Goal: Task Accomplishment & Management: Manage account settings

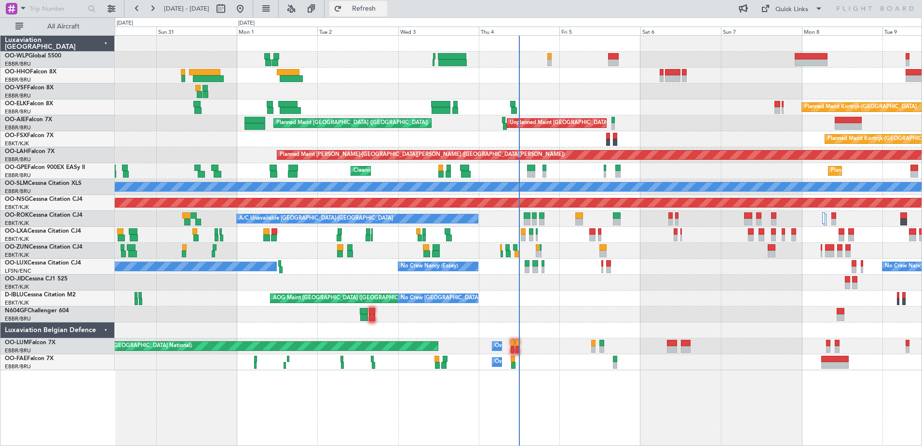
click at [384, 10] on span "Refresh" at bounding box center [364, 8] width 41 height 7
click at [384, 6] on span "Refresh" at bounding box center [364, 8] width 41 height 7
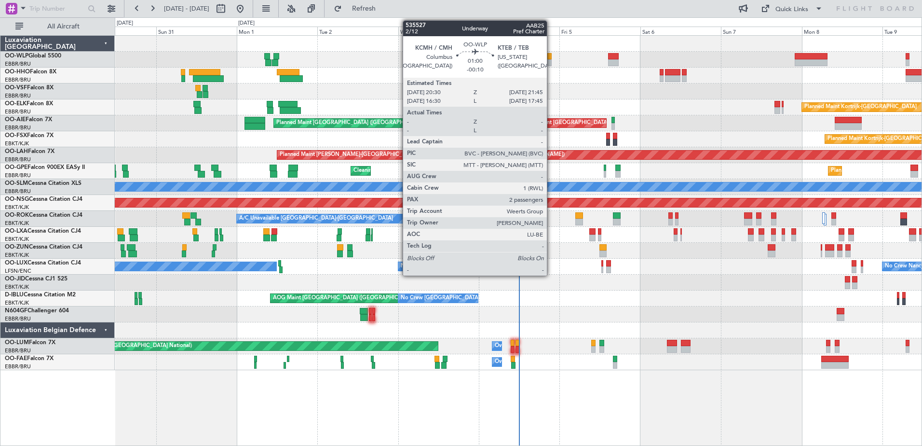
click at [551, 63] on div at bounding box center [549, 62] width 4 height 7
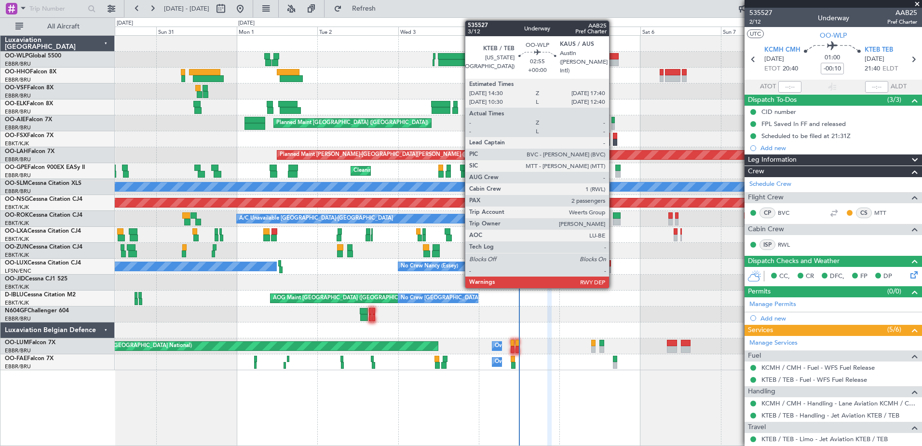
click at [613, 61] on div at bounding box center [613, 62] width 11 height 7
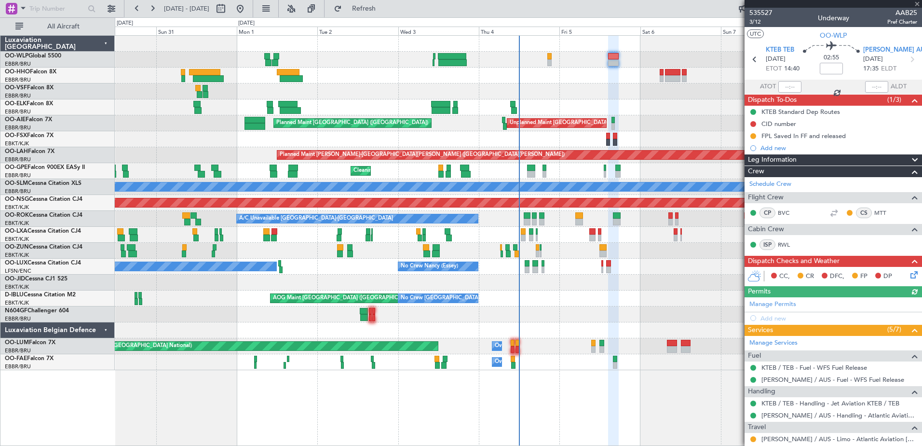
scroll to position [105, 0]
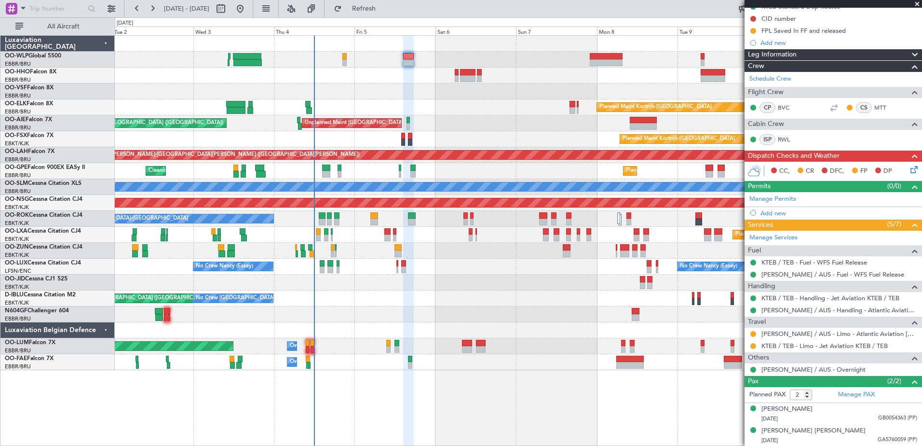
click at [451, 151] on div "Planned Maint Kortrijk-Wevelgem Unplanned Maint Brussels (Brussels National) Pl…" at bounding box center [518, 203] width 807 height 334
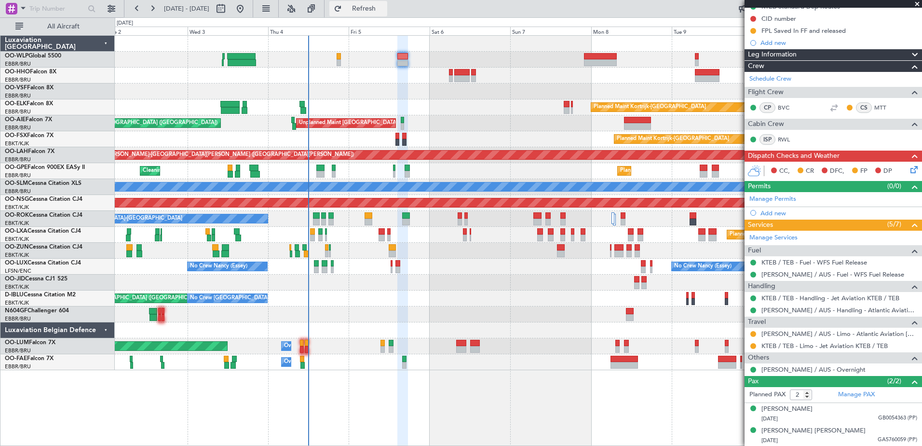
click at [387, 1] on button "Refresh" at bounding box center [358, 8] width 58 height 15
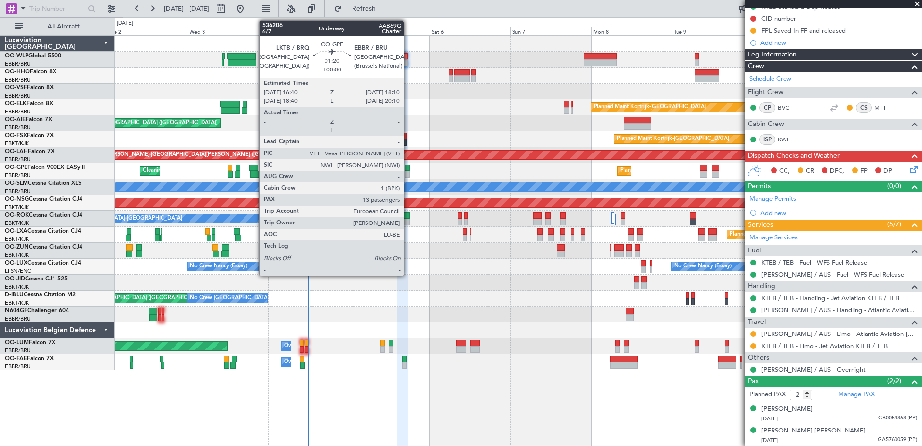
click at [408, 174] on div at bounding box center [407, 174] width 5 height 7
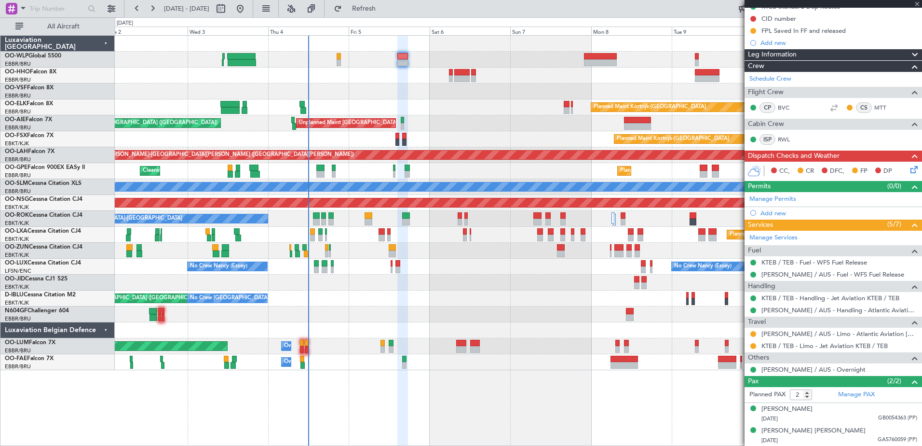
type input "13"
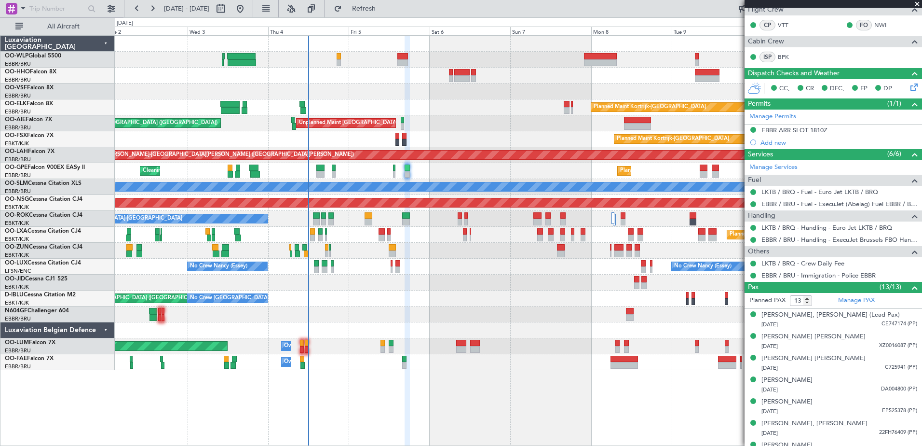
scroll to position [7, 0]
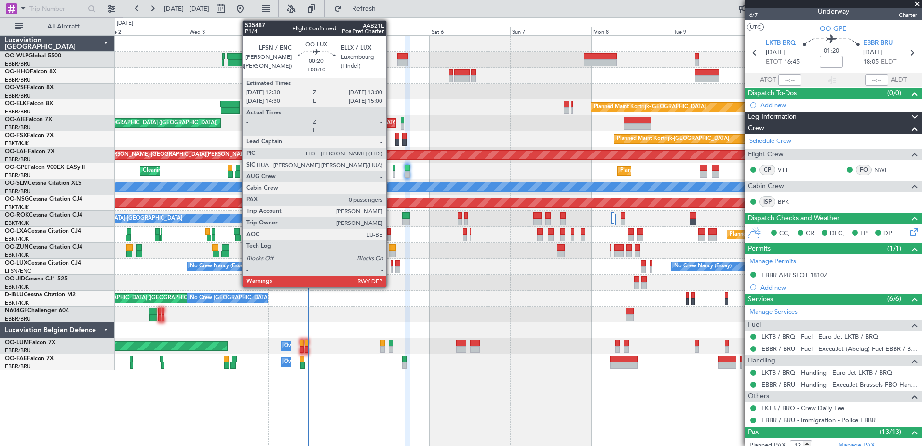
click at [391, 269] on div at bounding box center [392, 269] width 2 height 7
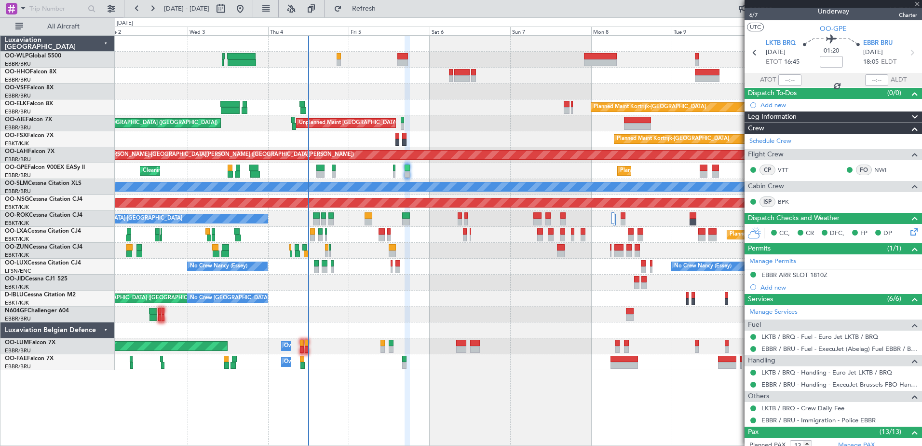
type input "+00:10"
type input "0"
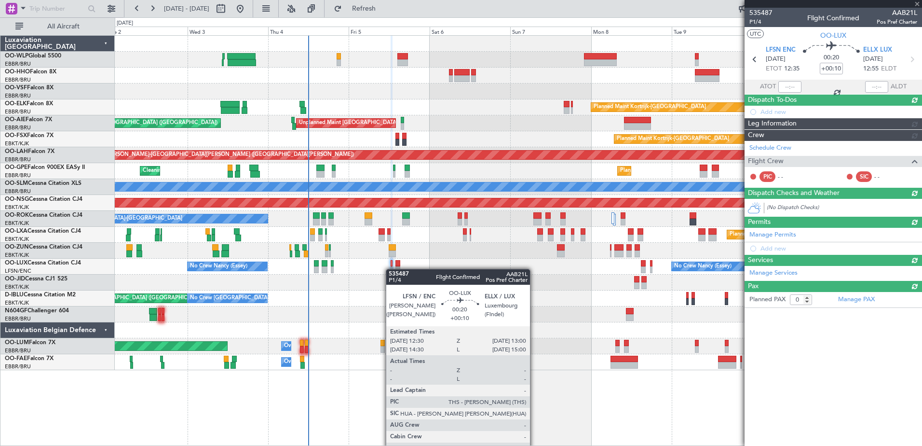
scroll to position [0, 0]
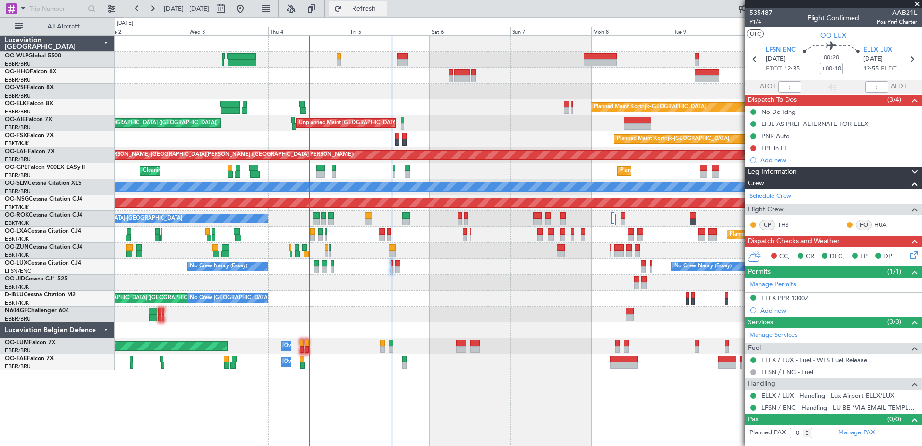
click at [387, 13] on button "Refresh" at bounding box center [358, 8] width 58 height 15
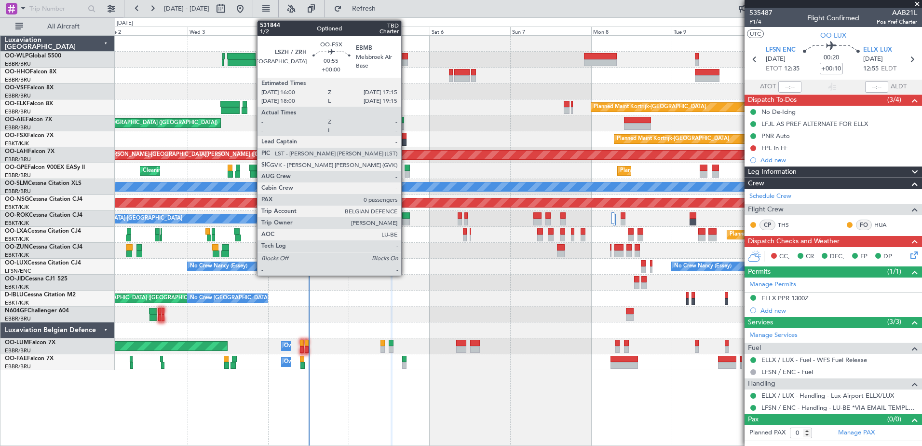
click at [406, 138] on div at bounding box center [404, 136] width 4 height 7
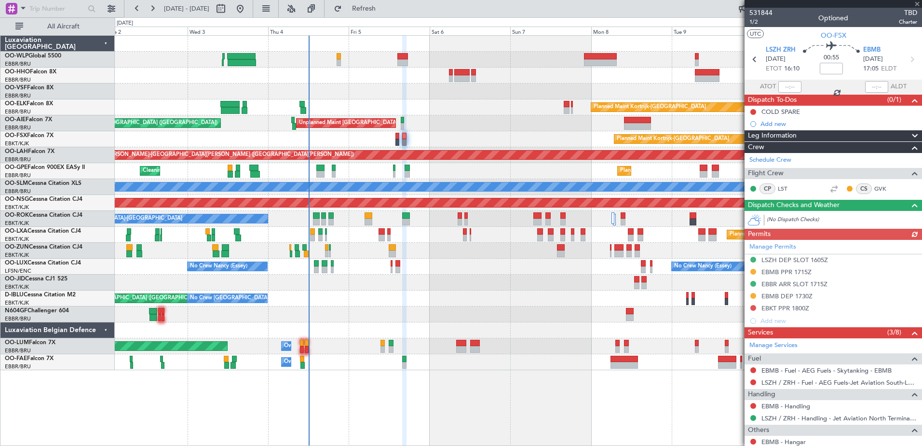
scroll to position [65, 0]
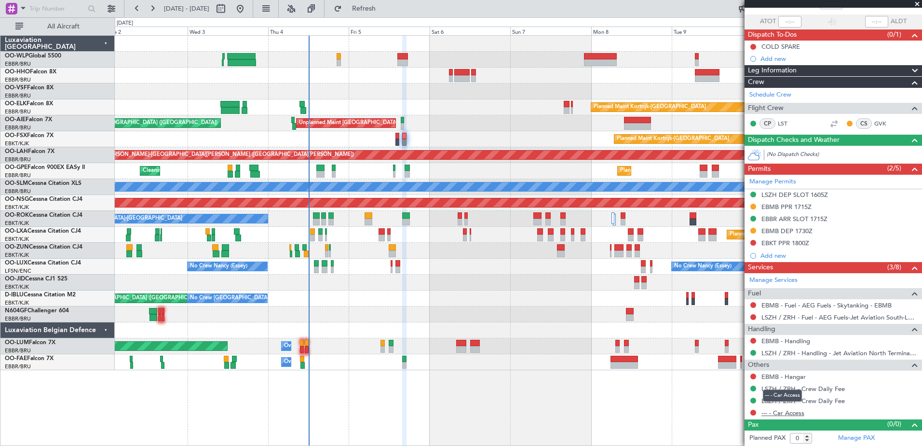
click at [736, 341] on link "--- - Car Access" at bounding box center [782, 412] width 43 height 8
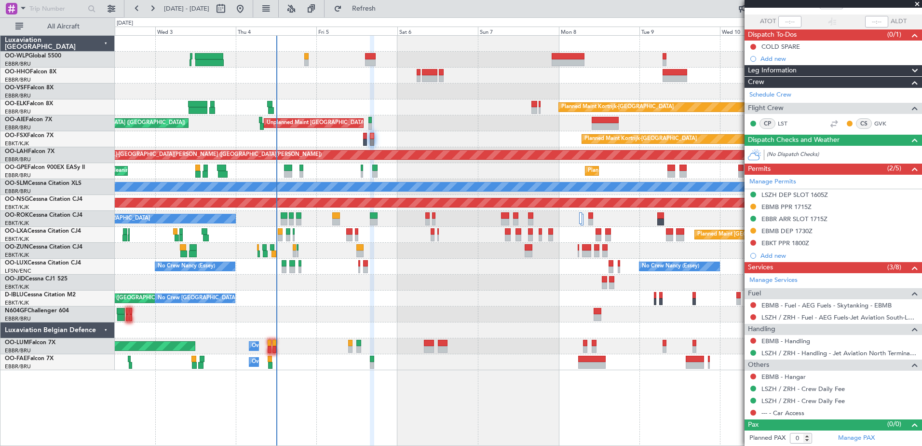
click at [357, 312] on div "Planned Maint Kortrijk-Wevelgem Unplanned Maint Brussels (Brussels National) Pl…" at bounding box center [518, 203] width 807 height 334
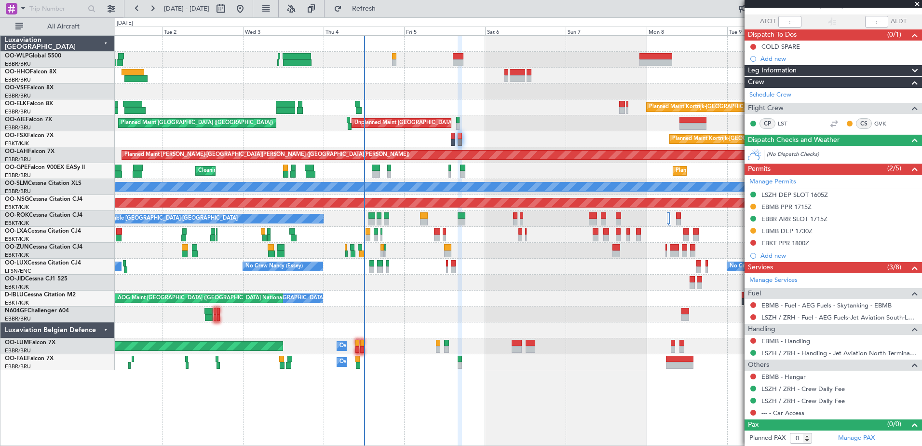
click at [595, 320] on div "Planned Maint Kortrijk-Wevelgem Unplanned Maint Brussels (Brussels National) Pl…" at bounding box center [518, 203] width 807 height 334
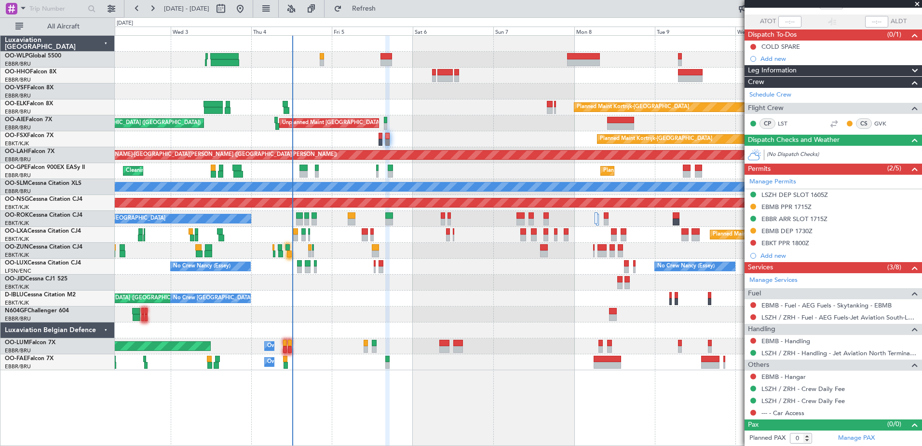
click at [308, 341] on div "Planned Maint Kortrijk-Wevelgem Planned Maint London (Farnborough) Unplanned Ma…" at bounding box center [518, 240] width 807 height 410
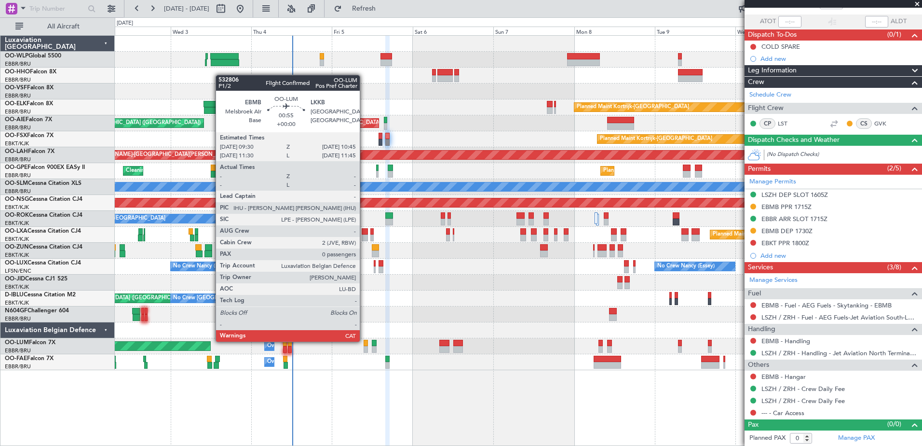
click at [364, 340] on div at bounding box center [366, 342] width 4 height 7
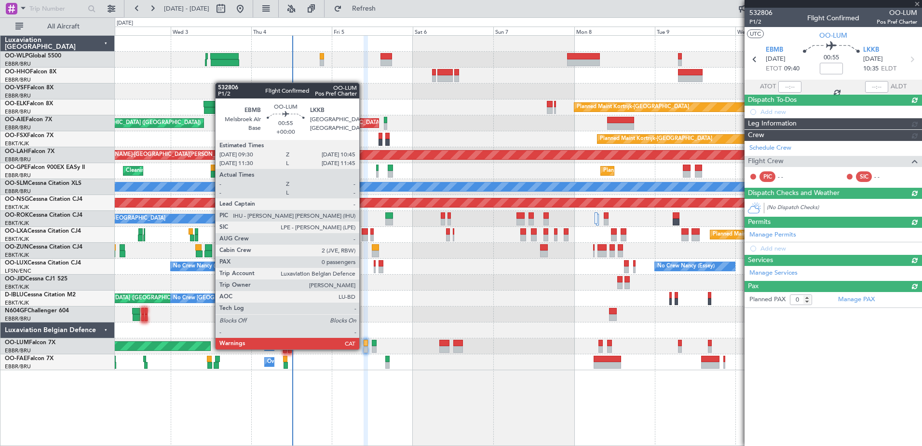
scroll to position [0, 0]
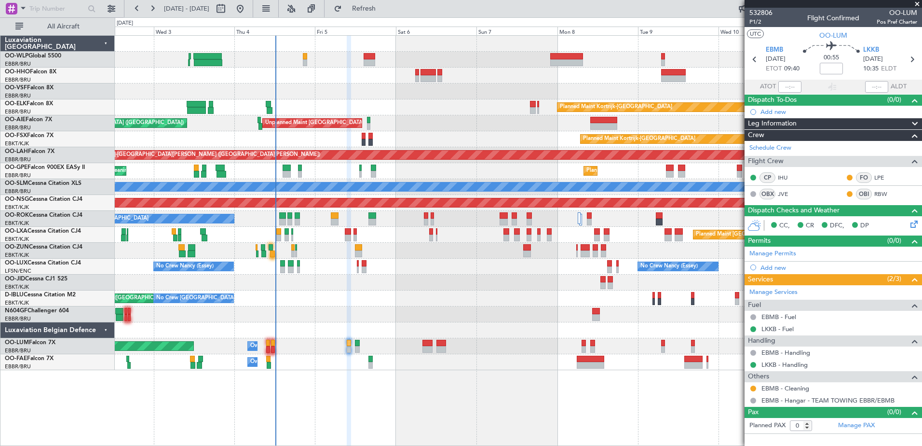
click at [367, 300] on div "AOG Maint Brussels (Brussels National) No Crew Brussels (Brussels National) No …" at bounding box center [518, 298] width 807 height 16
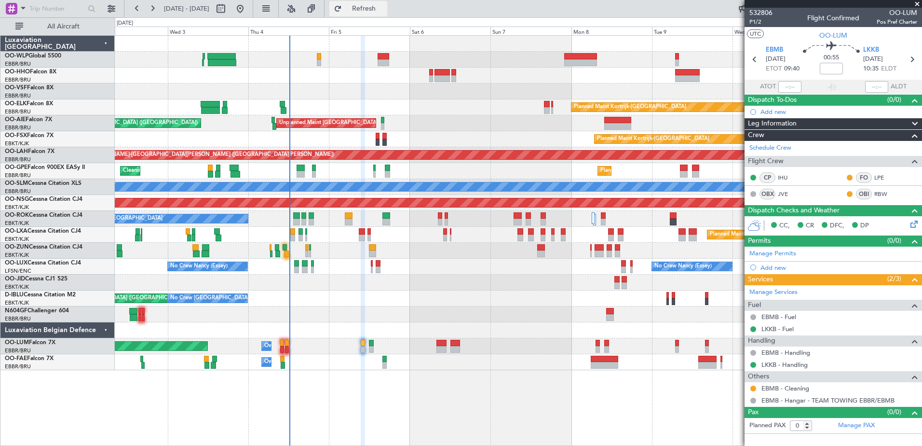
click at [384, 10] on span "Refresh" at bounding box center [364, 8] width 41 height 7
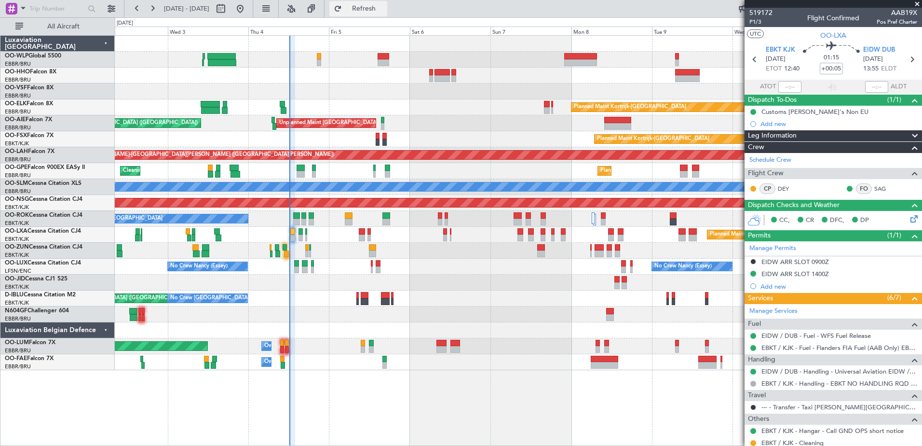
click at [384, 7] on span "Refresh" at bounding box center [364, 8] width 41 height 7
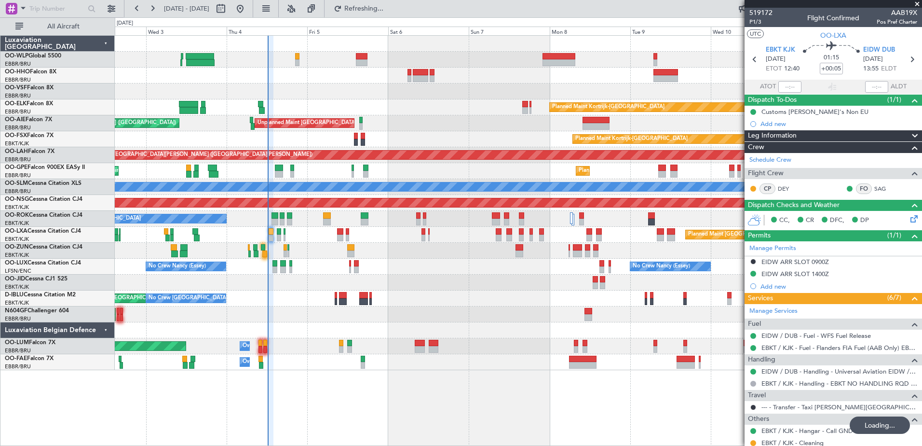
click at [432, 245] on div at bounding box center [518, 251] width 807 height 16
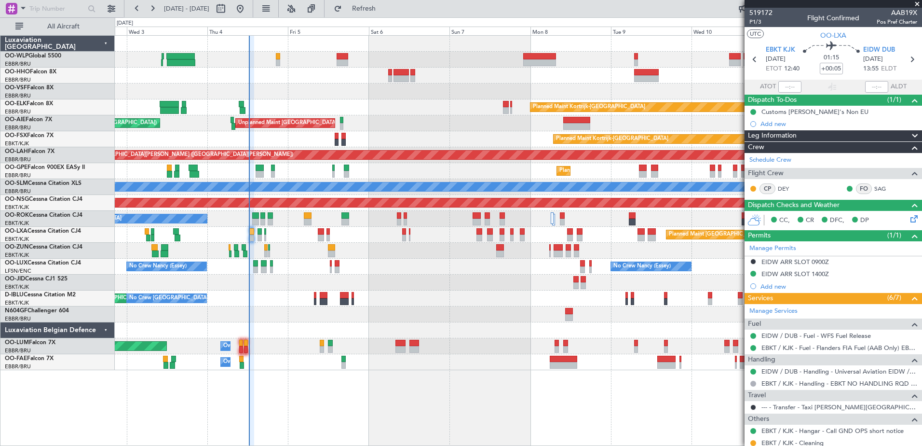
click at [490, 321] on div at bounding box center [518, 314] width 807 height 16
click at [465, 54] on div at bounding box center [518, 60] width 807 height 16
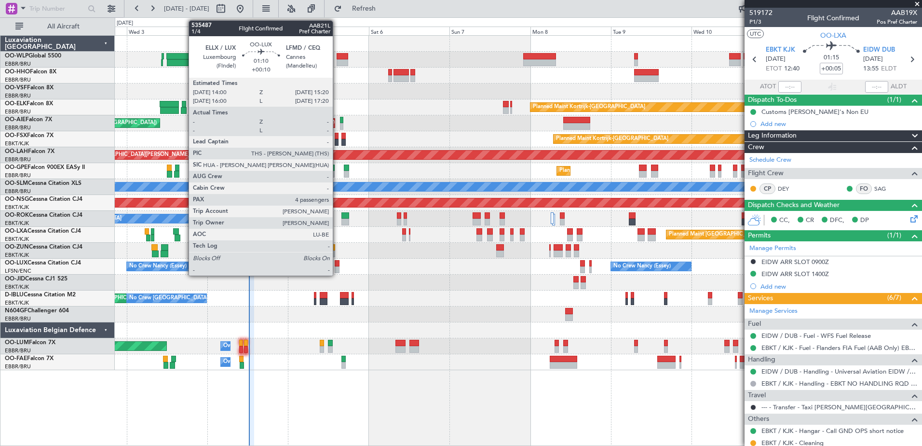
click at [337, 264] on div at bounding box center [337, 263] width 5 height 7
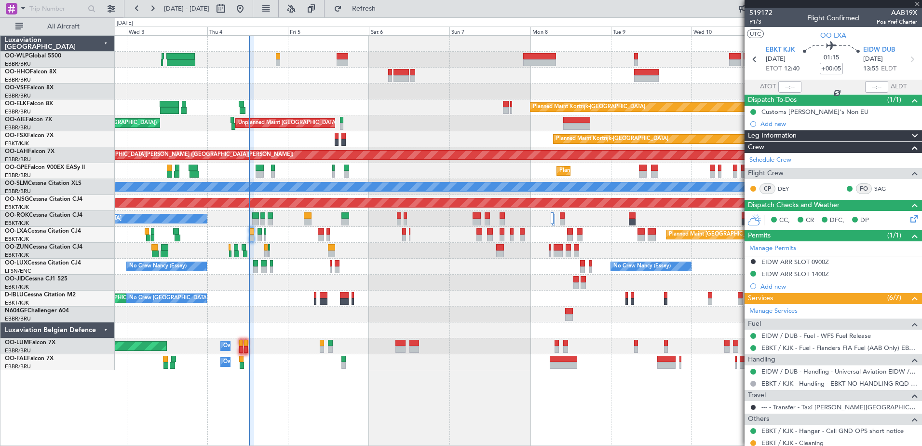
type input "+00:10"
type input "4"
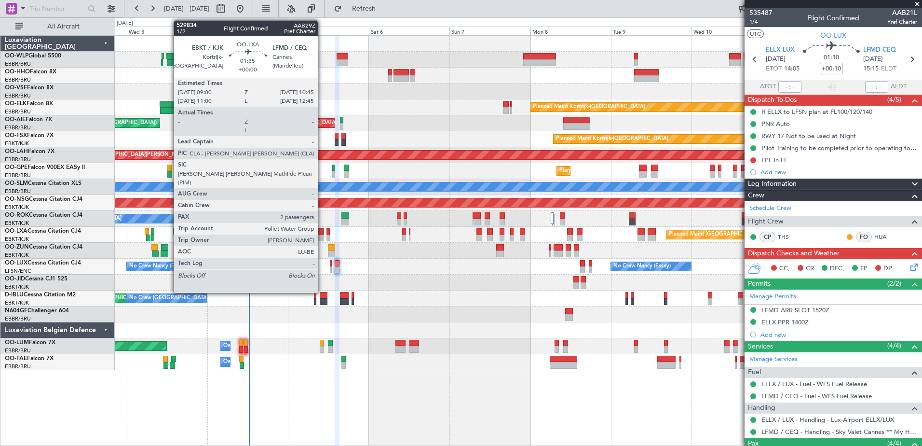
click at [322, 237] on div at bounding box center [321, 237] width 6 height 7
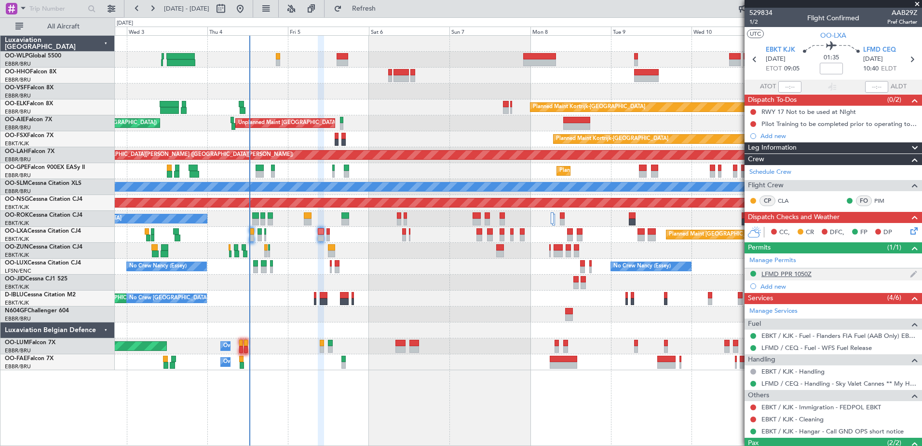
scroll to position [62, 0]
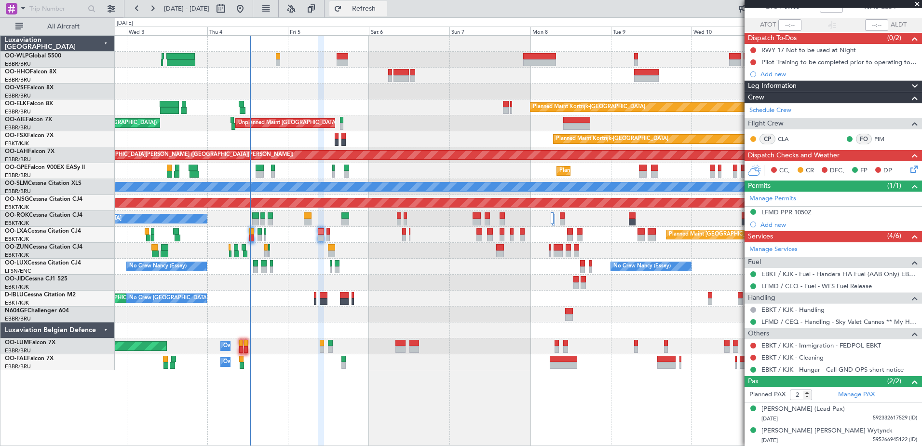
click at [384, 10] on span "Refresh" at bounding box center [364, 8] width 41 height 7
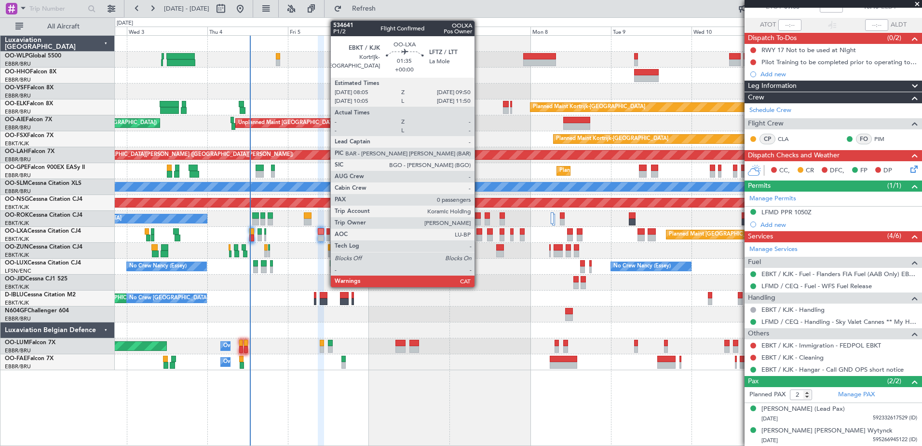
click at [479, 237] on div at bounding box center [479, 237] width 6 height 7
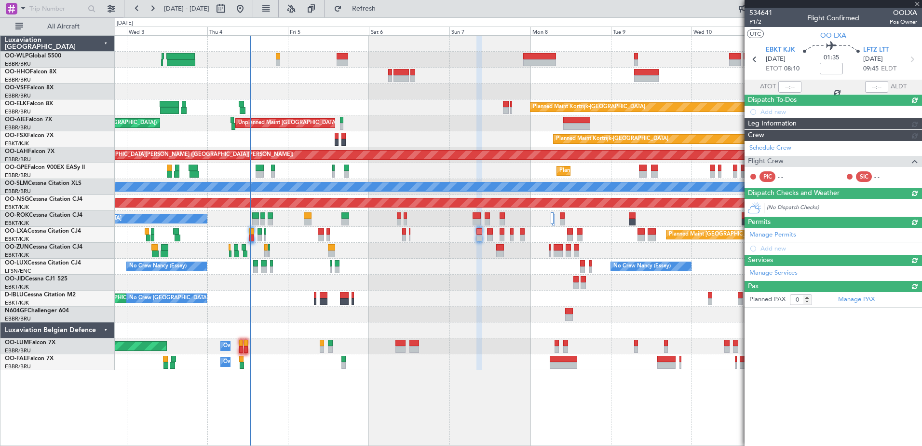
scroll to position [0, 0]
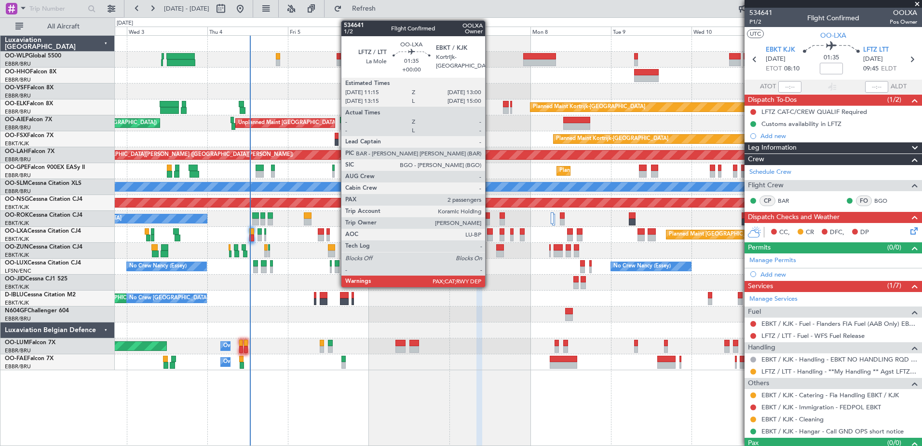
click at [489, 234] on div at bounding box center [490, 231] width 6 height 7
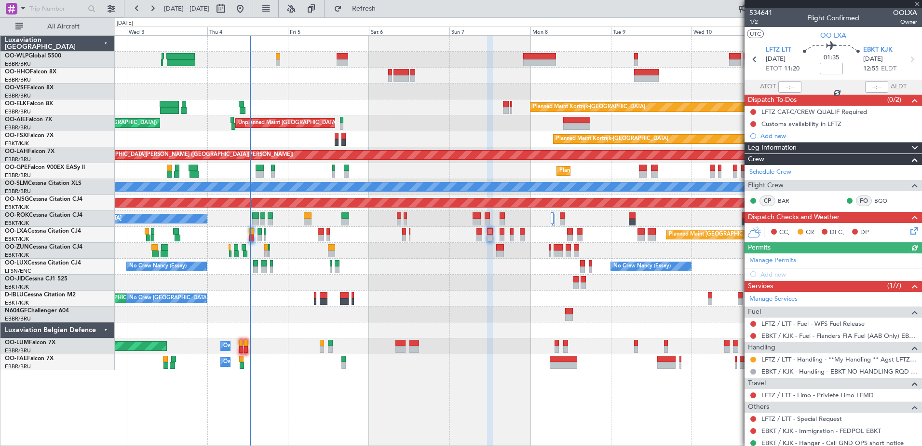
scroll to position [42, 0]
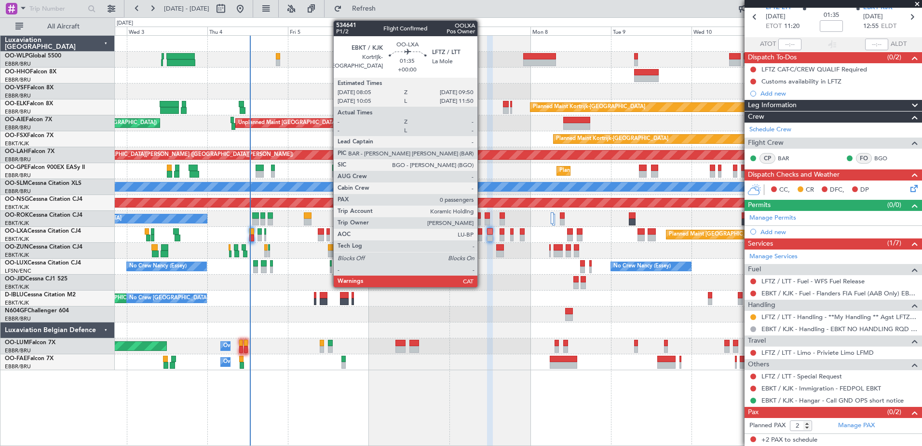
click at [482, 237] on div at bounding box center [479, 237] width 6 height 7
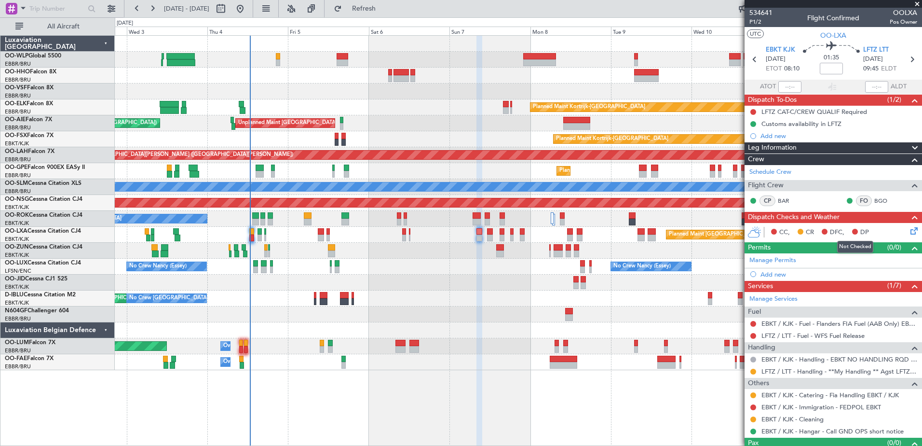
scroll to position [18, 0]
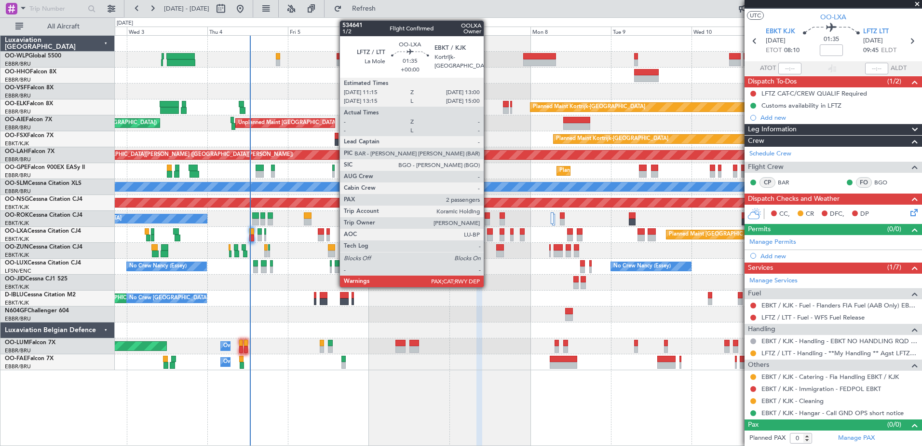
click at [488, 235] on div at bounding box center [490, 237] width 6 height 7
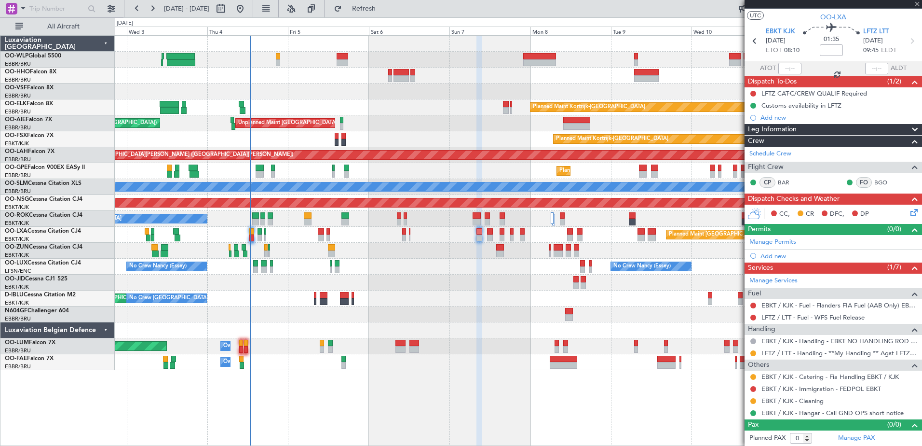
type input "2"
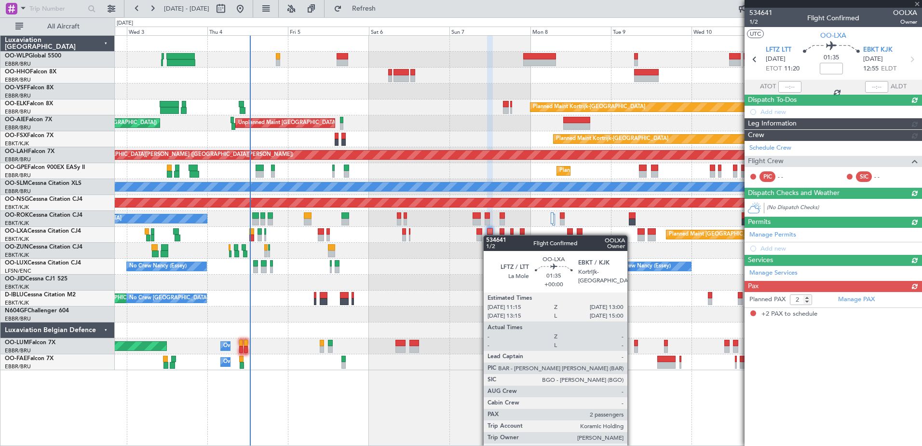
scroll to position [0, 0]
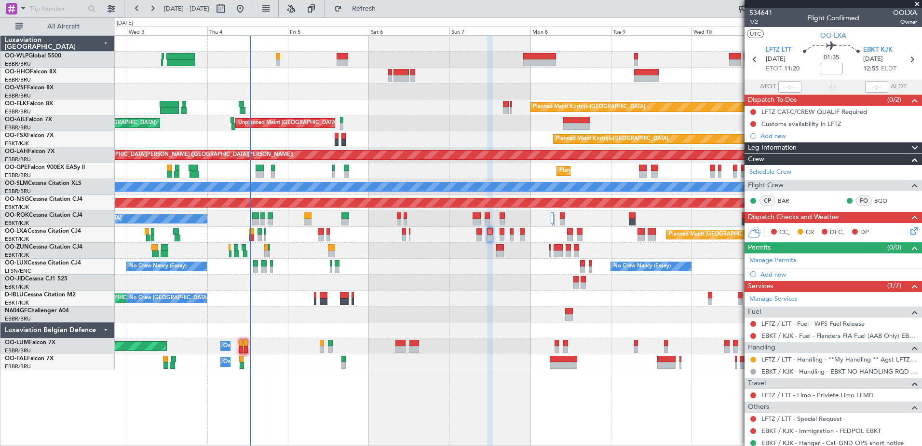
scroll to position [42, 0]
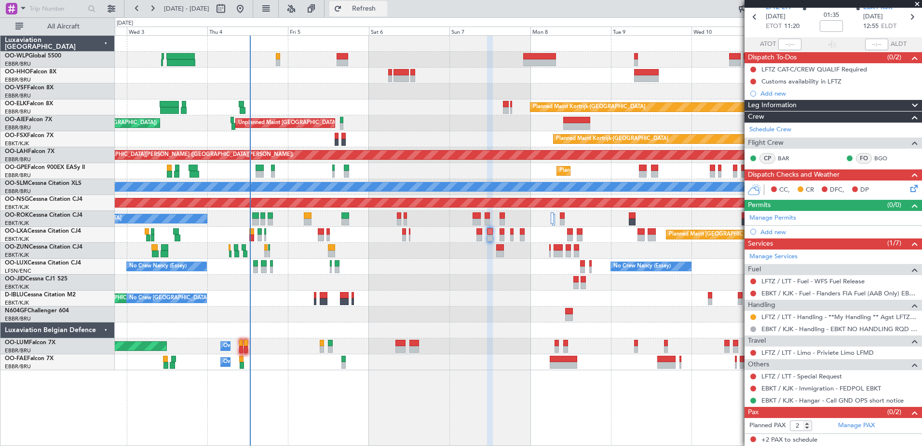
click at [384, 7] on span "Refresh" at bounding box center [364, 8] width 41 height 7
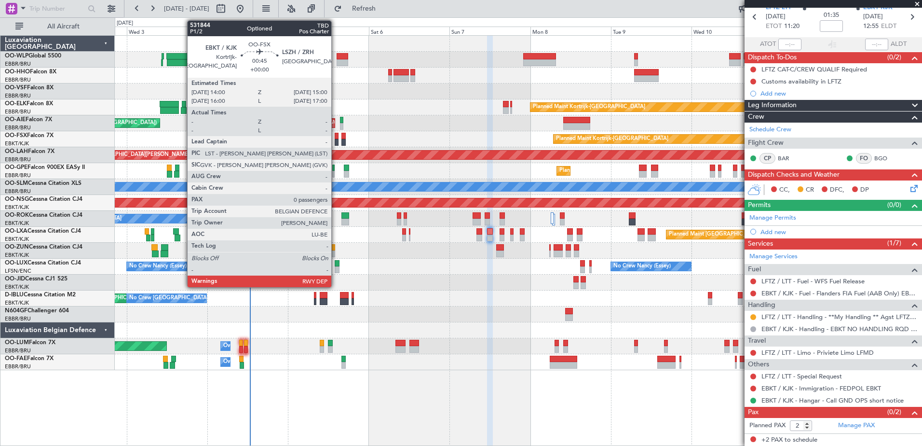
click at [336, 140] on div at bounding box center [336, 142] width 3 height 7
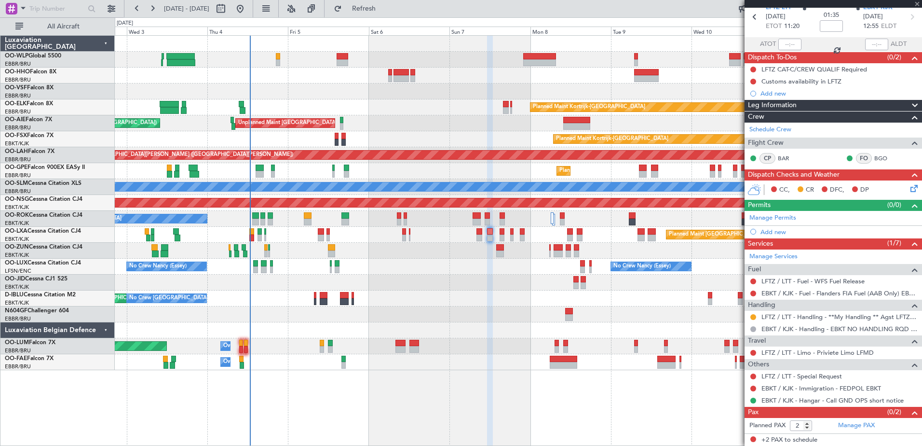
type input "0"
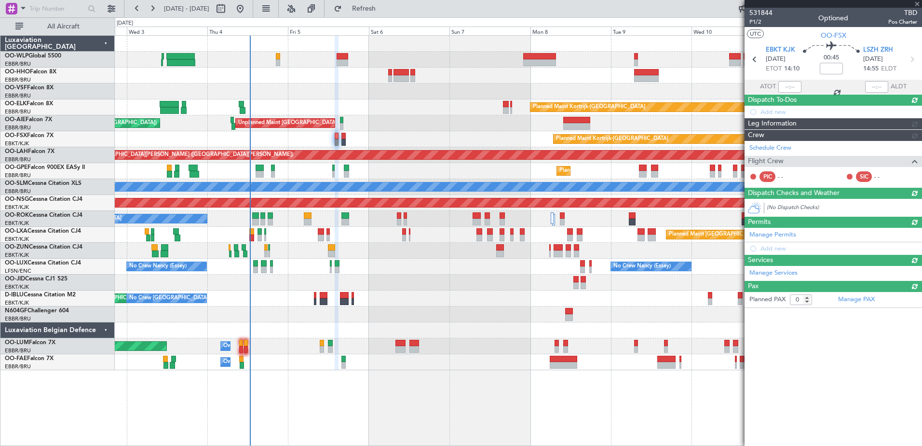
scroll to position [0, 0]
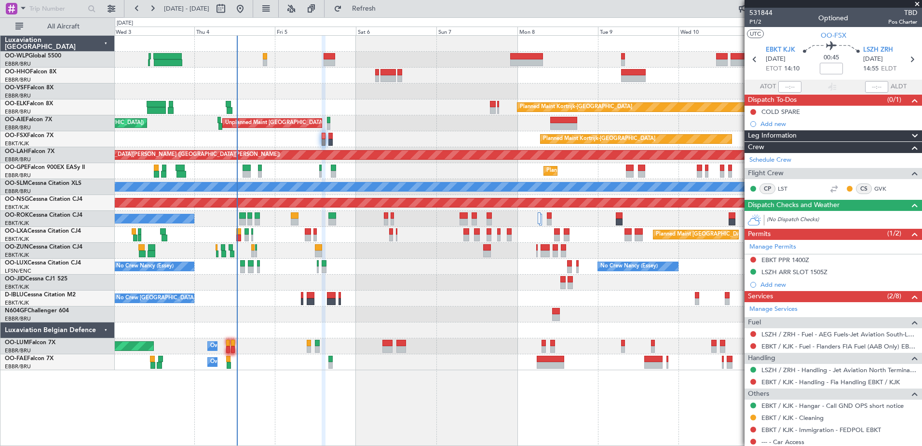
click at [393, 144] on div "Planned Maint Kortrijk-[GEOGRAPHIC_DATA]" at bounding box center [518, 139] width 807 height 16
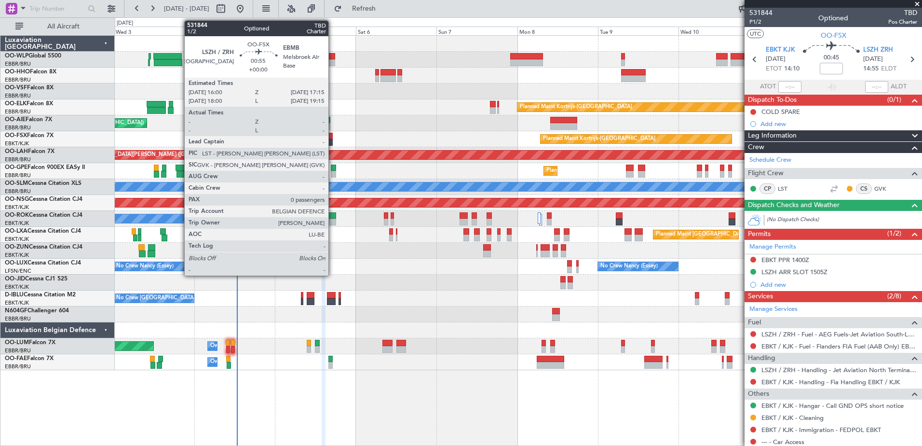
click at [333, 137] on div at bounding box center [330, 136] width 4 height 7
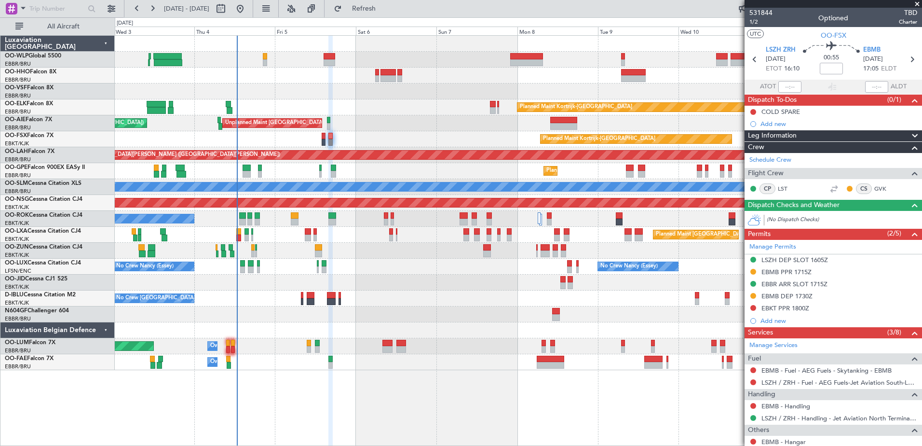
click at [365, 147] on div "Planned Maint [PERSON_NAME]-[GEOGRAPHIC_DATA][PERSON_NAME] ([GEOGRAPHIC_DATA][P…" at bounding box center [518, 155] width 807 height 16
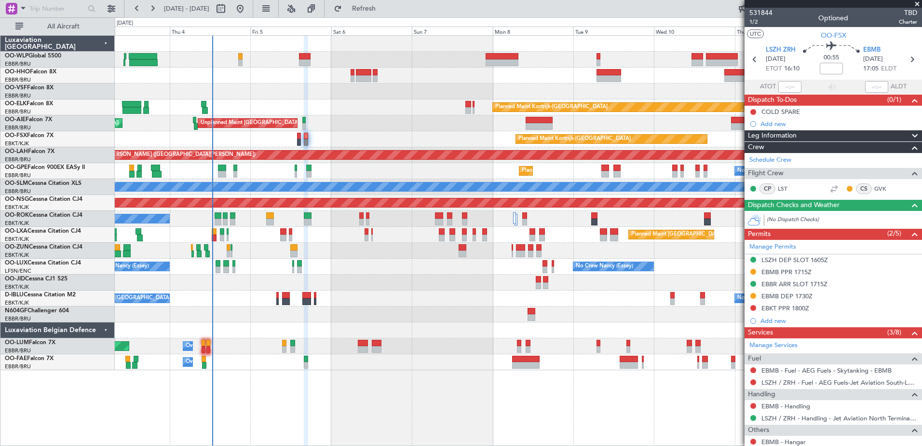
click at [341, 140] on div "Planned Maint Kortrijk-[GEOGRAPHIC_DATA]" at bounding box center [518, 139] width 807 height 16
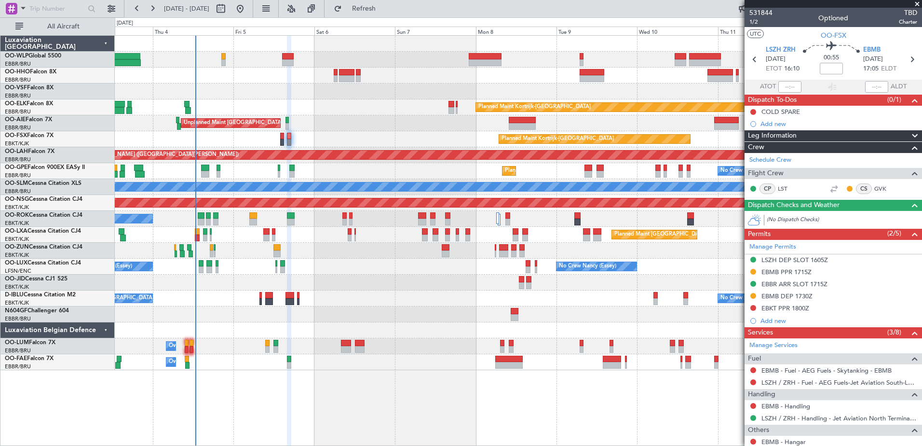
click at [339, 136] on div "Planned Maint Kortrijk-[GEOGRAPHIC_DATA]" at bounding box center [518, 139] width 807 height 16
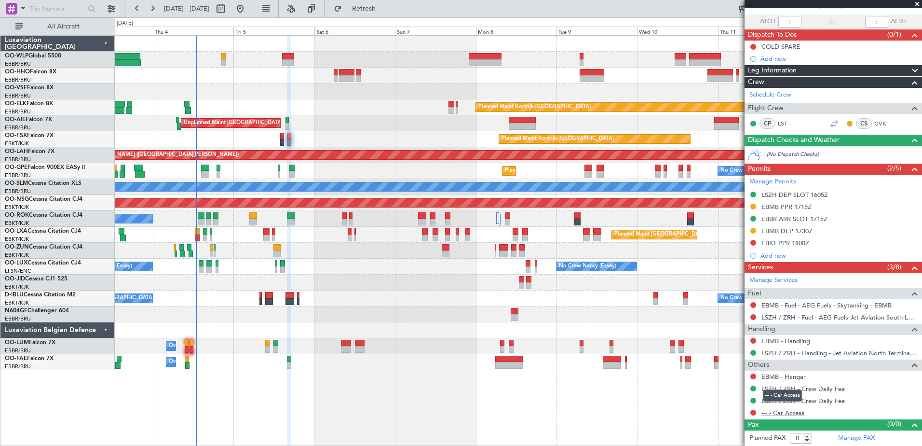
click at [793, 411] on link "--- - Car Access" at bounding box center [782, 412] width 43 height 8
click at [384, 9] on span "Refresh" at bounding box center [364, 8] width 41 height 7
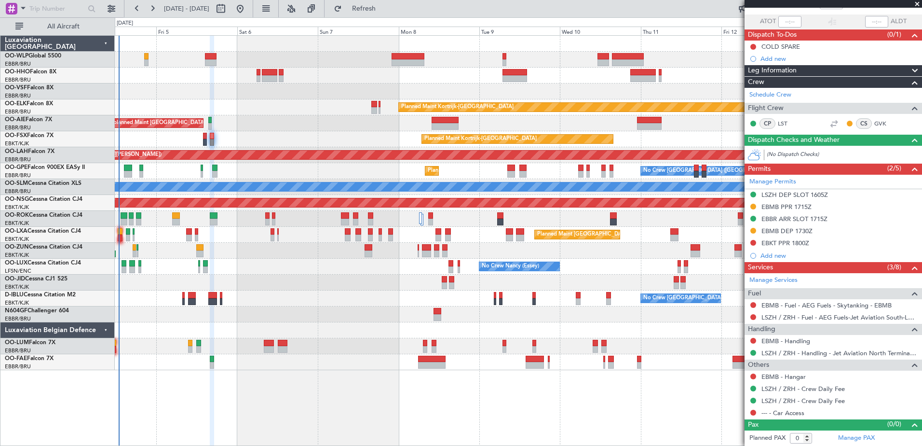
click at [346, 321] on div at bounding box center [518, 314] width 807 height 16
click at [788, 340] on link "EBMB - Handling" at bounding box center [785, 341] width 49 height 8
click at [753, 338] on button at bounding box center [753, 341] width 6 height 6
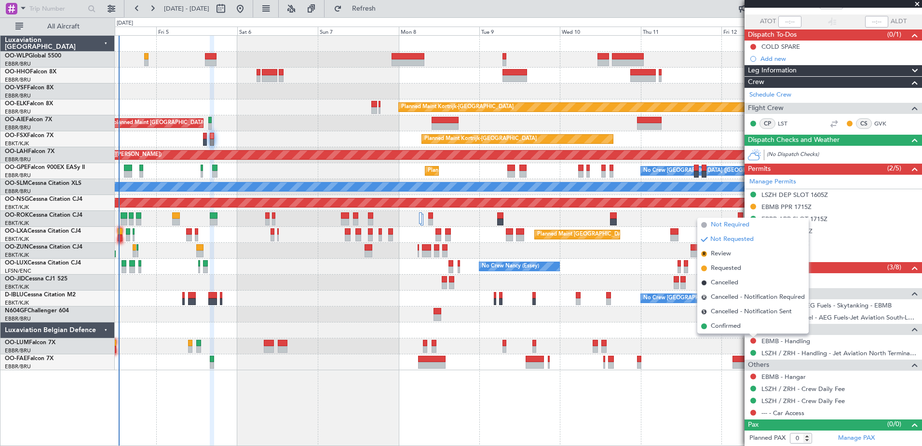
click at [726, 228] on span "Not Required" at bounding box center [730, 225] width 39 height 10
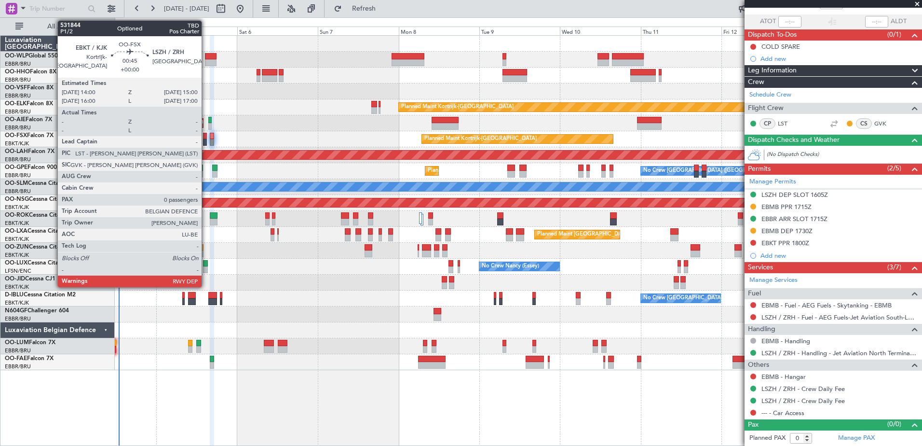
click at [206, 140] on div at bounding box center [204, 142] width 3 height 7
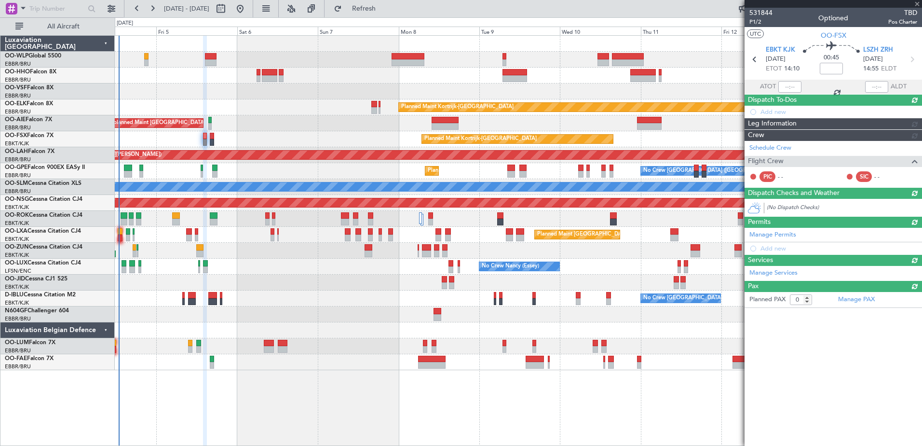
scroll to position [0, 0]
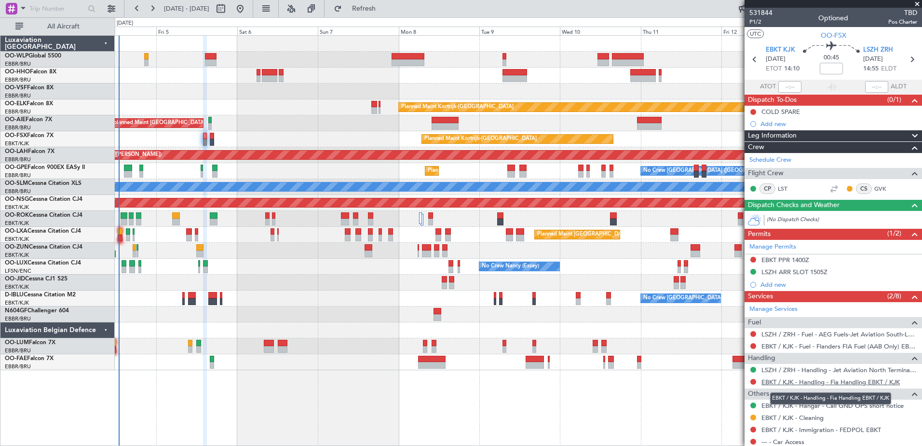
click at [819, 381] on link "EBKT / KJK - Handling - Fia Handling EBKT / KJK" at bounding box center [830, 382] width 138 height 8
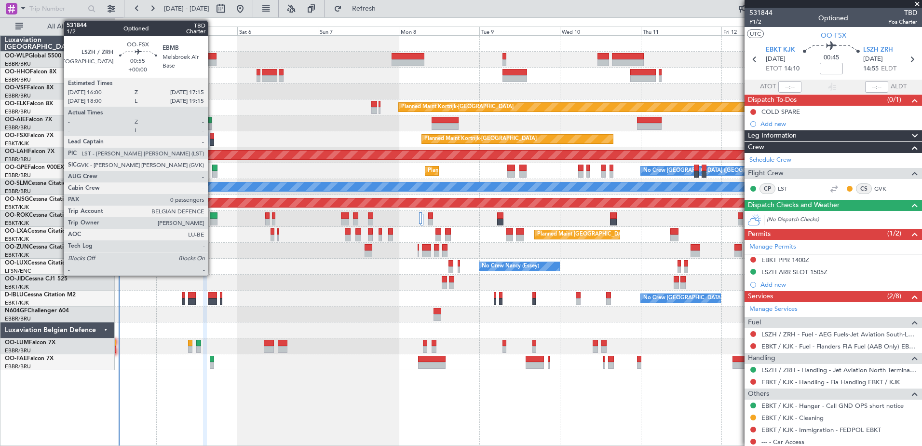
click at [212, 139] on div at bounding box center [212, 142] width 4 height 7
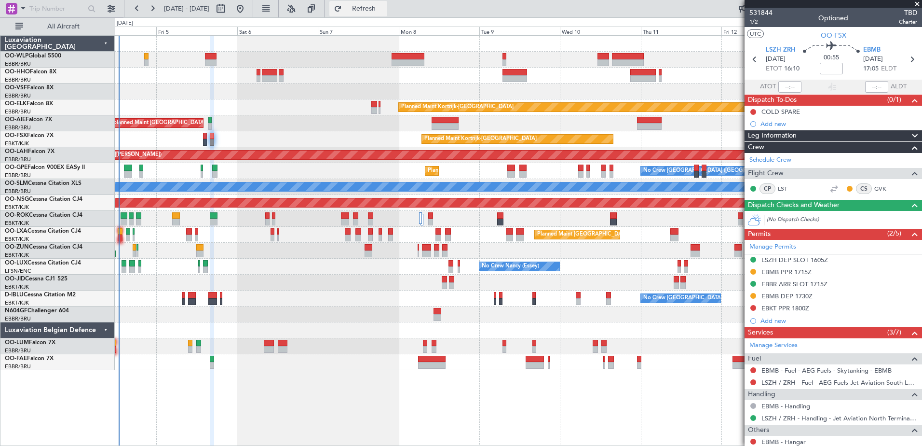
click at [387, 13] on button "Refresh" at bounding box center [358, 8] width 58 height 15
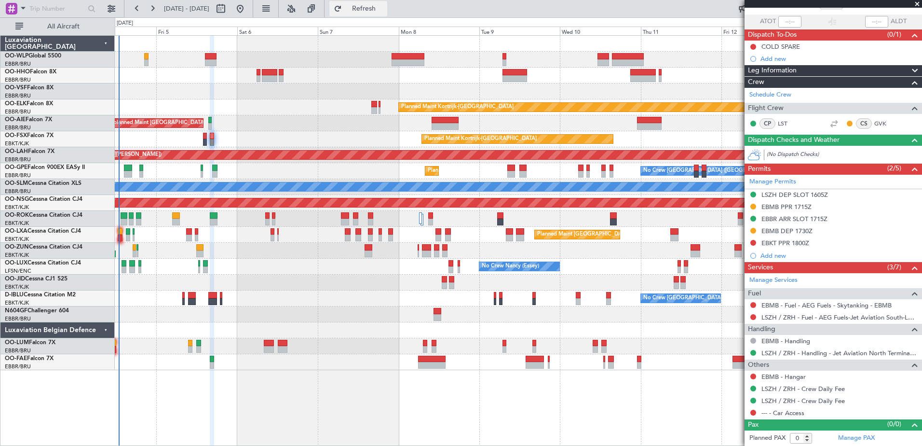
click at [384, 9] on span "Refresh" at bounding box center [364, 8] width 41 height 7
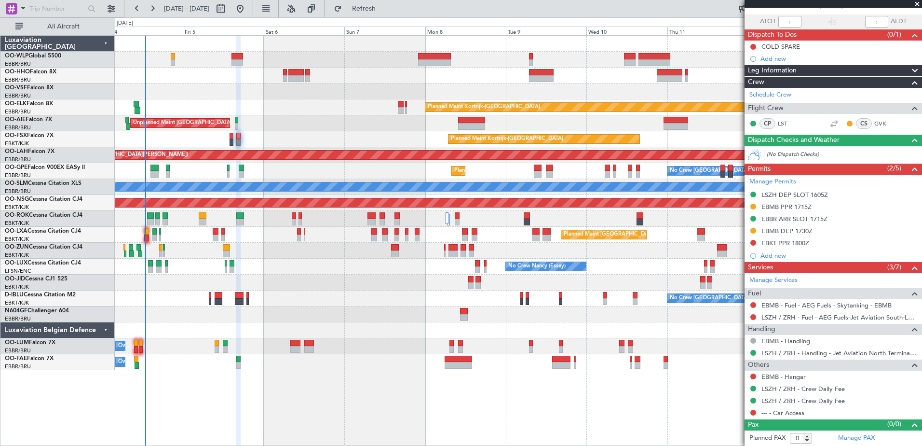
click at [269, 122] on div "Unplanned Maint Brussels (Brussels National) Planned Maint London (Farnborough)" at bounding box center [518, 123] width 807 height 16
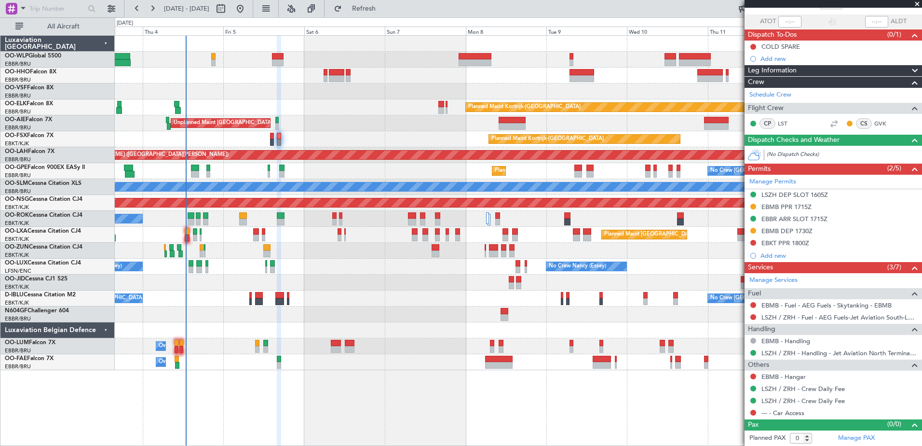
click at [338, 288] on div at bounding box center [518, 282] width 807 height 16
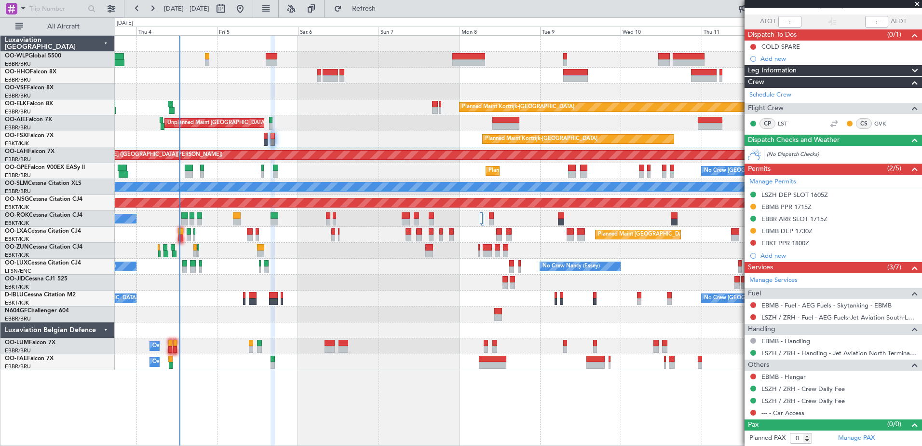
click at [368, 103] on div "Planned Maint Kortrijk-Wevelgem Unplanned Maint Brussels (Brussels National) Pl…" at bounding box center [518, 203] width 807 height 334
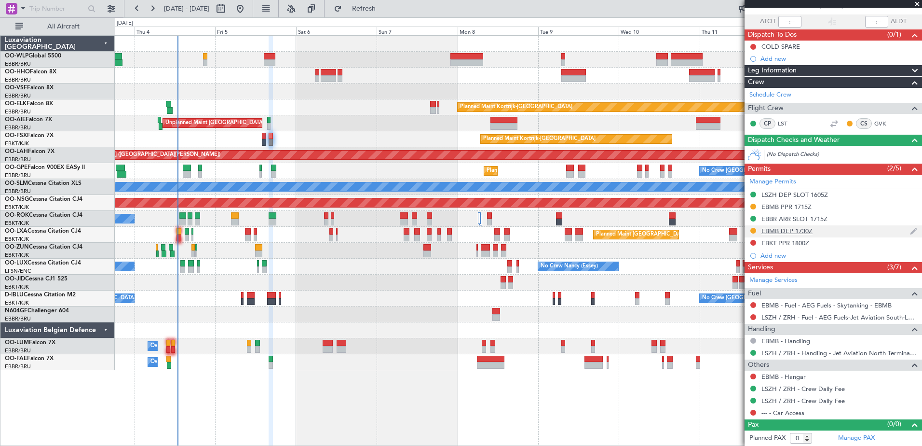
scroll to position [0, 0]
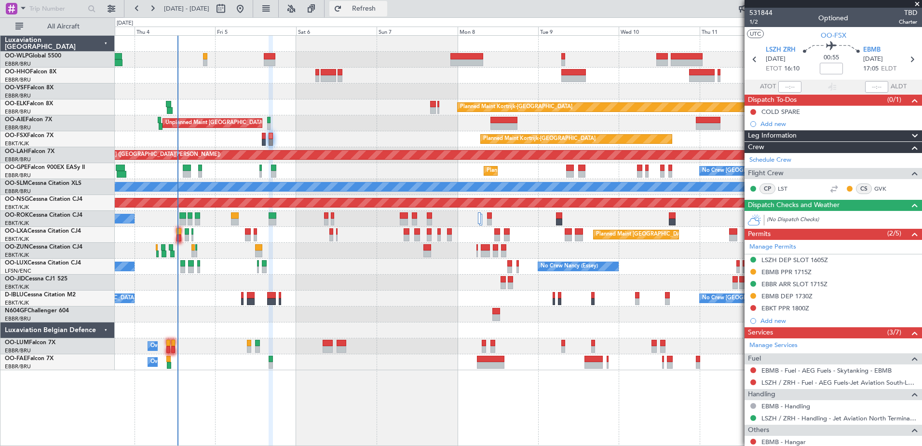
click at [380, 14] on button "Refresh" at bounding box center [358, 8] width 58 height 15
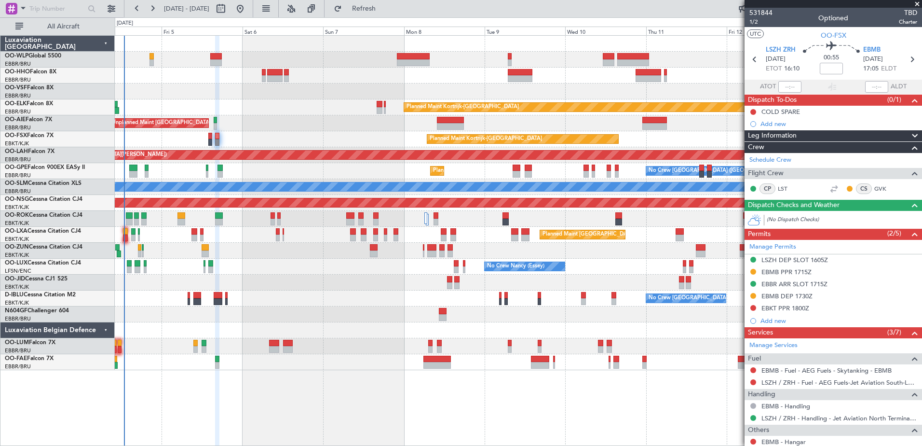
click at [253, 141] on div "Planned Maint Kortrijk-[GEOGRAPHIC_DATA]" at bounding box center [518, 139] width 807 height 16
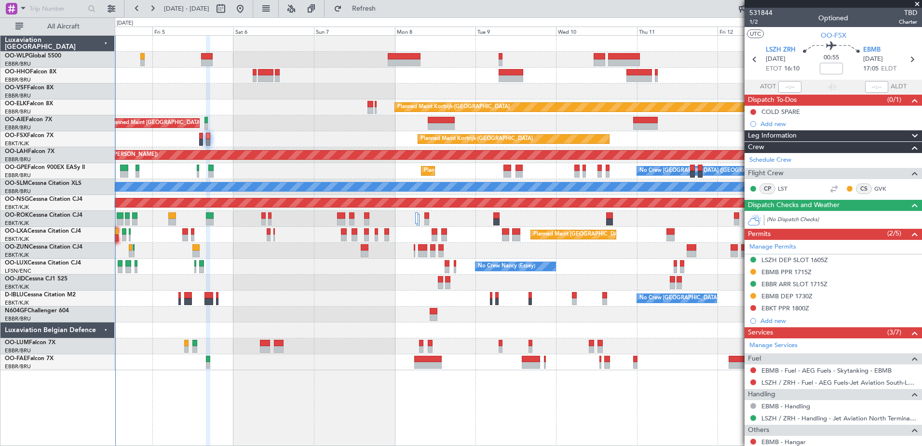
click at [222, 147] on div "Planned Maint Kortrijk-[GEOGRAPHIC_DATA]" at bounding box center [518, 139] width 807 height 16
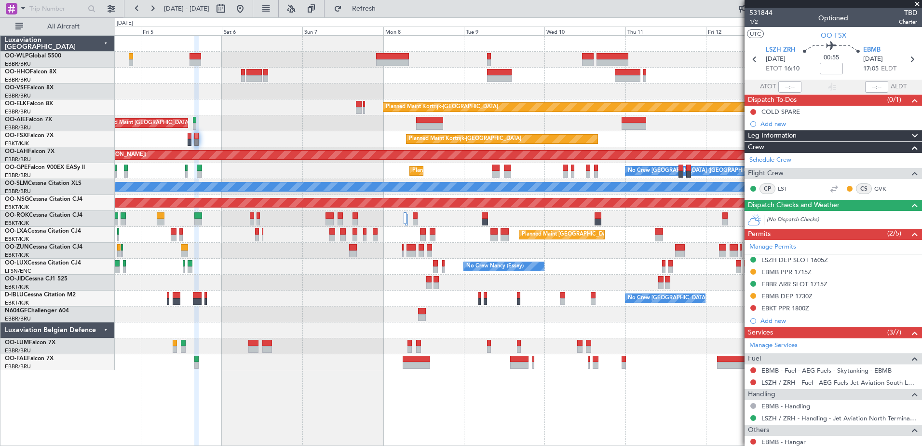
click at [204, 144] on div "Planned Maint Kortrijk-[GEOGRAPHIC_DATA]" at bounding box center [518, 139] width 807 height 16
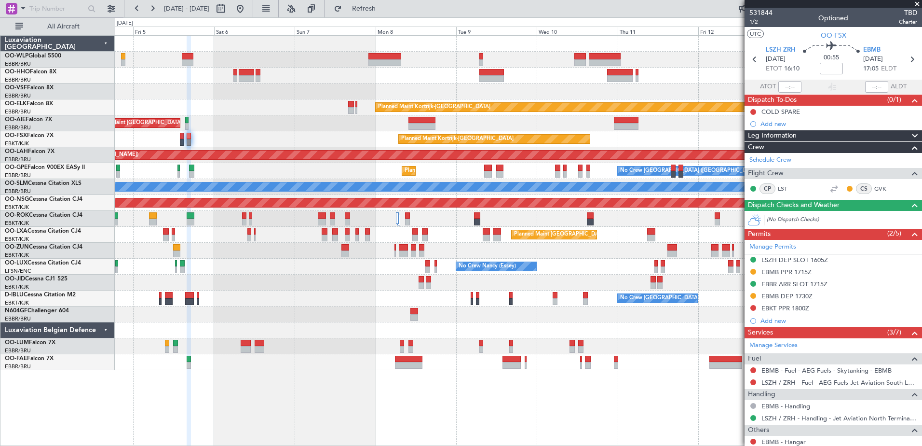
click at [203, 138] on div "Planned Maint Kortrijk-[GEOGRAPHIC_DATA]" at bounding box center [518, 139] width 807 height 16
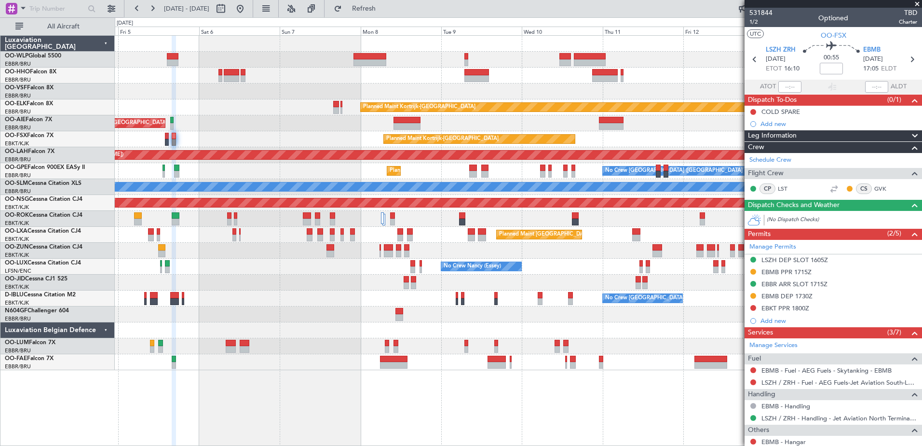
click at [215, 140] on div "Planned Maint Kortrijk-[GEOGRAPHIC_DATA]" at bounding box center [518, 139] width 807 height 16
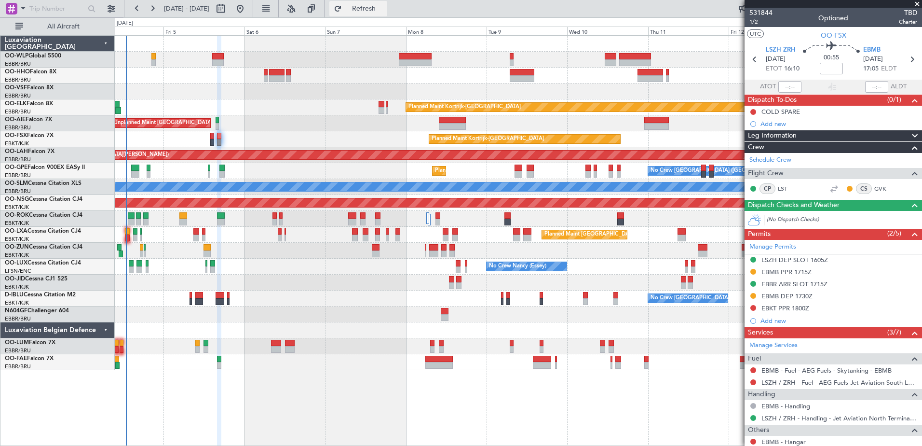
click at [384, 10] on span "Refresh" at bounding box center [364, 8] width 41 height 7
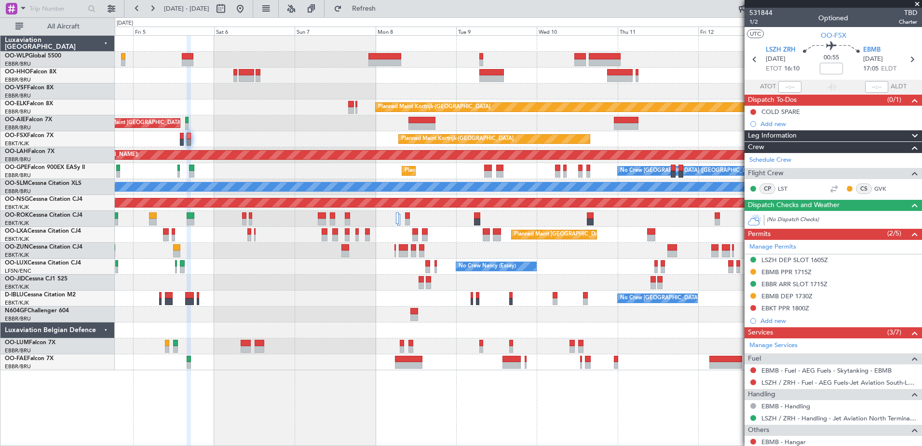
click at [289, 131] on div "Planned Maint Kortrijk-Wevelgem Unplanned Maint Brussels (Brussels National) Pl…" at bounding box center [518, 203] width 807 height 334
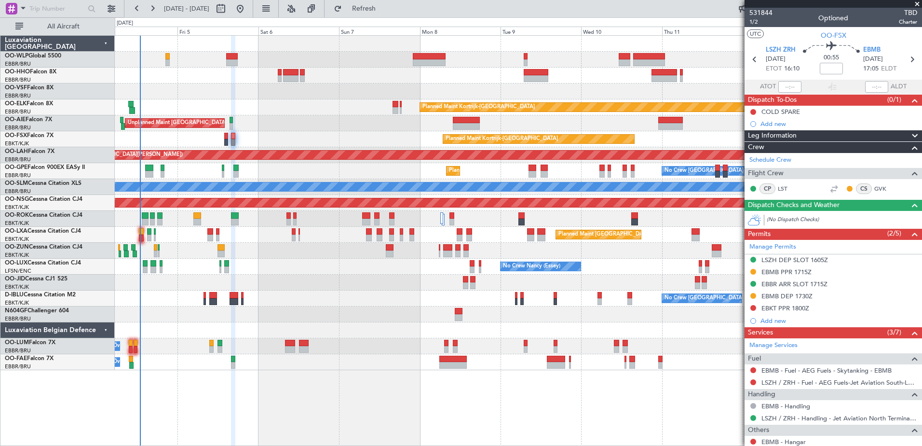
click at [312, 128] on div "Unplanned Maint Brussels (Brussels National) Planned Maint London (Farnborough)" at bounding box center [518, 123] width 807 height 16
click at [378, 7] on span "Refresh" at bounding box center [364, 8] width 41 height 7
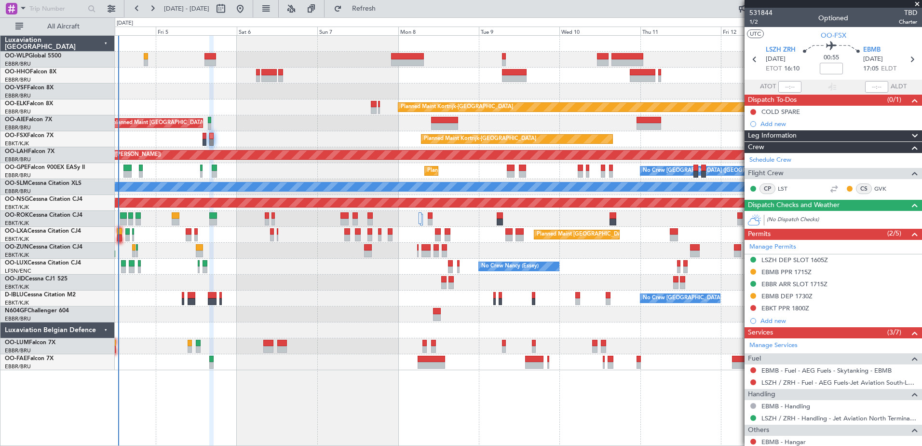
click at [316, 118] on div "Planned Maint Kortrijk-Wevelgem Unplanned Maint Brussels (Brussels National) Pl…" at bounding box center [518, 203] width 807 height 334
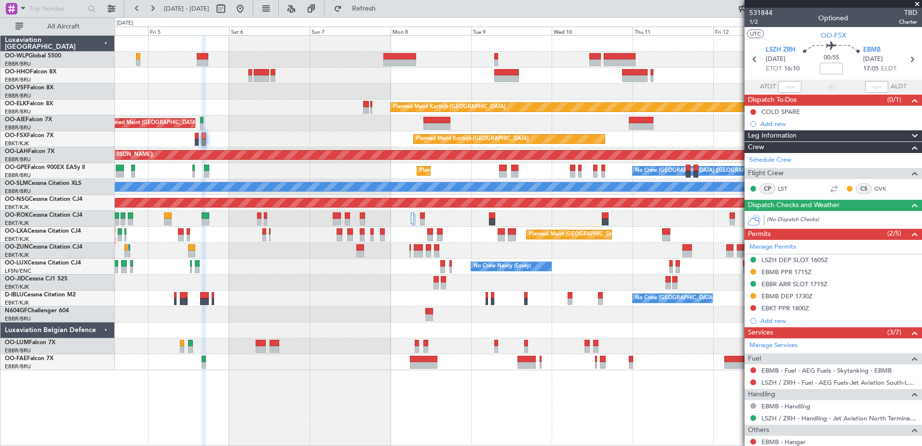
scroll to position [65, 0]
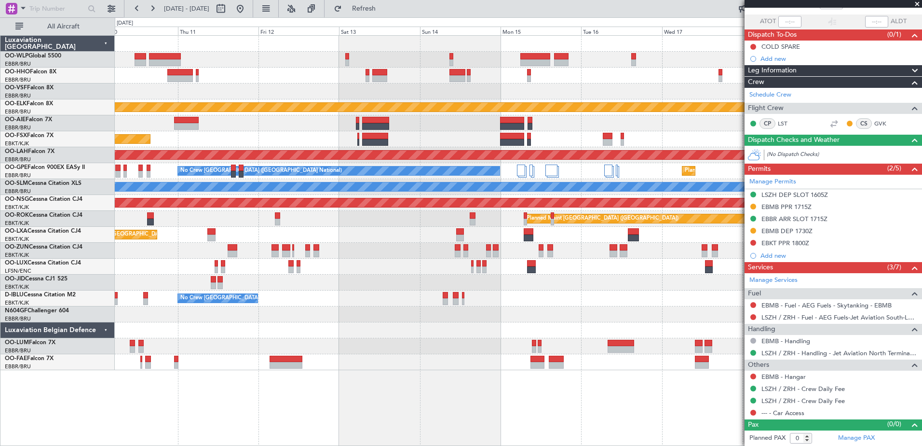
click at [200, 125] on div at bounding box center [518, 123] width 807 height 16
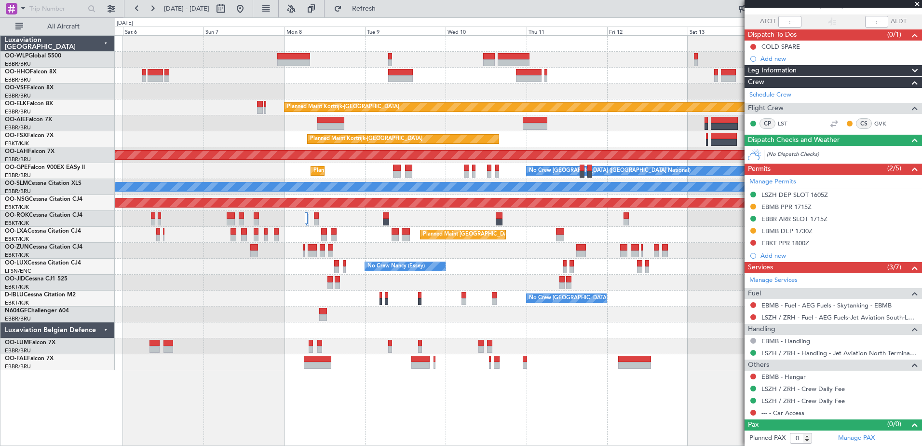
click at [589, 241] on div "Planned Maint Kortrijk-Wevelgem Unplanned Maint Brussels (Brussels National) Pl…" at bounding box center [518, 203] width 807 height 334
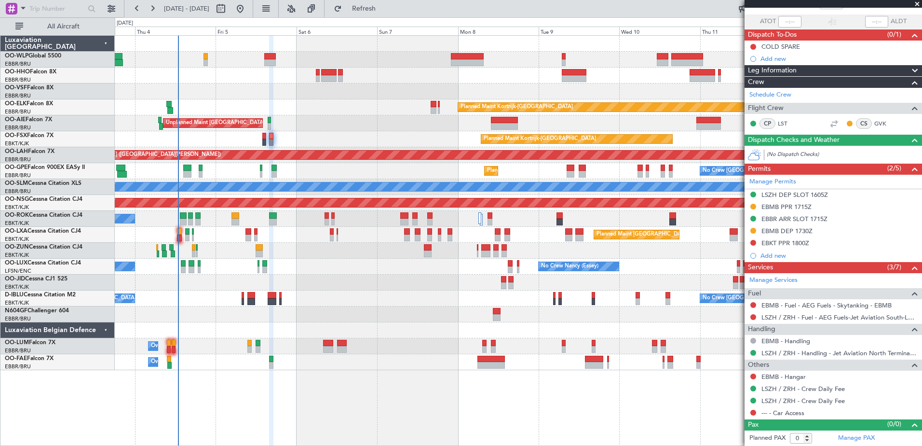
click at [390, 142] on div "Planned Maint Kortrijk-Wevelgem Unplanned Maint Brussels (Brussels National) Pl…" at bounding box center [518, 203] width 807 height 334
click at [384, 12] on span "Refresh" at bounding box center [364, 8] width 41 height 7
click at [384, 11] on span "Refresh" at bounding box center [364, 8] width 41 height 7
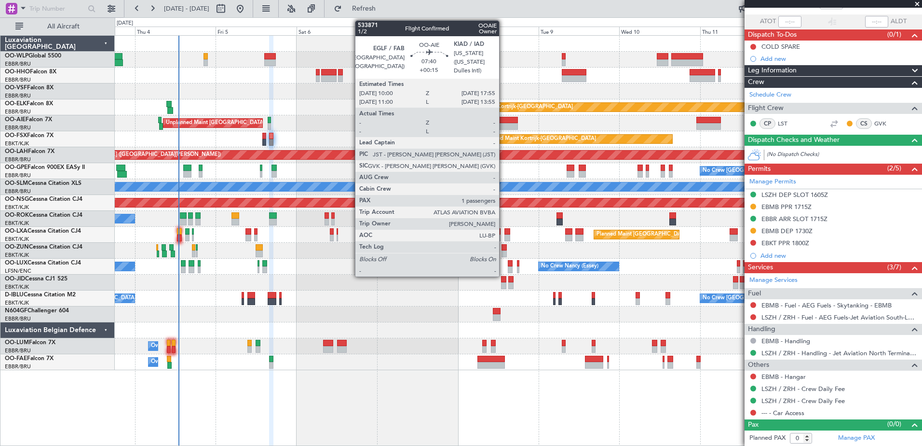
click at [503, 122] on div at bounding box center [504, 120] width 27 height 7
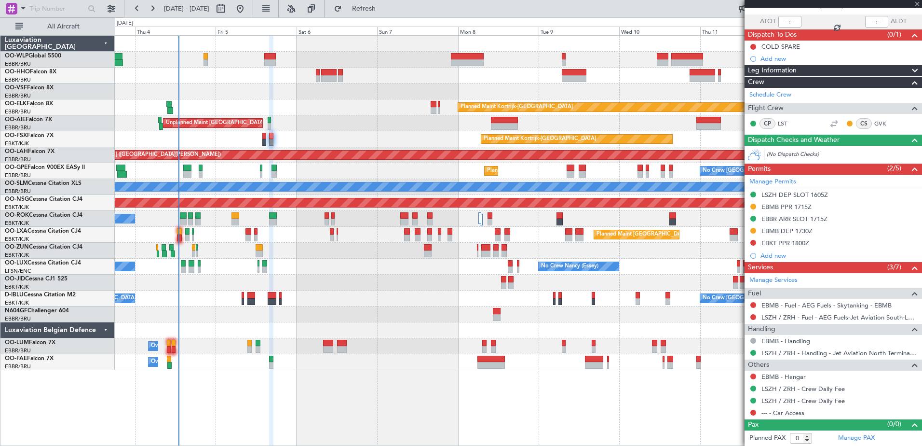
type input "+00:15"
type input "1"
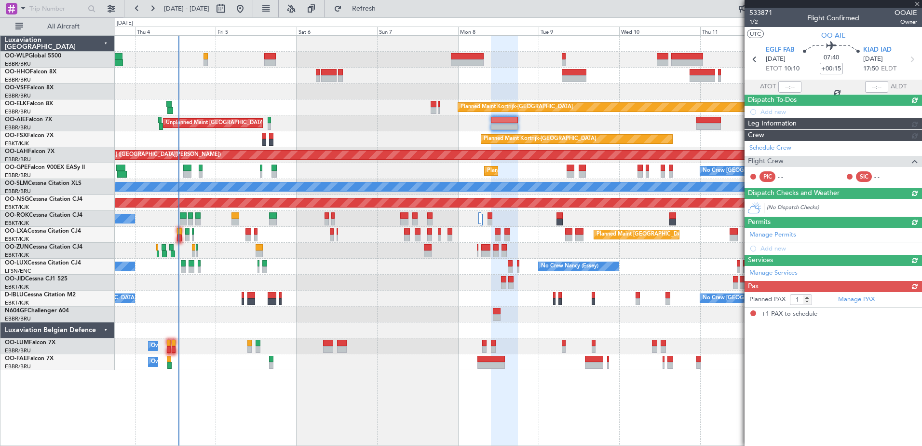
scroll to position [0, 0]
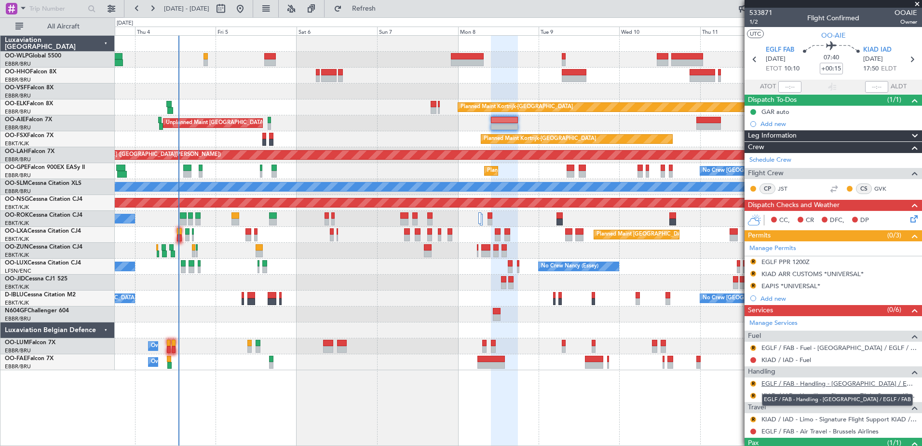
click at [809, 383] on link "EGLF / FAB - Handling - Farnborough Airport / EGLF / FAB" at bounding box center [839, 383] width 156 height 8
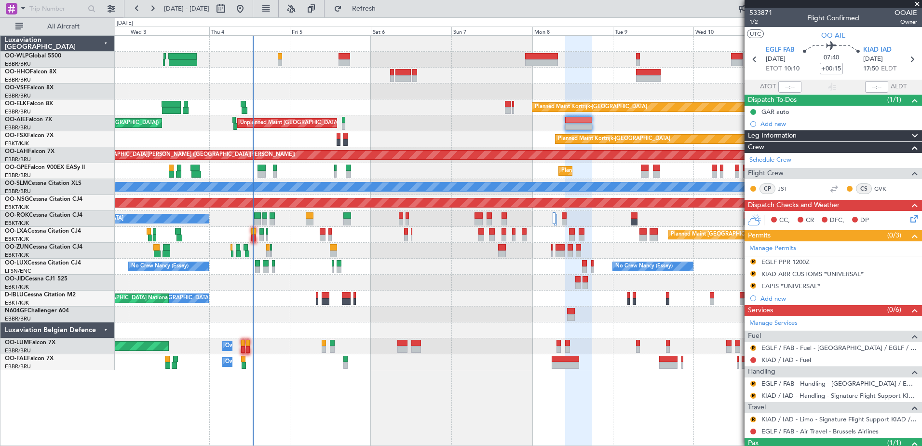
click at [311, 318] on div at bounding box center [518, 314] width 807 height 16
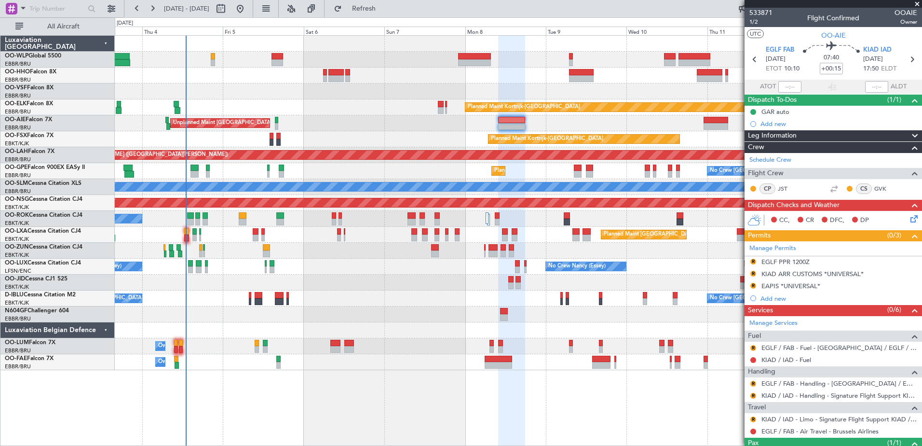
click at [430, 367] on div "Owner Melsbroek Air Base" at bounding box center [518, 362] width 807 height 16
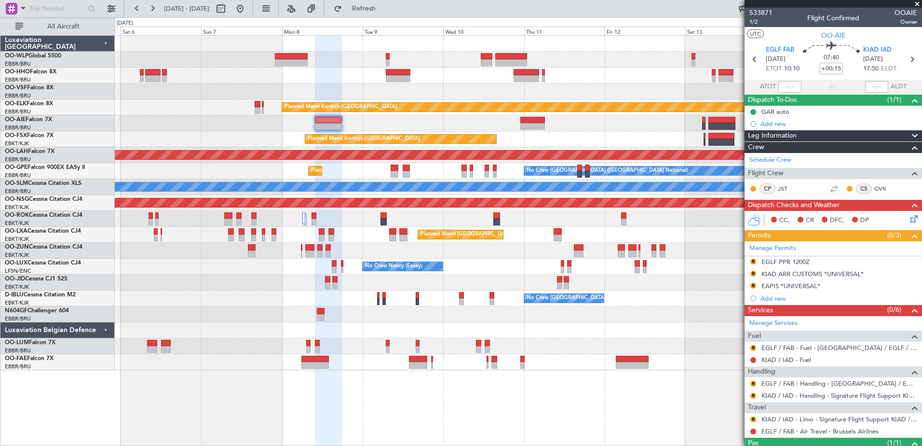
click at [350, 396] on div "Planned Maint Kortrijk-Wevelgem Unplanned Maint Brussels (Brussels National) Pl…" at bounding box center [518, 240] width 807 height 410
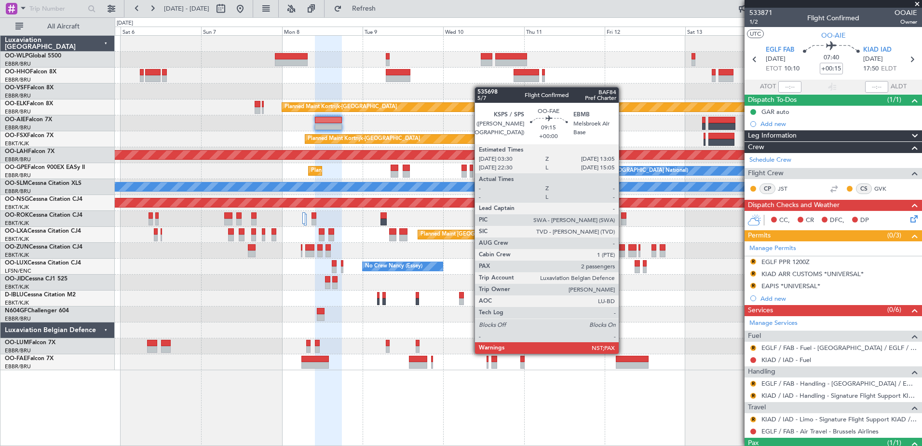
click at [623, 362] on div at bounding box center [632, 365] width 32 height 7
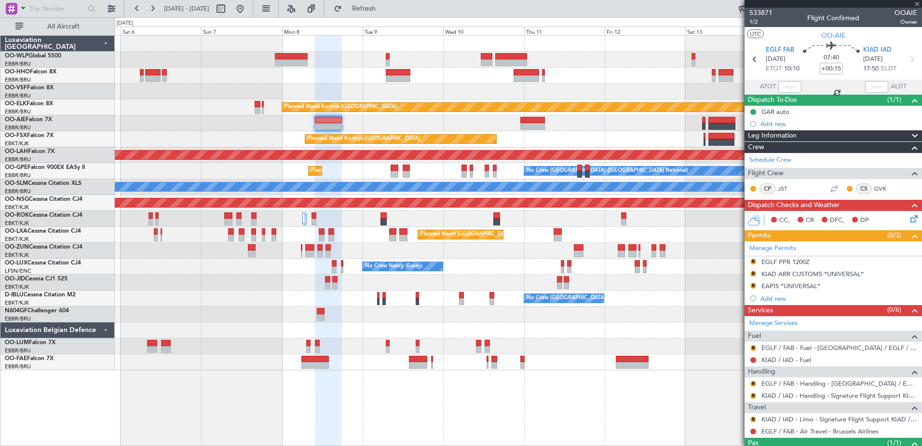
type input "2"
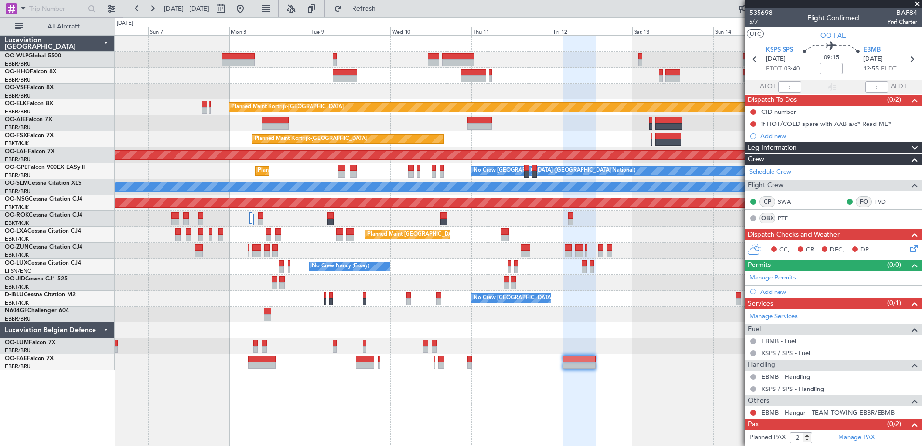
click at [579, 387] on div at bounding box center [579, 241] width 32 height 410
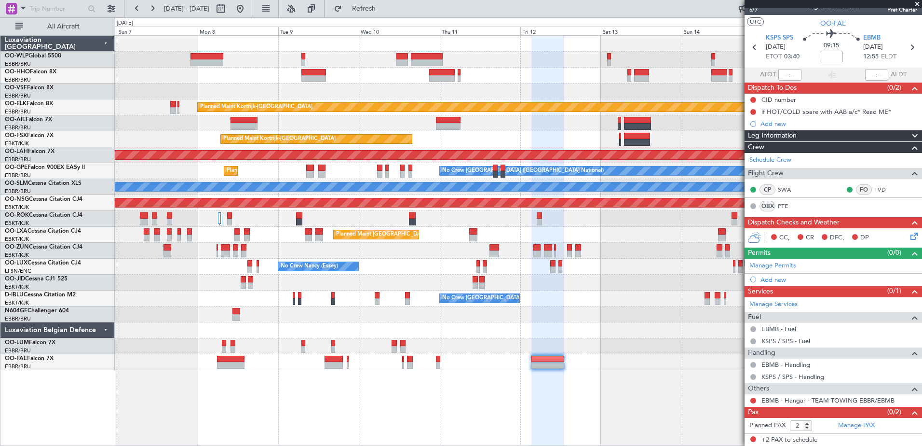
click at [629, 388] on div "Planned Maint Kortrijk-Wevelgem Unplanned Maint Brussels (Brussels National) Pl…" at bounding box center [518, 240] width 807 height 410
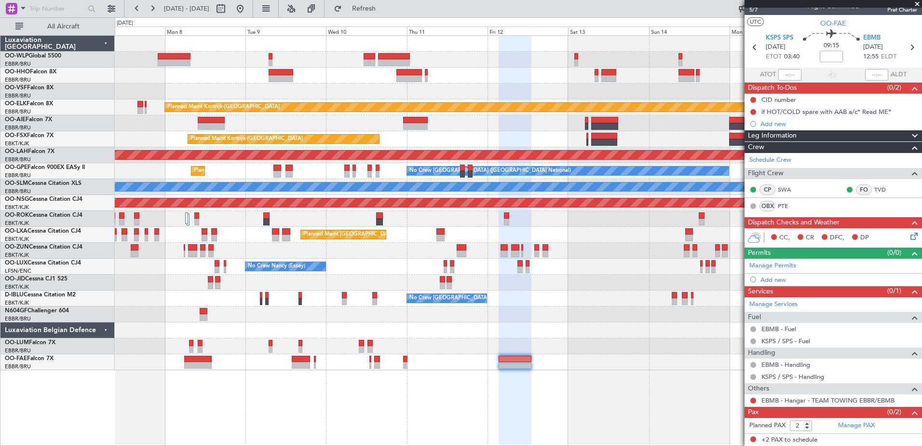
click at [596, 380] on div "Planned Maint Kortrijk-Wevelgem Unplanned Maint Brussels (Brussels National) Pl…" at bounding box center [518, 240] width 807 height 410
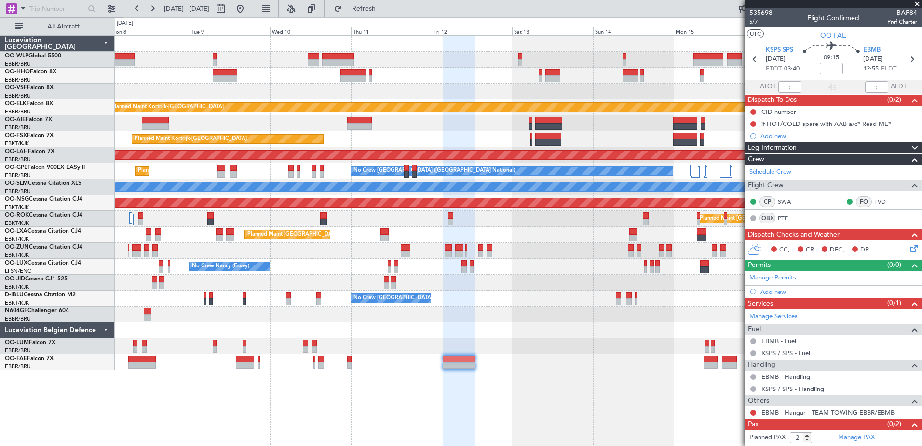
click at [504, 377] on div "Planned Maint Kortrijk-Wevelgem Unplanned Maint Brussels (Brussels National) Pl…" at bounding box center [518, 240] width 807 height 410
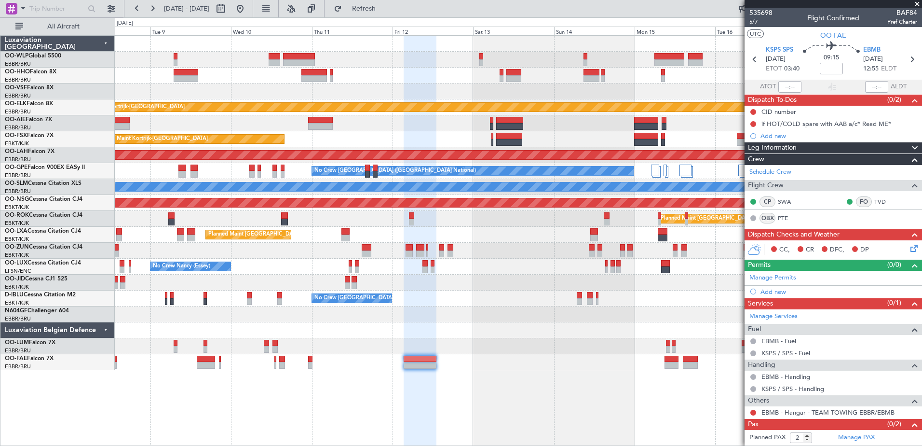
click at [484, 383] on div "Planned Maint Kortrijk-Wevelgem Planned Maint Kortrijk-Wevelgem EBKT 08:50 Z KL…" at bounding box center [518, 240] width 807 height 410
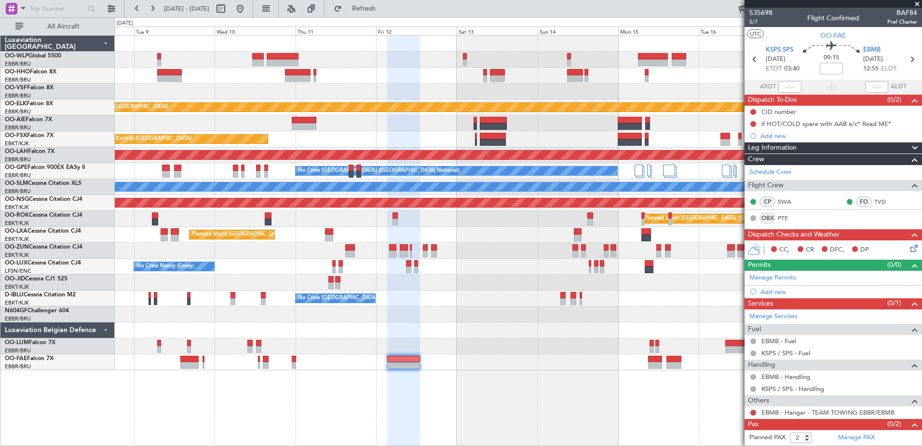
click at [419, 390] on div at bounding box center [403, 241] width 32 height 410
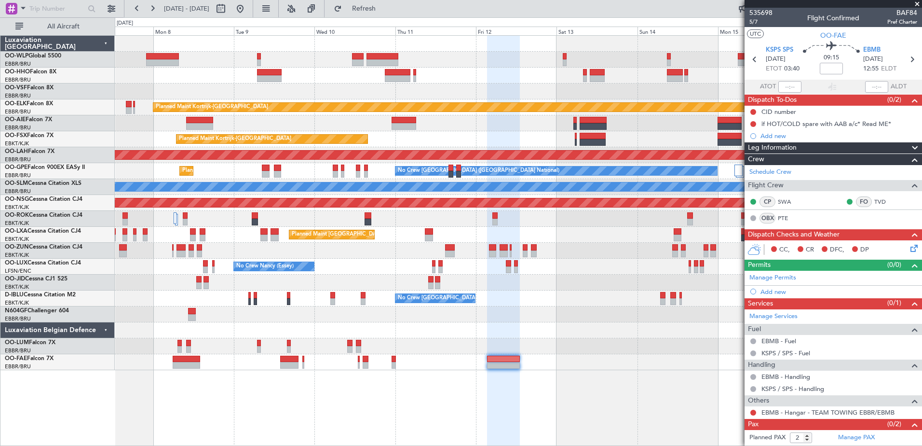
click at [587, 361] on div at bounding box center [518, 362] width 807 height 16
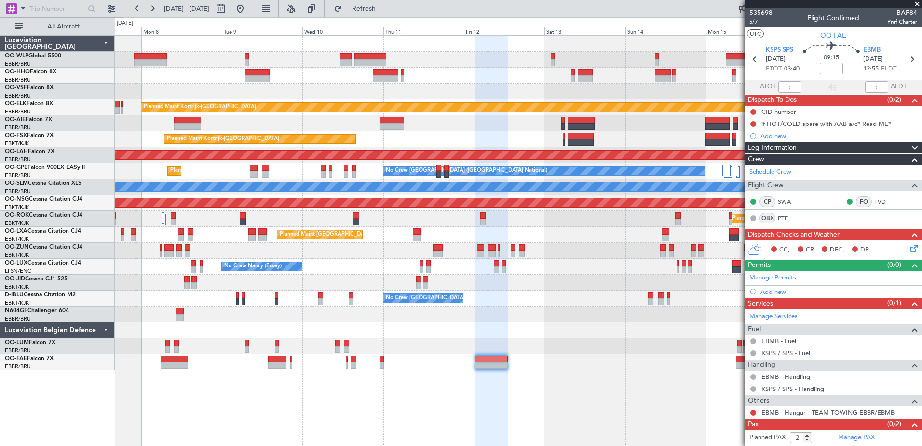
click at [555, 392] on div "Planned Maint Kortrijk-Wevelgem Unplanned Maint Brussels (Brussels National) Pl…" at bounding box center [518, 240] width 807 height 410
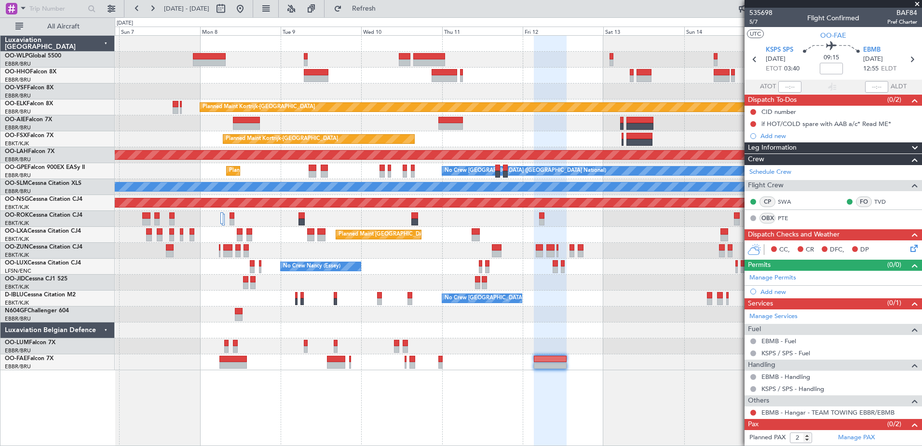
click at [578, 387] on div "Planned Maint Kortrijk-Wevelgem Unplanned Maint Brussels (Brussels National) Pl…" at bounding box center [518, 240] width 807 height 410
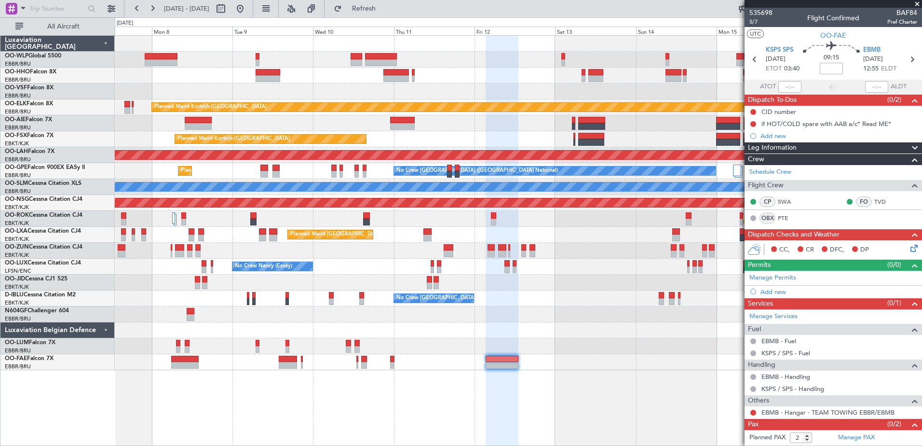
click at [590, 397] on div "Planned Maint Kortrijk-Wevelgem Unplanned Maint Brussels (Brussels National) Pl…" at bounding box center [518, 240] width 807 height 410
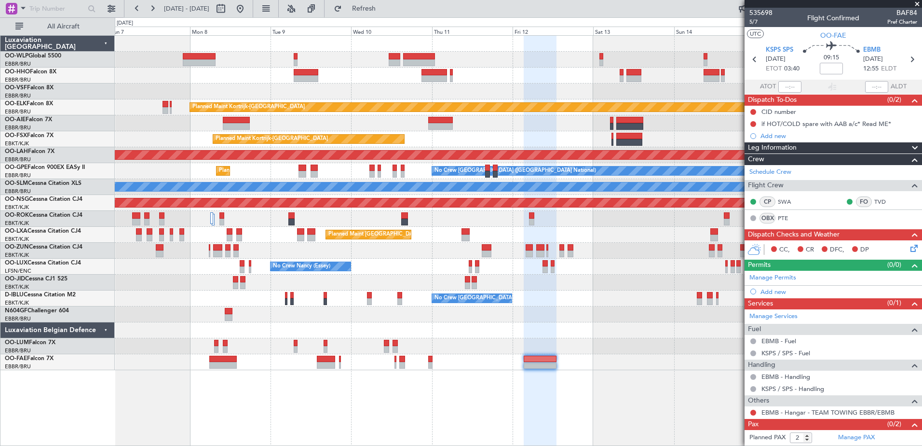
click at [581, 387] on div "Planned Maint Kortrijk-Wevelgem Unplanned Maint Brussels (Brussels National) Pl…" at bounding box center [518, 240] width 807 height 410
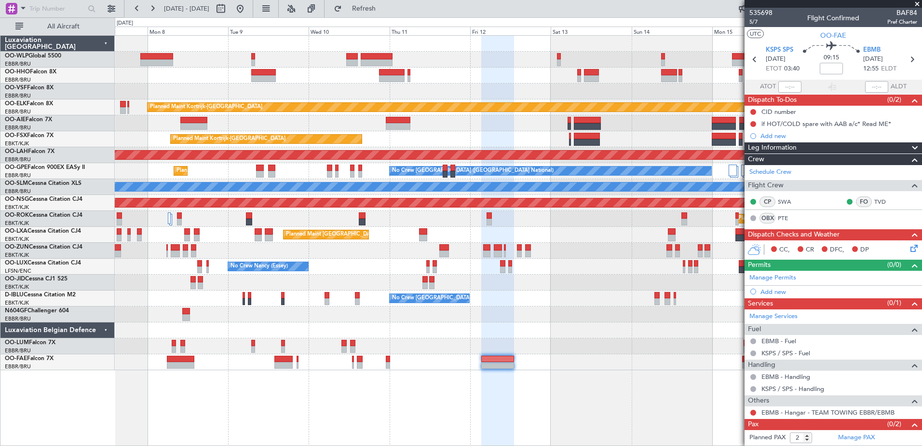
click at [553, 361] on div at bounding box center [518, 362] width 807 height 16
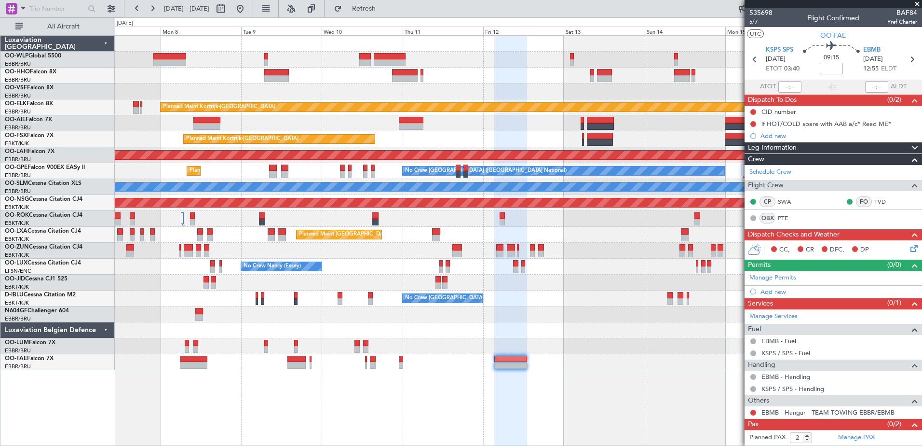
click at [577, 349] on div at bounding box center [518, 346] width 807 height 16
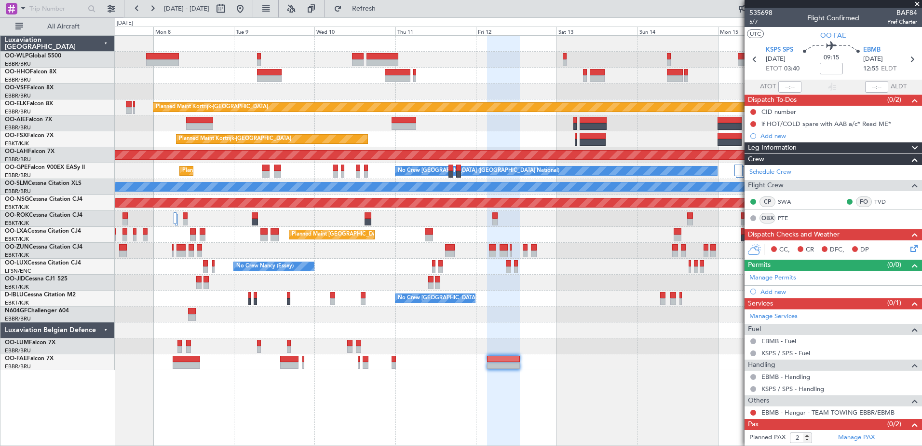
click at [531, 388] on div "Planned Maint Kortrijk-Wevelgem Unplanned Maint Brussels (Brussels National) Pl…" at bounding box center [518, 240] width 807 height 410
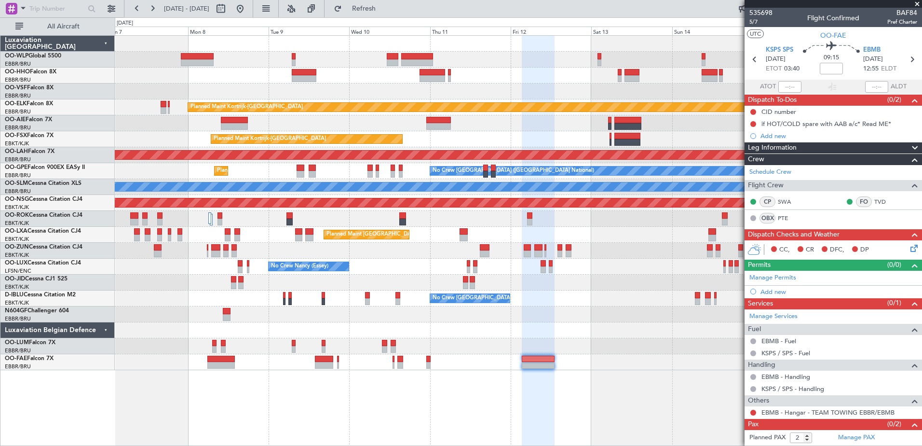
click at [540, 390] on div at bounding box center [538, 241] width 32 height 410
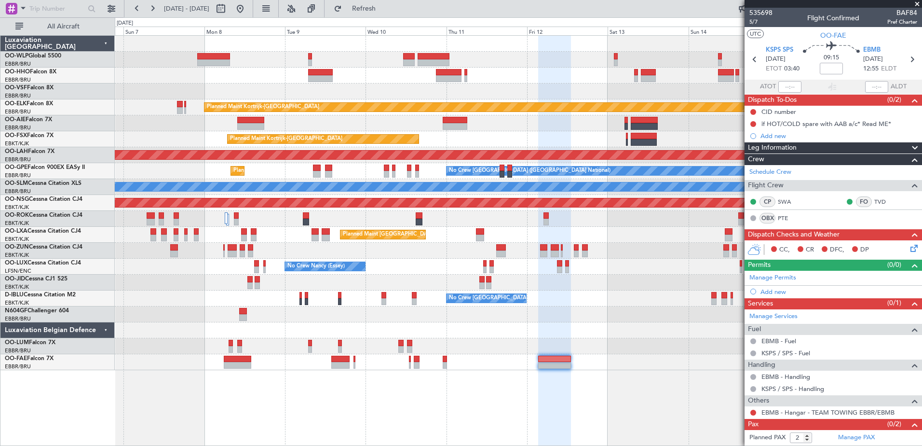
click at [542, 389] on div at bounding box center [554, 241] width 32 height 410
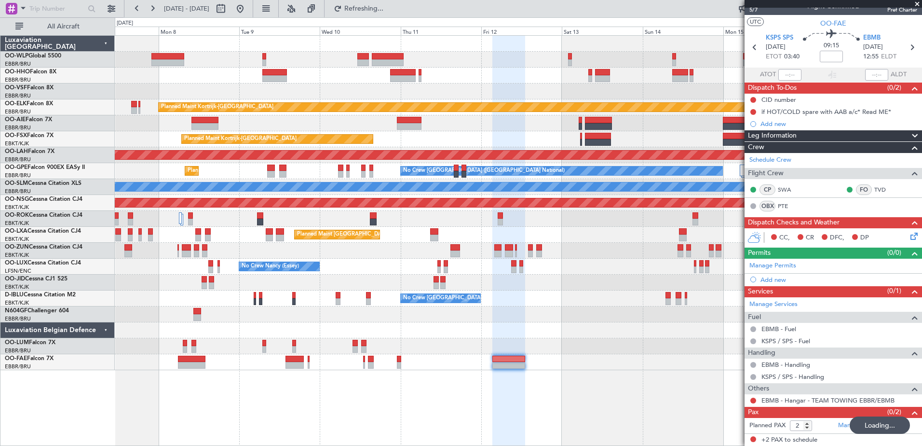
click at [623, 388] on div "Planned Maint Kortrijk-Wevelgem Unplanned Maint Brussels (Brussels National) Pl…" at bounding box center [518, 240] width 807 height 410
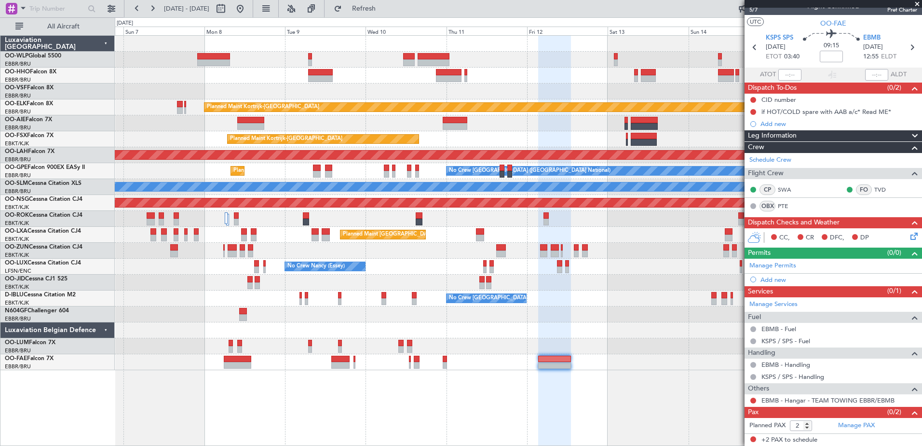
click at [655, 379] on div "Planned Maint Kortrijk-Wevelgem Unplanned Maint Brussels (Brussels National) Pl…" at bounding box center [518, 240] width 807 height 410
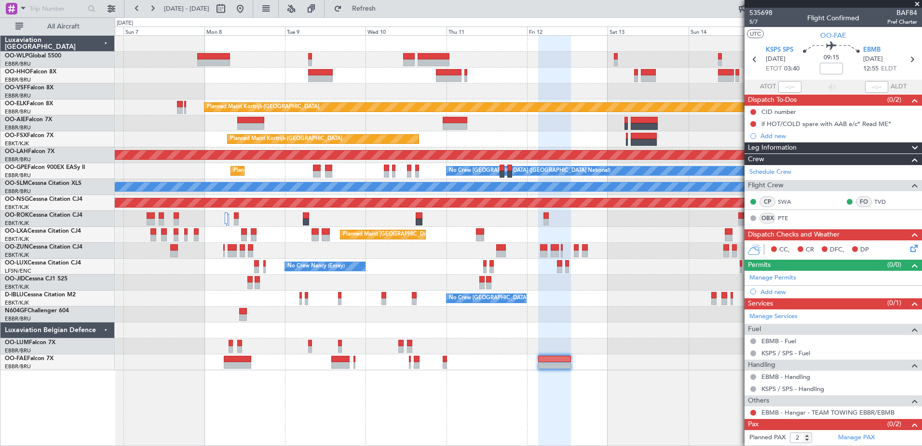
scroll to position [12, 0]
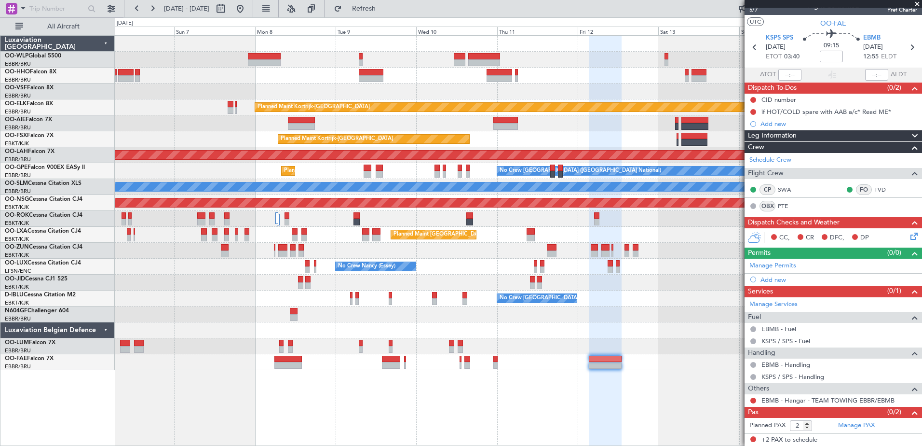
click at [615, 398] on div at bounding box center [605, 241] width 32 height 410
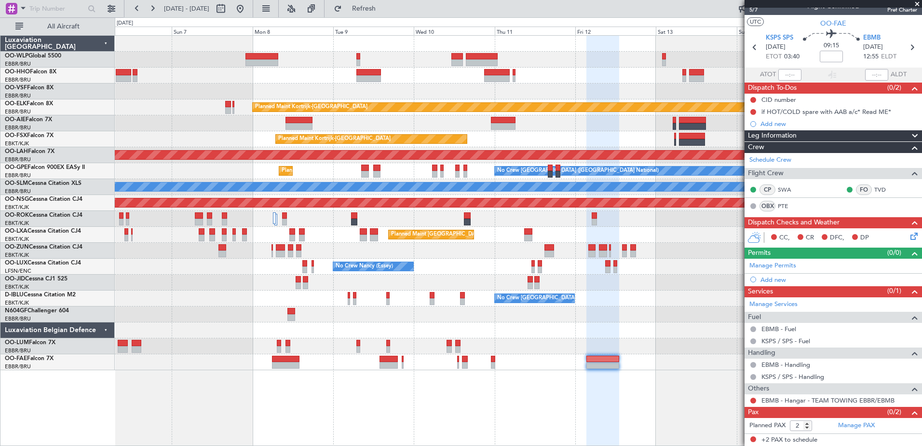
click at [522, 390] on div "Planned Maint Kortrijk-Wevelgem Unplanned Maint Brussels (Brussels National) Pl…" at bounding box center [518, 240] width 807 height 410
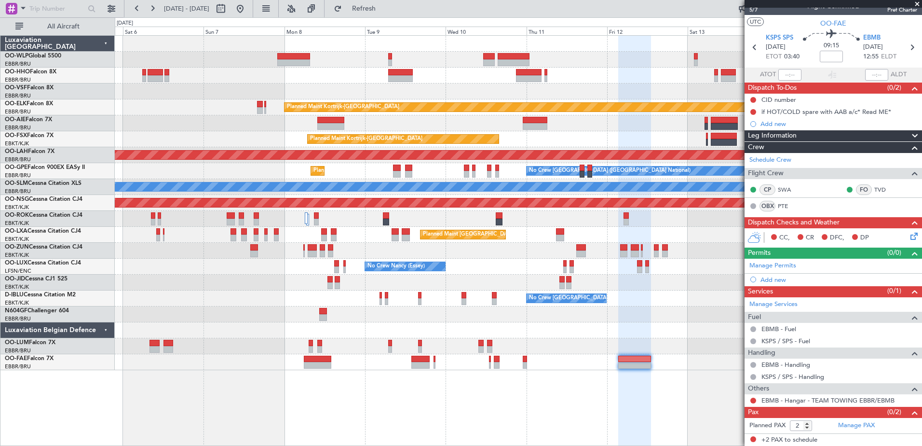
click at [343, 383] on div "Planned Maint Kortrijk-Wevelgem Unplanned Maint Brussels (Brussels National) Pl…" at bounding box center [518, 240] width 807 height 410
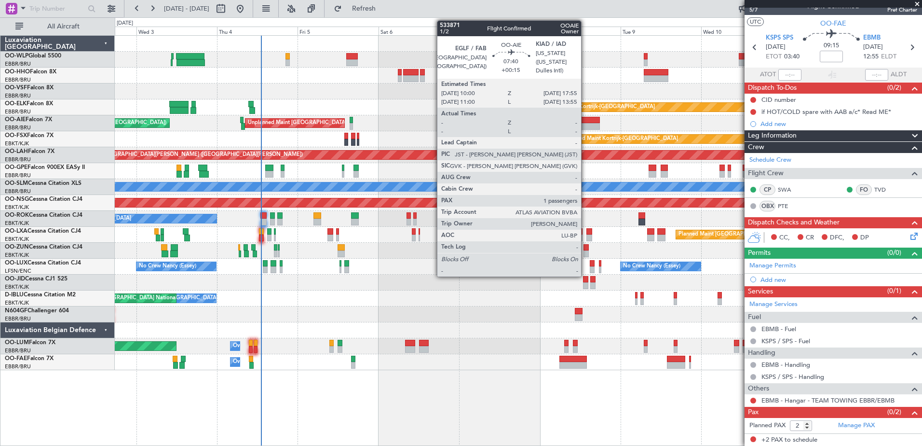
click at [584, 123] on div at bounding box center [586, 126] width 27 height 7
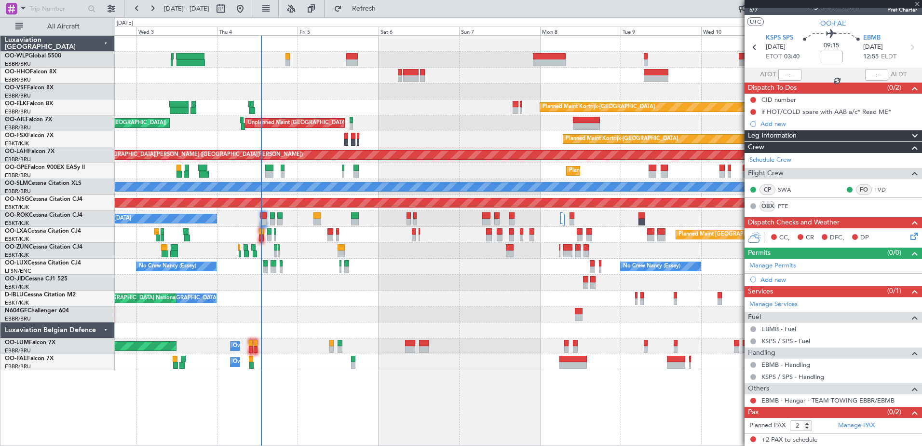
scroll to position [0, 0]
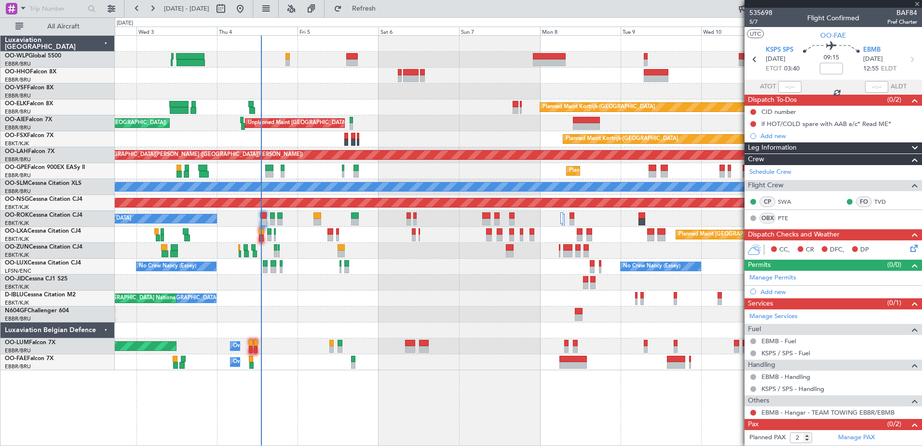
type input "+00:15"
type input "1"
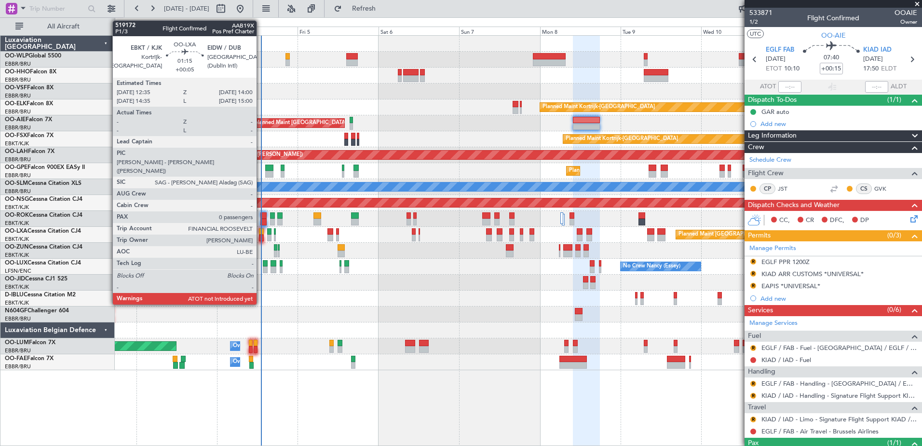
click at [261, 235] on div at bounding box center [261, 237] width 5 height 7
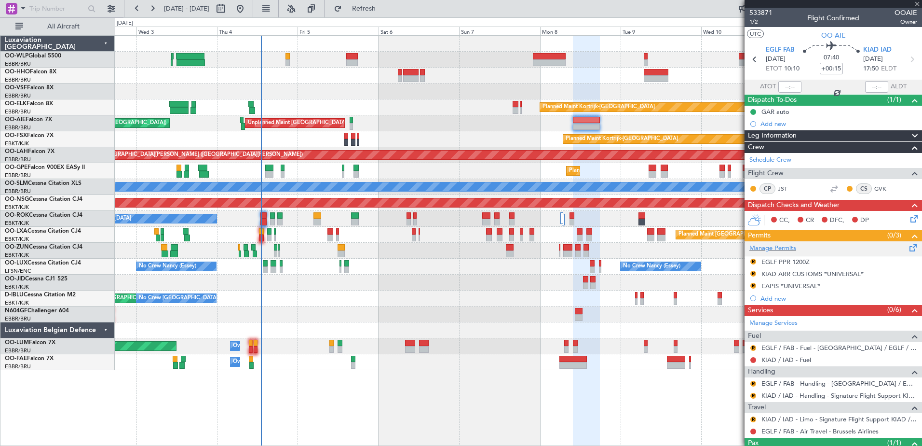
type input "+00:05"
type input "0"
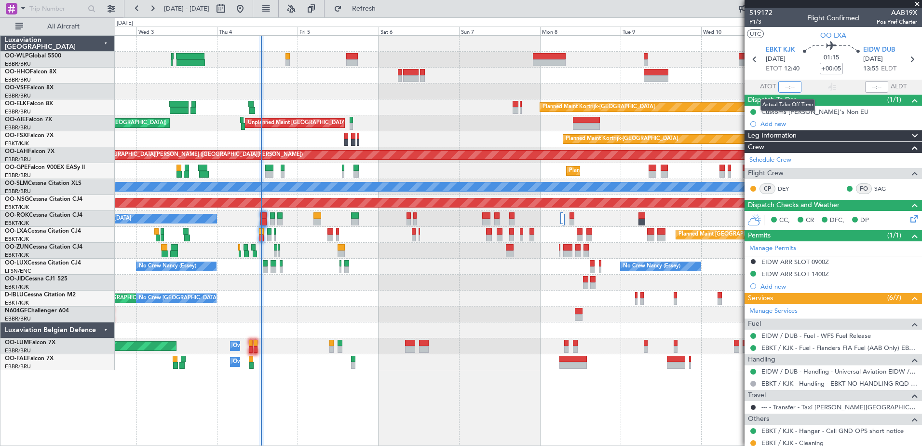
click at [786, 84] on input "text" at bounding box center [789, 87] width 23 height 12
type input "12:57"
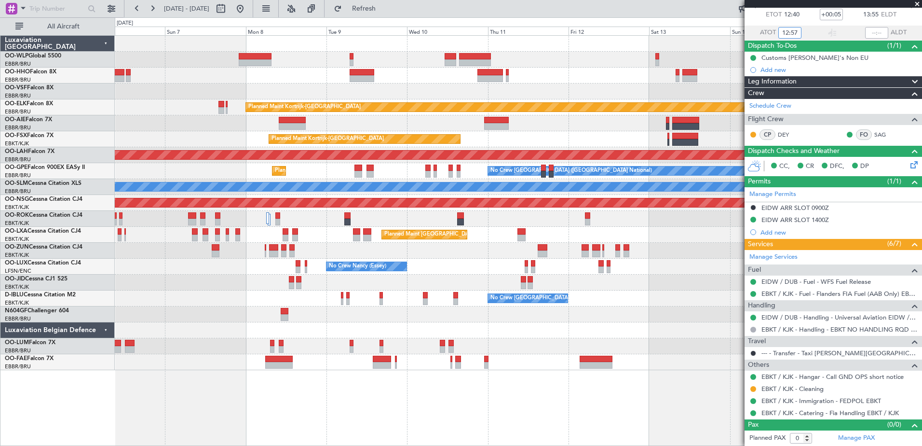
click at [361, 126] on div "Unplanned Maint [GEOGRAPHIC_DATA] ([GEOGRAPHIC_DATA] National)" at bounding box center [518, 123] width 807 height 16
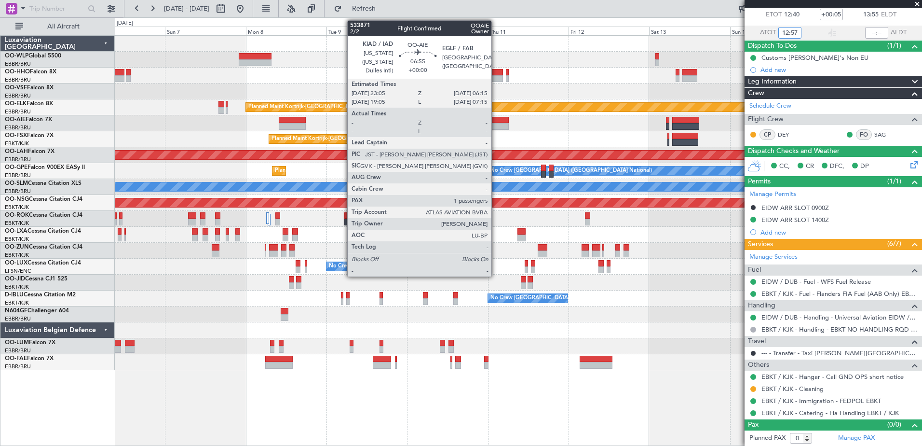
click at [496, 122] on div at bounding box center [496, 120] width 24 height 7
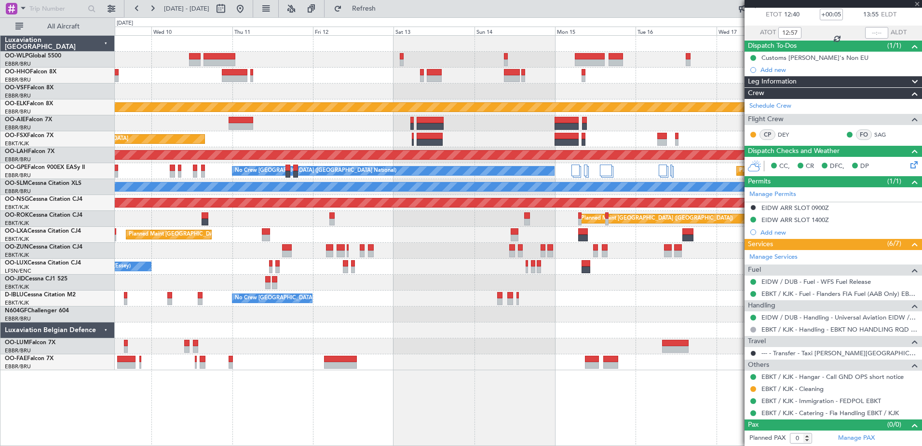
click at [341, 131] on div "Planned Maint Kortrijk-Wevelgem Planned Maint Kortrijk-Wevelgem EBKT 08:50 Z KL…" at bounding box center [518, 203] width 807 height 334
type input "1"
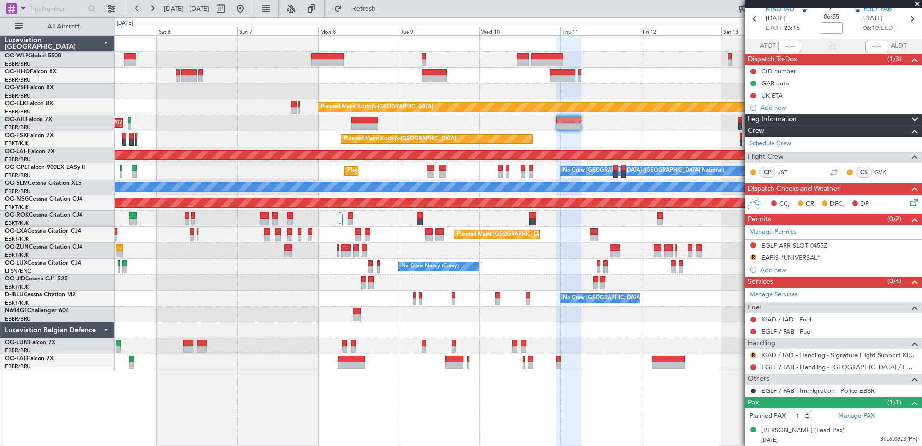
scroll to position [0, 0]
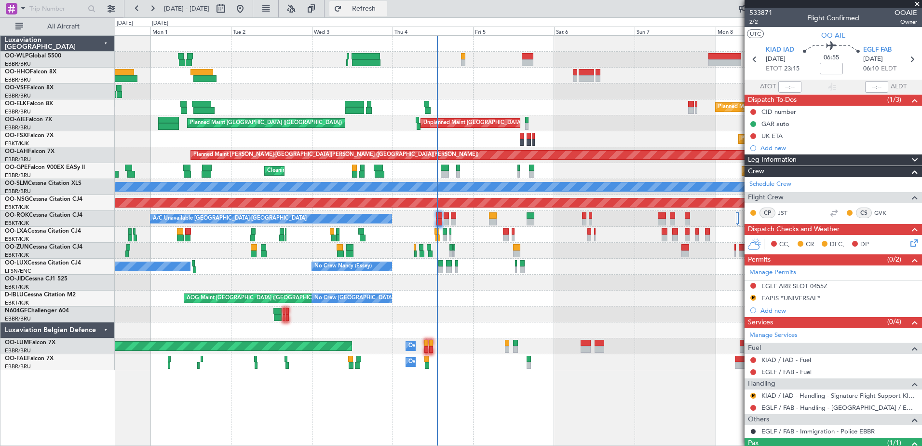
click at [384, 9] on span "Refresh" at bounding box center [364, 8] width 41 height 7
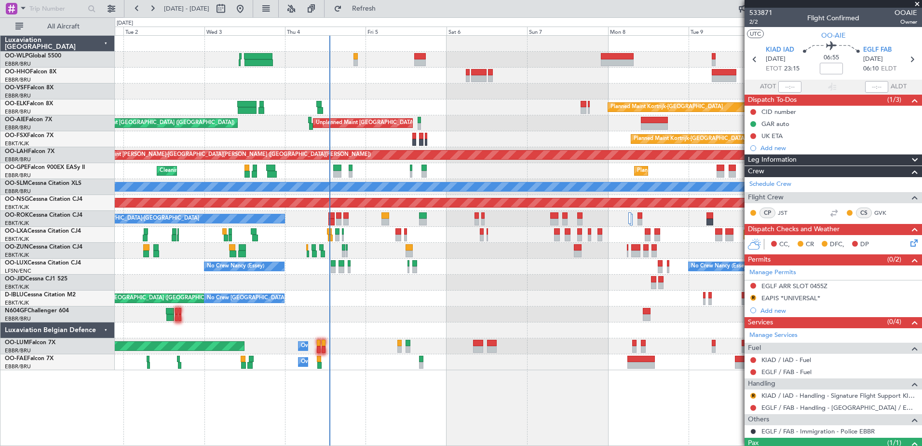
click at [547, 312] on div at bounding box center [518, 314] width 807 height 16
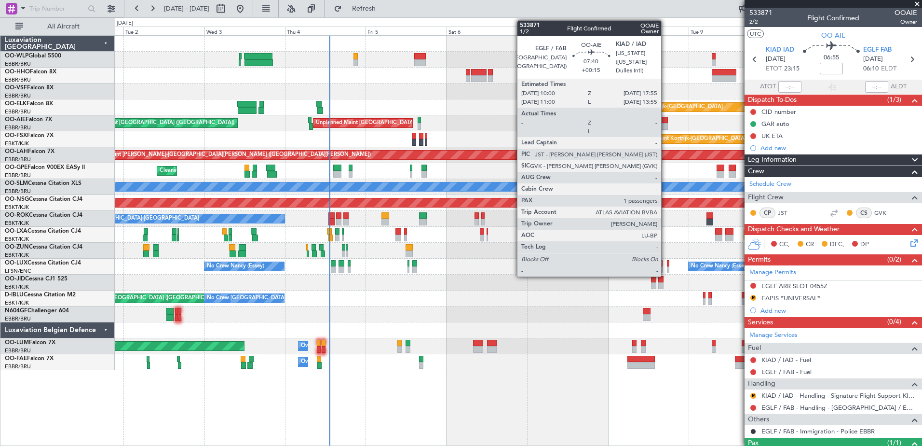
click at [661, 123] on div at bounding box center [654, 126] width 27 height 7
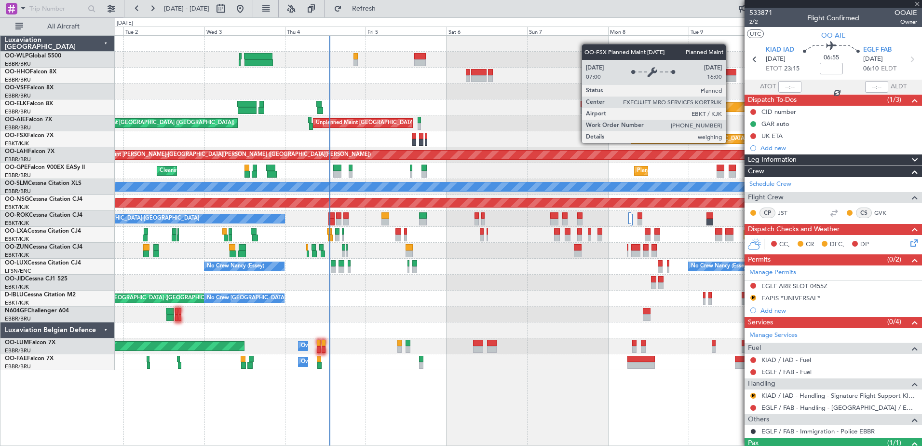
type input "+00:15"
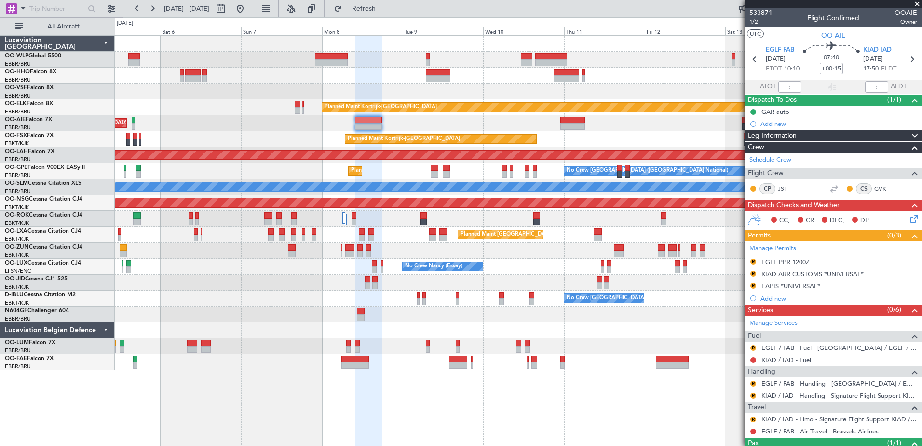
click at [277, 125] on div "Unplanned Maint [GEOGRAPHIC_DATA] ([GEOGRAPHIC_DATA] National) Planned Maint [G…" at bounding box center [518, 123] width 807 height 16
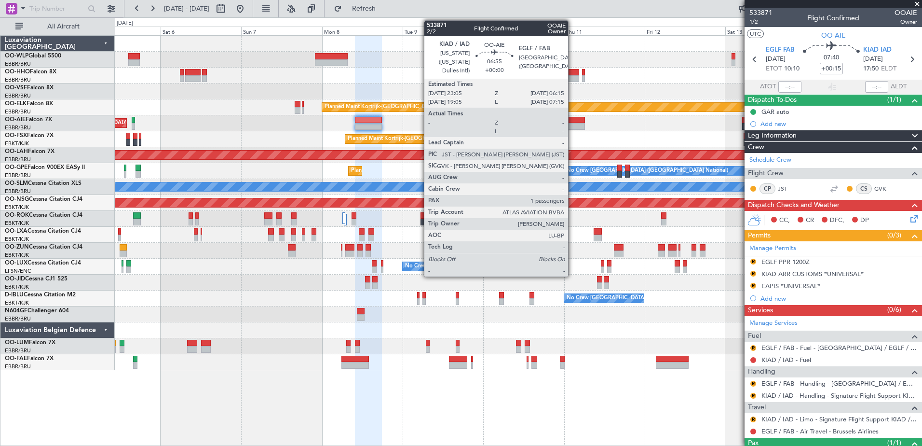
click at [572, 123] on div at bounding box center [572, 126] width 24 height 7
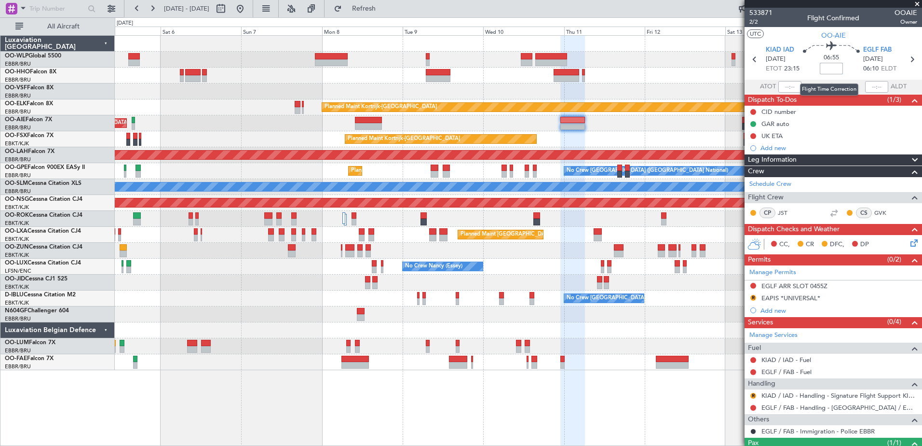
click at [822, 72] on input at bounding box center [831, 69] width 23 height 12
type input "-00:15"
click at [751, 408] on button at bounding box center [753, 408] width 6 height 6
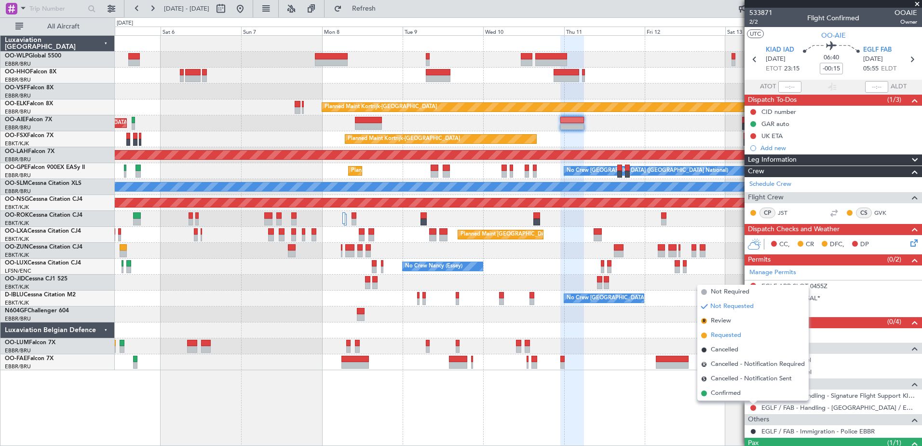
click at [723, 336] on span "Requested" at bounding box center [726, 335] width 30 height 10
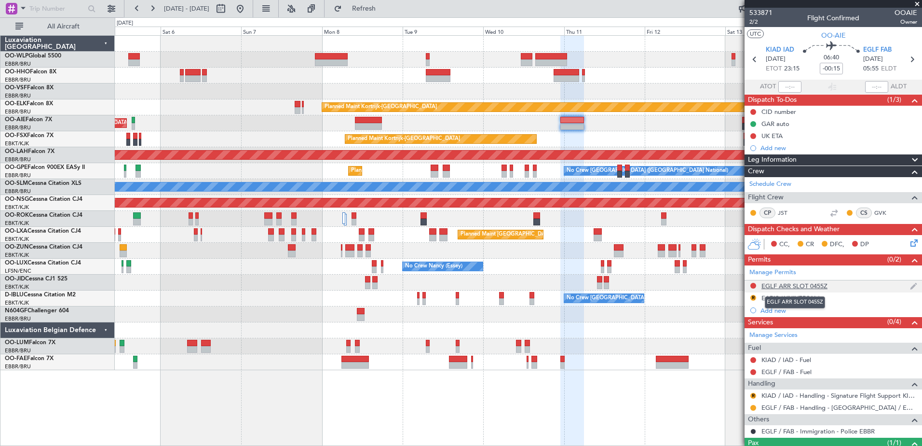
click at [797, 285] on div "EGLF ARR SLOT 0455Z" at bounding box center [794, 286] width 66 height 8
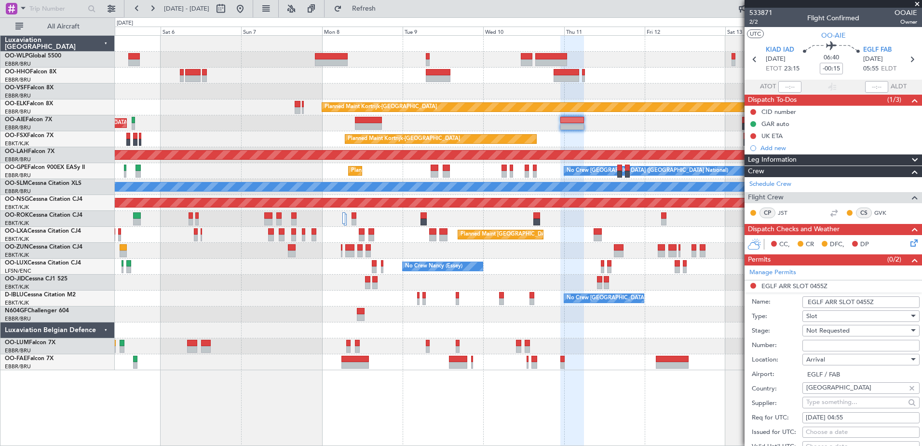
scroll to position [289, 0]
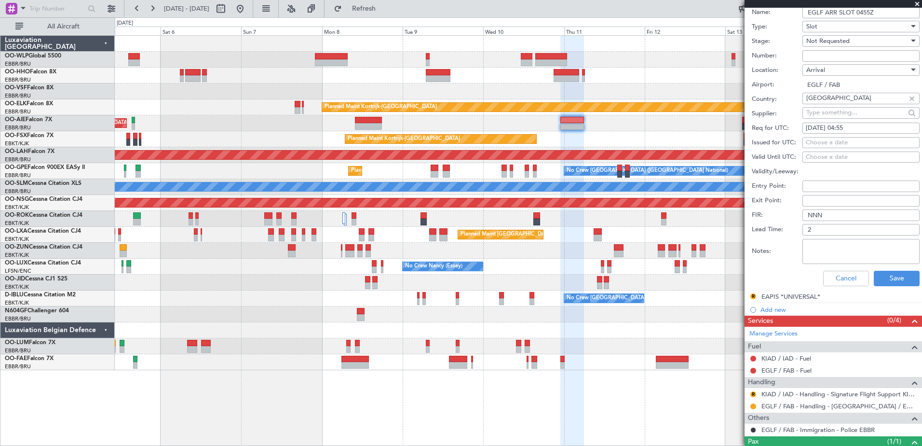
click at [857, 128] on div "[DATE] 04:55" at bounding box center [861, 128] width 110 height 10
select select "9"
select select "2025"
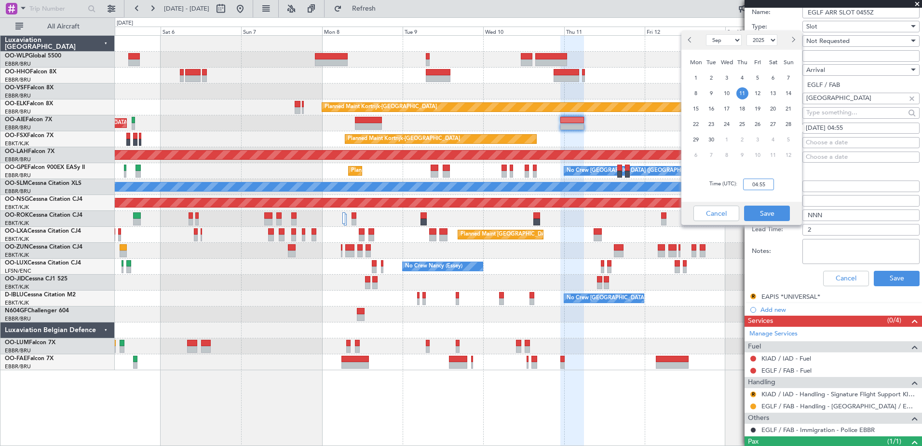
click at [757, 185] on input "04:55" at bounding box center [758, 184] width 31 height 12
type input "06:00"
click at [771, 211] on button "Save" at bounding box center [767, 212] width 46 height 15
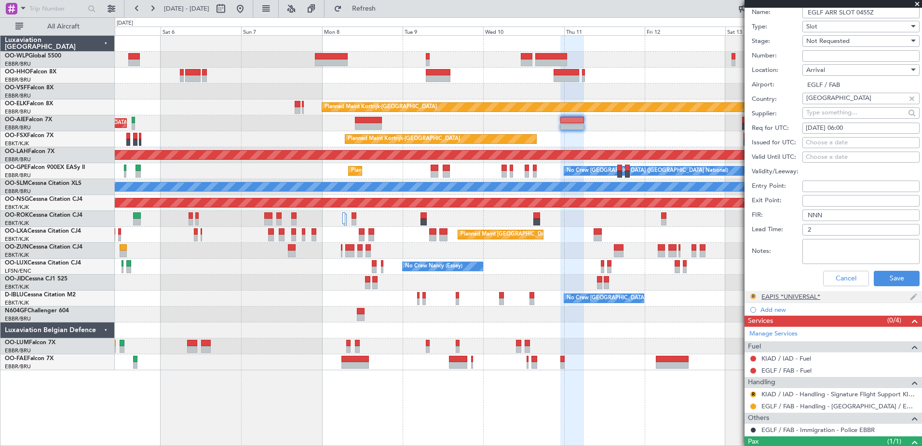
click at [755, 294] on button "R" at bounding box center [753, 296] width 6 height 6
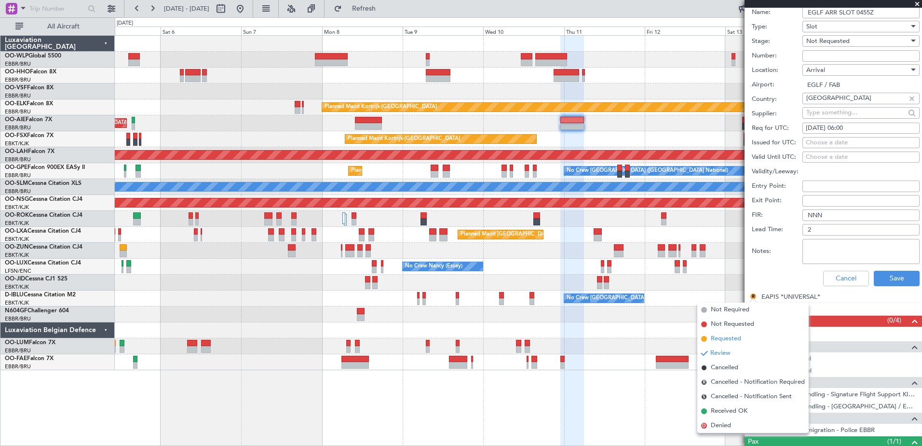
click at [728, 339] on span "Requested" at bounding box center [726, 339] width 30 height 10
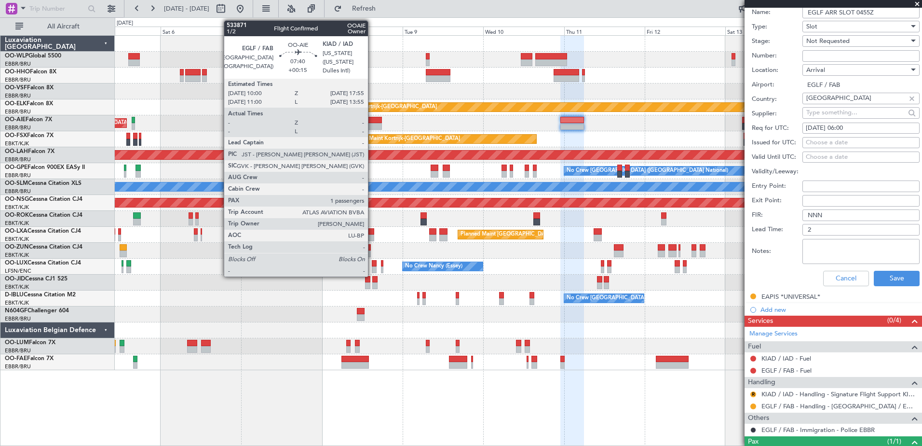
click at [372, 122] on div at bounding box center [368, 120] width 27 height 7
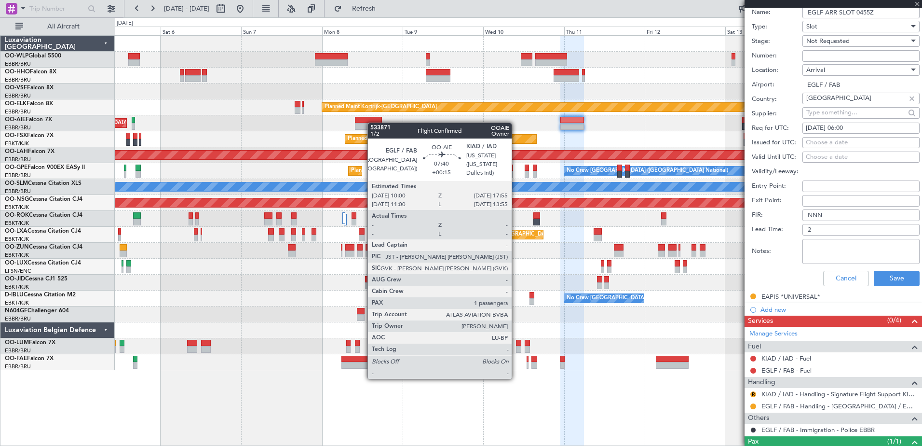
type input "+00:15"
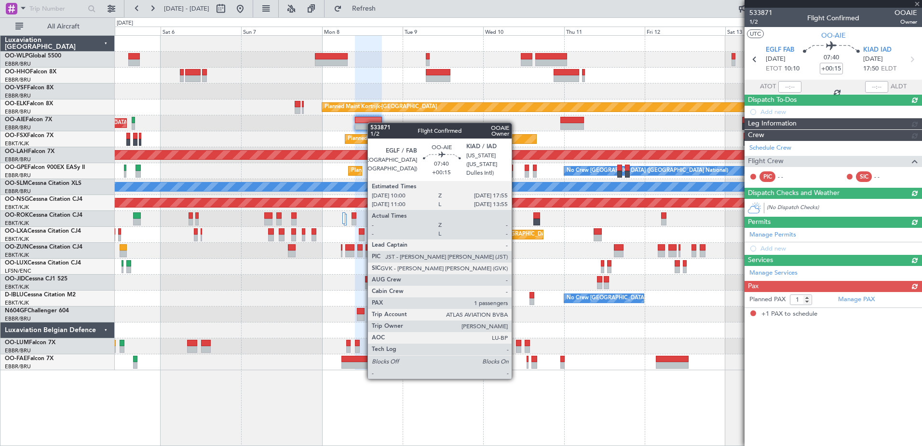
scroll to position [0, 0]
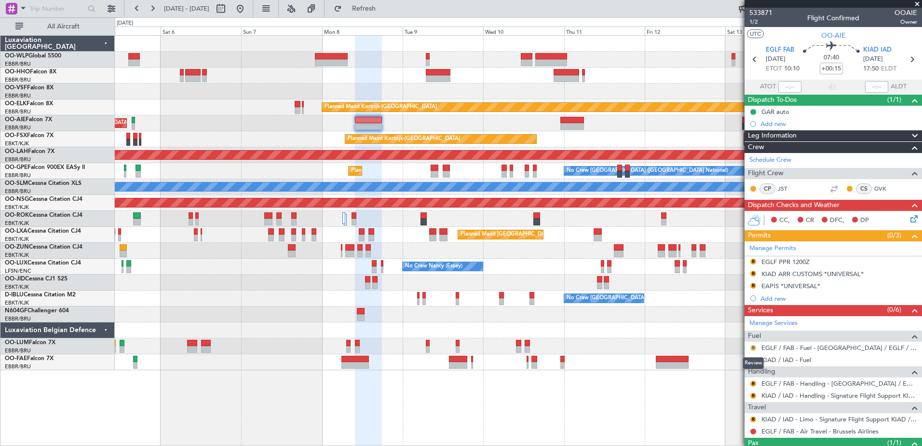
click at [754, 349] on button "R" at bounding box center [753, 348] width 6 height 6
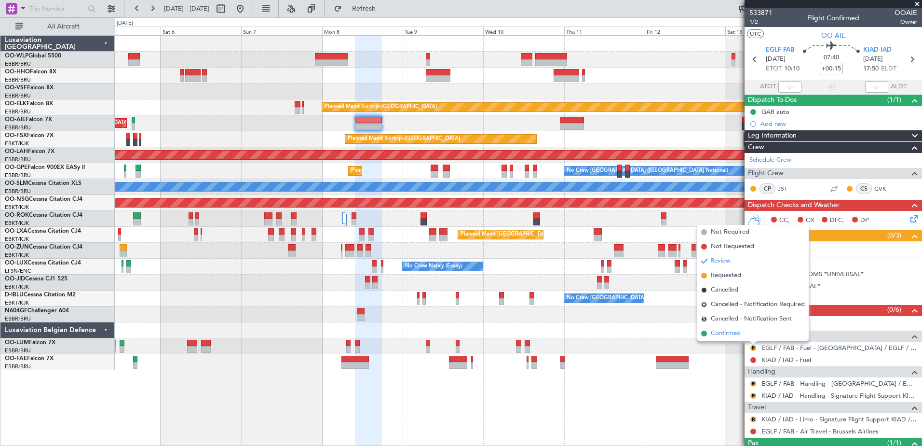
click at [728, 332] on span "Confirmed" at bounding box center [726, 333] width 30 height 10
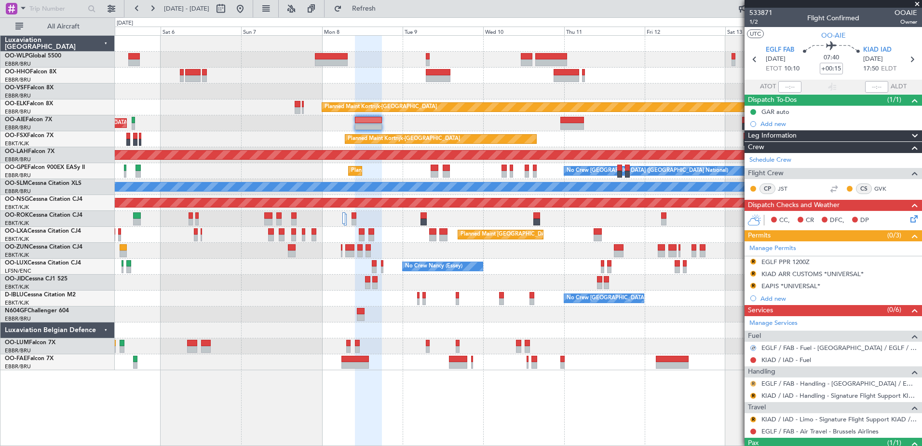
click at [754, 383] on button "R" at bounding box center [753, 383] width 6 height 6
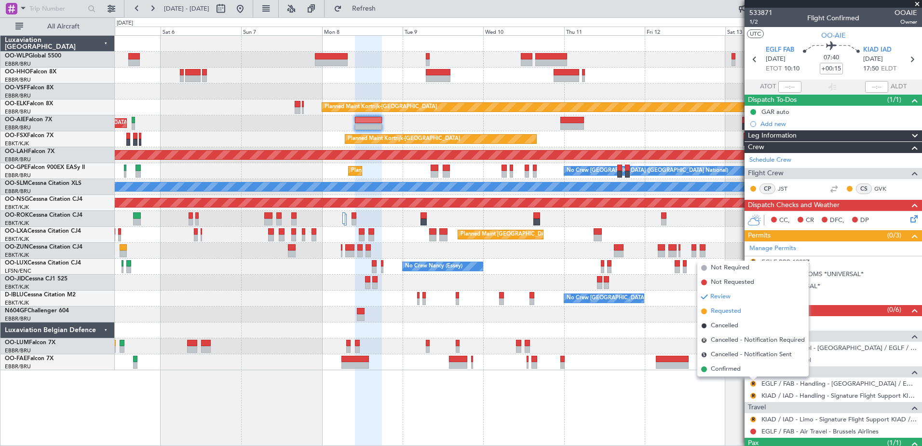
click at [727, 314] on span "Requested" at bounding box center [726, 311] width 30 height 10
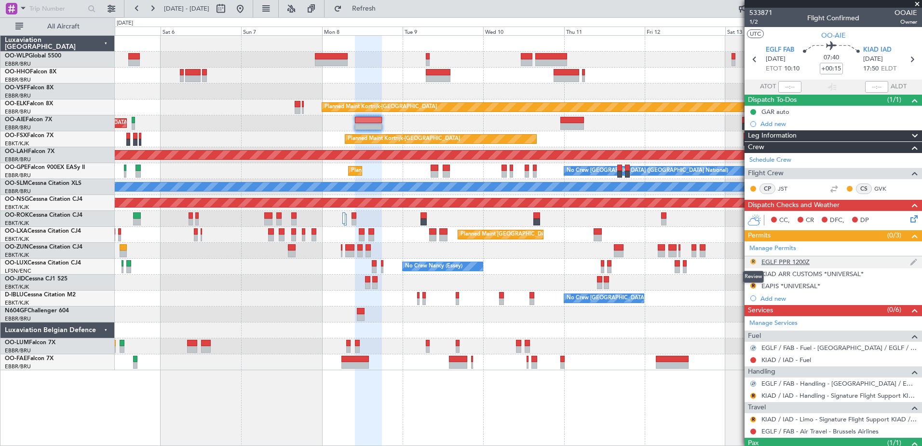
click at [756, 262] on button "R" at bounding box center [753, 261] width 6 height 6
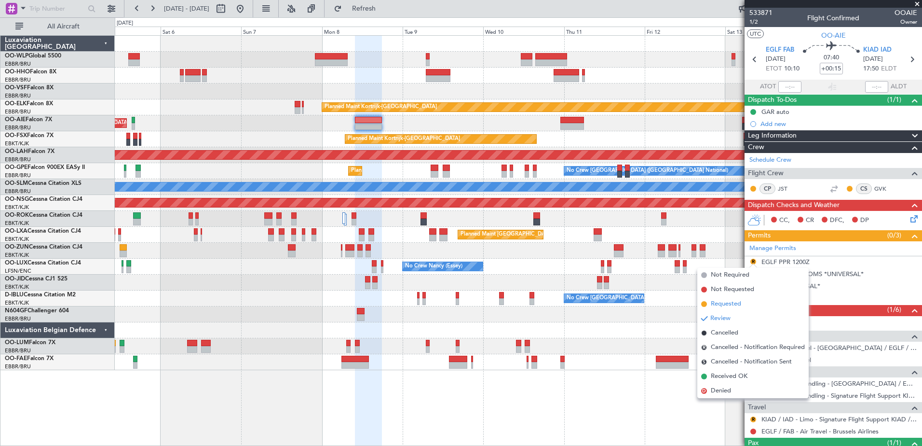
click at [731, 307] on span "Requested" at bounding box center [726, 304] width 30 height 10
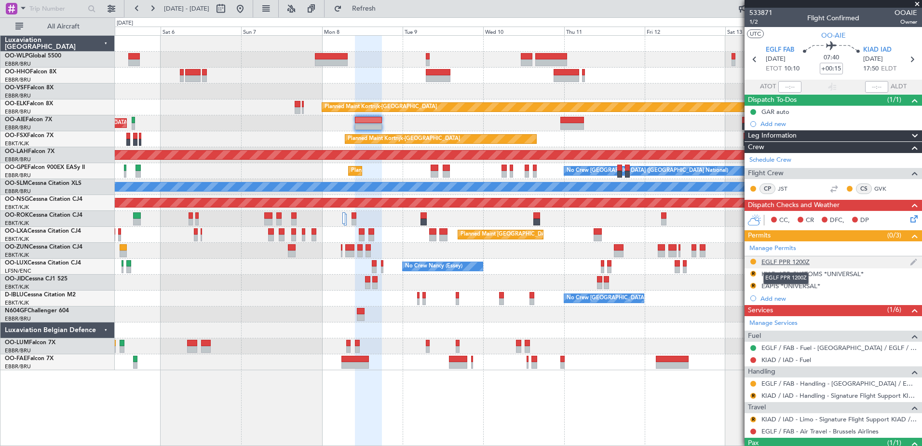
click at [796, 261] on div "EGLF PPR 1200Z" at bounding box center [785, 262] width 48 height 8
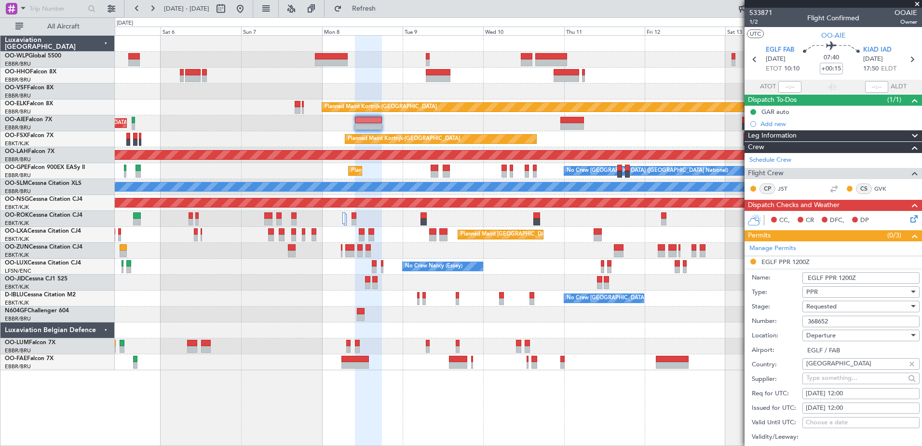
click at [858, 393] on div "08/09/2025 12:00" at bounding box center [861, 394] width 110 height 10
select select "9"
select select "2025"
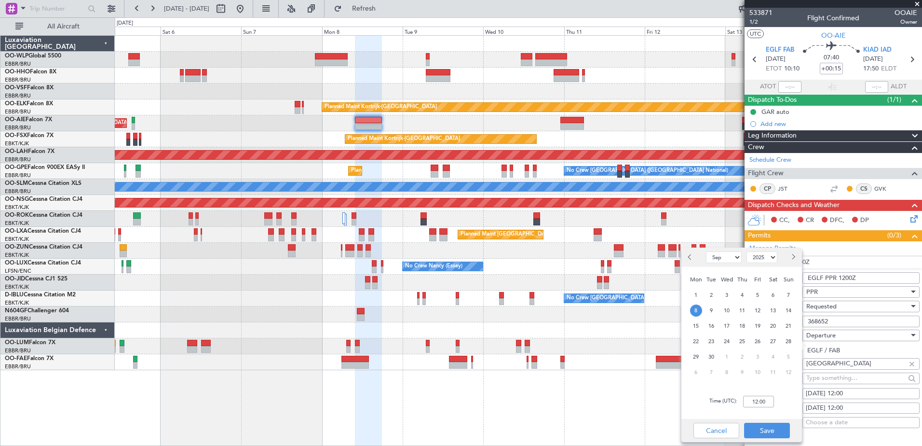
scroll to position [145, 0]
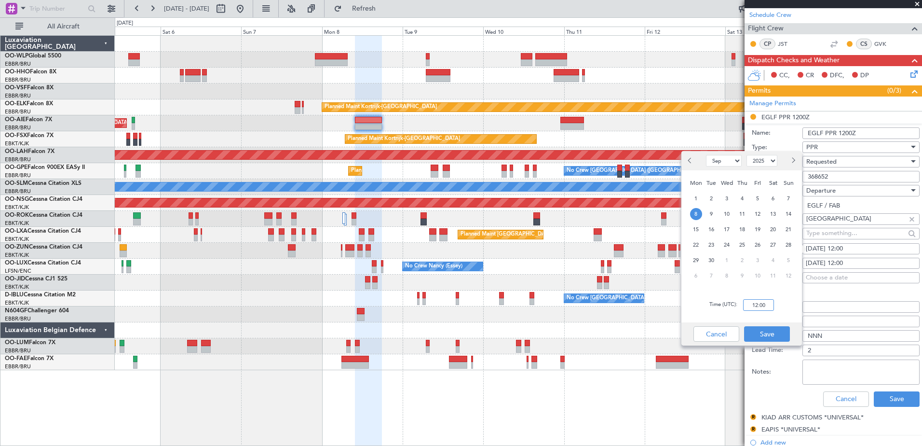
click at [769, 301] on input "12:00" at bounding box center [758, 305] width 31 height 12
type input "10:00"
click at [769, 334] on button "Save" at bounding box center [767, 333] width 46 height 15
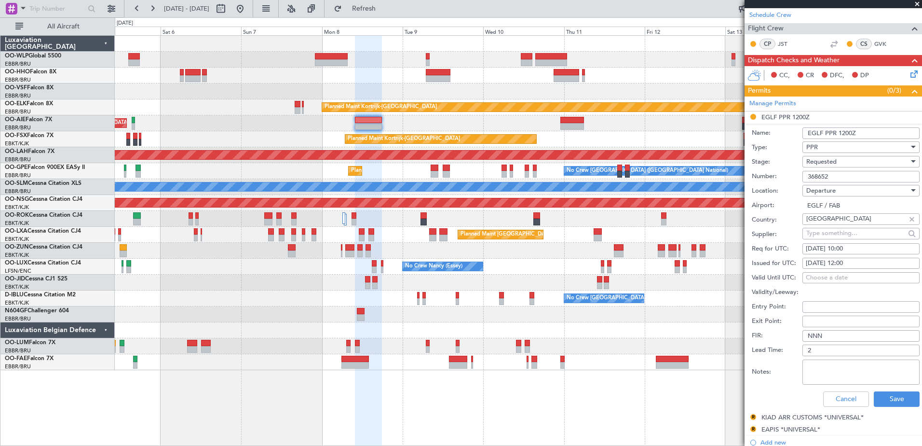
click at [857, 264] on div "08/09/2025 12:00" at bounding box center [861, 263] width 110 height 10
select select "9"
select select "2025"
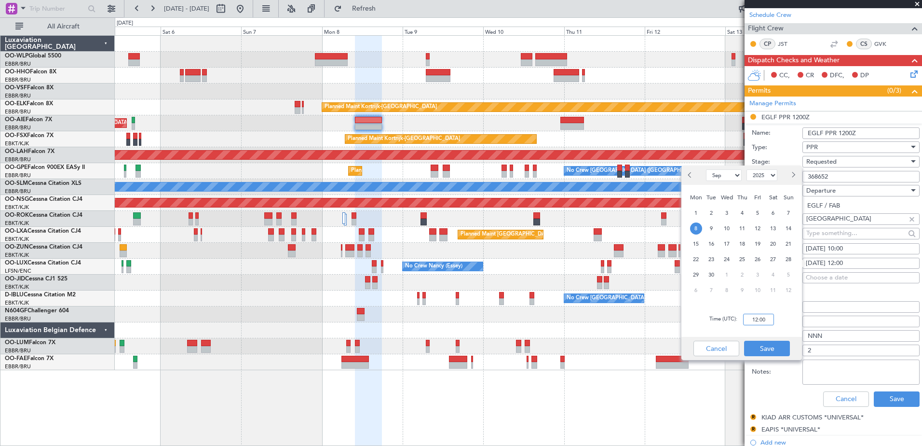
click at [754, 319] on input "12:00" at bounding box center [758, 319] width 31 height 12
type input "10:00"
click at [769, 347] on button "Save" at bounding box center [767, 347] width 46 height 15
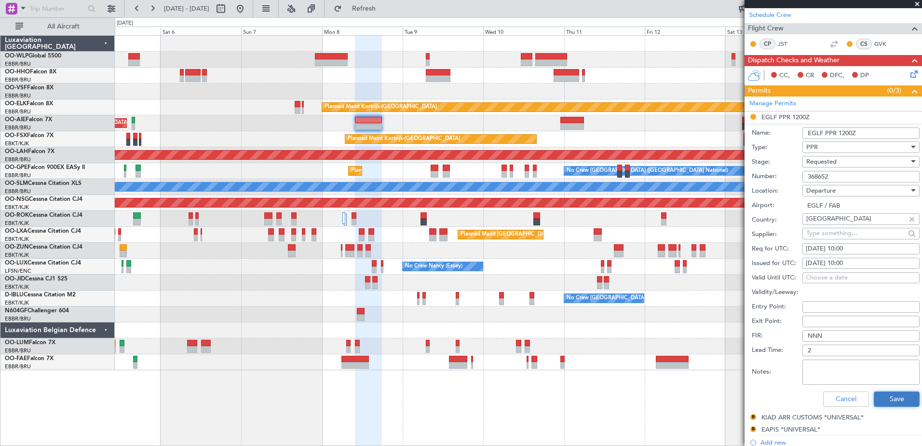
click at [898, 399] on button "Save" at bounding box center [897, 398] width 46 height 15
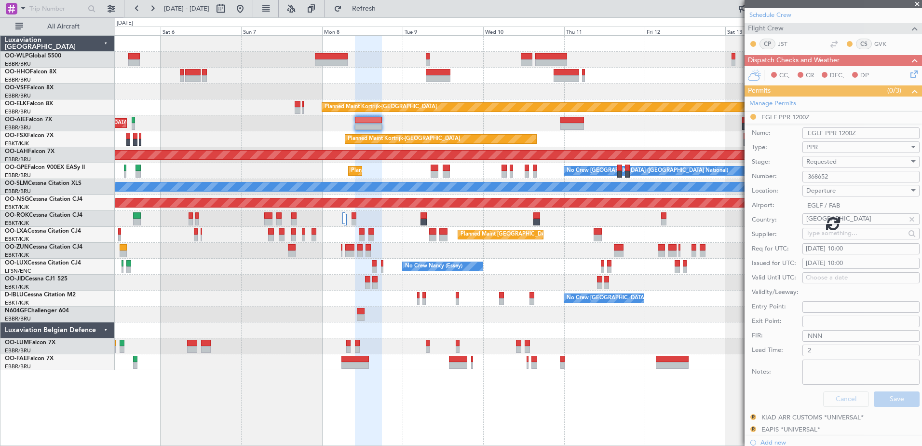
scroll to position [50, 0]
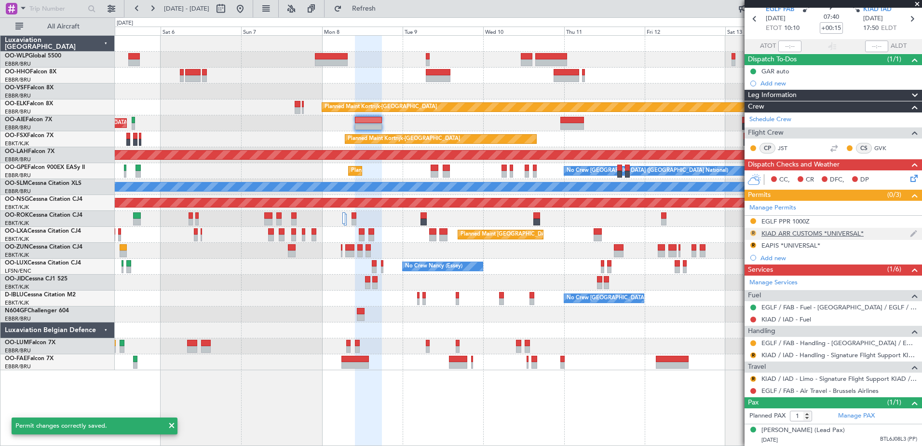
click at [751, 230] on button "R" at bounding box center [753, 233] width 6 height 6
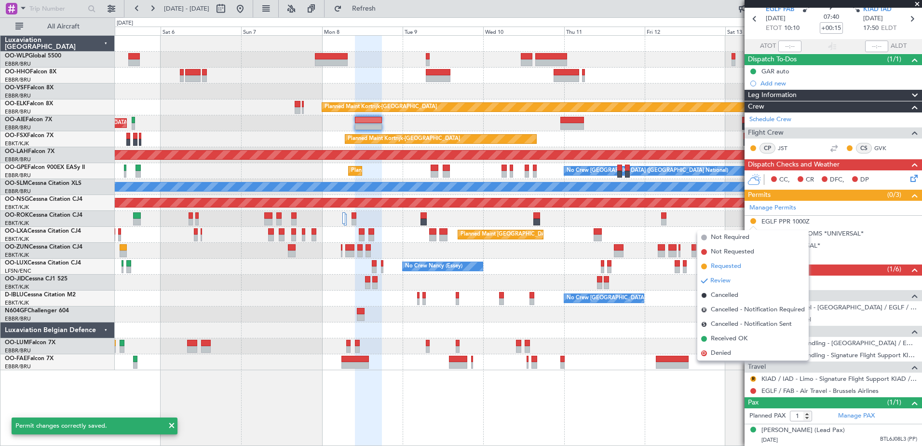
click at [733, 261] on li "Requested" at bounding box center [752, 266] width 111 height 14
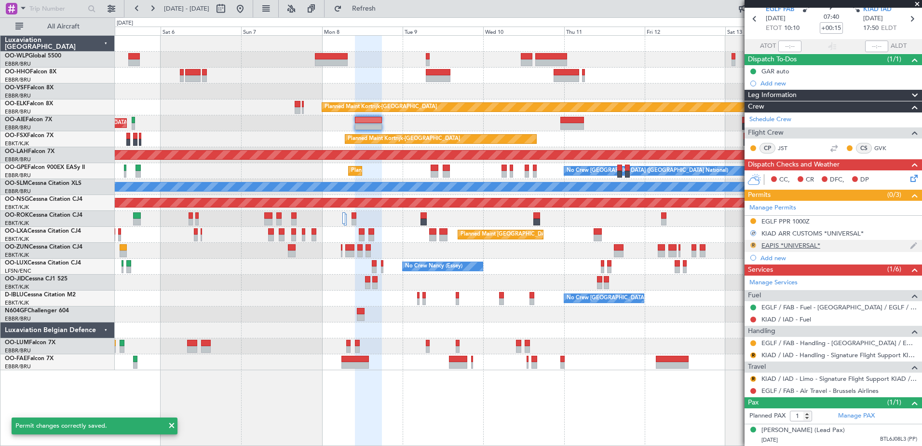
click at [753, 242] on button "R" at bounding box center [753, 245] width 6 height 6
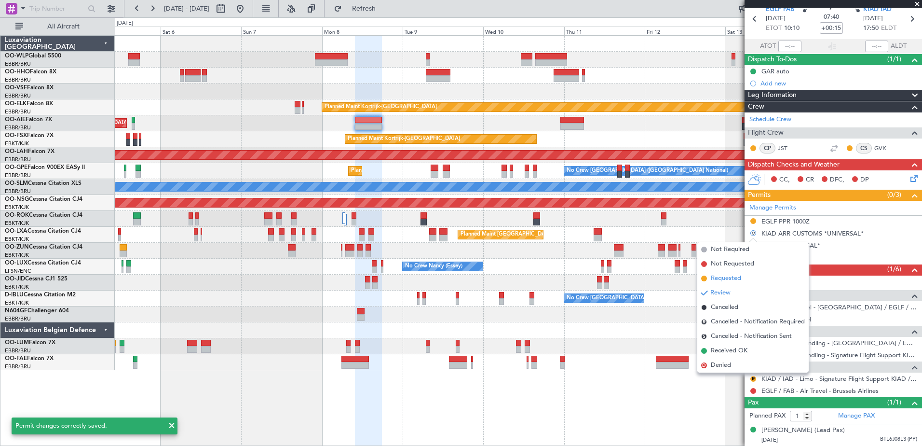
click at [731, 277] on span "Requested" at bounding box center [726, 278] width 30 height 10
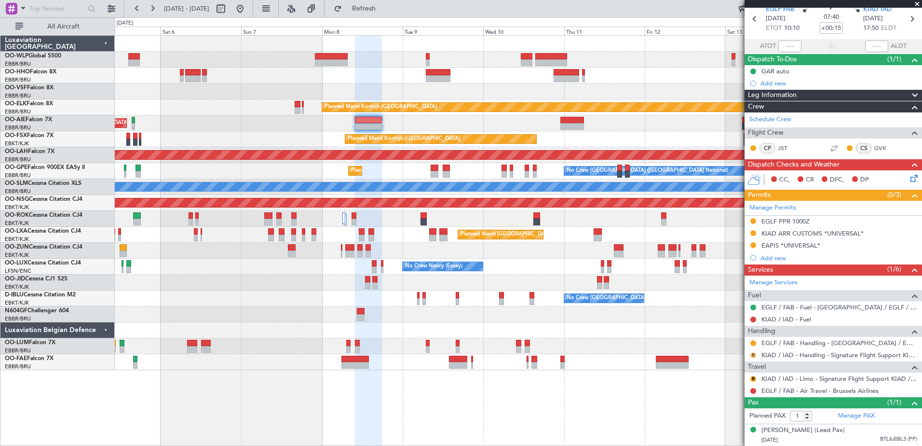
click at [752, 352] on button "R" at bounding box center [753, 355] width 6 height 6
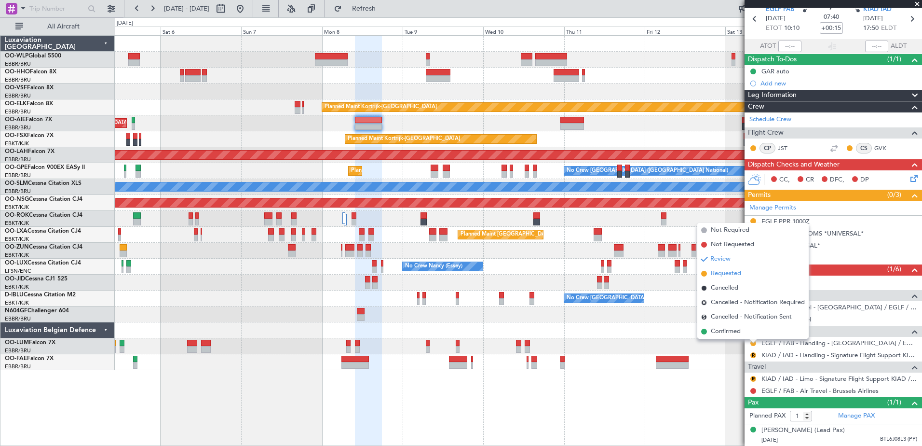
click at [711, 273] on span "Requested" at bounding box center [726, 274] width 30 height 10
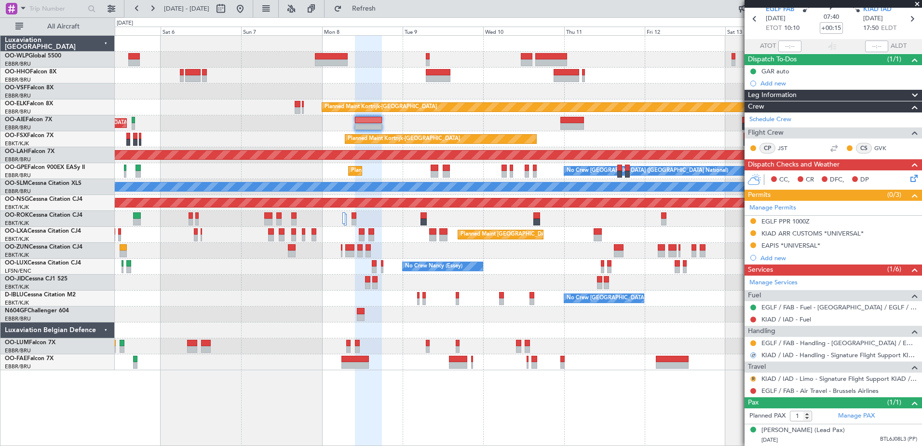
click at [753, 376] on button "R" at bounding box center [753, 379] width 6 height 6
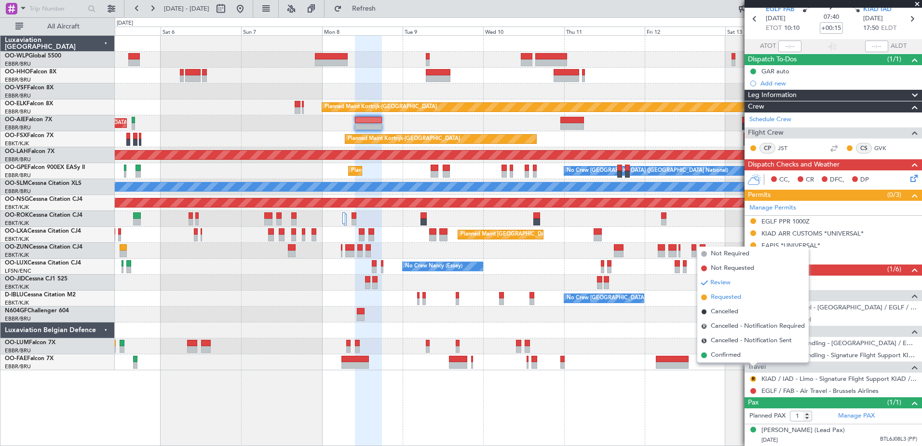
click at [715, 297] on span "Requested" at bounding box center [726, 297] width 30 height 10
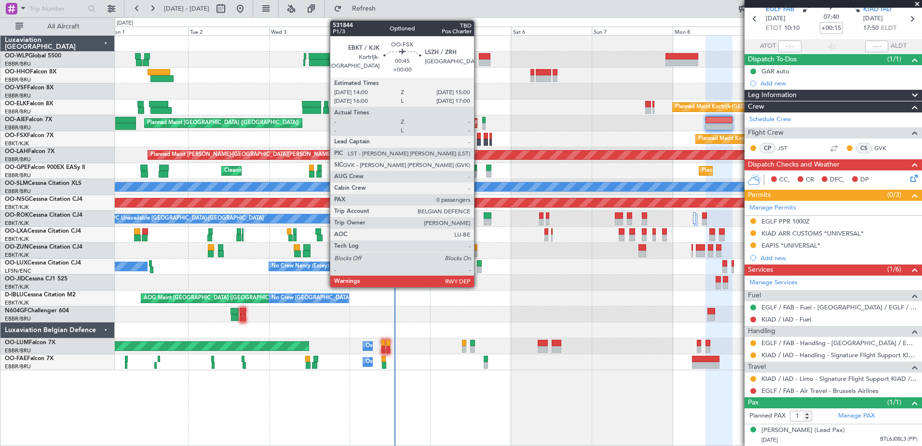
click at [478, 136] on div at bounding box center [478, 136] width 3 height 7
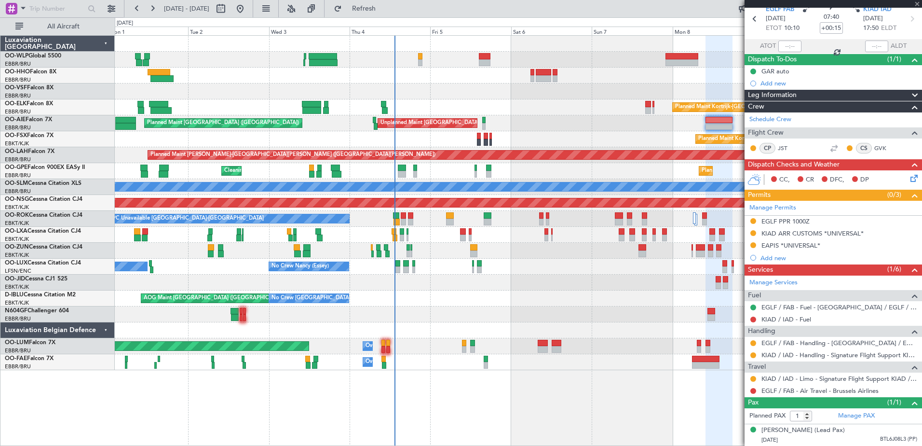
type input "0"
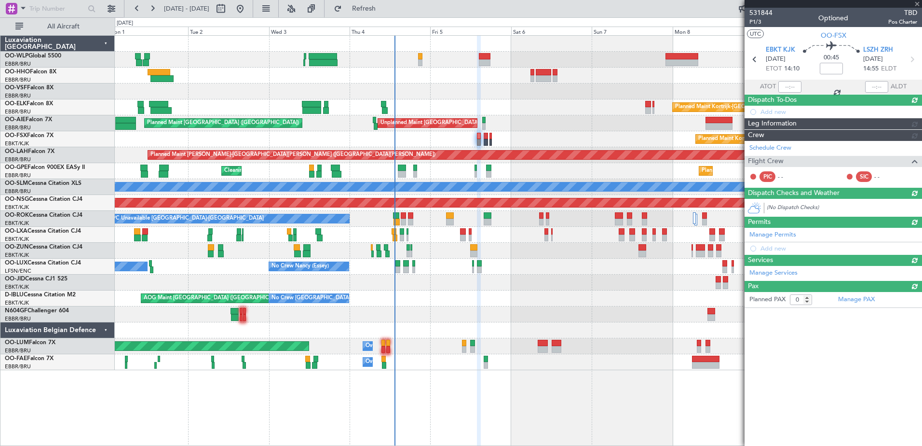
scroll to position [0, 0]
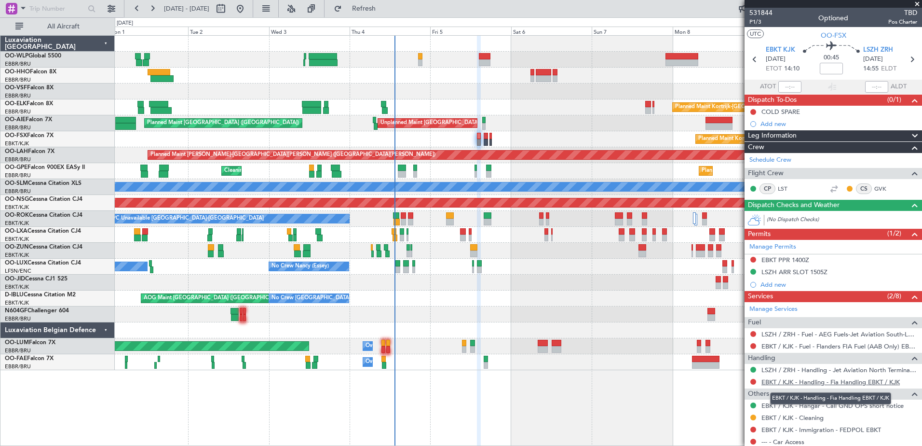
click at [788, 382] on link "EBKT / KJK - Handling - Fia Handling EBKT / KJK" at bounding box center [830, 382] width 138 height 8
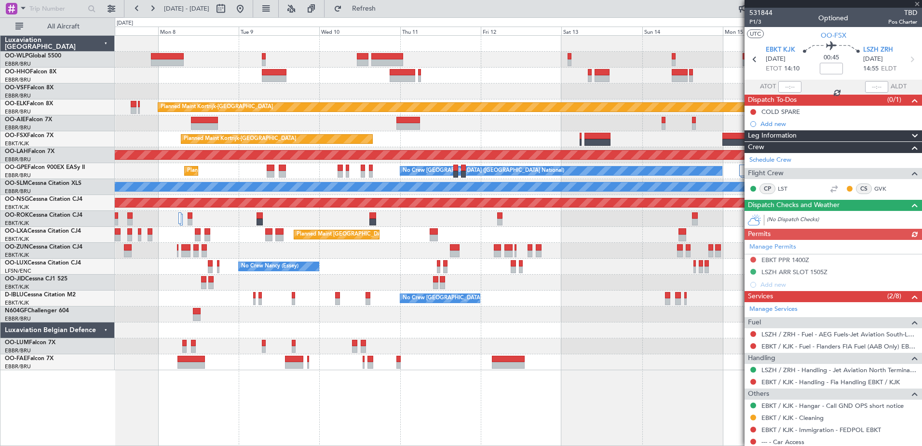
click at [58, 270] on div "Planned Maint Kortrijk-Wevelgem Unplanned Maint Brussels (Brussels National) Pl…" at bounding box center [461, 231] width 922 height 428
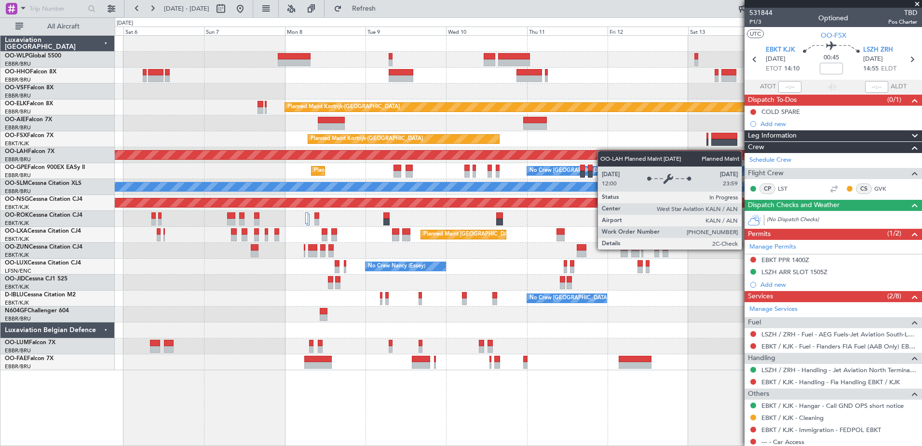
click at [727, 142] on div "Planned Maint Kortrijk-Wevelgem EBKT 08:50 Z KLAS 20:30 Z" at bounding box center [518, 139] width 807 height 16
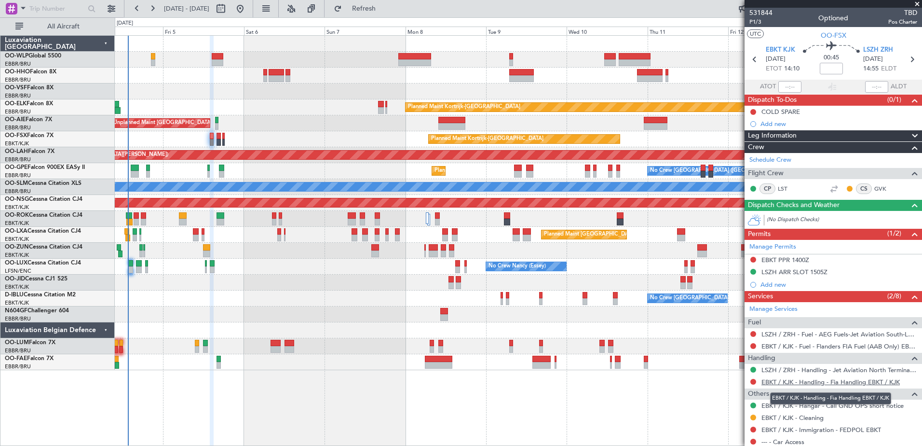
click at [823, 383] on link "EBKT / KJK - Handling - Fia Handling EBKT / KJK" at bounding box center [830, 382] width 138 height 8
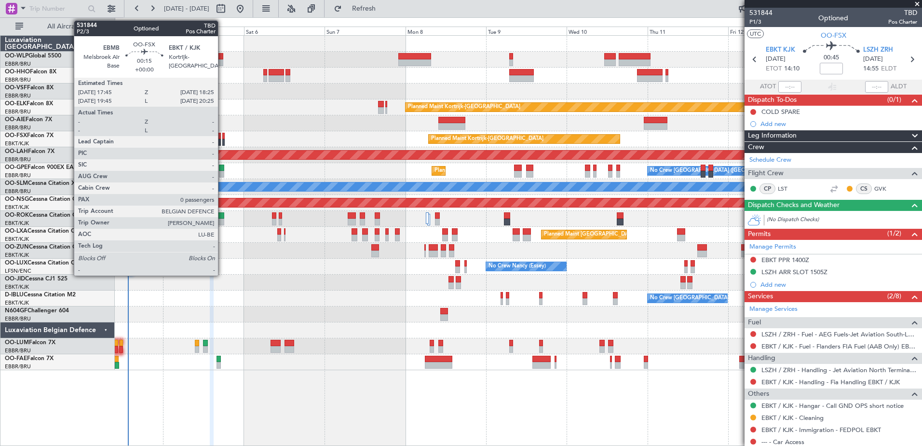
click at [222, 137] on div at bounding box center [223, 136] width 2 height 7
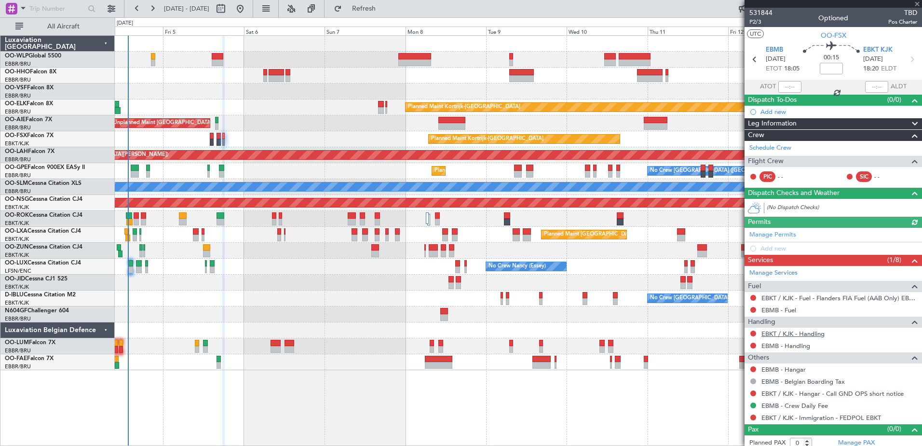
click at [782, 335] on link "EBKT / KJK - Handling" at bounding box center [792, 333] width 63 height 8
click at [753, 308] on button at bounding box center [753, 310] width 6 height 6
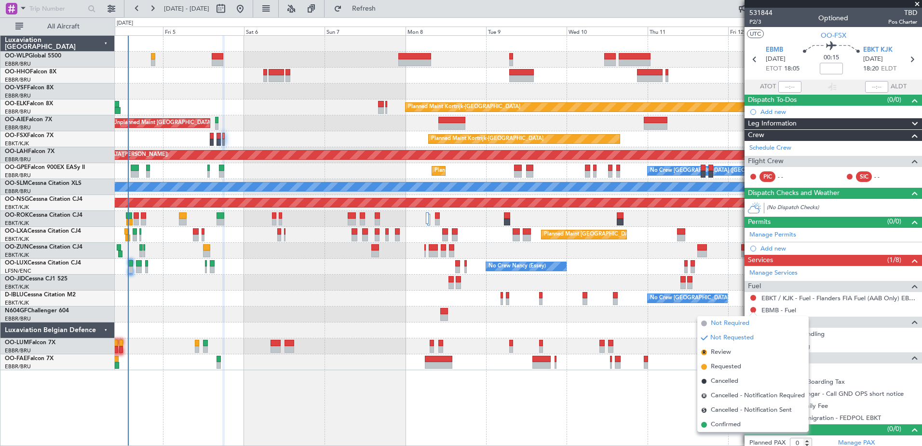
click at [725, 322] on span "Not Required" at bounding box center [730, 323] width 39 height 10
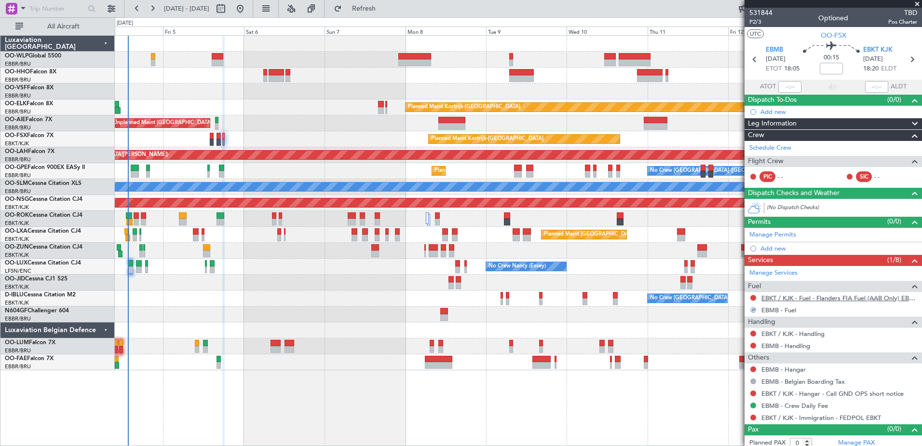
click at [809, 298] on link "EBKT / KJK - Fuel - Flanders FIA Fuel (AAB Only) EBKT / KJK" at bounding box center [839, 298] width 156 height 8
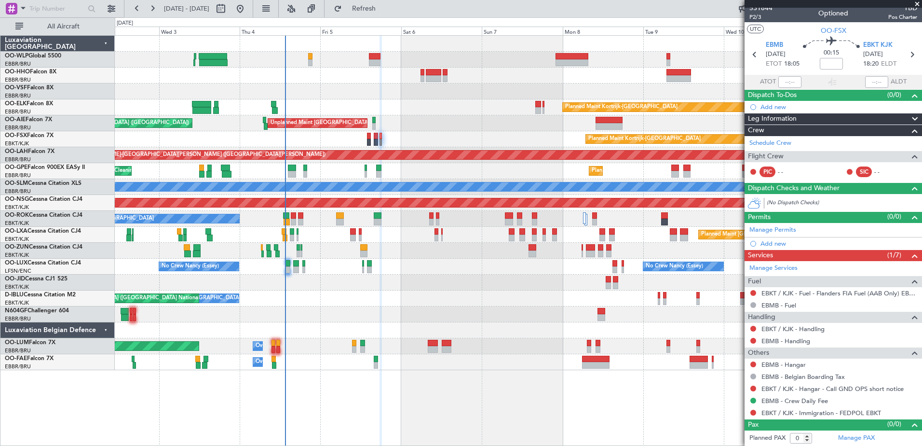
click at [448, 311] on div "Planned Maint Kortrijk-Wevelgem Unplanned Maint Brussels (Brussels National) Pl…" at bounding box center [518, 203] width 807 height 334
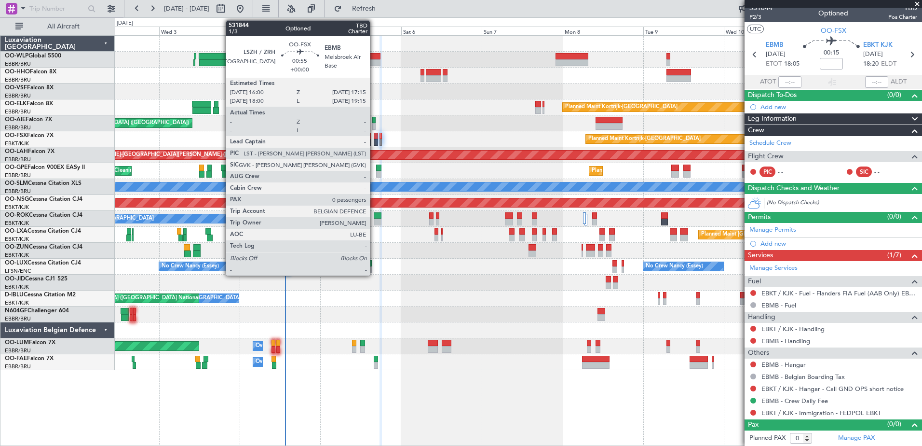
click at [374, 136] on div at bounding box center [376, 136] width 4 height 7
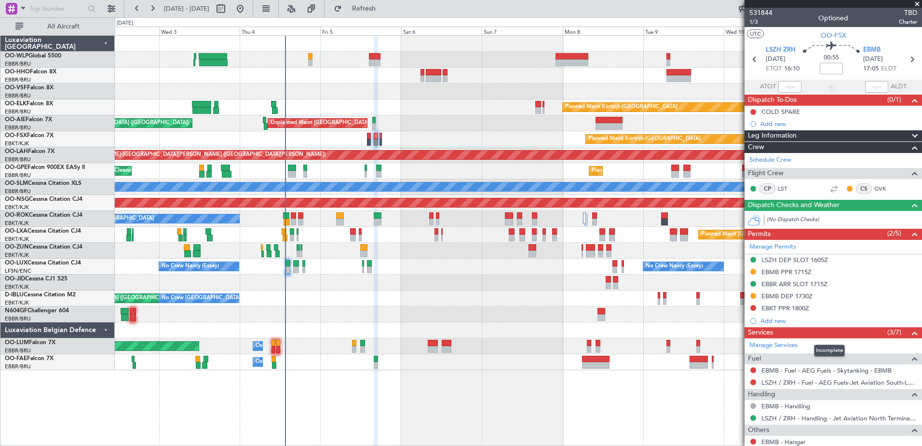
scroll to position [65, 0]
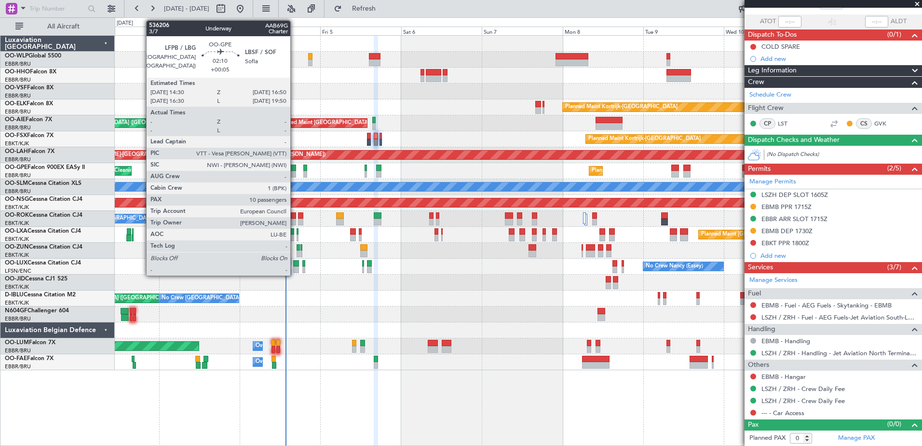
click at [295, 177] on div at bounding box center [292, 174] width 8 height 7
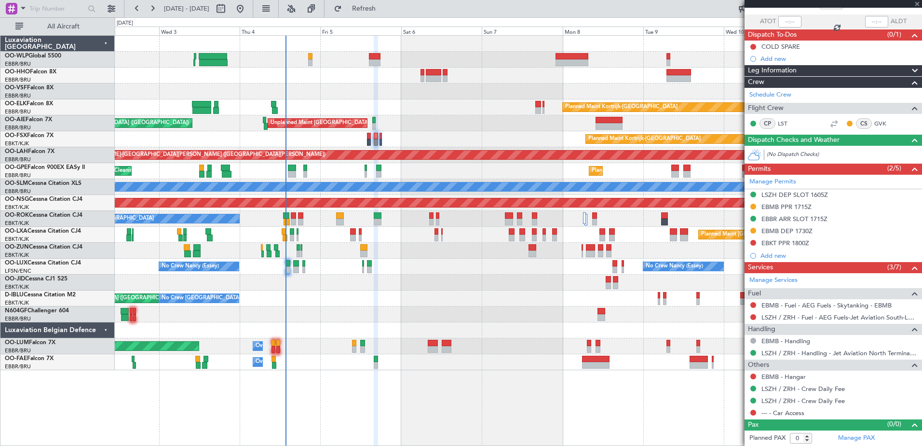
type input "+00:05"
type input "10"
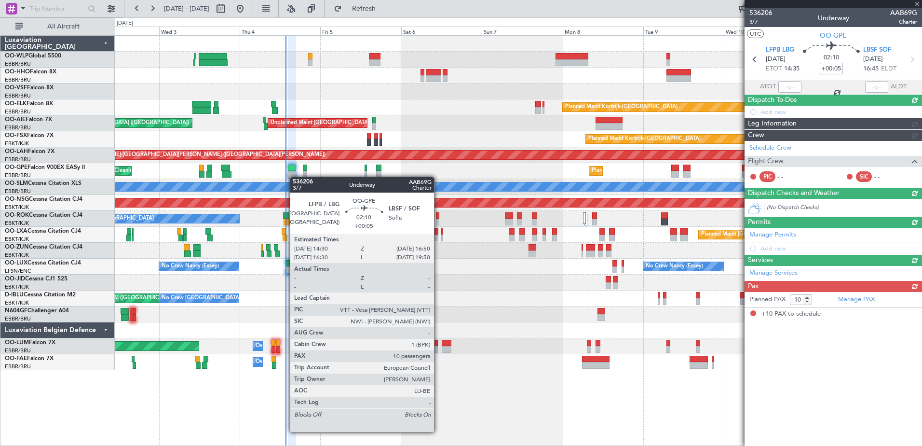
scroll to position [0, 0]
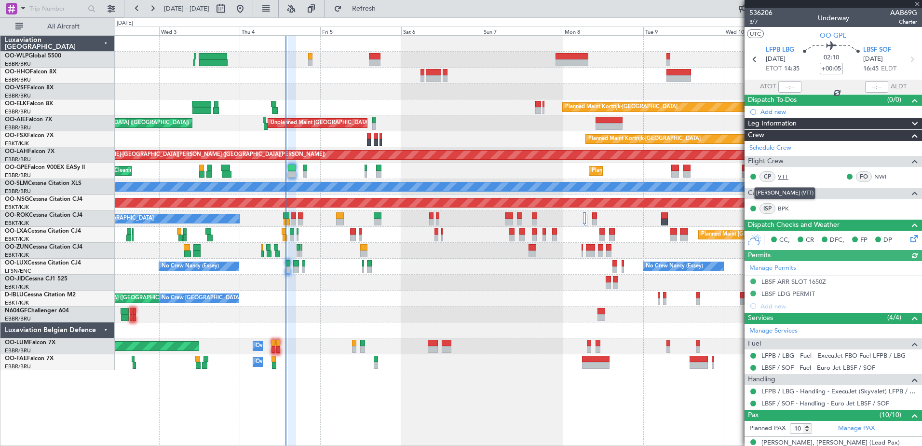
click at [783, 174] on link "VTT" at bounding box center [789, 176] width 22 height 9
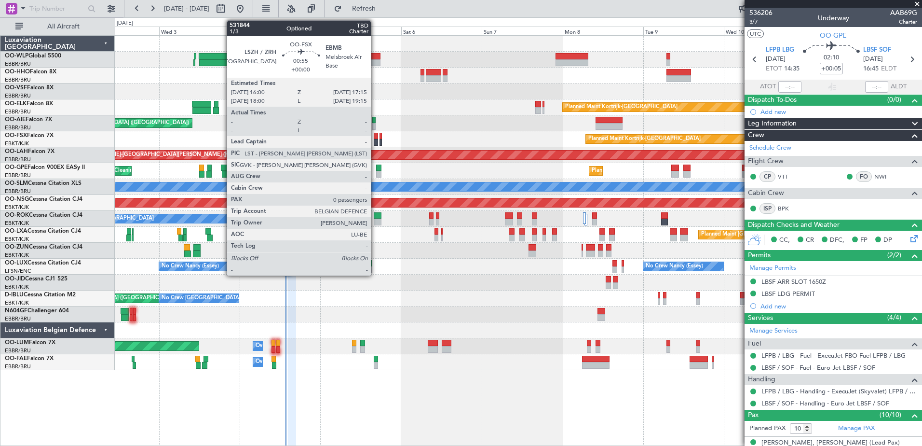
click at [375, 140] on div at bounding box center [376, 142] width 4 height 7
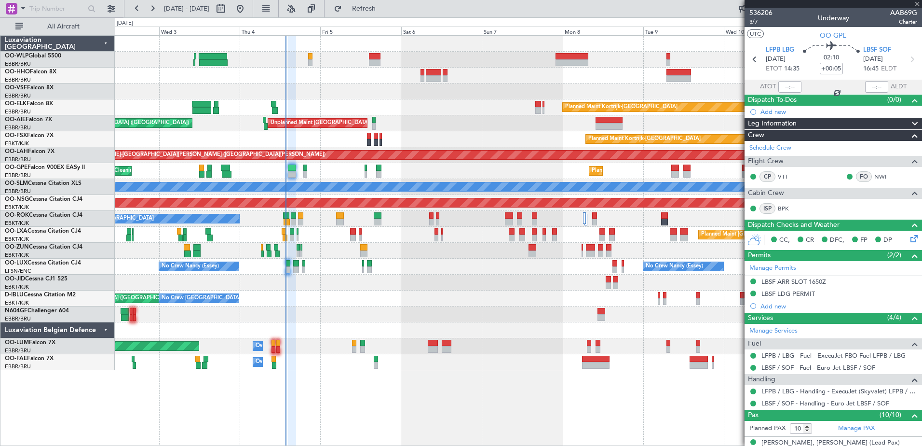
type input "0"
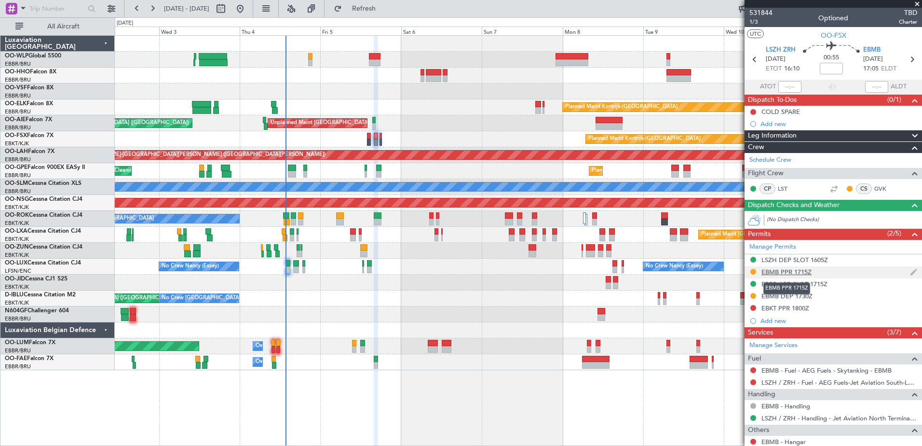
click at [785, 271] on div "EBMB PPR 1715Z" at bounding box center [786, 272] width 50 height 8
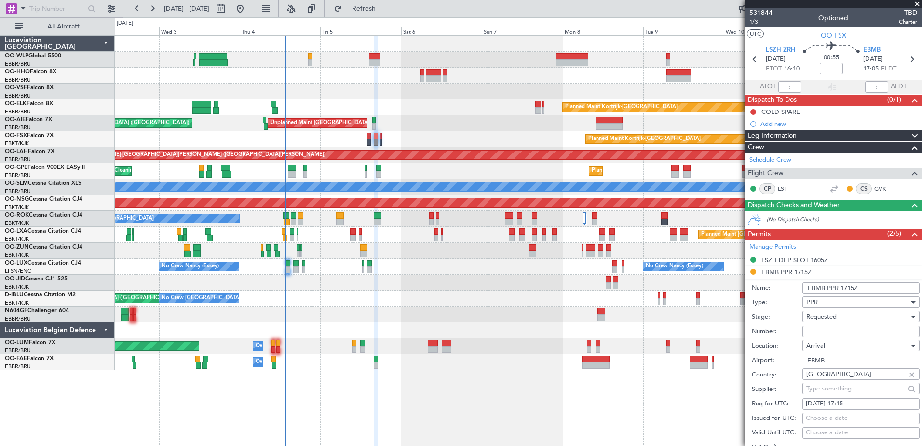
scroll to position [48, 0]
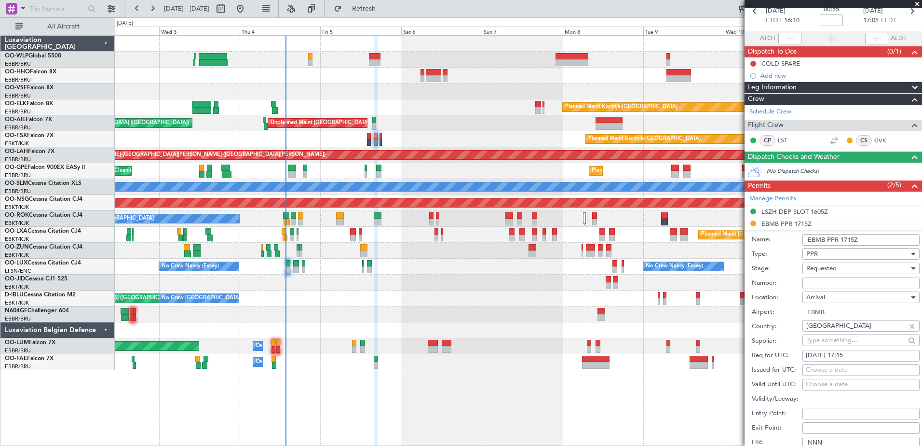
click at [825, 283] on input "Number:" at bounding box center [860, 283] width 117 height 12
paste input "SEW090402"
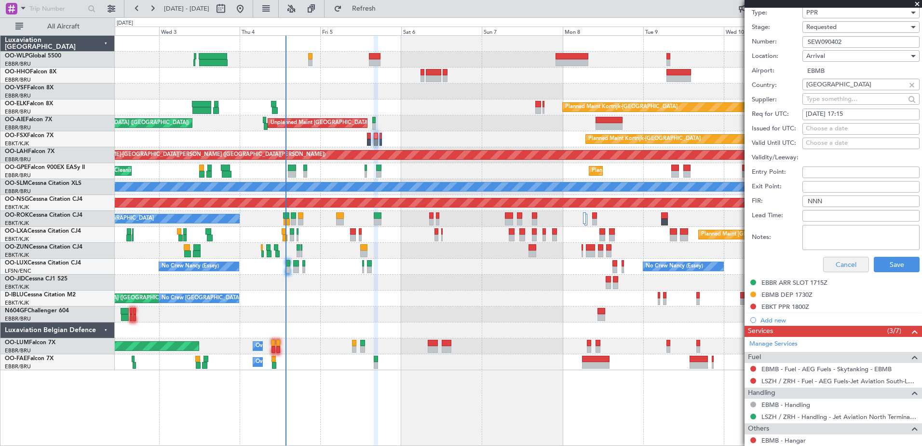
scroll to position [193, 0]
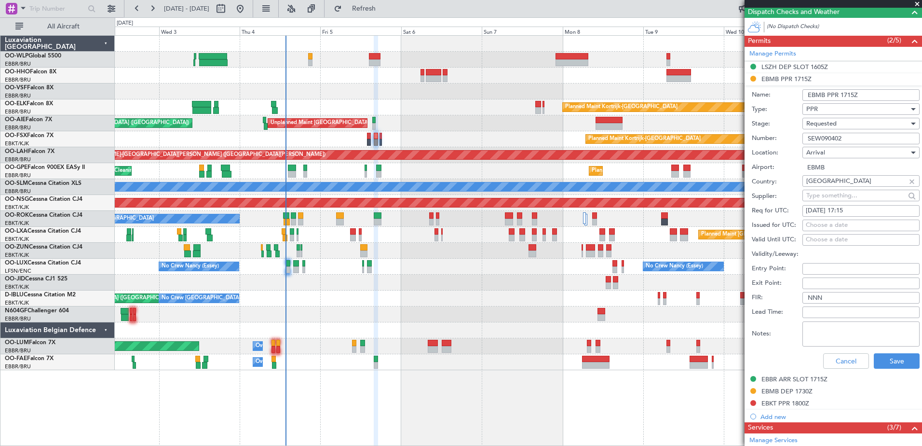
type input "SEW090402"
click at [838, 124] on div "Requested" at bounding box center [857, 123] width 103 height 14
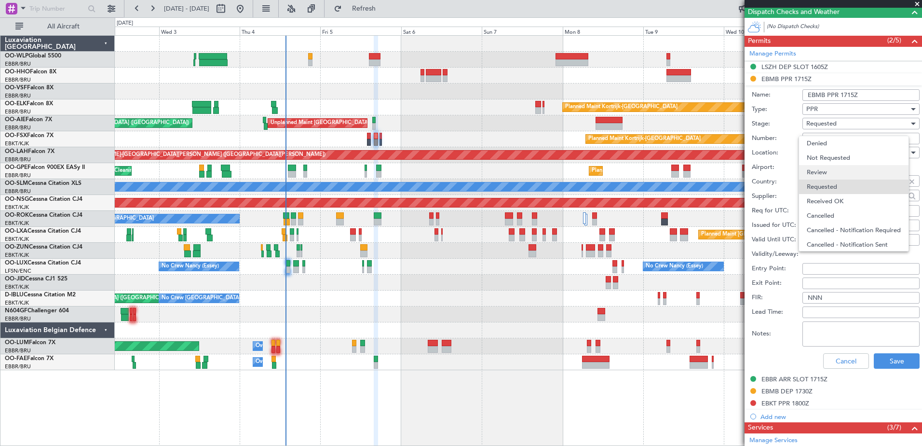
scroll to position [4, 0]
click at [832, 200] on span "Received OK" at bounding box center [857, 197] width 101 height 14
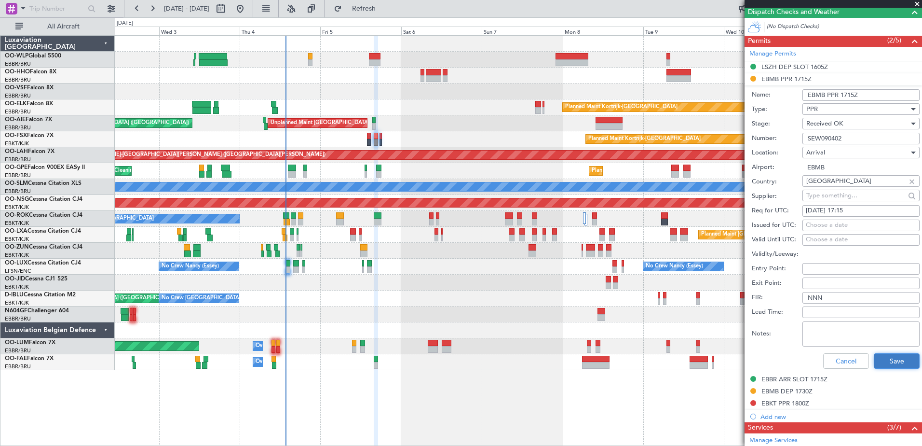
click at [891, 361] on button "Save" at bounding box center [897, 360] width 46 height 15
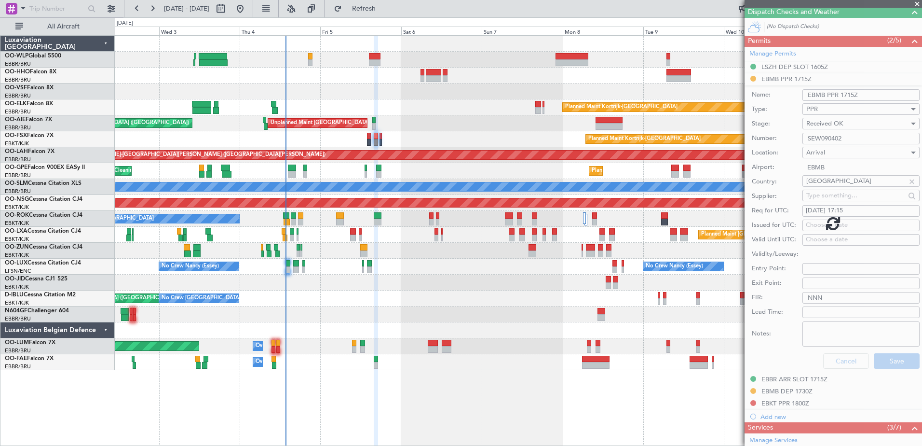
scroll to position [65, 0]
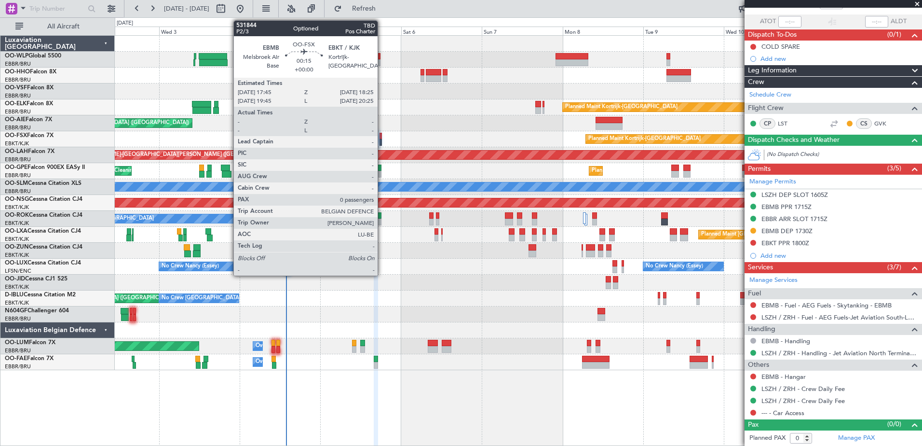
click at [382, 138] on div at bounding box center [381, 136] width 2 height 7
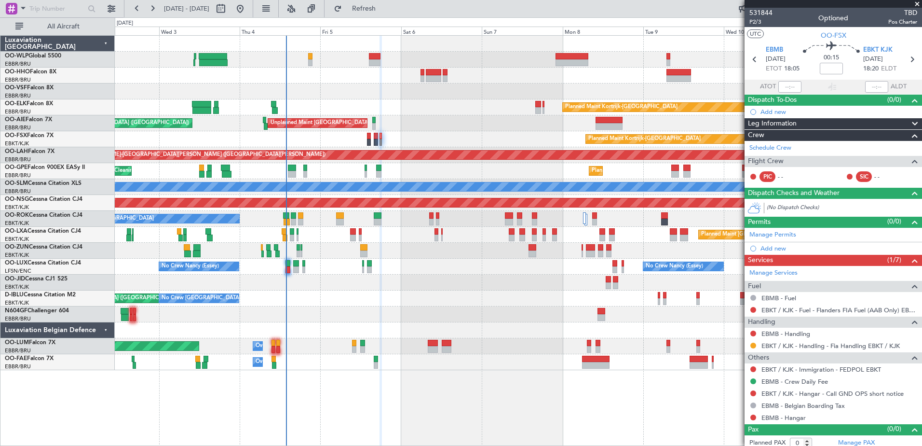
scroll to position [5, 0]
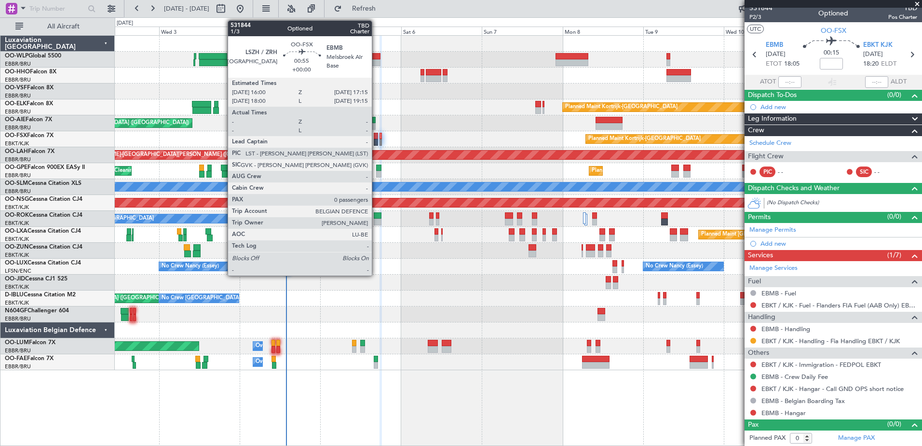
click at [376, 140] on div at bounding box center [376, 142] width 4 height 7
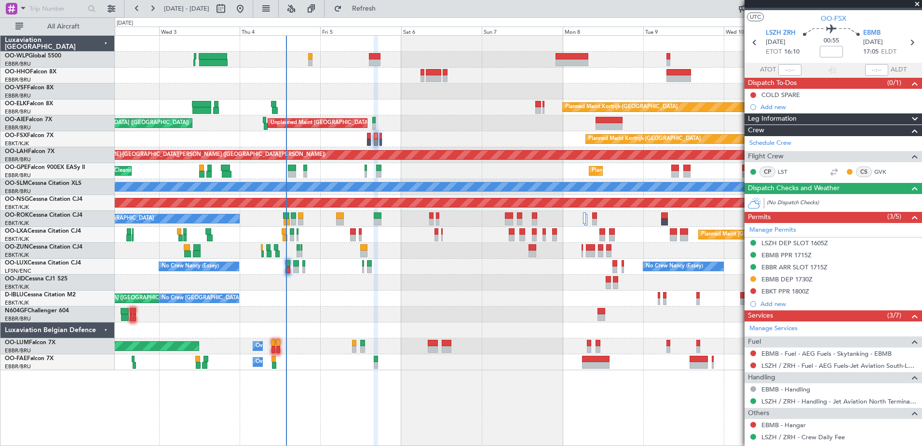
scroll to position [0, 0]
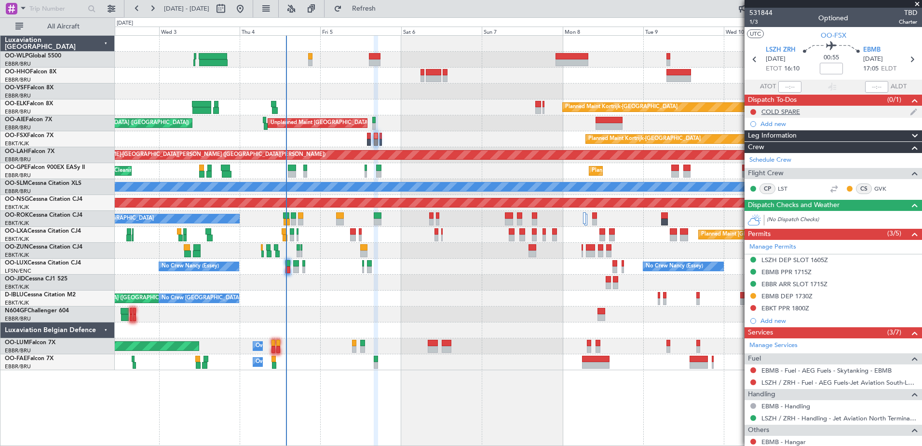
click at [776, 109] on div "COLD SPARE" at bounding box center [780, 112] width 39 height 8
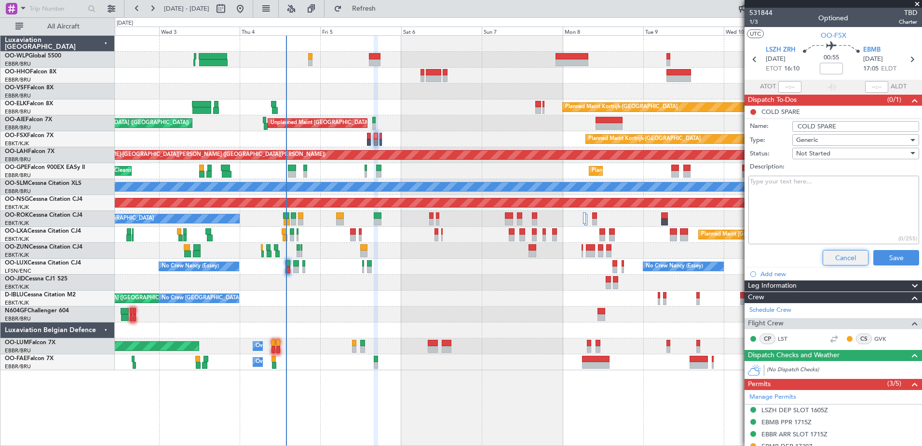
click at [830, 258] on button "Cancel" at bounding box center [846, 257] width 46 height 15
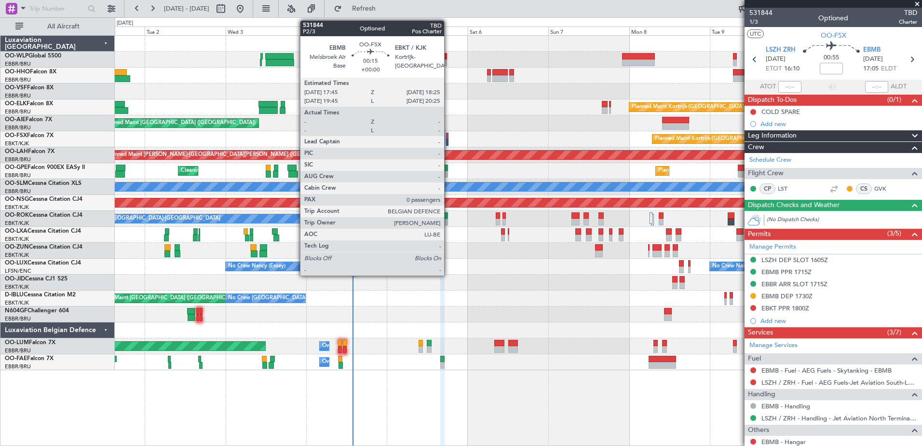
click at [448, 144] on div at bounding box center [447, 142] width 2 height 7
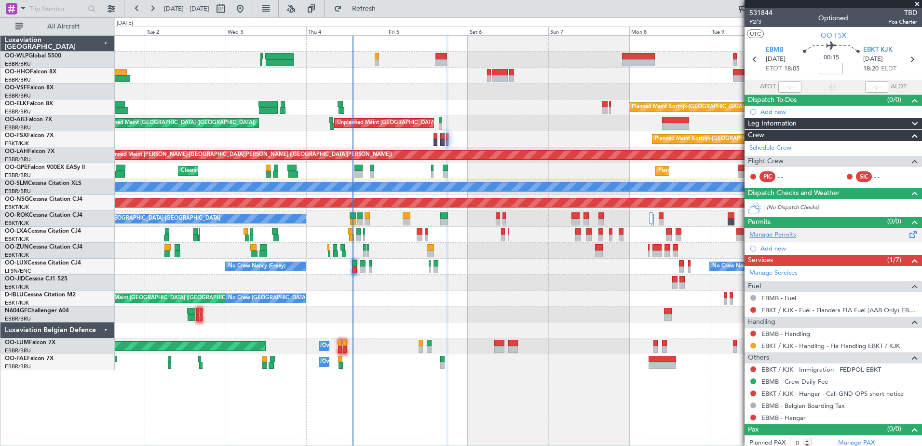
click at [766, 239] on div "Manage Permits" at bounding box center [833, 235] width 177 height 14
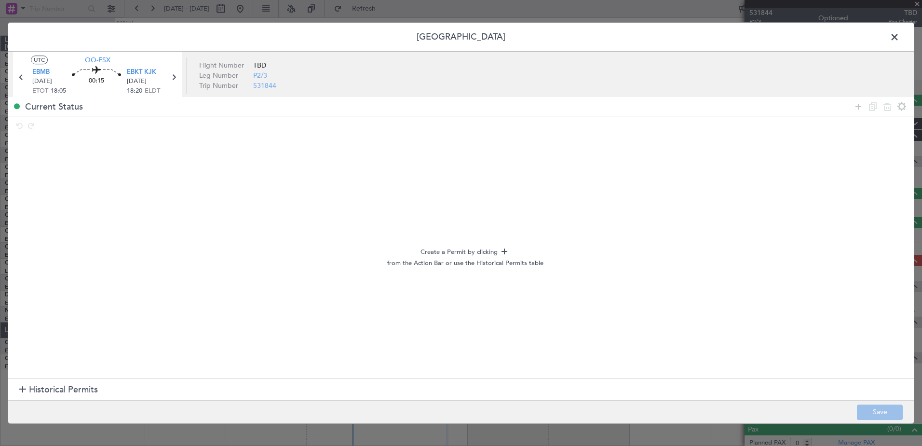
click at [899, 37] on span at bounding box center [899, 39] width 0 height 19
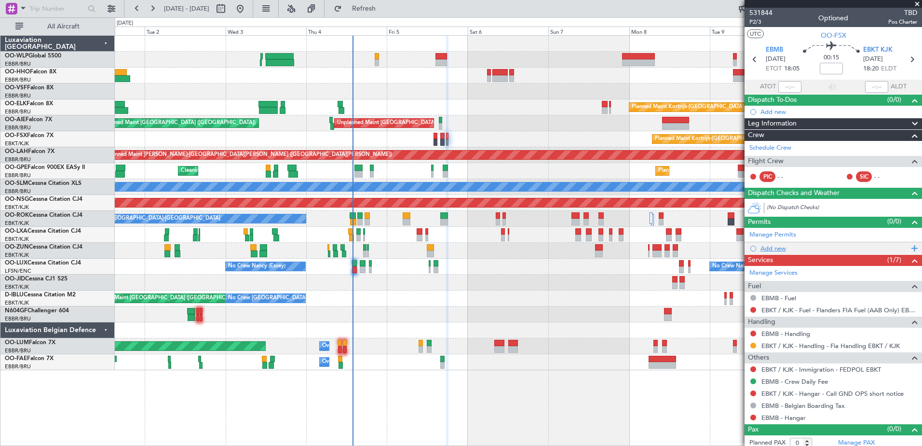
click at [777, 250] on div "Add new" at bounding box center [834, 248] width 148 height 8
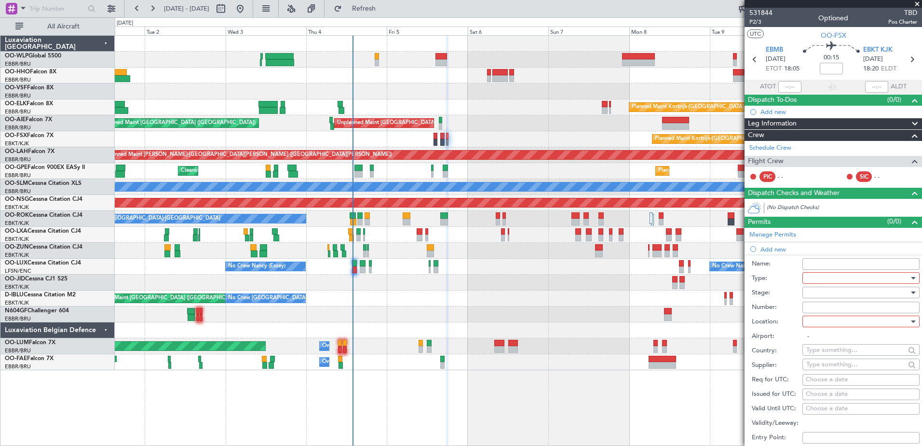
click at [825, 277] on div at bounding box center [857, 278] width 103 height 14
click at [847, 326] on span "PPR" at bounding box center [857, 325] width 101 height 14
click at [826, 293] on div at bounding box center [857, 292] width 103 height 14
click at [842, 369] on span "Received OK" at bounding box center [857, 370] width 101 height 14
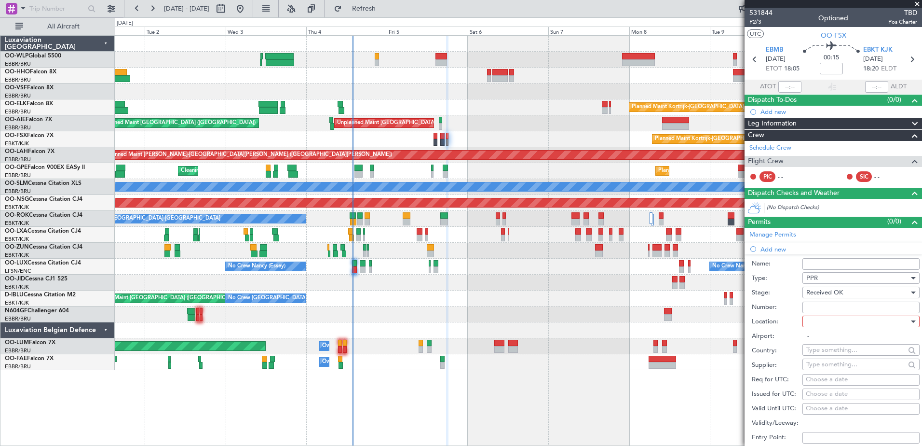
click at [816, 310] on input "Number:" at bounding box center [860, 307] width 117 height 12
paste input "SEW090402"
type input "SEW090402"
click at [841, 317] on div at bounding box center [857, 321] width 103 height 14
click at [843, 343] on span "Departure" at bounding box center [857, 341] width 101 height 14
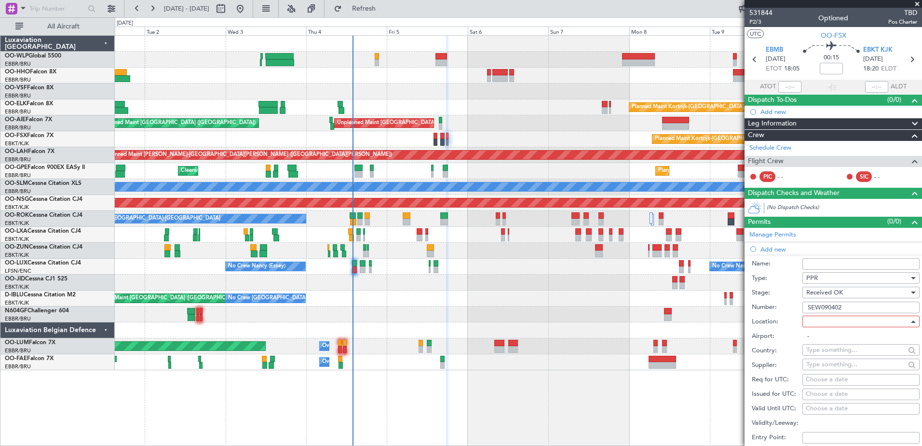
type input "EBMB"
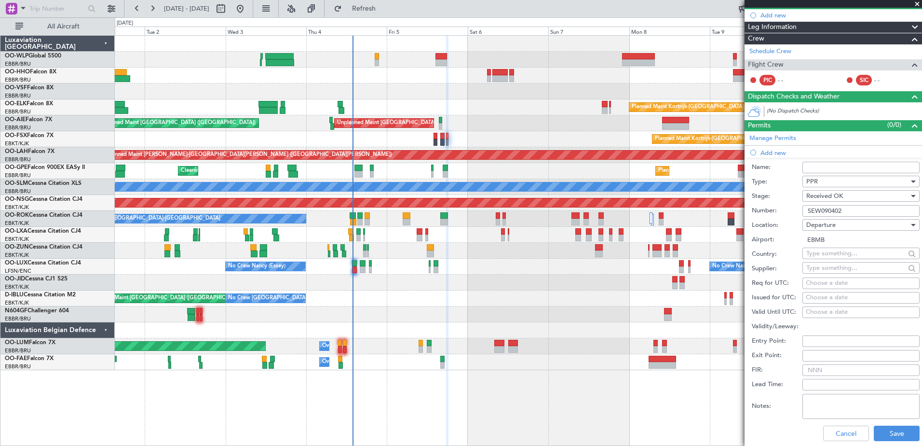
scroll to position [193, 0]
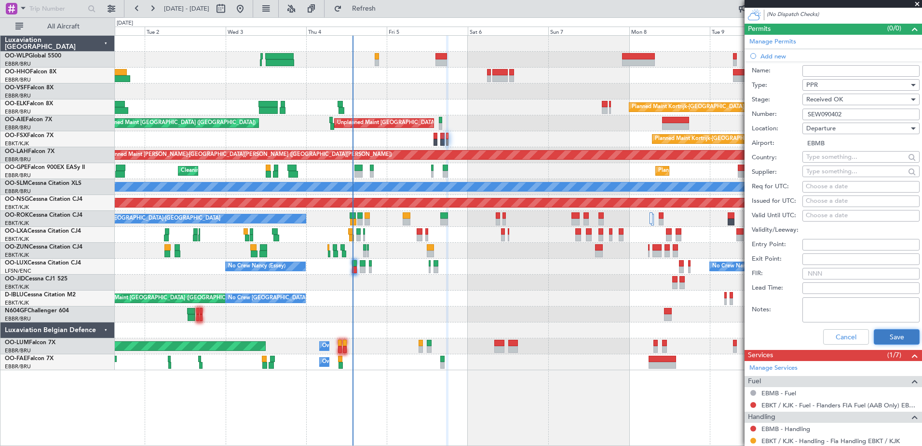
click at [893, 337] on button "Save" at bounding box center [897, 336] width 46 height 15
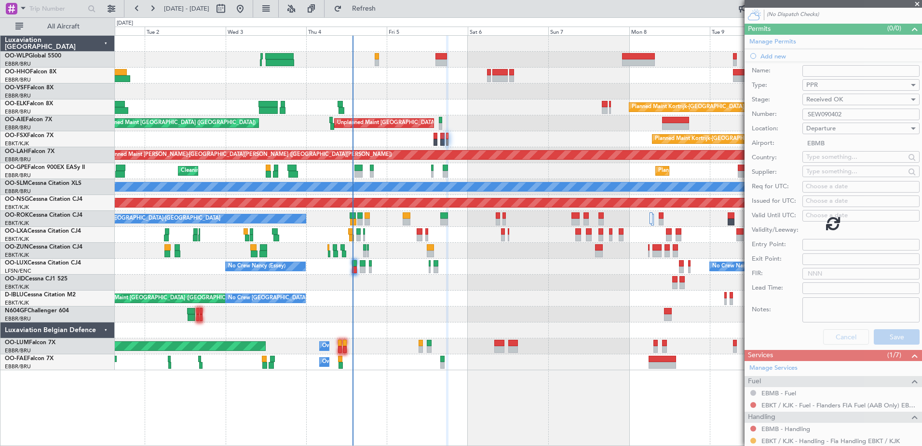
scroll to position [17, 0]
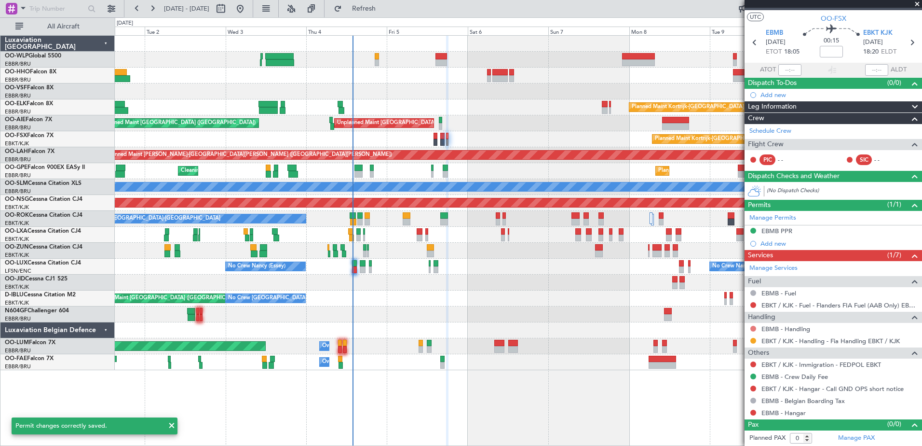
click at [752, 328] on button at bounding box center [753, 329] width 6 height 6
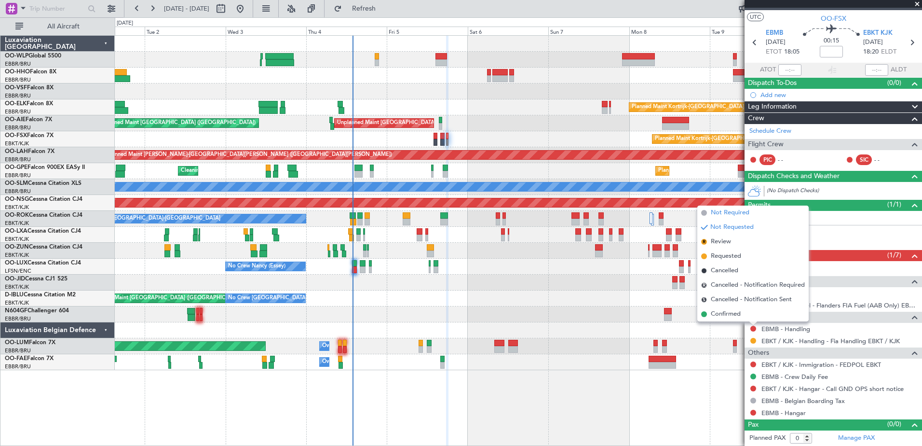
click at [718, 208] on span "Not Required" at bounding box center [730, 213] width 39 height 10
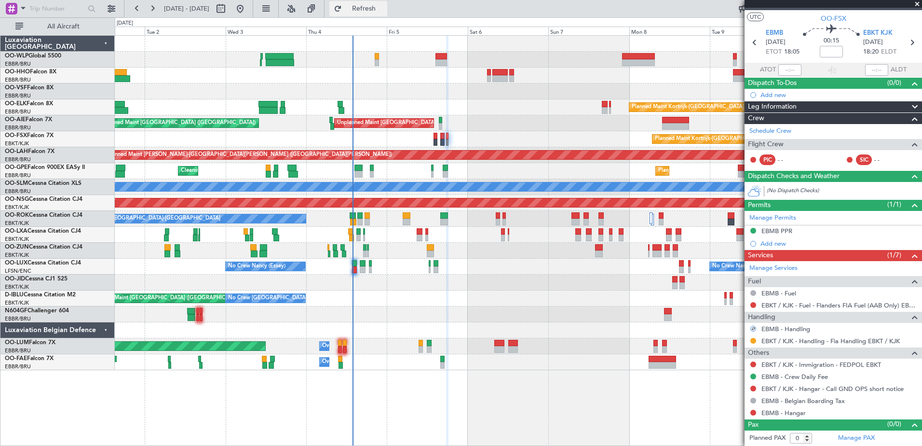
click at [387, 13] on button "Refresh" at bounding box center [358, 8] width 58 height 15
click at [753, 411] on button at bounding box center [753, 412] width 6 height 6
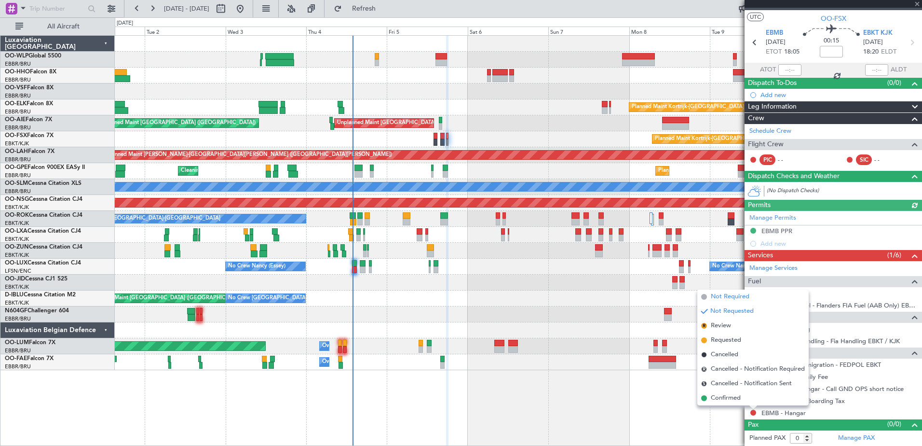
click at [720, 296] on span "Not Required" at bounding box center [730, 297] width 39 height 10
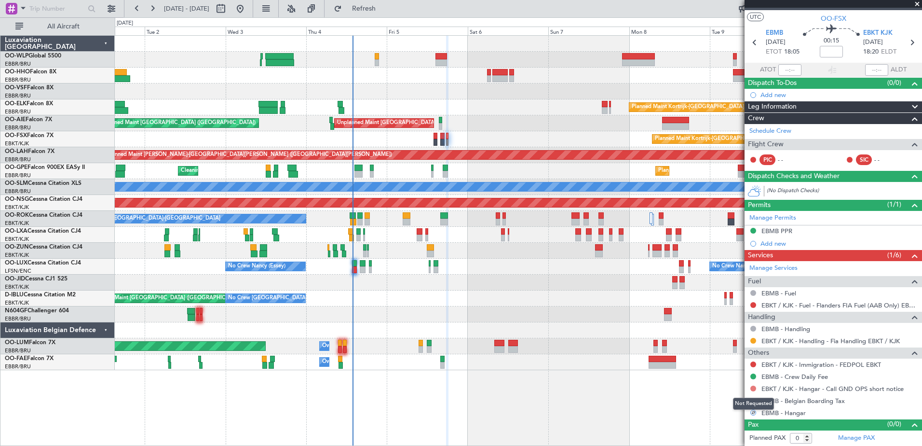
click at [755, 388] on button at bounding box center [753, 388] width 6 height 6
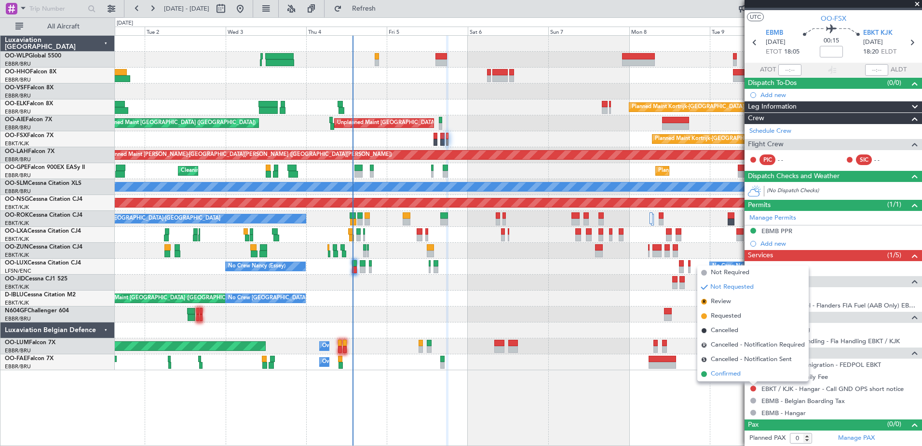
click at [728, 371] on span "Confirmed" at bounding box center [726, 374] width 30 height 10
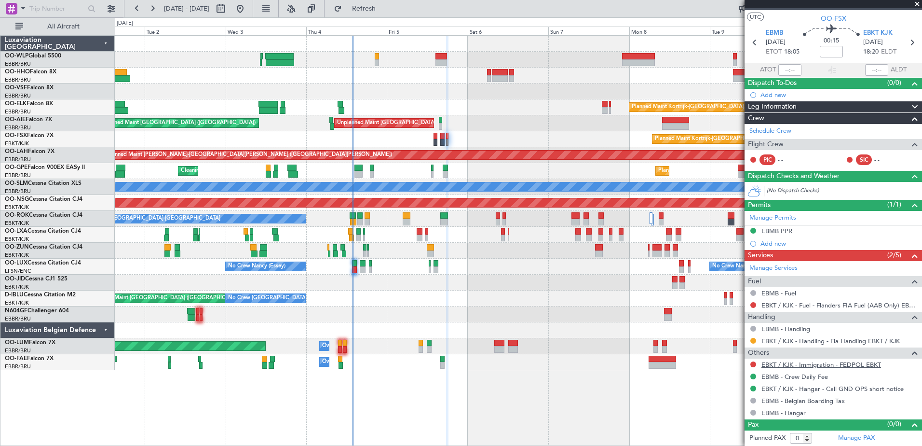
click at [801, 365] on link "EBKT / KJK - Immigration - FEDPOL EBKT" at bounding box center [821, 364] width 120 height 8
click at [777, 133] on link "Schedule Crew" at bounding box center [770, 131] width 42 height 10
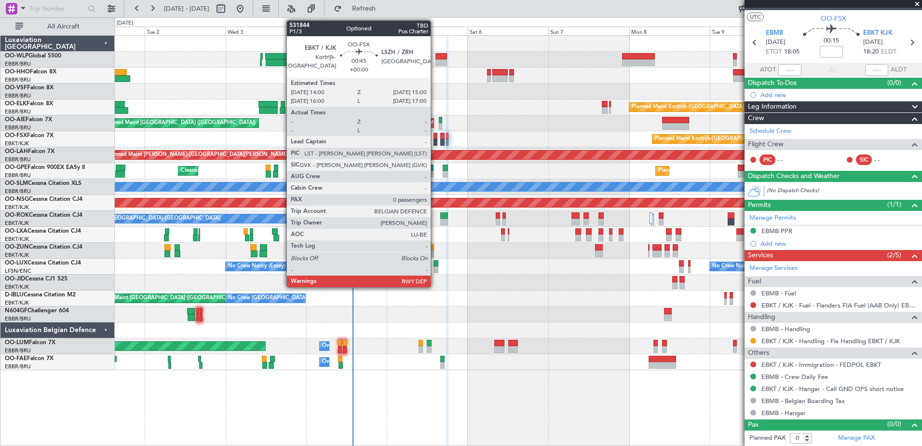
click at [435, 141] on div at bounding box center [435, 142] width 3 height 7
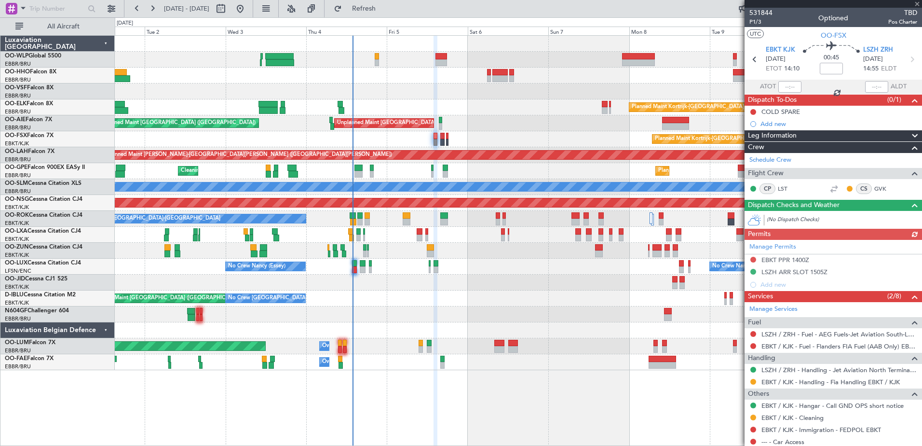
scroll to position [29, 0]
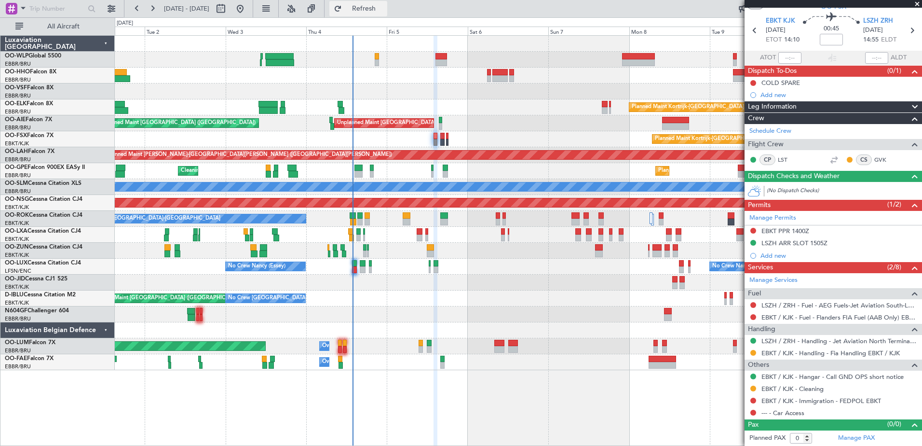
click at [383, 3] on button "Refresh" at bounding box center [358, 8] width 58 height 15
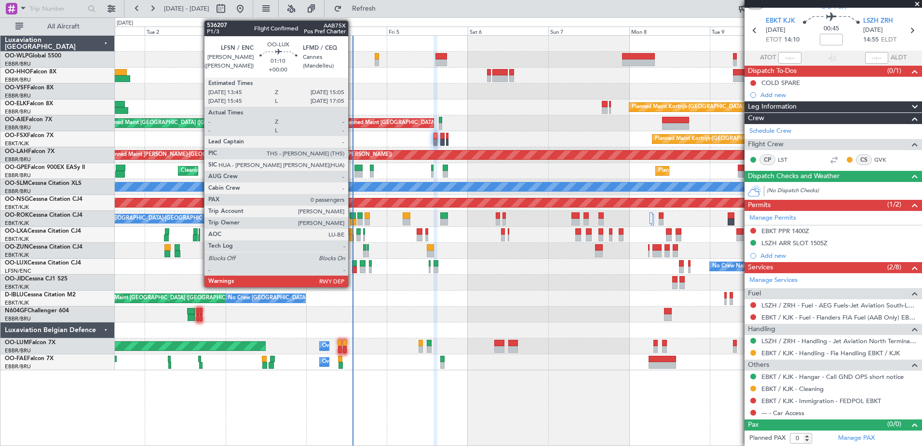
click at [353, 263] on div at bounding box center [354, 263] width 5 height 7
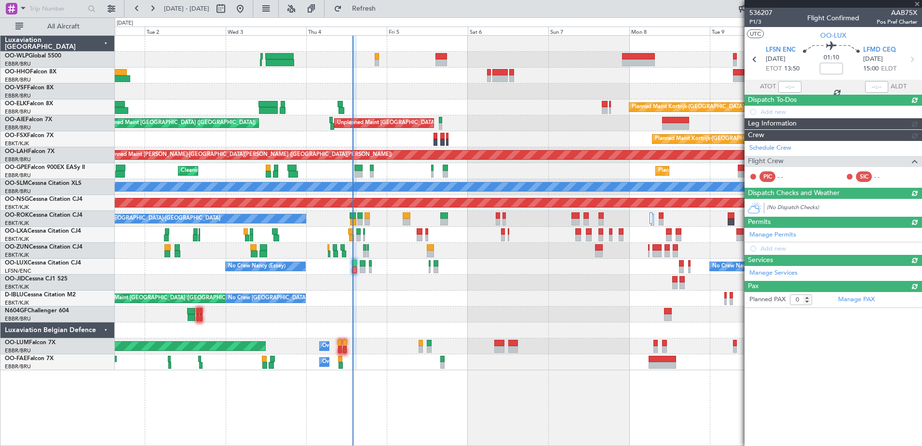
scroll to position [0, 0]
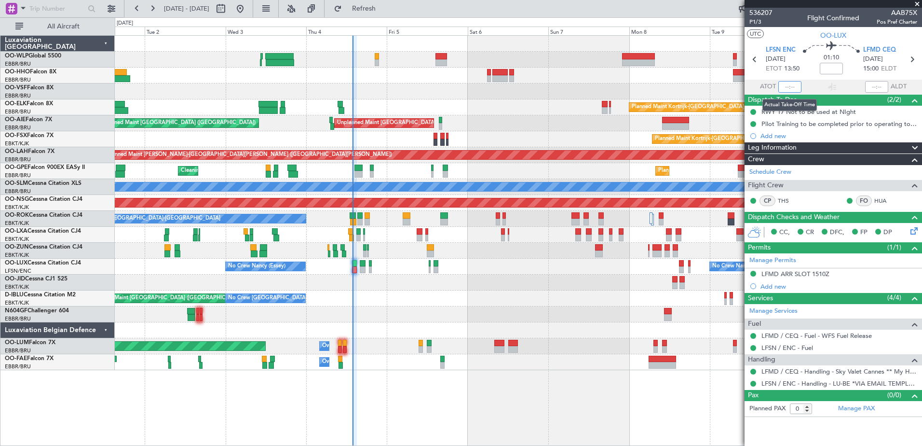
click at [781, 88] on input "text" at bounding box center [789, 87] width 23 height 12
type input "13:51"
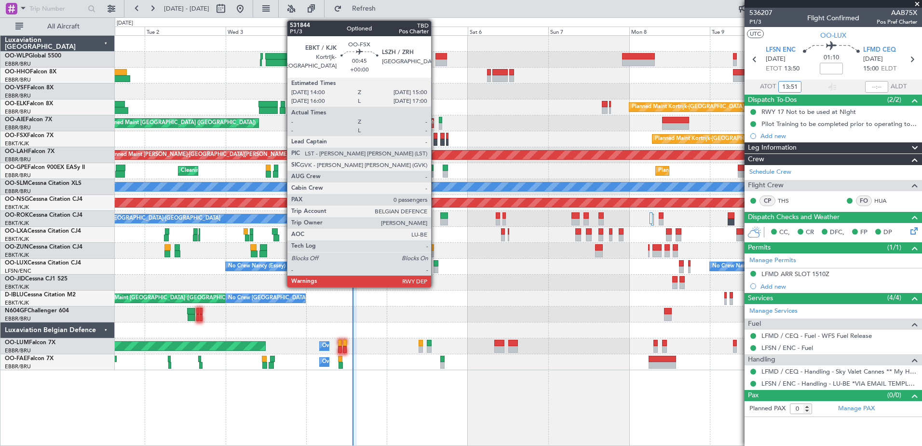
click at [435, 141] on div at bounding box center [435, 142] width 3 height 7
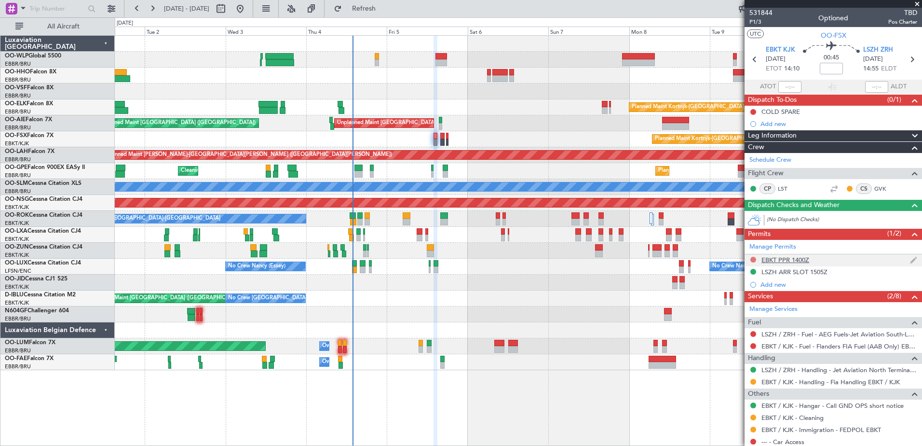
click at [754, 257] on button at bounding box center [753, 260] width 6 height 6
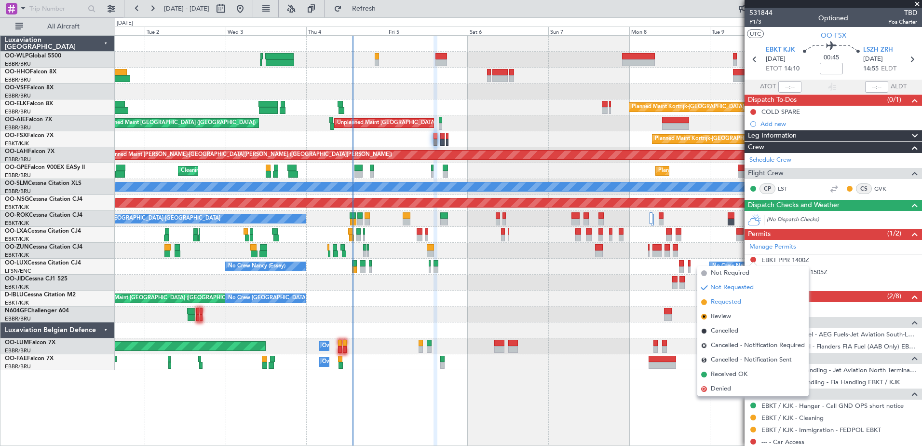
click at [721, 297] on span "Requested" at bounding box center [726, 302] width 30 height 10
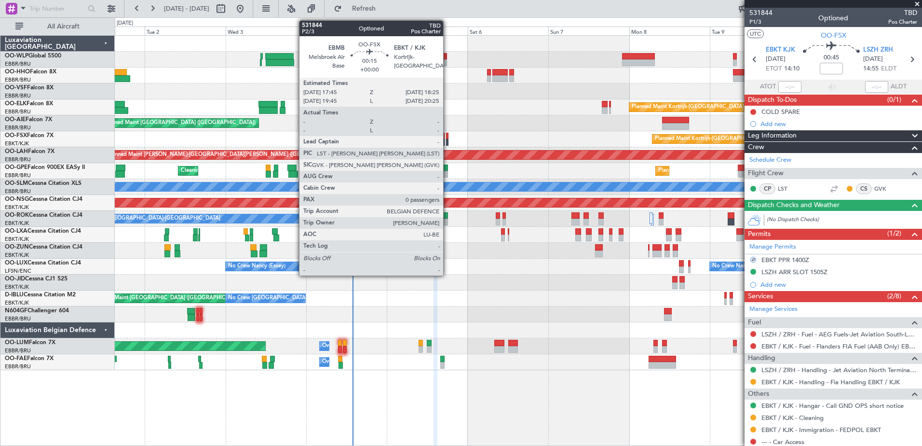
click at [448, 139] on div at bounding box center [447, 142] width 2 height 7
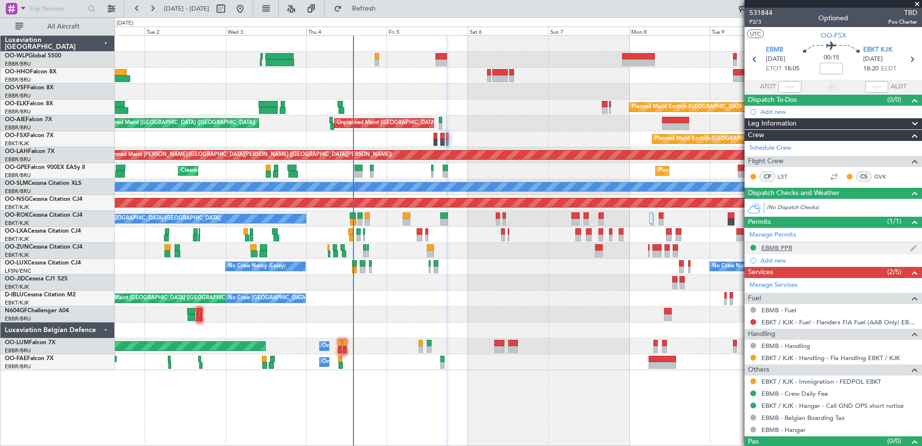
click at [782, 248] on div "EBMB PPR" at bounding box center [776, 248] width 31 height 8
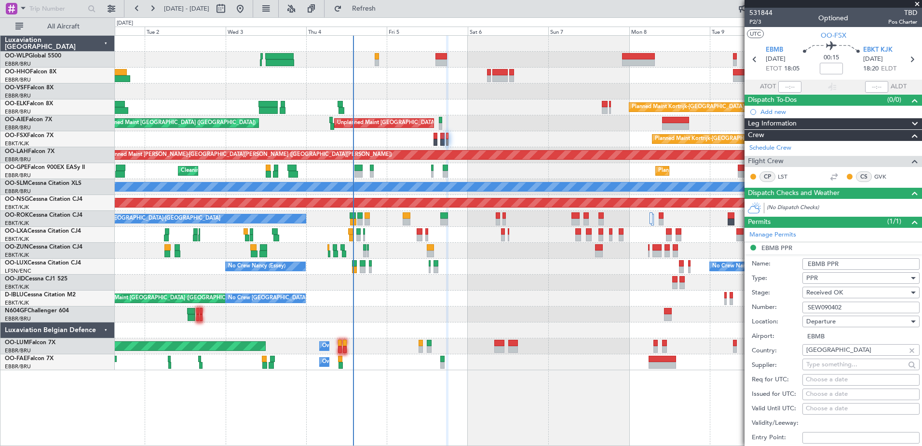
click at [810, 379] on div "Choose a date" at bounding box center [861, 380] width 110 height 10
select select "9"
select select "2025"
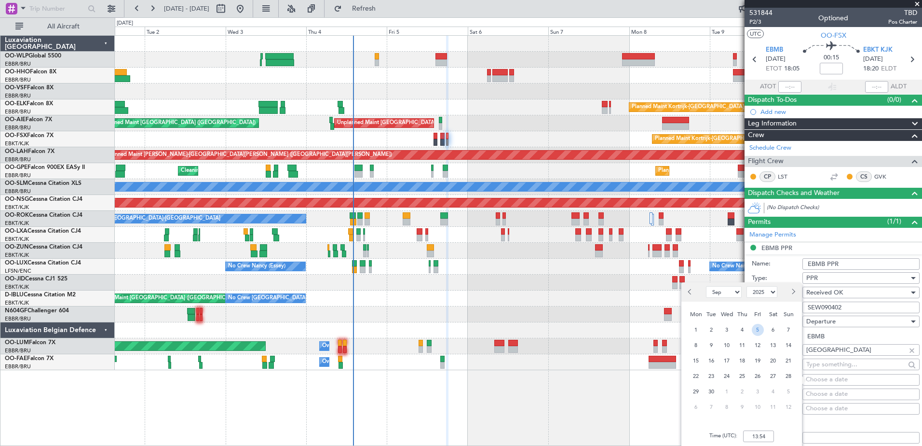
click at [757, 330] on span "5" at bounding box center [758, 330] width 12 height 12
click at [758, 437] on input "00:00" at bounding box center [758, 436] width 31 height 12
click at [531, 296] on div "AOG Maint Brussels (Brussels National) No Crew Brussels (Brussels National) No …" at bounding box center [518, 298] width 807 height 16
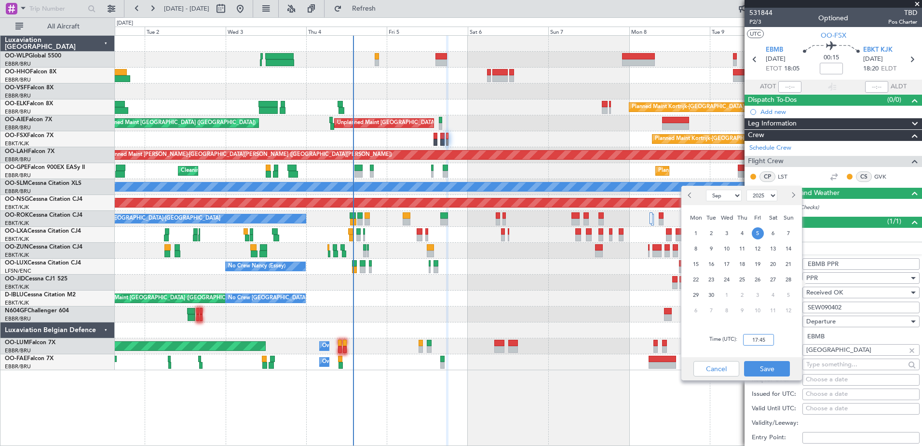
scroll to position [145, 0]
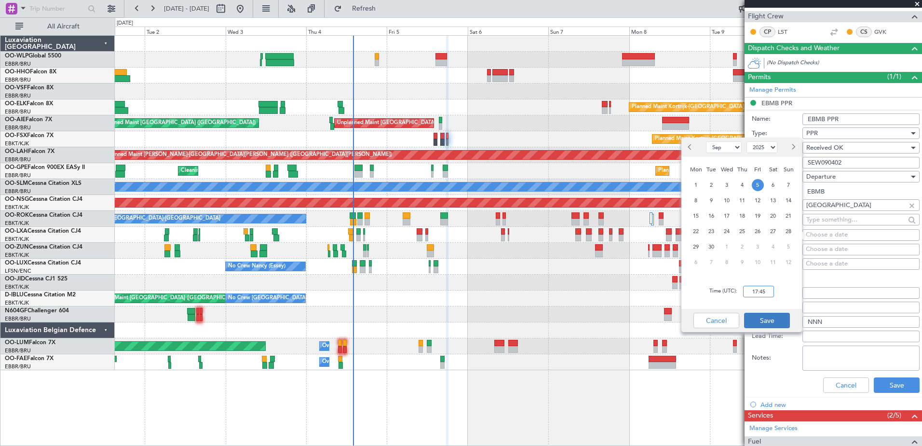
type input "17:45"
click at [773, 315] on button "Save" at bounding box center [767, 319] width 46 height 15
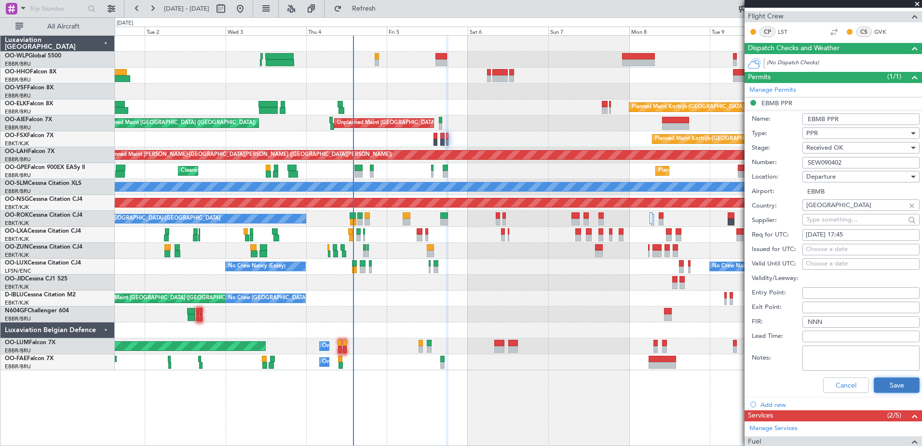
click at [892, 384] on button "Save" at bounding box center [897, 384] width 46 height 15
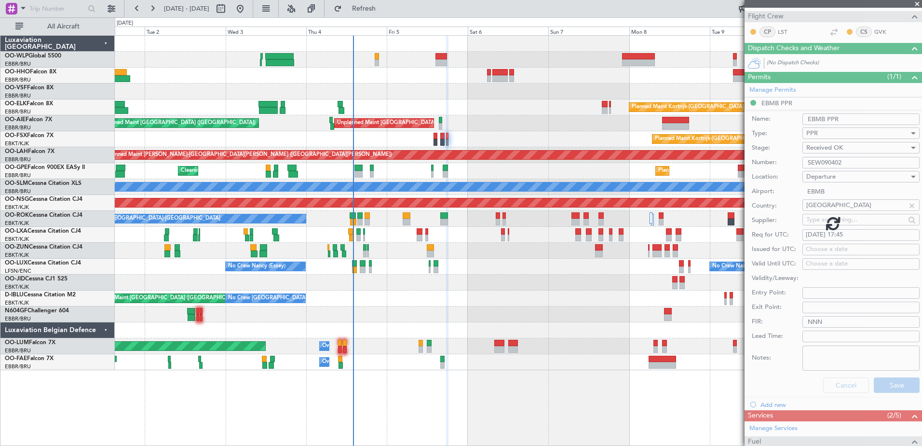
scroll to position [17, 0]
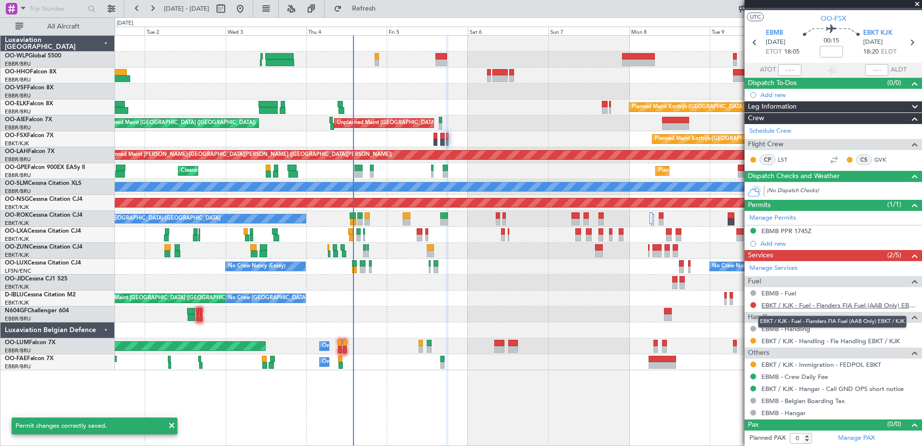
click at [788, 305] on link "EBKT / KJK - Fuel - Flanders FIA Fuel (AAB Only) EBKT / KJK" at bounding box center [839, 305] width 156 height 8
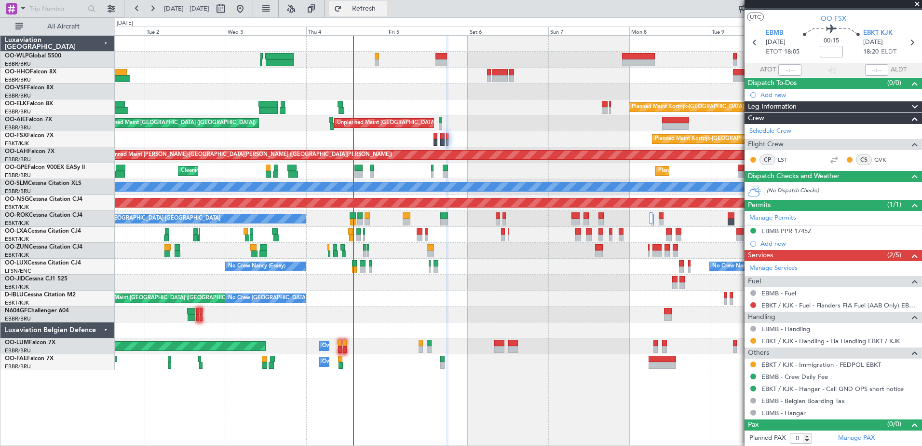
click at [381, 3] on button "Refresh" at bounding box center [358, 8] width 58 height 15
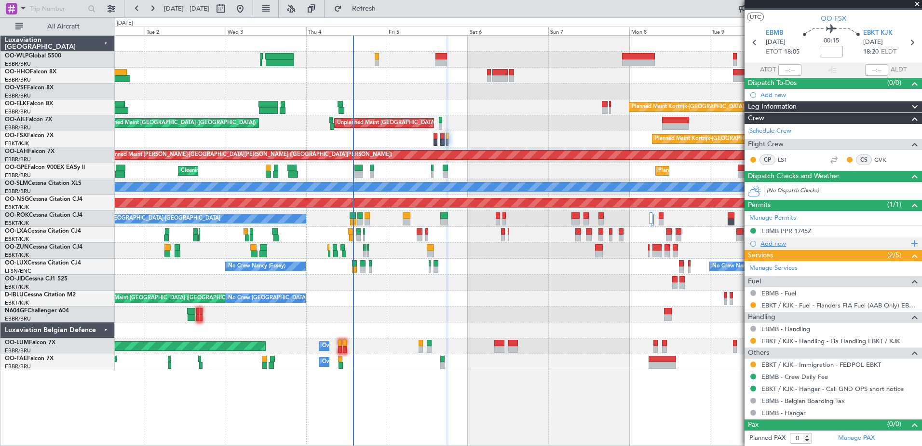
click at [763, 242] on div "Add new" at bounding box center [834, 243] width 148 height 8
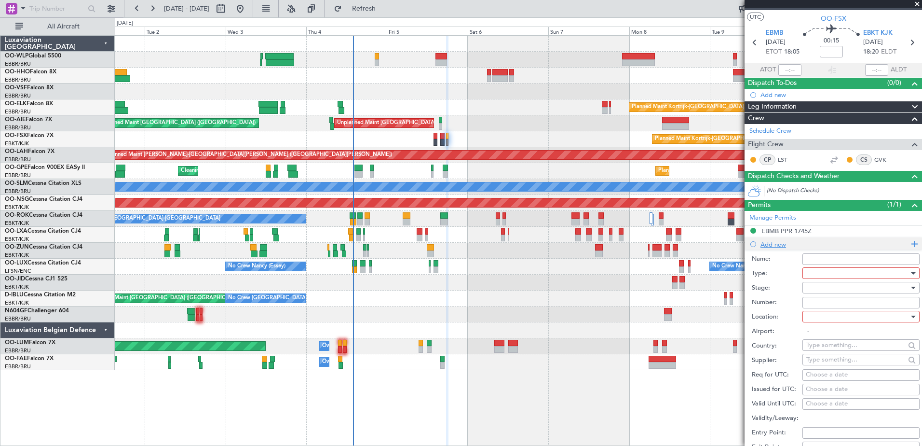
scroll to position [145, 0]
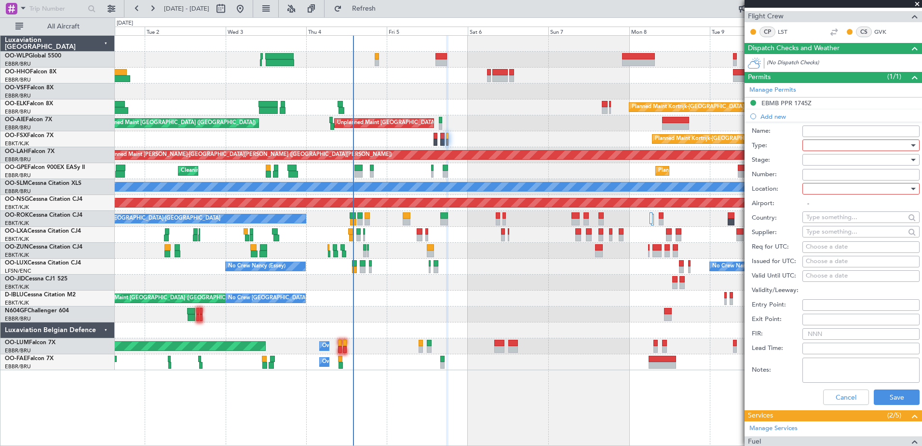
click at [821, 144] on div at bounding box center [857, 145] width 103 height 14
click at [825, 193] on span "PPR" at bounding box center [857, 193] width 101 height 14
click at [817, 185] on div at bounding box center [857, 188] width 103 height 14
click at [828, 237] on span "Arrival" at bounding box center [857, 237] width 101 height 14
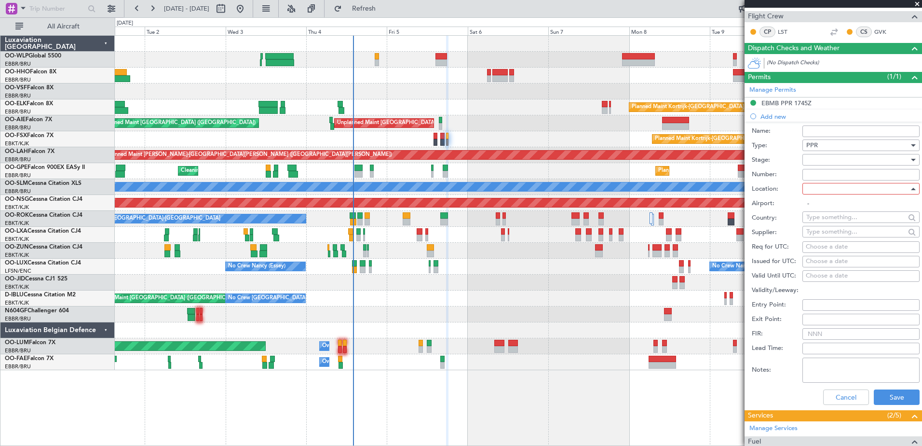
type input "EBKT / KJK"
click at [807, 243] on div "Choose a date" at bounding box center [861, 247] width 110 height 10
select select "9"
select select "2025"
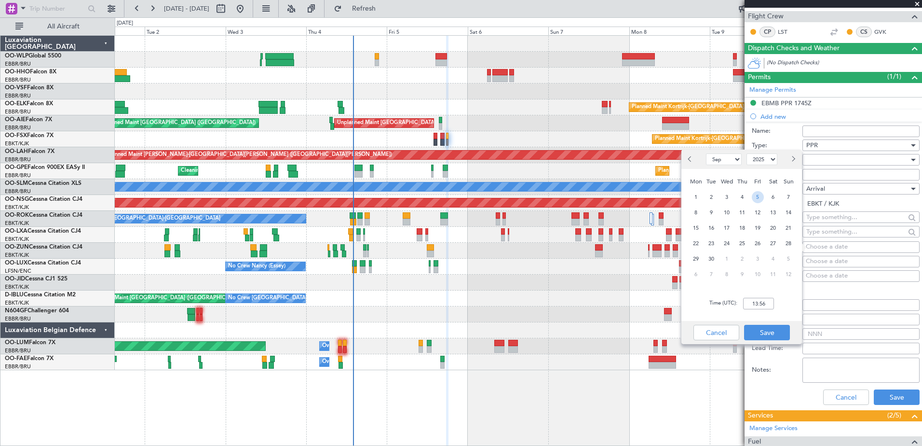
click at [756, 199] on span "5" at bounding box center [758, 197] width 12 height 12
click at [759, 306] on input "00:00" at bounding box center [758, 304] width 31 height 12
type input "18:25"
click at [760, 331] on button "Save" at bounding box center [767, 332] width 46 height 15
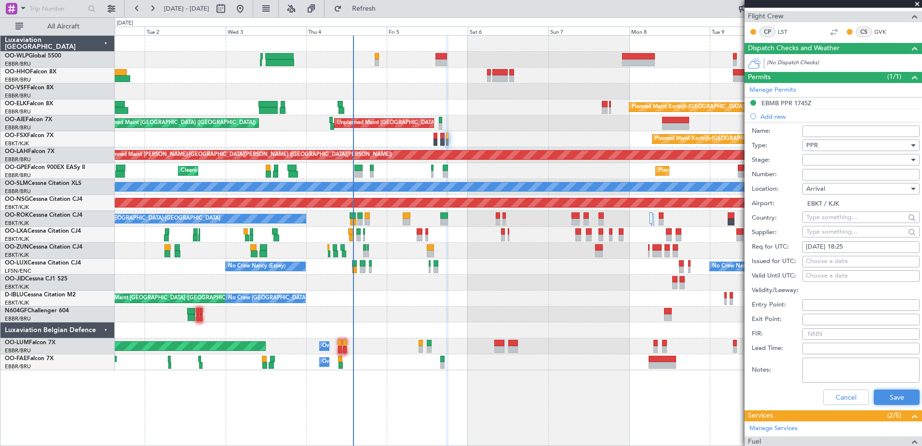
drag, startPoint x: 880, startPoint y: 399, endPoint x: 842, endPoint y: 122, distance: 280.0
click at [842, 114] on li "Add new Name: Type: PPR Stage: Number: Location: Arrival Airport: EBKT / KJK Co…" at bounding box center [833, 259] width 177 height 300
click at [843, 152] on div "PPR" at bounding box center [857, 145] width 103 height 14
click at [779, 171] on div at bounding box center [461, 223] width 922 height 446
click at [814, 159] on div at bounding box center [857, 159] width 103 height 14
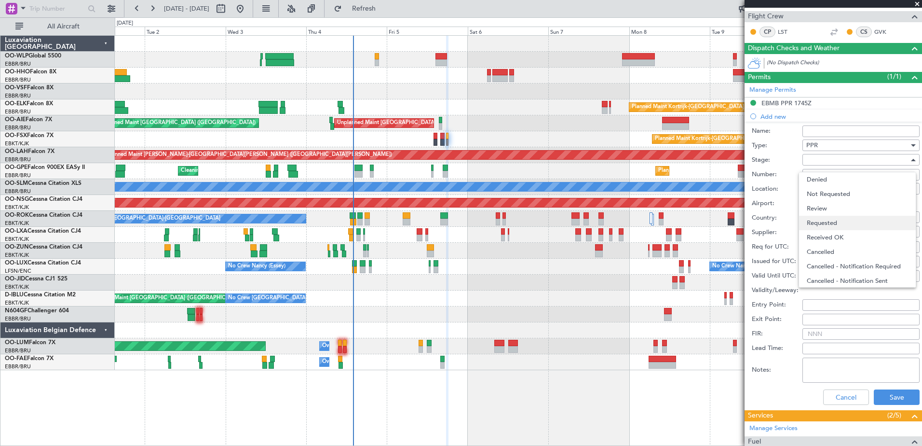
click at [854, 224] on span "Requested" at bounding box center [857, 223] width 101 height 14
click at [894, 399] on button "Save" at bounding box center [897, 396] width 46 height 15
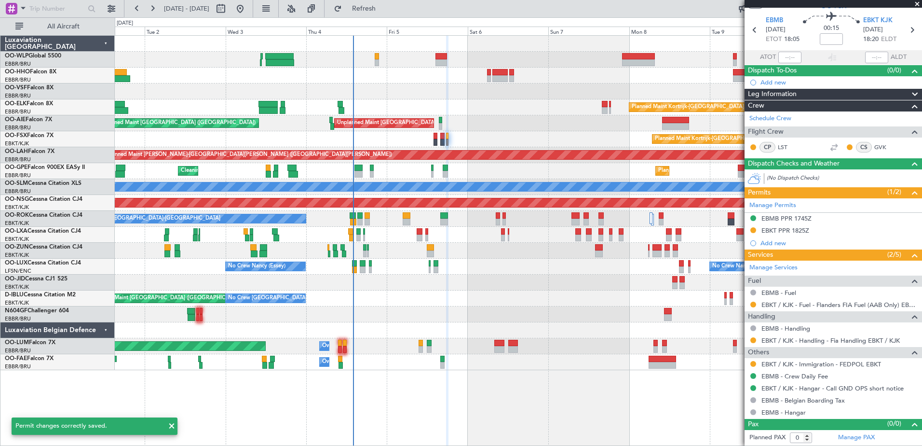
scroll to position [29, 0]
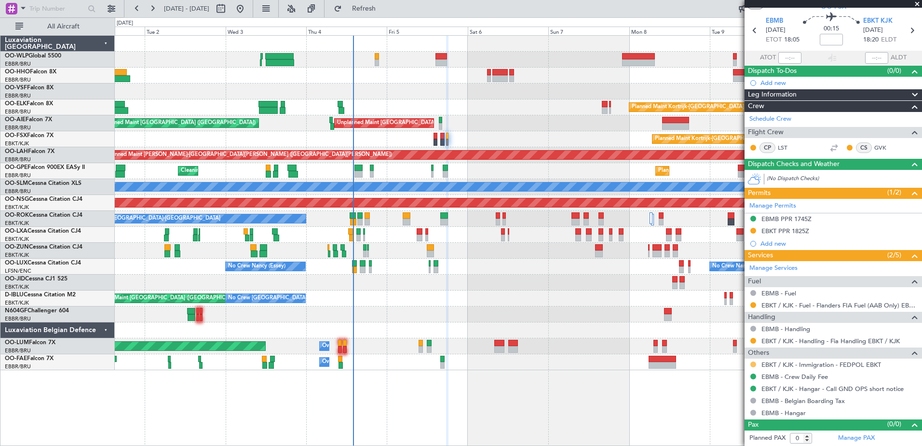
click at [751, 366] on button at bounding box center [753, 364] width 6 height 6
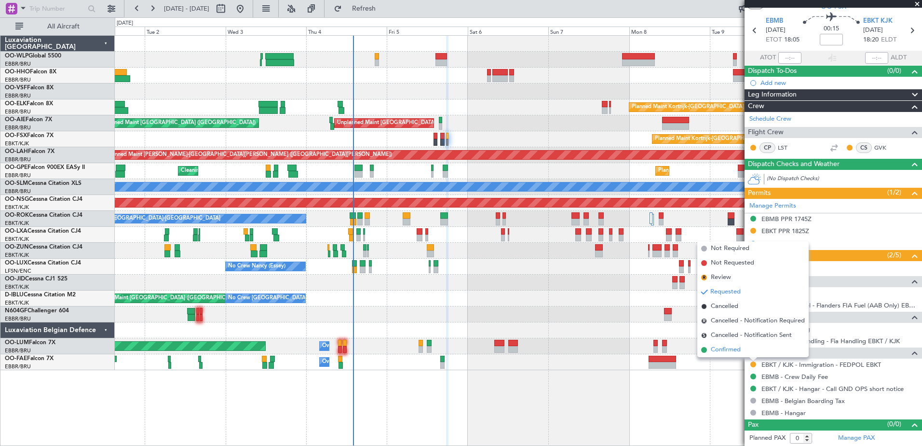
click at [721, 349] on span "Confirmed" at bounding box center [726, 350] width 30 height 10
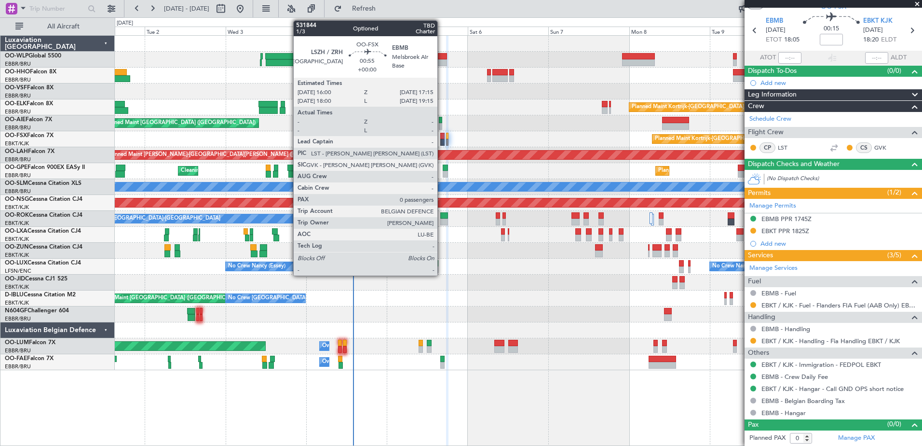
click at [442, 137] on div at bounding box center [442, 136] width 4 height 7
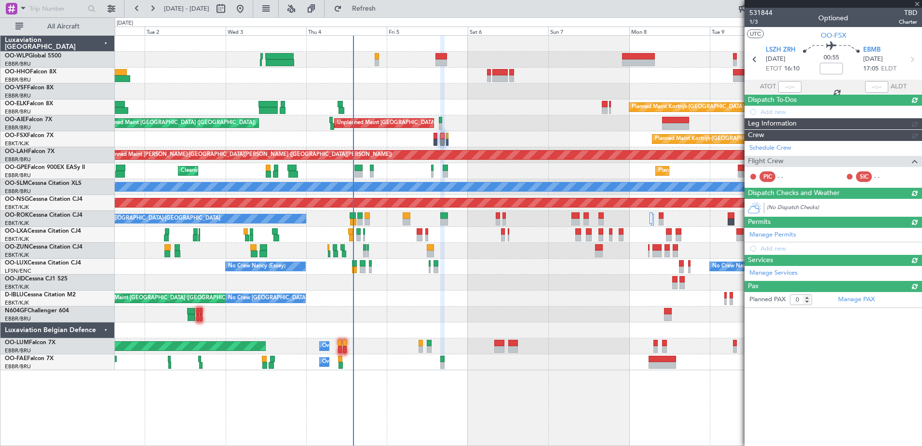
scroll to position [0, 0]
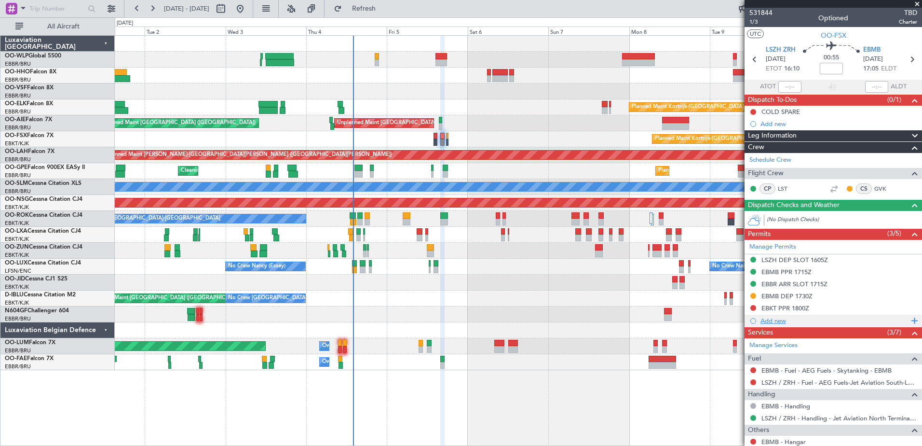
click at [773, 324] on div "Add new" at bounding box center [833, 320] width 177 height 12
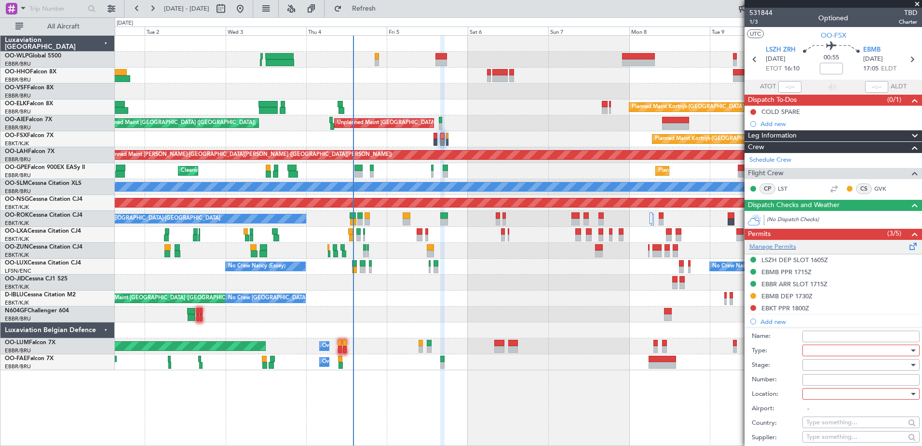
click at [761, 251] on div "Manage Permits" at bounding box center [833, 247] width 177 height 14
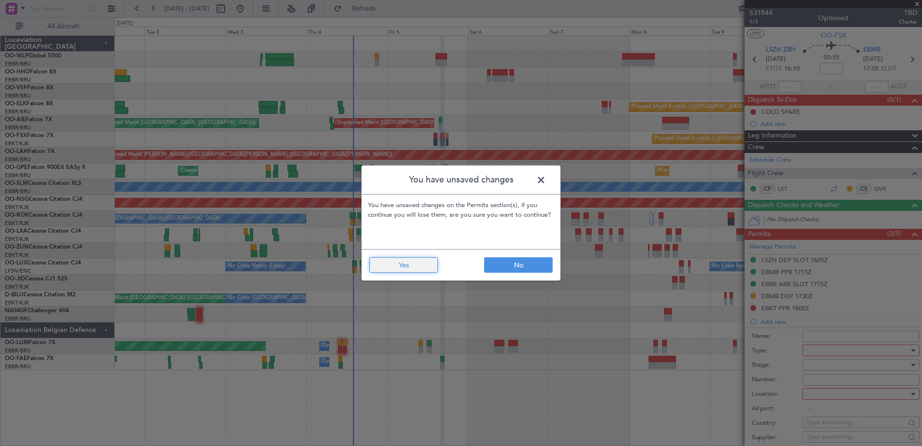
click at [394, 264] on button "Yes" at bounding box center [403, 264] width 68 height 15
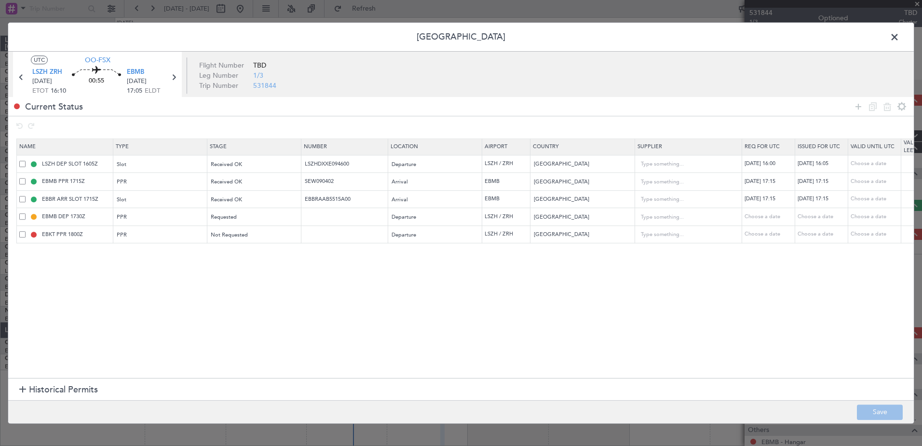
click at [21, 217] on span at bounding box center [22, 216] width 6 height 6
click at [26, 213] on input "checkbox" at bounding box center [26, 213] width 0 height 0
click at [24, 236] on span at bounding box center [22, 234] width 6 height 6
click at [26, 231] on input "checkbox" at bounding box center [26, 231] width 0 height 0
click at [888, 106] on icon at bounding box center [888, 107] width 12 height 12
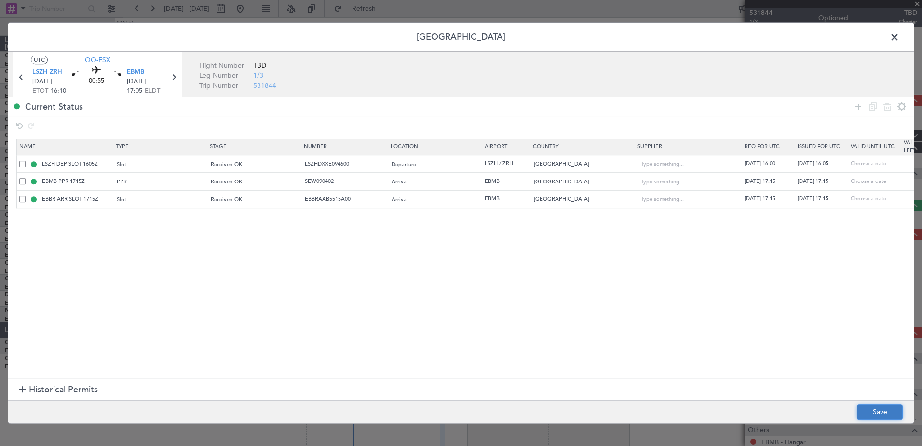
click at [893, 412] on button "Save" at bounding box center [880, 411] width 46 height 15
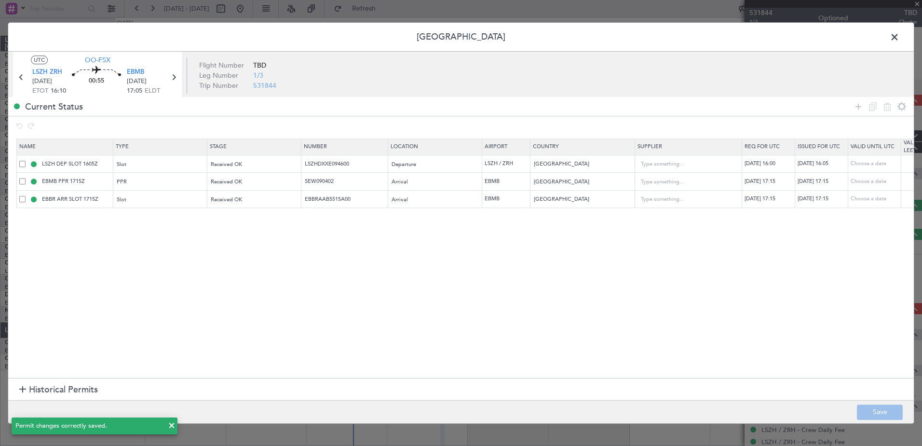
click at [899, 35] on span at bounding box center [899, 39] width 0 height 19
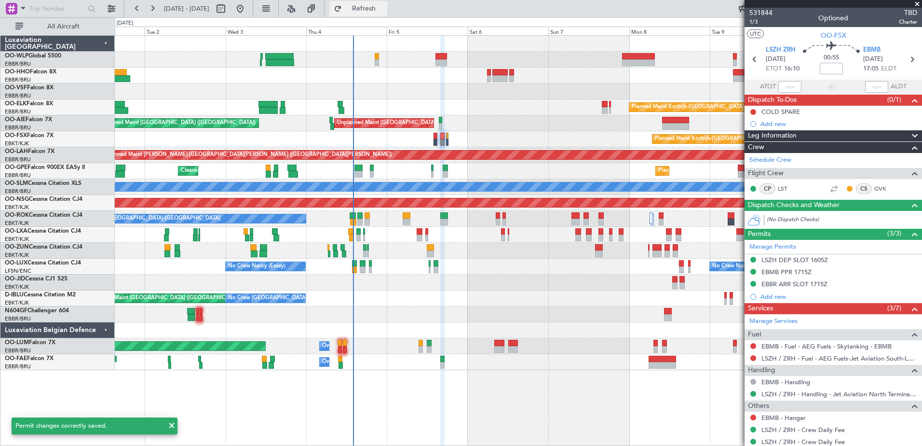
click at [384, 11] on span "Refresh" at bounding box center [364, 8] width 41 height 7
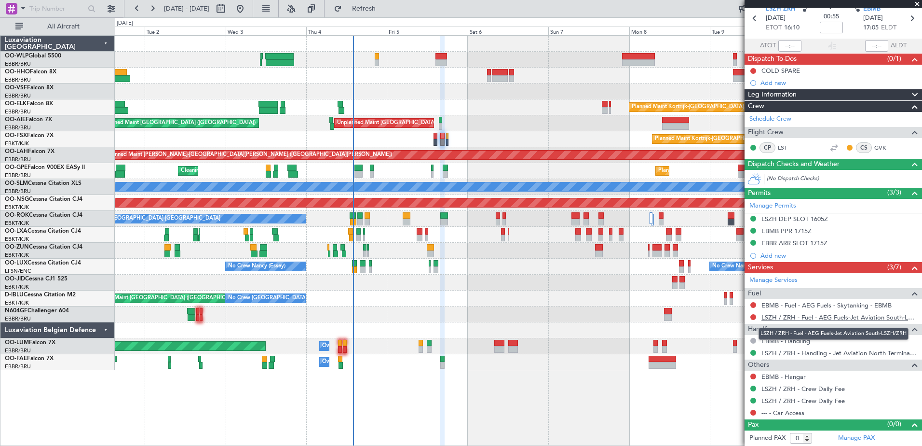
click at [811, 317] on link "LSZH / ZRH - Fuel - AEG Fuels-Jet Aviation South-LSZH/ZRH" at bounding box center [839, 317] width 156 height 8
click at [384, 9] on span "Refresh" at bounding box center [364, 8] width 41 height 7
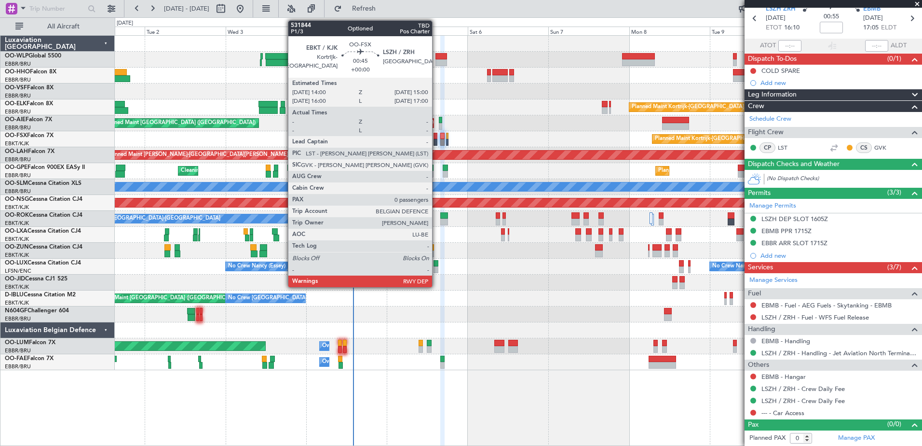
click at [436, 141] on div at bounding box center [435, 142] width 3 height 7
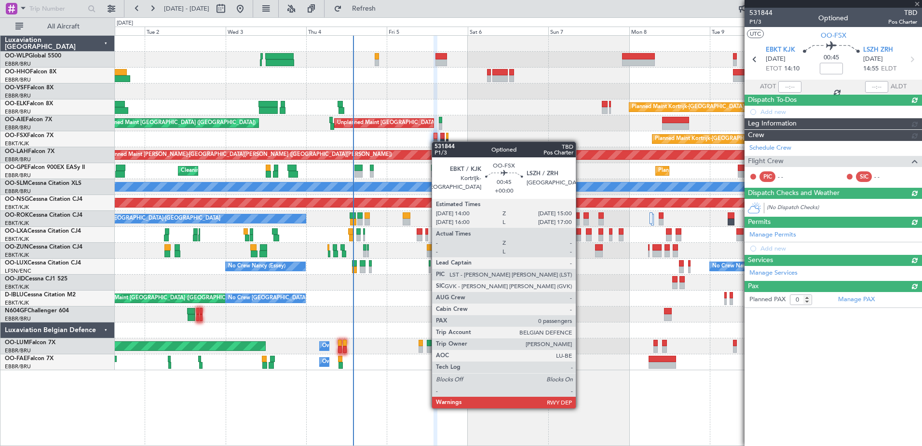
scroll to position [0, 0]
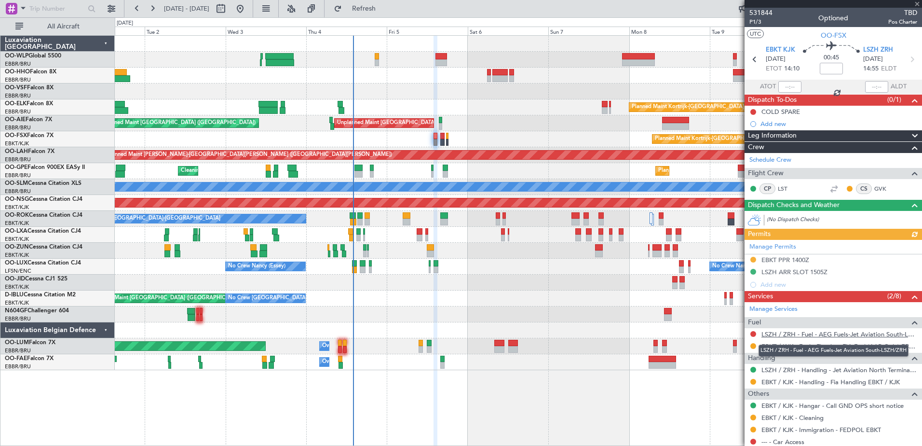
click at [834, 333] on link "LSZH / ZRH - Fuel - AEG Fuels-Jet Aviation South-LSZH/ZRH" at bounding box center [839, 334] width 156 height 8
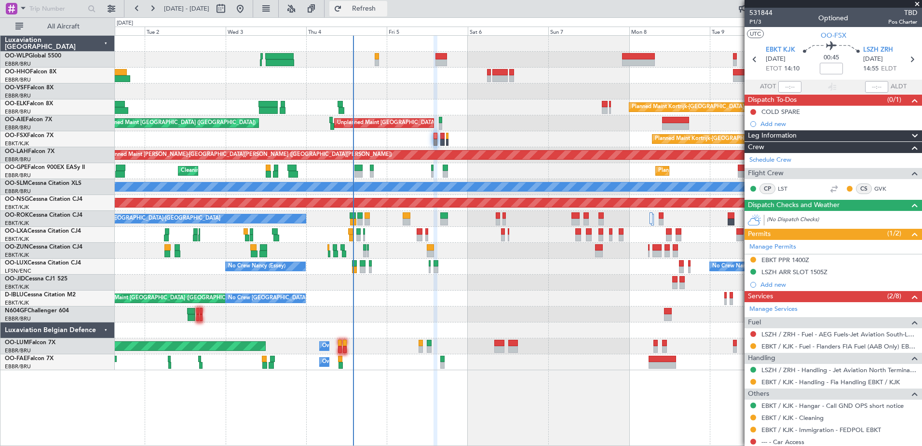
click at [371, 6] on button "Refresh" at bounding box center [358, 8] width 58 height 15
click at [858, 335] on link "LSZH / ZRH - Fuel - WFS Fuel Release" at bounding box center [815, 334] width 108 height 8
click at [387, 15] on button "Refresh" at bounding box center [358, 8] width 58 height 15
click at [375, 5] on span "Refresh" at bounding box center [364, 8] width 41 height 7
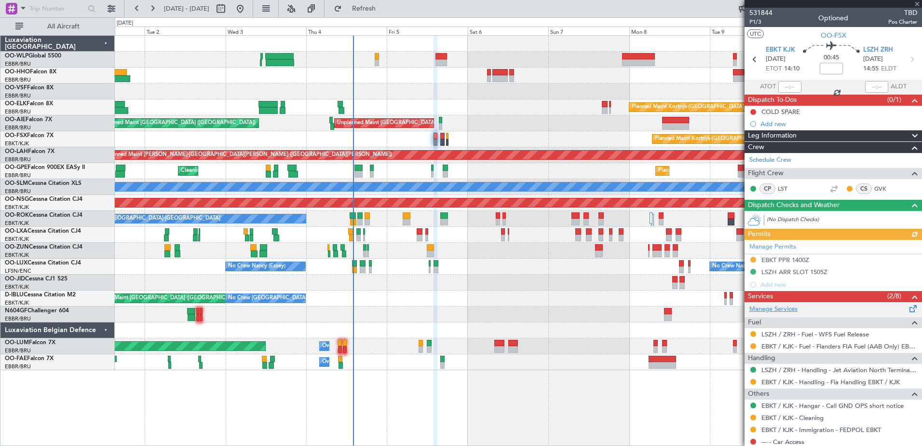
scroll to position [29, 0]
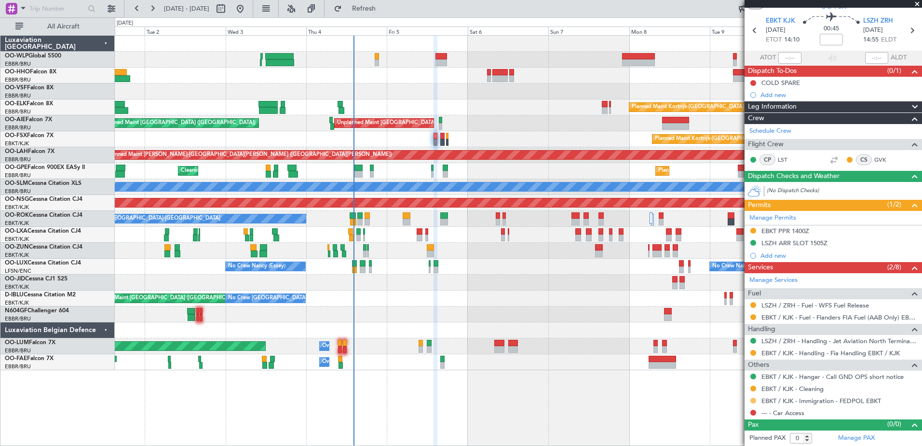
click at [754, 400] on button at bounding box center [753, 400] width 6 height 6
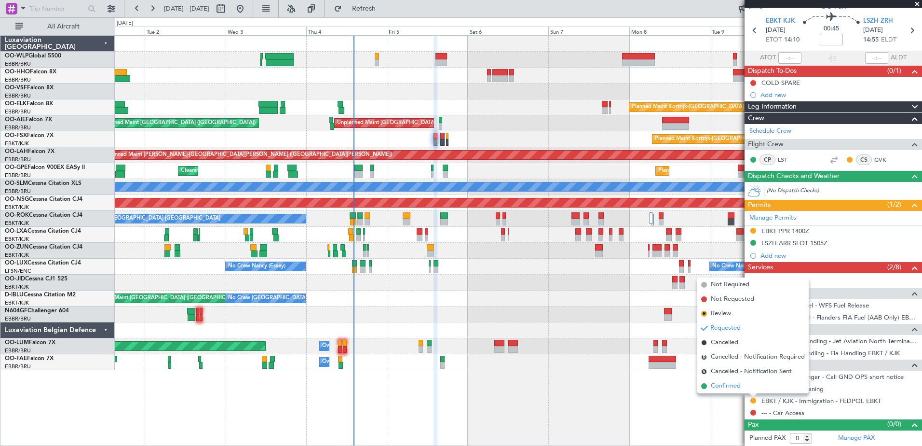
click at [730, 382] on span "Confirmed" at bounding box center [726, 386] width 30 height 10
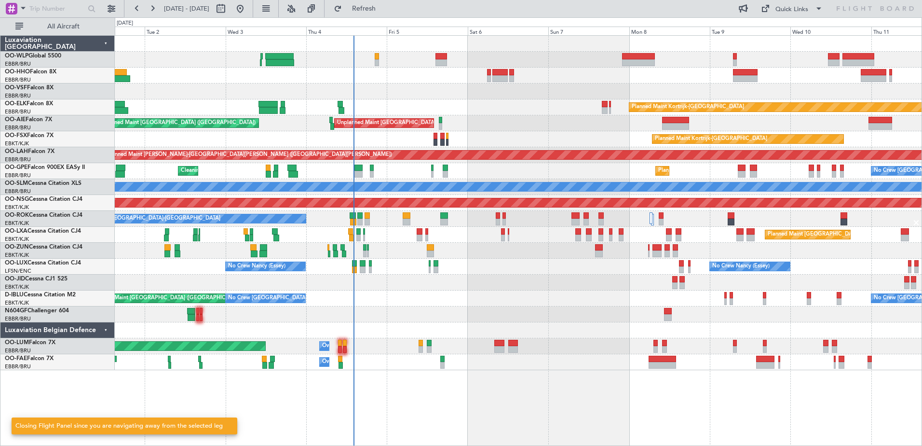
scroll to position [0, 0]
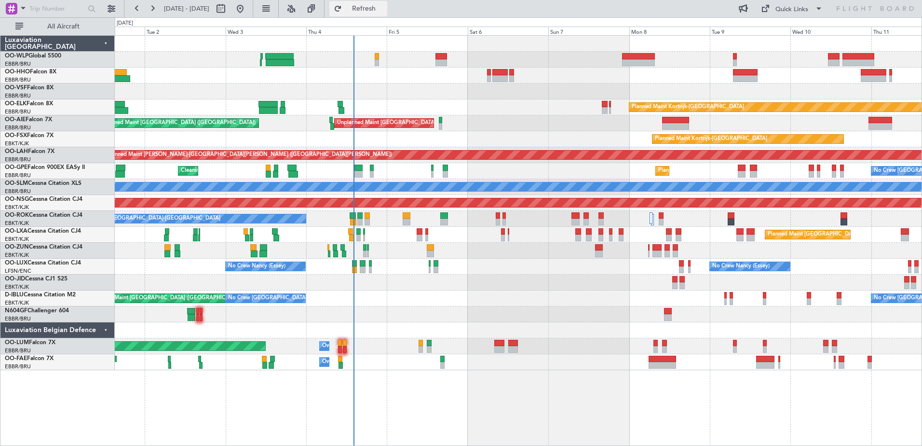
click at [387, 14] on button "Refresh" at bounding box center [358, 8] width 58 height 15
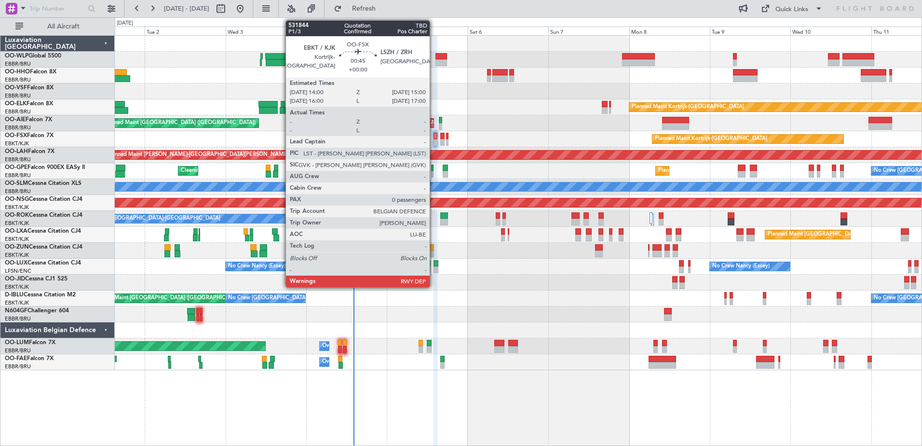
click at [434, 141] on div at bounding box center [435, 142] width 3 height 7
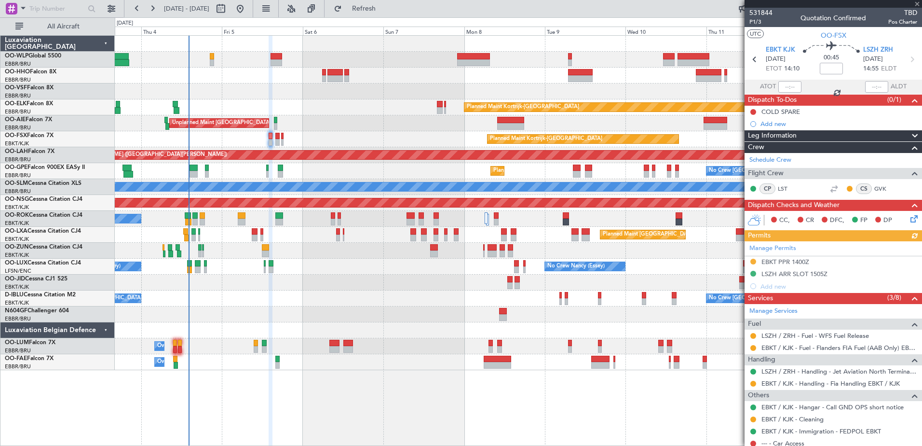
click at [331, 127] on div "Unplanned Maint [GEOGRAPHIC_DATA] ([GEOGRAPHIC_DATA] National) Planned Maint [G…" at bounding box center [518, 123] width 807 height 16
click at [387, 14] on button "Refresh" at bounding box center [358, 8] width 58 height 15
click at [909, 216] on icon at bounding box center [913, 217] width 8 height 8
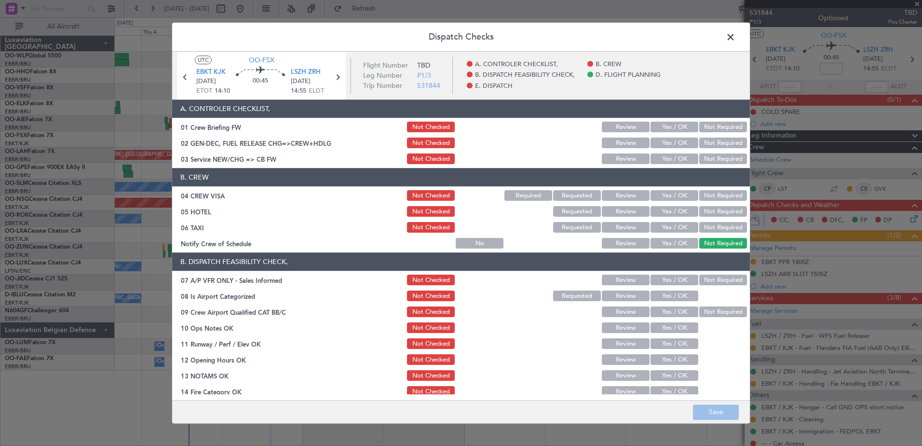
click at [678, 238] on button "Yes / OK" at bounding box center [675, 243] width 48 height 11
click at [724, 229] on button "Not Required" at bounding box center [723, 227] width 48 height 11
click at [725, 208] on button "Not Required" at bounding box center [723, 211] width 48 height 11
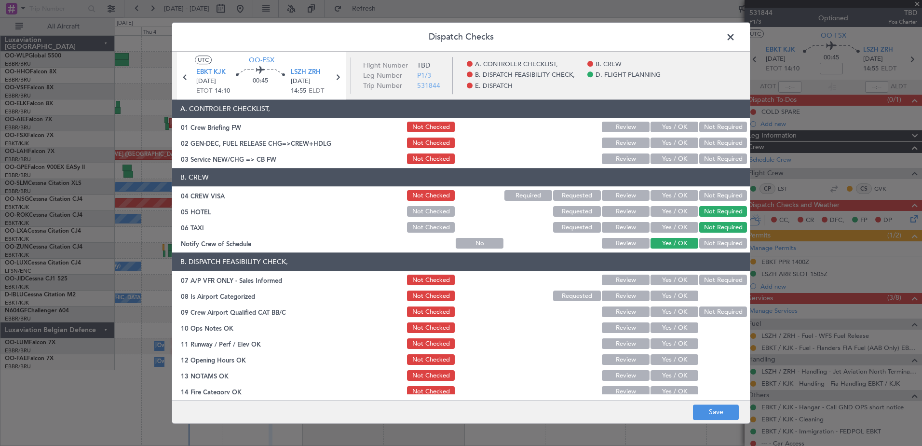
click at [722, 199] on button "Not Required" at bounding box center [723, 195] width 48 height 11
click at [679, 158] on button "Yes / OK" at bounding box center [675, 159] width 48 height 11
click at [713, 280] on button "Not Required" at bounding box center [723, 280] width 48 height 11
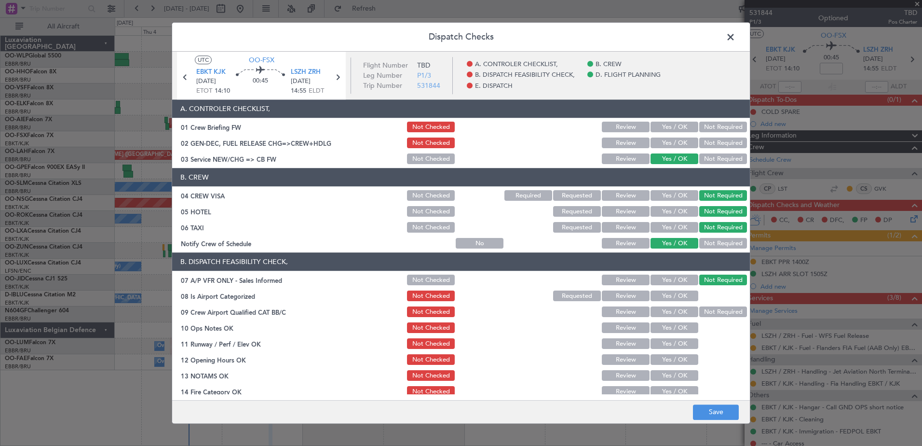
click at [682, 299] on button "Yes / OK" at bounding box center [675, 296] width 48 height 11
click at [713, 314] on button "Not Required" at bounding box center [723, 312] width 48 height 11
click at [683, 323] on button "Yes / OK" at bounding box center [675, 328] width 48 height 11
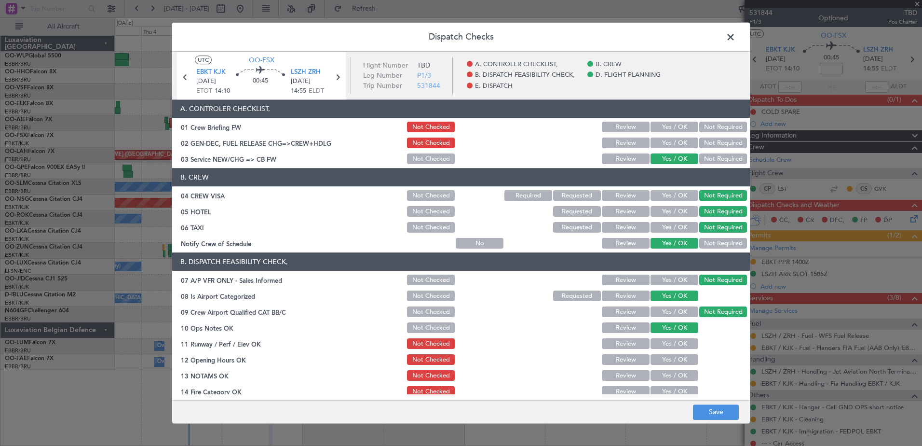
drag, startPoint x: 679, startPoint y: 345, endPoint x: 678, endPoint y: 352, distance: 7.3
click at [679, 345] on button "Yes / OK" at bounding box center [675, 344] width 48 height 11
click at [678, 359] on button "Yes / OK" at bounding box center [675, 359] width 48 height 11
click at [681, 375] on button "Yes / OK" at bounding box center [675, 375] width 48 height 11
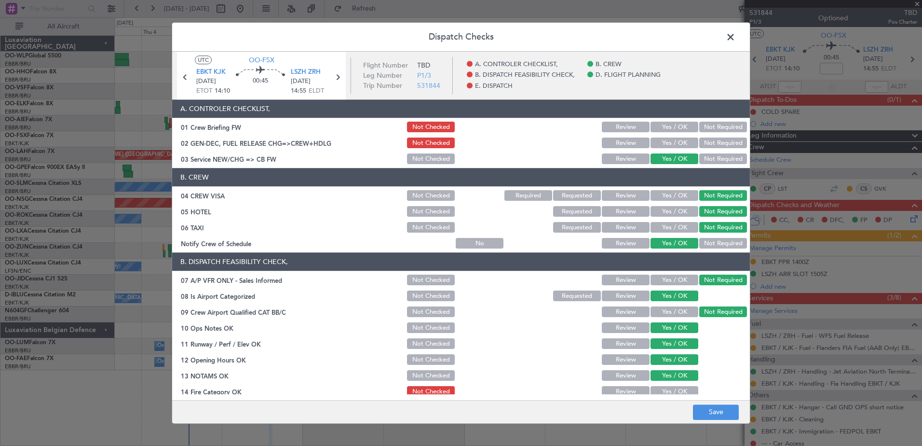
click at [683, 391] on button "Yes / OK" at bounding box center [675, 391] width 48 height 11
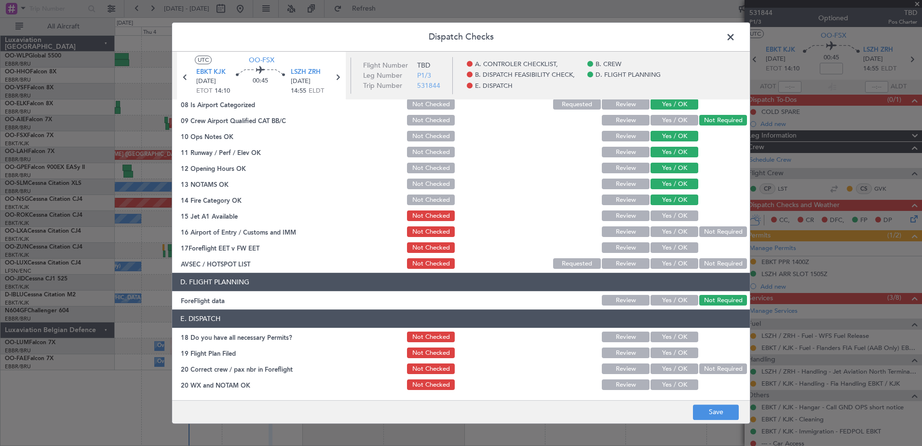
click at [667, 214] on button "Yes / OK" at bounding box center [675, 216] width 48 height 11
click at [675, 230] on button "Yes / OK" at bounding box center [675, 232] width 48 height 11
click at [680, 246] on button "Yes / OK" at bounding box center [675, 248] width 48 height 11
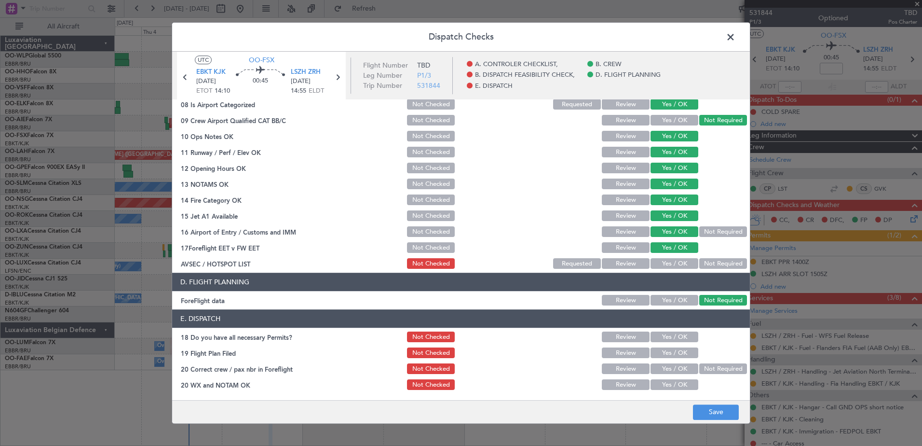
click at [678, 264] on button "Yes / OK" at bounding box center [675, 263] width 48 height 11
click at [711, 412] on button "Save" at bounding box center [716, 411] width 46 height 15
click at [735, 40] on span at bounding box center [735, 39] width 0 height 19
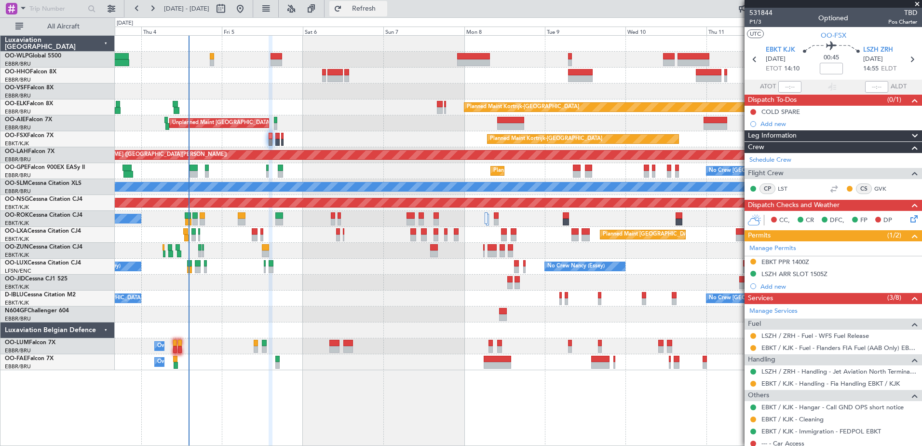
click at [384, 7] on span "Refresh" at bounding box center [364, 8] width 41 height 7
click at [383, 8] on span "Refresh" at bounding box center [364, 8] width 41 height 7
click at [760, 10] on span "531844" at bounding box center [760, 13] width 23 height 10
click at [384, 9] on span "Refresh" at bounding box center [364, 8] width 41 height 7
click at [379, 3] on button "Refresh" at bounding box center [358, 8] width 58 height 15
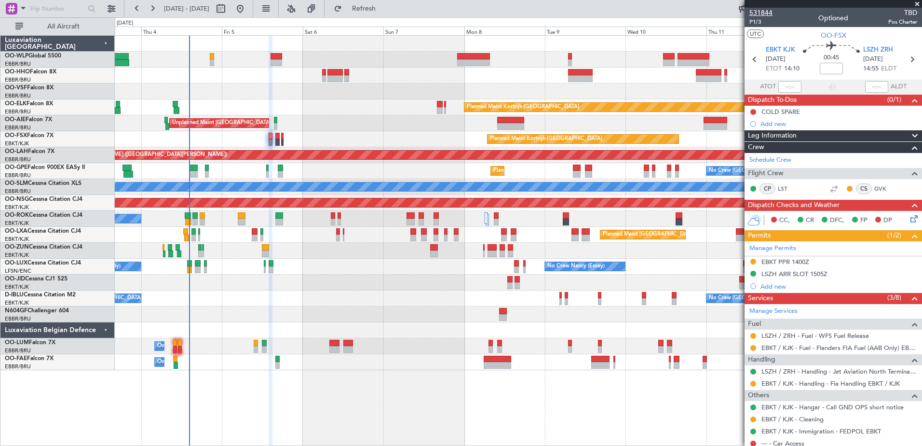
click at [762, 13] on span "531844" at bounding box center [760, 13] width 23 height 10
click at [387, 13] on button "Refresh" at bounding box center [358, 8] width 58 height 15
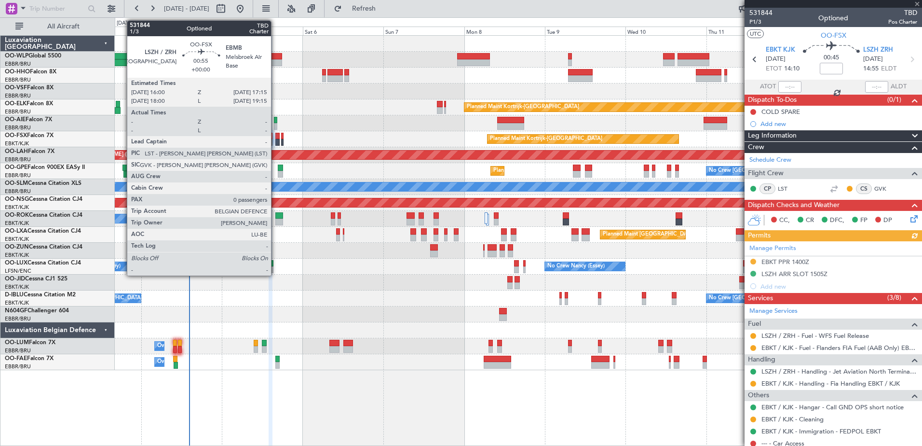
click at [276, 137] on div at bounding box center [277, 136] width 4 height 7
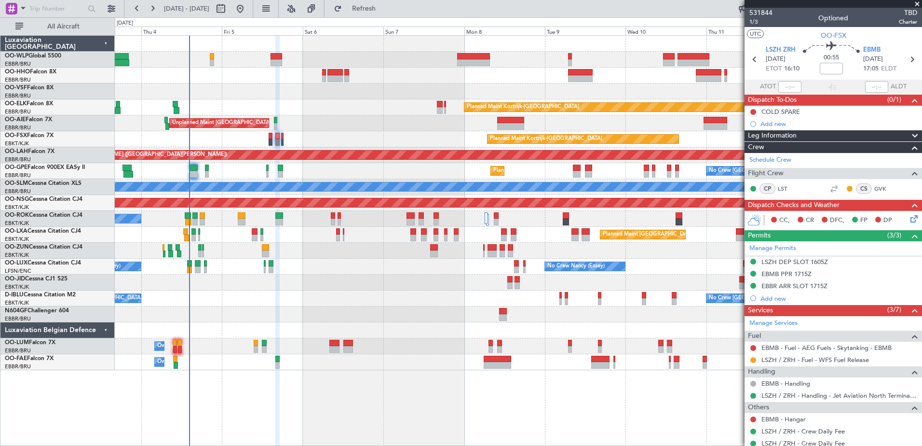
scroll to position [42, 0]
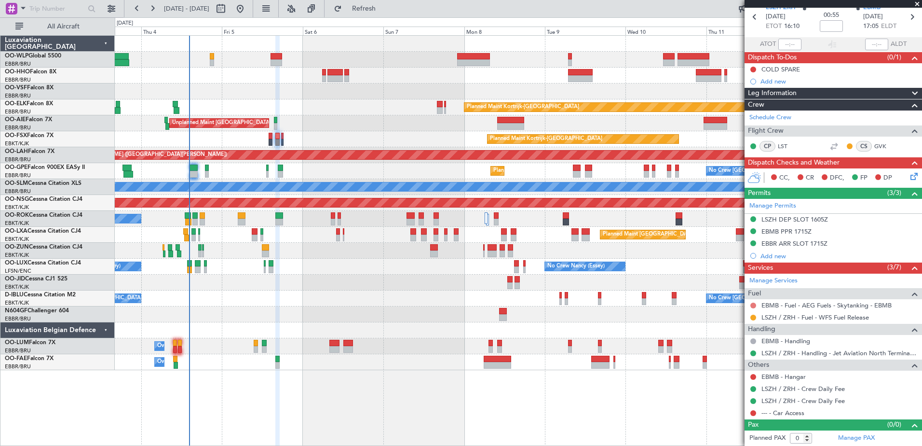
click at [753, 305] on button at bounding box center [753, 305] width 6 height 6
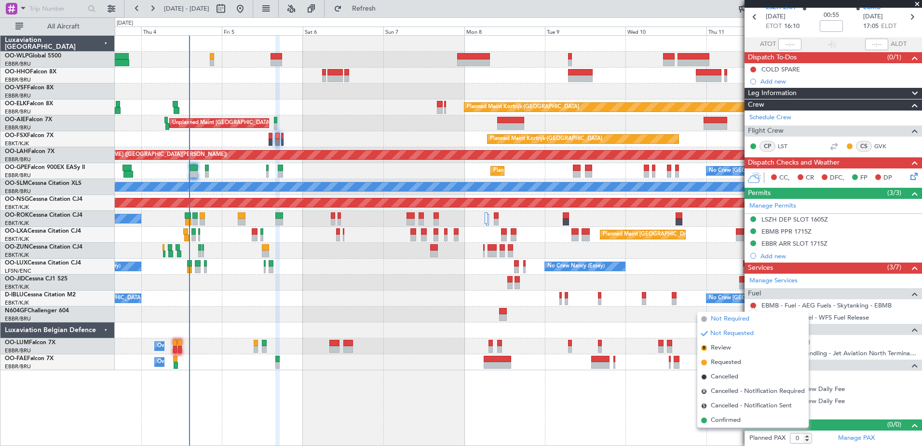
click at [732, 317] on span "Not Required" at bounding box center [730, 319] width 39 height 10
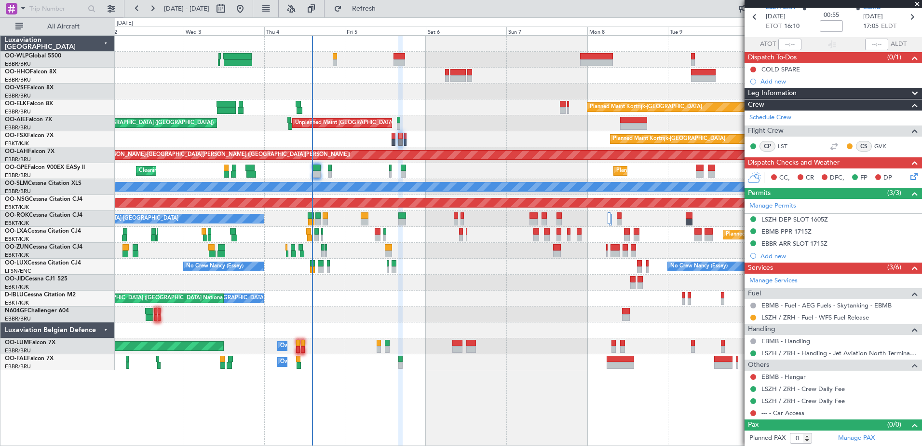
click at [733, 413] on div "Planned Maint Kortrijk-[GEOGRAPHIC_DATA] Unplanned Maint [GEOGRAPHIC_DATA] ([GE…" at bounding box center [518, 240] width 807 height 410
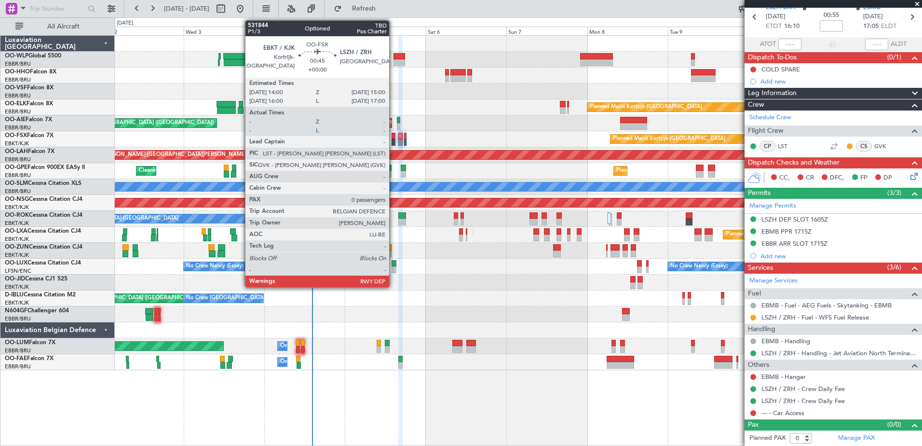
click at [394, 140] on div at bounding box center [393, 142] width 3 height 7
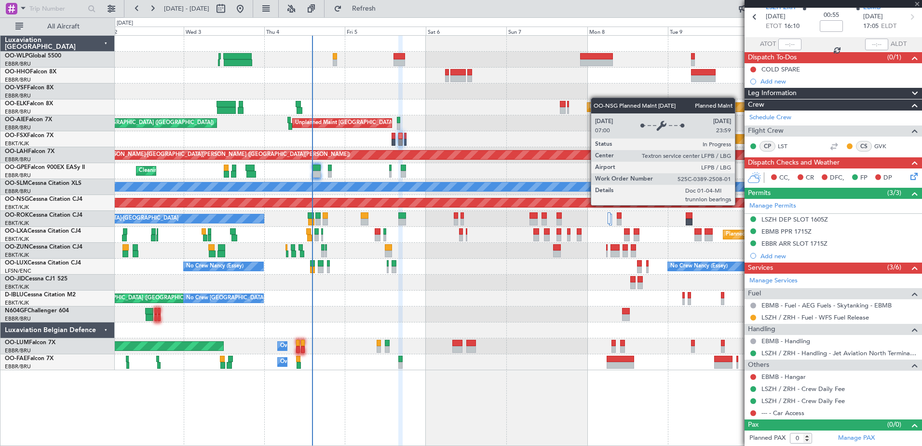
scroll to position [0, 0]
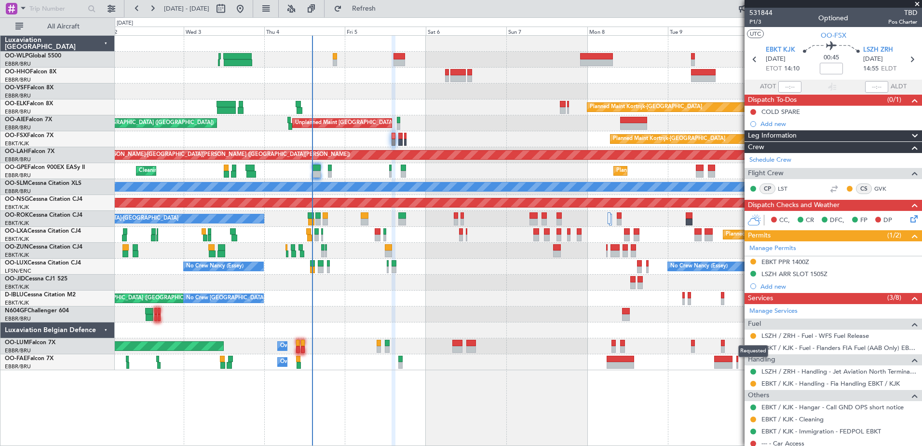
click at [756, 349] on div "Requested" at bounding box center [753, 351] width 30 height 12
click at [751, 348] on button at bounding box center [753, 348] width 6 height 6
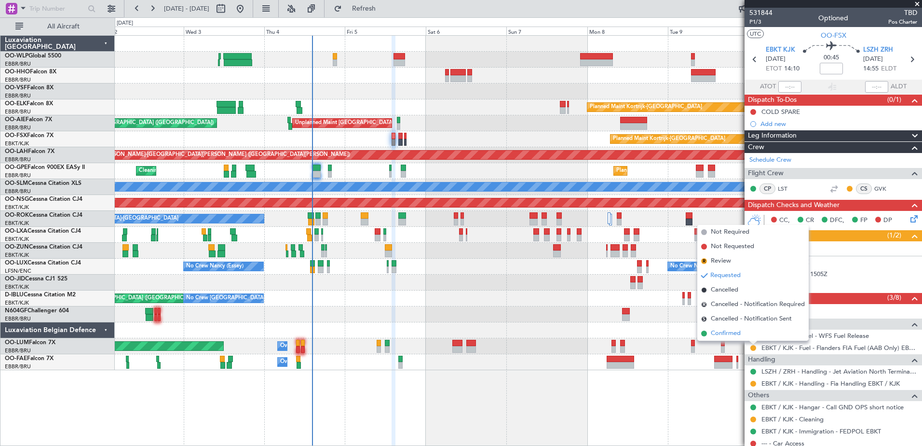
click at [720, 332] on span "Confirmed" at bounding box center [726, 333] width 30 height 10
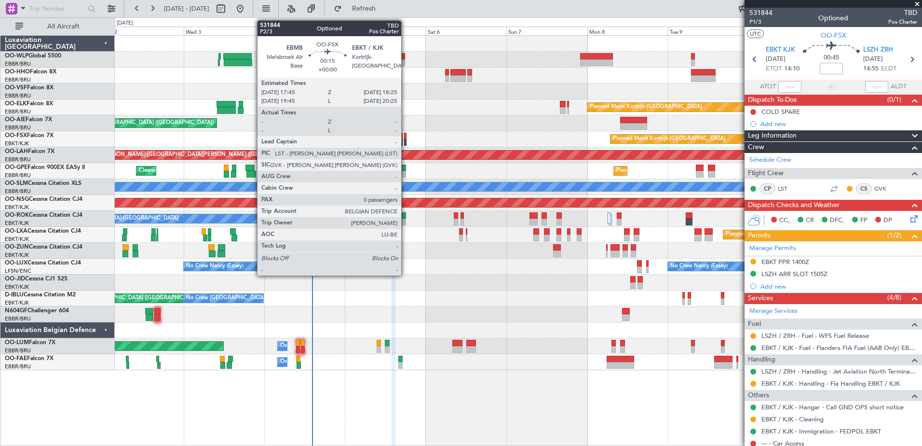
click at [406, 142] on div at bounding box center [405, 142] width 2 height 7
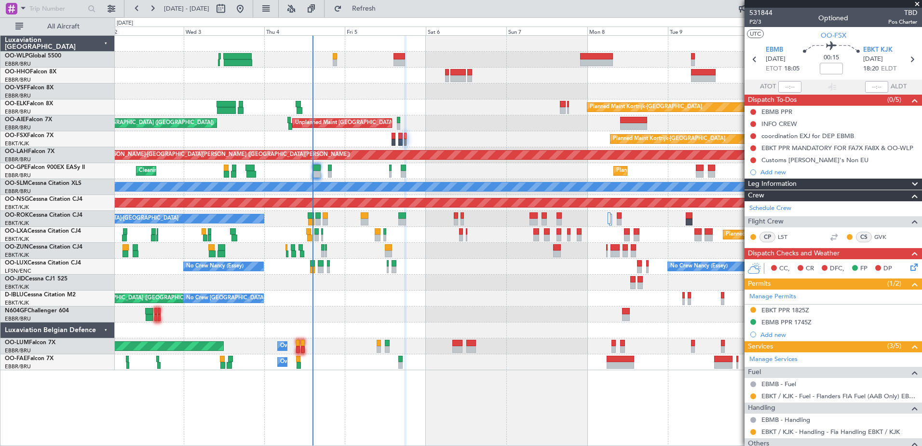
click at [392, 16] on fb-refresh-button "Refresh" at bounding box center [359, 8] width 68 height 17
click at [387, 14] on button "Refresh" at bounding box center [358, 8] width 58 height 15
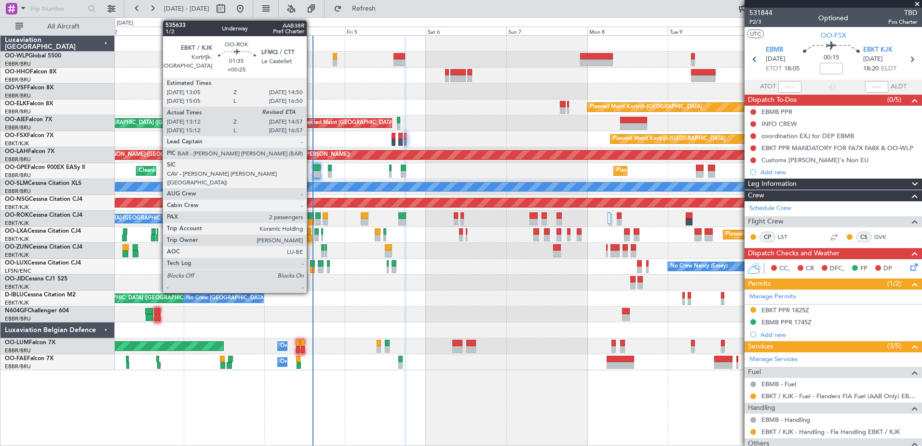
click at [311, 223] on div at bounding box center [311, 221] width 6 height 7
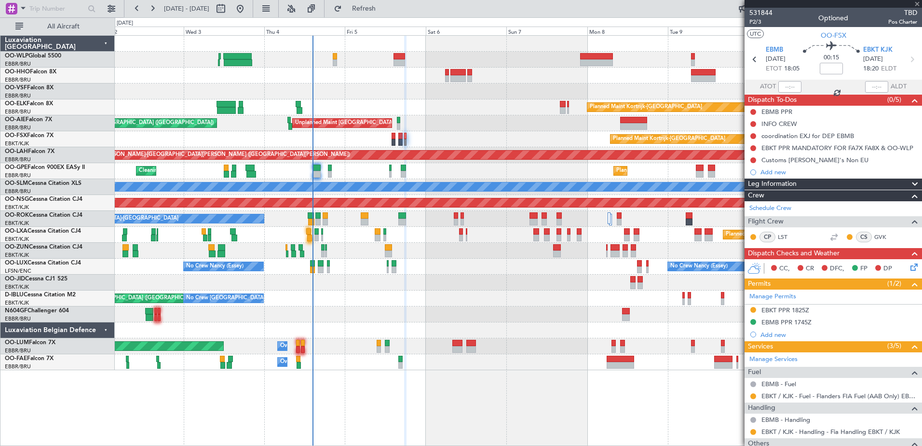
type input "+00:25"
type input "13:17"
type input "2"
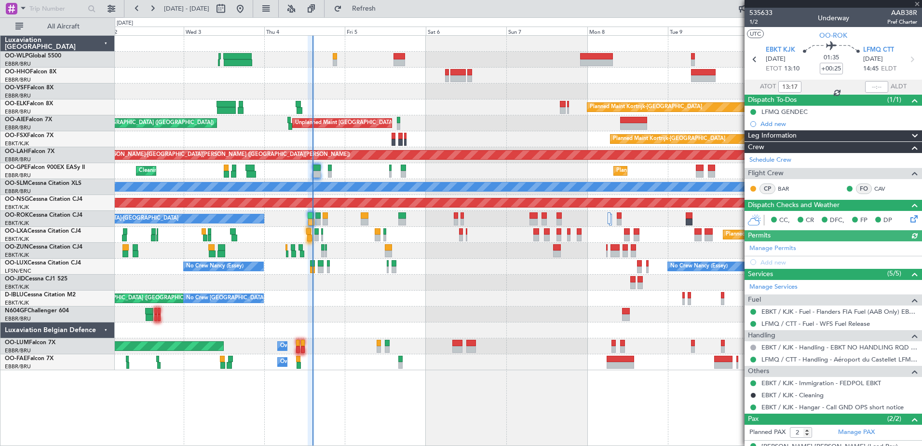
click at [873, 83] on div at bounding box center [876, 87] width 23 height 12
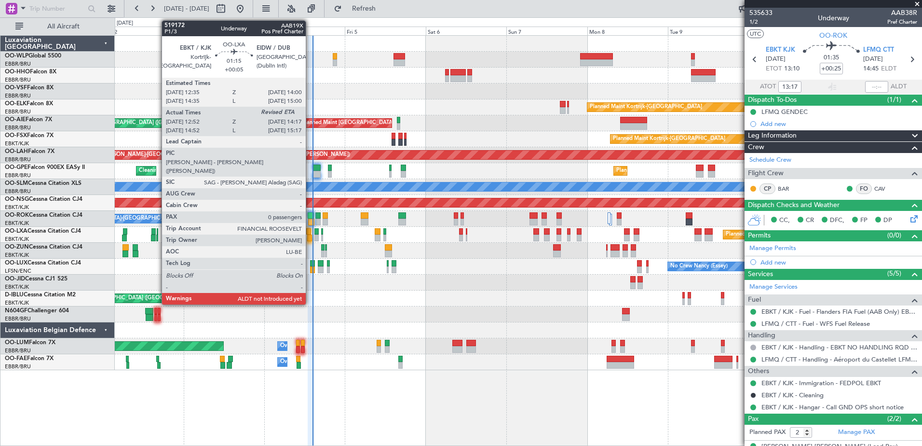
click at [310, 239] on div at bounding box center [309, 237] width 5 height 7
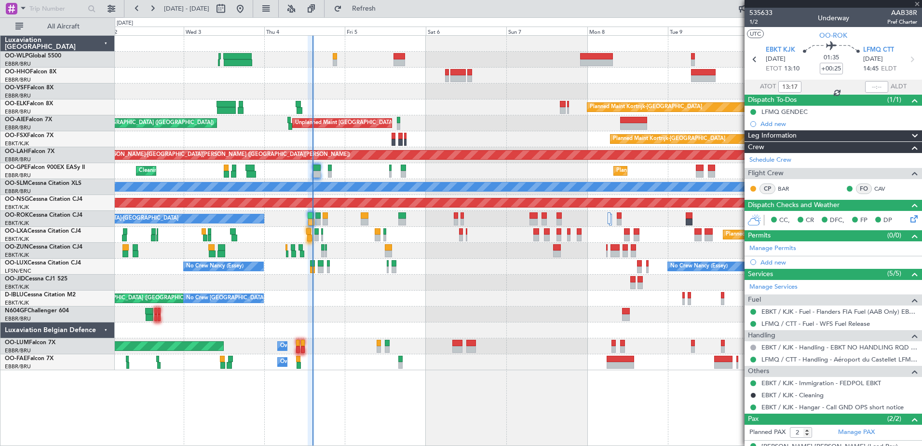
type input "+00:05"
type input "12:57"
type input "0"
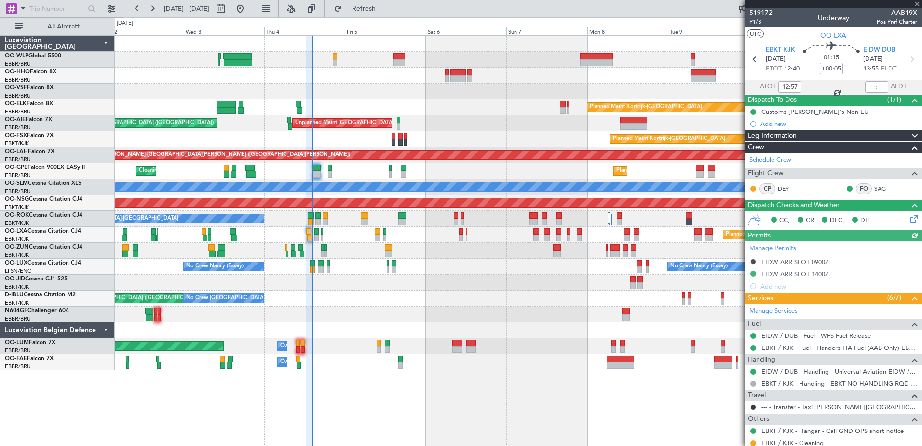
click at [865, 87] on div at bounding box center [876, 87] width 23 height 12
click at [865, 85] on input "text" at bounding box center [876, 87] width 23 height 12
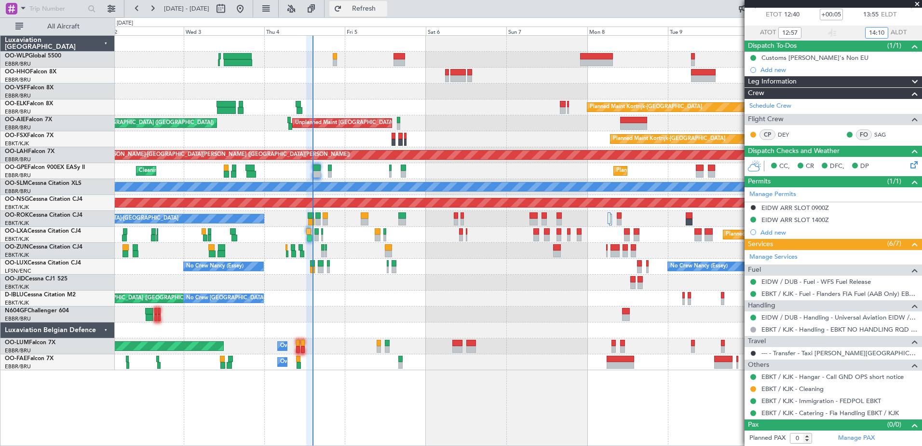
type input "14:10"
click at [382, 6] on span "Refresh" at bounding box center [364, 8] width 41 height 7
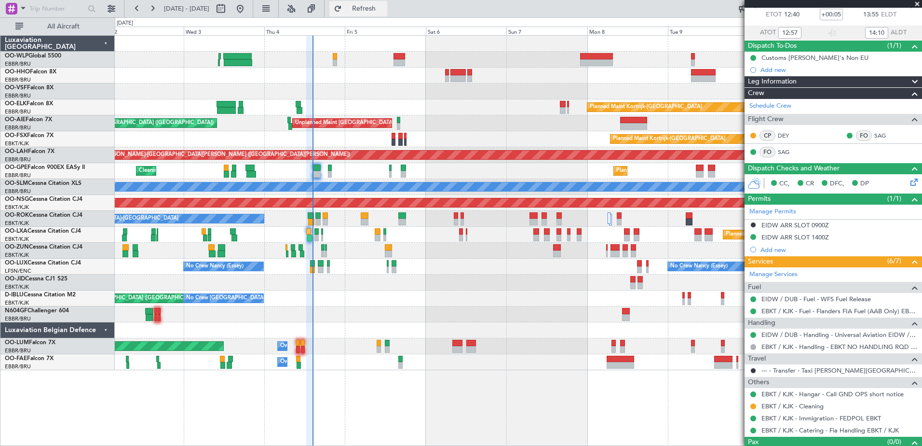
click at [384, 12] on span "Refresh" at bounding box center [364, 8] width 41 height 7
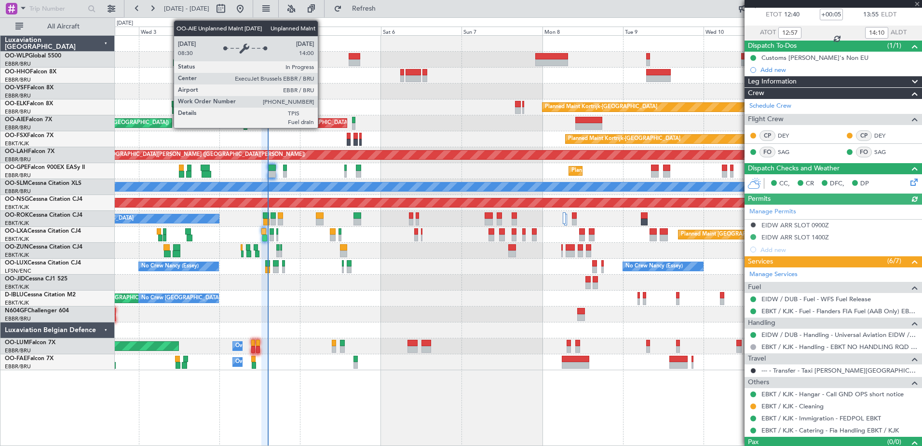
click at [407, 100] on div "Planned Maint Kortrijk-Wevelgem Unplanned Maint Brussels (Brussels National) Pl…" at bounding box center [518, 203] width 807 height 334
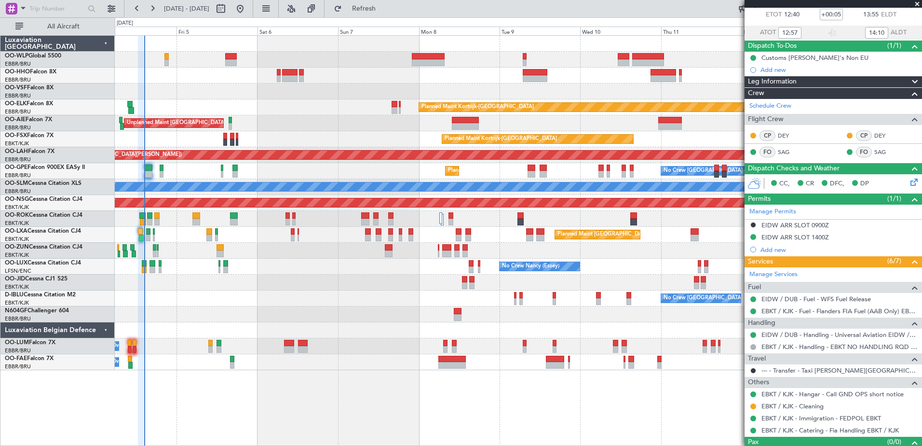
click at [342, 126] on div "Unplanned Maint Brussels (Brussels National) Planned Maint London (Farnborough)" at bounding box center [518, 123] width 807 height 16
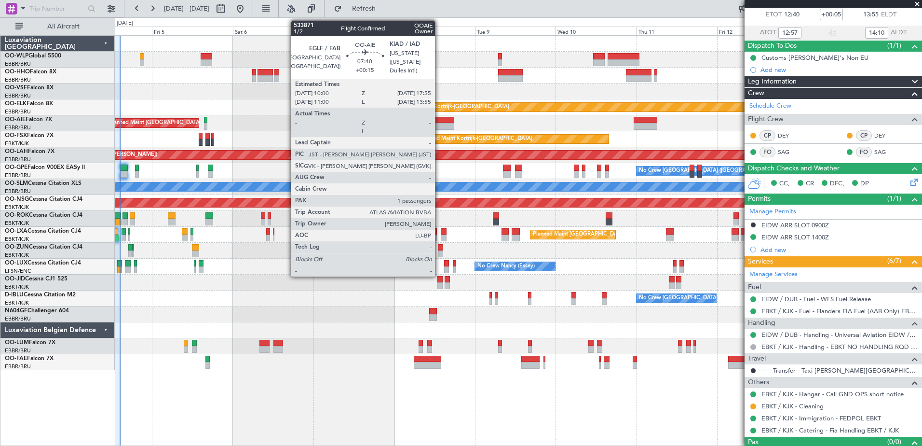
click at [439, 126] on div at bounding box center [440, 126] width 27 height 7
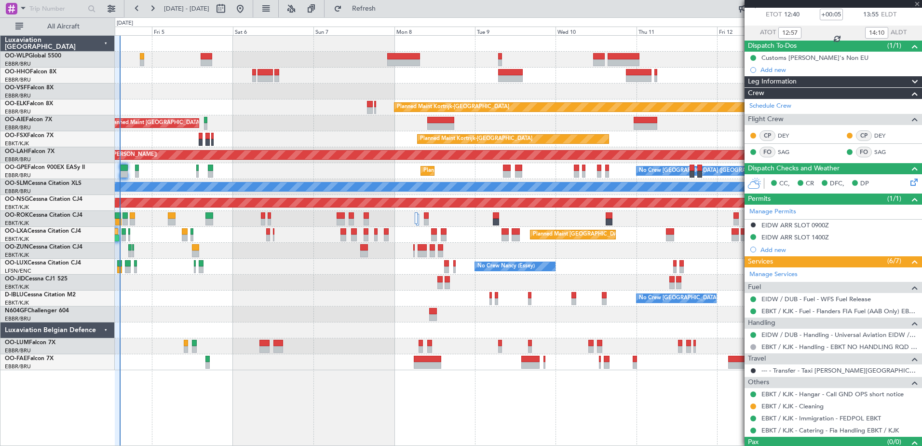
type input "+00:15"
type input "1"
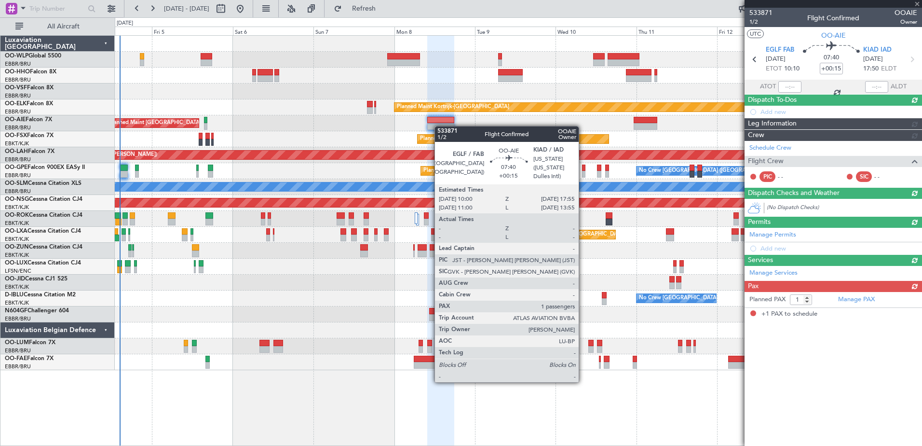
scroll to position [0, 0]
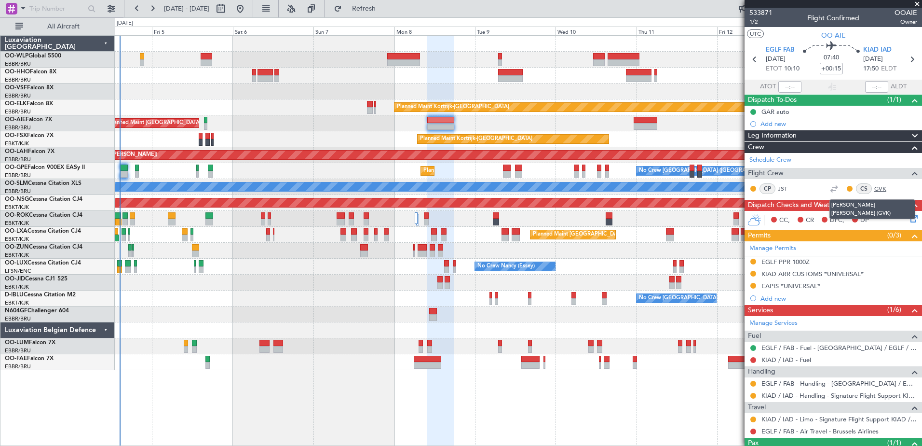
click at [874, 190] on link "GVK" at bounding box center [885, 188] width 22 height 9
click at [376, 9] on span "Refresh" at bounding box center [364, 8] width 41 height 7
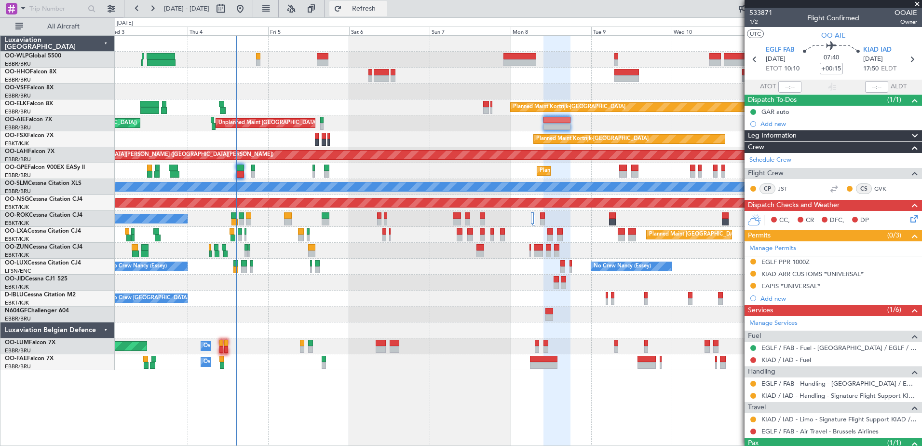
click at [387, 2] on button "Refresh" at bounding box center [358, 8] width 58 height 15
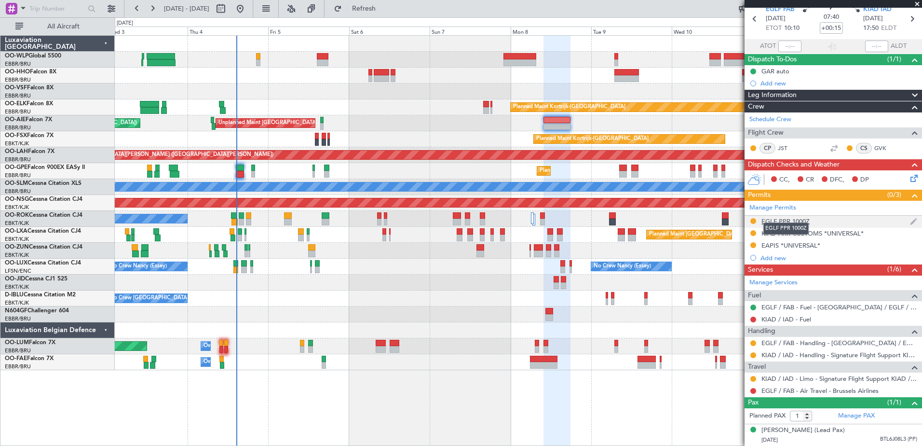
click at [794, 217] on div "EGLF PPR 1000Z" at bounding box center [785, 221] width 48 height 8
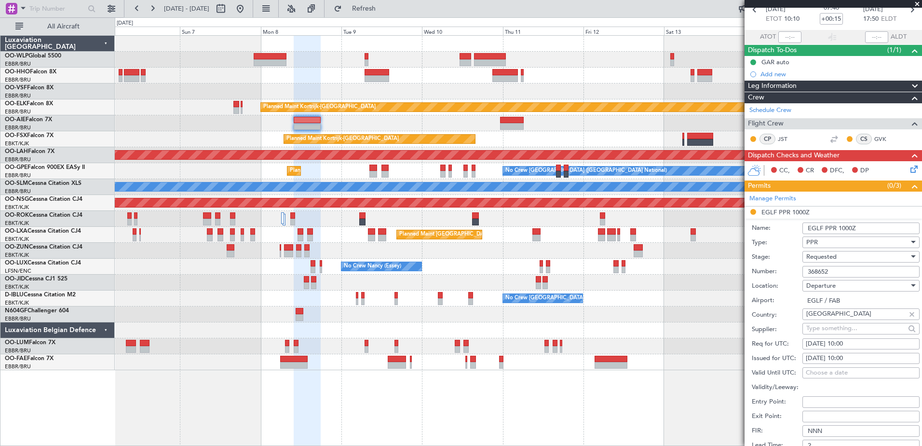
click at [421, 125] on div "Unplanned Maint [GEOGRAPHIC_DATA] ([GEOGRAPHIC_DATA] National)" at bounding box center [518, 123] width 807 height 16
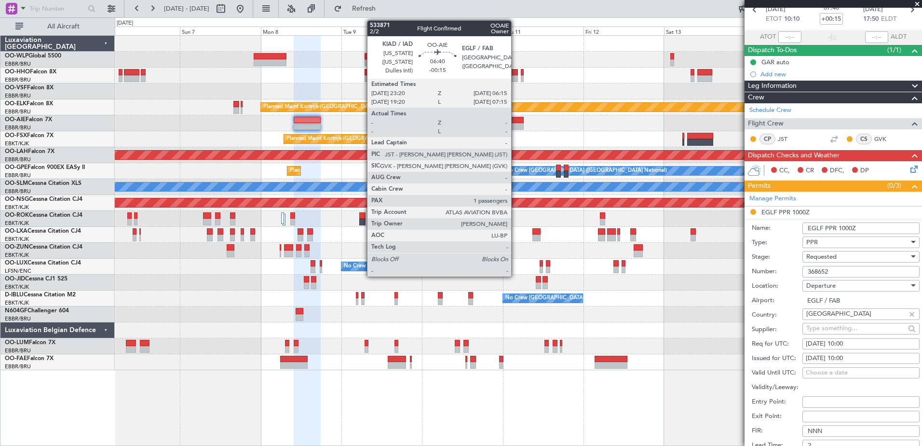
click at [516, 123] on div at bounding box center [512, 126] width 24 height 7
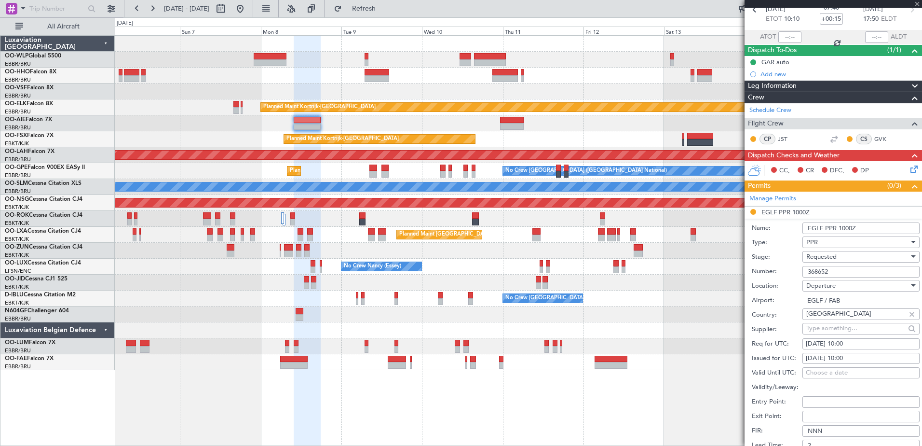
type input "-00:15"
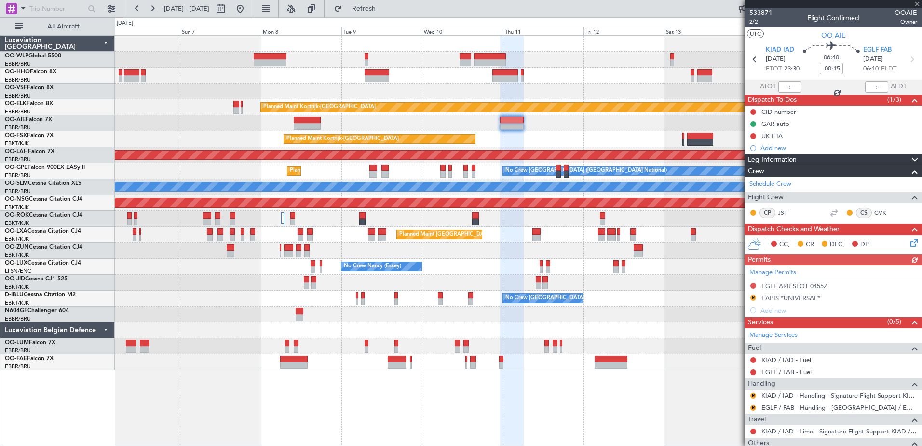
click at [753, 297] on div "Manage Permits EGLF ARR SLOT 0455Z R EAPIS *UNIVERSAL* Add new" at bounding box center [833, 290] width 177 height 51
click at [384, 7] on span "Refresh" at bounding box center [364, 8] width 41 height 7
click at [787, 283] on div "EGLF ARR SLOT 0455Z" at bounding box center [794, 286] width 66 height 8
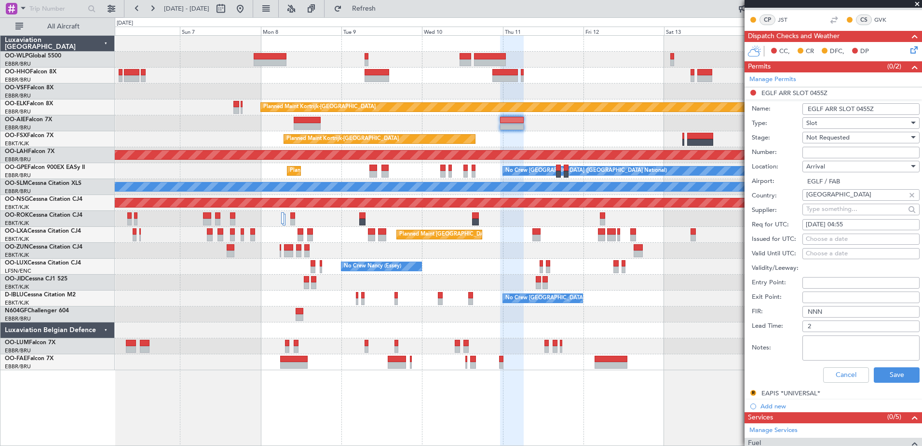
scroll to position [96, 0]
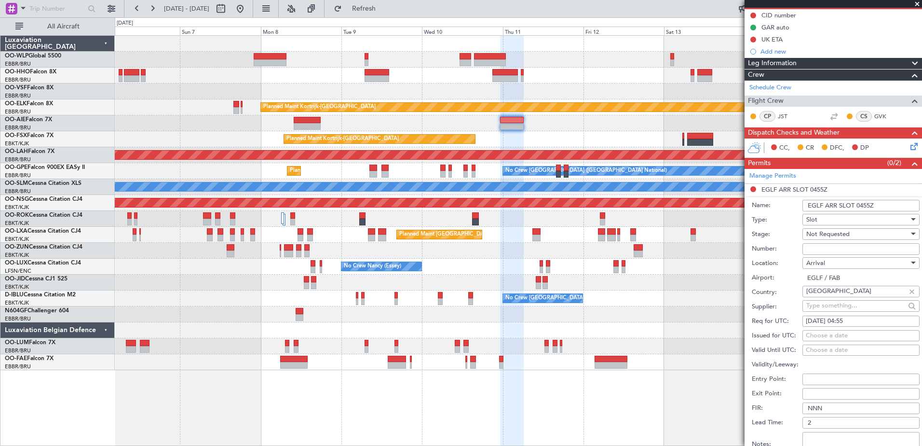
click at [822, 247] on input "Number:" at bounding box center [860, 249] width 117 height 12
paste input "373308"
type input "373308"
click at [850, 318] on div "11/09/2025 04:55" at bounding box center [861, 321] width 110 height 10
select select "9"
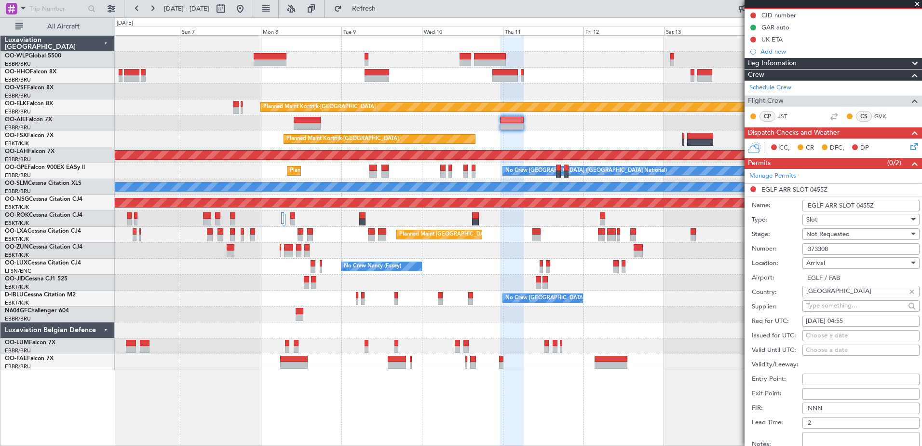
select select "2025"
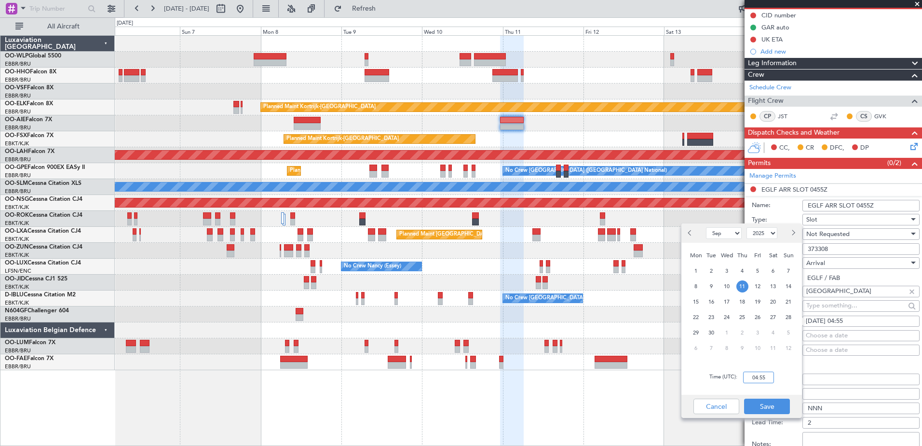
click at [757, 377] on input "04:55" at bounding box center [758, 377] width 31 height 12
type input "06:15"
click at [771, 407] on button "Save" at bounding box center [767, 405] width 46 height 15
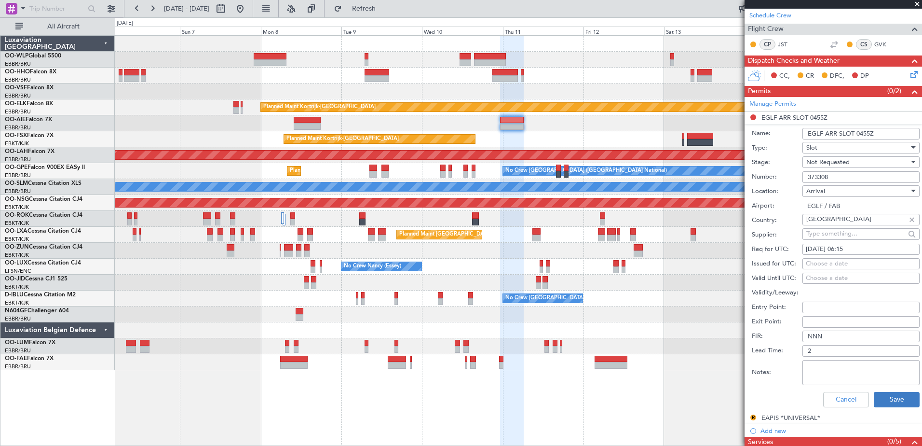
scroll to position [120, 0]
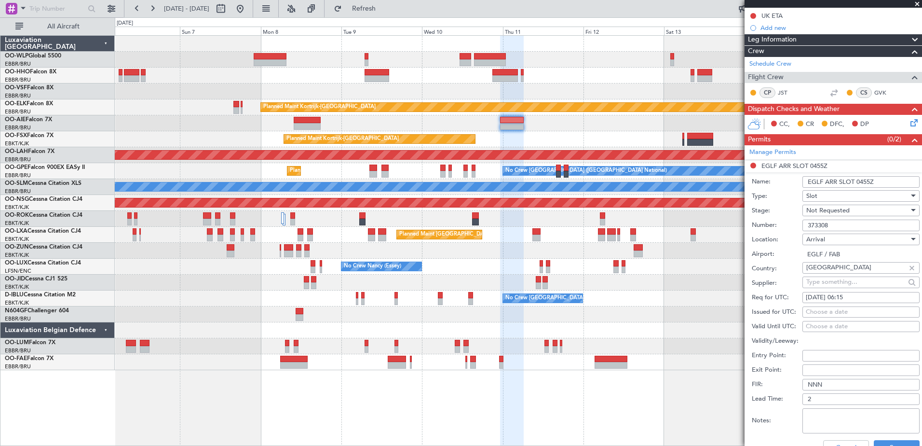
click at [843, 208] on span "Not Requested" at bounding box center [827, 210] width 43 height 9
click at [832, 285] on span "Received OK" at bounding box center [857, 287] width 101 height 14
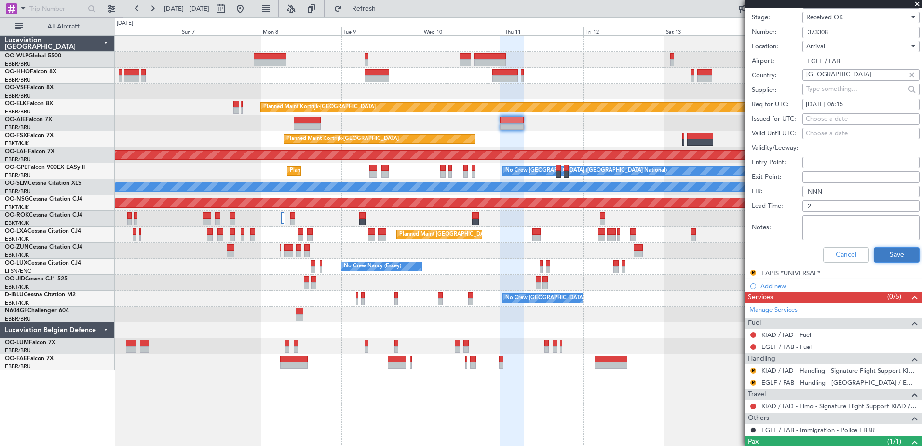
click at [889, 251] on button "Save" at bounding box center [897, 254] width 46 height 15
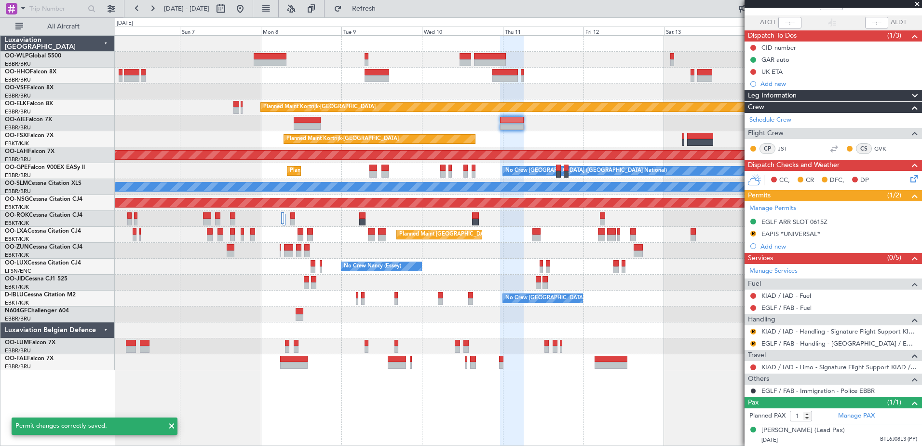
scroll to position [25, 0]
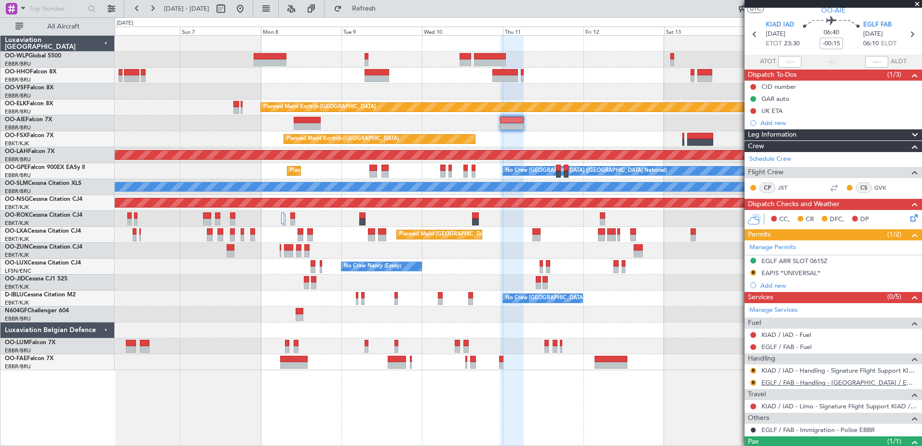
click at [791, 382] on link "EGLF / FAB - Handling - Farnborough Airport / EGLF / FAB" at bounding box center [839, 382] width 156 height 8
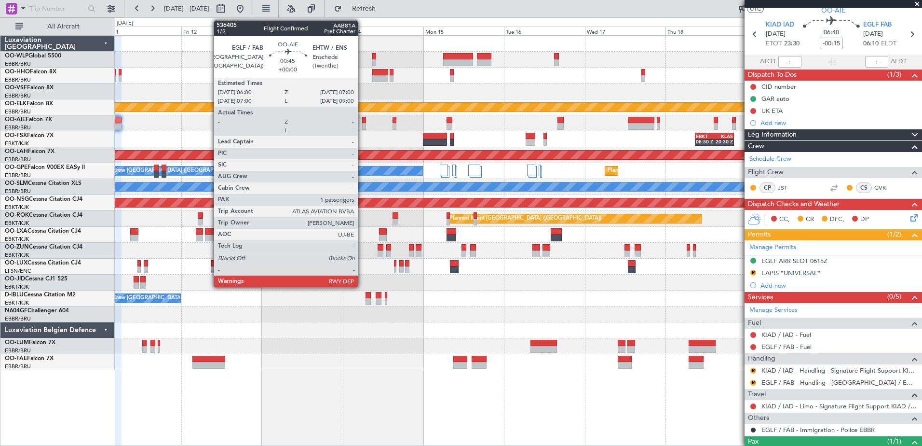
click at [362, 123] on div at bounding box center [363, 126] width 3 height 7
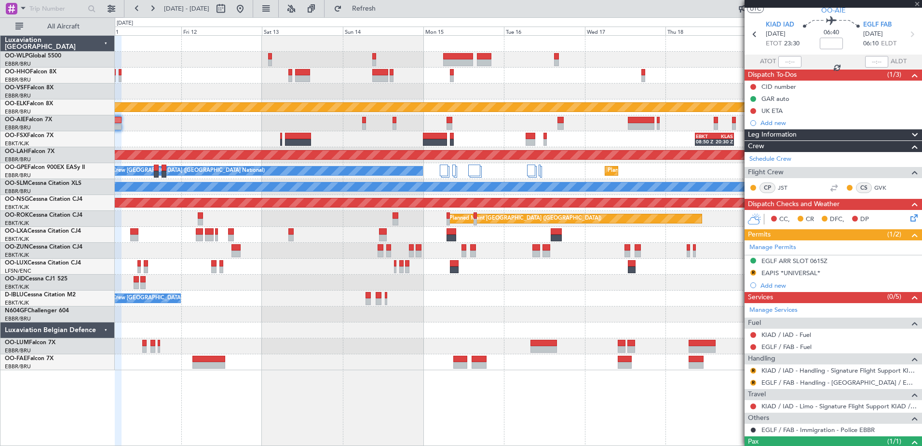
scroll to position [0, 0]
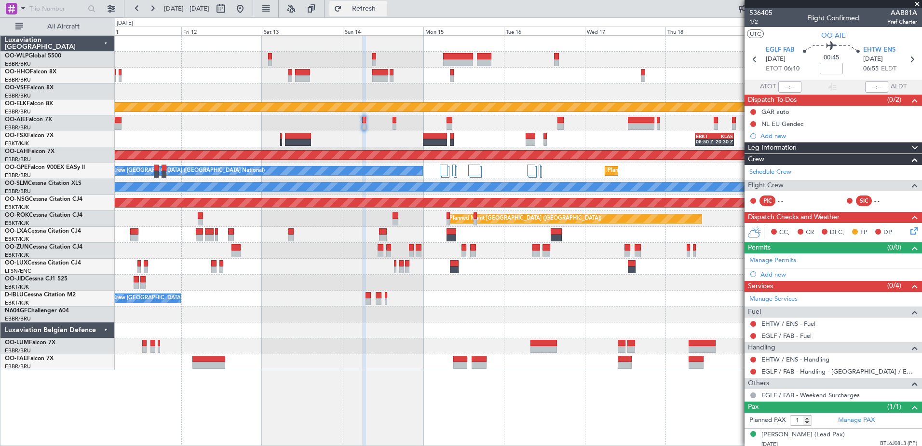
click at [384, 7] on span "Refresh" at bounding box center [364, 8] width 41 height 7
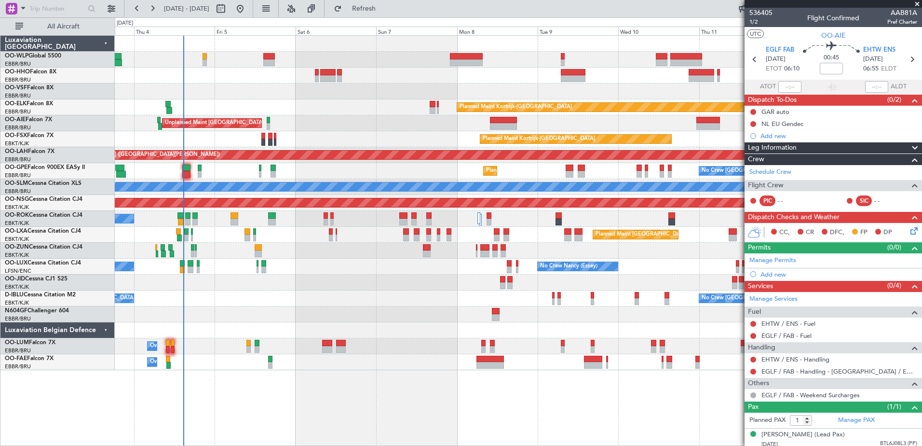
click at [333, 258] on div "Planned Maint Kortrijk-Wevelgem Unplanned Maint Brussels (Brussels National) Pl…" at bounding box center [518, 203] width 807 height 334
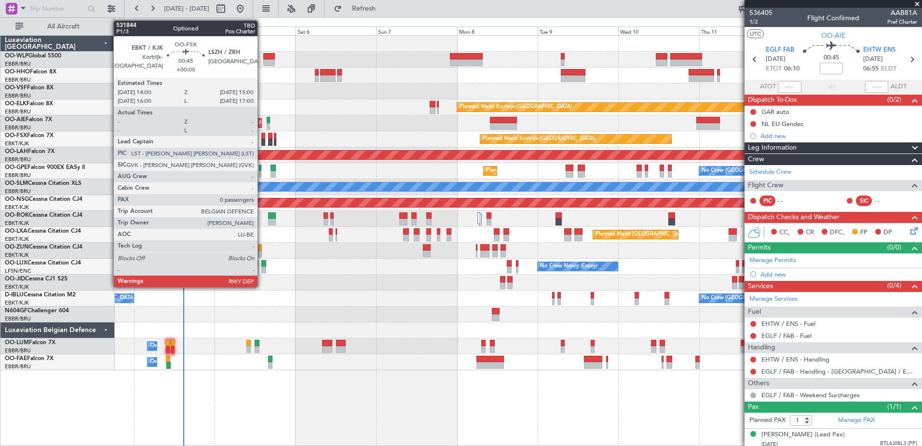
click at [262, 139] on div at bounding box center [262, 142] width 3 height 7
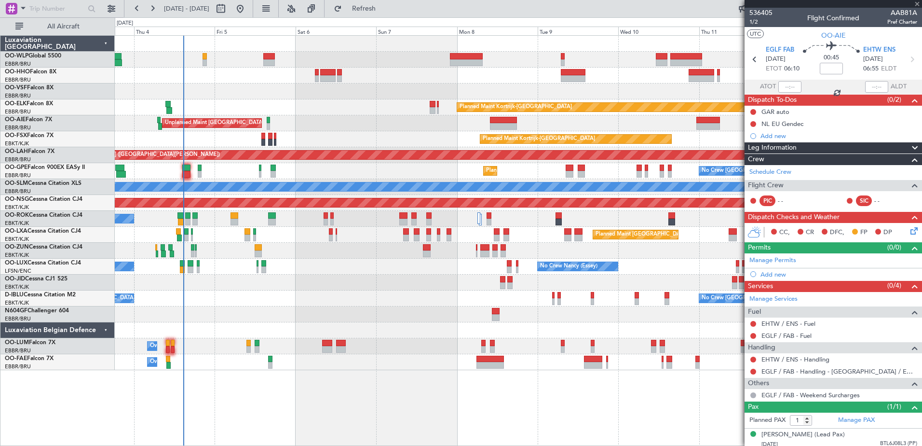
type input "0"
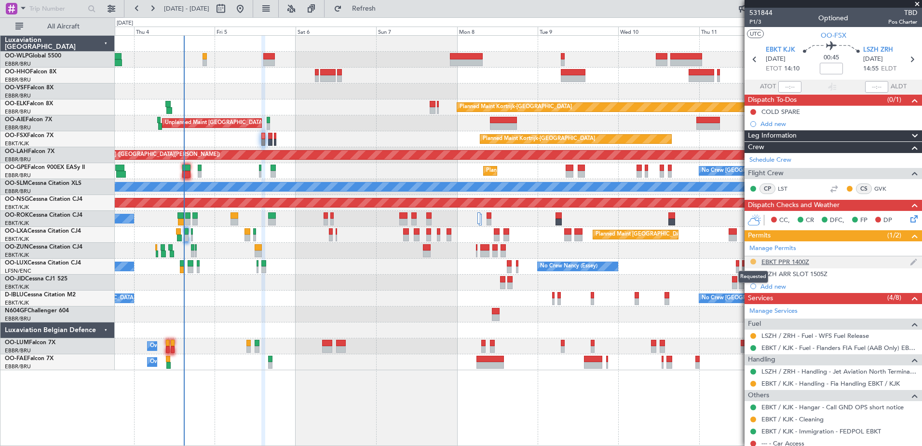
click at [751, 263] on button at bounding box center [753, 261] width 6 height 6
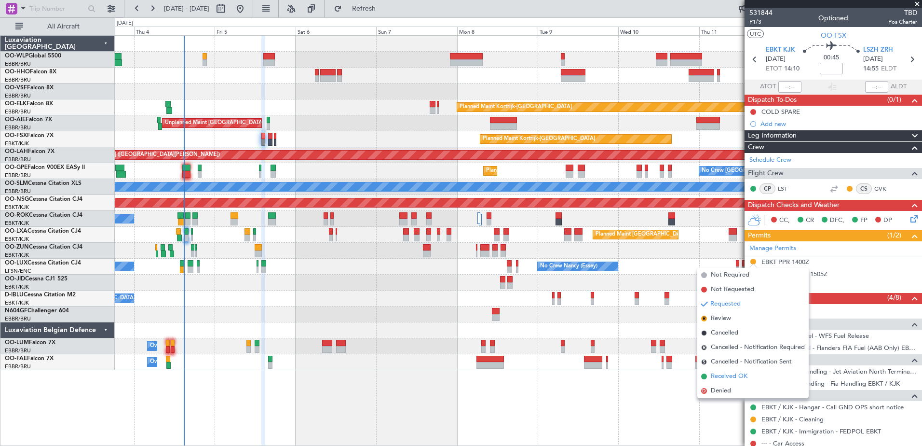
click at [725, 372] on span "Received OK" at bounding box center [729, 376] width 37 height 10
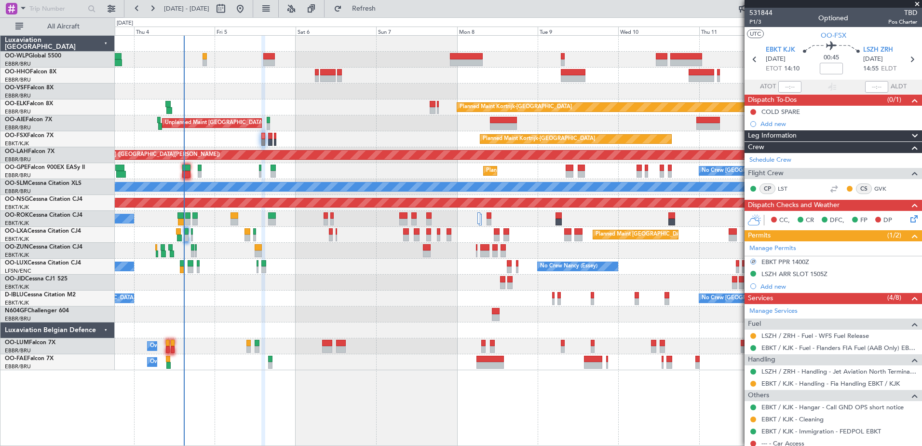
click at [749, 382] on div "EBKT / KJK - Handling - Fia Handling EBKT / KJK" at bounding box center [833, 383] width 177 height 12
click at [750, 382] on button at bounding box center [753, 383] width 6 height 6
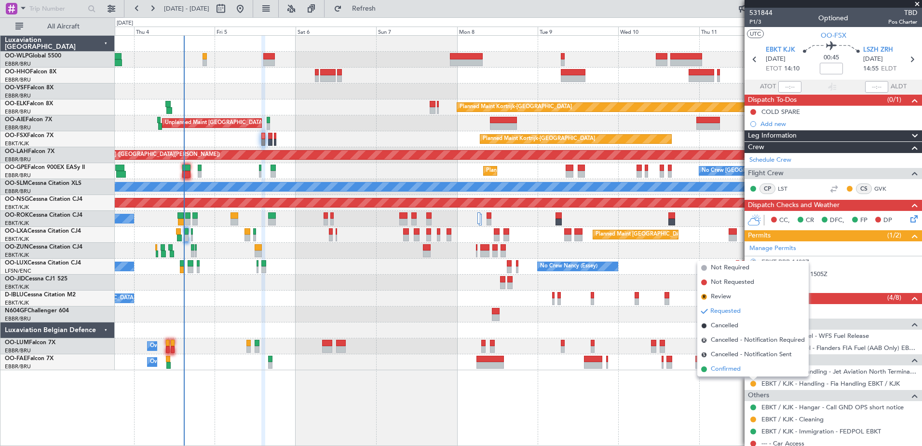
click at [719, 369] on span "Confirmed" at bounding box center [726, 369] width 30 height 10
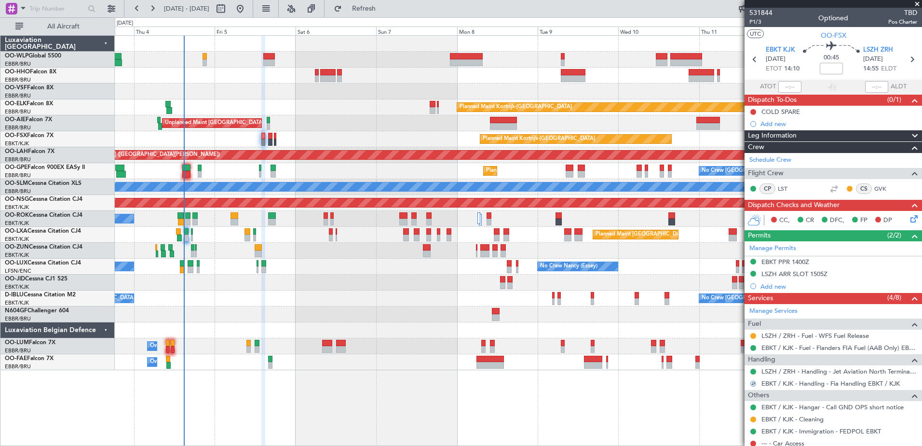
scroll to position [30, 0]
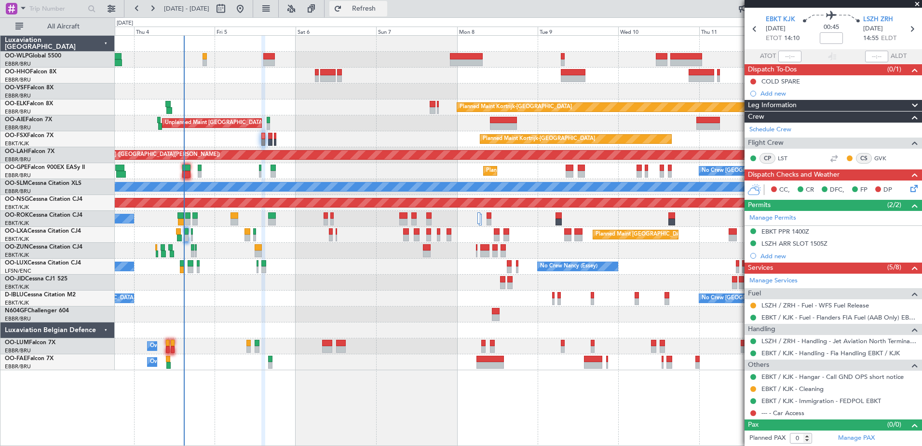
click at [384, 5] on span "Refresh" at bounding box center [364, 8] width 41 height 7
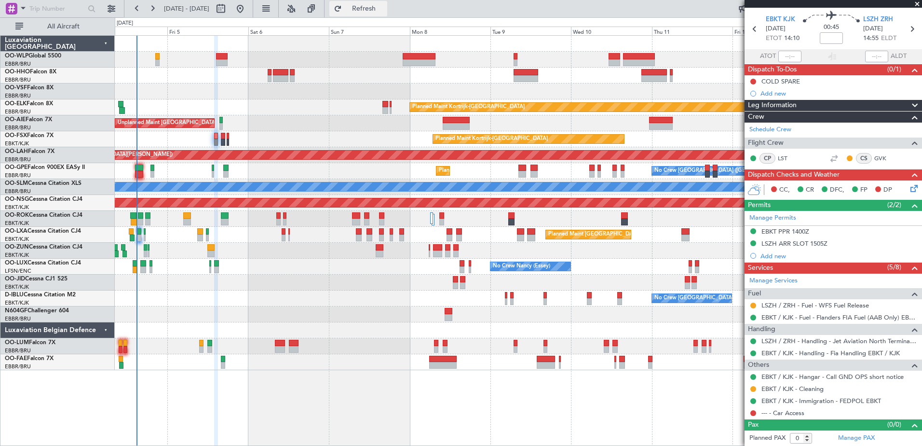
click at [384, 8] on span "Refresh" at bounding box center [364, 8] width 41 height 7
click at [384, 7] on span "Refresh" at bounding box center [364, 8] width 41 height 7
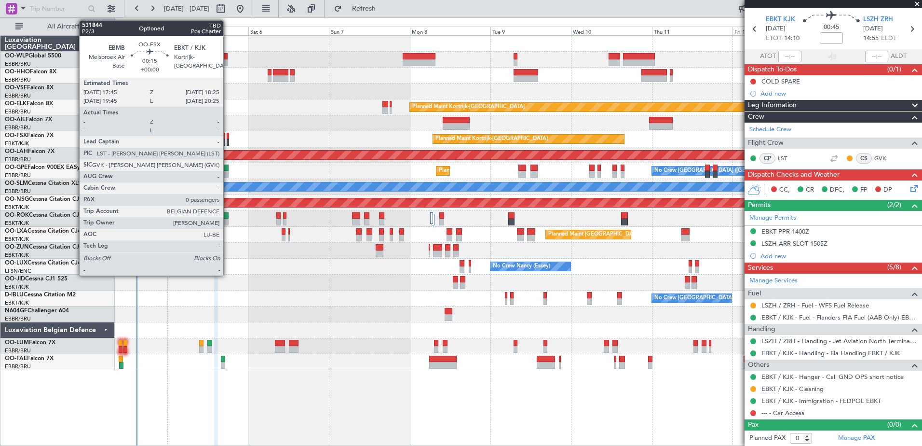
click at [228, 135] on div at bounding box center [228, 136] width 2 height 7
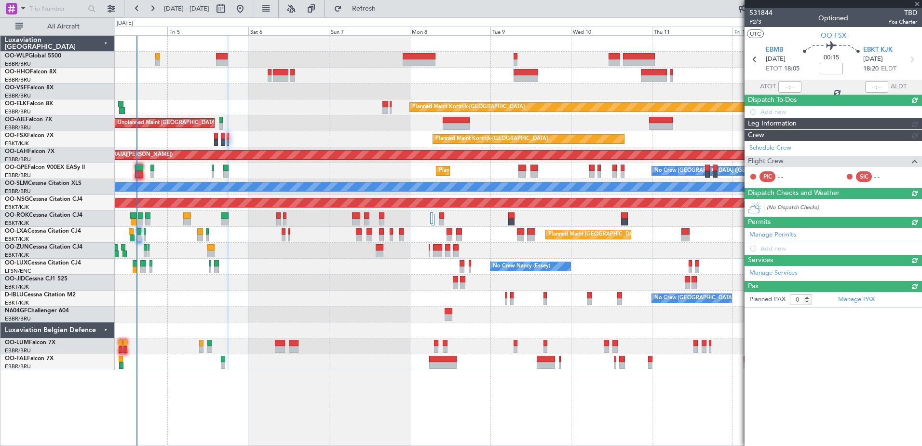
scroll to position [0, 0]
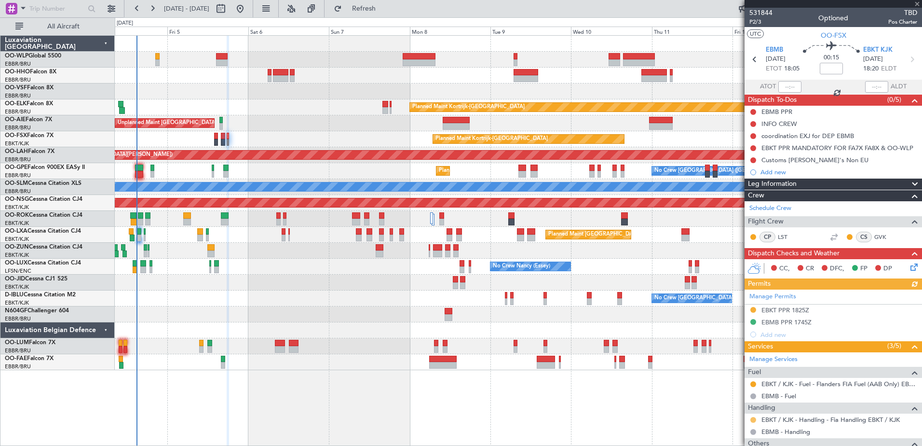
click at [756, 419] on button at bounding box center [753, 420] width 6 height 6
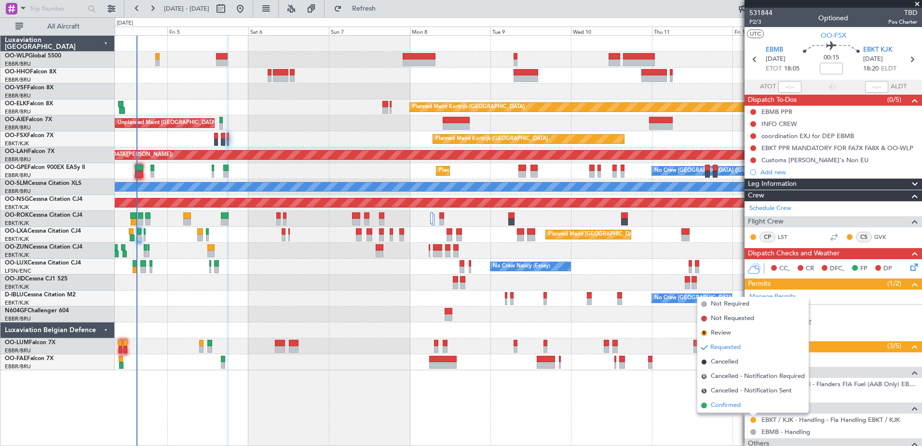
click at [725, 405] on span "Confirmed" at bounding box center [726, 405] width 30 height 10
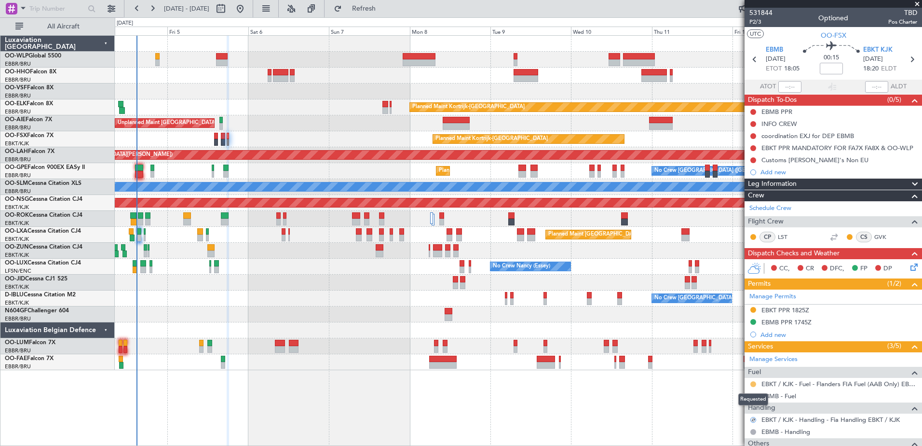
click at [754, 382] on button at bounding box center [753, 384] width 6 height 6
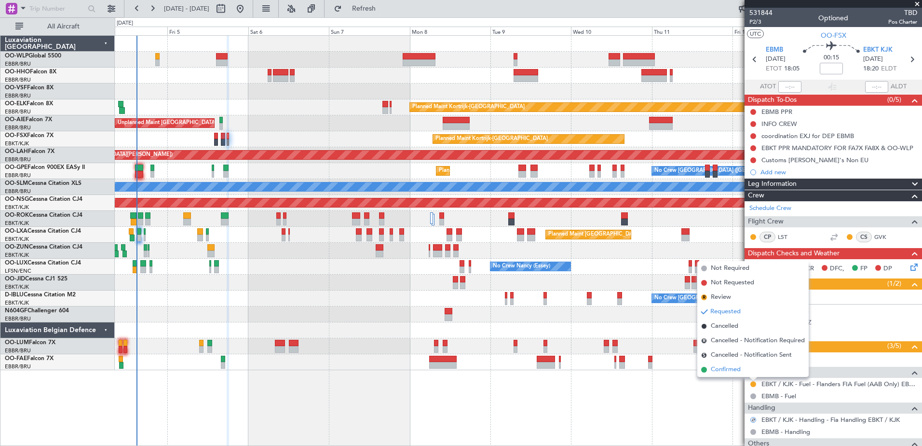
click at [712, 370] on span "Confirmed" at bounding box center [726, 370] width 30 height 10
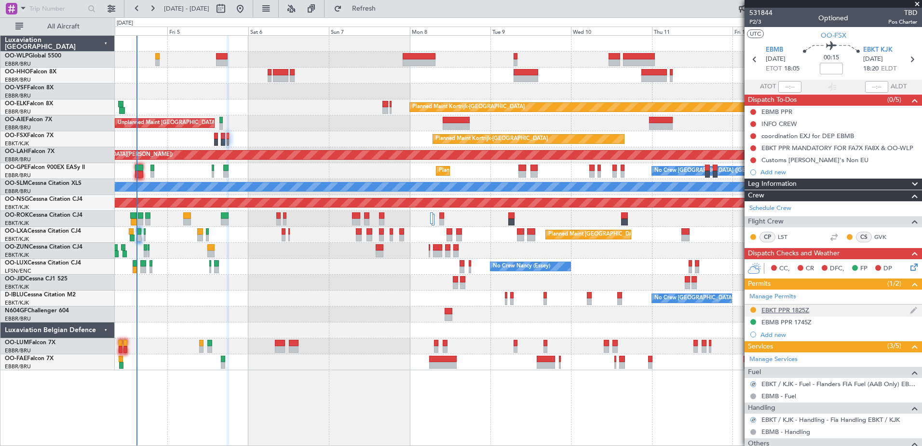
click at [751, 306] on nimbus-traffic-light at bounding box center [753, 310] width 8 height 9
click at [753, 310] on button at bounding box center [753, 310] width 6 height 6
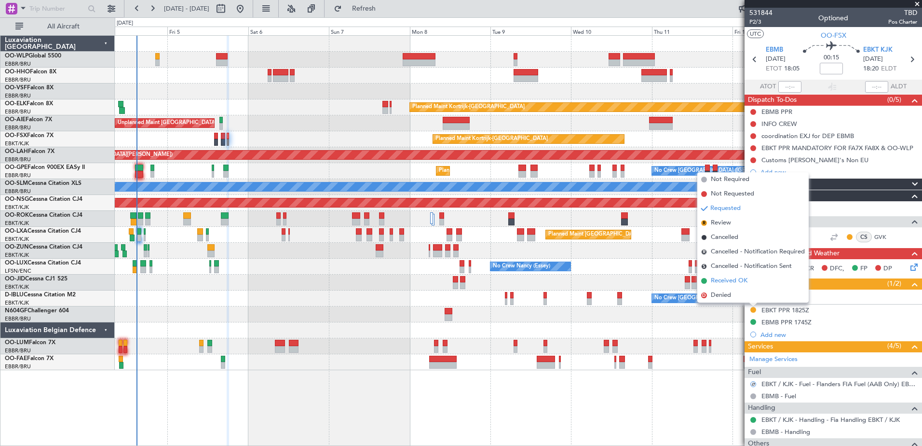
click at [723, 280] on span "Received OK" at bounding box center [729, 281] width 37 height 10
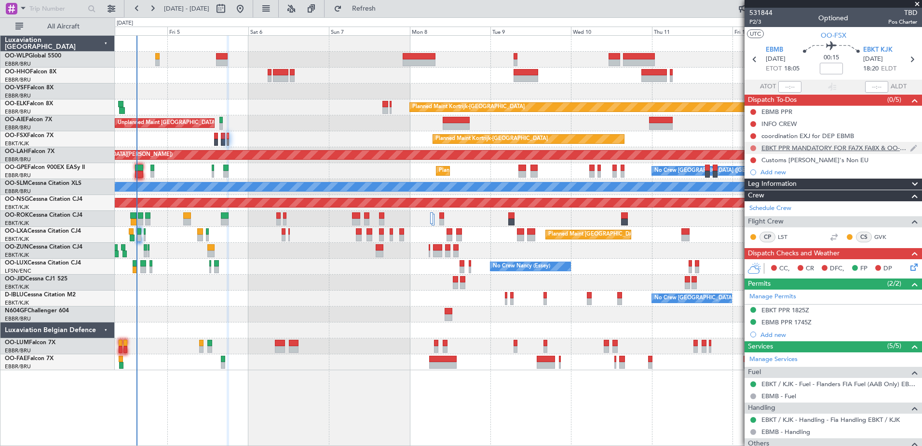
click at [754, 147] on button at bounding box center [753, 148] width 6 height 6
click at [749, 188] on span "Completed" at bounding box center [758, 191] width 32 height 10
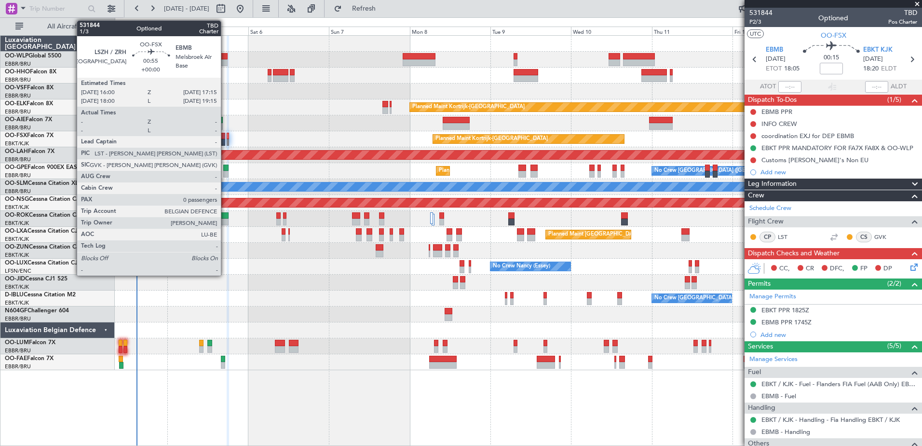
click at [225, 142] on div at bounding box center [223, 142] width 4 height 7
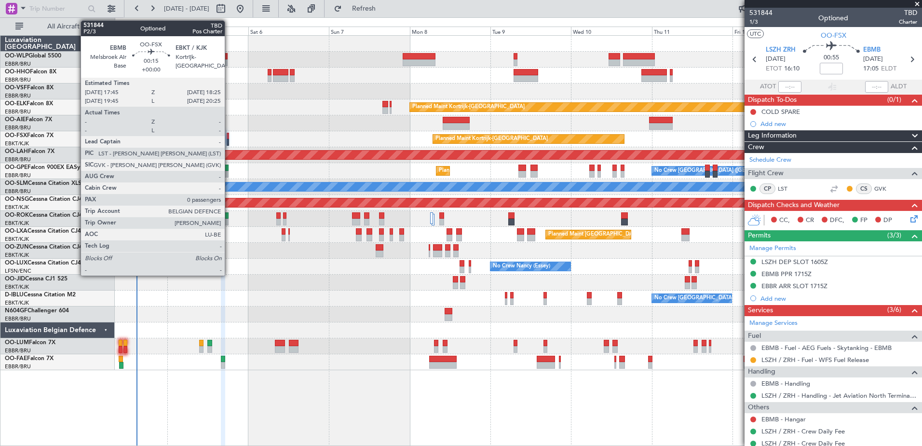
click at [229, 142] on div at bounding box center [228, 142] width 2 height 7
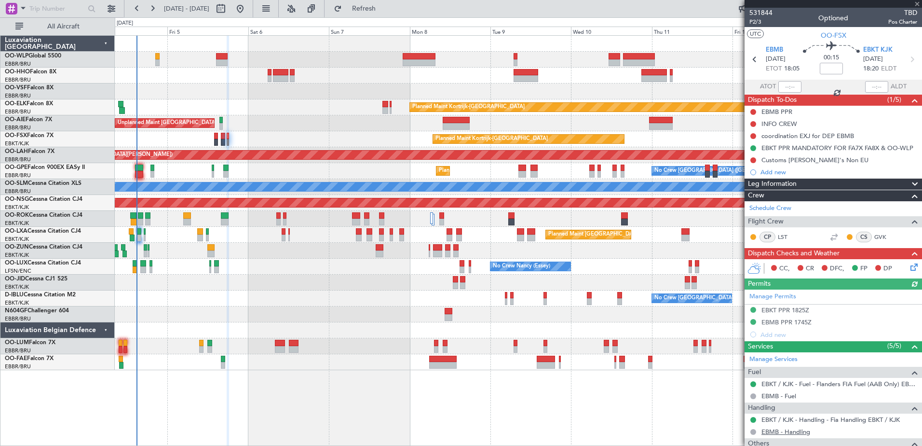
click at [790, 430] on link "EBMB - Handling" at bounding box center [785, 431] width 49 height 8
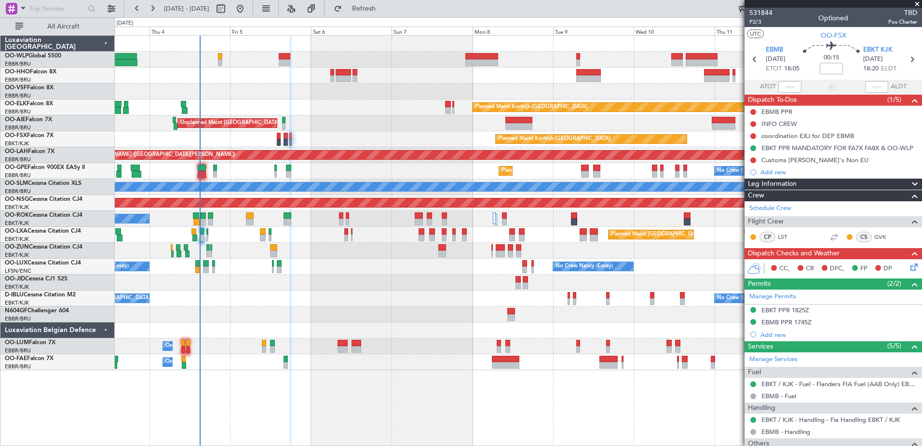
click at [290, 112] on div "Planned Maint Kortrijk-[GEOGRAPHIC_DATA]" at bounding box center [518, 107] width 807 height 16
click at [384, 7] on span "Refresh" at bounding box center [364, 8] width 41 height 7
click at [377, 6] on span "Refresh" at bounding box center [364, 8] width 41 height 7
click at [384, 8] on span "Refresh" at bounding box center [364, 8] width 41 height 7
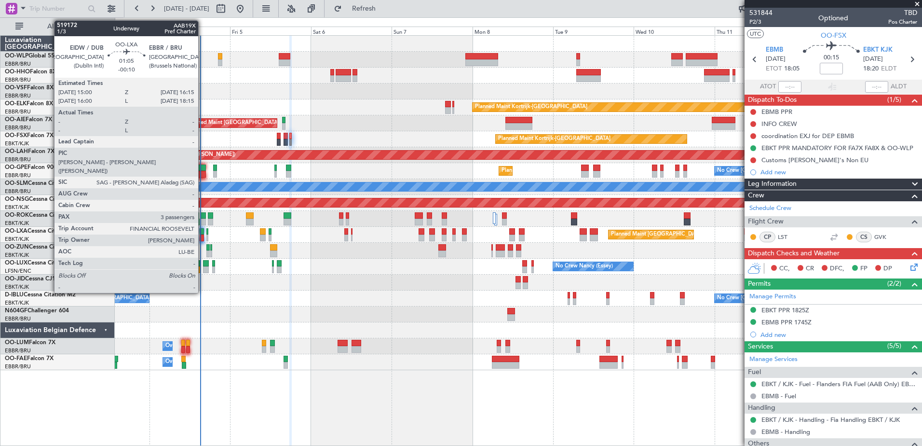
click at [203, 237] on div at bounding box center [202, 237] width 4 height 7
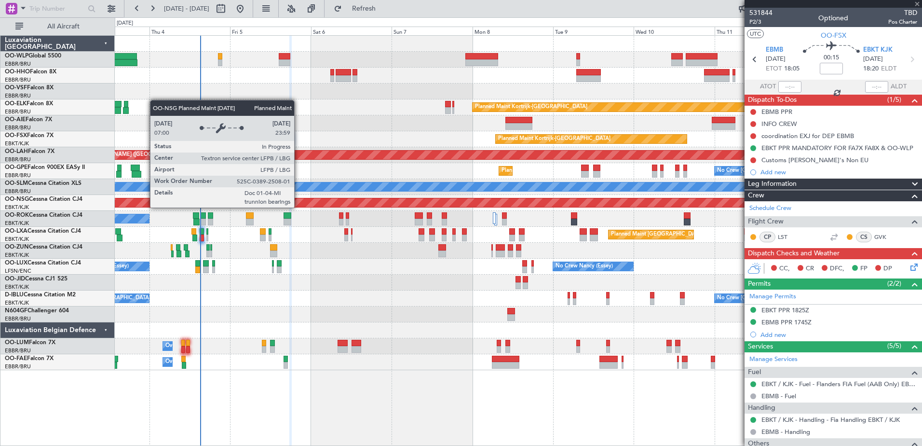
type input "-00:10"
type input "3"
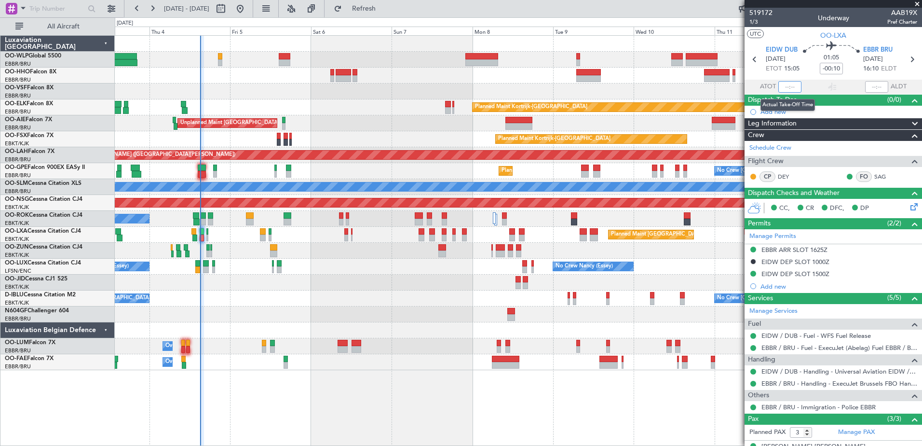
click at [782, 84] on input "text" at bounding box center [789, 87] width 23 height 12
type input "15:04"
click at [384, 12] on span "Refresh" at bounding box center [364, 8] width 41 height 7
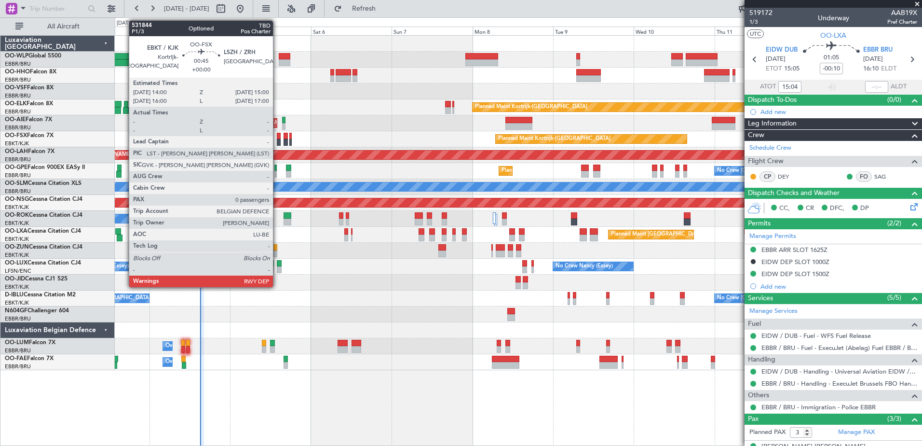
click at [277, 133] on div at bounding box center [278, 136] width 3 height 7
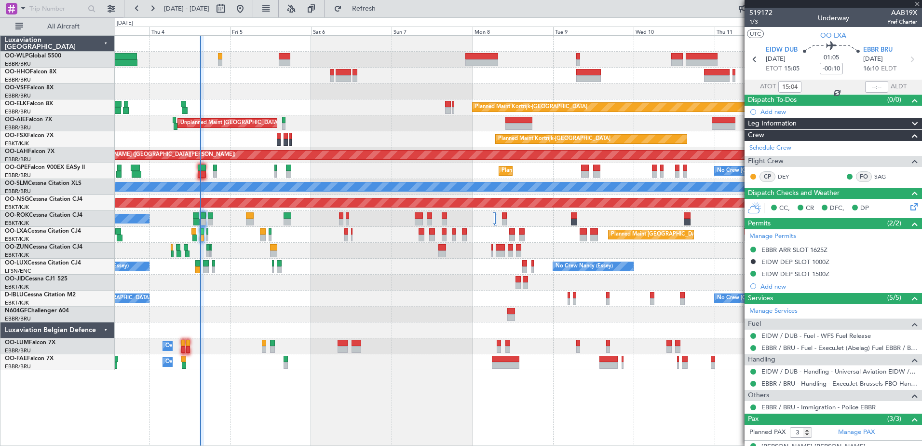
type input "0"
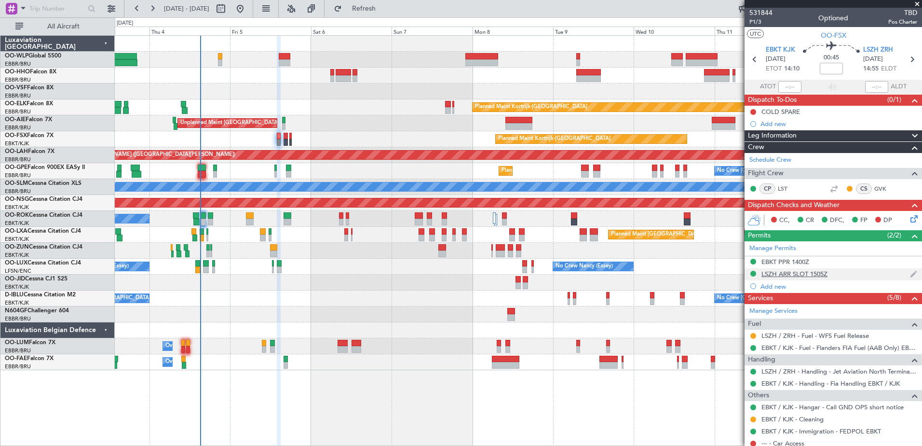
click at [801, 271] on div "LSZH ARR SLOT 1505Z" at bounding box center [794, 274] width 66 height 8
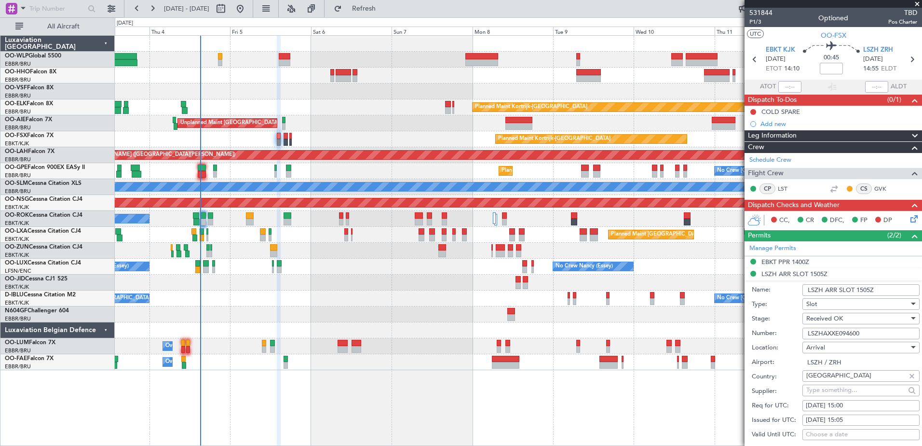
drag, startPoint x: 870, startPoint y: 330, endPoint x: 785, endPoint y: 334, distance: 85.4
click at [785, 334] on div "Number: LSZHAXXE094600" at bounding box center [836, 333] width 168 height 14
click at [909, 213] on icon at bounding box center [913, 217] width 8 height 8
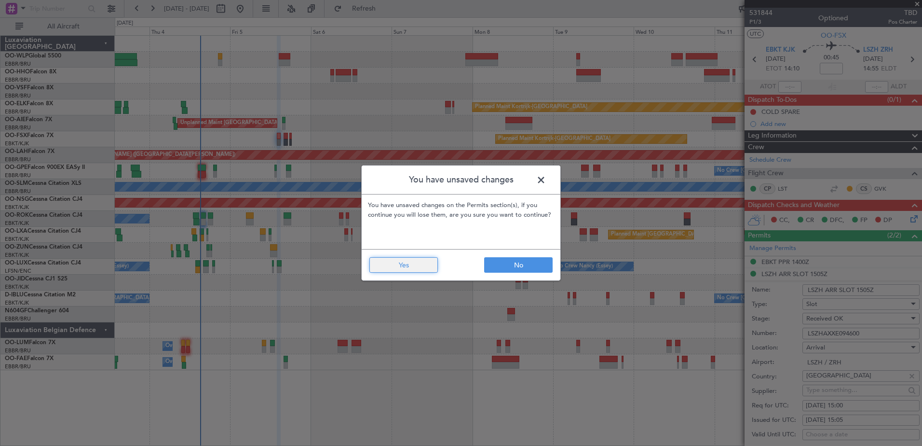
click at [428, 268] on button "Yes" at bounding box center [403, 264] width 68 height 15
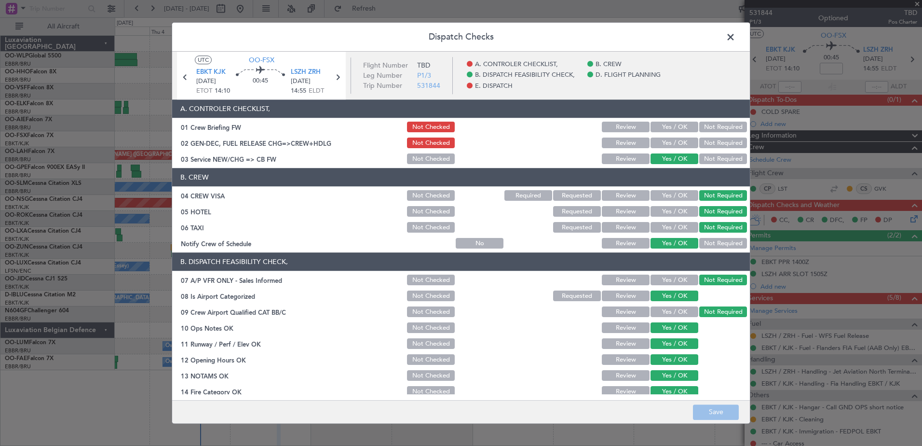
scroll to position [191, 0]
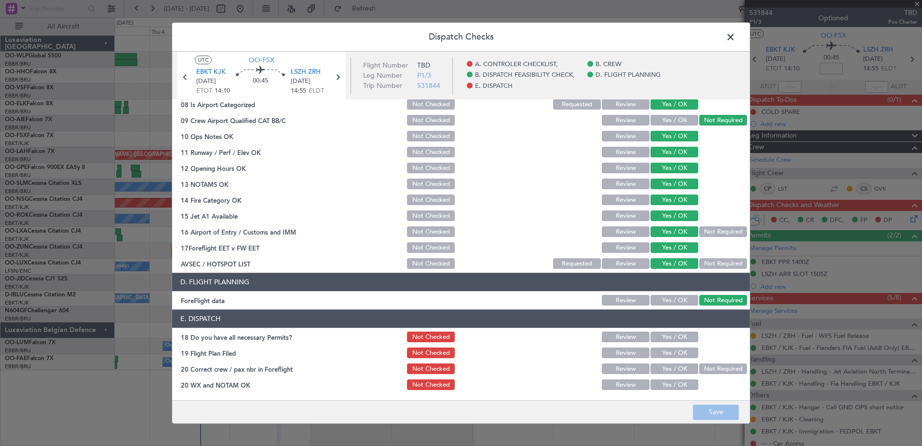
click at [666, 328] on section "E. DISPATCH 18 Do you have all necessary Permits? Not Checked Review Yes / OK 1…" at bounding box center [461, 351] width 578 height 82
drag, startPoint x: 666, startPoint y: 329, endPoint x: 667, endPoint y: 341, distance: 12.1
click at [667, 334] on button "Yes / OK" at bounding box center [675, 337] width 48 height 11
drag, startPoint x: 667, startPoint y: 349, endPoint x: 669, endPoint y: 365, distance: 15.6
click at [668, 353] on button "Yes / OK" at bounding box center [675, 353] width 48 height 11
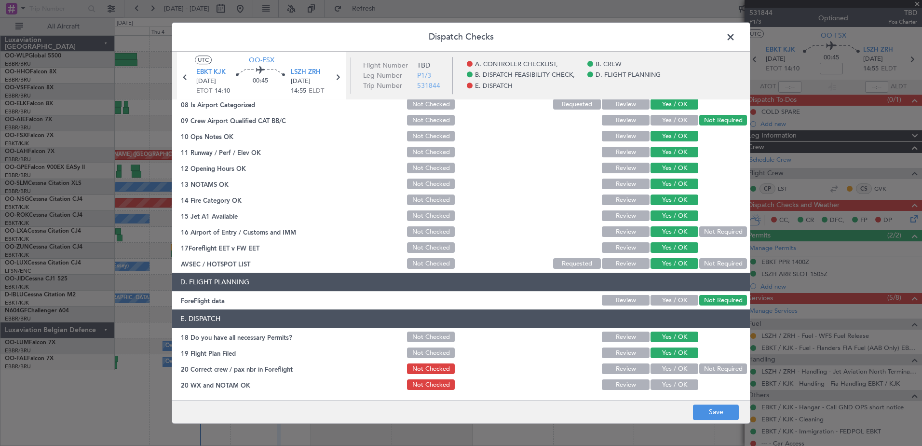
click at [670, 372] on button "Yes / OK" at bounding box center [675, 369] width 48 height 11
click at [670, 381] on button "Yes / OK" at bounding box center [675, 385] width 48 height 11
click at [701, 406] on button "Save" at bounding box center [716, 411] width 46 height 15
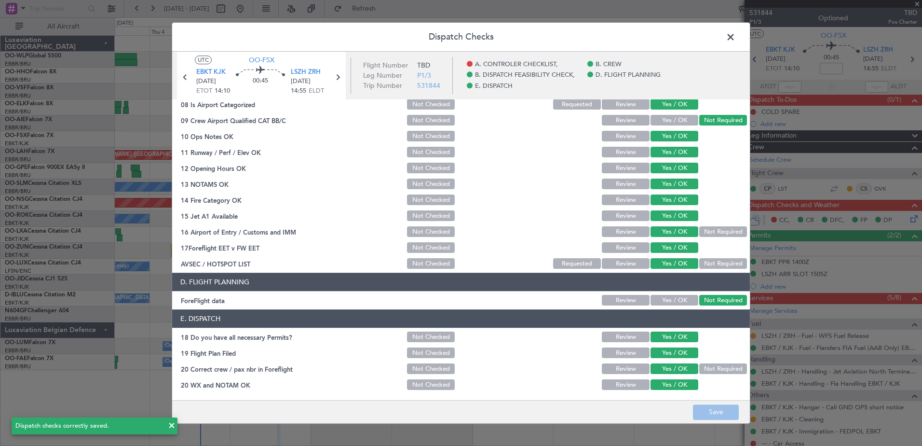
click at [735, 38] on span at bounding box center [735, 39] width 0 height 19
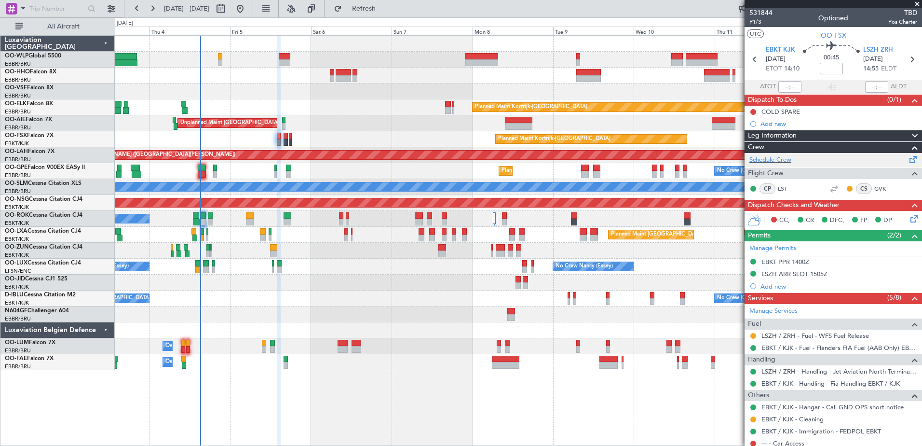
scroll to position [30, 0]
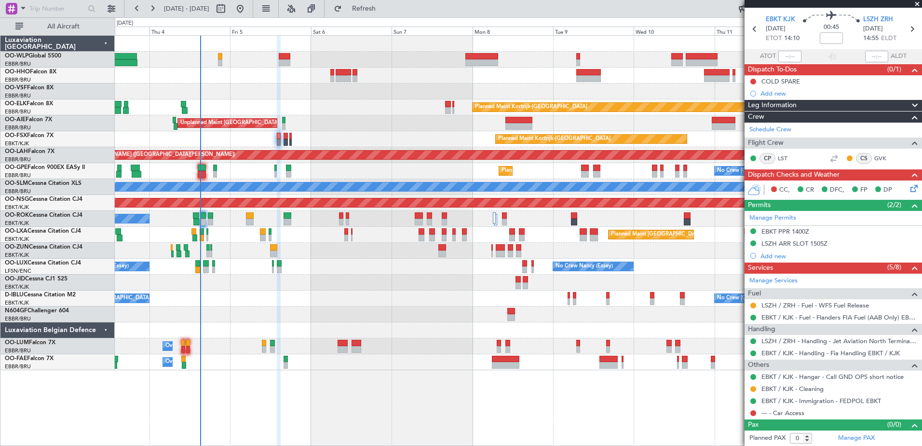
click at [283, 141] on div "Planned Maint Kortrijk-[GEOGRAPHIC_DATA]" at bounding box center [518, 139] width 807 height 16
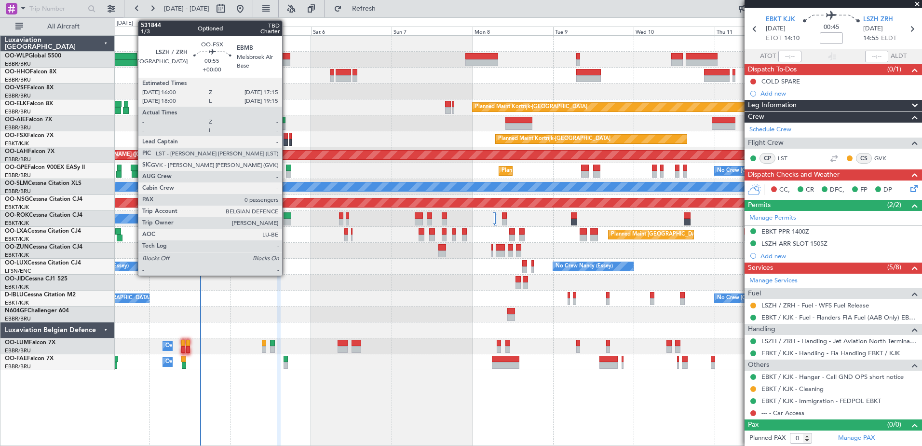
click at [286, 140] on div at bounding box center [286, 142] width 4 height 7
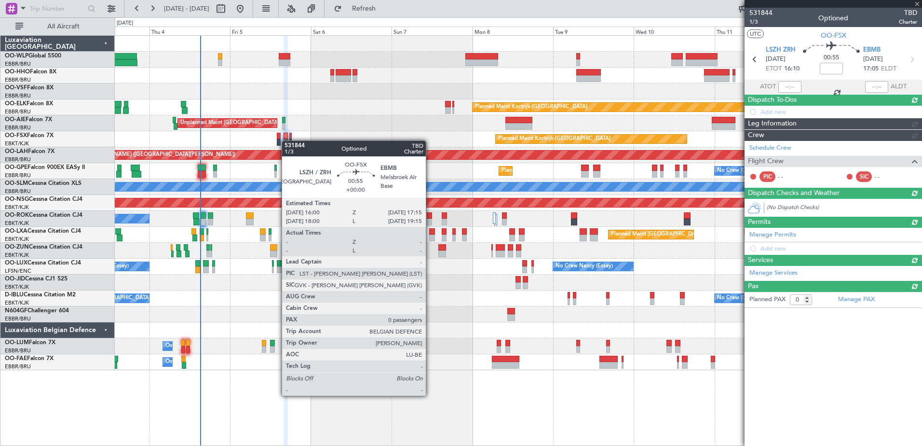
scroll to position [0, 0]
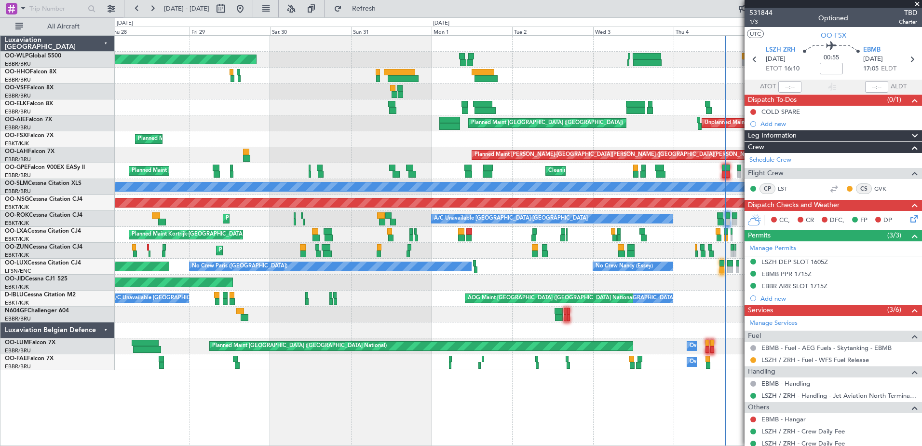
click at [798, 359] on fb-app "03 Sep 2025 - 13 Sep 2025 Refresh Quick Links All Aircraft Planned Maint Berlin…" at bounding box center [461, 226] width 922 height 438
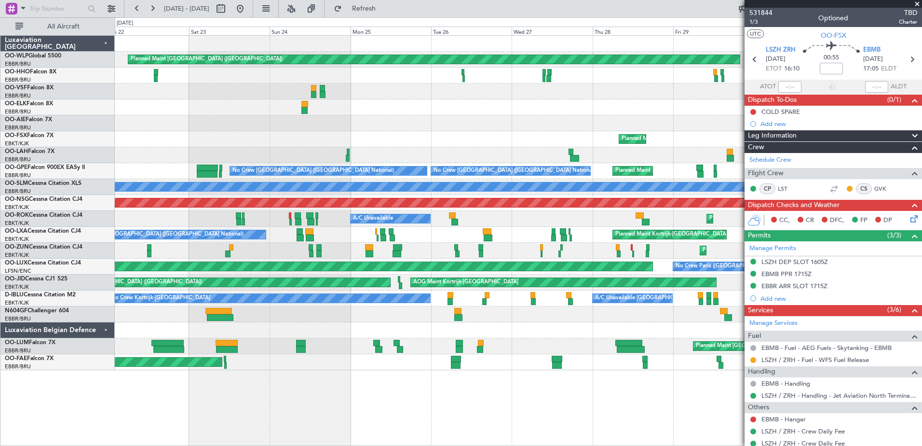
click at [695, 173] on div "Planned Maint Berlin (Brandenburg) Planned Maint London (Farnborough) Planned M…" at bounding box center [518, 203] width 807 height 334
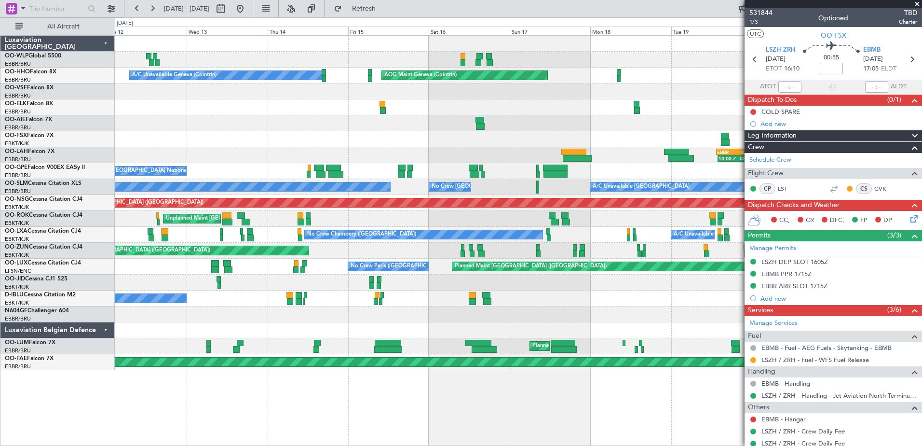
click at [577, 295] on div "Planned Maint Berlin (Brandenburg) AOG Maint Geneva (Cointrin) A/C Unavailable …" at bounding box center [518, 203] width 807 height 334
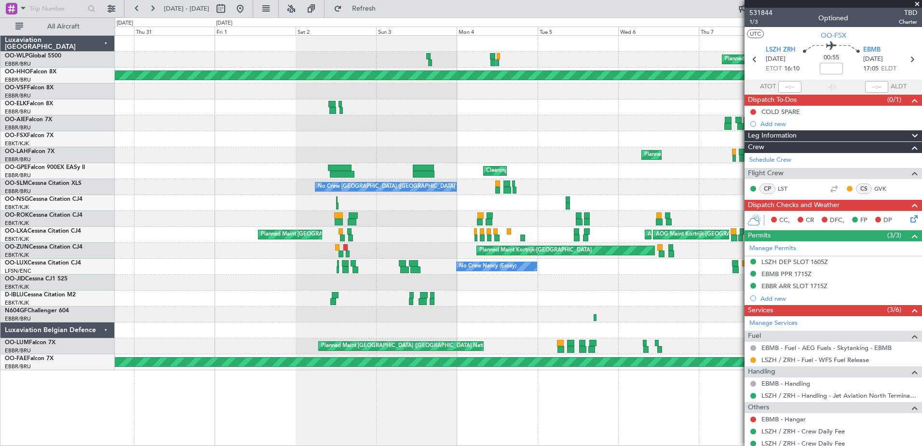
click at [894, 377] on fb-app "08 Aug 2025 - 18 Aug 2025 Refresh Quick Links All Aircraft Planned Maint Milan …" at bounding box center [461, 226] width 922 height 438
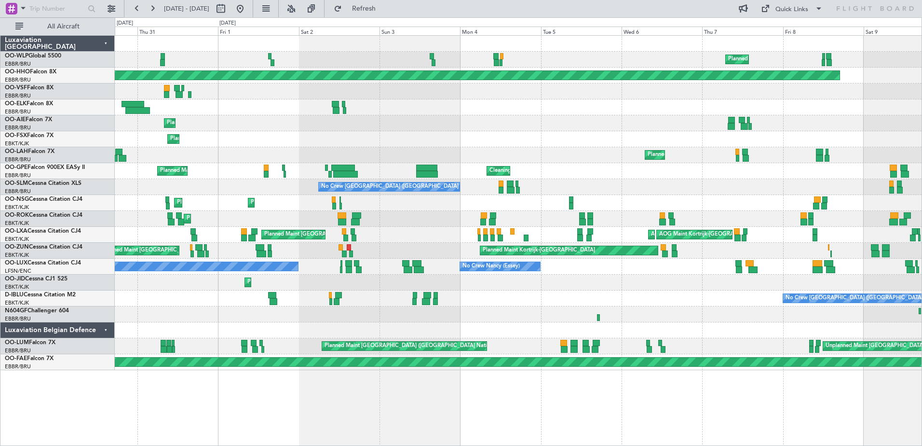
click at [87, 136] on div "Planned Maint Milan (Linate) Planned Maint Geneva (Cointrin) Planned Maint Brus…" at bounding box center [461, 231] width 922 height 428
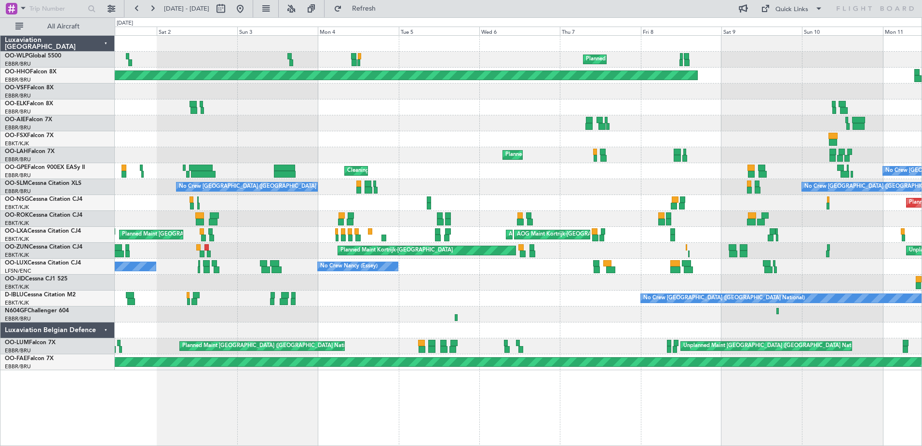
click at [399, 151] on div "Planned Maint Milan (Linate) Planned Maint Geneva (Cointrin) A/C Unavailable Ge…" at bounding box center [518, 203] width 807 height 334
click at [248, 5] on button at bounding box center [239, 8] width 15 height 15
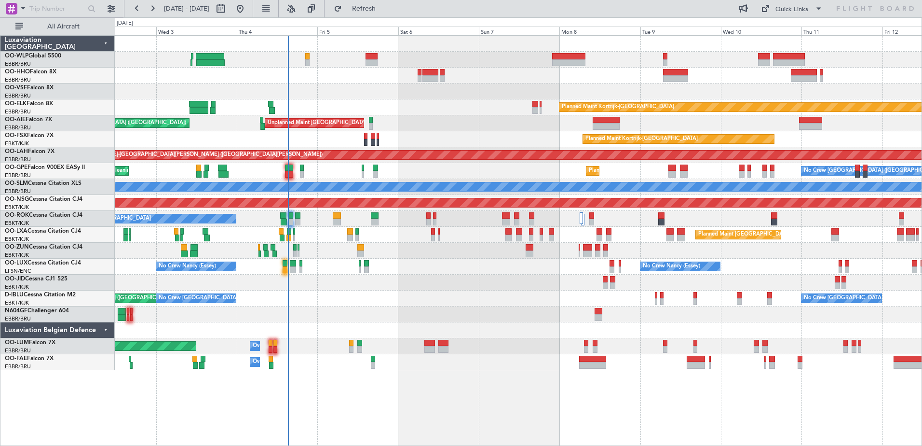
click at [412, 124] on div "Planned Maint Kortrijk-Wevelgem Planned Maint London (Farnborough) Unplanned Ma…" at bounding box center [518, 203] width 807 height 334
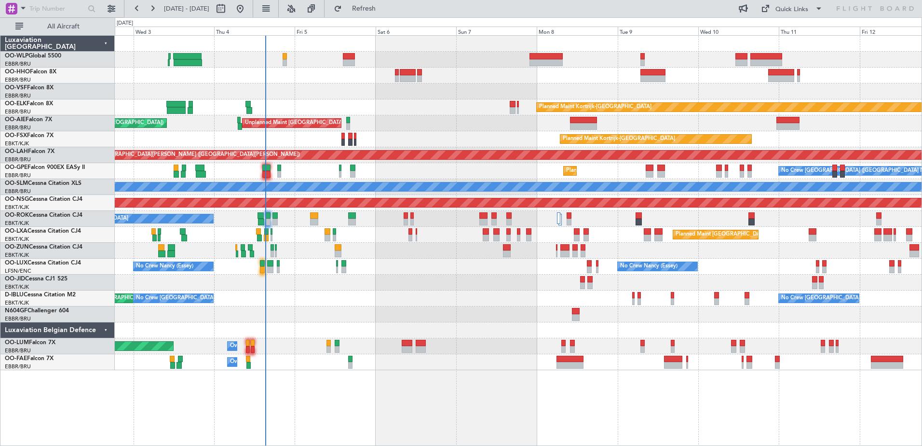
click at [372, 135] on div "Planned Maint Kortrijk-[GEOGRAPHIC_DATA]" at bounding box center [518, 139] width 807 height 16
click at [309, 327] on div at bounding box center [518, 330] width 807 height 16
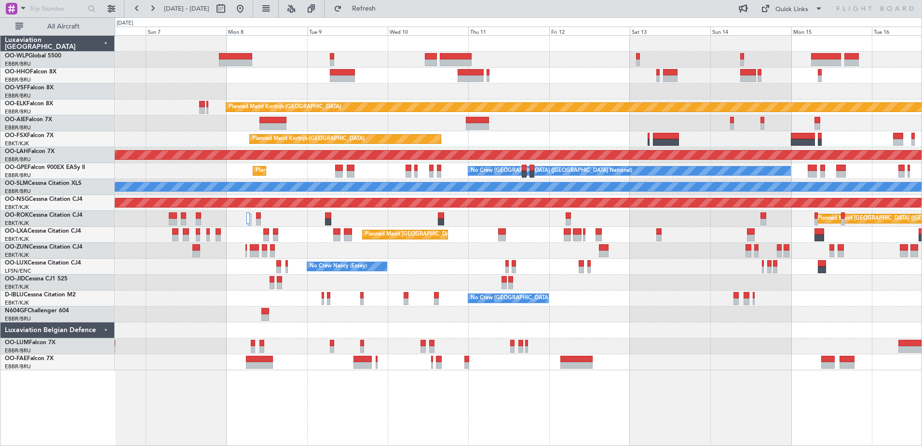
click at [189, 309] on div "Planned Maint Kortrijk-Wevelgem Unplanned Maint Brussels (Brussels National) Pl…" at bounding box center [518, 203] width 807 height 334
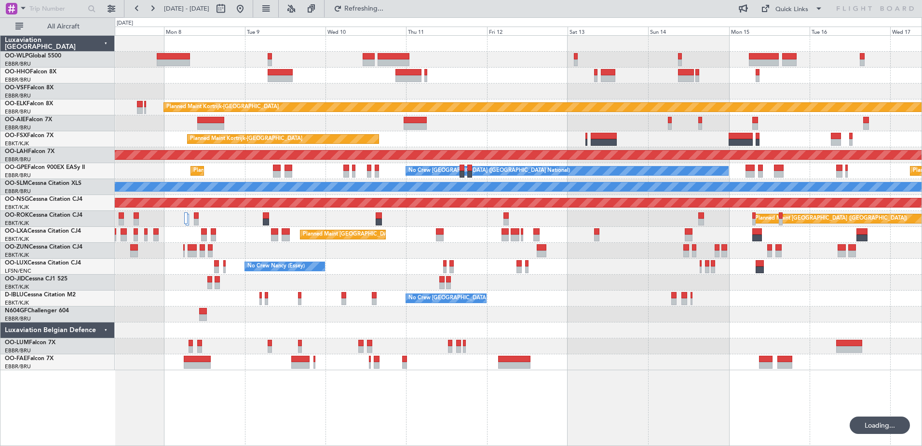
click at [633, 271] on div "No Crew Nancy (Essey)" at bounding box center [518, 266] width 807 height 16
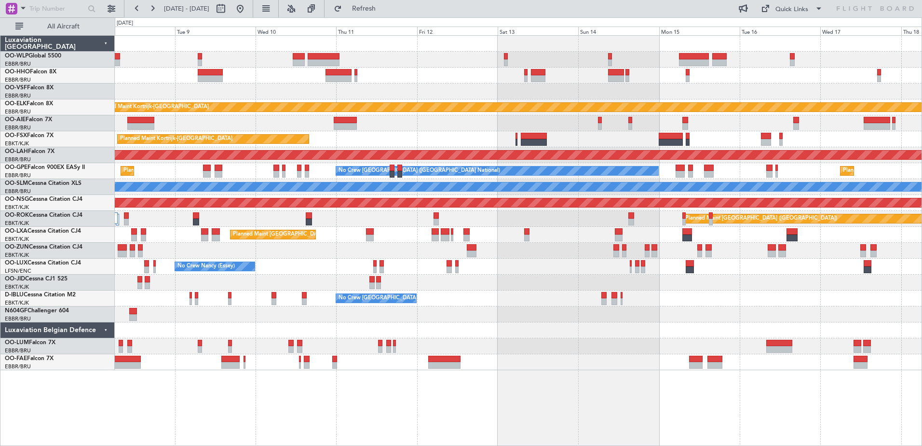
click at [562, 270] on div "No Crew Nancy (Essey)" at bounding box center [518, 266] width 807 height 16
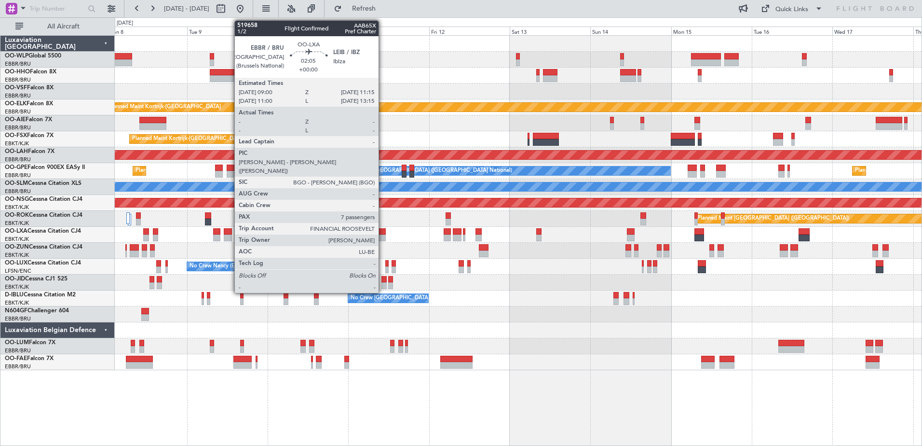
click at [383, 237] on div at bounding box center [382, 237] width 8 height 7
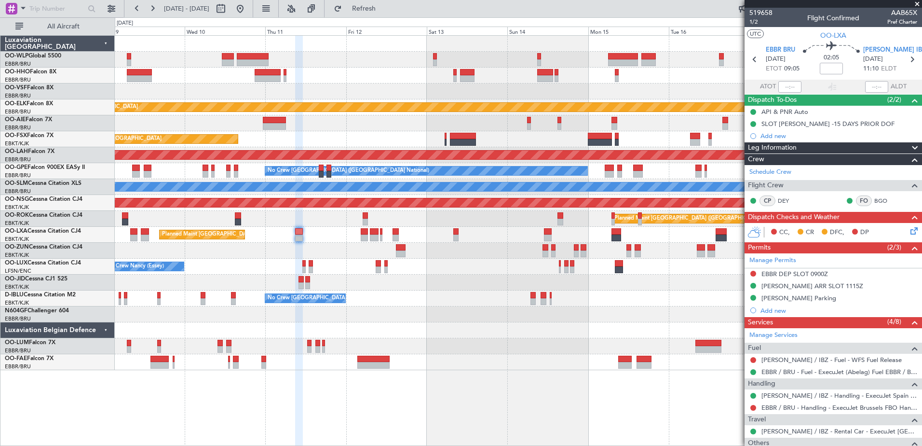
click at [502, 327] on div at bounding box center [518, 330] width 807 height 16
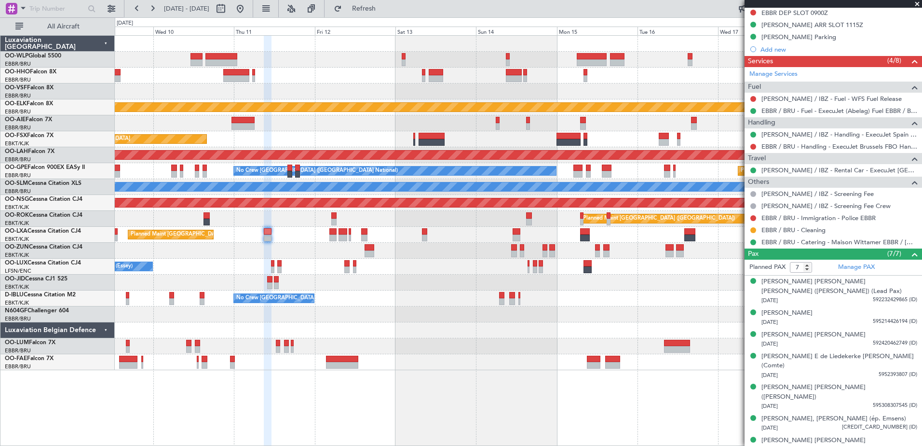
scroll to position [213, 0]
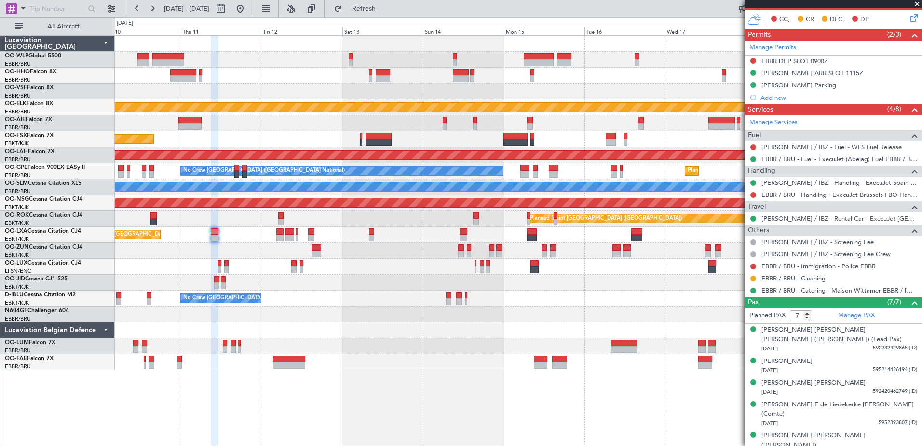
click at [537, 315] on div "Planned Maint Kortrijk-Wevelgem Planned Maint Kortrijk-Wevelgem EBKT 08:50 Z KL…" at bounding box center [518, 203] width 807 height 334
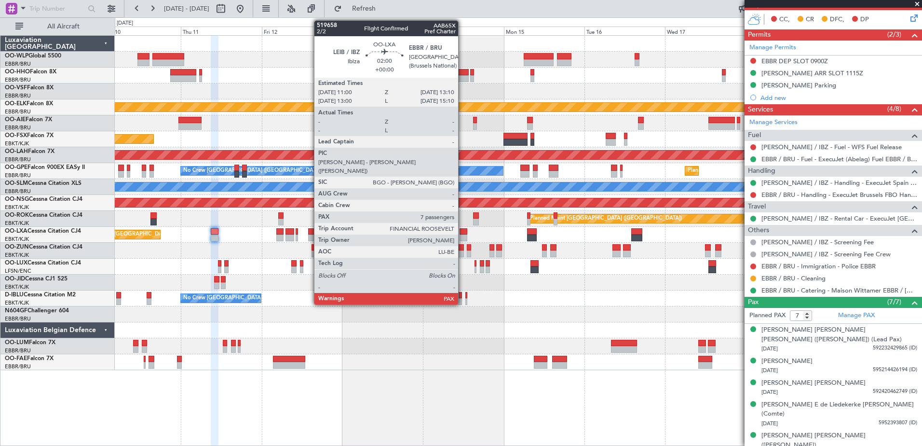
click at [462, 236] on div at bounding box center [464, 237] width 8 height 7
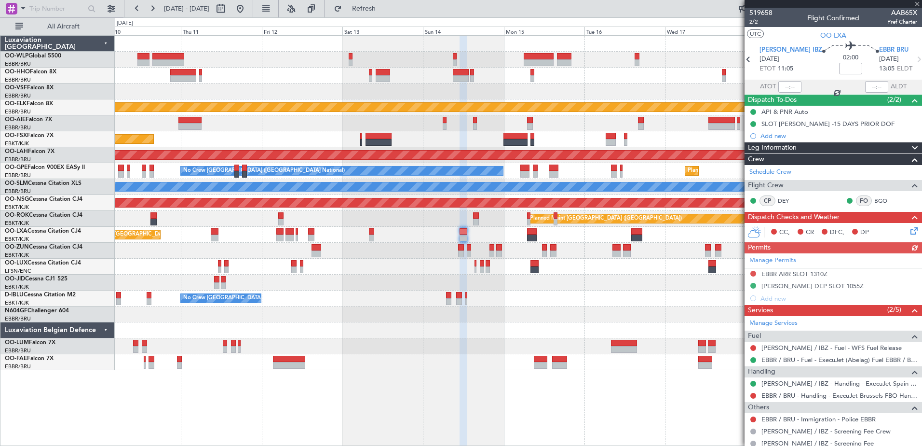
scroll to position [192, 0]
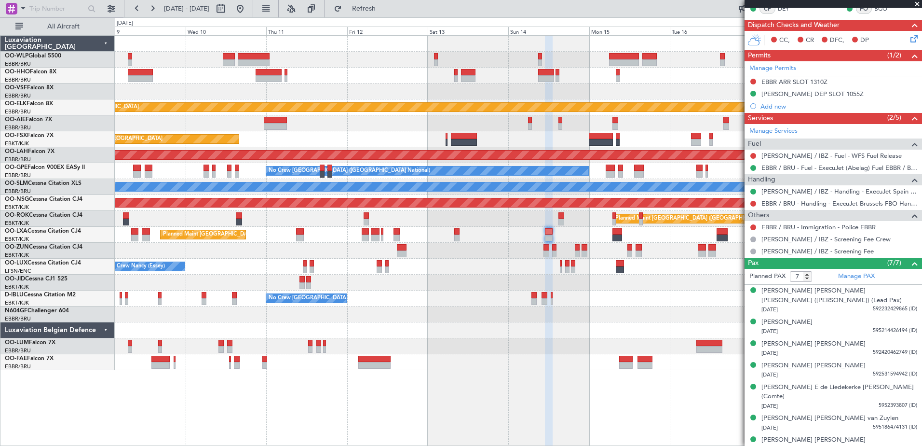
click at [398, 277] on div at bounding box center [518, 282] width 807 height 16
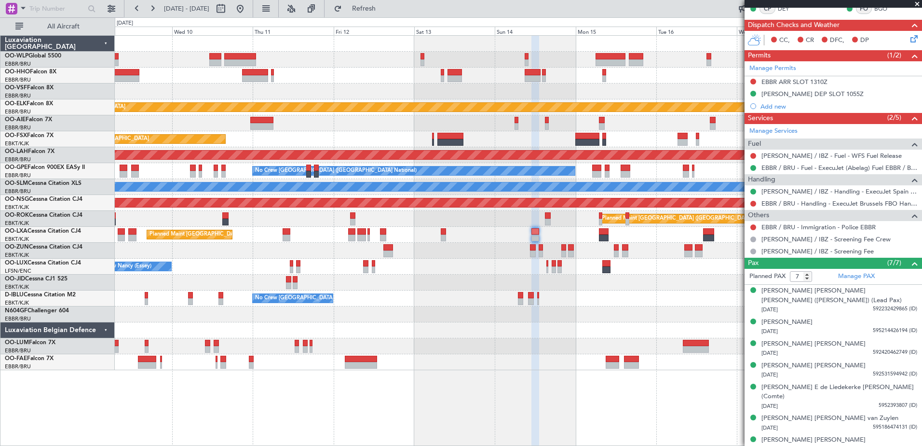
click at [314, 249] on div at bounding box center [518, 251] width 807 height 16
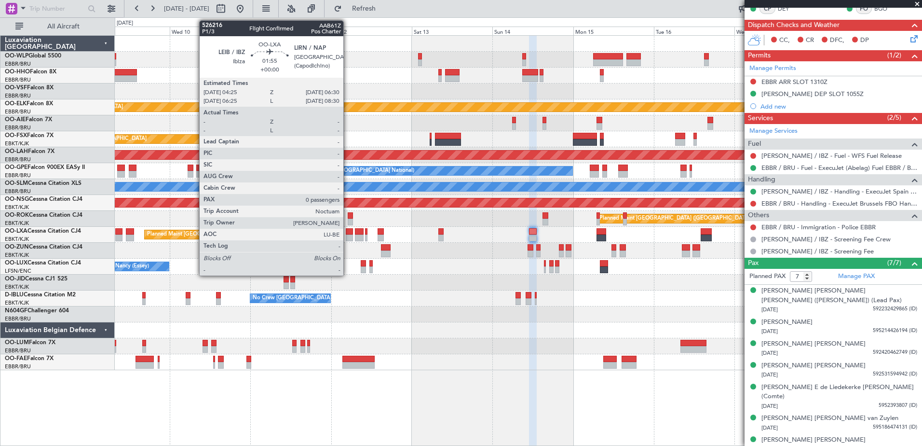
click at [348, 236] on div at bounding box center [349, 237] width 7 height 7
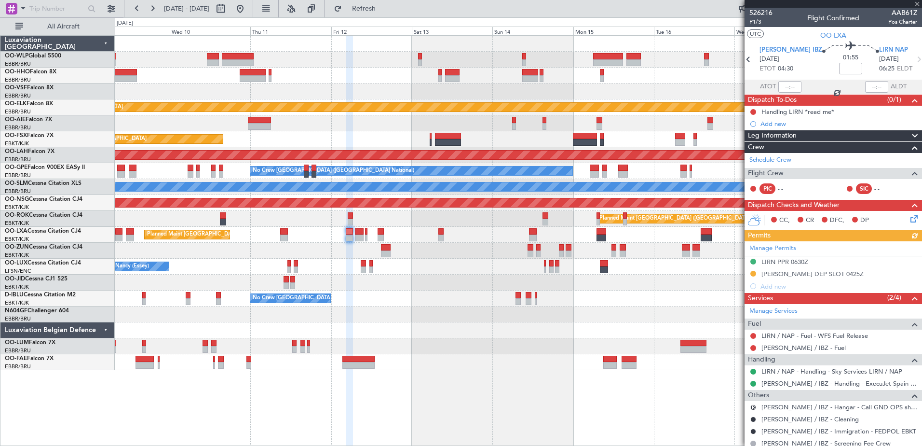
scroll to position [30, 0]
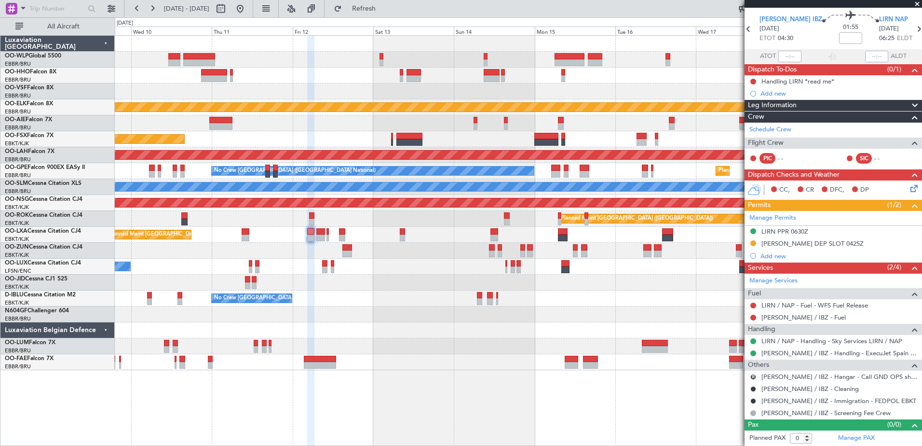
click at [316, 257] on div "Planned Maint Kortrijk-[GEOGRAPHIC_DATA]" at bounding box center [518, 251] width 807 height 16
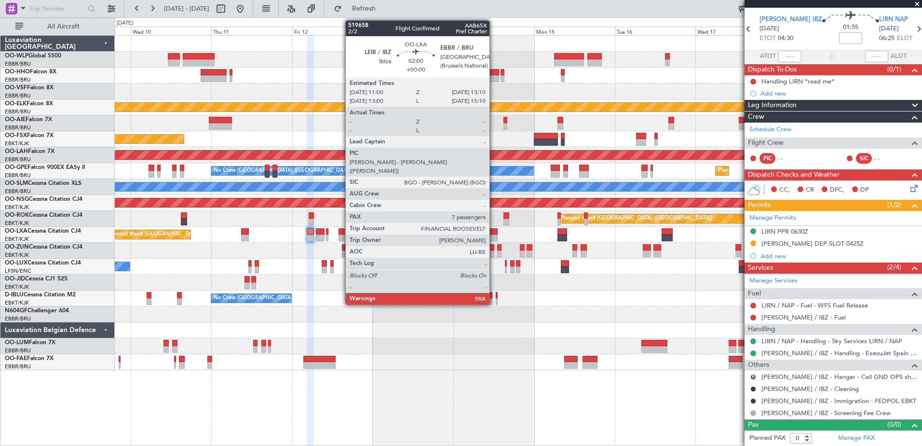
click at [494, 234] on div at bounding box center [494, 237] width 8 height 7
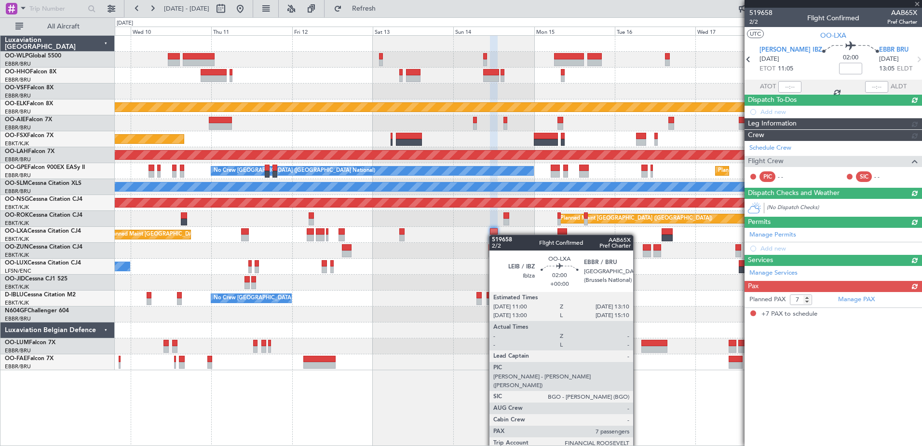
scroll to position [0, 0]
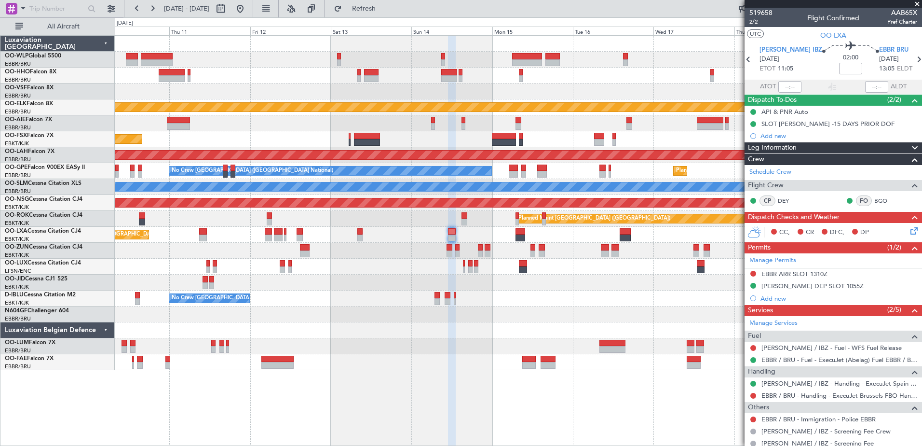
click at [397, 245] on div "Planned Maint Kortrijk-Wevelgem Planned Maint Kortrijk-Wevelgem EBKT 08:50 Z KL…" at bounding box center [518, 203] width 807 height 334
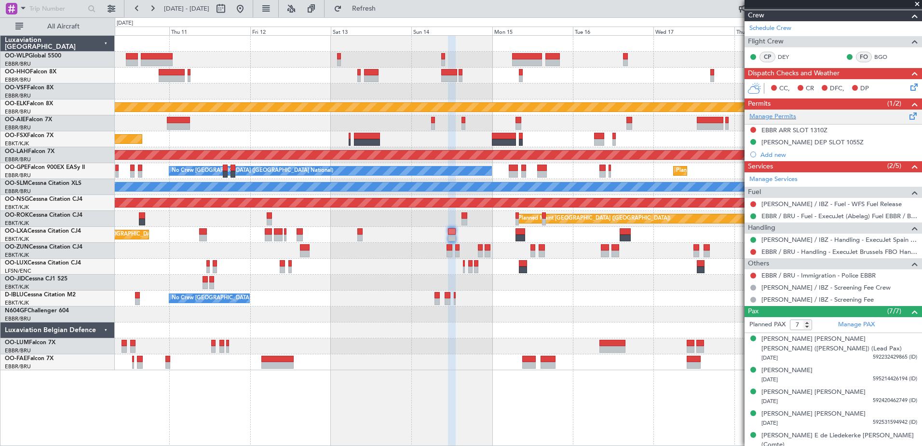
scroll to position [95, 0]
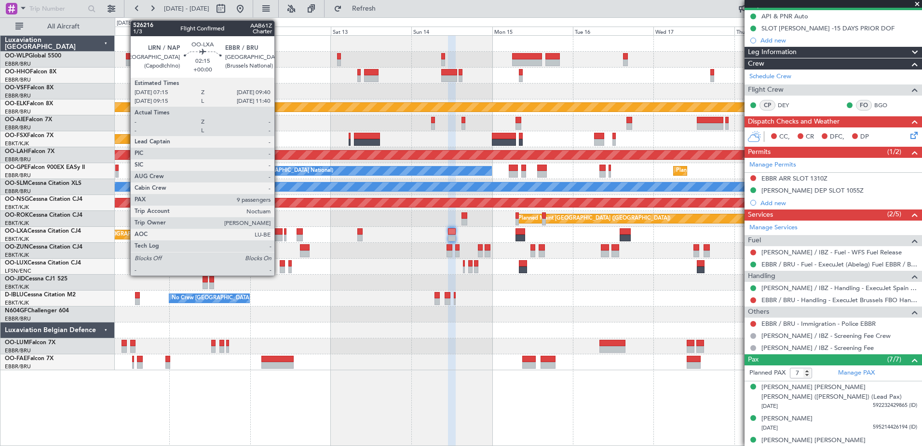
click at [279, 233] on div at bounding box center [278, 231] width 8 height 7
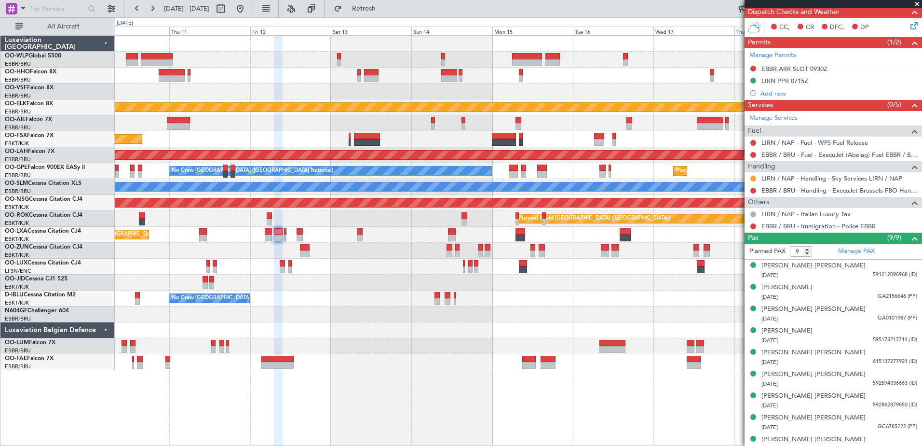
scroll to position [202, 0]
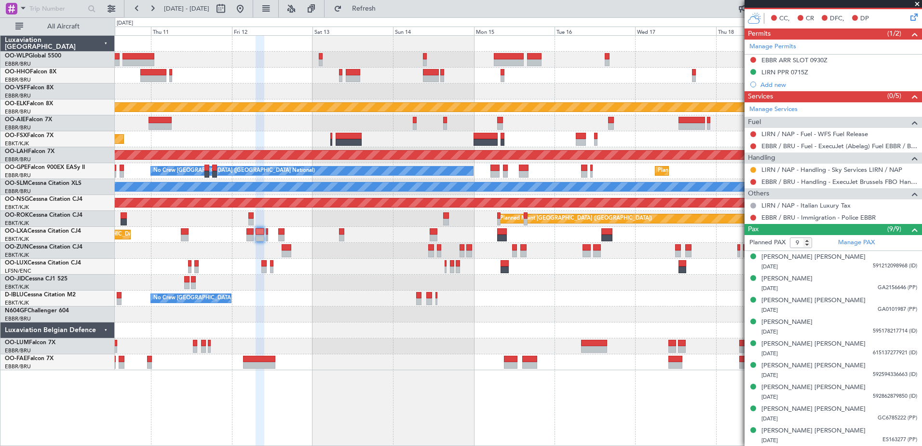
click at [340, 287] on div "Planned Maint Kortrijk-Wevelgem Planned Maint Kortrijk-Wevelgem EBKT 08:50 Z KL…" at bounding box center [518, 203] width 807 height 334
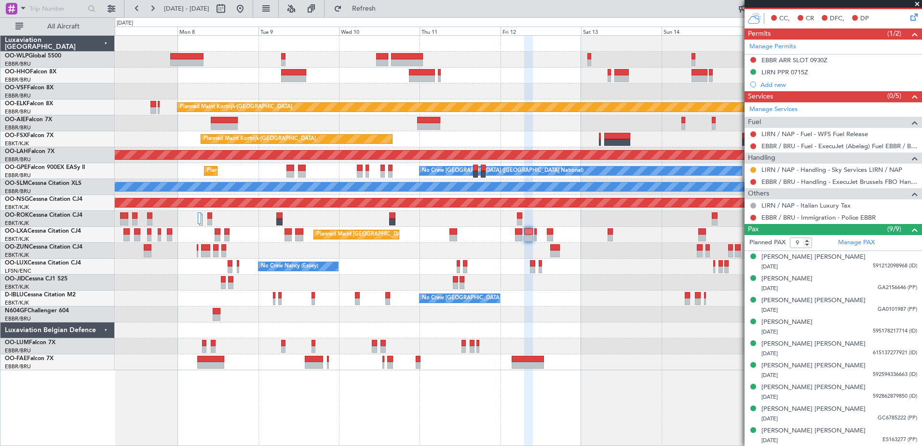
click at [474, 134] on div "Planned Maint Kortrijk-Wevelgem Unplanned Maint Brussels (Brussels National) Pl…" at bounding box center [518, 203] width 807 height 334
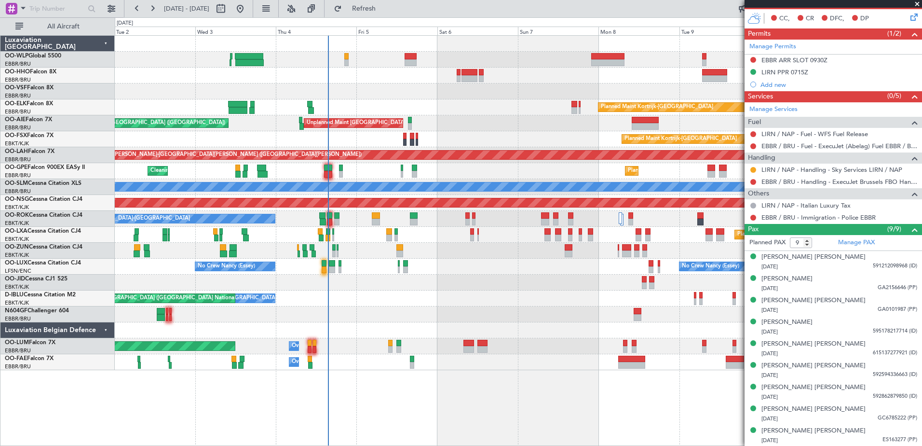
click at [548, 177] on div "Planned Maint Kortrijk-Wevelgem Unplanned Maint Brussels (Brussels National) Pl…" at bounding box center [518, 203] width 807 height 334
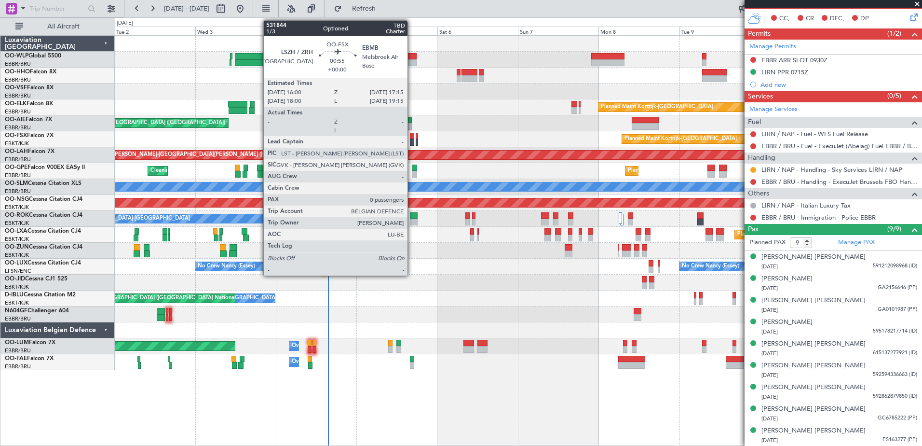
click at [412, 136] on div at bounding box center [412, 136] width 4 height 7
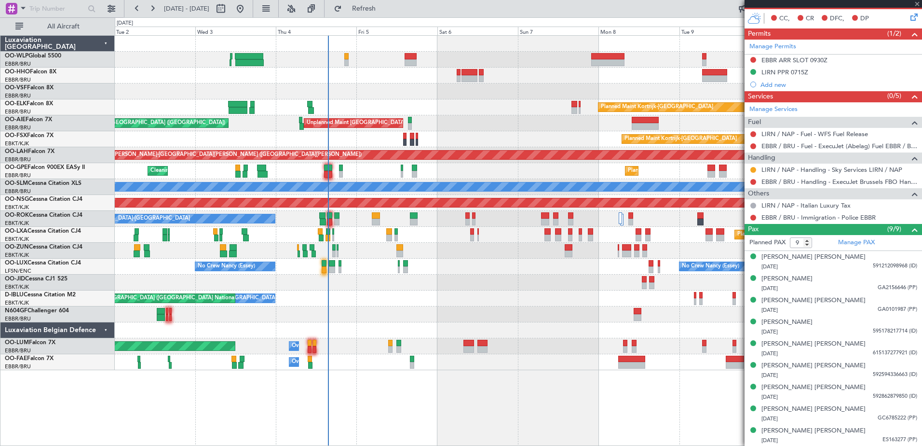
type input "0"
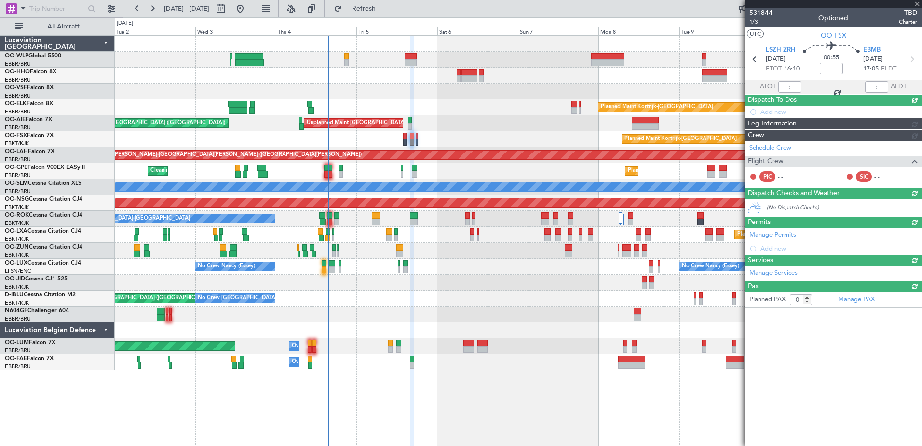
scroll to position [0, 0]
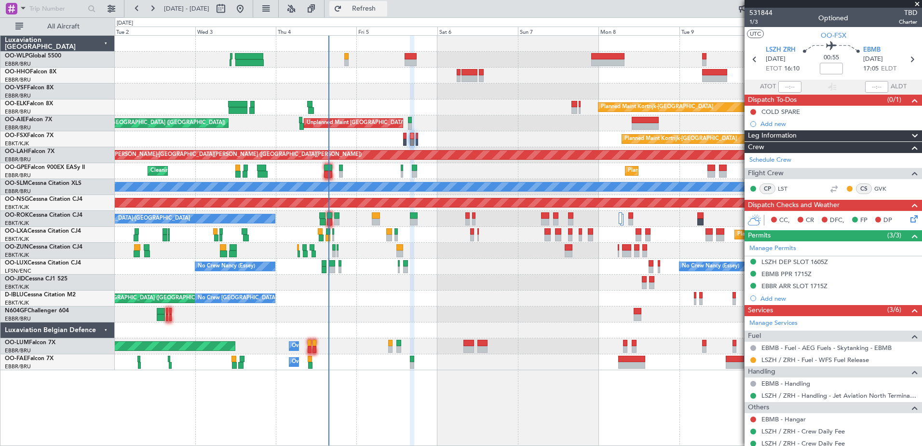
click at [384, 8] on span "Refresh" at bounding box center [364, 8] width 41 height 7
click at [753, 358] on button at bounding box center [753, 360] width 6 height 6
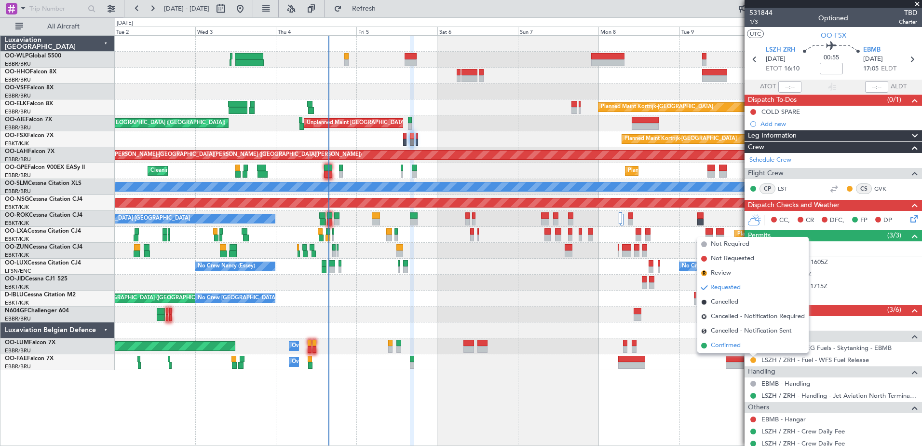
click at [730, 345] on span "Confirmed" at bounding box center [726, 345] width 30 height 10
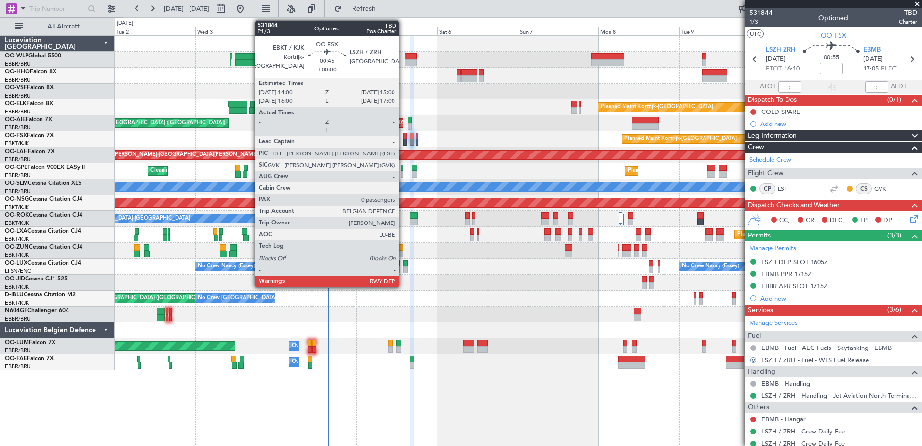
click at [403, 136] on div at bounding box center [404, 136] width 3 height 7
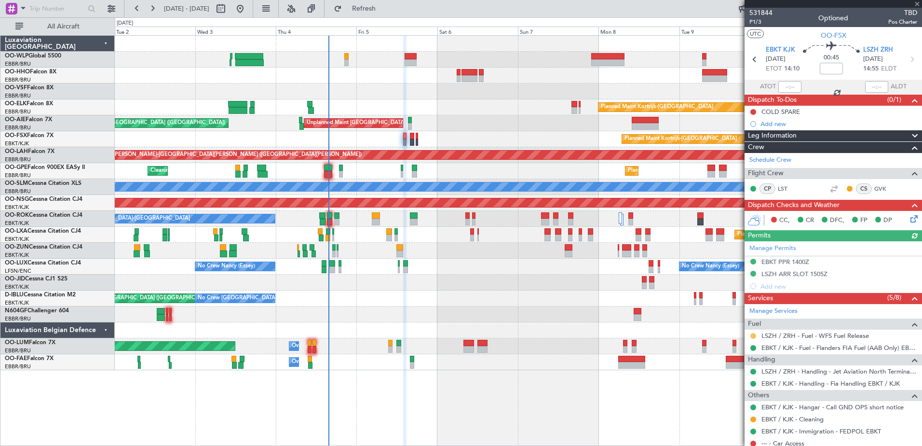
click at [754, 335] on button at bounding box center [753, 336] width 6 height 6
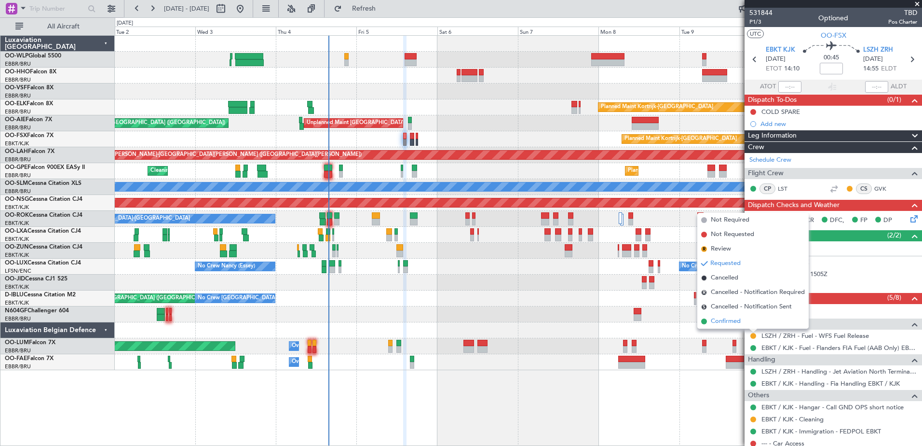
click at [724, 323] on span "Confirmed" at bounding box center [726, 321] width 30 height 10
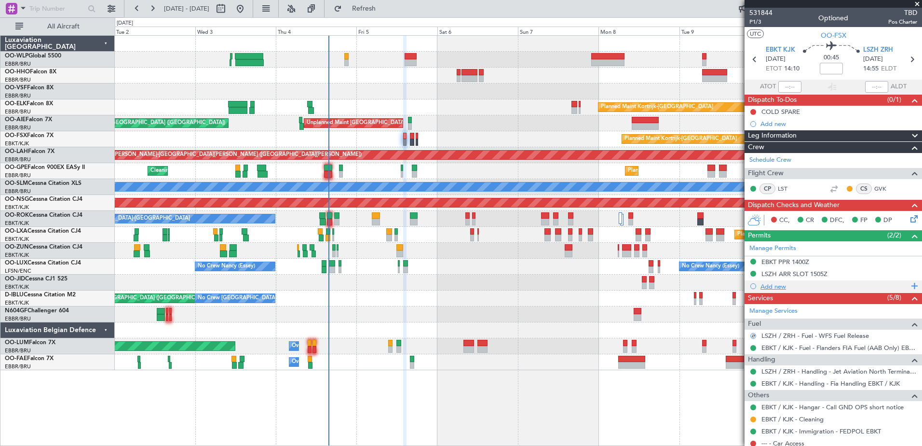
scroll to position [30, 0]
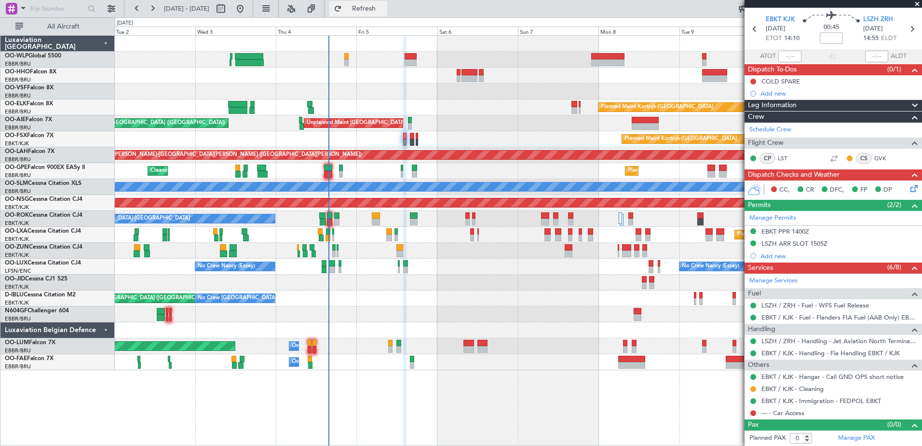
click at [384, 12] on span "Refresh" at bounding box center [364, 8] width 41 height 7
click at [384, 10] on span "Refresh" at bounding box center [364, 8] width 41 height 7
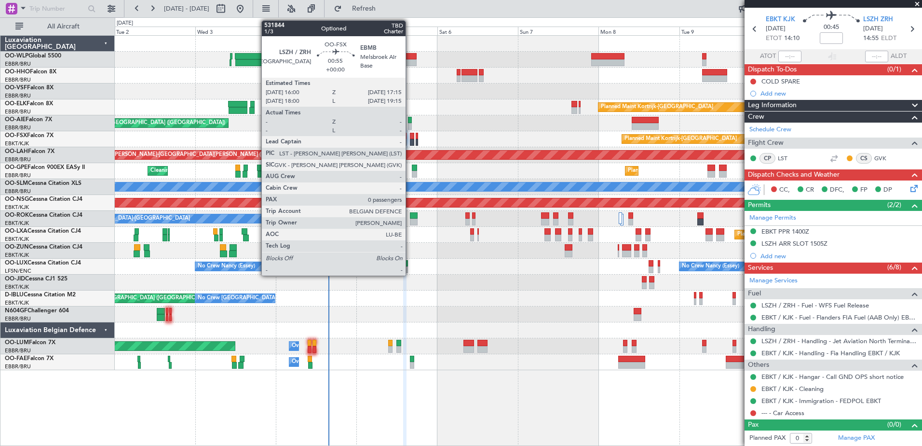
click at [410, 138] on div at bounding box center [412, 136] width 4 height 7
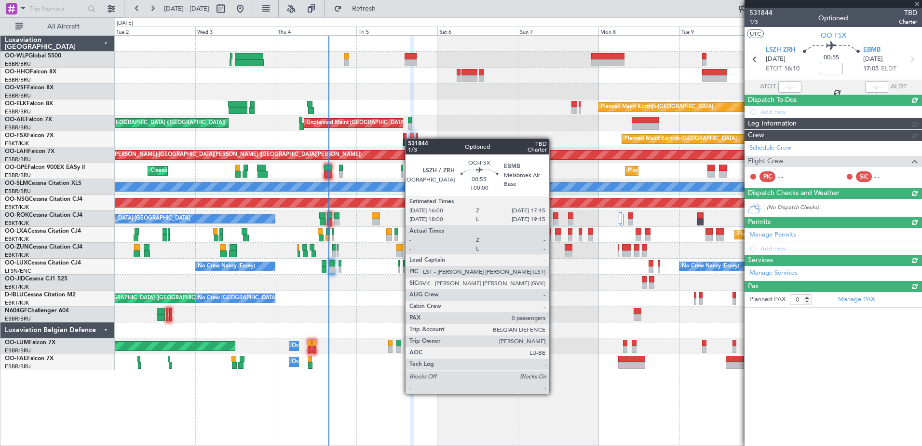
scroll to position [0, 0]
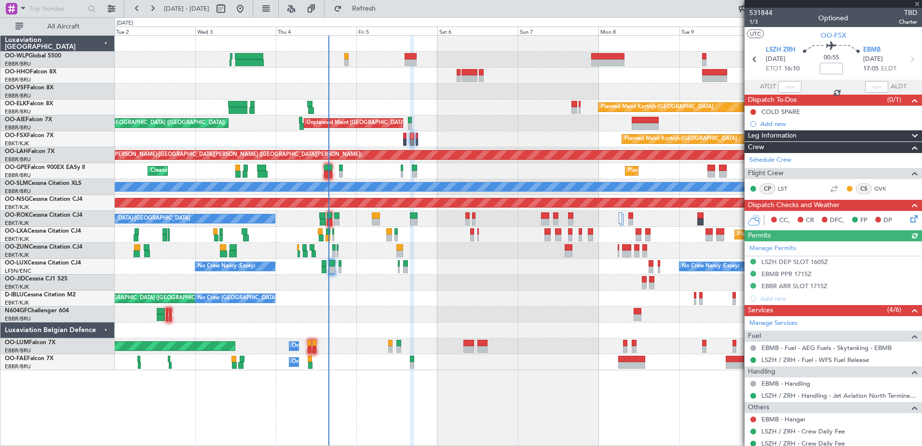
click at [788, 261] on div "Manage Permits LSZH DEP SLOT 1605Z EBMB PPR 1715Z EBBR ARR SLOT 1715Z Add new" at bounding box center [833, 272] width 177 height 63
click at [803, 261] on div "LSZH DEP SLOT 1605Z" at bounding box center [794, 262] width 67 height 8
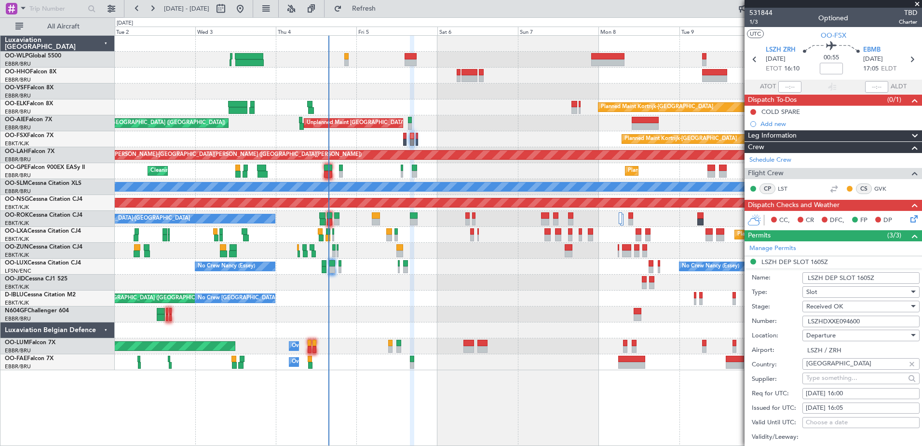
drag, startPoint x: 865, startPoint y: 320, endPoint x: 796, endPoint y: 322, distance: 69.0
click at [796, 322] on div "Number: LSZHDXXE094600" at bounding box center [836, 321] width 168 height 14
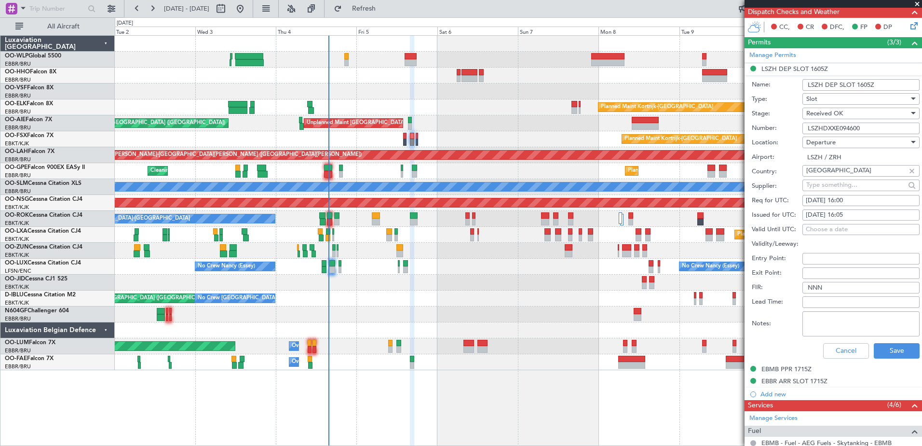
scroll to position [241, 0]
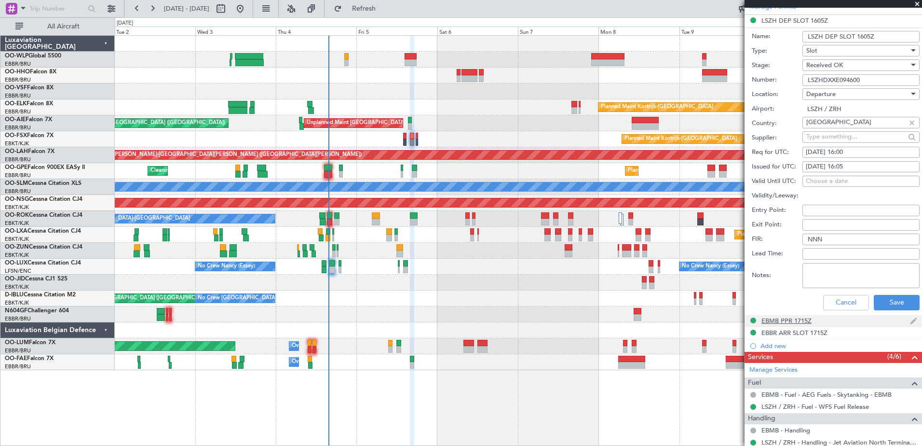
click at [795, 321] on div "EBMB PPR 1715Z" at bounding box center [786, 320] width 50 height 8
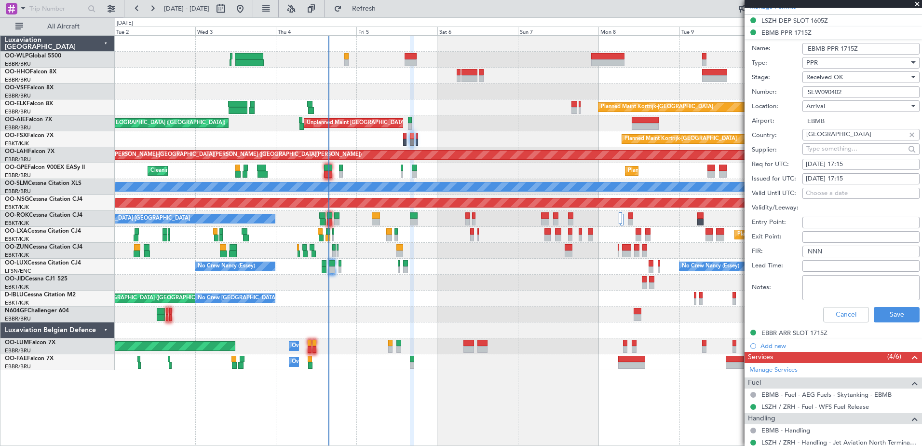
drag, startPoint x: 847, startPoint y: 93, endPoint x: 775, endPoint y: 93, distance: 71.9
click at [775, 93] on div "Number: SEW090402" at bounding box center [836, 92] width 168 height 14
click at [797, 332] on div "EBBR ARR SLOT 1715Z" at bounding box center [794, 332] width 66 height 8
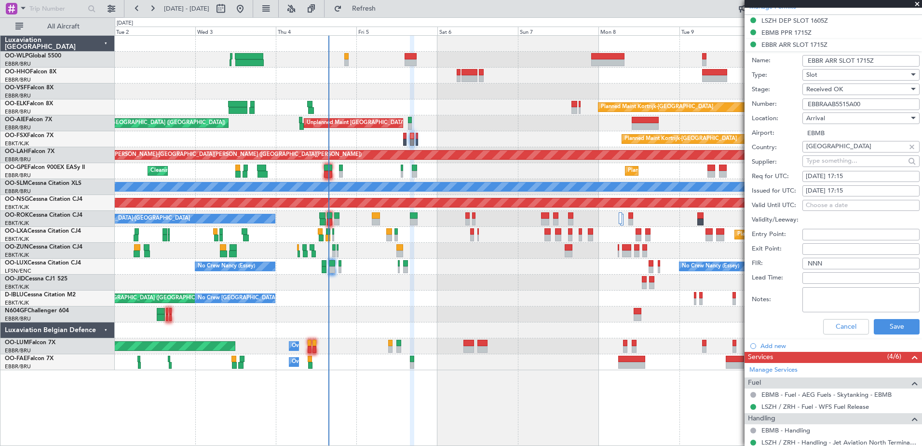
drag, startPoint x: 870, startPoint y: 106, endPoint x: 754, endPoint y: 106, distance: 116.7
click at [754, 106] on div "Number: EBBRAAB5515A00" at bounding box center [836, 104] width 168 height 14
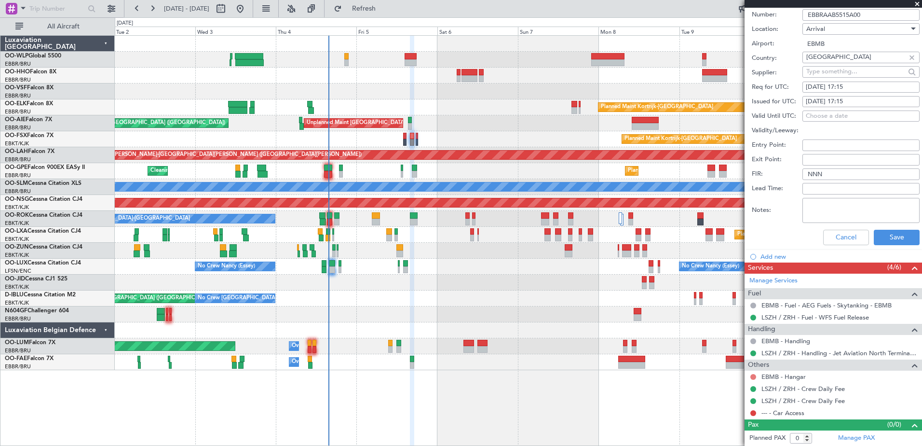
click at [752, 375] on button at bounding box center [753, 377] width 6 height 6
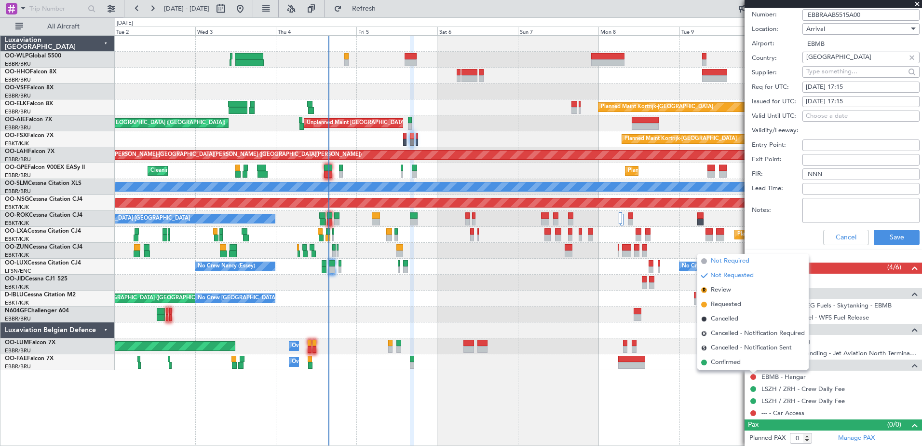
click at [723, 261] on span "Not Required" at bounding box center [730, 261] width 39 height 10
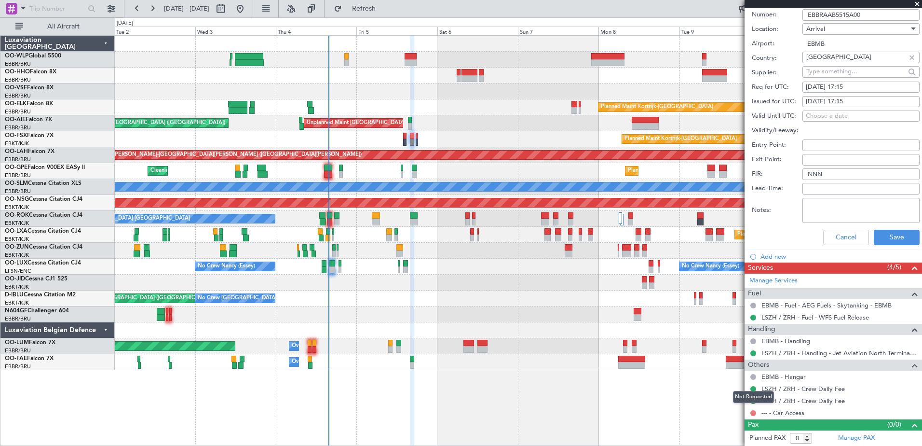
click at [755, 414] on button at bounding box center [753, 413] width 6 height 6
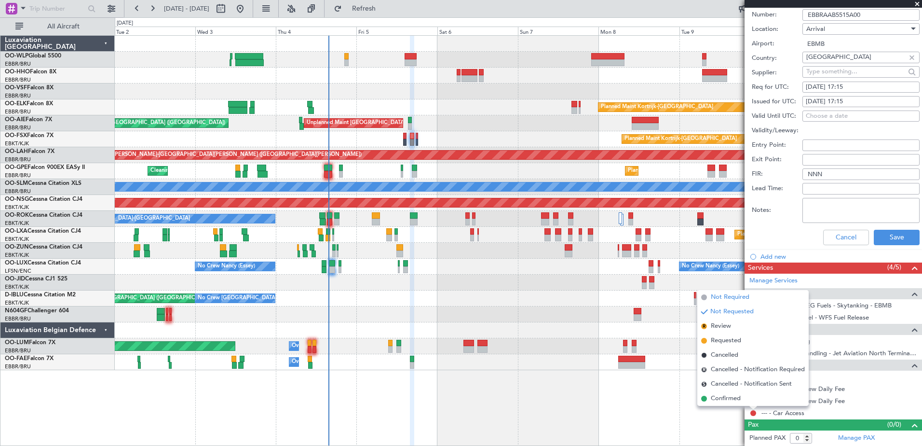
click at [714, 297] on span "Not Required" at bounding box center [730, 297] width 39 height 10
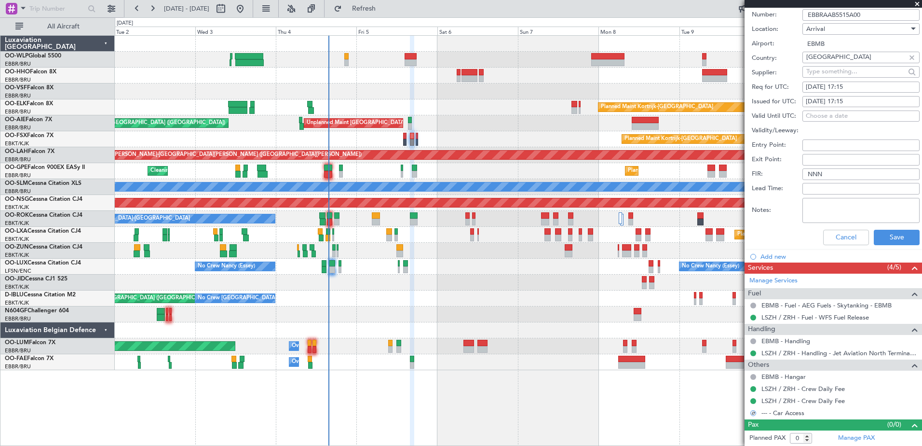
scroll to position [0, 0]
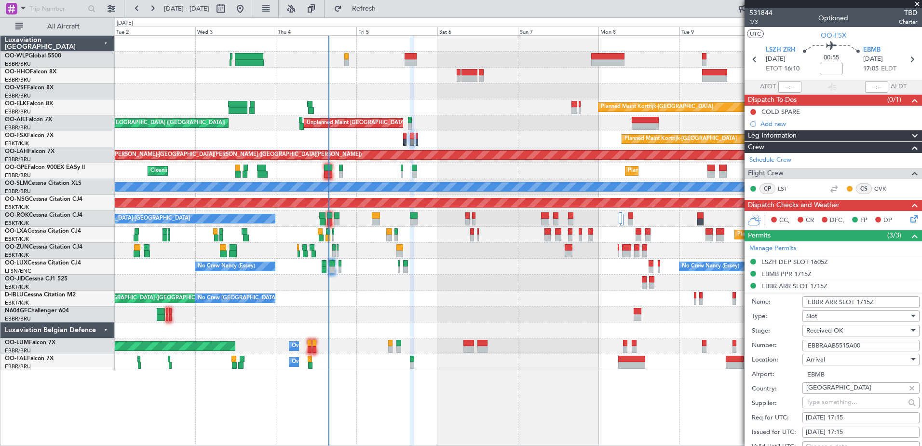
click at [909, 217] on icon at bounding box center [913, 217] width 8 height 8
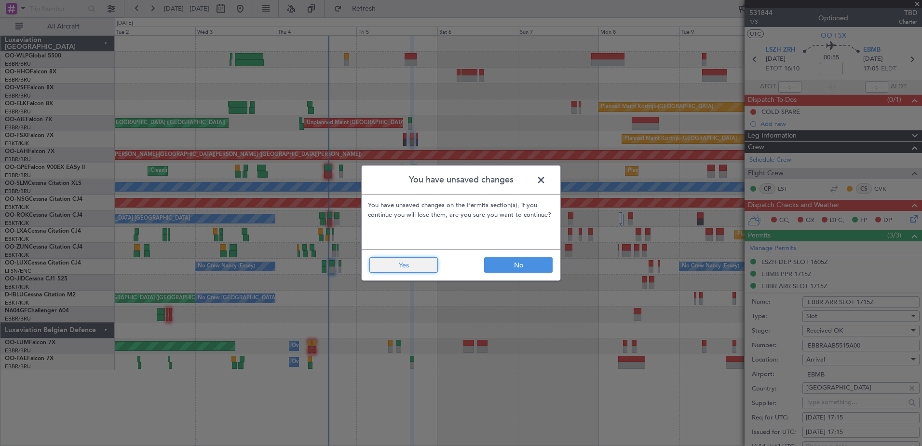
click at [419, 270] on button "Yes" at bounding box center [403, 264] width 68 height 15
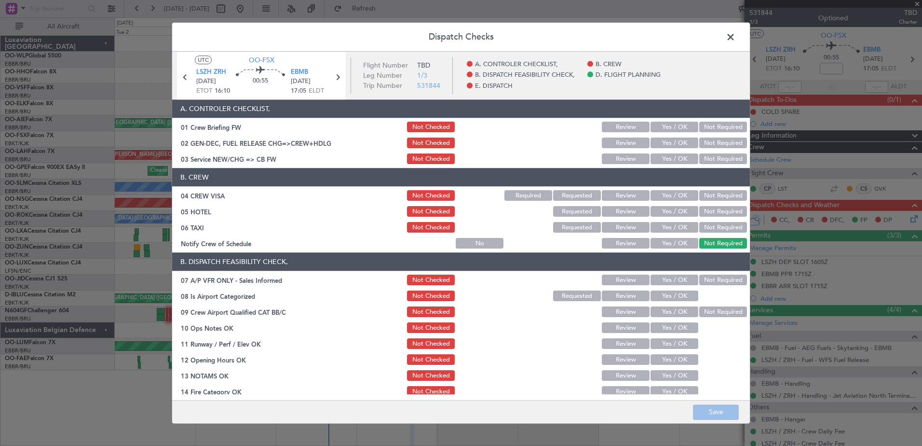
click at [667, 239] on button "Yes / OK" at bounding box center [675, 243] width 48 height 11
click at [704, 226] on button "Not Required" at bounding box center [723, 227] width 48 height 11
drag, startPoint x: 710, startPoint y: 217, endPoint x: 713, endPoint y: 208, distance: 9.1
click at [711, 214] on div "Not Required" at bounding box center [722, 212] width 49 height 14
click at [713, 208] on button "Not Required" at bounding box center [723, 211] width 48 height 11
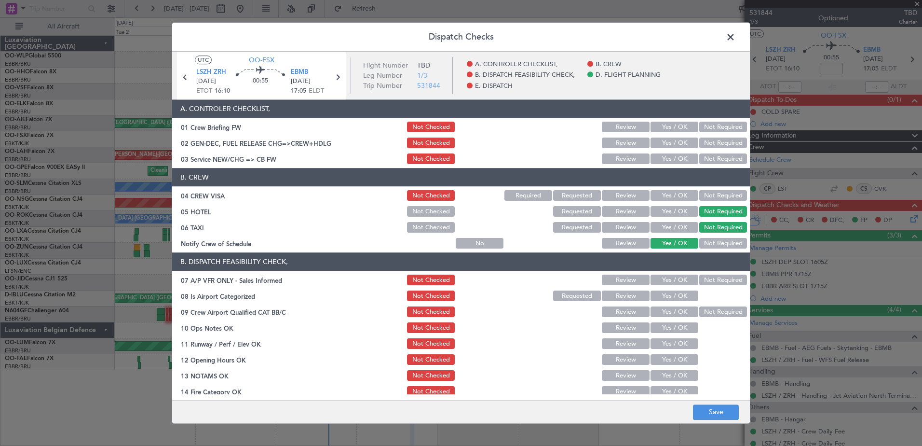
click at [718, 194] on button "Not Required" at bounding box center [723, 195] width 48 height 11
click at [679, 164] on div "Yes / OK" at bounding box center [673, 159] width 49 height 14
click at [679, 160] on button "Yes / OK" at bounding box center [675, 159] width 48 height 11
click at [709, 276] on button "Not Required" at bounding box center [723, 280] width 48 height 11
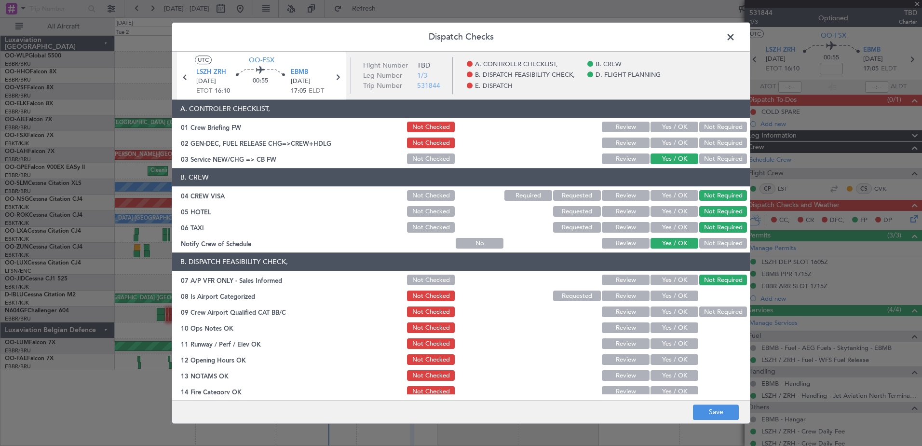
click at [678, 297] on button "Yes / OK" at bounding box center [675, 296] width 48 height 11
click at [705, 310] on button "Not Required" at bounding box center [723, 312] width 48 height 11
click at [680, 329] on button "Yes / OK" at bounding box center [675, 328] width 48 height 11
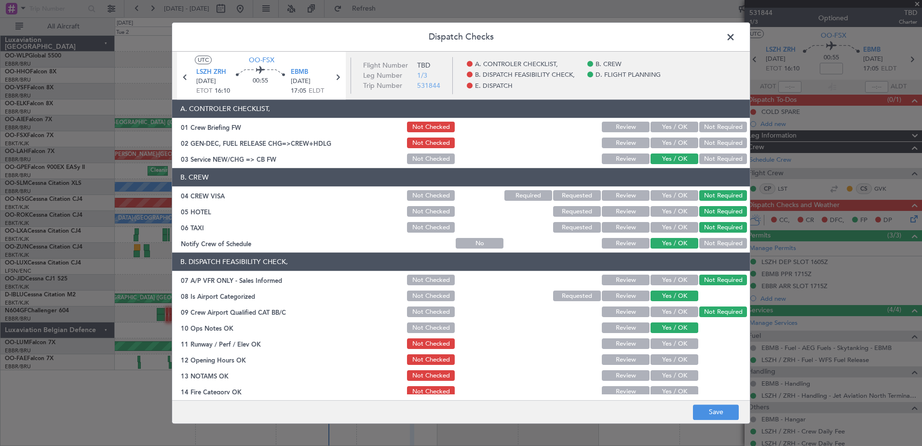
click at [678, 352] on section "B. DISPATCH FEASIBILITY CHECK, 07 A/P VFR ONLY - Sales Informed Not Checked Rev…" at bounding box center [461, 357] width 578 height 209
click at [678, 347] on button "Yes / OK" at bounding box center [675, 344] width 48 height 11
click at [680, 359] on button "Yes / OK" at bounding box center [675, 359] width 48 height 11
click at [677, 374] on button "Yes / OK" at bounding box center [675, 375] width 48 height 11
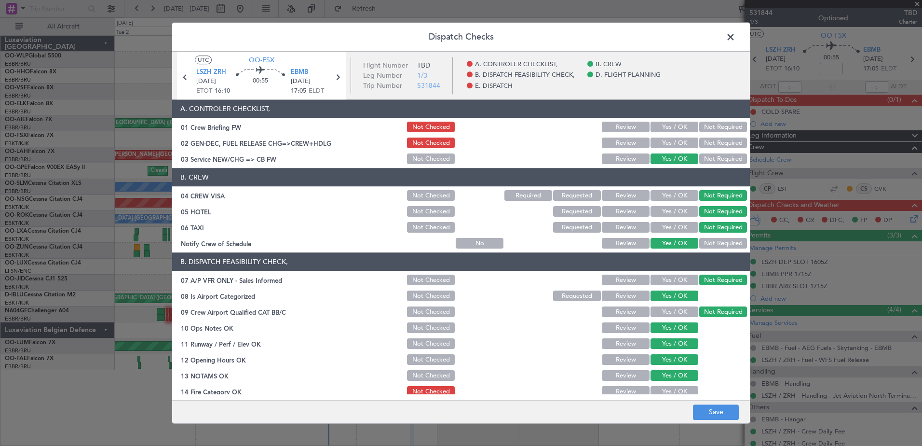
click at [678, 391] on button "Yes / OK" at bounding box center [675, 391] width 48 height 11
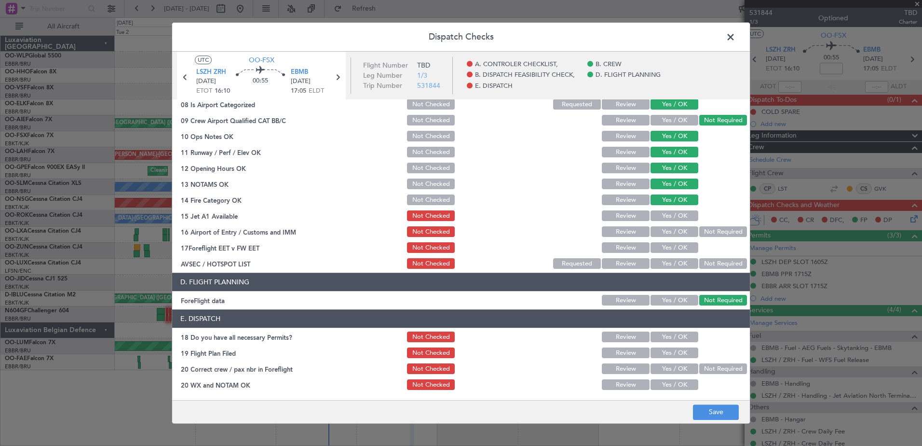
click at [667, 213] on button "Yes / OK" at bounding box center [675, 216] width 48 height 11
click at [675, 232] on button "Yes / OK" at bounding box center [675, 232] width 48 height 11
click at [675, 251] on button "Yes / OK" at bounding box center [675, 248] width 48 height 11
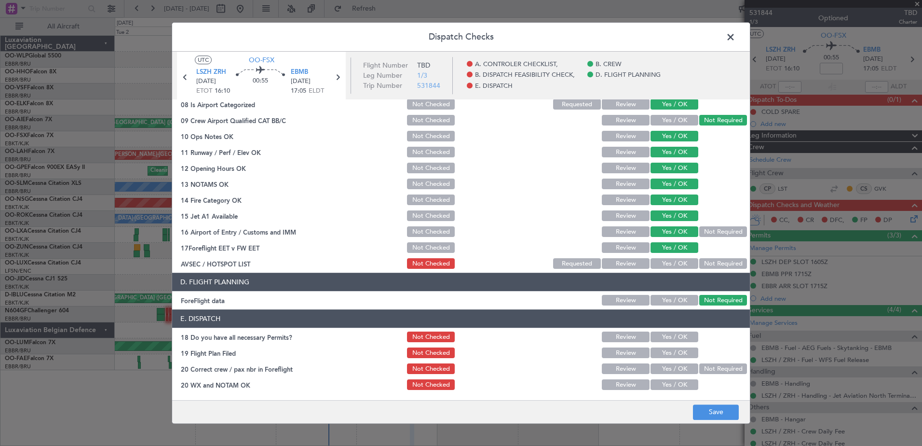
click at [666, 266] on button "Yes / OK" at bounding box center [675, 263] width 48 height 11
drag, startPoint x: 666, startPoint y: 330, endPoint x: 668, endPoint y: 337, distance: 6.9
click at [666, 330] on div "Yes / OK" at bounding box center [673, 337] width 49 height 14
click at [668, 338] on button "Yes / OK" at bounding box center [675, 337] width 48 height 11
drag, startPoint x: 668, startPoint y: 352, endPoint x: 669, endPoint y: 363, distance: 11.1
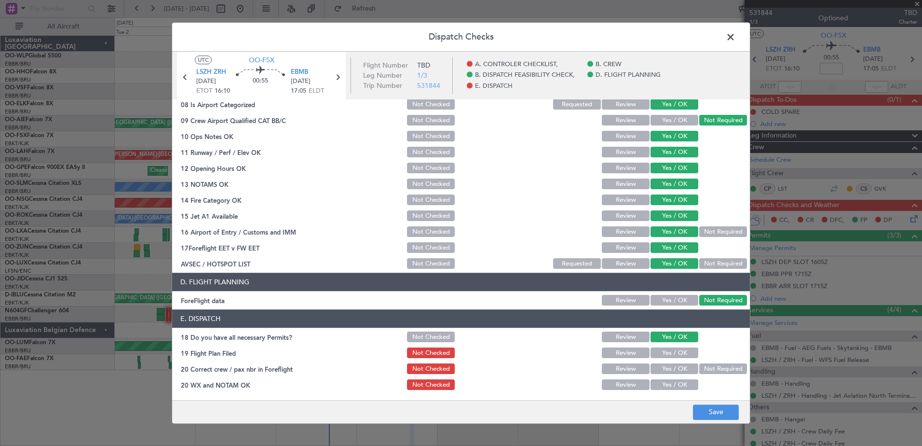
click at [668, 354] on button "Yes / OK" at bounding box center [675, 353] width 48 height 11
click at [669, 369] on button "Yes / OK" at bounding box center [675, 369] width 48 height 11
click at [667, 385] on button "Yes / OK" at bounding box center [675, 385] width 48 height 11
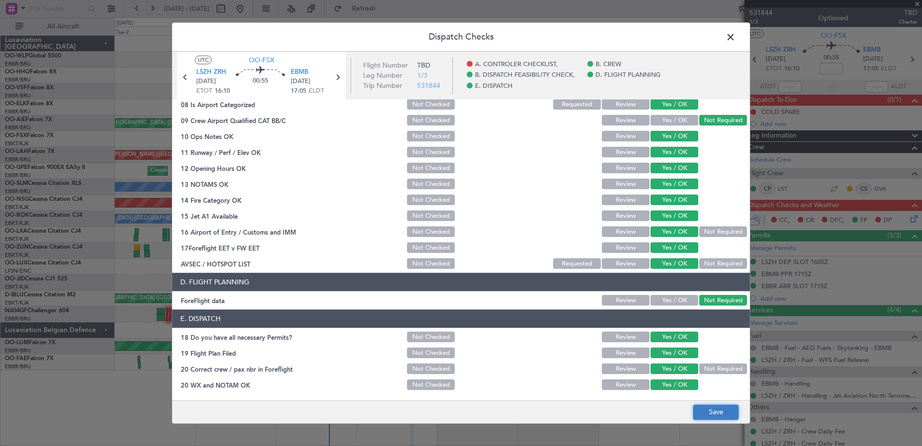
click at [720, 414] on button "Save" at bounding box center [716, 411] width 46 height 15
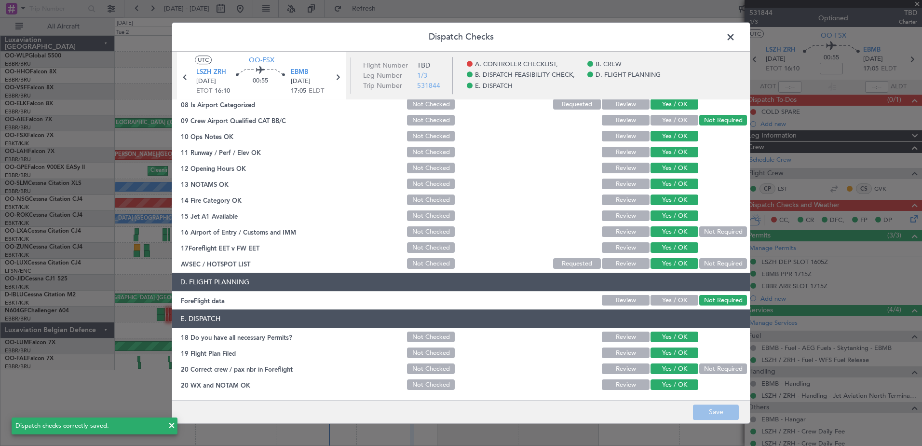
click at [735, 38] on span at bounding box center [735, 39] width 0 height 19
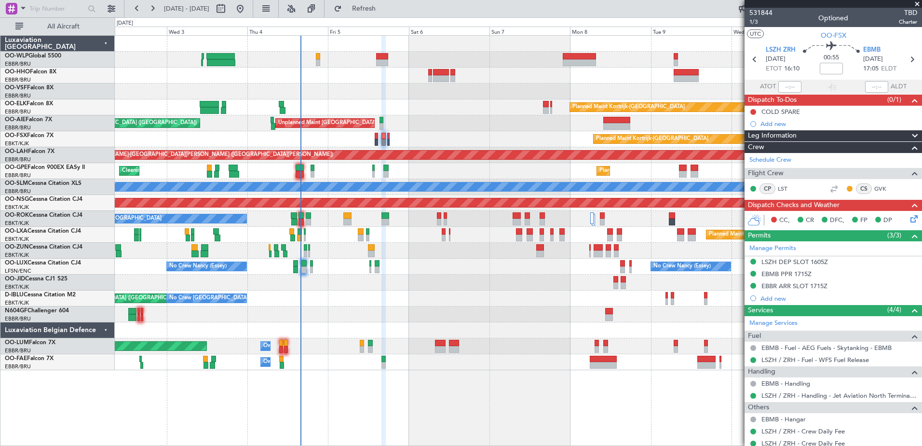
click at [421, 92] on div at bounding box center [518, 91] width 807 height 16
click at [793, 287] on div "EBBR ARR SLOT 1715Z" at bounding box center [794, 286] width 66 height 8
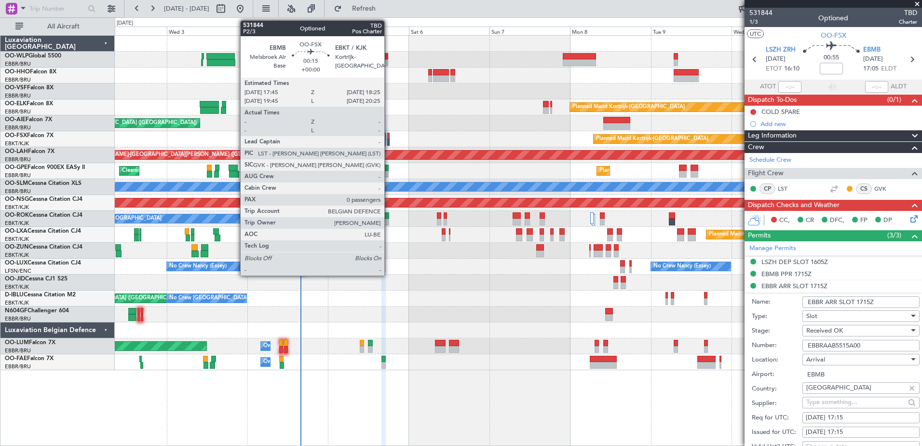
click at [389, 134] on div at bounding box center [388, 136] width 2 height 7
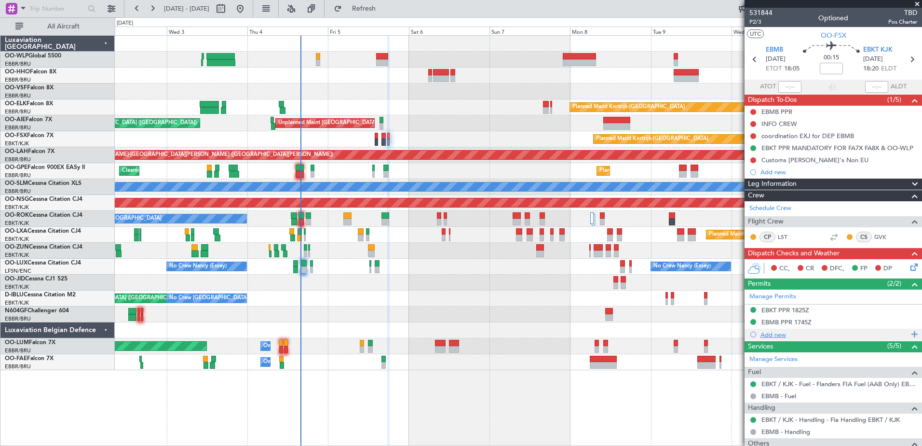
click at [785, 334] on div "Add new" at bounding box center [834, 334] width 148 height 8
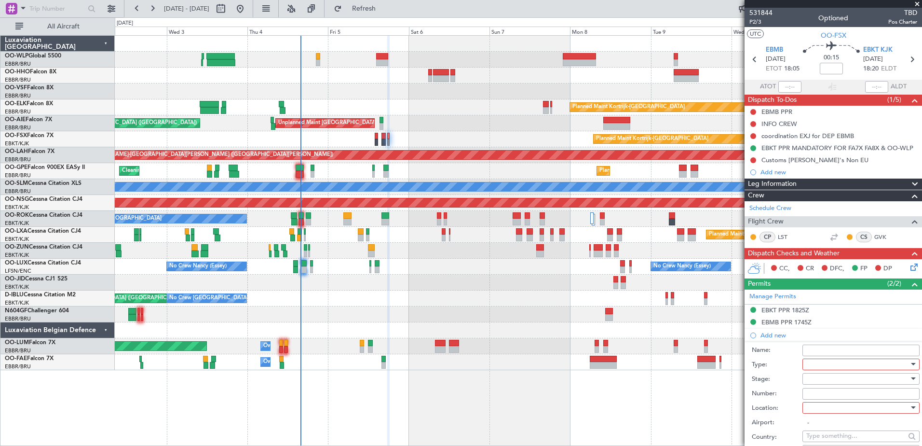
click at [827, 366] on div at bounding box center [857, 364] width 103 height 14
click at [700, 384] on div at bounding box center [461, 223] width 922 height 446
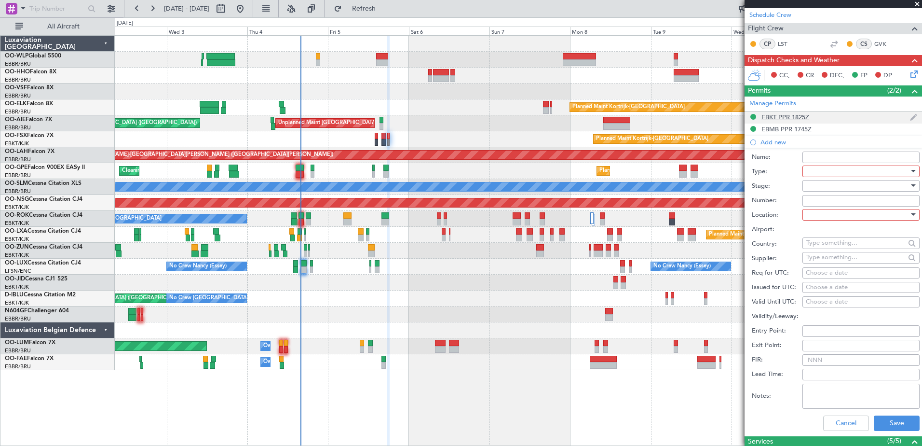
scroll to position [145, 0]
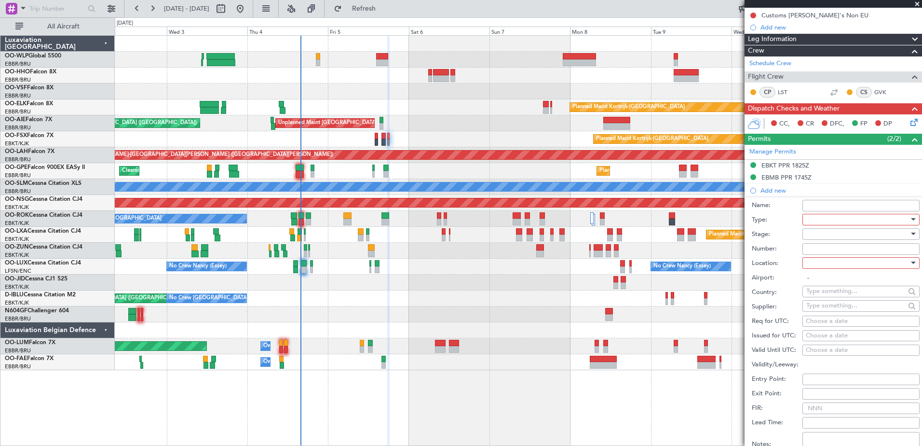
click at [837, 223] on div at bounding box center [857, 219] width 103 height 14
click at [832, 313] on span "Slot" at bounding box center [857, 311] width 101 height 14
click at [827, 235] on div at bounding box center [857, 234] width 103 height 14
click at [828, 308] on span "Received OK" at bounding box center [857, 311] width 101 height 14
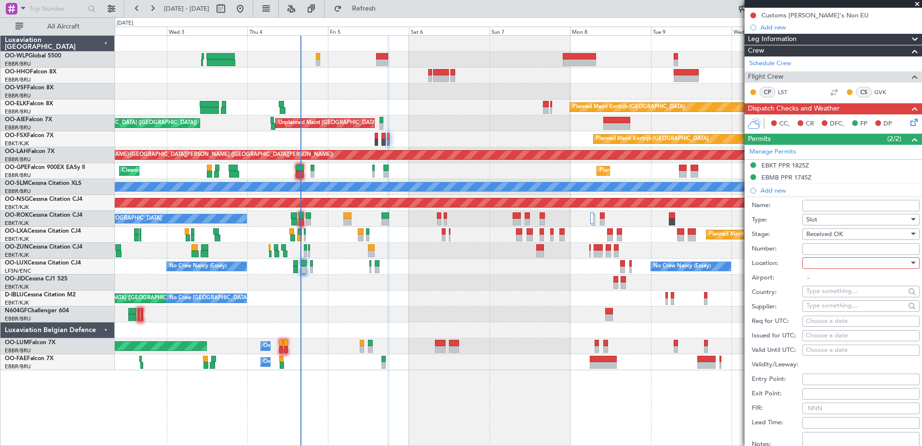
click at [817, 249] on input "Number:" at bounding box center [860, 249] width 117 height 12
paste input "EBBRAAB5521D"
type input "EBBRAAB5521D"
click at [819, 266] on div at bounding box center [857, 263] width 103 height 14
click at [820, 312] on span "Arrival" at bounding box center [857, 311] width 101 height 14
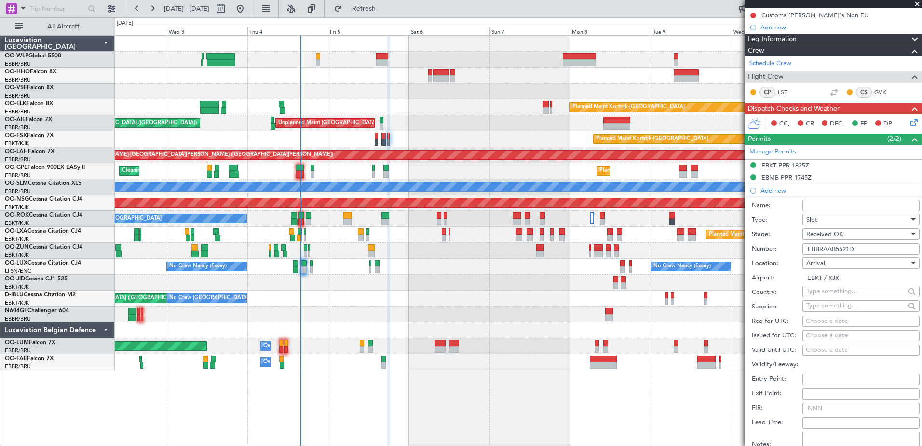
click at [830, 265] on div "Arrival" at bounding box center [857, 263] width 103 height 14
click at [828, 286] on span "Departure" at bounding box center [857, 282] width 101 height 14
type input "EBMB"
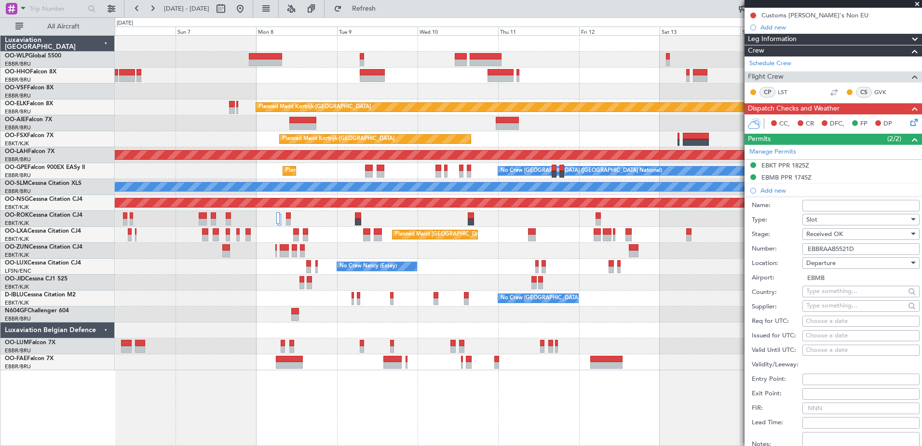
click at [202, 330] on div at bounding box center [518, 330] width 807 height 16
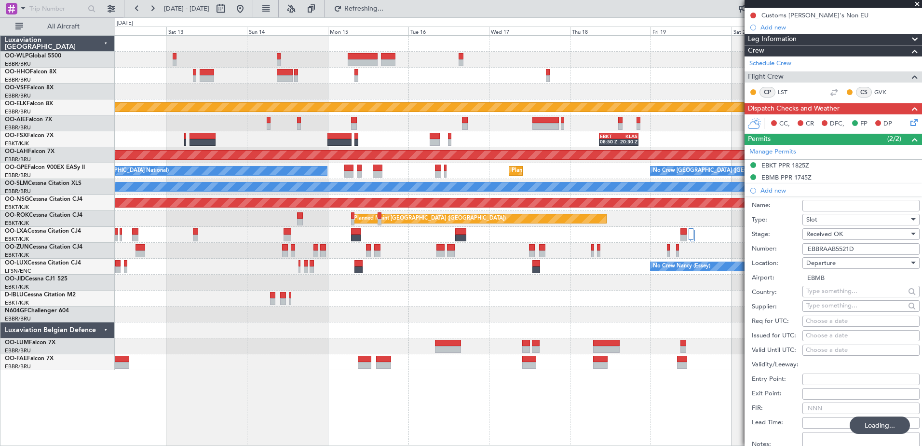
click at [172, 283] on div at bounding box center [518, 282] width 807 height 16
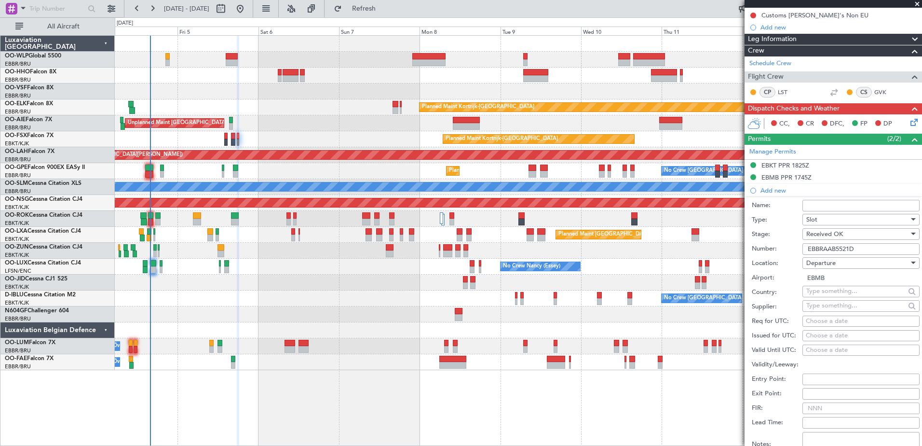
click at [907, 366] on fb-app "12 Sep 2025 - 22 Sep 2025 Refresh Quick Links All Aircraft Planned Maint Kortri…" at bounding box center [461, 226] width 922 height 438
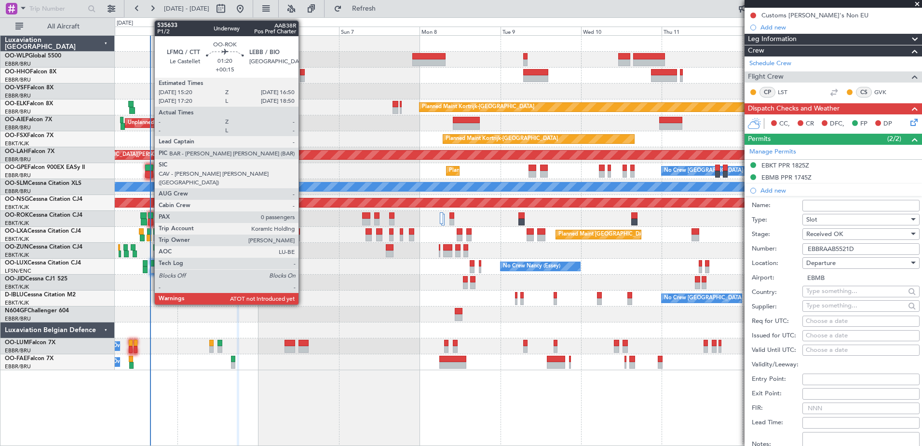
click at [149, 214] on div at bounding box center [150, 215] width 5 height 7
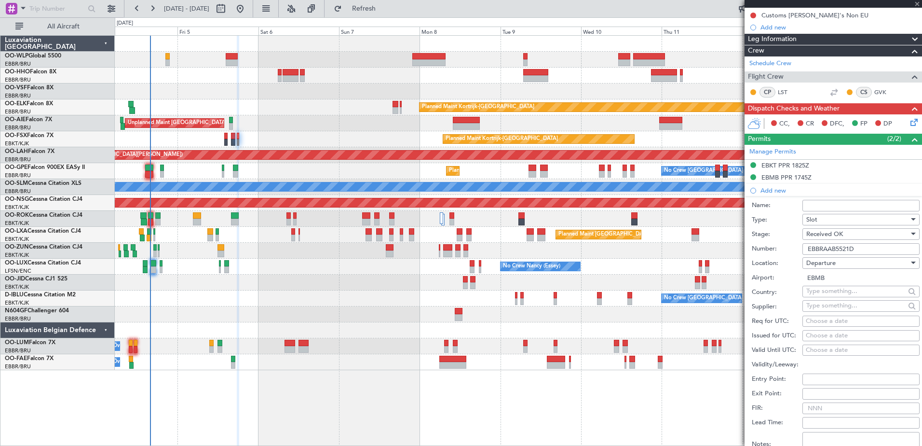
type input "+00:15"
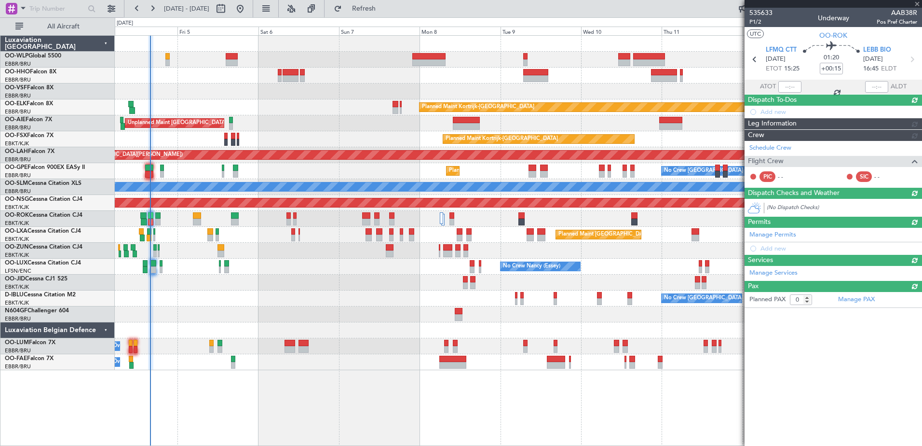
scroll to position [0, 0]
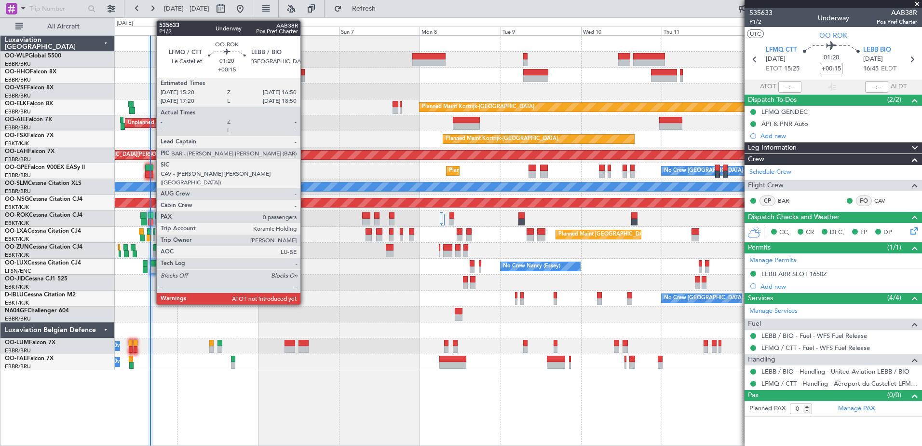
click at [151, 221] on div at bounding box center [150, 221] width 5 height 7
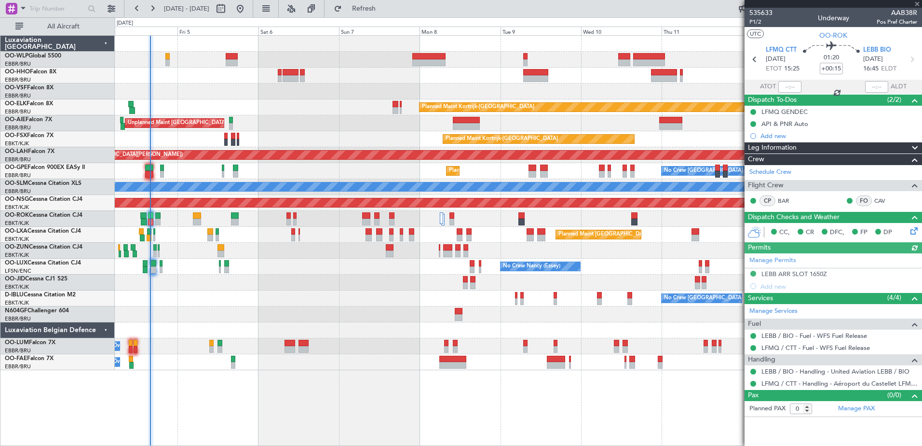
click at [783, 86] on div at bounding box center [789, 87] width 23 height 12
click at [786, 84] on input "text" at bounding box center [789, 87] width 23 height 12
type input "15:39"
click at [384, 10] on span "Refresh" at bounding box center [364, 8] width 41 height 7
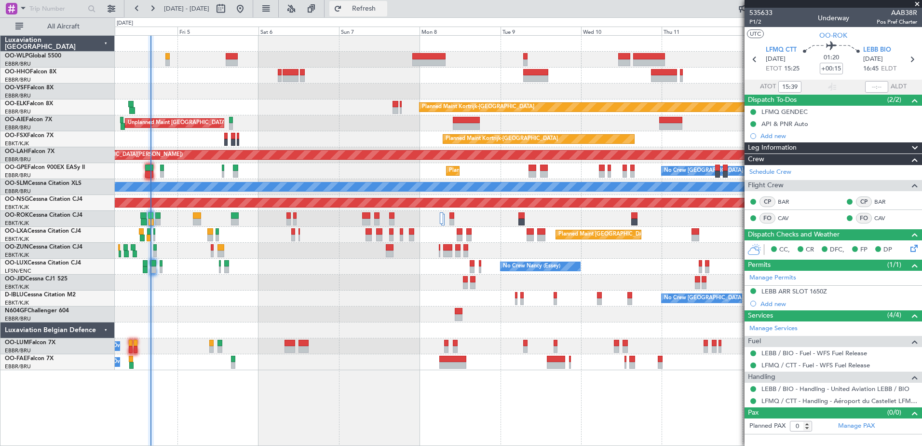
click at [384, 7] on span "Refresh" at bounding box center [364, 8] width 41 height 7
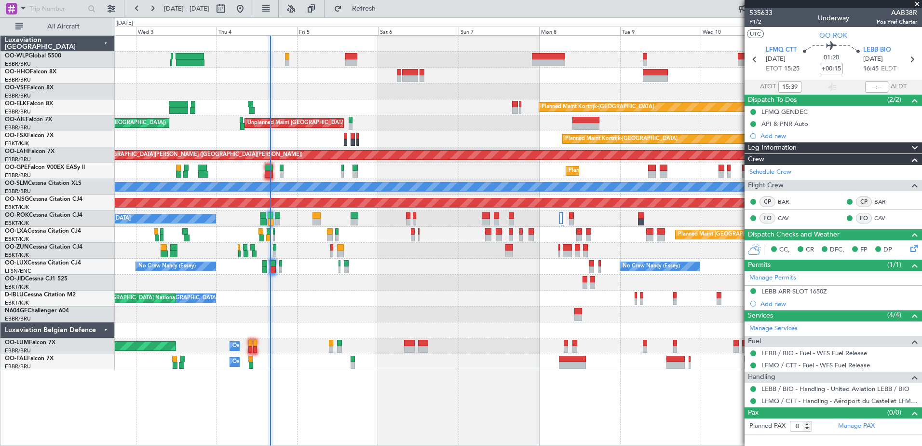
click at [445, 282] on div at bounding box center [518, 282] width 807 height 16
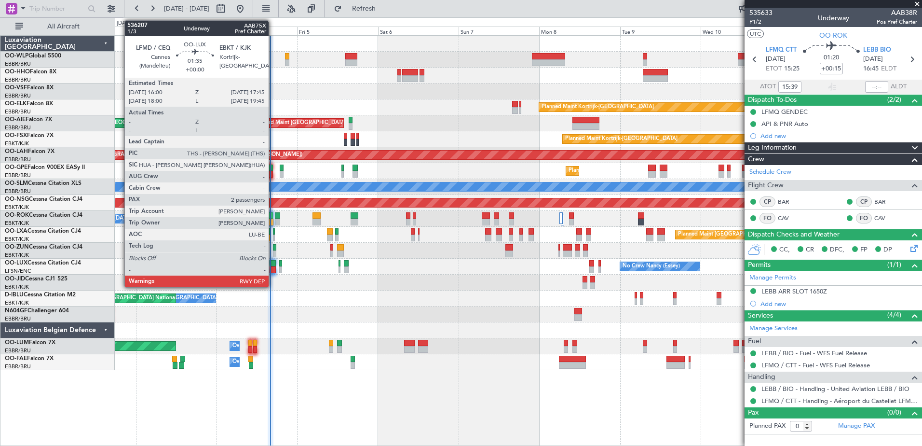
click at [273, 268] on div at bounding box center [273, 269] width 6 height 7
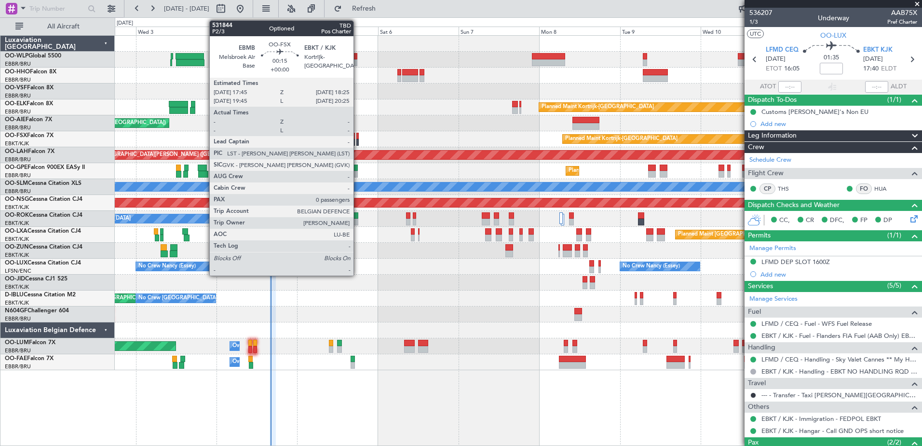
click at [358, 138] on div at bounding box center [357, 136] width 2 height 7
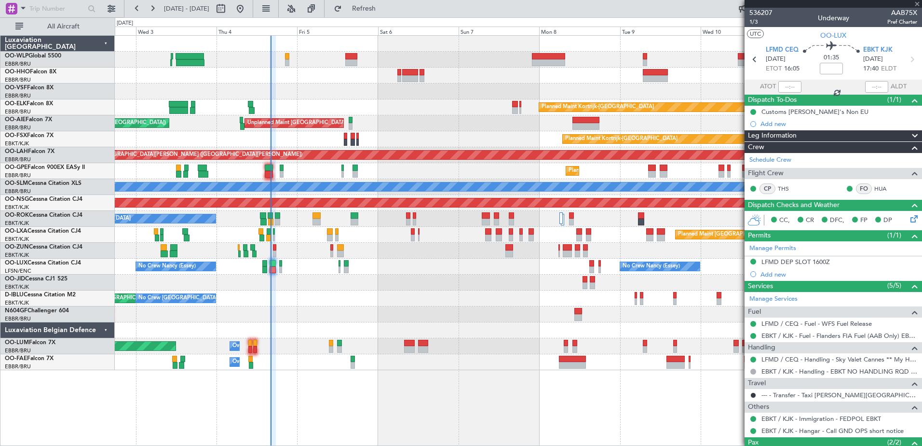
type input "0"
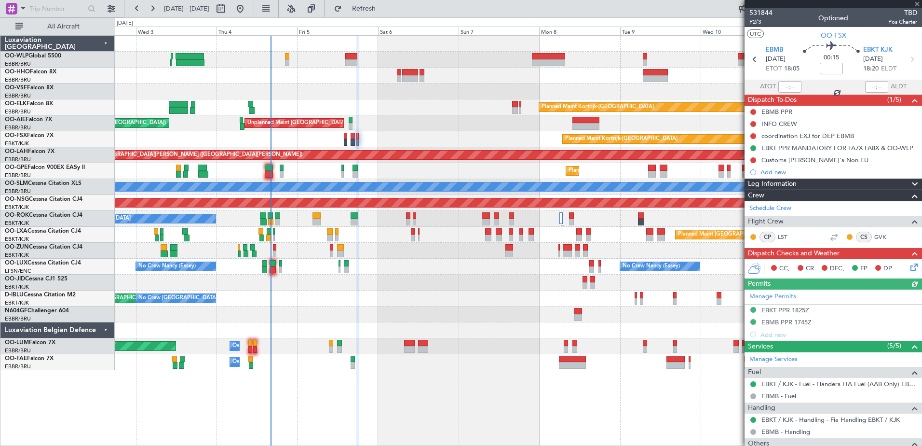
click at [791, 320] on div "Manage Permits EBKT PPR 1825Z EBMB PPR 1745Z Add new" at bounding box center [833, 314] width 177 height 51
click at [793, 323] on div "EBMB PPR 1745Z" at bounding box center [786, 322] width 50 height 8
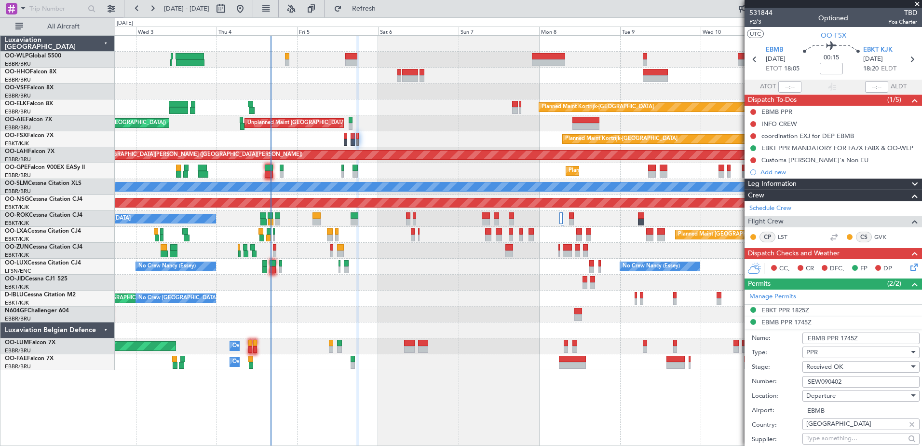
drag, startPoint x: 854, startPoint y: 381, endPoint x: 773, endPoint y: 382, distance: 81.0
click at [773, 382] on div "Number: SEW090402" at bounding box center [836, 381] width 168 height 14
click at [754, 161] on button at bounding box center [753, 160] width 6 height 6
click at [752, 217] on span "Cancelled" at bounding box center [755, 217] width 27 height 10
click at [754, 112] on button at bounding box center [753, 112] width 6 height 6
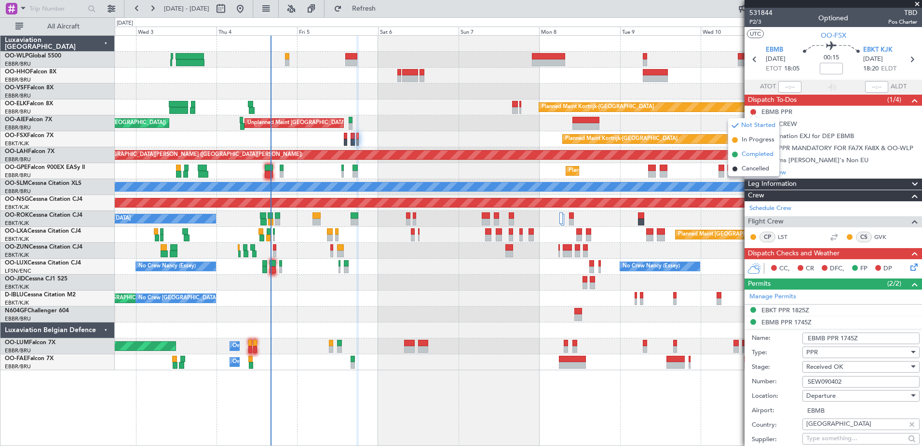
click at [756, 156] on span "Completed" at bounding box center [758, 154] width 32 height 10
click at [752, 122] on button at bounding box center [753, 124] width 6 height 6
click at [759, 163] on span "Completed" at bounding box center [758, 167] width 32 height 10
click at [756, 137] on div at bounding box center [753, 136] width 8 height 8
click at [751, 133] on button at bounding box center [753, 136] width 6 height 6
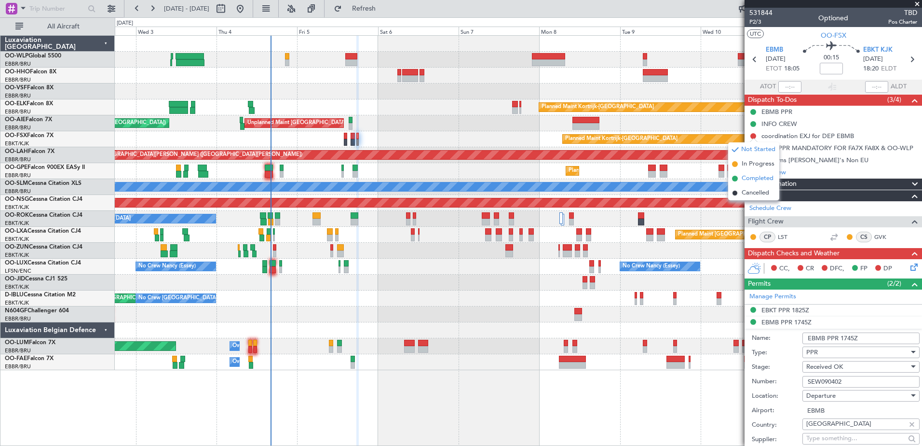
click at [754, 175] on span "Completed" at bounding box center [758, 179] width 32 height 10
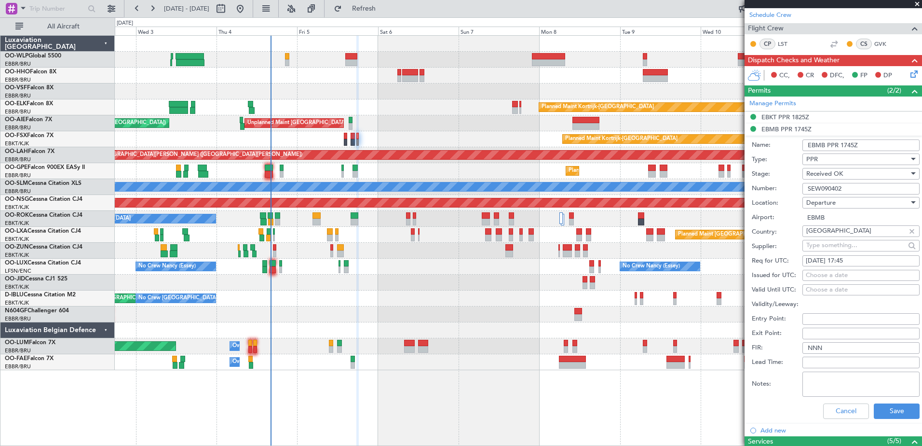
scroll to position [241, 0]
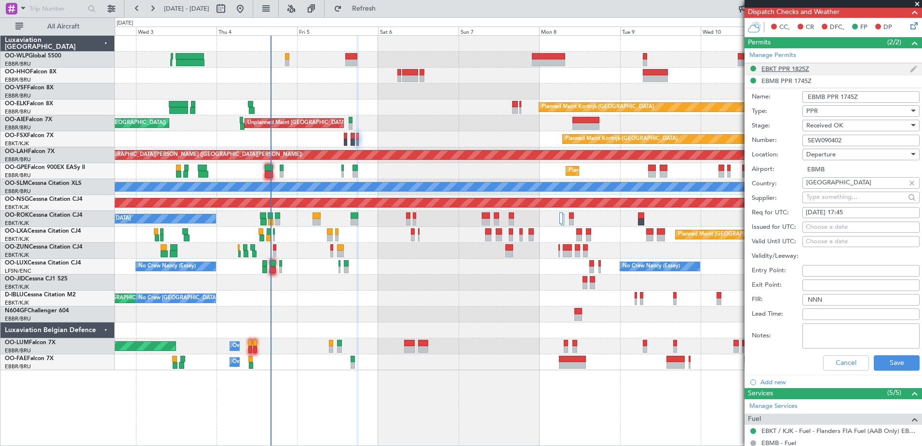
click at [793, 65] on div "EBKT PPR 1825Z" at bounding box center [785, 69] width 48 height 8
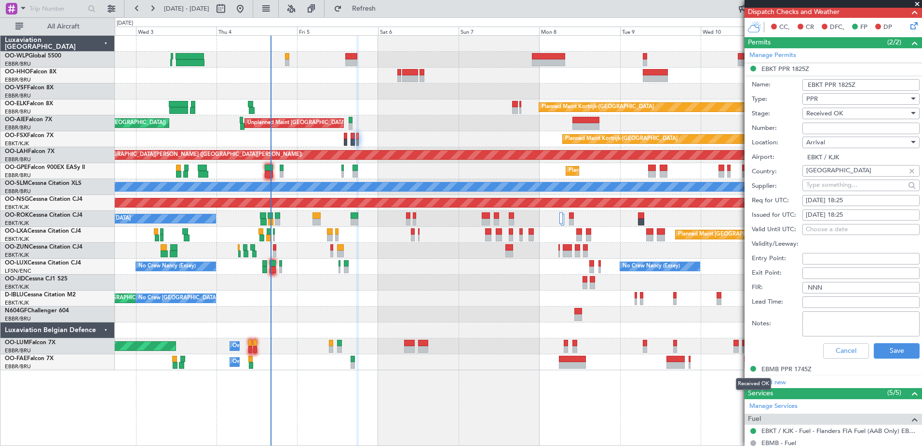
click at [776, 381] on mat-tooltip-component "Received OK" at bounding box center [753, 384] width 49 height 26
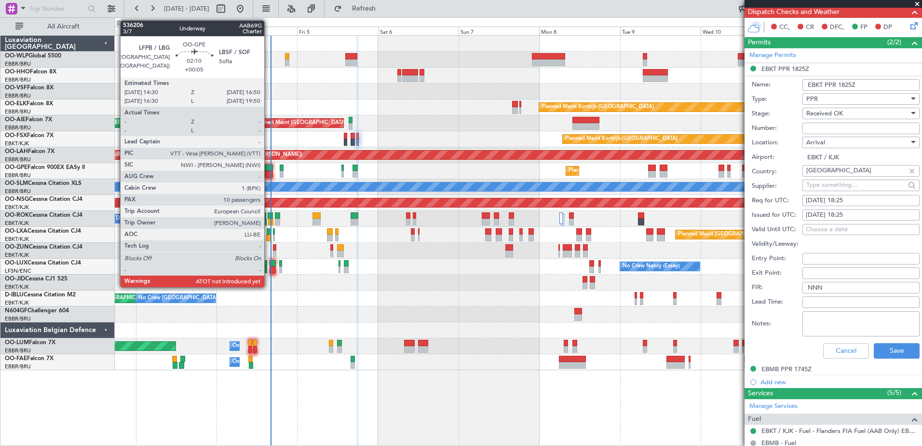
click at [269, 170] on div at bounding box center [269, 167] width 8 height 7
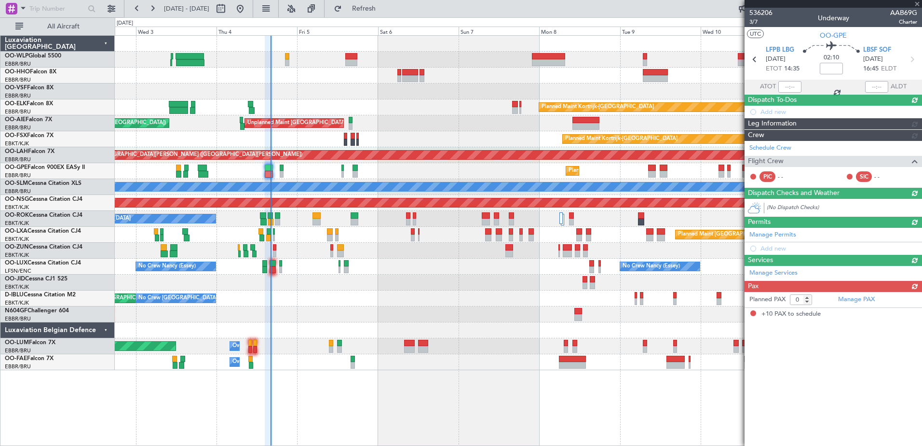
type input "+00:05"
type input "10"
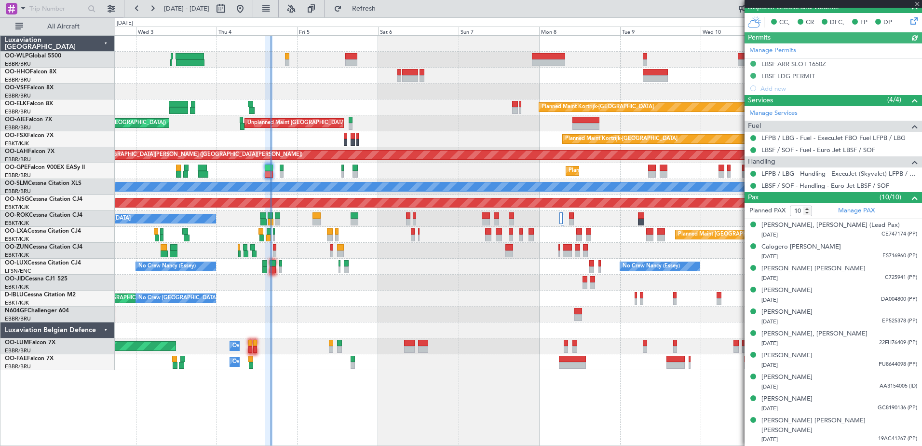
scroll to position [0, 0]
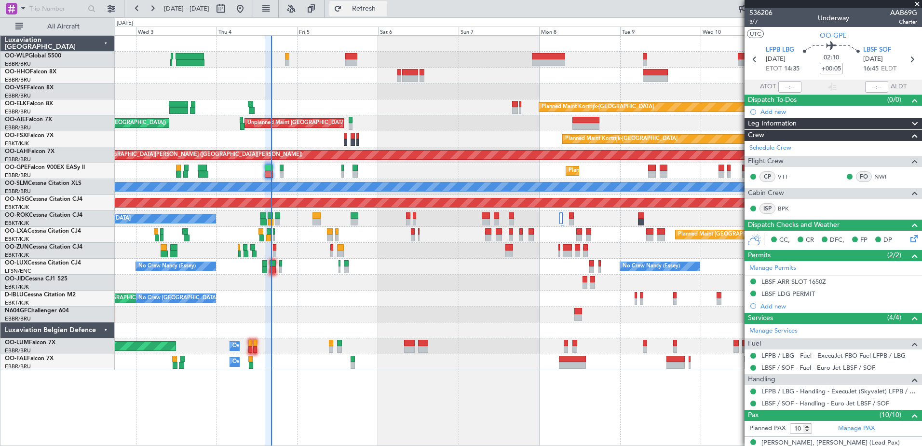
click at [384, 9] on span "Refresh" at bounding box center [364, 8] width 41 height 7
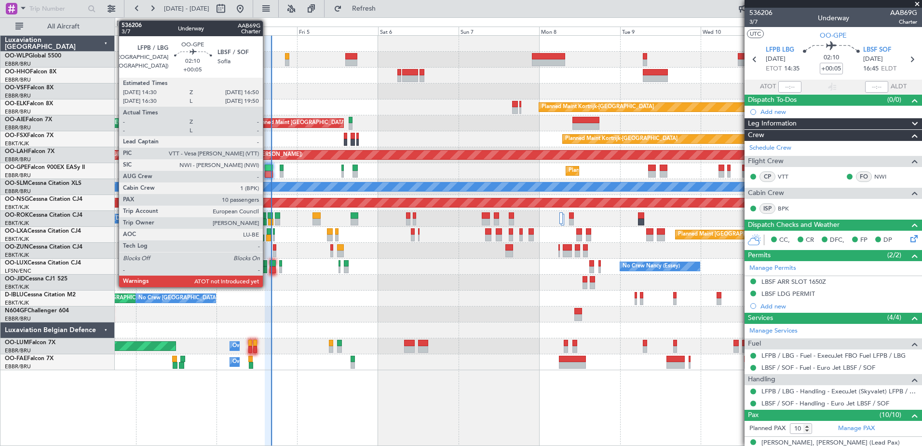
click at [267, 170] on div at bounding box center [269, 167] width 8 height 7
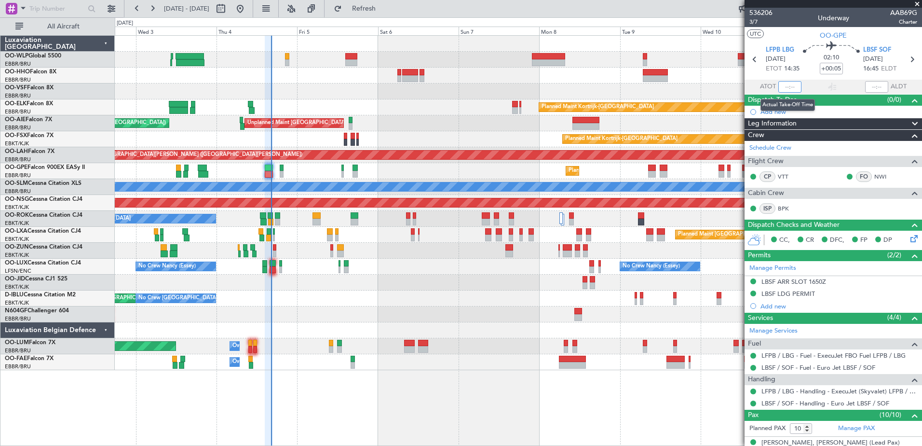
click at [787, 88] on input "text" at bounding box center [789, 87] width 23 height 12
type input "16:13"
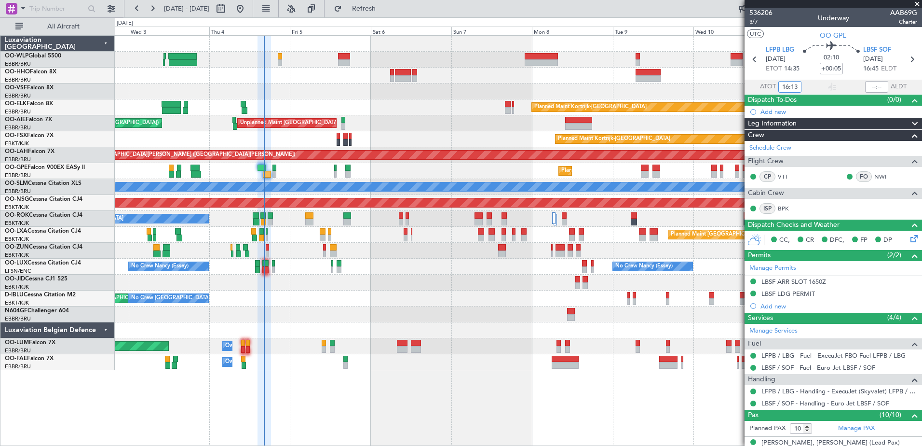
click at [290, 173] on div "Planned Maint Brussels (Brussels National) No Crew Brussels (Brussels National)…" at bounding box center [518, 171] width 807 height 16
click at [384, 9] on span "Refresh" at bounding box center [364, 8] width 41 height 7
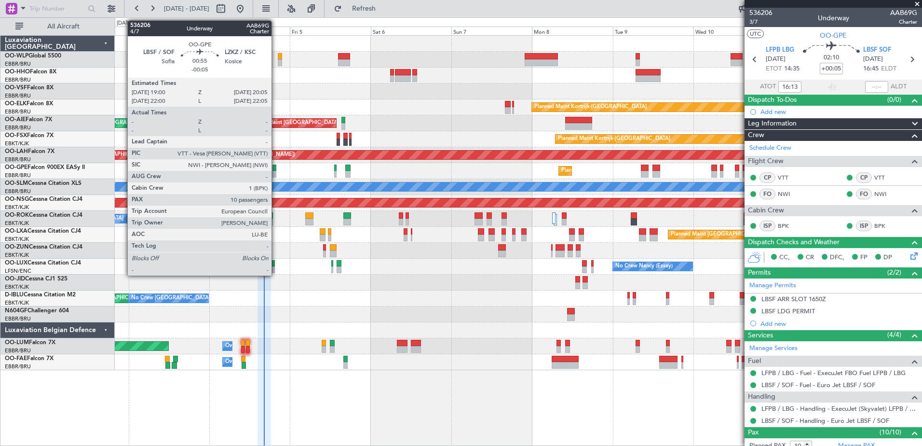
click at [276, 175] on div at bounding box center [274, 174] width 4 height 7
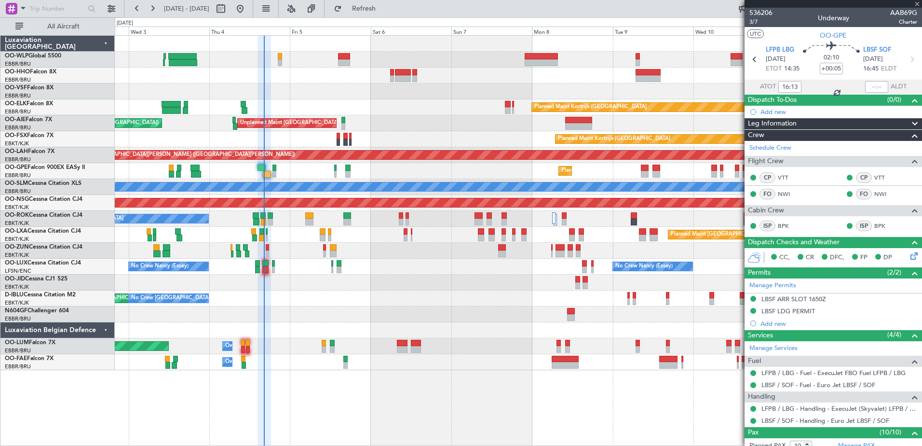
type input "-00:05"
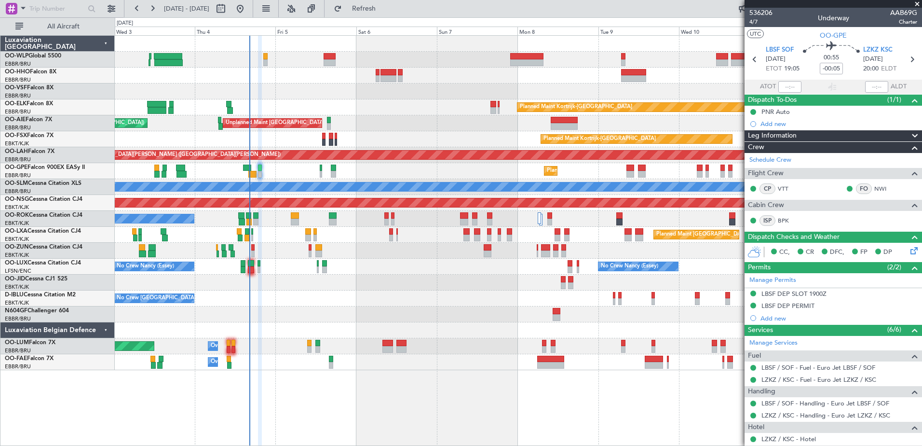
click at [353, 284] on div "Planned Maint Kortrijk-Wevelgem Planned Maint London (Farnborough) Unplanned Ma…" at bounding box center [518, 203] width 807 height 334
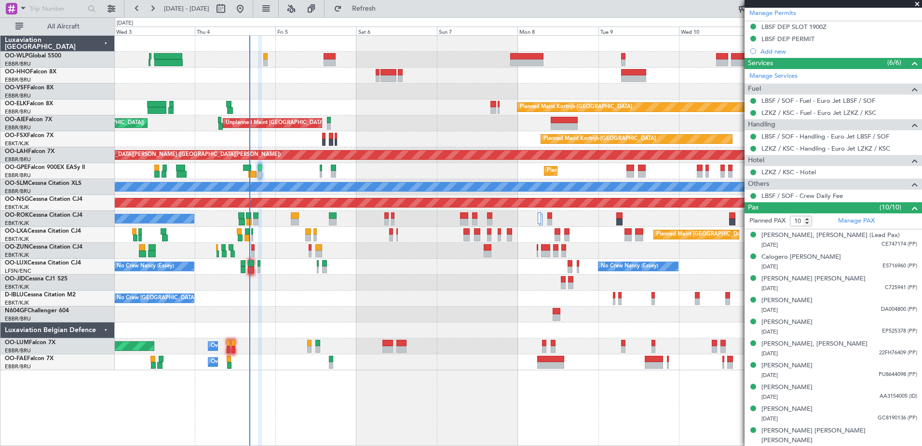
scroll to position [218, 0]
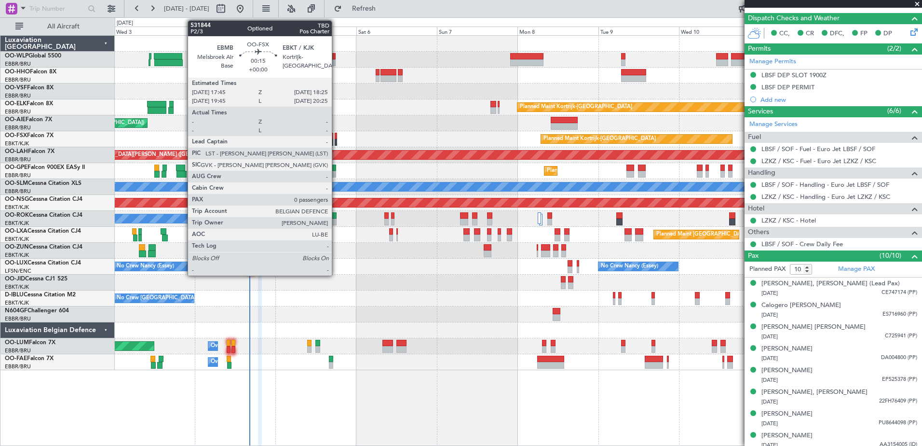
click at [336, 141] on div at bounding box center [336, 142] width 2 height 7
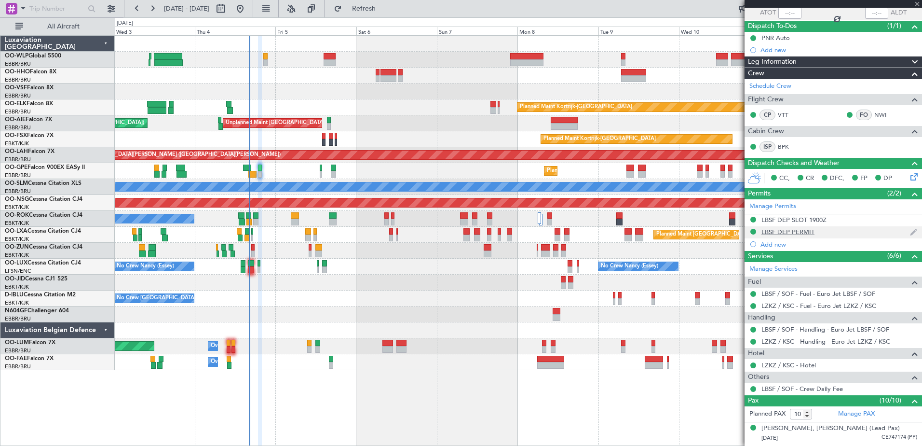
scroll to position [0, 0]
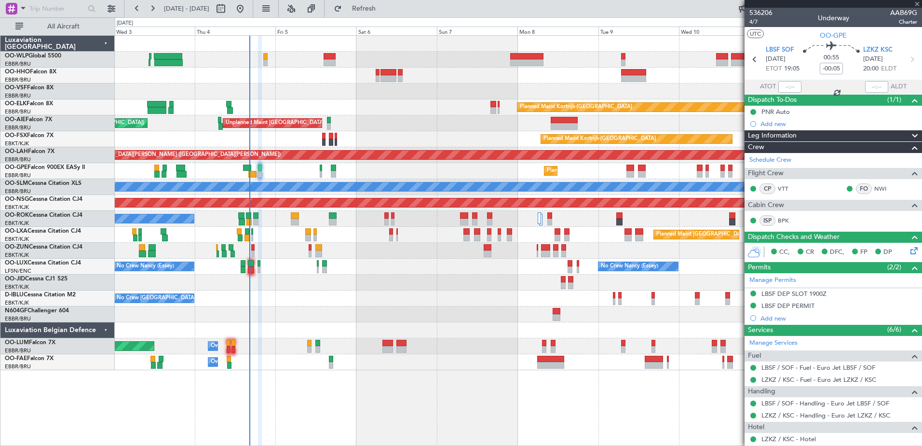
type input "0"
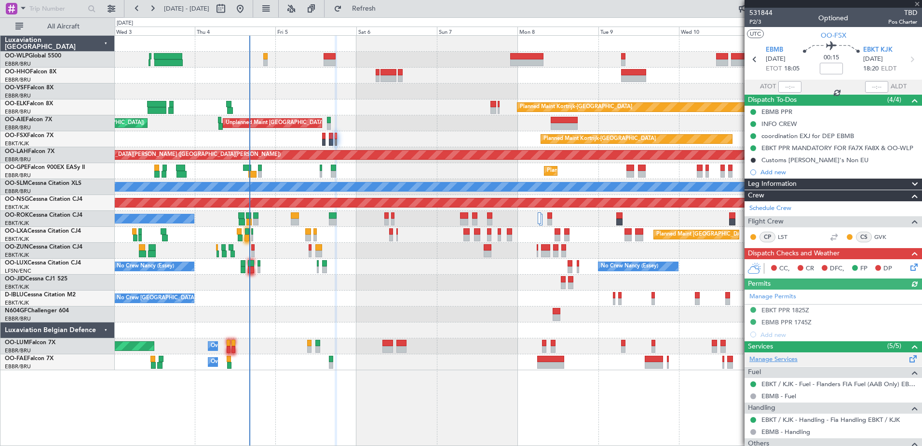
drag, startPoint x: 771, startPoint y: 337, endPoint x: 780, endPoint y: 360, distance: 24.7
click at [773, 349] on div "531844 P2/3 Optioned TBD Pos Charter UTC OO-FSX EBMB 05/09/2025 ETOT 18:05 00:1…" at bounding box center [833, 272] width 177 height 529
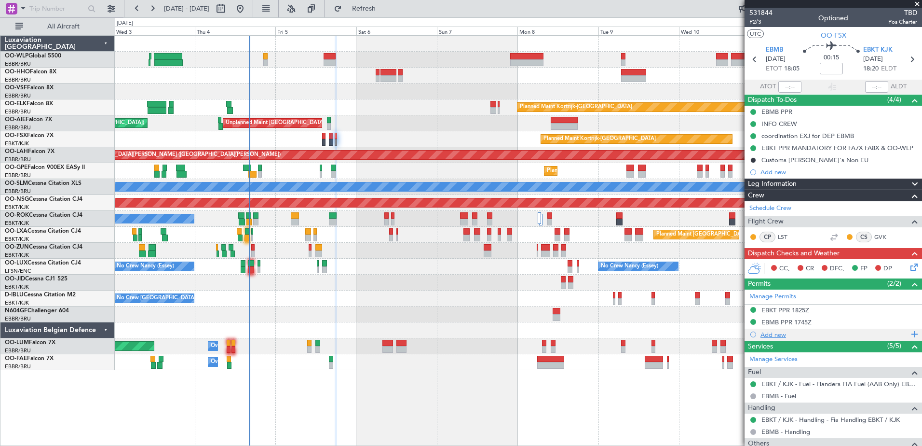
click at [780, 338] on div "Add new" at bounding box center [834, 334] width 148 height 8
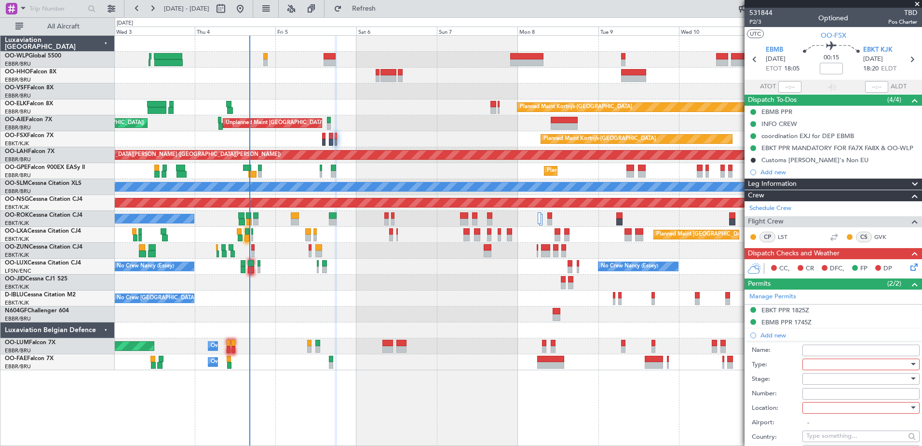
click at [821, 362] on div at bounding box center [857, 364] width 103 height 14
drag, startPoint x: 685, startPoint y: 443, endPoint x: 688, endPoint y: 438, distance: 6.0
click at [686, 442] on div at bounding box center [461, 223] width 922 height 446
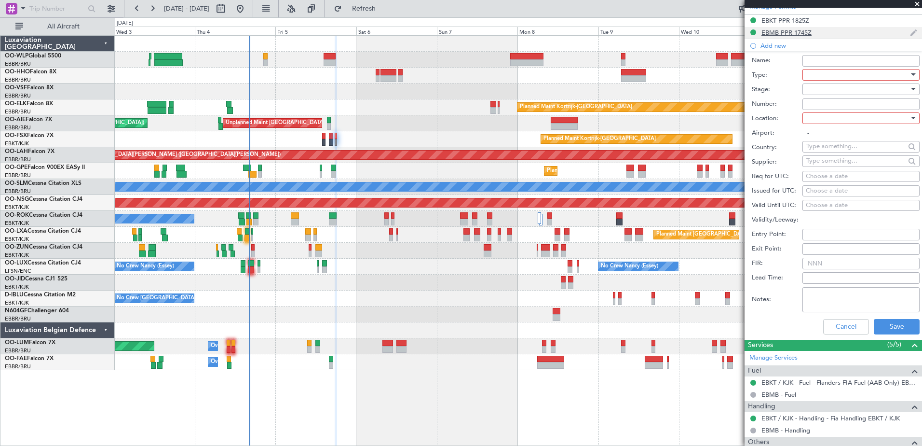
scroll to position [193, 0]
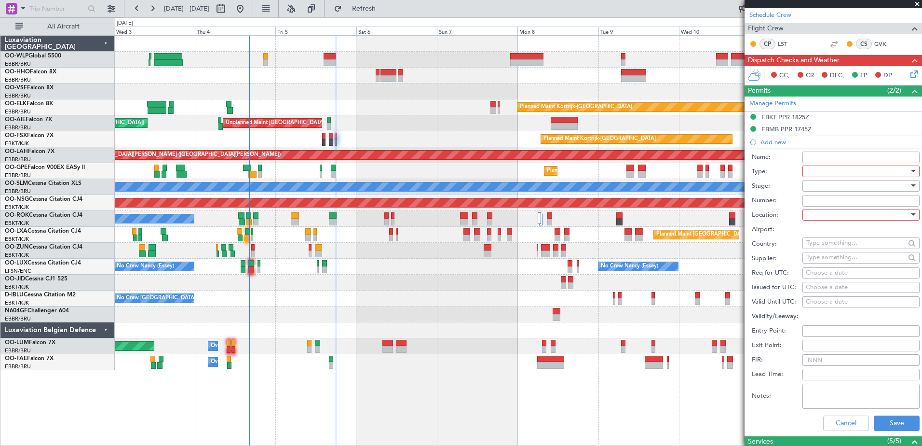
click at [830, 174] on div at bounding box center [857, 171] width 103 height 14
click at [844, 259] on span "Slot" at bounding box center [857, 262] width 101 height 14
click at [820, 218] on div at bounding box center [857, 214] width 103 height 14
click at [830, 234] on span "Departure" at bounding box center [857, 234] width 101 height 14
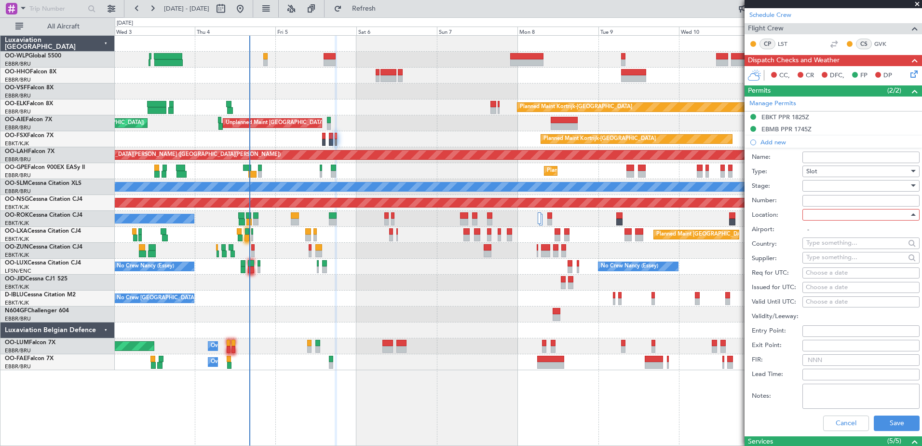
type input "EBMB"
click at [826, 202] on input "Number:" at bounding box center [860, 201] width 117 height 12
paste input "EBBRAAB5521D"
type input "EBBRAAB5521D"
click at [839, 185] on div at bounding box center [857, 185] width 103 height 14
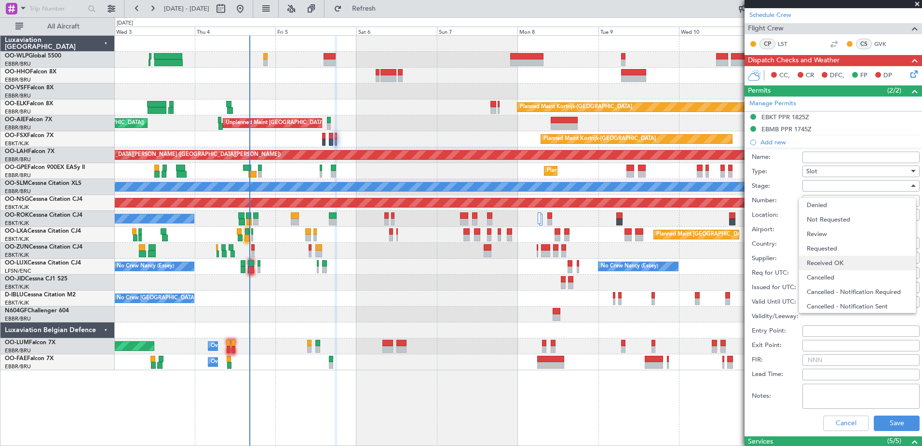
click at [836, 259] on span "Received OK" at bounding box center [857, 263] width 101 height 14
click at [823, 287] on div "Choose a date" at bounding box center [861, 288] width 110 height 10
select select "9"
select select "2025"
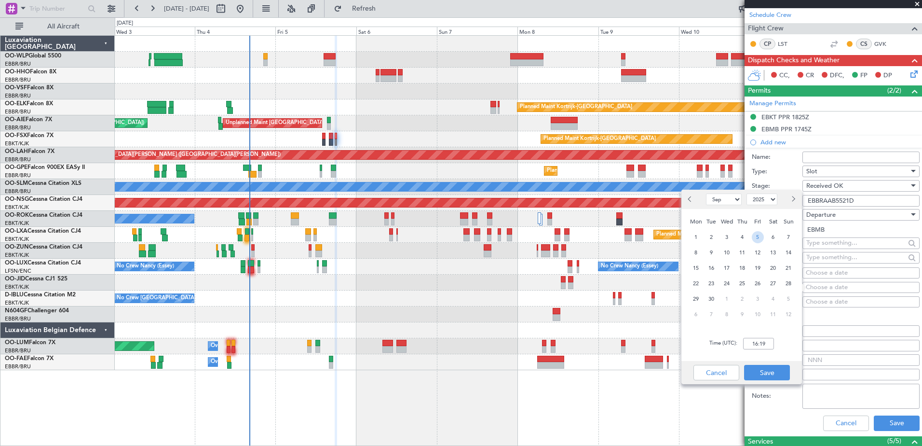
click at [757, 238] on span "5" at bounding box center [758, 237] width 12 height 12
click at [757, 341] on input "00:00" at bounding box center [758, 344] width 31 height 12
type input "17:45"
click at [760, 368] on button "Save" at bounding box center [767, 372] width 46 height 15
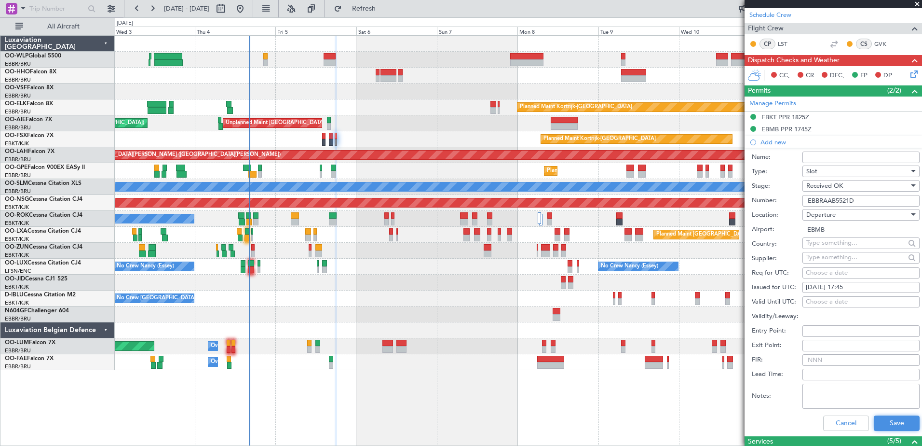
drag, startPoint x: 900, startPoint y: 415, endPoint x: 858, endPoint y: 241, distance: 179.1
click at [859, 256] on form "Name: Type: Slot Stage: Received OK Number: EBBRAAB5521D Location: Departure Ai…" at bounding box center [833, 292] width 177 height 288
click at [864, 203] on input "EBBRAAB5521D" at bounding box center [860, 201] width 117 height 12
type input "EBBRAAB5521D00"
click at [887, 419] on button "Save" at bounding box center [897, 422] width 46 height 15
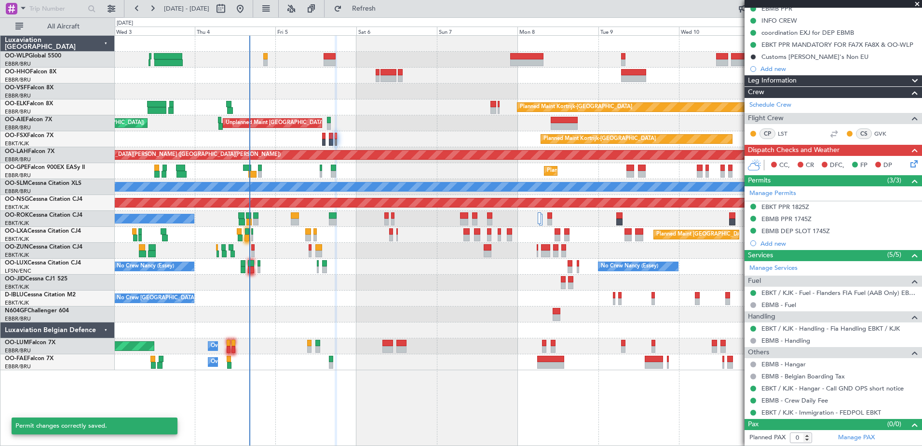
scroll to position [103, 0]
click at [816, 233] on div "EBMB DEP SLOT 1745Z" at bounding box center [795, 231] width 68 height 8
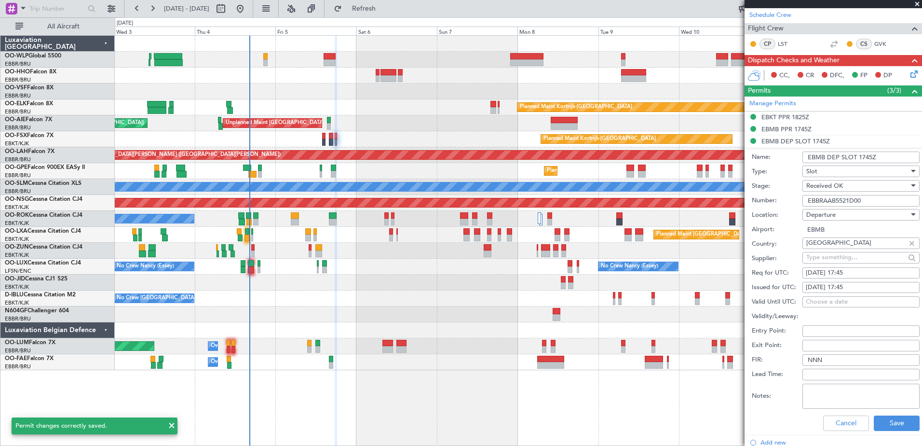
click at [822, 157] on input "EBMB DEP SLOT 1745Z" at bounding box center [860, 157] width 117 height 12
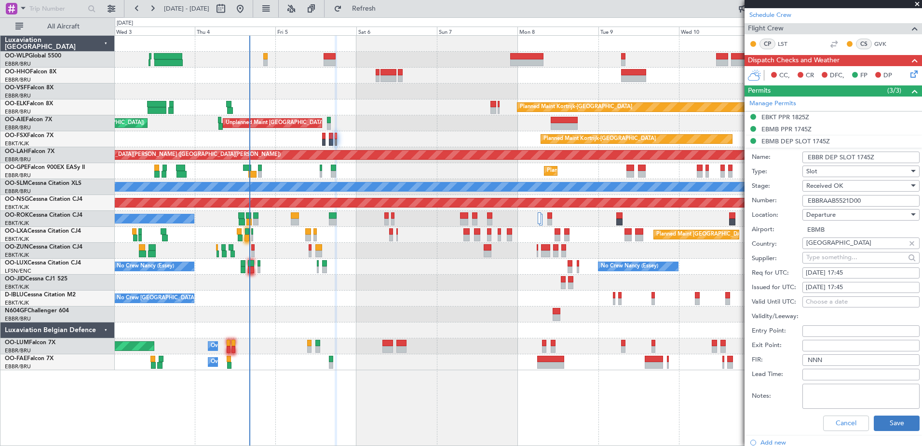
type input "EBBR DEP SLOT 1745Z"
click at [880, 421] on button "Save" at bounding box center [897, 422] width 46 height 15
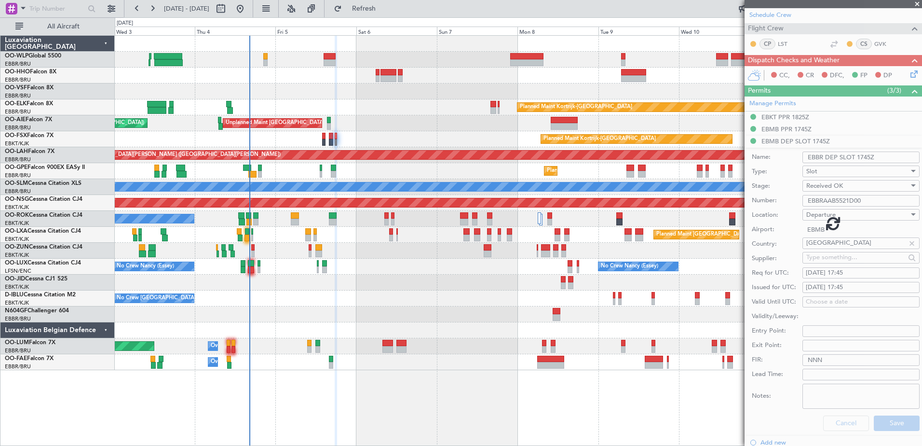
scroll to position [103, 0]
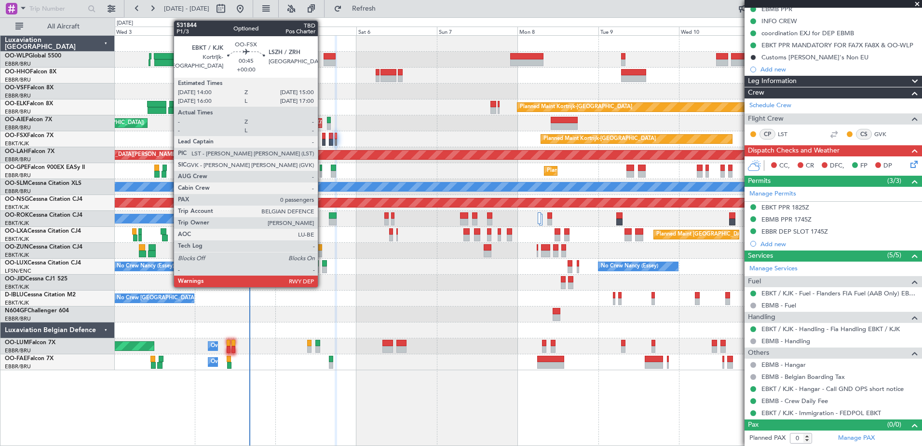
click at [322, 140] on div at bounding box center [323, 142] width 3 height 7
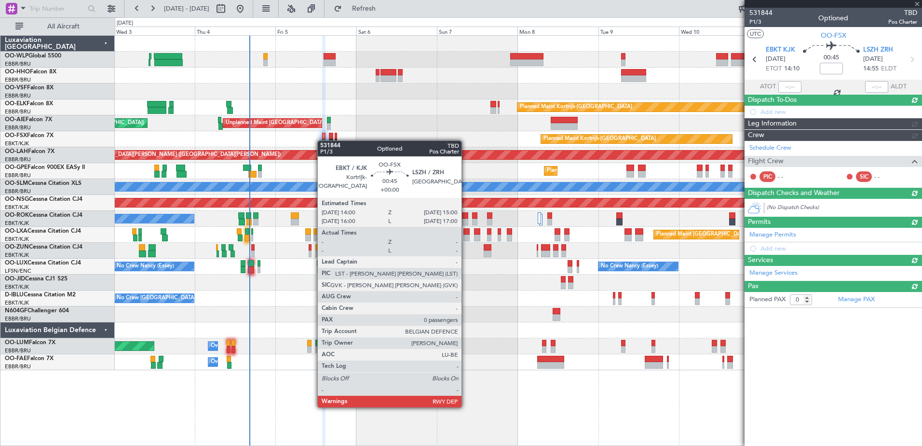
scroll to position [0, 0]
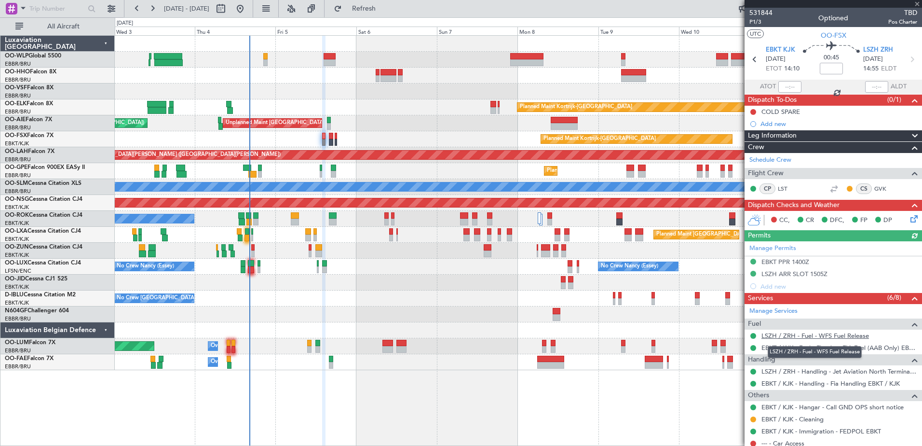
click at [813, 336] on link "LSZH / ZRH - Fuel - WFS Fuel Release" at bounding box center [815, 335] width 108 height 8
click at [811, 369] on link "LSZH / ZRH - Handling - Jet Aviation North Terminal LSZH / ZRH" at bounding box center [839, 371] width 156 height 8
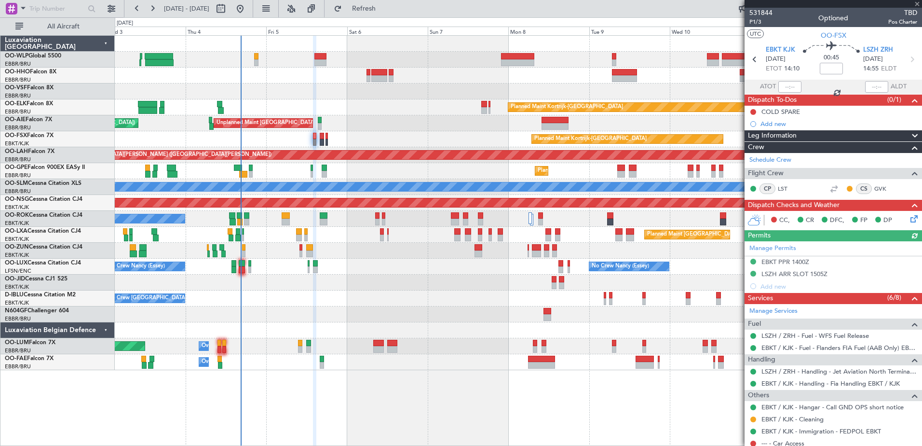
click at [259, 382] on div "Planned Maint Kortrijk-Wevelgem Planned Maint London (Farnborough) Unplanned Ma…" at bounding box center [518, 240] width 807 height 410
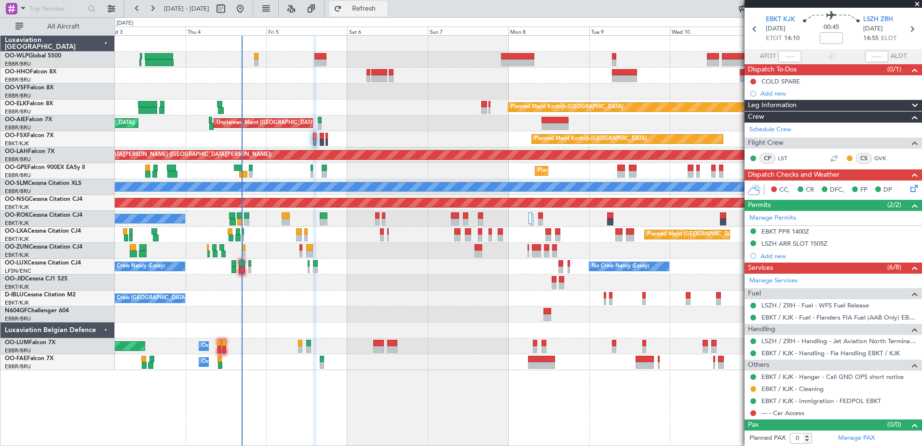
click at [384, 9] on span "Refresh" at bounding box center [364, 8] width 41 height 7
click at [382, 10] on span "Refresh" at bounding box center [364, 8] width 41 height 7
click at [284, 312] on div at bounding box center [518, 314] width 807 height 16
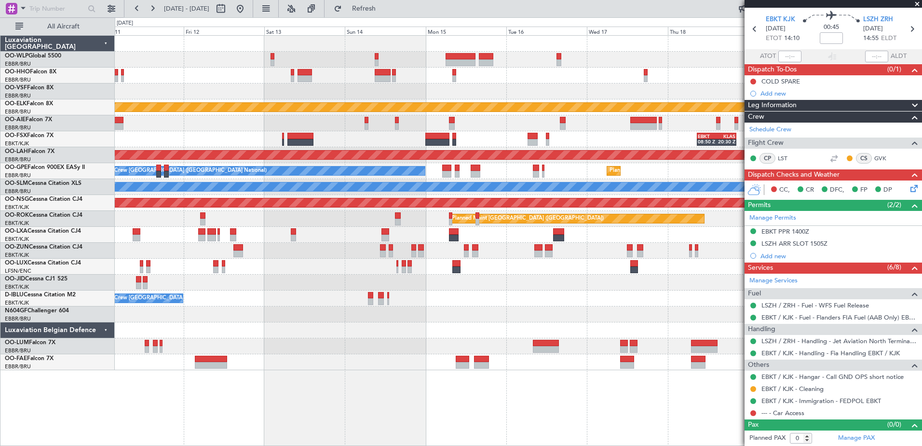
click at [273, 370] on div "Planned Maint Kortrijk-Wevelgem EBKT 08:50 Z KLAS 20:30 Z Planned Maint Kortrij…" at bounding box center [518, 240] width 807 height 410
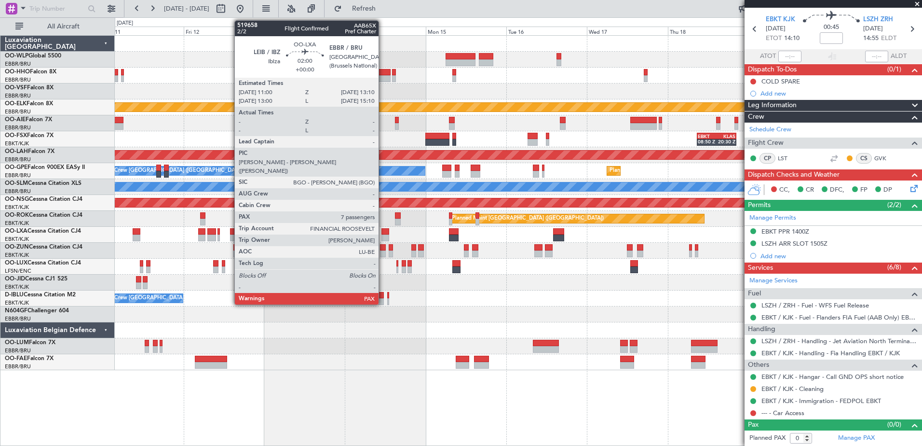
click at [383, 230] on div at bounding box center [385, 231] width 8 height 7
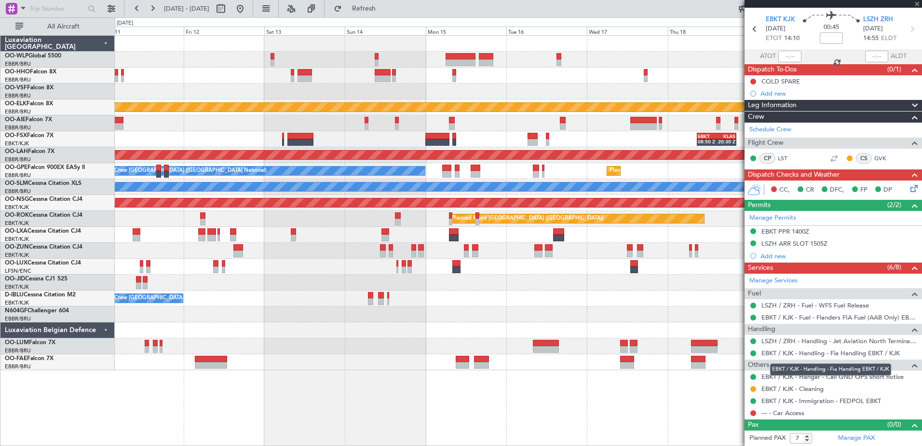
scroll to position [0, 0]
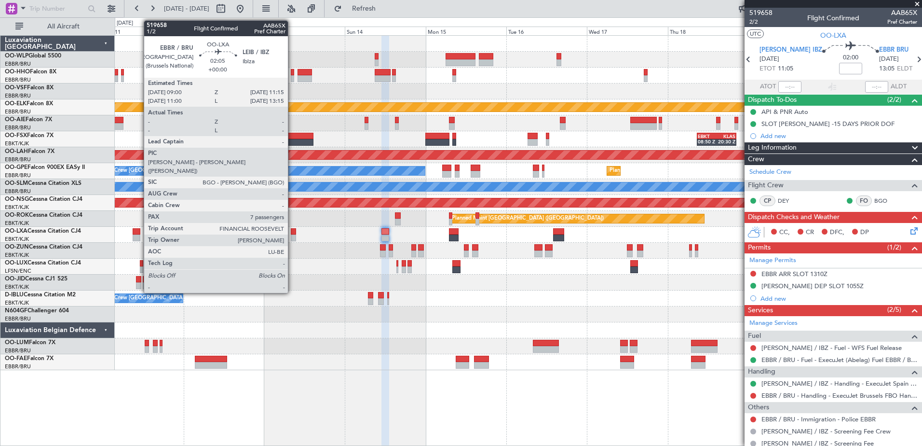
click at [139, 232] on div at bounding box center [137, 231] width 8 height 7
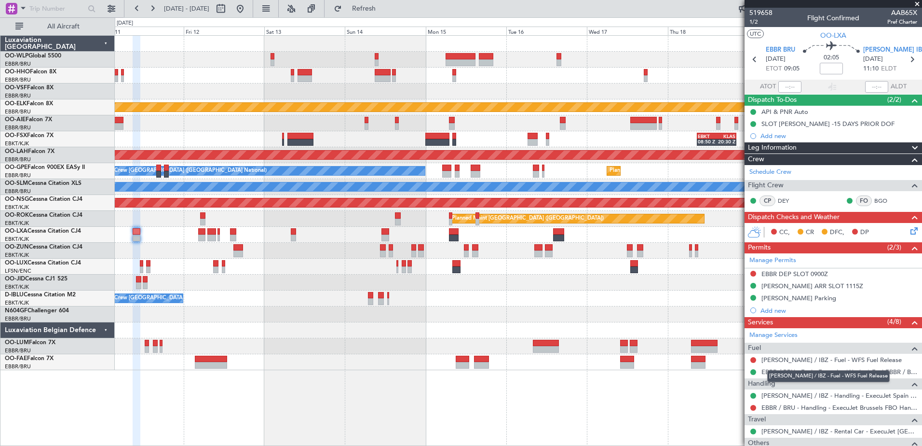
drag, startPoint x: 842, startPoint y: 374, endPoint x: 837, endPoint y: 380, distance: 8.2
click at [837, 380] on body "11 Sep 2025 - 21 Sep 2025 Refresh Quick Links All Aircraft Planned Maint Kortri…" at bounding box center [461, 223] width 922 height 446
click at [806, 287] on div "LEIB ARR SLOT 1115Z" at bounding box center [812, 286] width 102 height 8
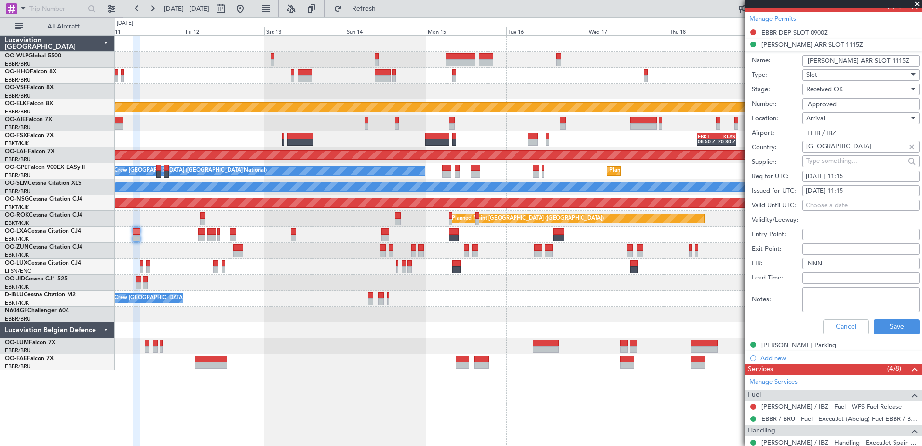
scroll to position [338, 0]
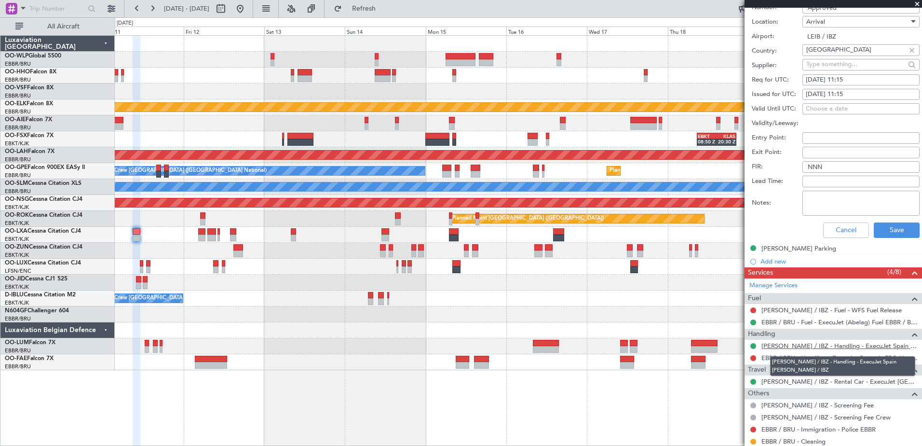
click at [827, 346] on link "LEIB / IBZ - Handling - ExecuJet Spain LEIB / IBZ" at bounding box center [839, 345] width 156 height 8
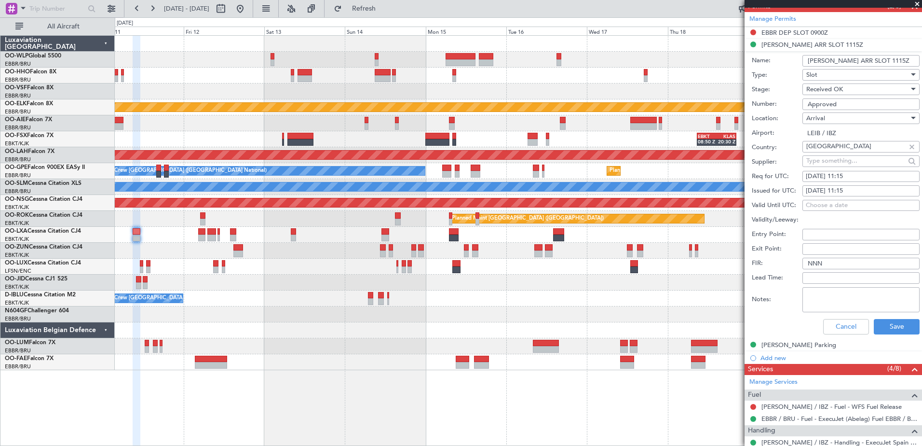
scroll to position [386, 0]
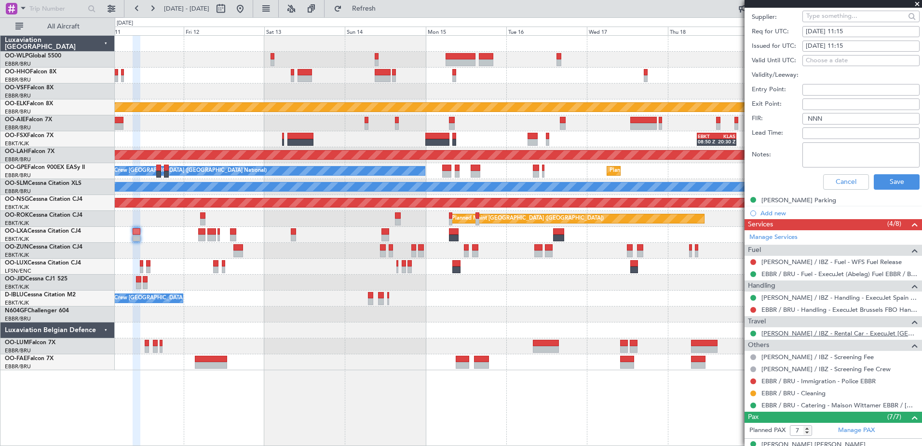
click at [824, 336] on link "LEIB / IBZ - Rental Car - ExecuJet Spain LEIB / IBZ" at bounding box center [839, 333] width 156 height 8
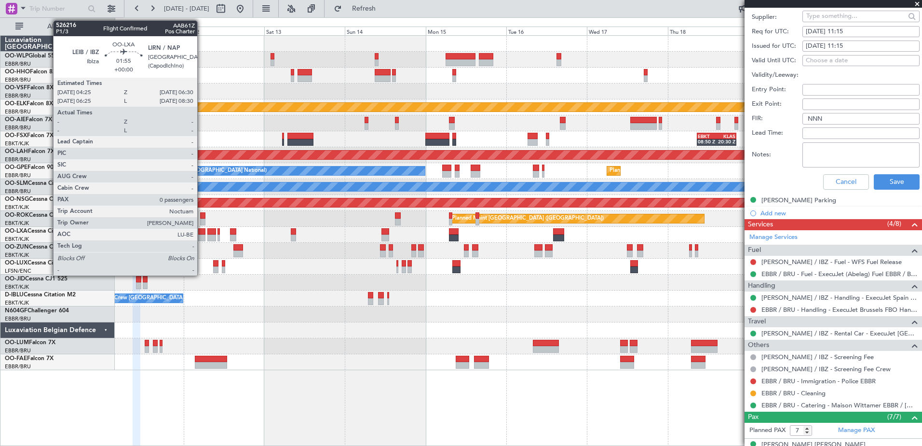
click at [202, 231] on div at bounding box center [201, 231] width 7 height 7
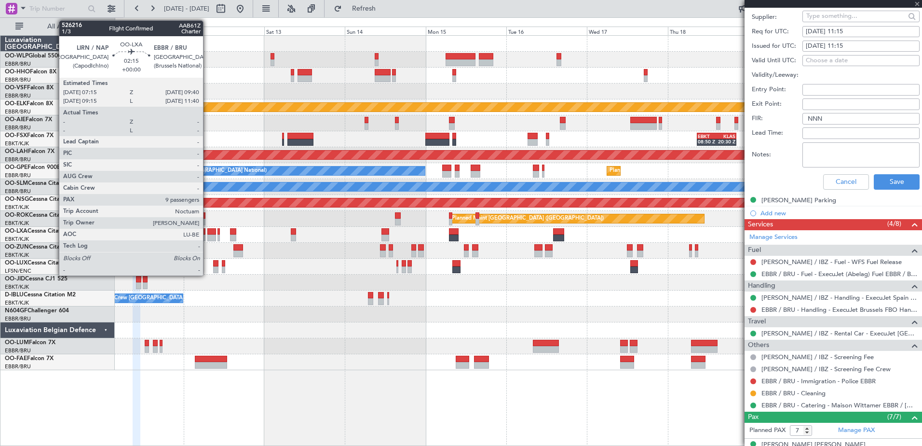
type input "0"
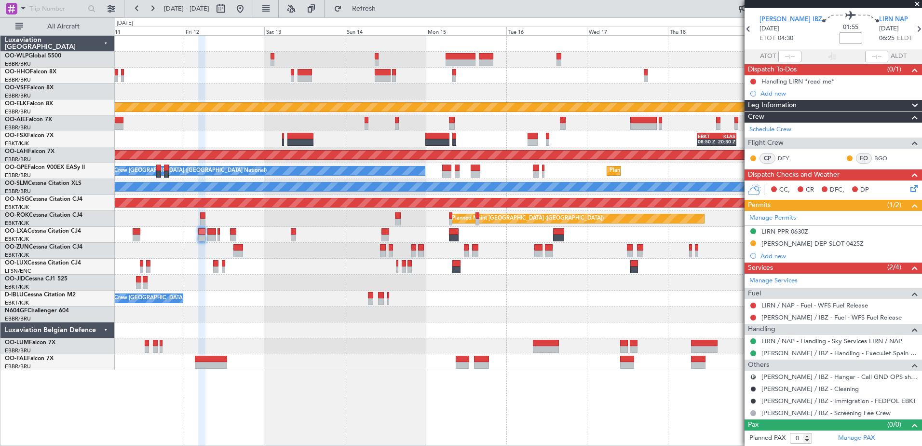
scroll to position [0, 0]
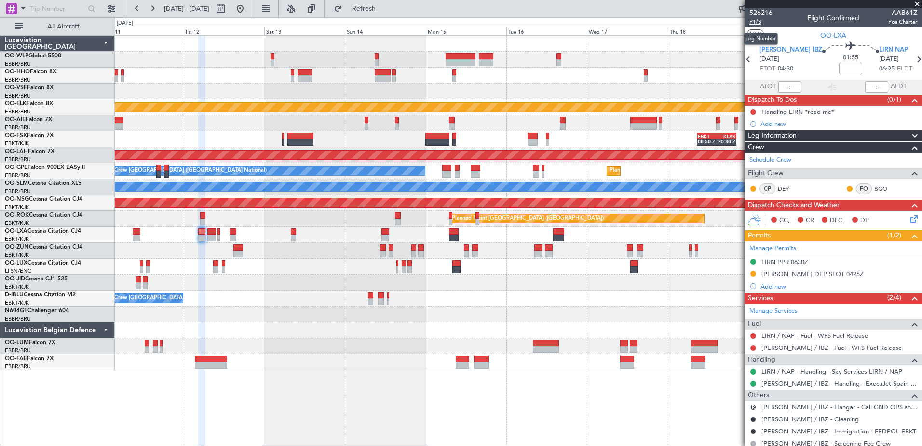
click at [757, 25] on span "P1/3" at bounding box center [760, 22] width 23 height 8
click at [382, 10] on span "Refresh" at bounding box center [364, 8] width 41 height 7
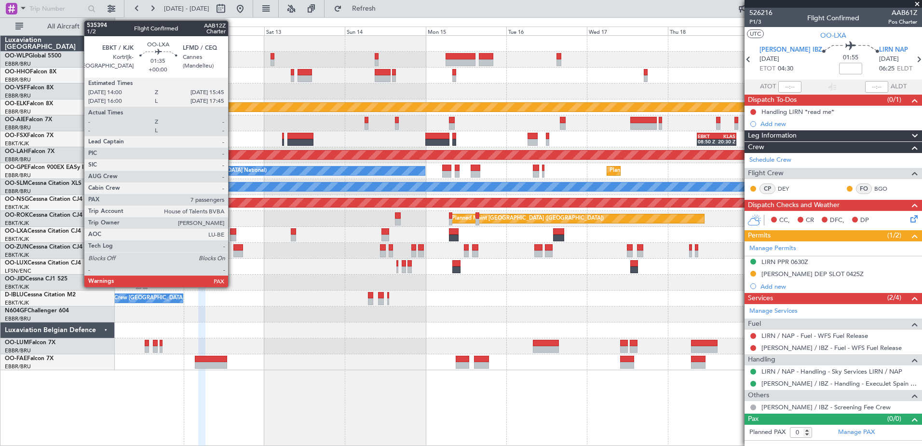
click at [232, 232] on div at bounding box center [233, 231] width 6 height 7
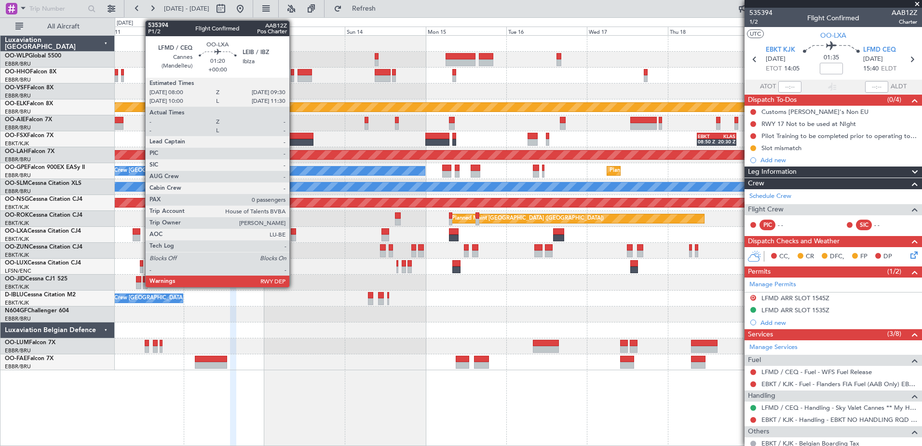
click at [294, 231] on div at bounding box center [293, 231] width 5 height 7
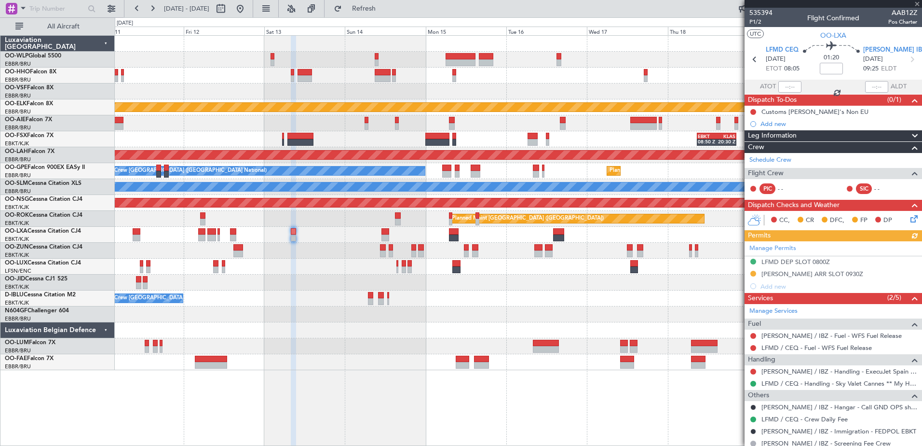
scroll to position [30, 0]
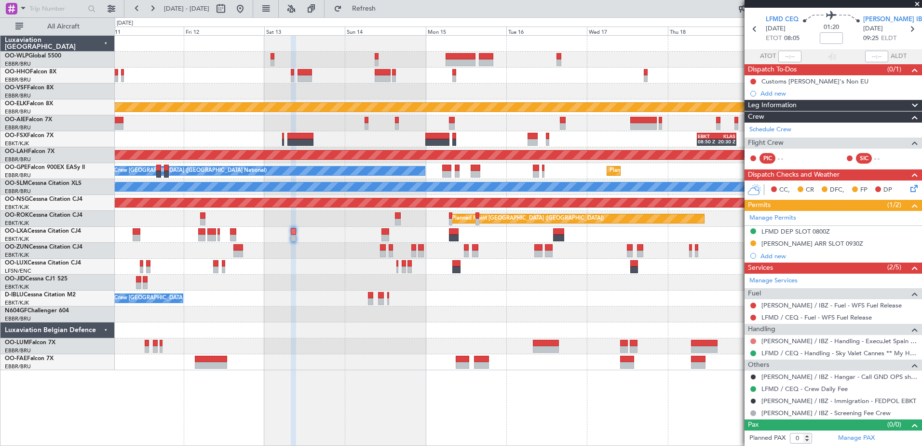
click at [753, 340] on button at bounding box center [753, 341] width 6 height 6
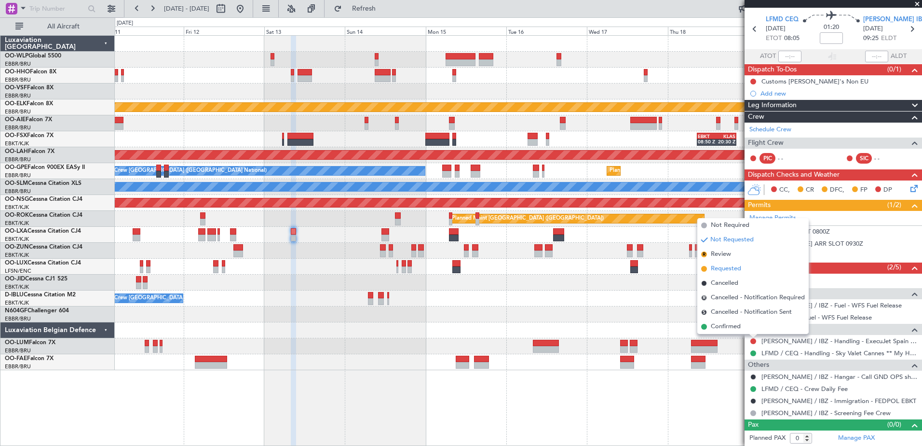
click at [718, 268] on span "Requested" at bounding box center [726, 269] width 30 height 10
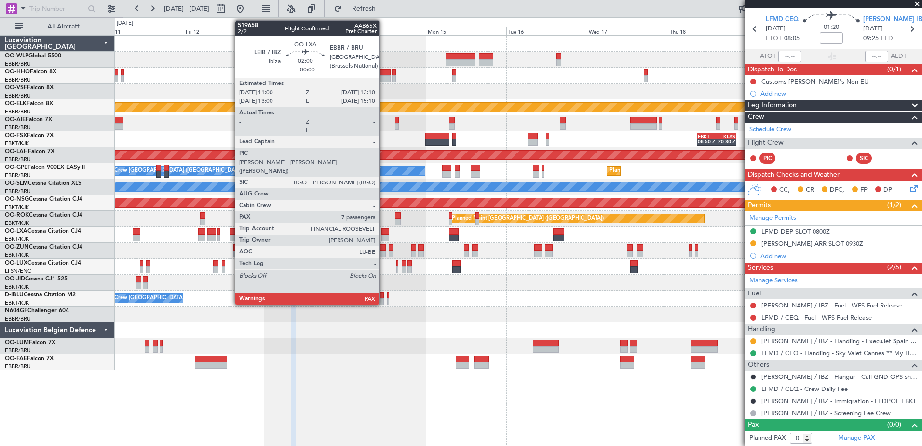
click at [383, 235] on div at bounding box center [385, 237] width 8 height 7
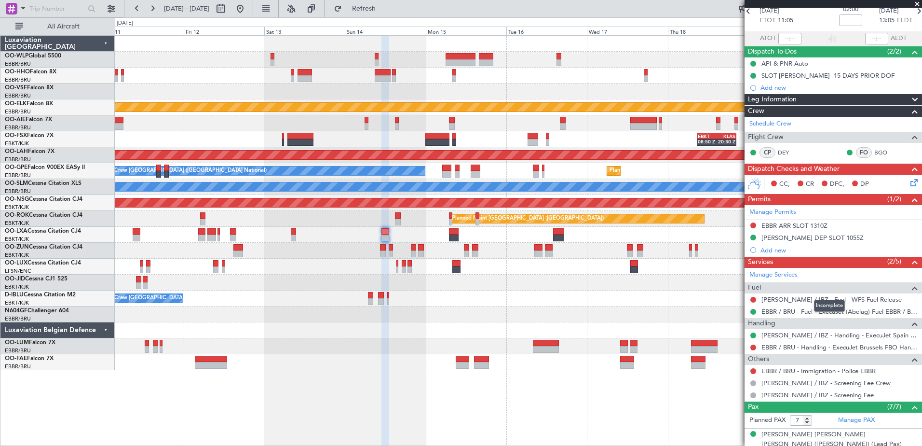
scroll to position [0, 0]
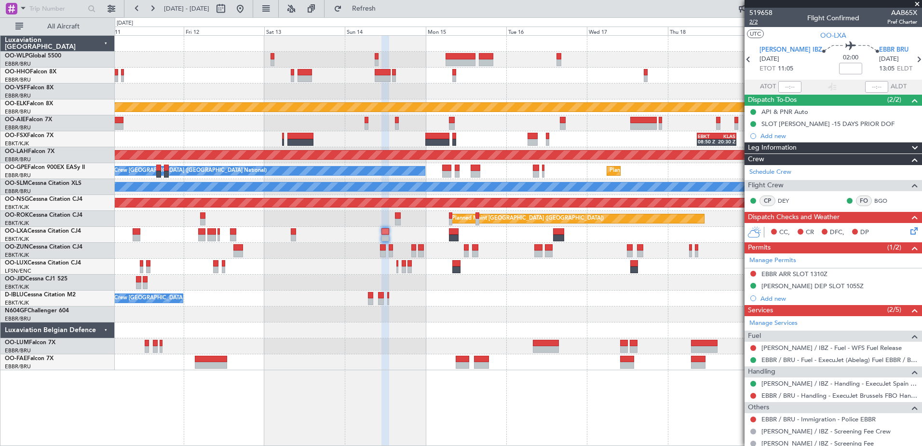
click at [755, 24] on span "2/2" at bounding box center [760, 22] width 23 height 8
click at [115, 397] on div "Luxaviation [GEOGRAPHIC_DATA] OO-WLP Global 5500 EBBR/BRU [GEOGRAPHIC_DATA] ([G…" at bounding box center [57, 240] width 114 height 410
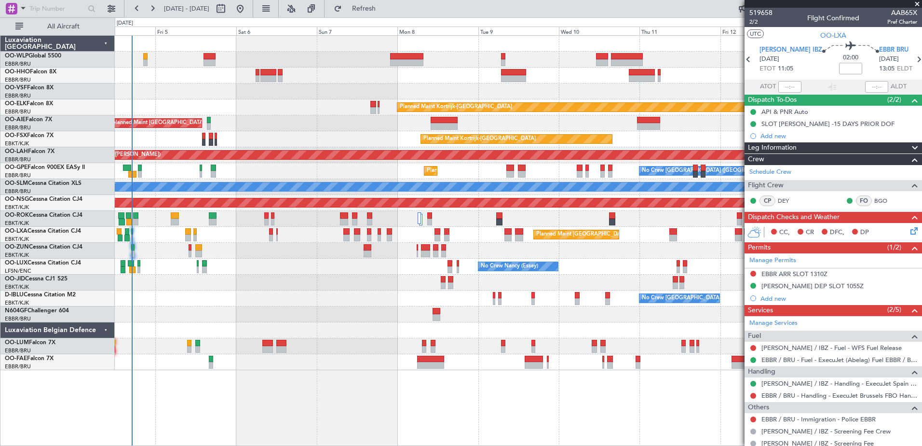
click at [817, 340] on fb-app "[DATE] - [DATE] Refresh Quick Links All Aircraft Planned Maint [GEOGRAPHIC_DATA…" at bounding box center [461, 226] width 922 height 438
click at [214, 136] on div "Planned Maint Kortrijk-[GEOGRAPHIC_DATA]" at bounding box center [518, 139] width 807 height 16
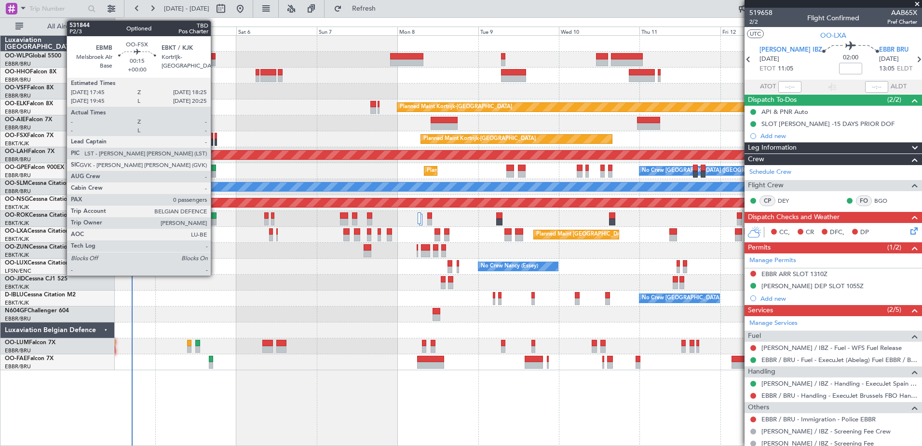
click at [215, 136] on div at bounding box center [216, 136] width 2 height 7
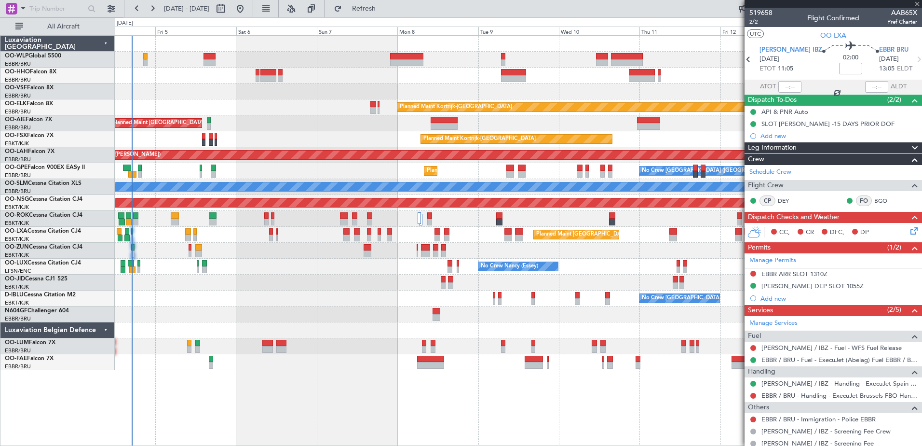
type input "0"
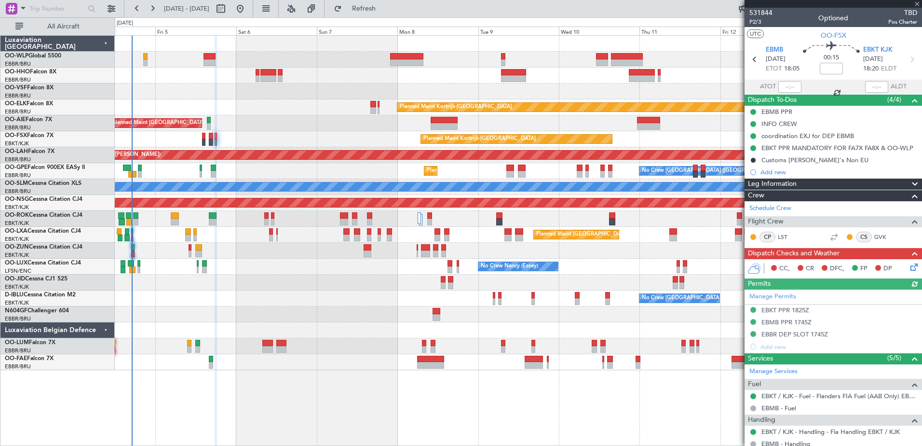
scroll to position [103, 0]
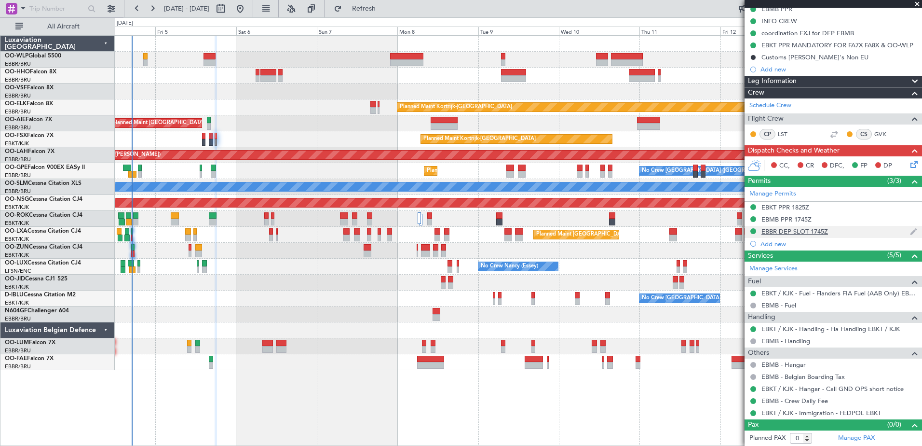
click at [800, 229] on div "EBBR DEP SLOT 1745Z" at bounding box center [794, 231] width 67 height 8
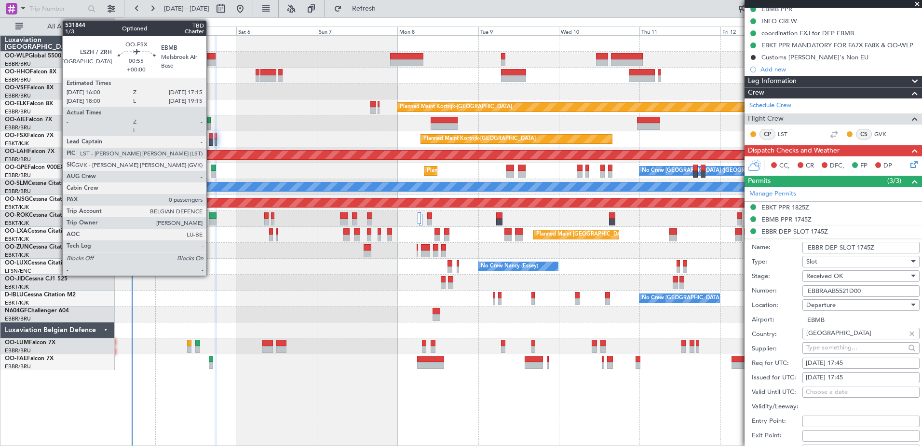
click at [211, 139] on div at bounding box center [211, 142] width 4 height 7
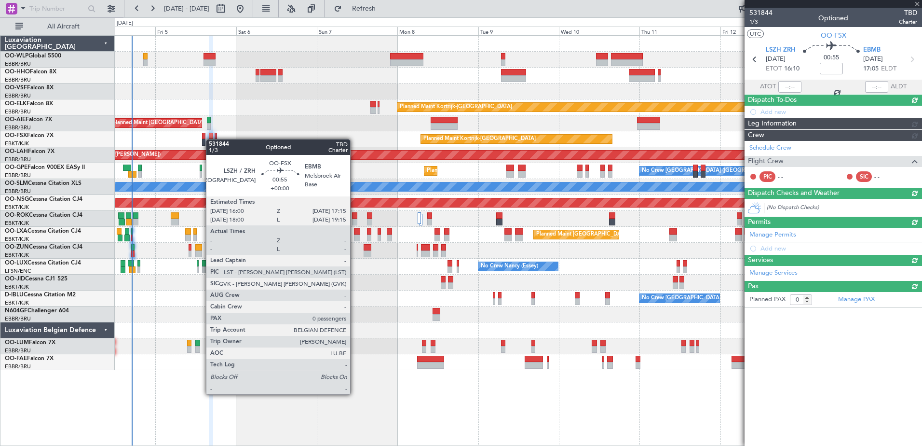
scroll to position [0, 0]
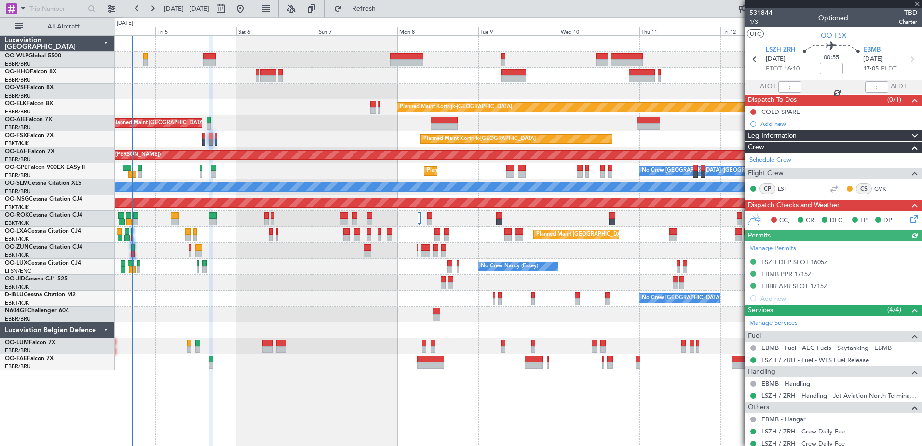
click at [799, 287] on div "Manage Permits LSZH DEP SLOT 1605Z EBMB PPR 1715Z EBBR ARR SLOT 1715Z Add new" at bounding box center [833, 272] width 177 height 63
click at [820, 287] on div "EBBR ARR SLOT 1715Z" at bounding box center [794, 286] width 66 height 8
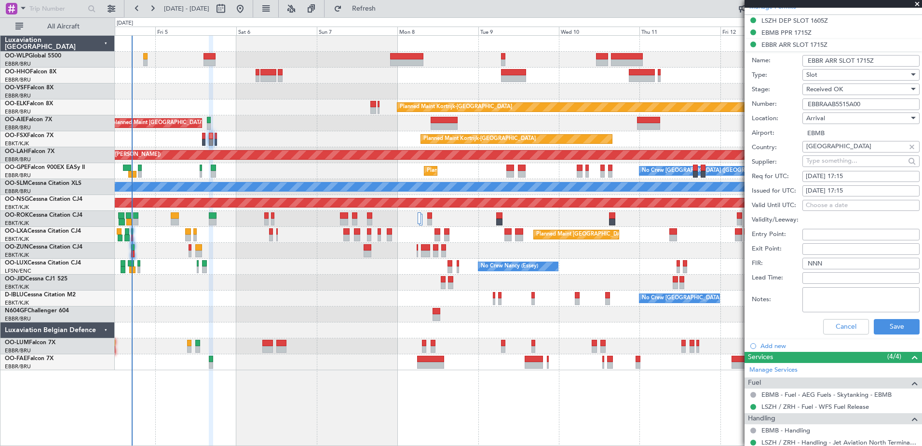
scroll to position [330, 0]
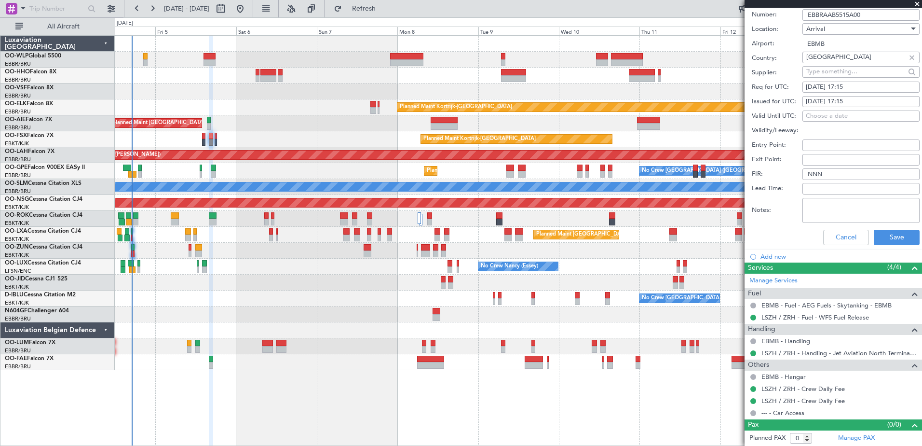
click at [807, 354] on link "LSZH / ZRH - Handling - Jet Aviation North Terminal LSZH / ZRH" at bounding box center [839, 353] width 156 height 8
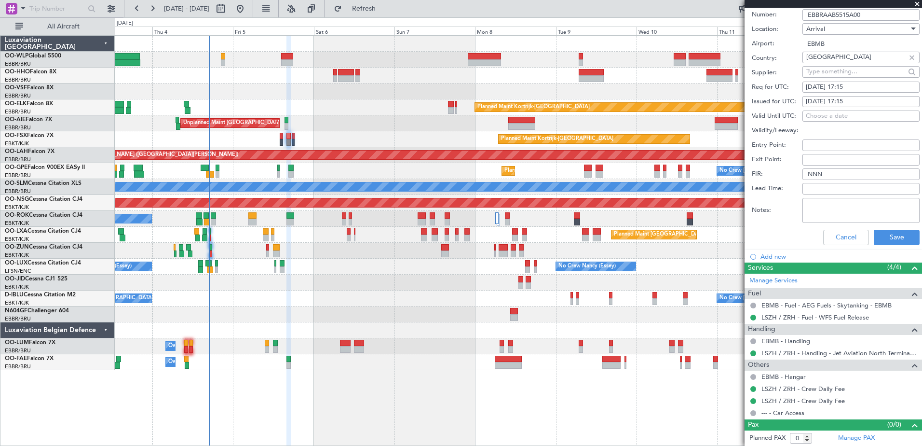
click at [360, 134] on div "Planned Maint Kortrijk-[GEOGRAPHIC_DATA]" at bounding box center [518, 139] width 807 height 16
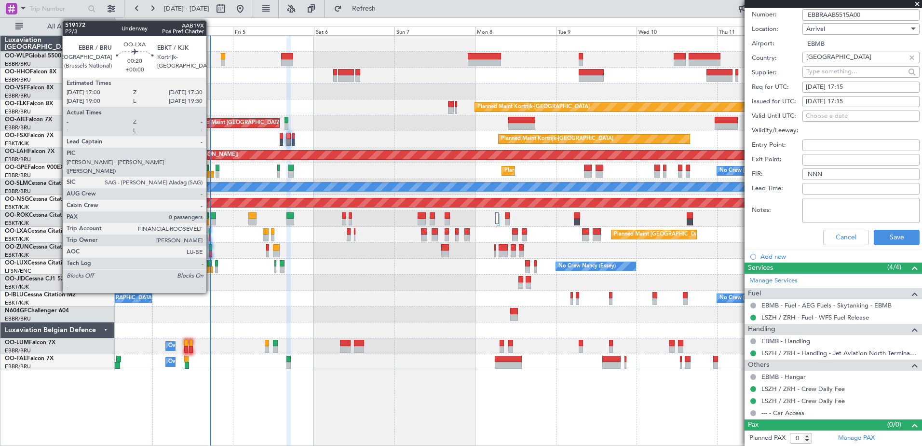
click at [211, 232] on div at bounding box center [210, 231] width 2 height 7
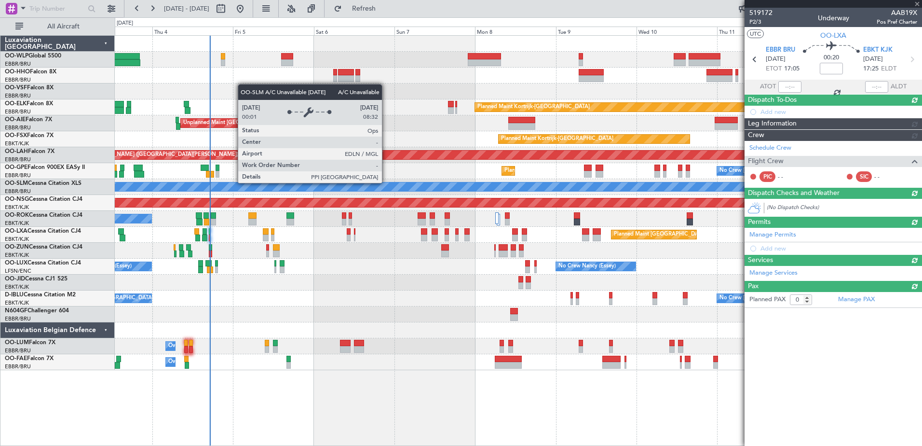
scroll to position [0, 0]
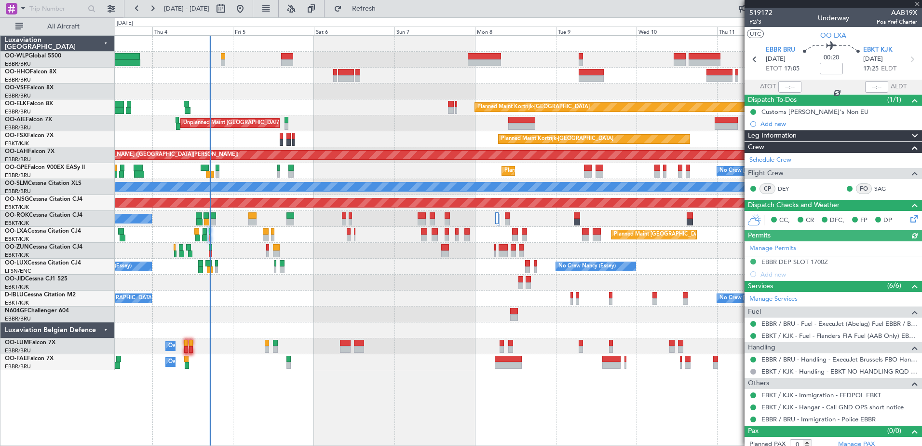
click at [784, 87] on div at bounding box center [789, 87] width 23 height 12
click at [782, 92] on mat-tooltip-component "Actual Take-Off Time" at bounding box center [788, 105] width 68 height 26
click at [783, 84] on input "text" at bounding box center [789, 87] width 23 height 12
type input "17:03"
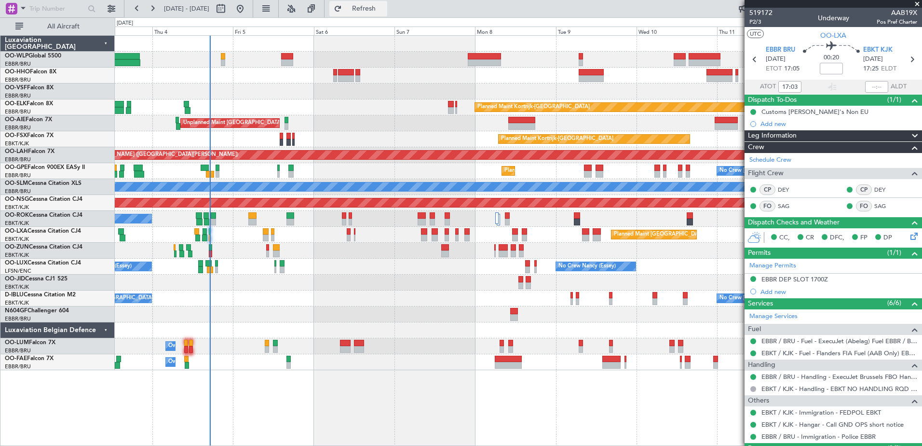
click at [379, 9] on span "Refresh" at bounding box center [364, 8] width 41 height 7
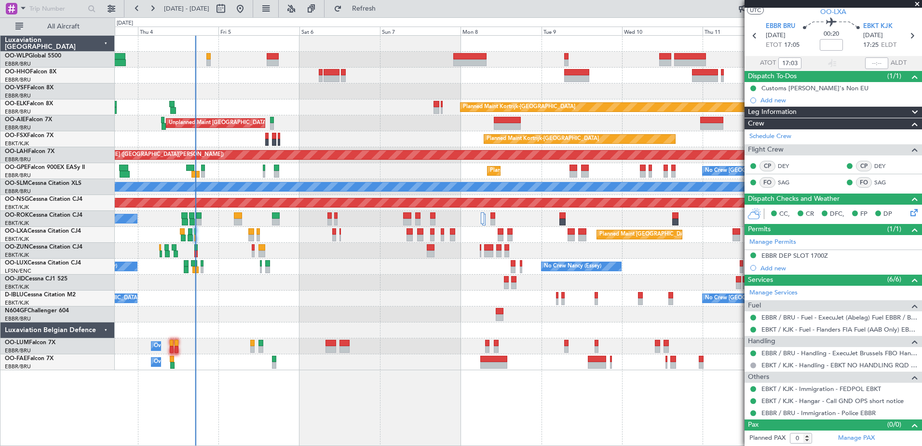
click at [231, 259] on div "Planned Maint Kortrijk-[GEOGRAPHIC_DATA] Unplanned Maint [GEOGRAPHIC_DATA] ([GE…" at bounding box center [518, 203] width 807 height 334
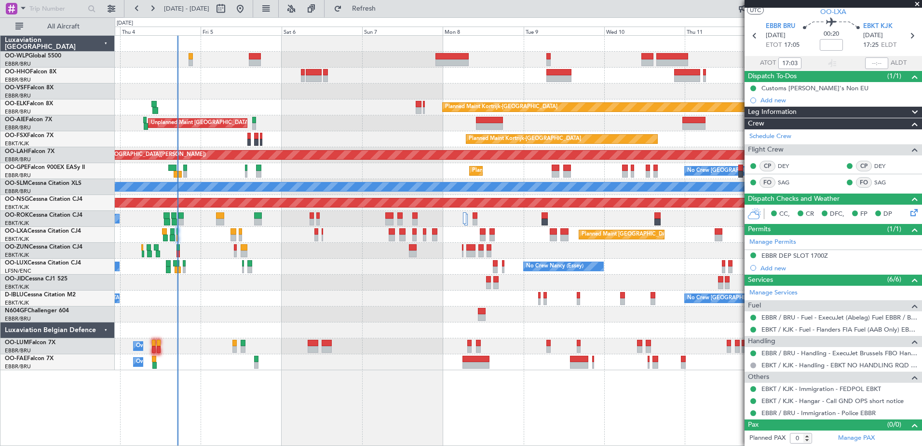
click at [386, 297] on div "No Crew [GEOGRAPHIC_DATA] ([GEOGRAPHIC_DATA] National) No Crew [GEOGRAPHIC_DATA…" at bounding box center [518, 298] width 807 height 16
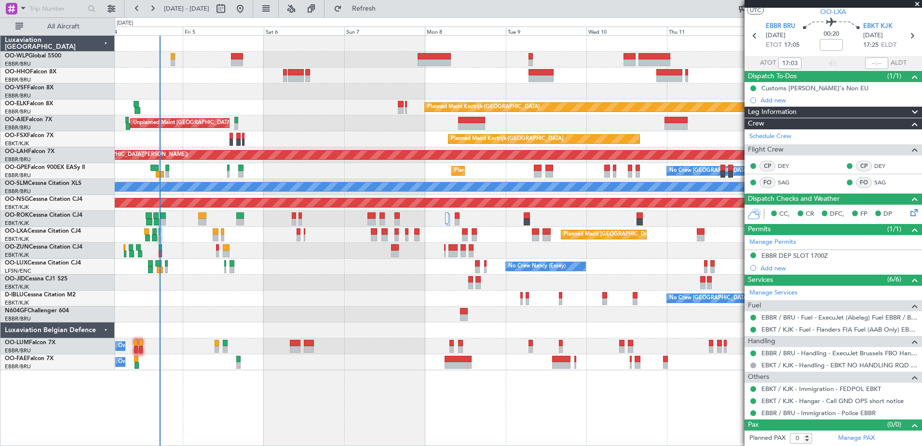
click at [324, 319] on div at bounding box center [518, 314] width 807 height 16
drag, startPoint x: 394, startPoint y: 5, endPoint x: 403, endPoint y: 6, distance: 8.3
click at [384, 5] on span "Refresh" at bounding box center [364, 8] width 41 height 7
click at [384, 11] on span "Refresh" at bounding box center [364, 8] width 41 height 7
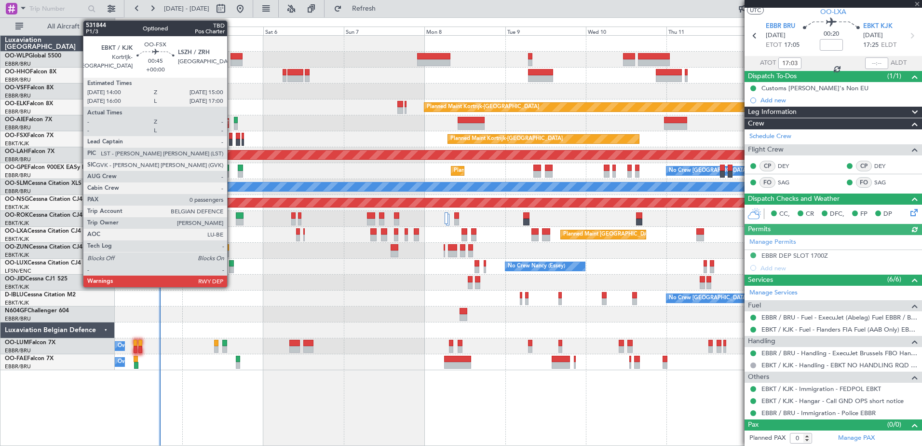
click at [231, 138] on div at bounding box center [230, 136] width 3 height 7
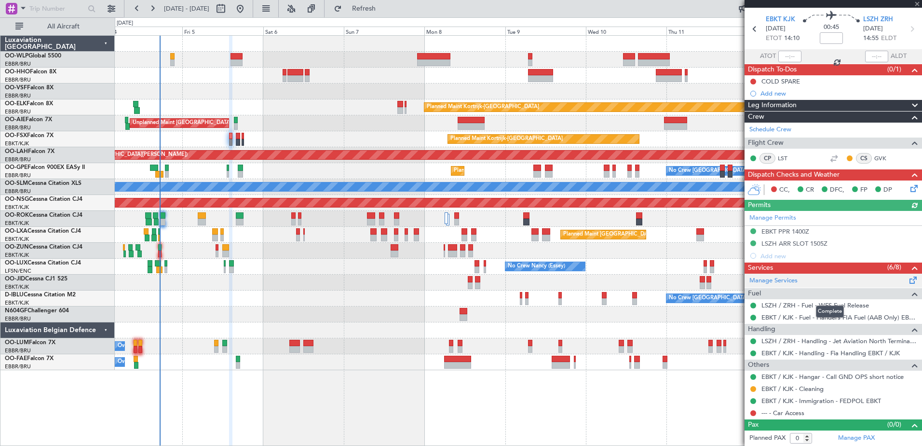
scroll to position [0, 0]
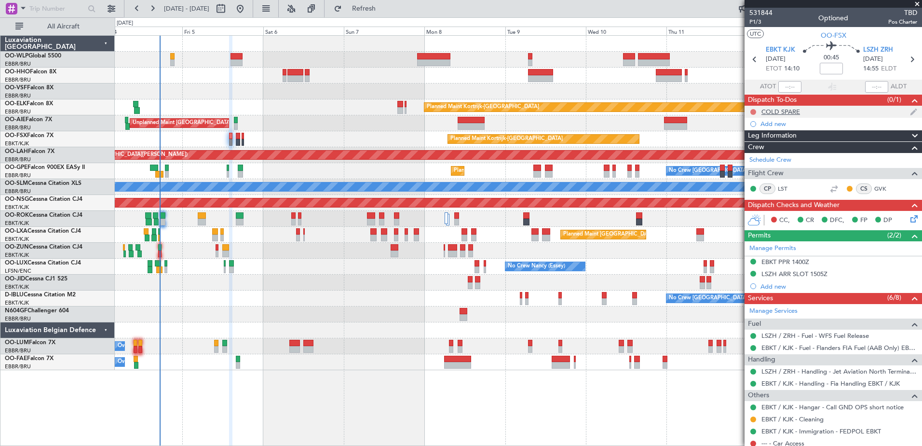
click at [751, 110] on button at bounding box center [753, 112] width 6 height 6
click at [759, 153] on span "Completed" at bounding box center [758, 154] width 32 height 10
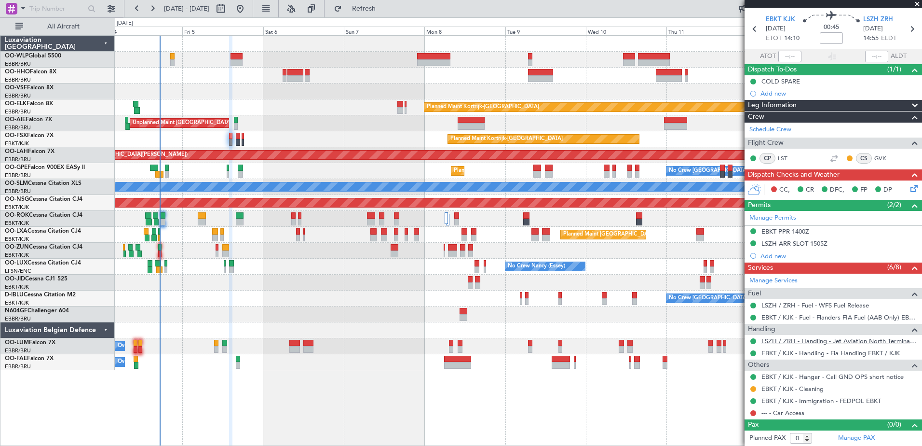
click at [848, 340] on link "LSZH / ZRH - Handling - Jet Aviation North Terminal LSZH / ZRH" at bounding box center [839, 341] width 156 height 8
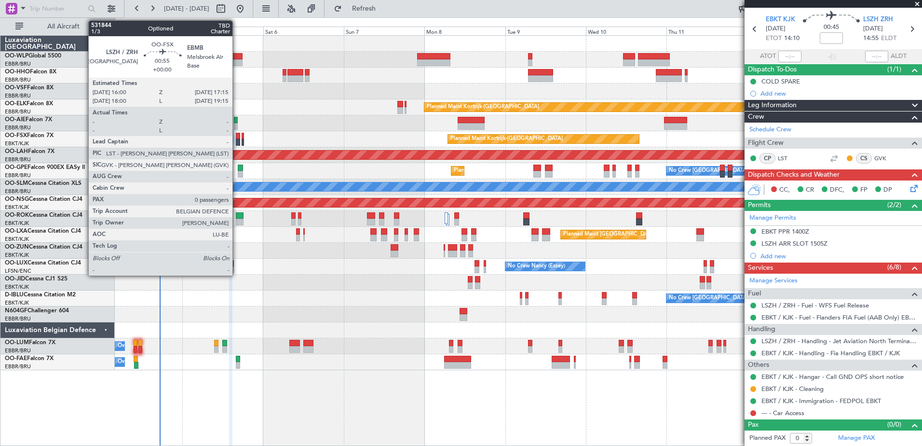
click at [237, 143] on div at bounding box center [238, 142] width 4 height 7
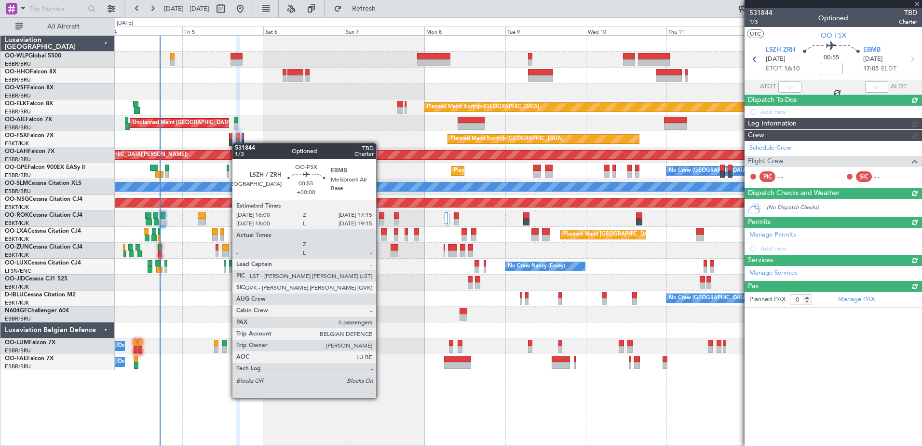
scroll to position [0, 0]
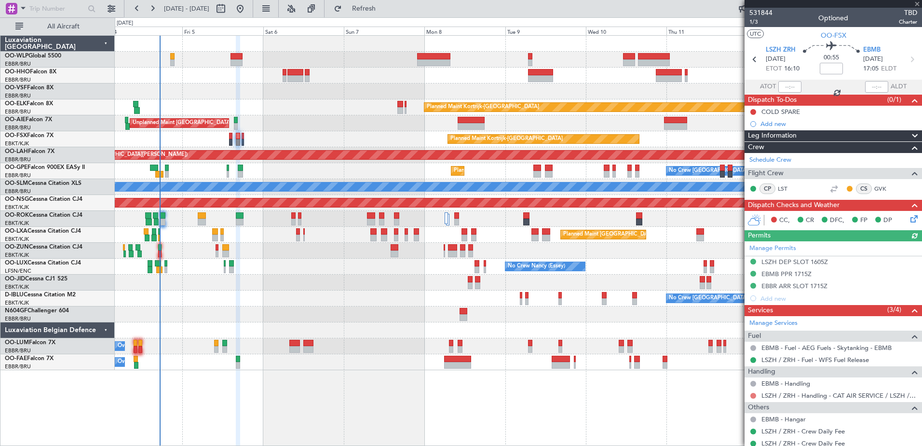
click at [755, 394] on button at bounding box center [753, 396] width 6 height 6
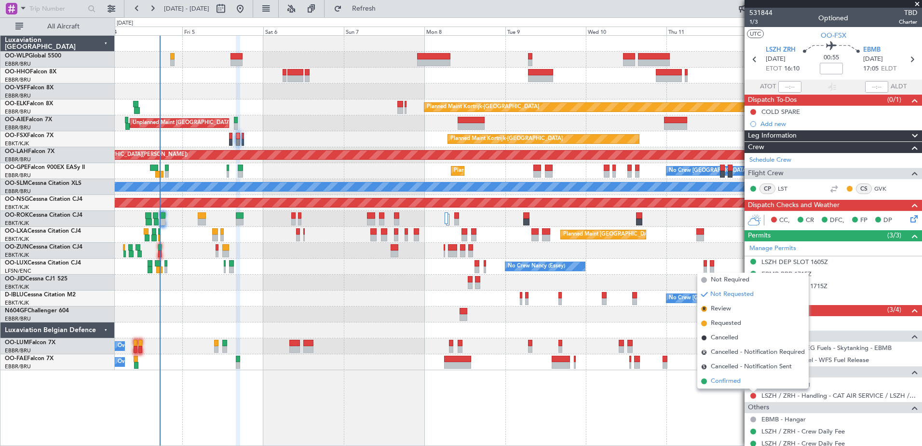
click at [728, 379] on span "Confirmed" at bounding box center [726, 381] width 30 height 10
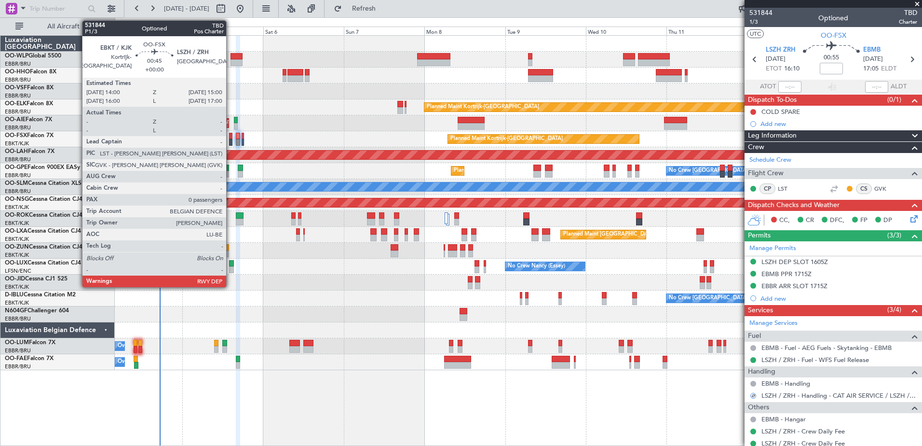
click at [231, 138] on div at bounding box center [230, 136] width 3 height 7
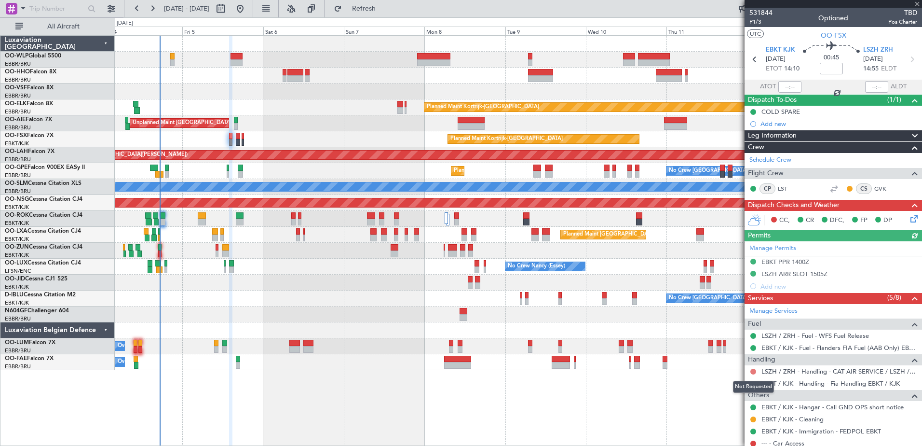
click at [754, 371] on button at bounding box center [753, 371] width 6 height 6
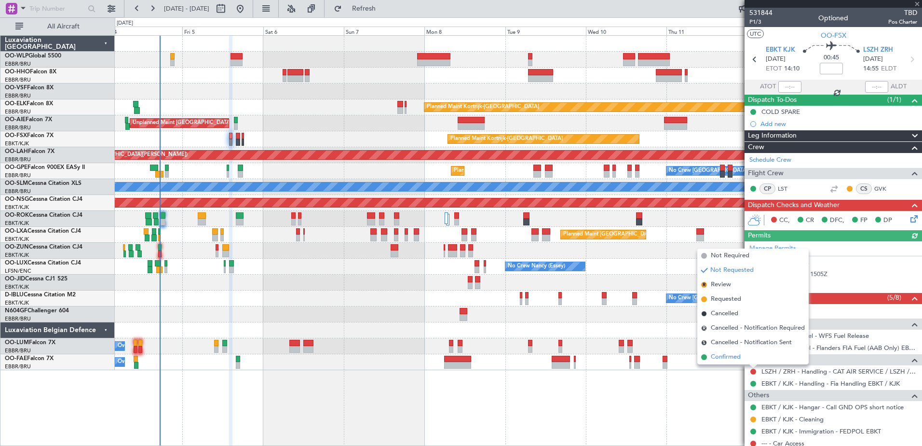
click at [734, 356] on span "Confirmed" at bounding box center [726, 357] width 30 height 10
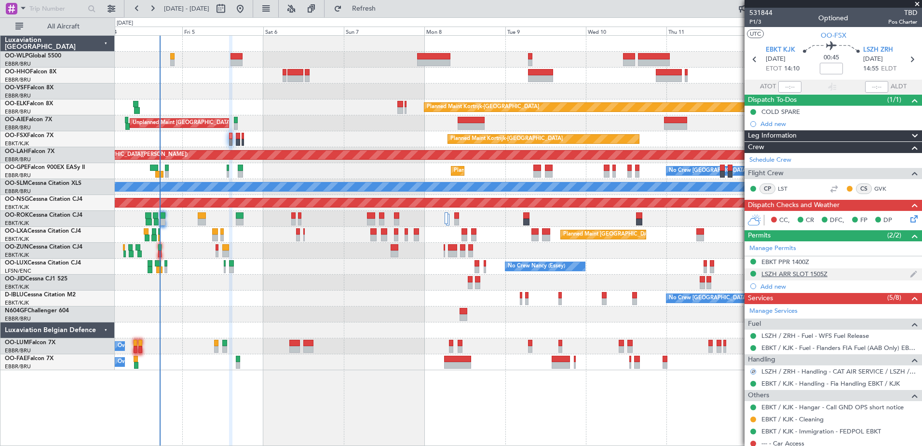
click at [797, 272] on div "LSZH ARR SLOT 1505Z" at bounding box center [794, 274] width 66 height 8
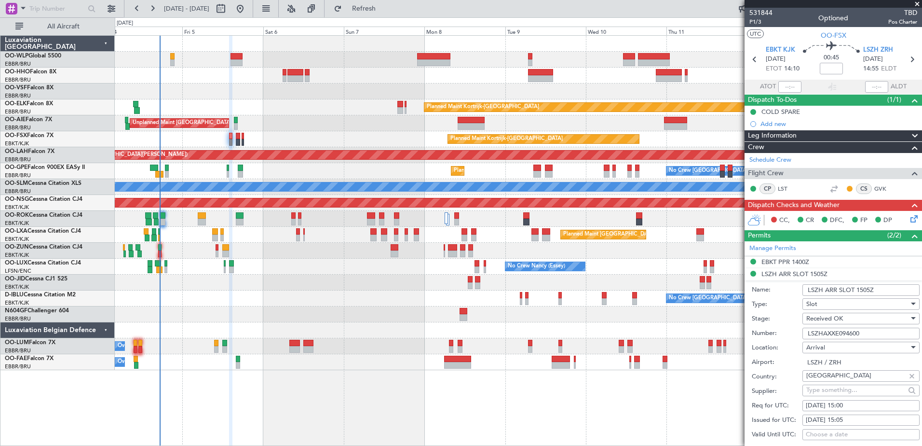
drag, startPoint x: 867, startPoint y: 336, endPoint x: 813, endPoint y: 337, distance: 54.0
click at [813, 337] on input "LSZHAXXE094600" at bounding box center [860, 333] width 117 height 12
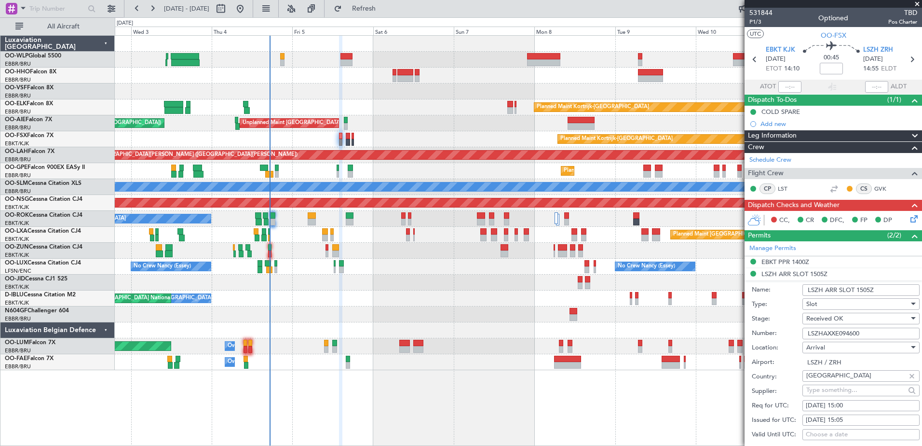
click at [398, 295] on div "Planned Maint Kortrijk-[GEOGRAPHIC_DATA] Unplanned Maint [GEOGRAPHIC_DATA] ([GE…" at bounding box center [518, 203] width 807 height 334
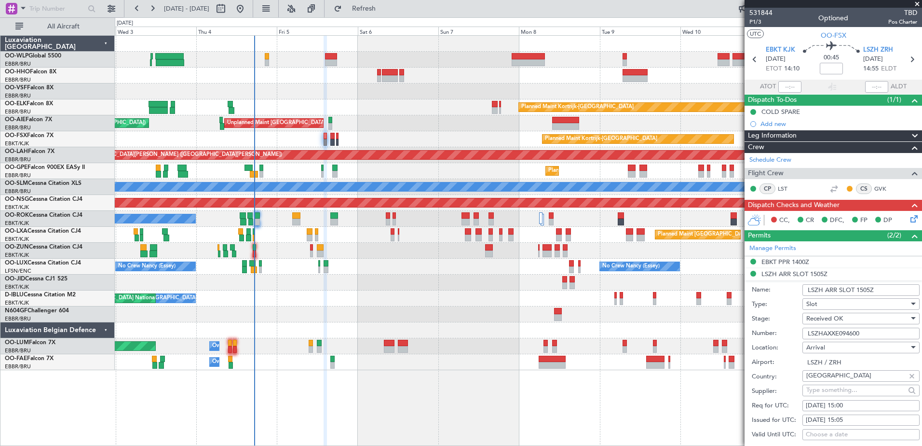
click at [308, 303] on div "No Crew [GEOGRAPHIC_DATA] ([GEOGRAPHIC_DATA] National) No Crew [GEOGRAPHIC_DATA…" at bounding box center [518, 298] width 807 height 16
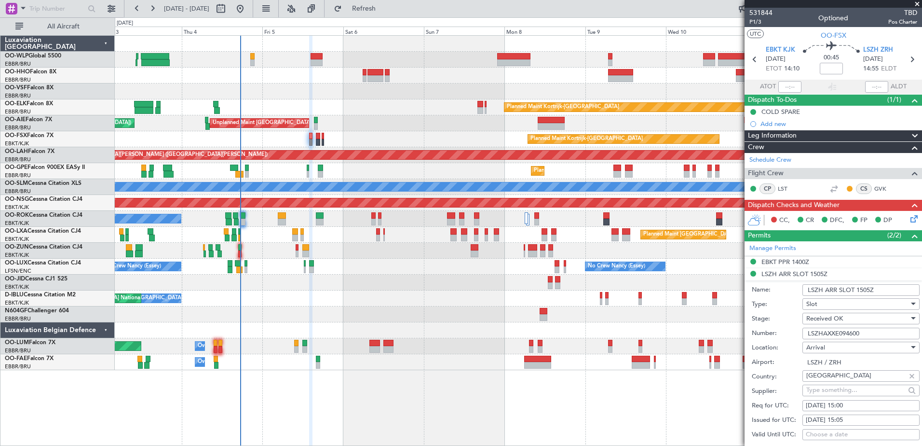
click at [271, 244] on div "Planned Maint Kortrijk-[GEOGRAPHIC_DATA] Unplanned Maint [GEOGRAPHIC_DATA] ([GE…" at bounding box center [518, 203] width 807 height 334
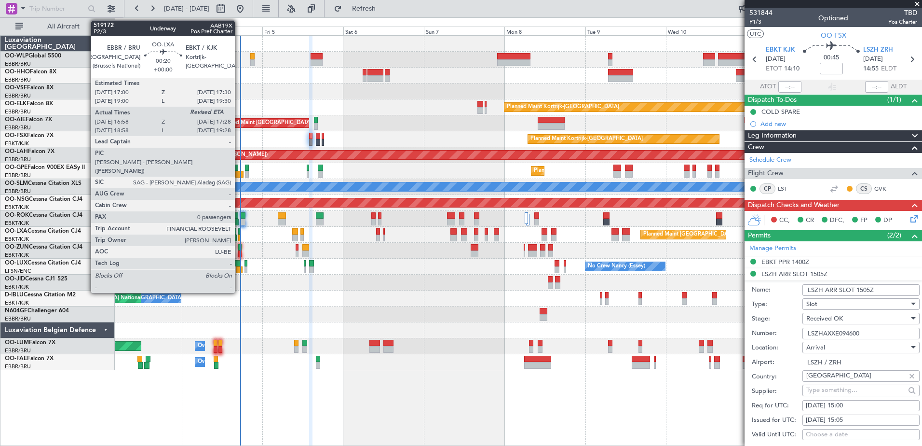
click at [239, 237] on div at bounding box center [239, 237] width 2 height 7
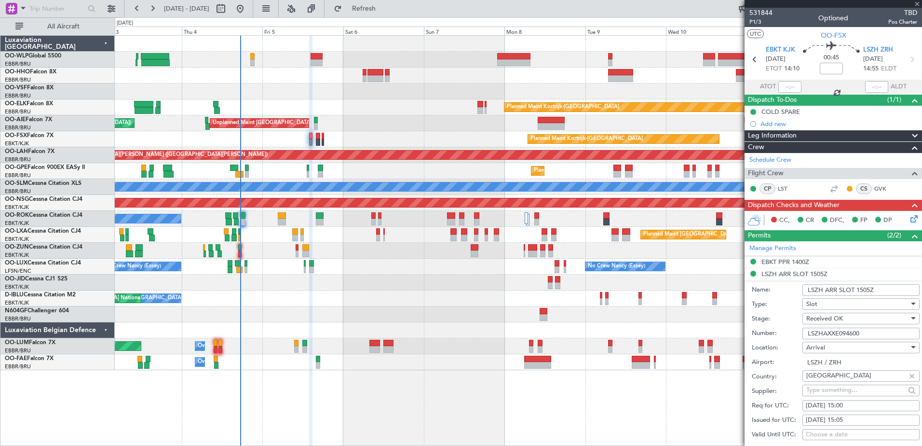
type input "17:03"
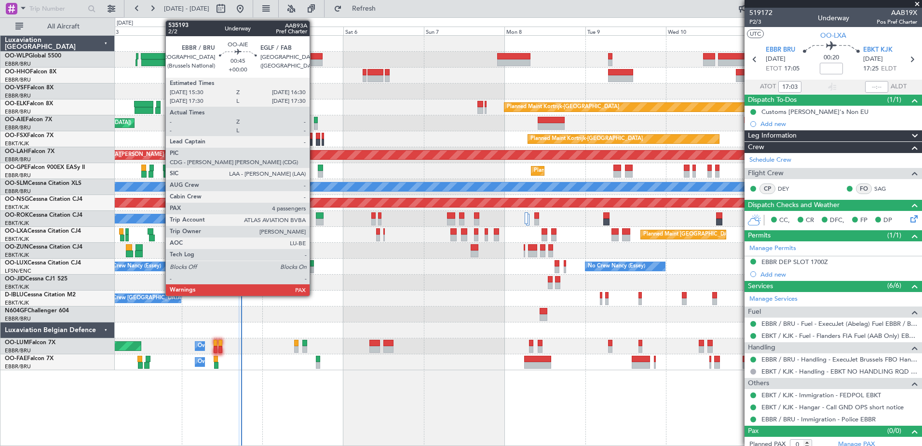
click at [314, 122] on div at bounding box center [315, 120] width 3 height 7
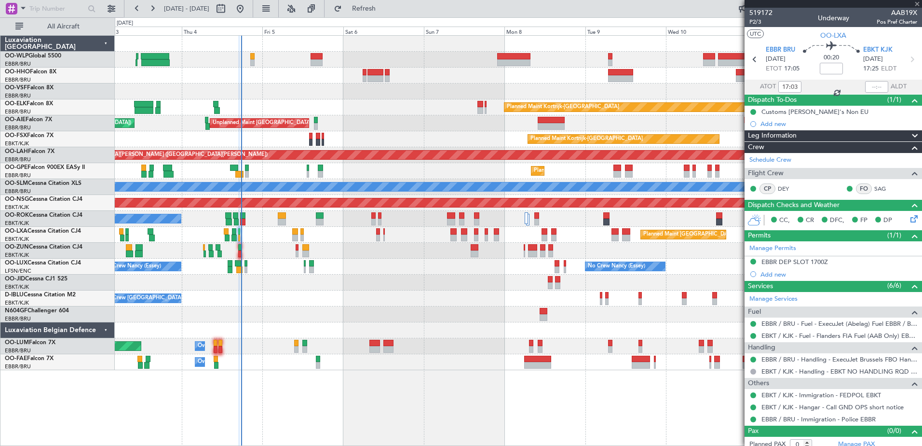
type input "4"
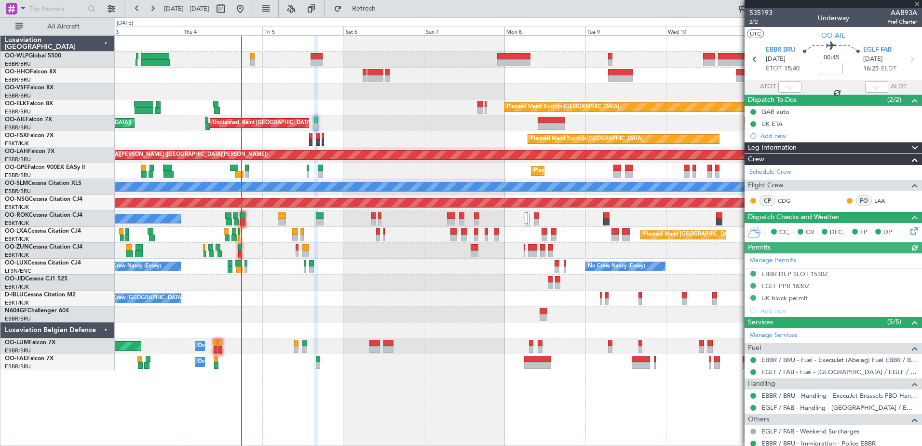
click at [770, 137] on mat-tooltip-component "UK ETA" at bounding box center [772, 140] width 36 height 26
click at [780, 136] on div "Add new" at bounding box center [834, 136] width 148 height 8
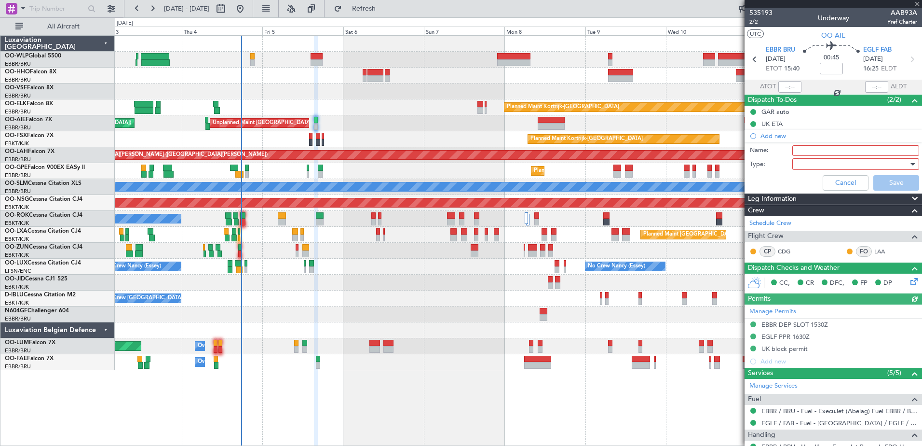
click at [808, 149] on input "Name:" at bounding box center [855, 150] width 127 height 11
type input "15.000 lbs"
click at [857, 167] on div at bounding box center [852, 164] width 112 height 14
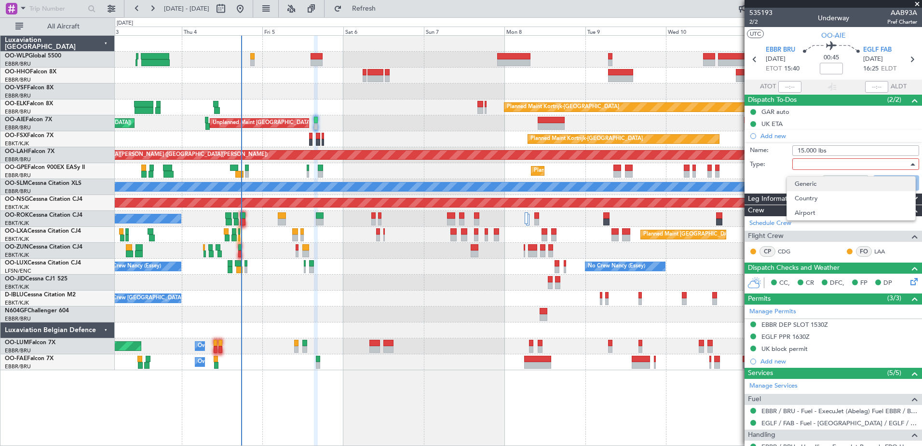
click at [821, 183] on span "Generic" at bounding box center [851, 184] width 113 height 14
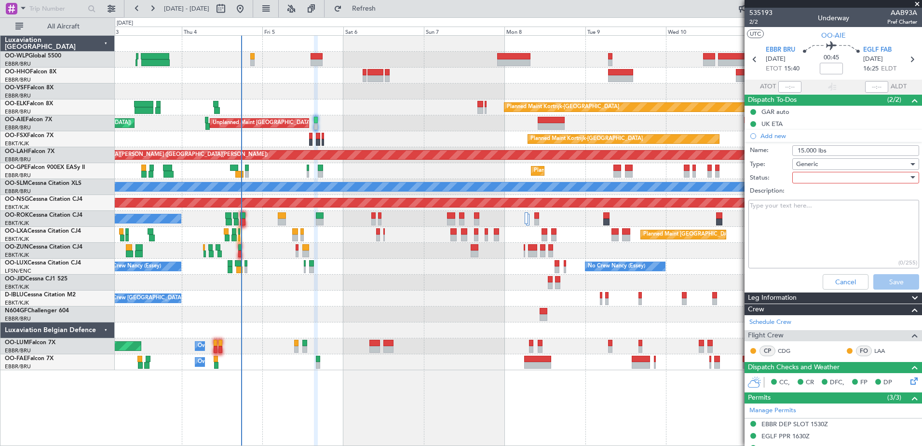
click at [799, 181] on div at bounding box center [852, 177] width 112 height 14
click at [812, 193] on span "Not Started" at bounding box center [851, 197] width 113 height 14
click at [821, 177] on span "Not Started" at bounding box center [813, 177] width 34 height 9
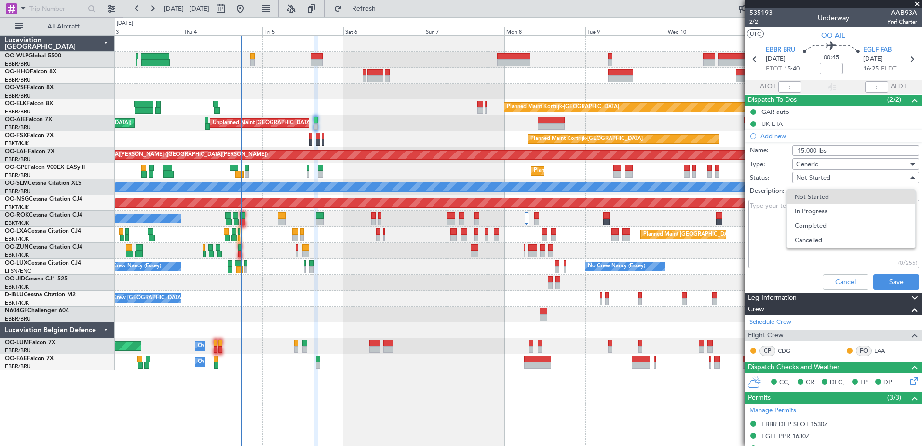
click at [822, 222] on span "Completed" at bounding box center [851, 225] width 113 height 14
click at [892, 286] on button "Save" at bounding box center [896, 281] width 46 height 15
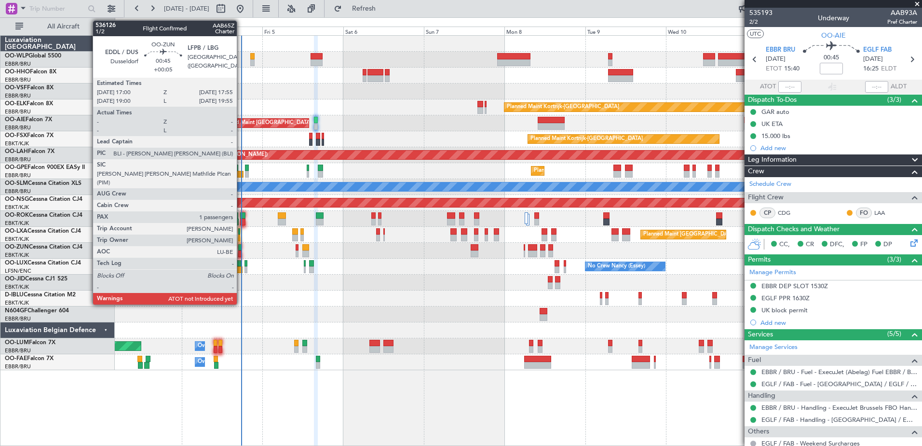
click at [241, 247] on div at bounding box center [239, 247] width 3 height 7
type input "+00:05"
type input "1"
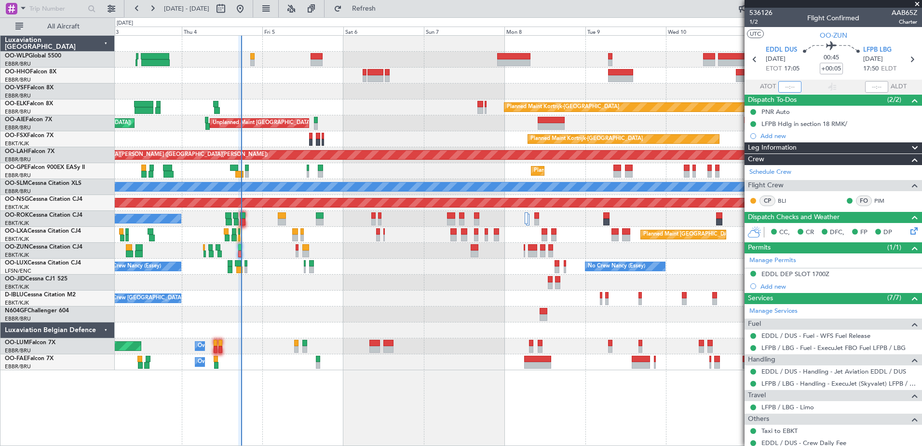
click at [784, 89] on input "text" at bounding box center [789, 87] width 23 height 12
type input "17:40"
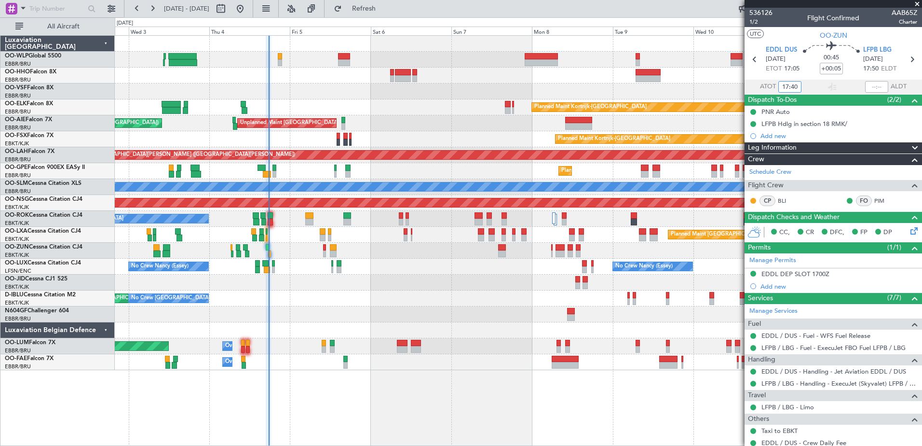
click at [316, 263] on div "No Crew [PERSON_NAME] ([PERSON_NAME]) No Crew [PERSON_NAME] ([PERSON_NAME]) No …" at bounding box center [518, 266] width 807 height 16
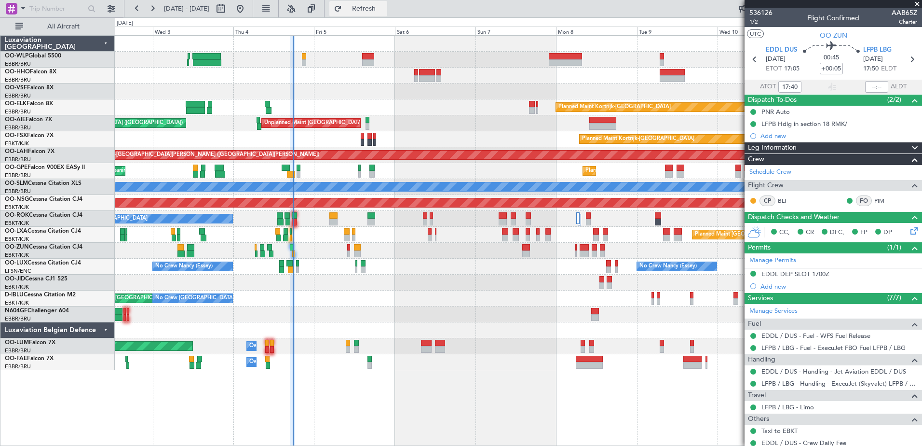
click at [384, 8] on span "Refresh" at bounding box center [364, 8] width 41 height 7
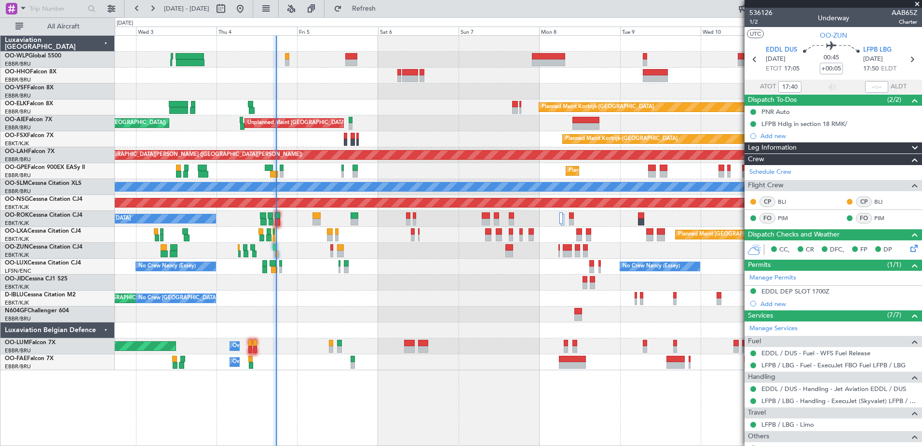
click at [345, 303] on div "No Crew [GEOGRAPHIC_DATA] ([GEOGRAPHIC_DATA] National) AOG Maint [GEOGRAPHIC_DA…" at bounding box center [518, 298] width 807 height 16
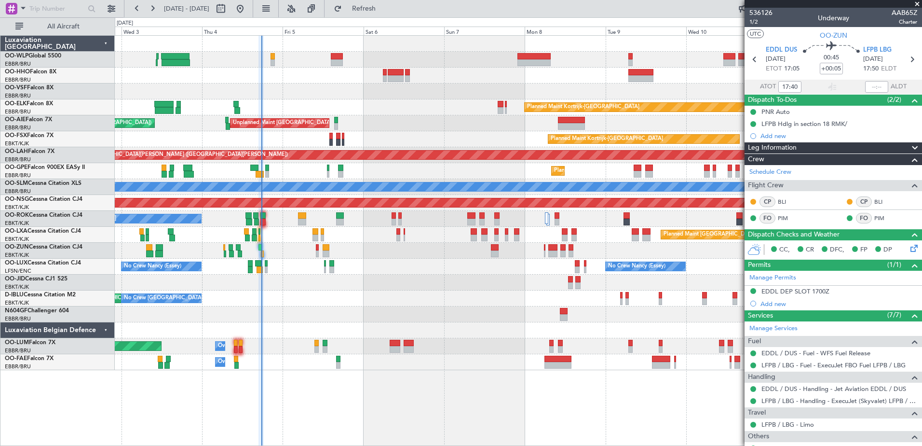
click at [425, 288] on div at bounding box center [518, 282] width 807 height 16
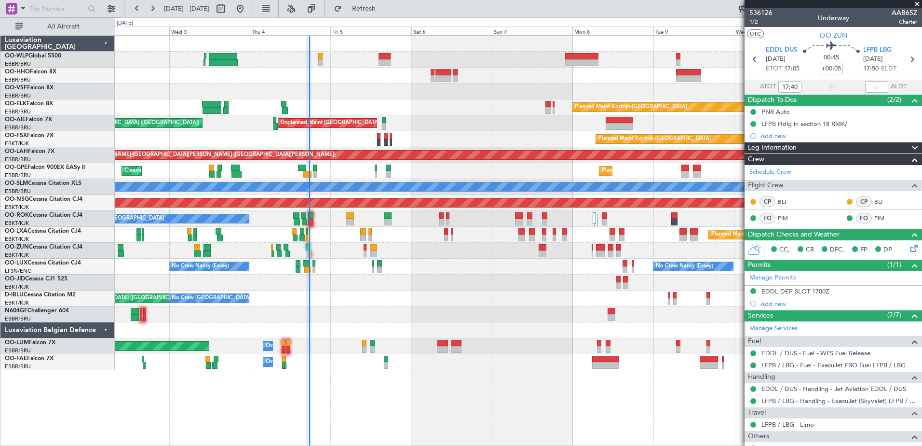
click at [326, 254] on div at bounding box center [518, 251] width 807 height 16
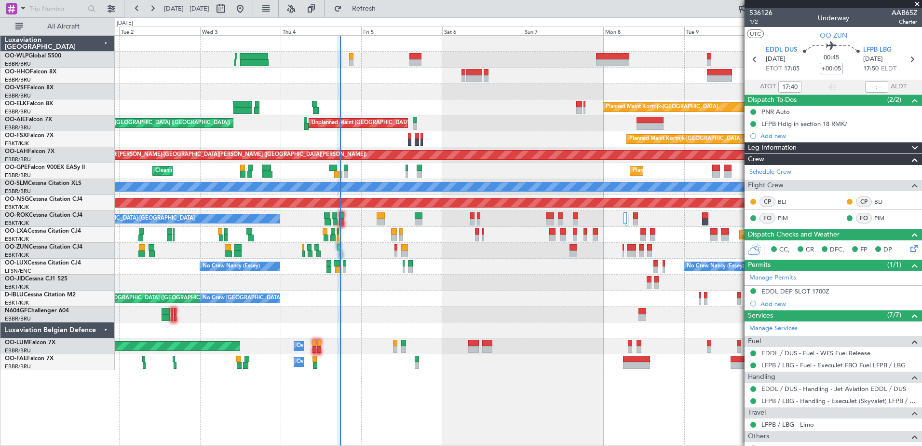
click at [361, 294] on div "No Crew [GEOGRAPHIC_DATA] ([GEOGRAPHIC_DATA] National) AOG Maint [GEOGRAPHIC_DA…" at bounding box center [518, 298] width 807 height 16
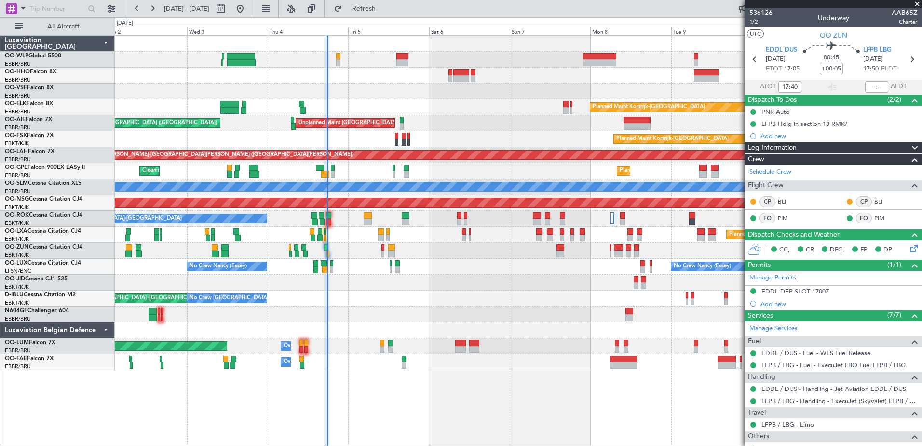
click at [435, 308] on div "Planned Maint Kortrijk-[GEOGRAPHIC_DATA] Unplanned Maint [GEOGRAPHIC_DATA] ([GE…" at bounding box center [518, 203] width 807 height 334
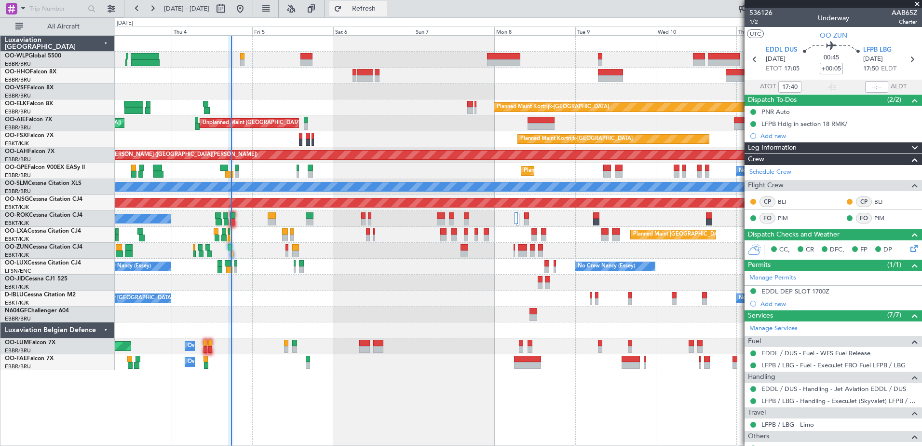
click at [384, 12] on span "Refresh" at bounding box center [364, 8] width 41 height 7
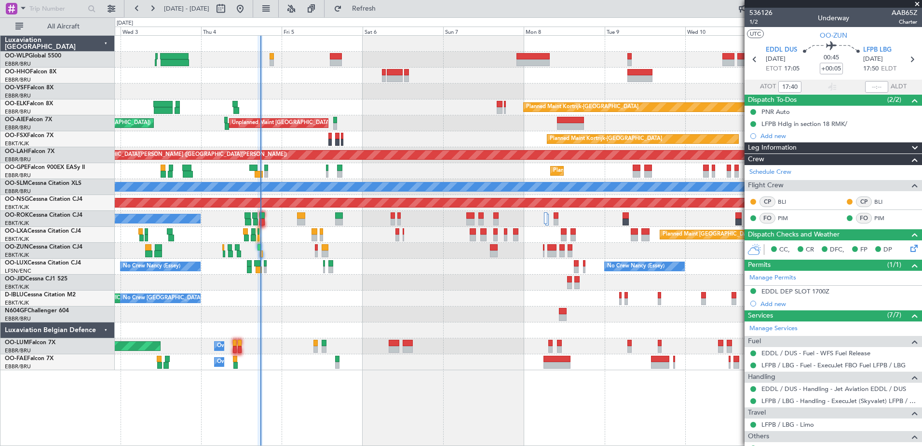
click at [339, 301] on div "AOG Maint [GEOGRAPHIC_DATA] ([GEOGRAPHIC_DATA] National) No Crew [GEOGRAPHIC_DA…" at bounding box center [518, 298] width 807 height 16
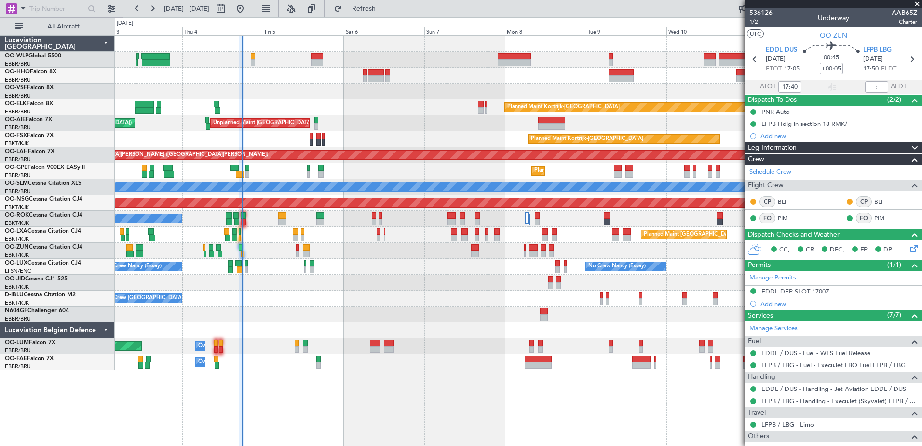
click at [349, 307] on div "Planned Maint Kortrijk-[GEOGRAPHIC_DATA] Planned Maint [GEOGRAPHIC_DATA] ([GEOG…" at bounding box center [518, 203] width 807 height 334
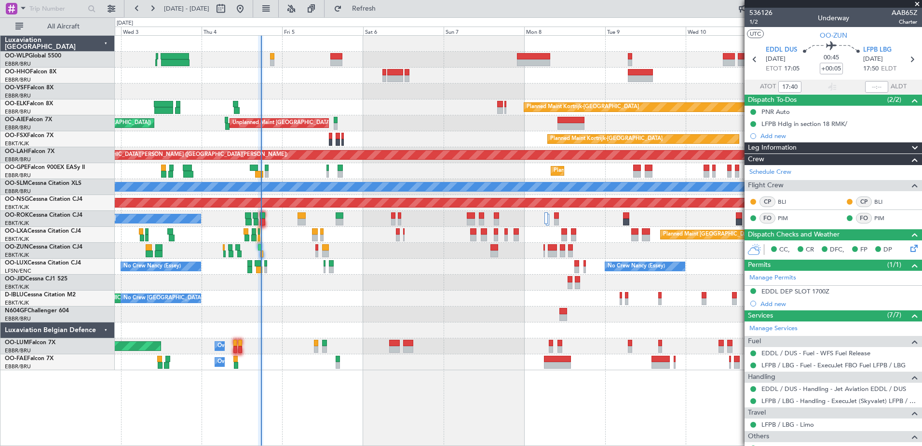
click at [360, 274] on div "Planned Maint Kortrijk-[GEOGRAPHIC_DATA] Planned Maint [GEOGRAPHIC_DATA] ([GEOG…" at bounding box center [518, 203] width 807 height 334
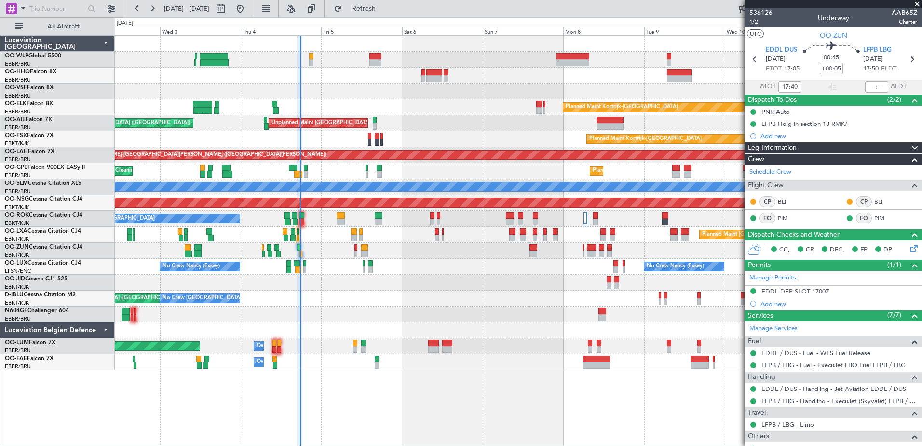
drag, startPoint x: 399, startPoint y: 8, endPoint x: 430, endPoint y: 13, distance: 31.2
click at [384, 8] on span "Refresh" at bounding box center [364, 8] width 41 height 7
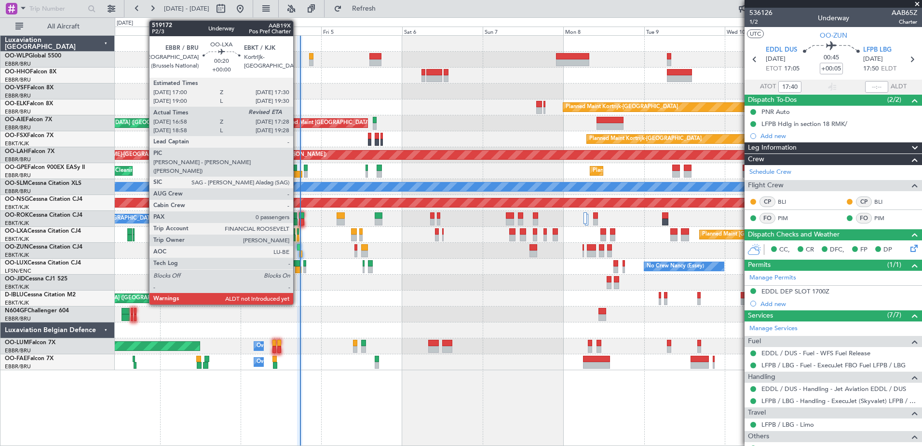
click at [298, 237] on div at bounding box center [298, 237] width 2 height 7
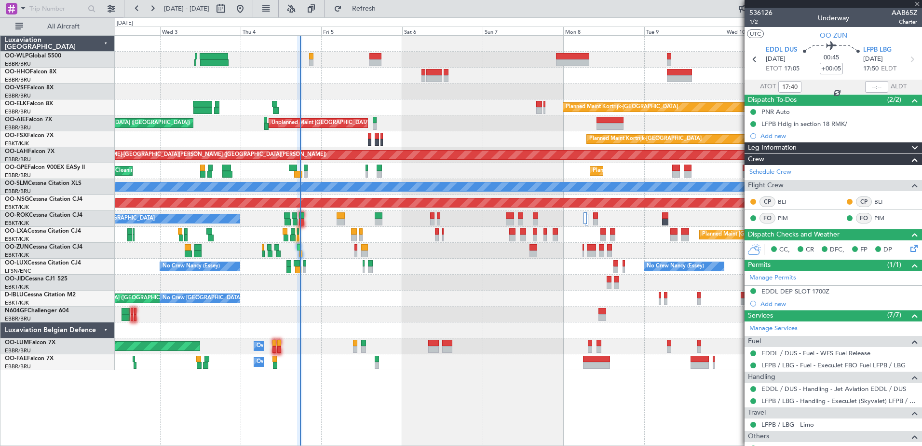
type input "17:03"
type input "0"
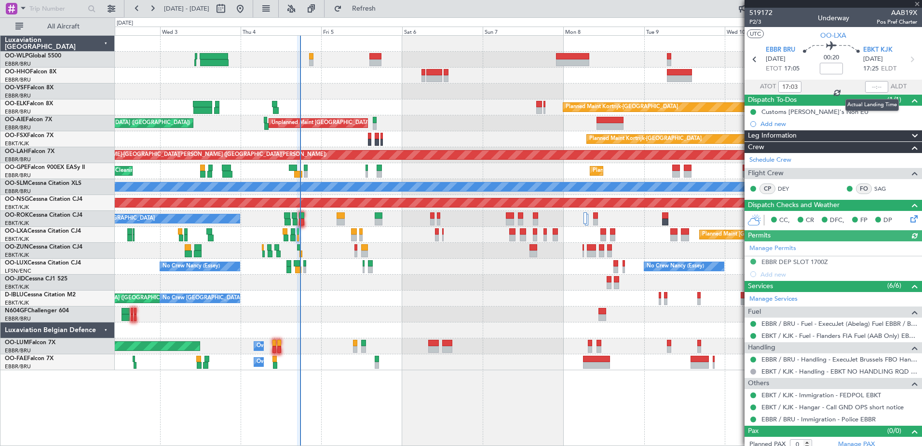
click at [865, 84] on div at bounding box center [876, 87] width 23 height 12
click at [859, 87] on section "ATOT 17:03 ALDT" at bounding box center [833, 87] width 177 height 14
click at [868, 84] on input "text" at bounding box center [876, 87] width 23 height 12
type input "17:20"
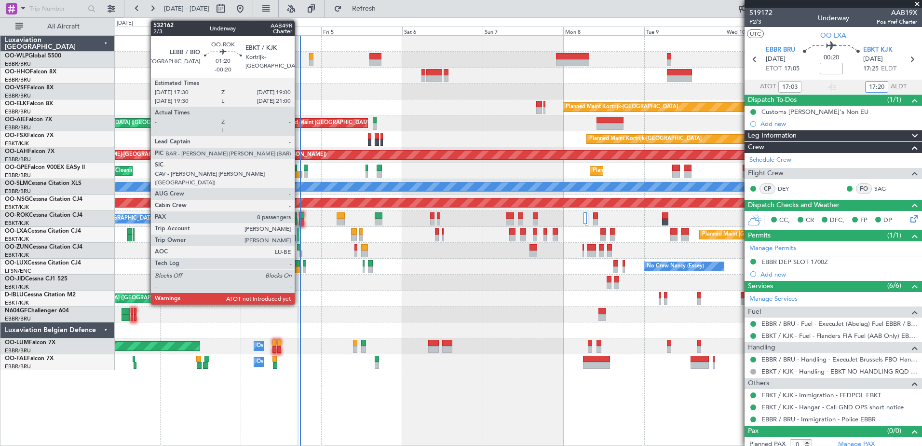
click at [299, 216] on div at bounding box center [301, 215] width 5 height 7
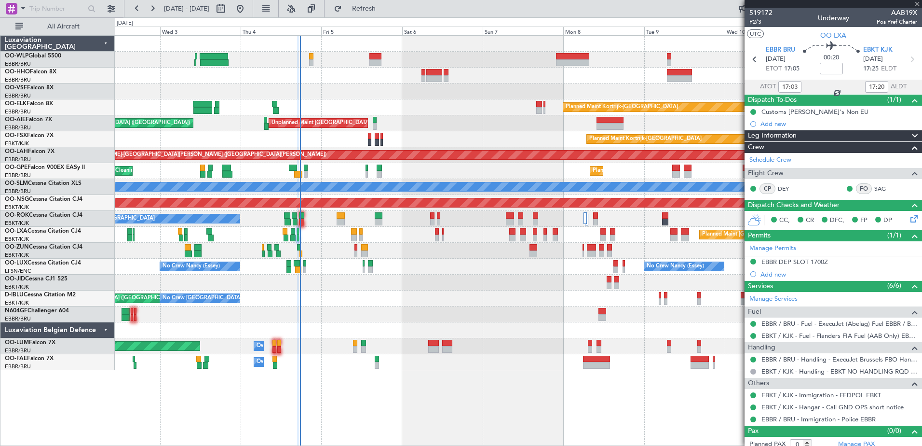
type input "-00:20"
type input "8"
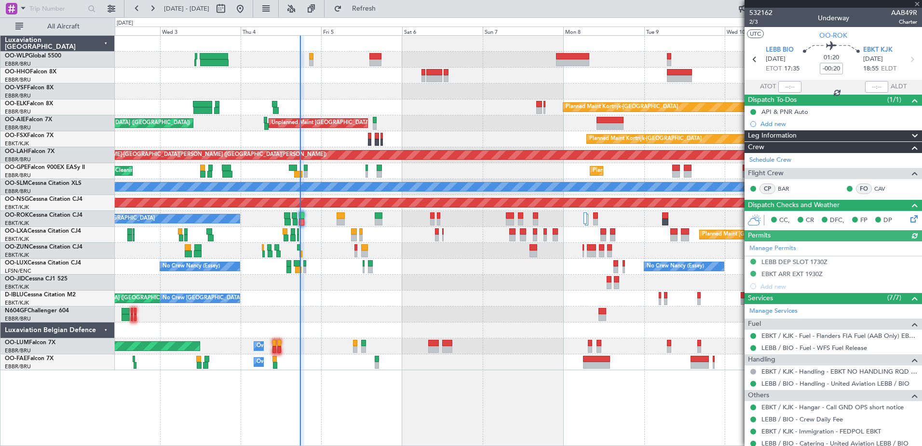
click at [785, 83] on div at bounding box center [789, 87] width 23 height 12
click at [781, 84] on input "text" at bounding box center [789, 87] width 23 height 12
type input "17:35"
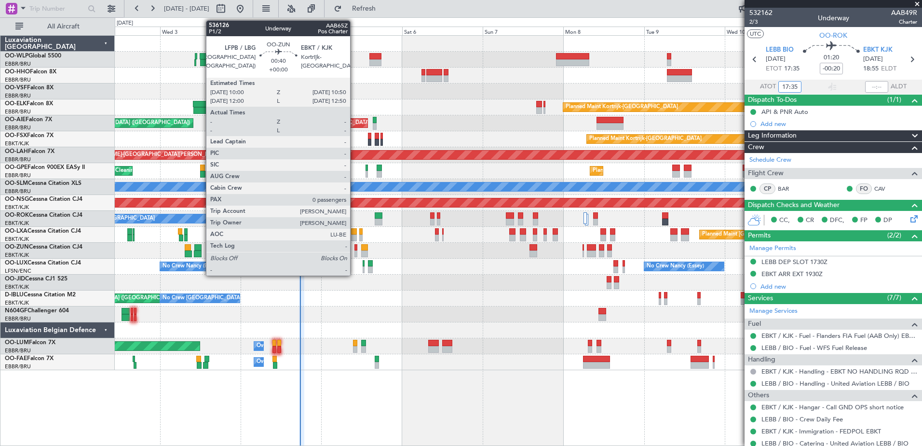
click at [354, 254] on div at bounding box center [355, 253] width 3 height 7
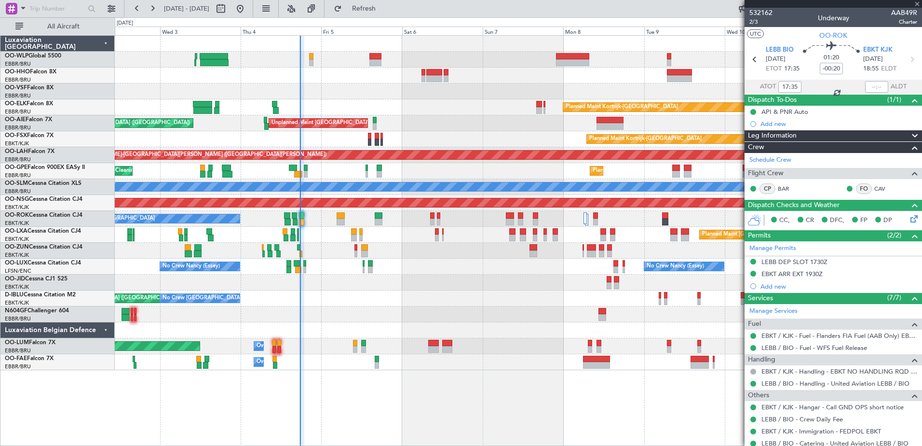
type input "0"
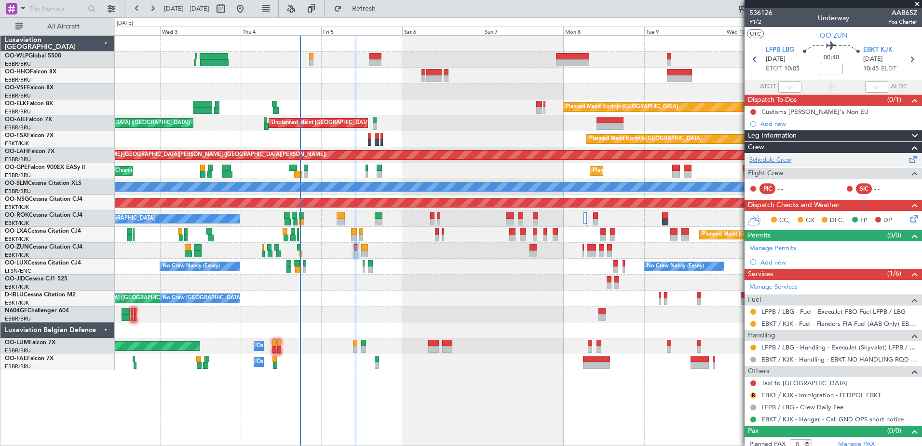
click at [760, 160] on link "Schedule Crew" at bounding box center [770, 160] width 42 height 10
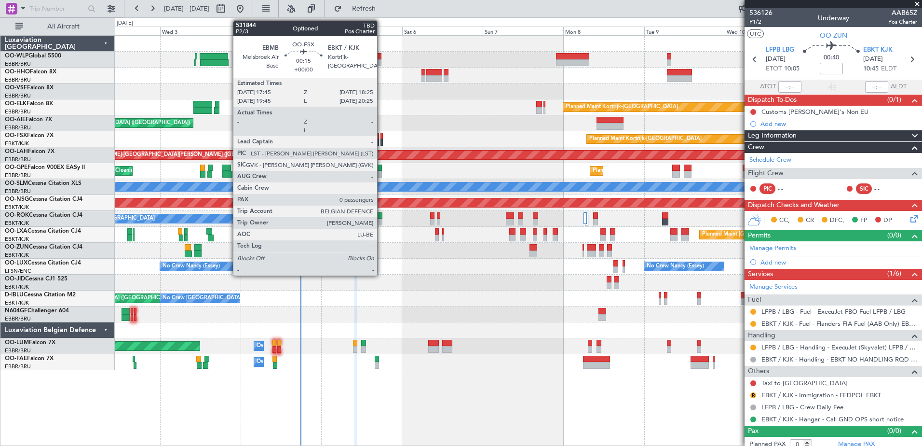
click at [381, 140] on div at bounding box center [381, 142] width 2 height 7
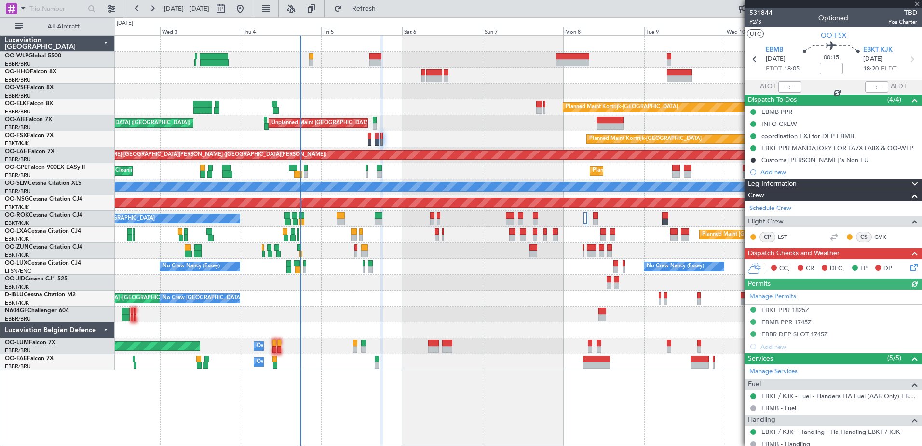
scroll to position [103, 0]
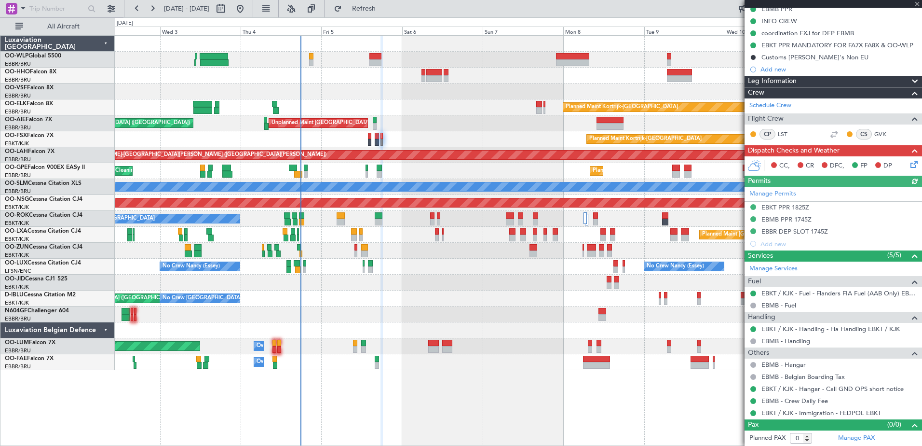
click at [909, 162] on icon at bounding box center [913, 163] width 8 height 8
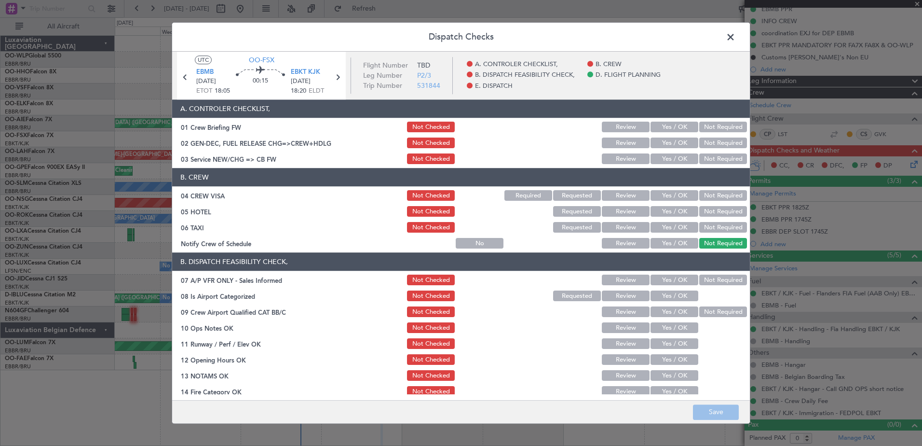
click at [705, 226] on button "Not Required" at bounding box center [723, 227] width 48 height 11
drag, startPoint x: 707, startPoint y: 214, endPoint x: 709, endPoint y: 204, distance: 9.8
click at [708, 210] on button "Not Required" at bounding box center [723, 211] width 48 height 11
click at [709, 193] on button "Not Required" at bounding box center [723, 195] width 48 height 11
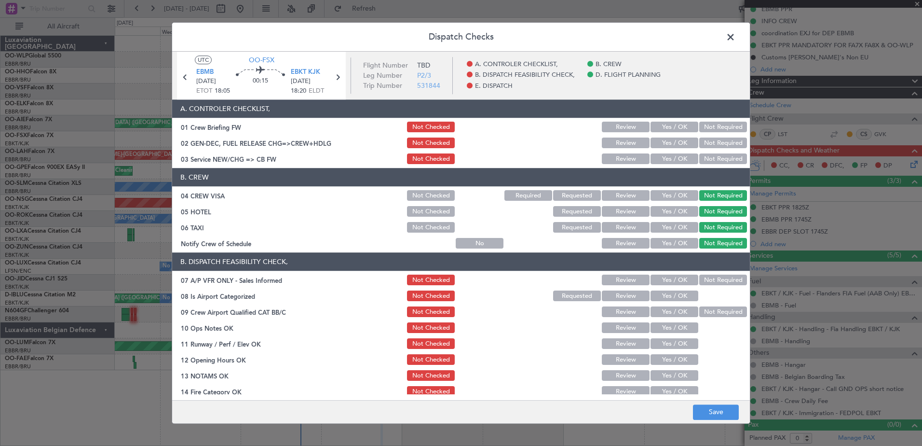
click at [670, 157] on button "Yes / OK" at bounding box center [675, 159] width 48 height 11
click at [718, 140] on button "Not Required" at bounding box center [723, 143] width 48 height 11
click at [710, 277] on button "Not Required" at bounding box center [723, 280] width 48 height 11
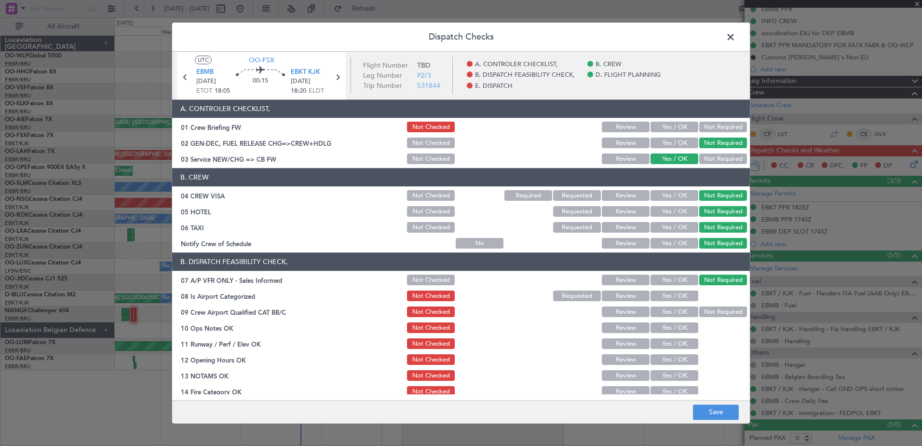
click at [676, 291] on button "Yes / OK" at bounding box center [675, 296] width 48 height 11
click at [699, 307] on button "Not Required" at bounding box center [723, 312] width 48 height 11
click at [682, 331] on button "Yes / OK" at bounding box center [675, 328] width 48 height 11
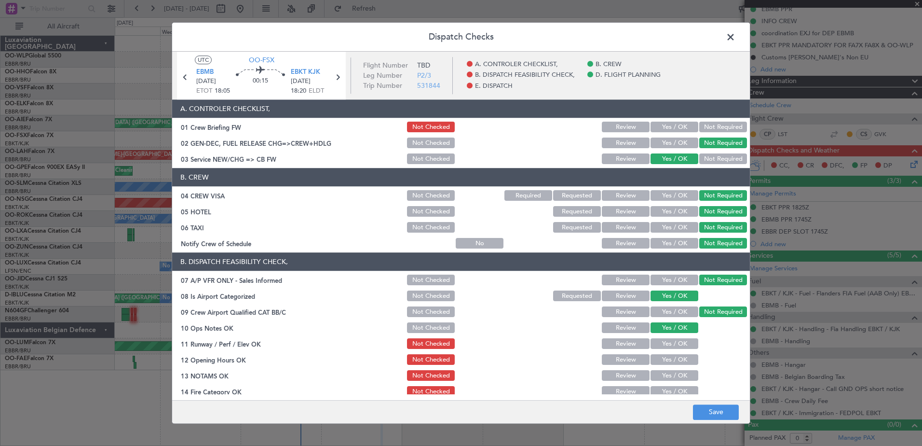
click at [679, 342] on button "Yes / OK" at bounding box center [675, 344] width 48 height 11
click at [680, 360] on button "Yes / OK" at bounding box center [675, 359] width 48 height 11
click at [677, 373] on button "Yes / OK" at bounding box center [675, 375] width 48 height 11
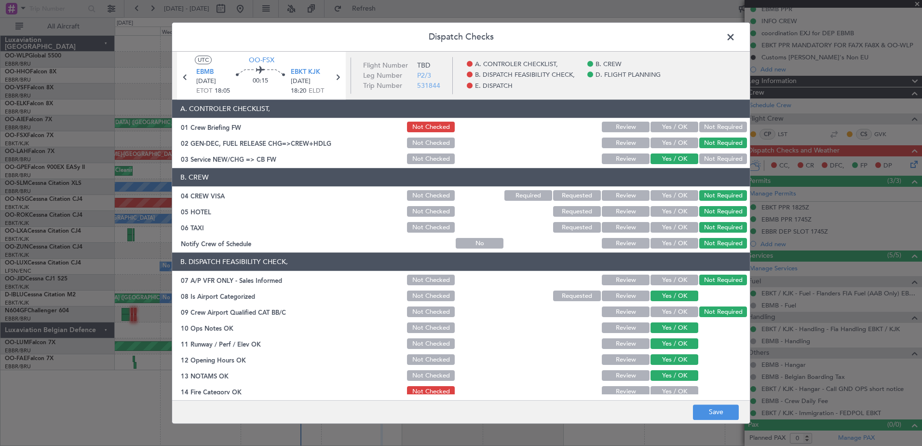
click at [674, 389] on button "Yes / OK" at bounding box center [675, 391] width 48 height 11
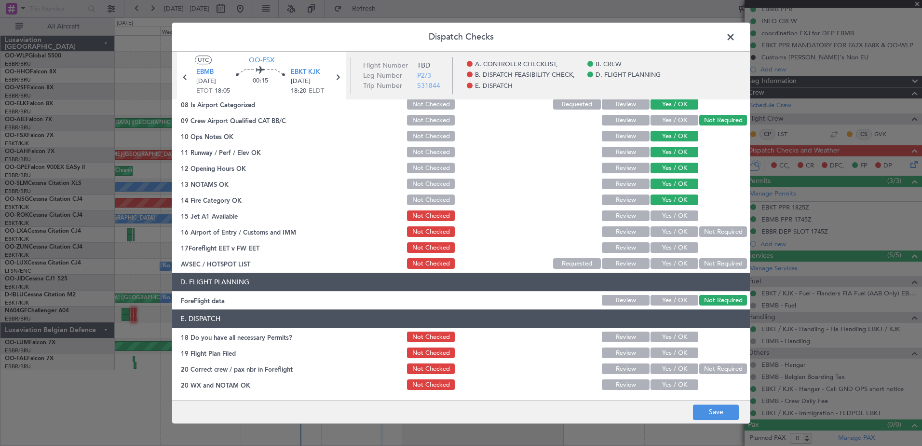
drag, startPoint x: 676, startPoint y: 219, endPoint x: 716, endPoint y: 242, distance: 45.8
click at [677, 219] on button "Yes / OK" at bounding box center [675, 216] width 48 height 11
click at [710, 236] on button "Not Required" at bounding box center [723, 232] width 48 height 11
click at [674, 245] on button "Yes / OK" at bounding box center [675, 248] width 48 height 11
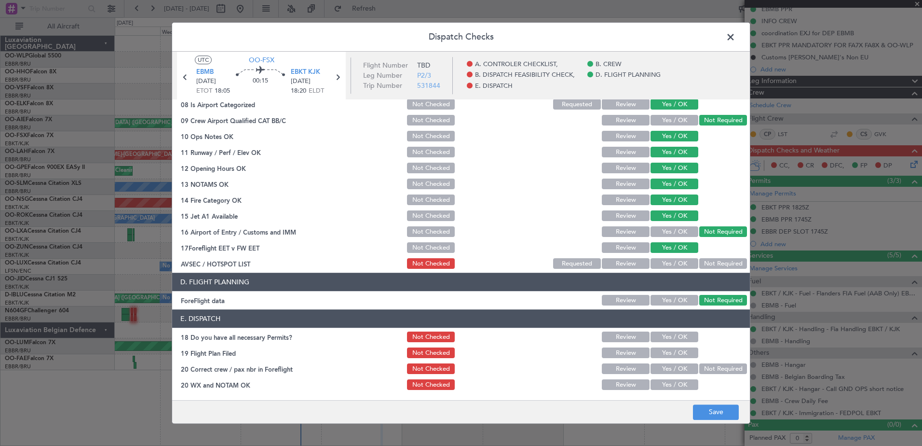
click at [699, 261] on button "Not Required" at bounding box center [723, 263] width 48 height 11
click at [680, 341] on button "Yes / OK" at bounding box center [675, 337] width 48 height 11
click at [676, 353] on button "Yes / OK" at bounding box center [675, 353] width 48 height 11
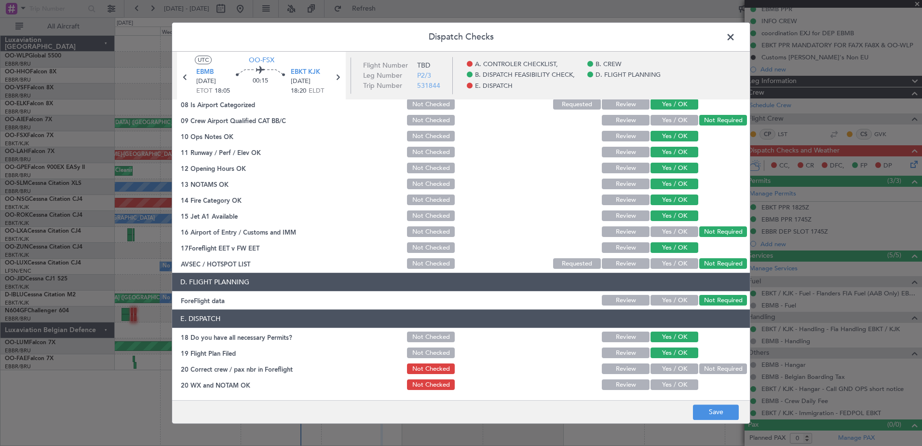
click at [673, 368] on button "Yes / OK" at bounding box center [675, 369] width 48 height 11
click at [672, 386] on button "Yes / OK" at bounding box center [675, 385] width 48 height 11
click at [716, 421] on footer "Save" at bounding box center [461, 411] width 578 height 23
click at [720, 415] on button "Save" at bounding box center [716, 411] width 46 height 15
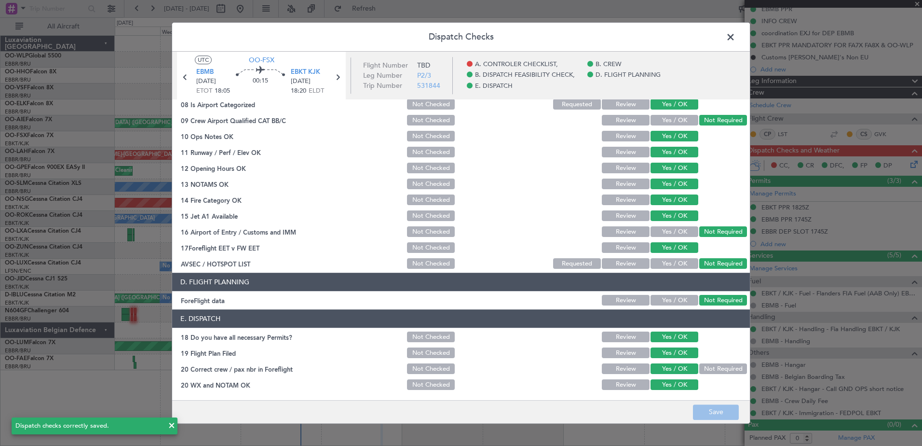
scroll to position [0, 0]
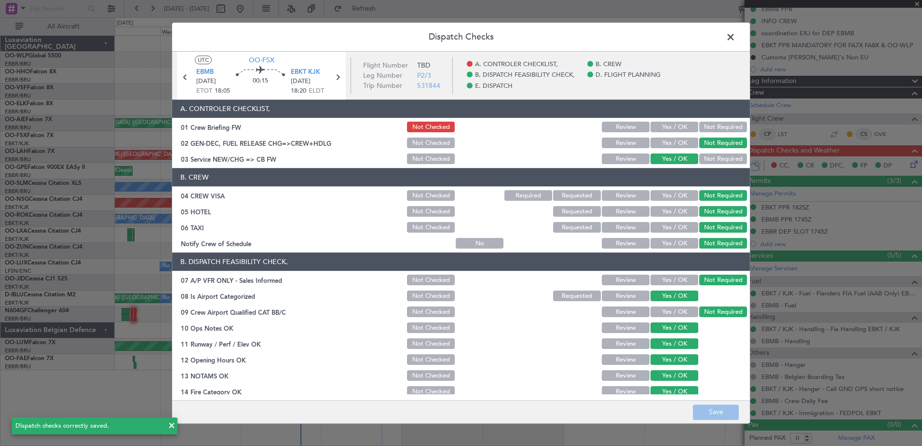
click at [735, 32] on span at bounding box center [735, 39] width 0 height 19
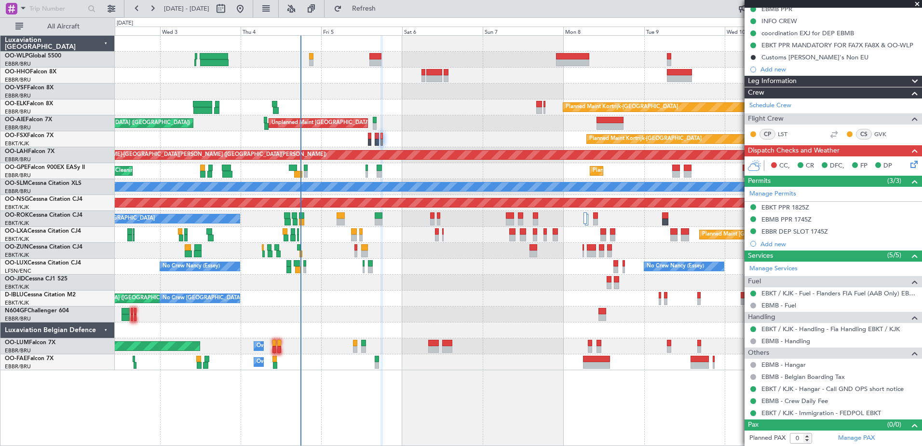
click at [353, 253] on div at bounding box center [518, 251] width 807 height 16
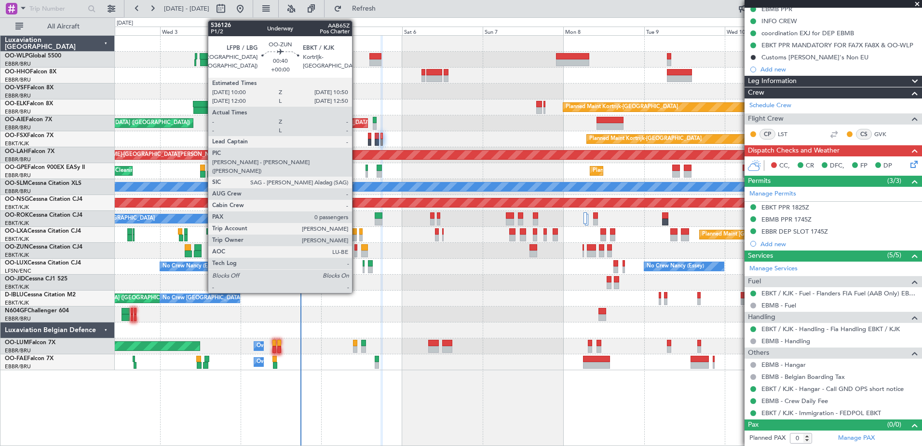
click at [356, 250] on div at bounding box center [355, 247] width 3 height 7
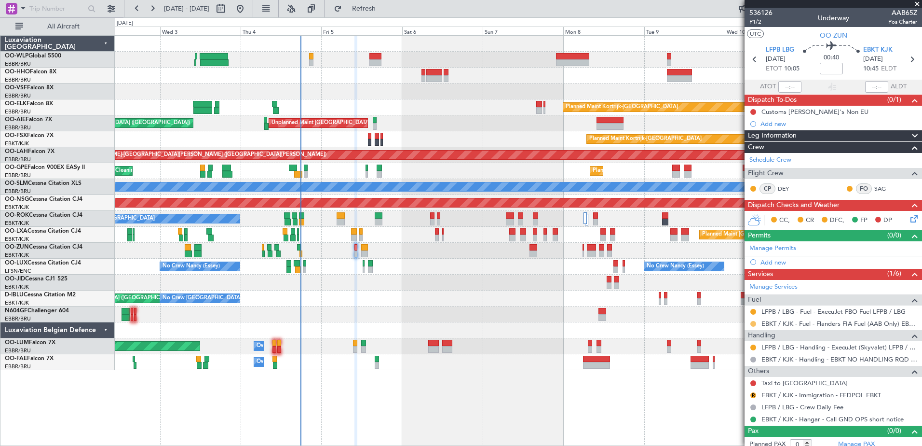
click at [751, 321] on button at bounding box center [753, 324] width 6 height 6
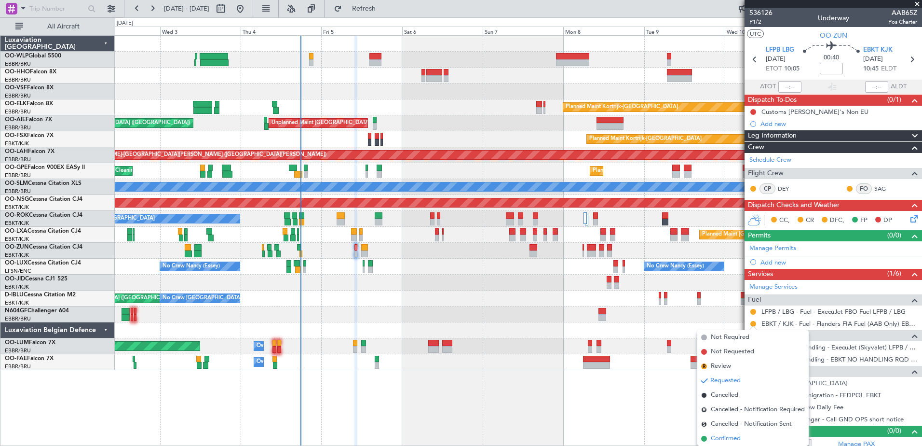
click at [715, 438] on span "Confirmed" at bounding box center [726, 439] width 30 height 10
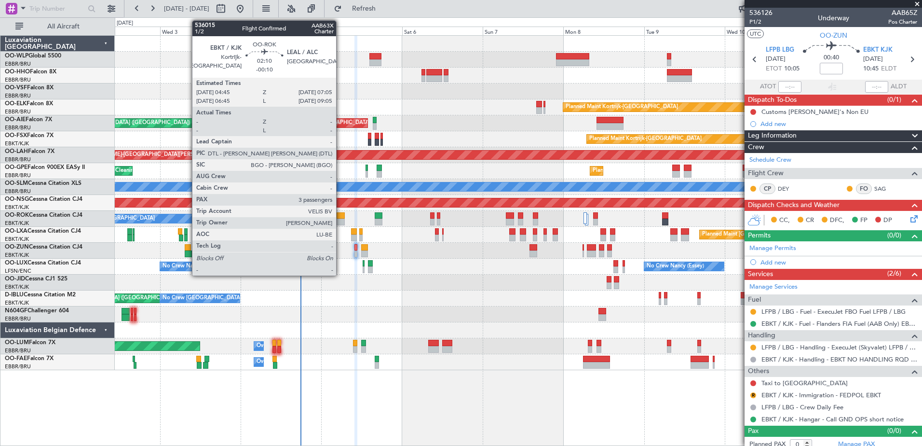
click at [340, 224] on div at bounding box center [341, 221] width 8 height 7
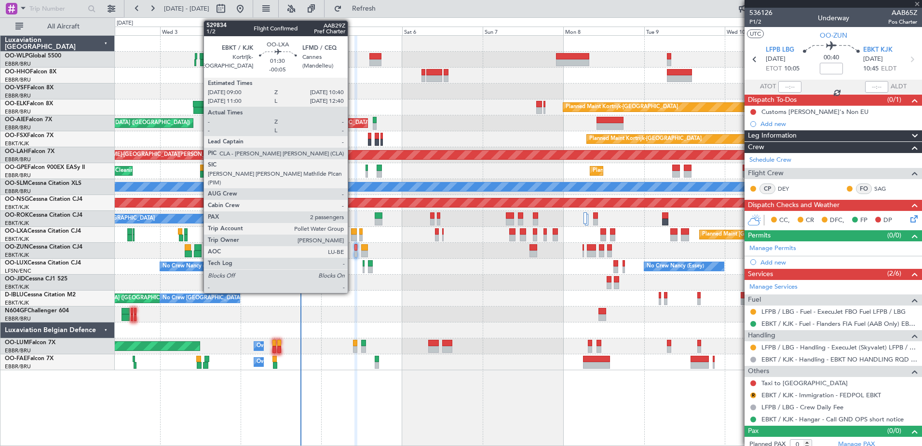
type input "-00:10"
type input "3"
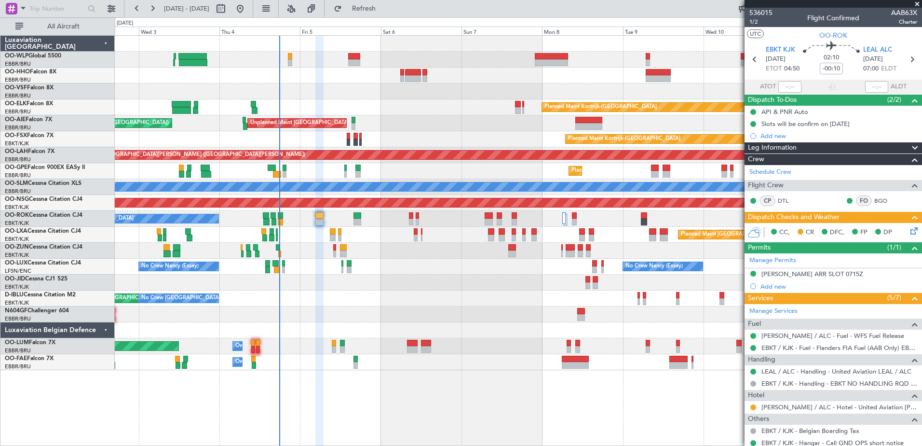
click at [333, 241] on div "Planned Maint [GEOGRAPHIC_DATA] ([GEOGRAPHIC_DATA] National)" at bounding box center [518, 235] width 807 height 16
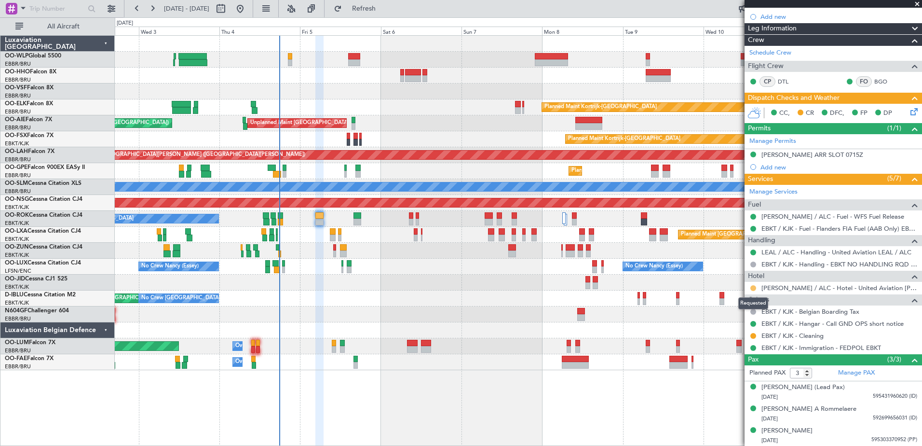
click at [754, 288] on button at bounding box center [753, 288] width 6 height 6
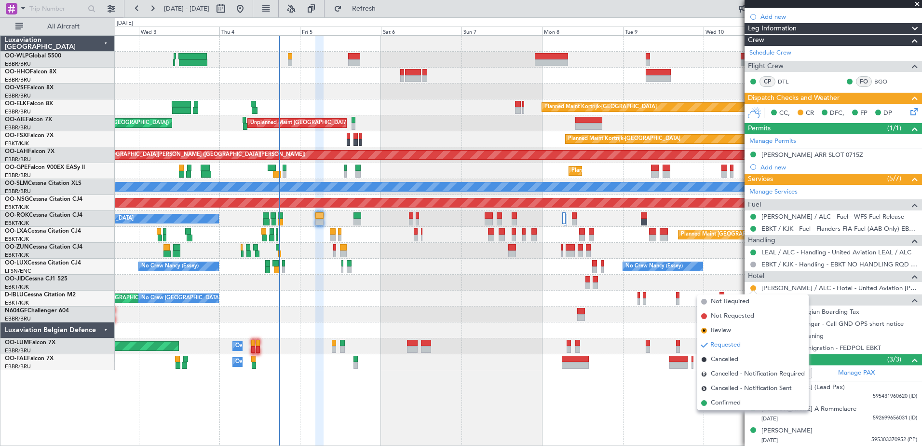
click at [468, 280] on div at bounding box center [518, 282] width 807 height 16
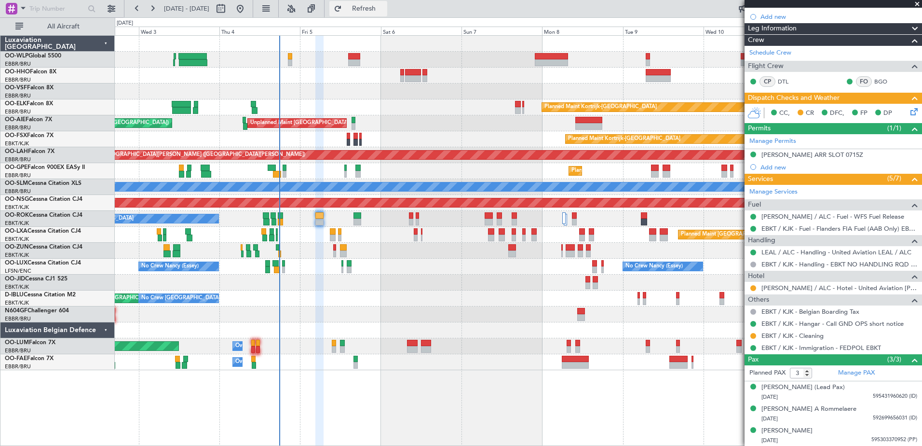
click at [384, 5] on span "Refresh" at bounding box center [364, 8] width 41 height 7
click at [753, 287] on button at bounding box center [753, 288] width 6 height 6
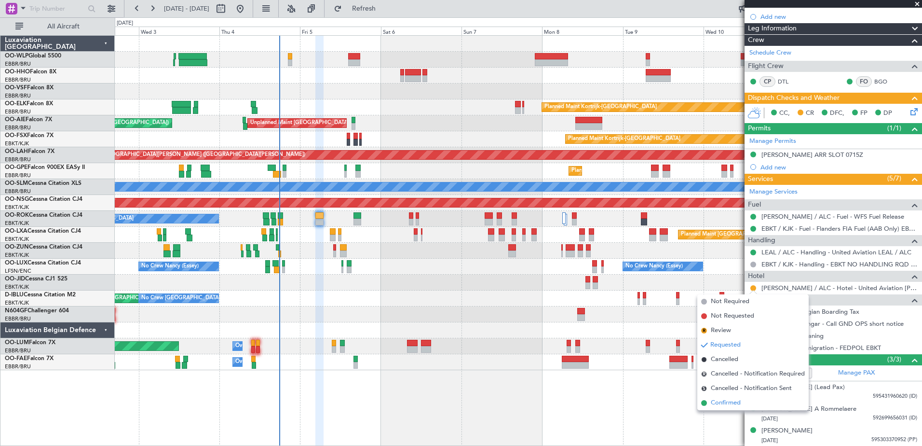
click at [716, 402] on span "Confirmed" at bounding box center [726, 403] width 30 height 10
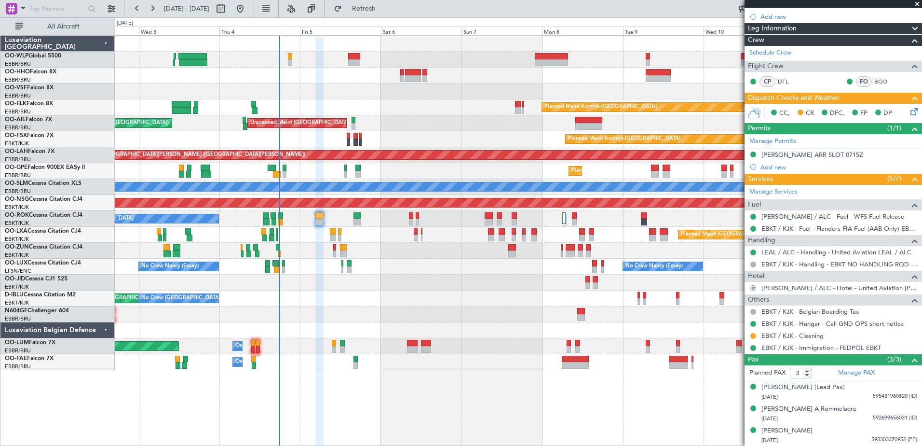
click at [909, 112] on icon at bounding box center [913, 110] width 8 height 8
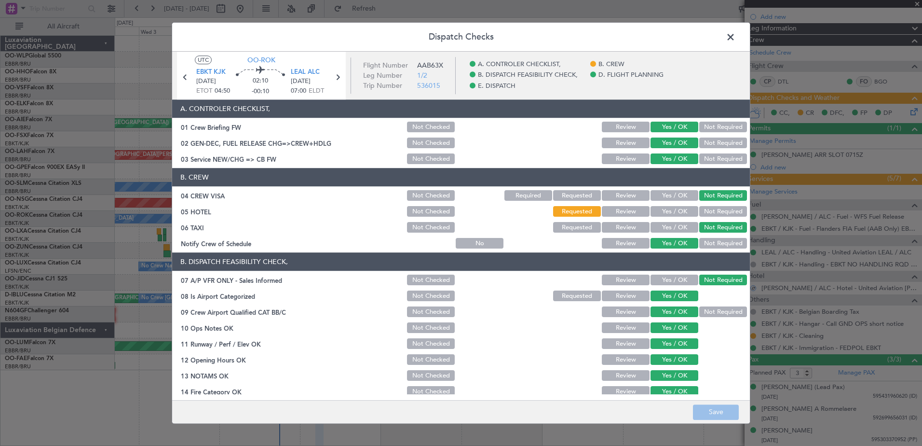
click at [685, 211] on button "Yes / OK" at bounding box center [675, 211] width 48 height 11
click at [727, 404] on footer "Save" at bounding box center [461, 411] width 578 height 23
click at [723, 409] on button "Save" at bounding box center [716, 411] width 46 height 15
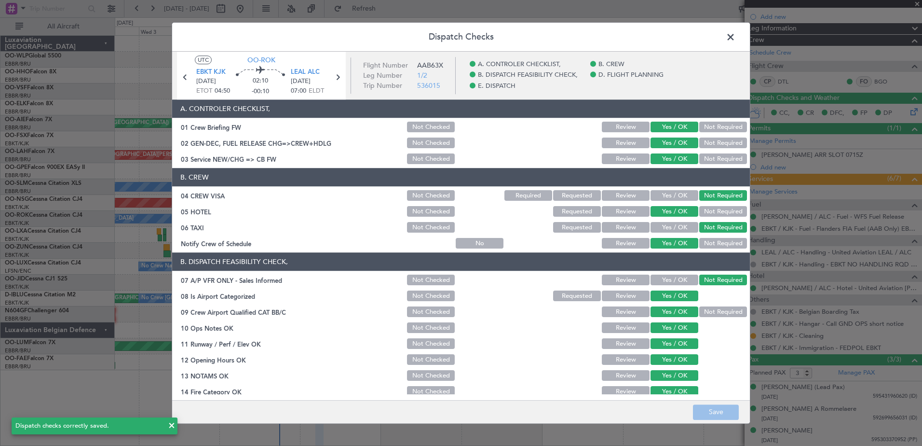
click at [735, 38] on span at bounding box center [735, 39] width 0 height 19
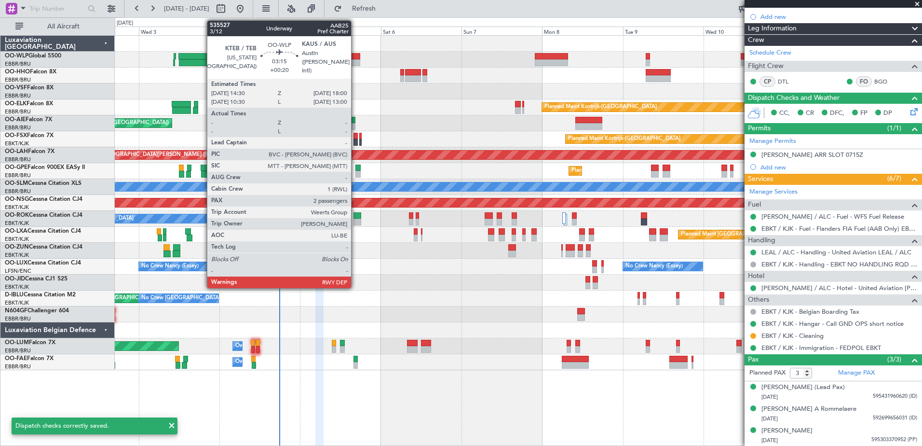
click at [355, 54] on div at bounding box center [354, 56] width 12 height 7
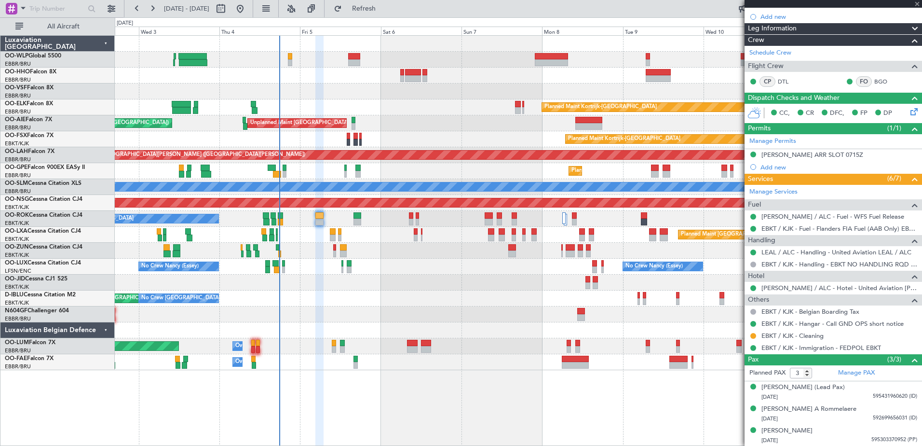
type input "+00:20"
type input "2"
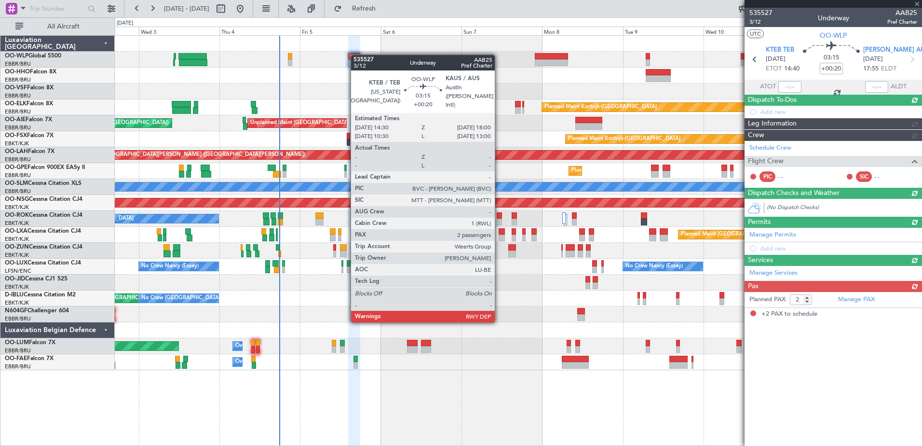
scroll to position [0, 0]
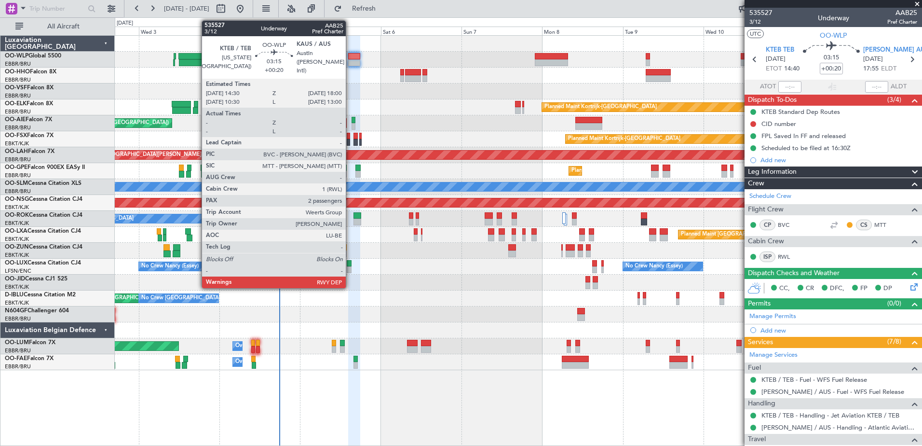
click at [350, 58] on div at bounding box center [354, 56] width 12 height 7
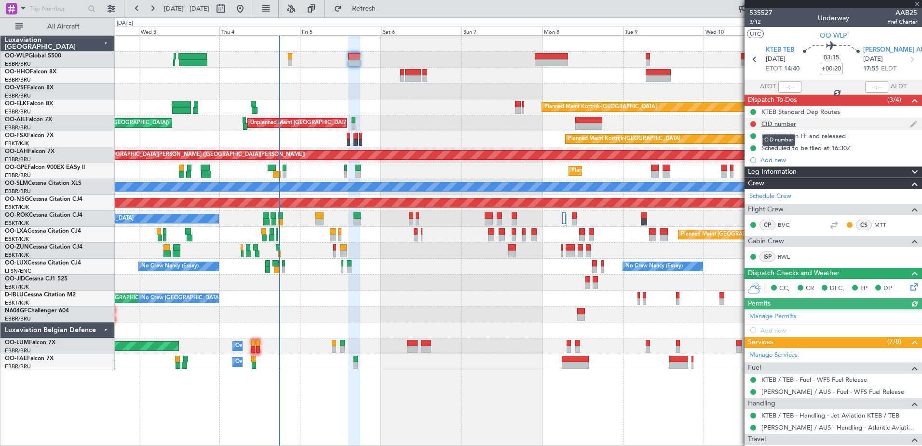
click at [768, 126] on div "CID number" at bounding box center [778, 124] width 35 height 8
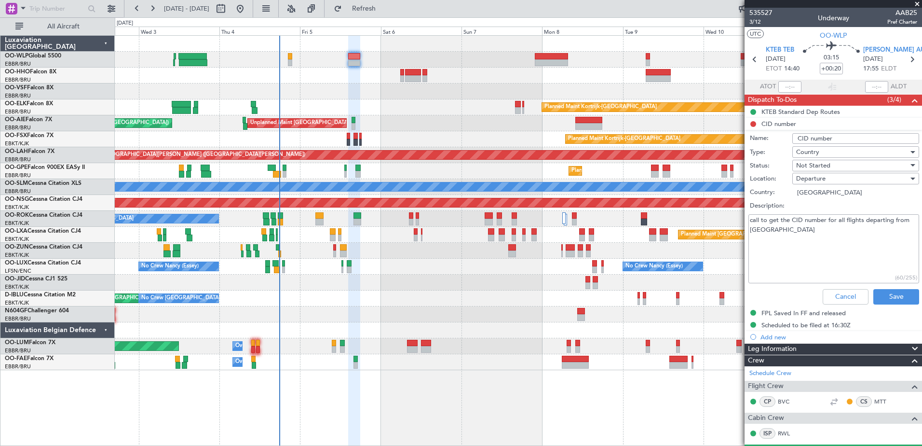
click at [766, 240] on textarea "call to get the CID number for all flights departing from US" at bounding box center [833, 248] width 171 height 69
type textarea "call to get the CID number for all flights departing from US 86V"
click at [885, 158] on div "Not Started" at bounding box center [852, 165] width 112 height 14
click at [845, 217] on span "Completed" at bounding box center [851, 213] width 113 height 14
click at [889, 289] on button "Save" at bounding box center [896, 296] width 46 height 15
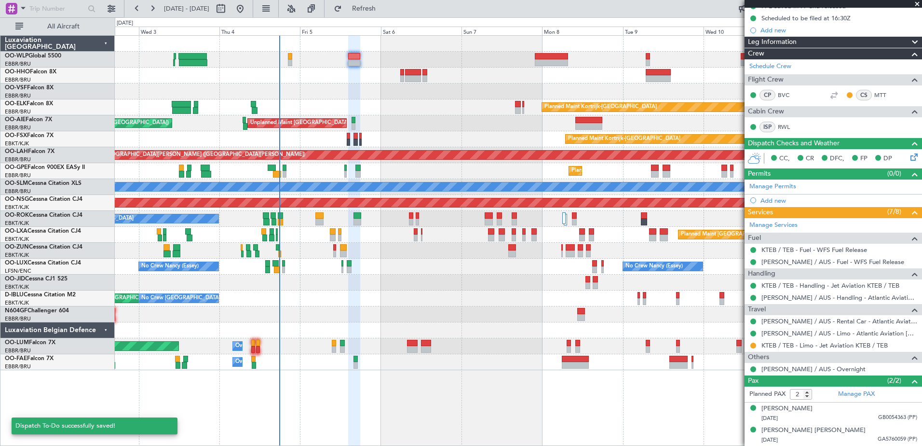
scroll to position [129, 0]
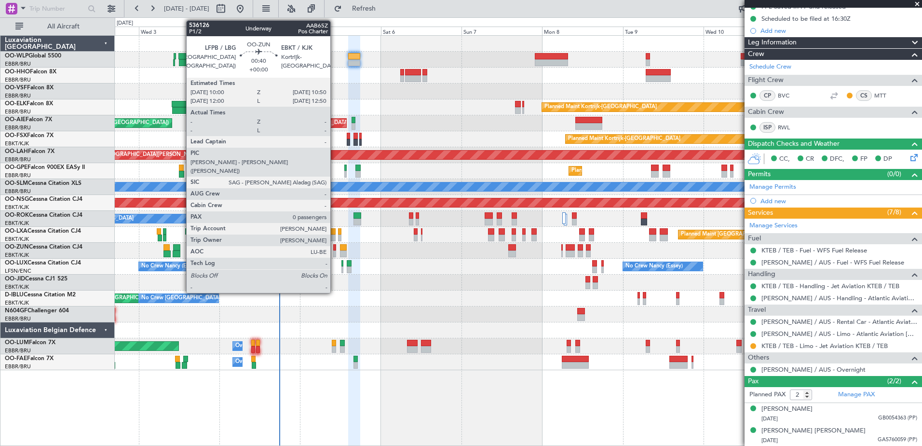
click at [335, 249] on div at bounding box center [334, 247] width 3 height 7
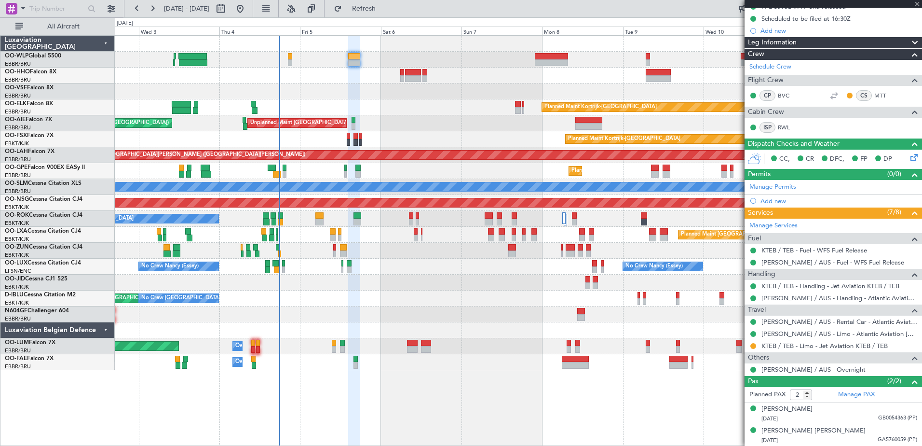
type input "0"
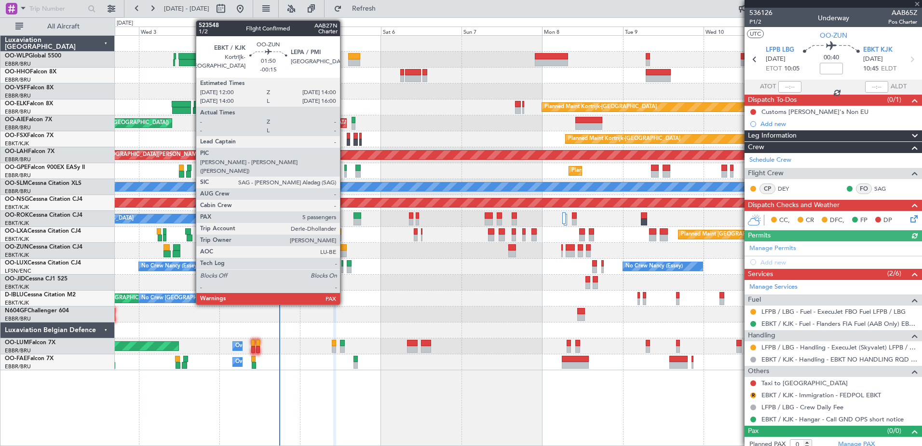
click at [344, 247] on div at bounding box center [343, 247] width 7 height 7
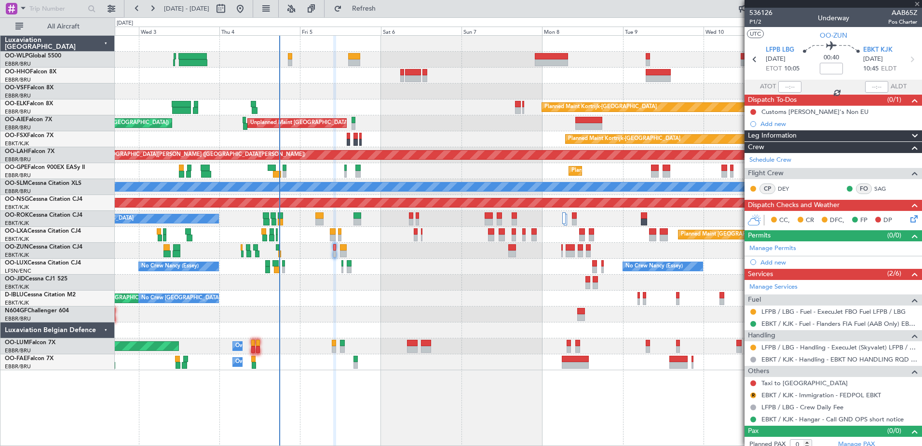
type input "-00:15"
type input "5"
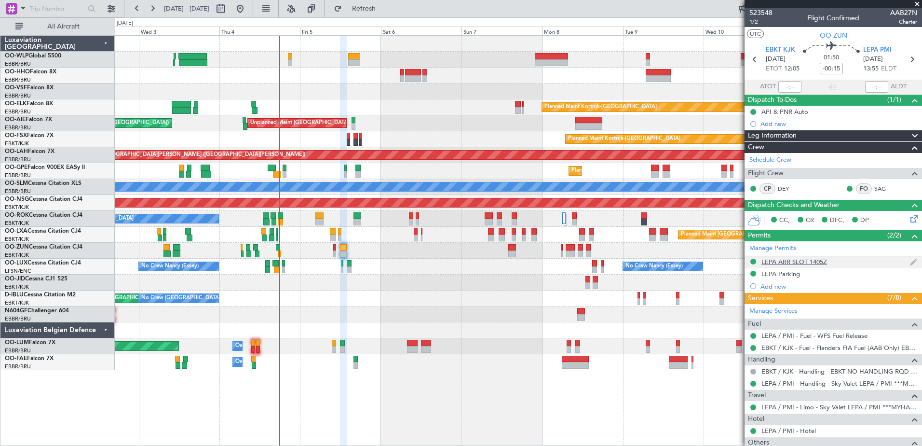
scroll to position [186, 0]
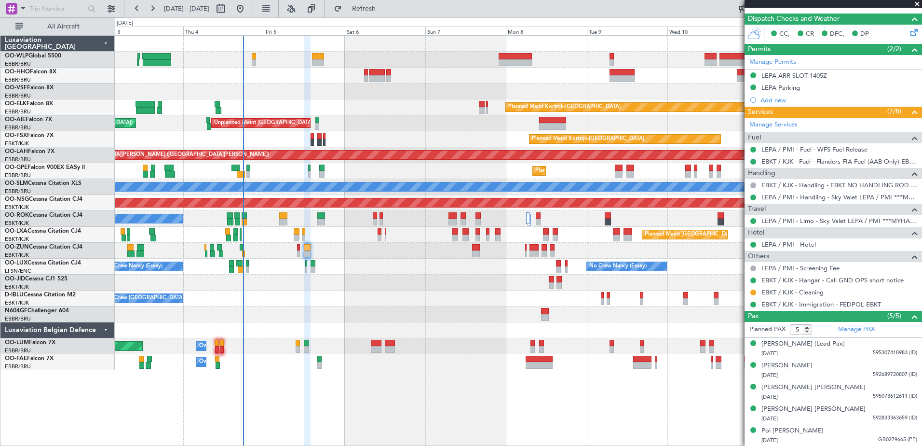
click at [352, 274] on div "Planned Maint Kortrijk-Wevelgem Unplanned Maint Brussels (Brussels National) Pl…" at bounding box center [518, 203] width 807 height 334
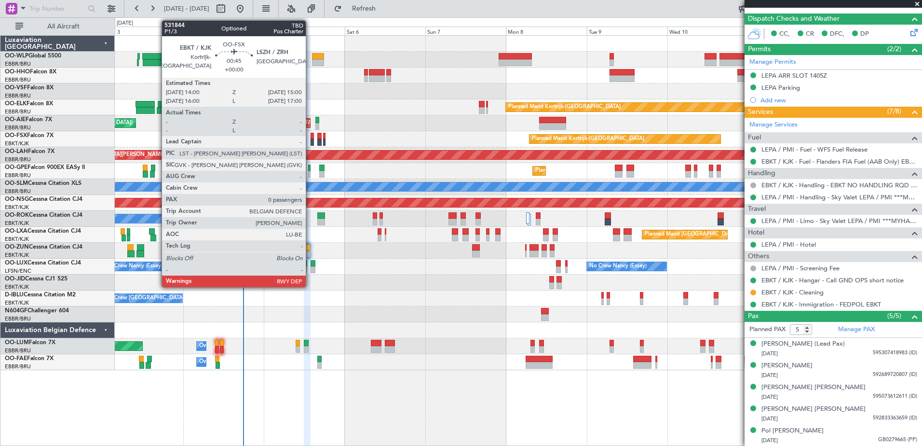
click at [311, 137] on div at bounding box center [312, 136] width 3 height 7
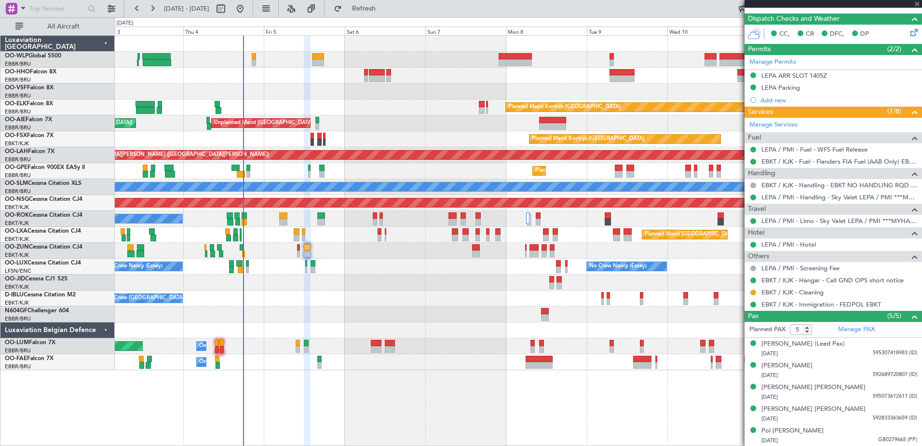
type input "0"
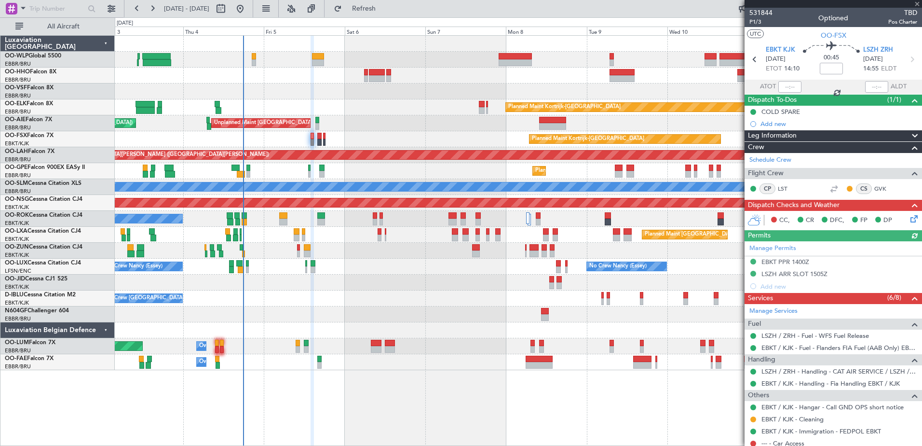
scroll to position [30, 0]
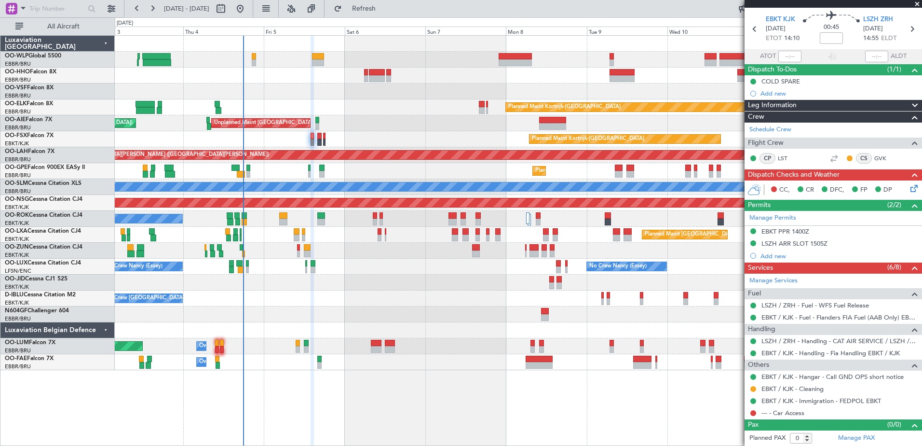
click at [909, 190] on icon at bounding box center [913, 187] width 8 height 8
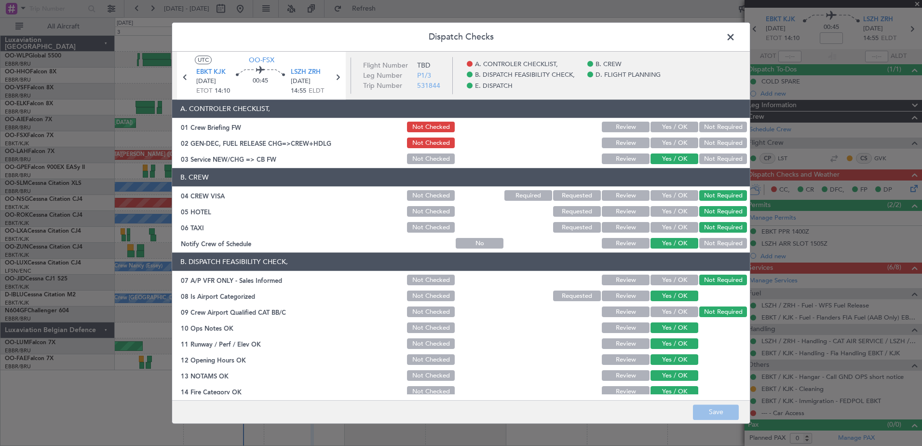
click at [735, 40] on span at bounding box center [735, 39] width 0 height 19
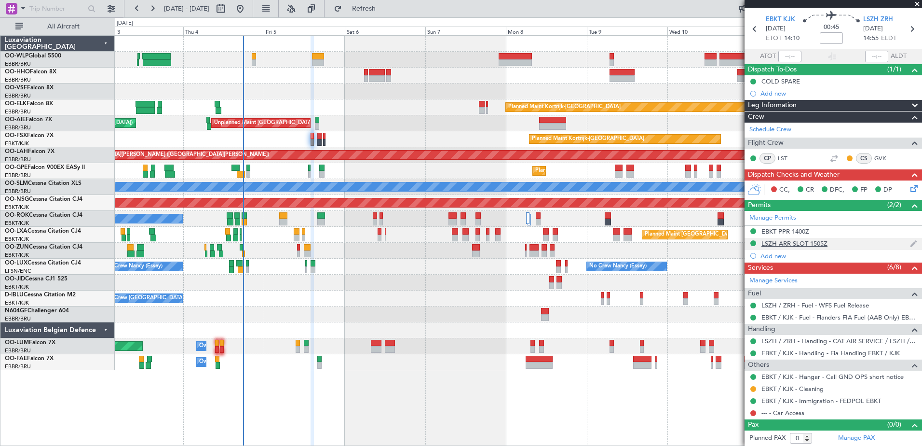
click at [816, 244] on div "LSZH ARR SLOT 1505Z" at bounding box center [794, 243] width 66 height 8
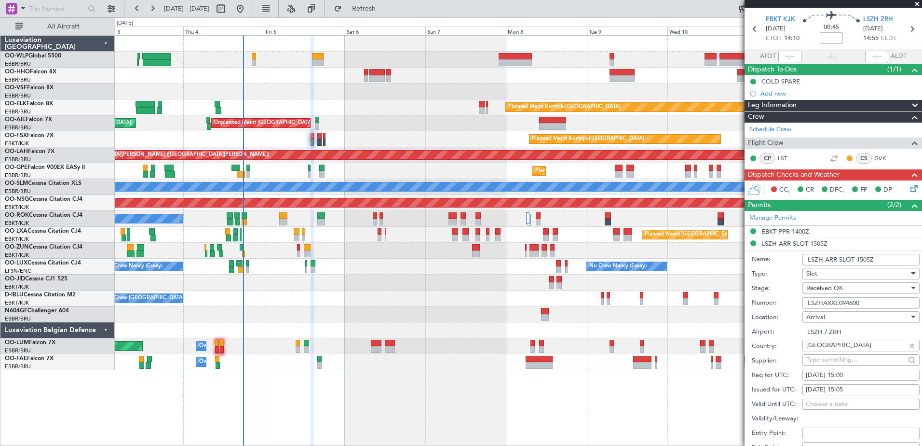
click at [861, 390] on div "05/09/2025 15:05" at bounding box center [861, 390] width 110 height 10
select select "9"
select select "2025"
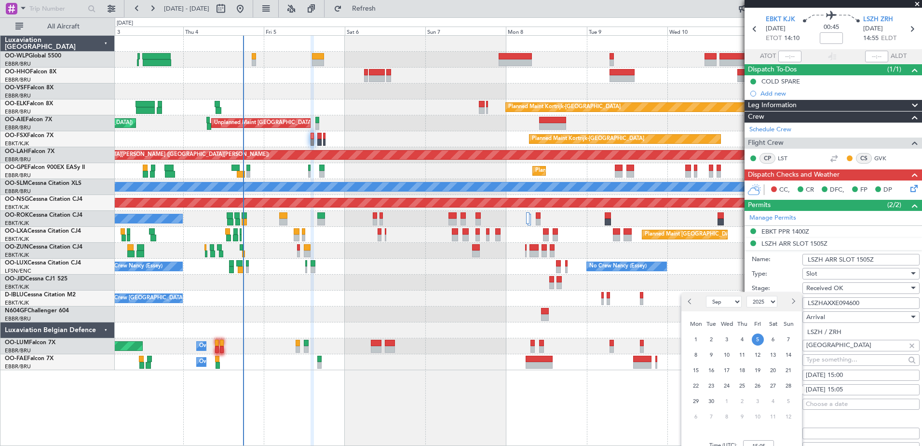
scroll to position [79, 0]
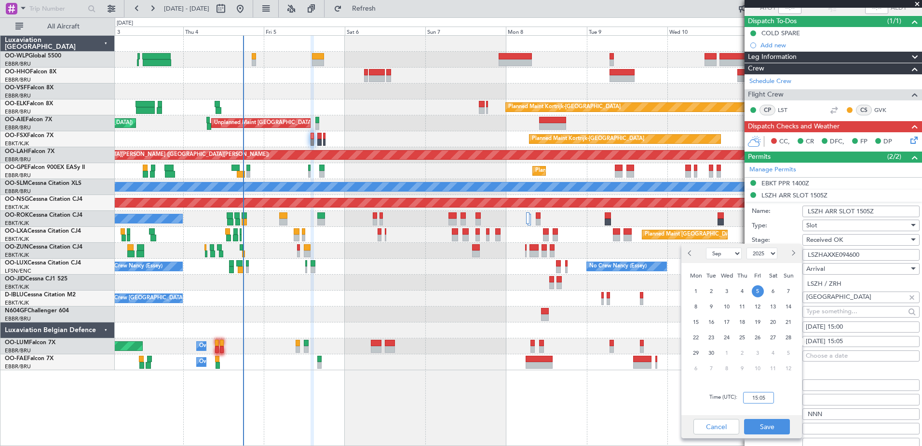
click at [764, 397] on input "15:05" at bounding box center [758, 398] width 31 height 12
type input "15:00"
click at [767, 430] on button "Save" at bounding box center [767, 426] width 46 height 15
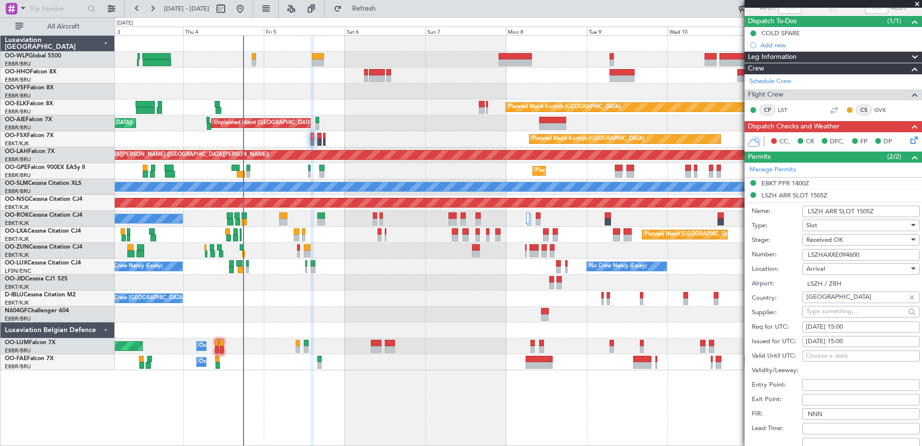
click at [866, 251] on input "LSZHAXXE094600" at bounding box center [860, 255] width 117 height 12
drag, startPoint x: 866, startPoint y: 254, endPoint x: 805, endPoint y: 255, distance: 60.3
click at [805, 255] on input "LSZHAXXE094600" at bounding box center [860, 255] width 117 height 12
paste input "C1500X"
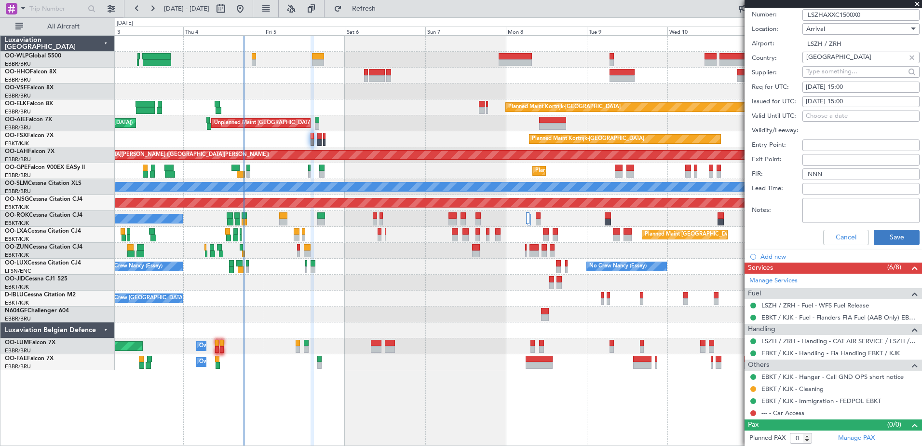
type input "LSZHAXXC1500X0"
click at [893, 242] on button "Save" at bounding box center [897, 237] width 46 height 15
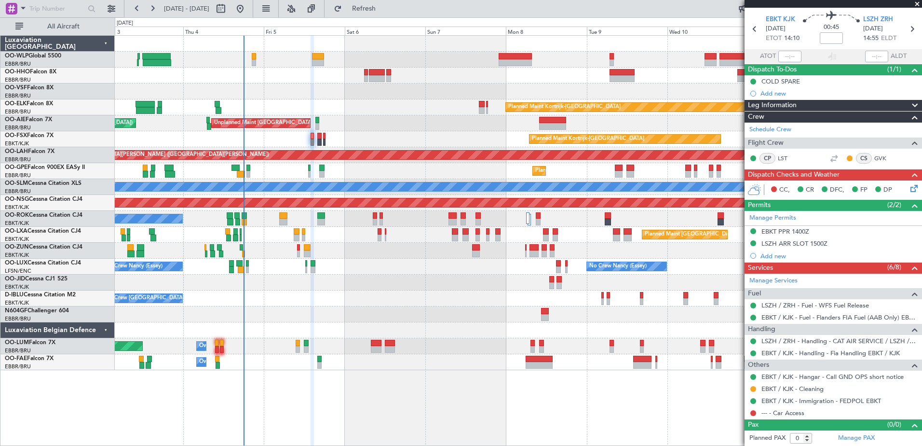
scroll to position [0, 0]
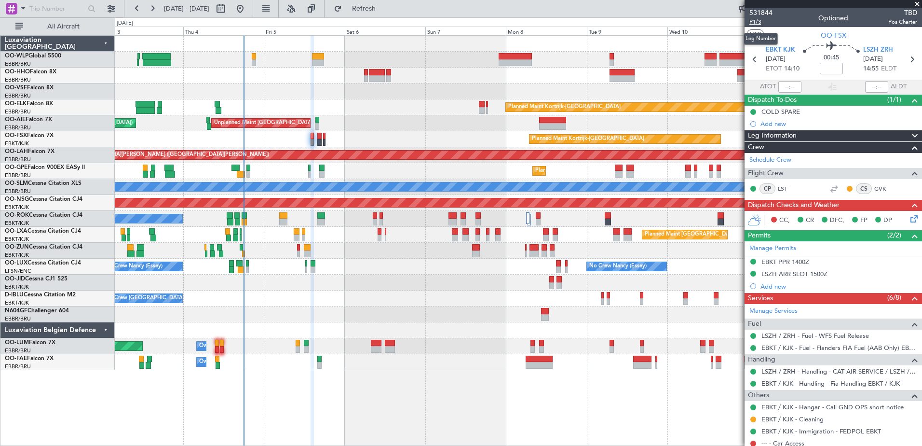
click at [759, 21] on span "P1/3" at bounding box center [760, 22] width 23 height 8
click at [750, 22] on span "P1/3" at bounding box center [760, 22] width 23 height 8
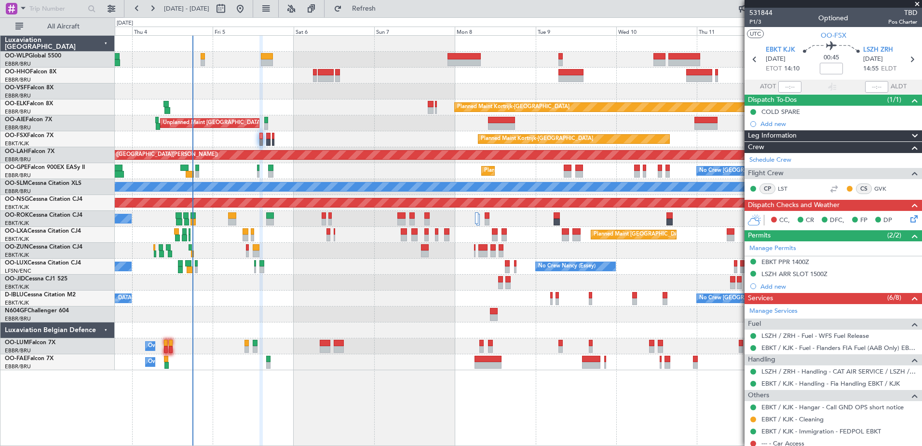
click at [358, 290] on div "Planned Maint Kortrijk-Wevelgem Unplanned Maint Brussels (Brussels National) Pl…" at bounding box center [518, 203] width 807 height 334
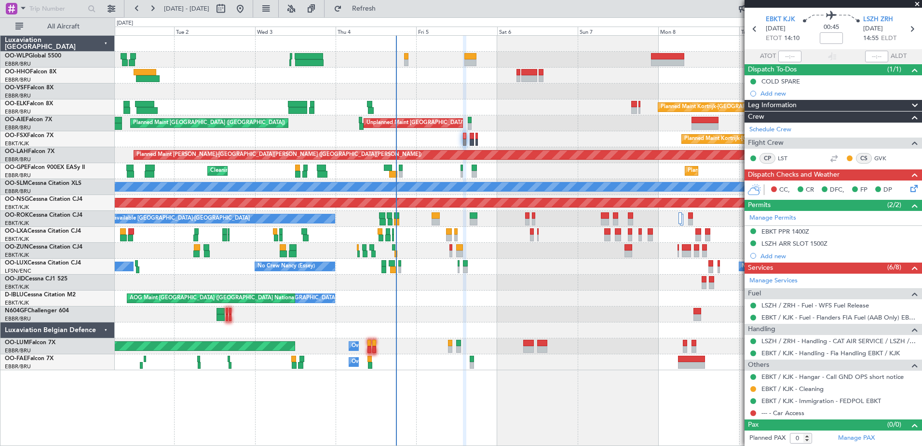
click at [528, 301] on div "Planned Maint Berlin (Brandenburg) Planned Maint Kortrijk-Wevelgem Unplanned Ma…" at bounding box center [518, 203] width 807 height 334
click at [384, 8] on span "Refresh" at bounding box center [364, 8] width 41 height 7
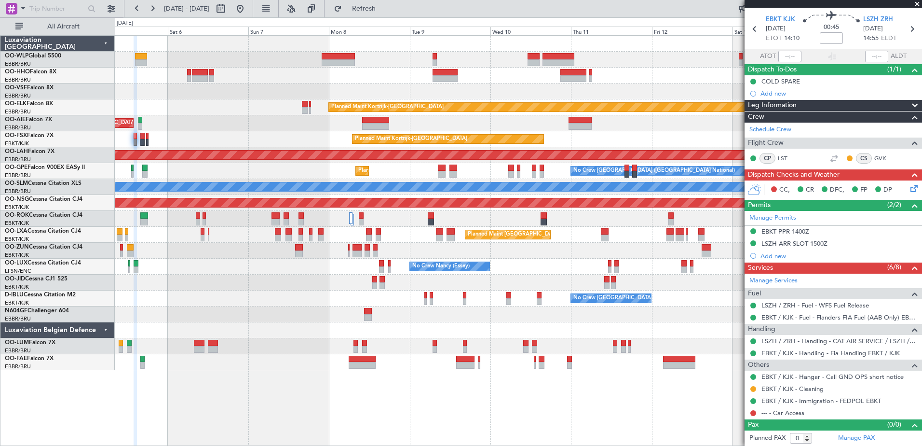
click at [275, 305] on div "Planned Maint Kortrijk-Wevelgem Unplanned Maint Brussels (Brussels National) Pl…" at bounding box center [518, 203] width 807 height 334
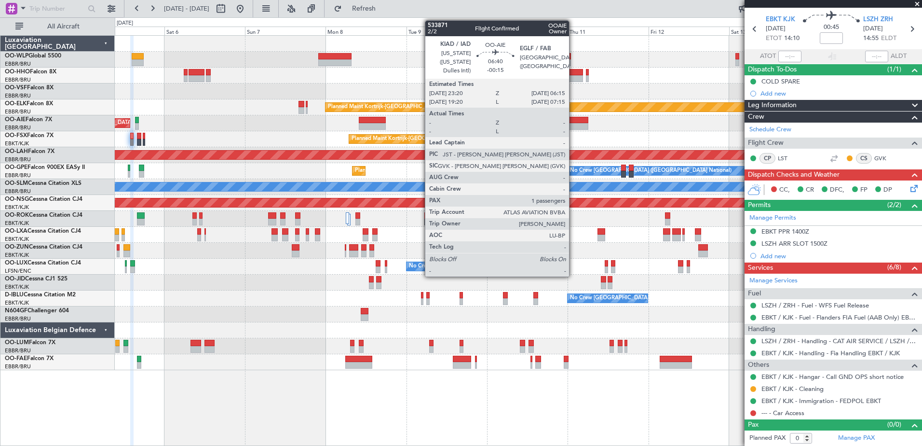
click at [573, 124] on div at bounding box center [577, 126] width 24 height 7
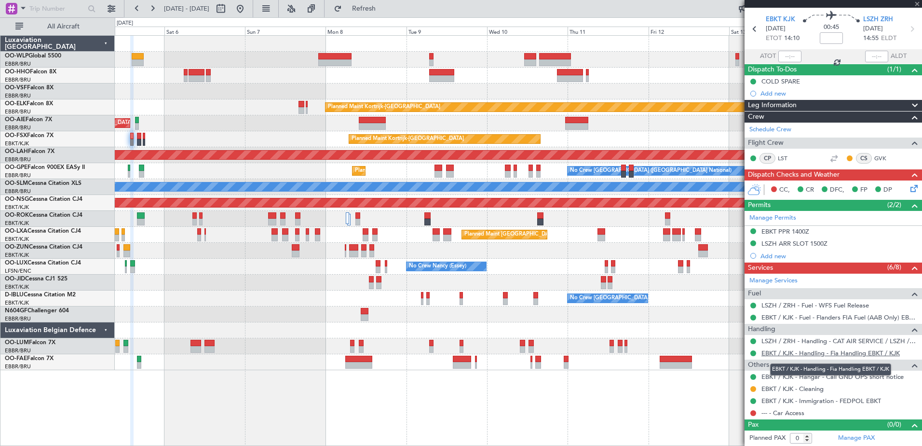
type input "-00:15"
type input "1"
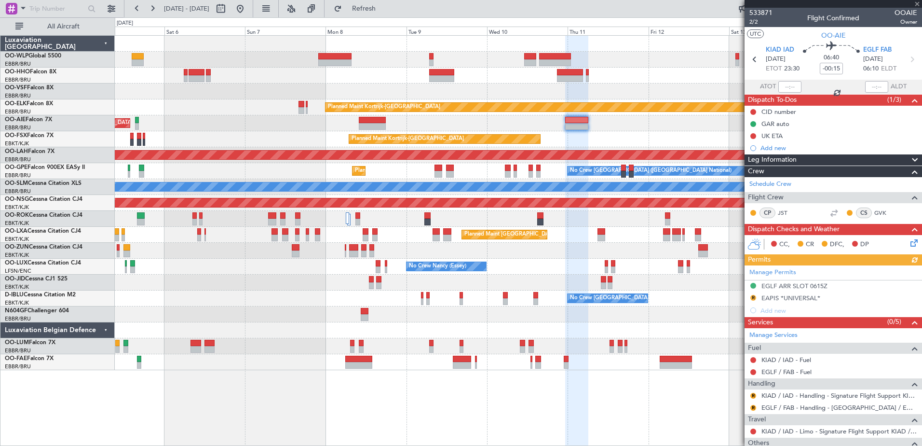
scroll to position [73, 0]
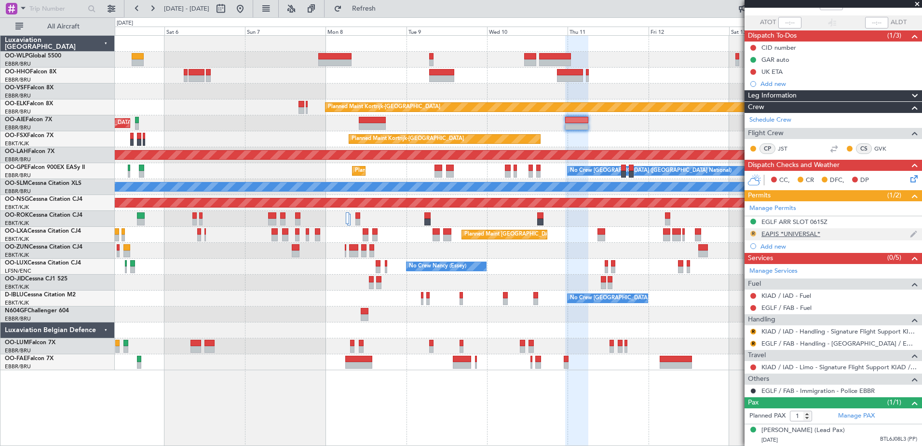
click at [753, 231] on button "R" at bounding box center [753, 234] width 6 height 6
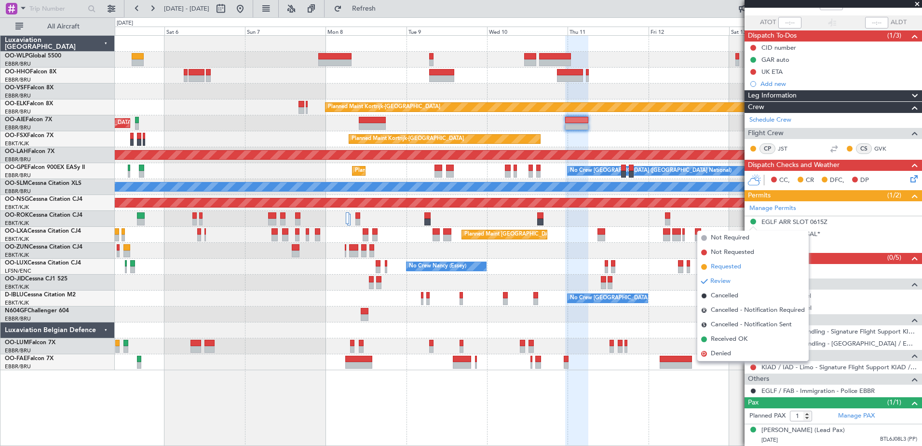
click at [734, 261] on li "Requested" at bounding box center [752, 266] width 111 height 14
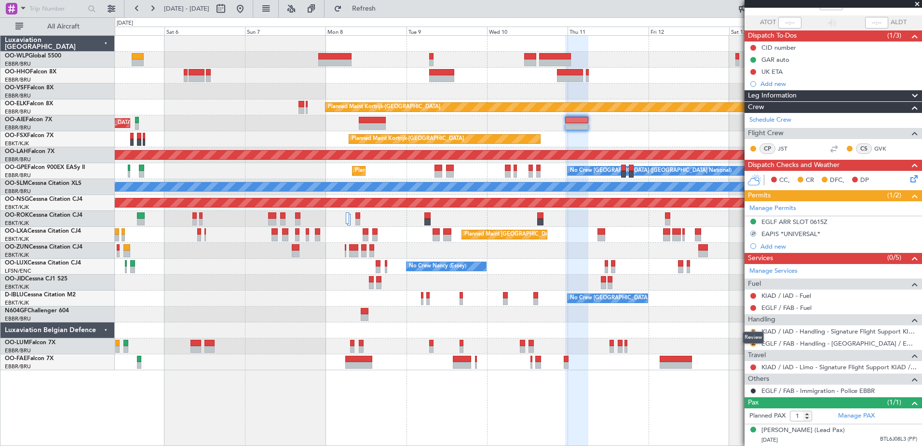
click at [754, 328] on button "R" at bounding box center [753, 331] width 6 height 6
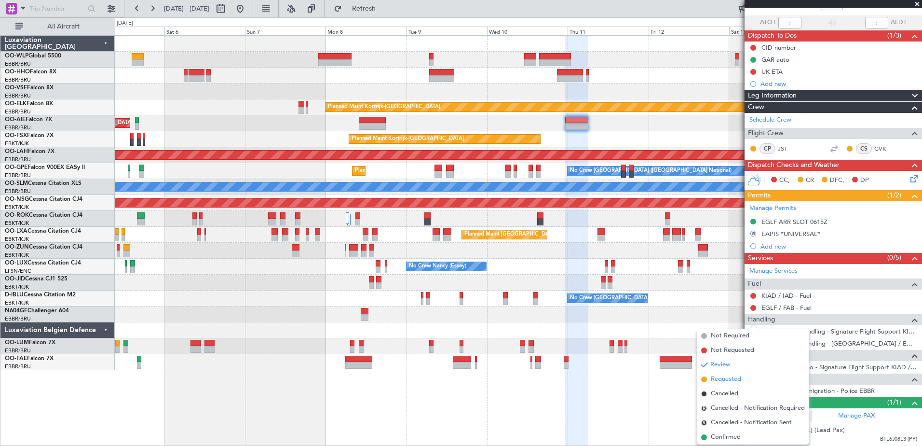
click at [723, 376] on span "Requested" at bounding box center [726, 379] width 30 height 10
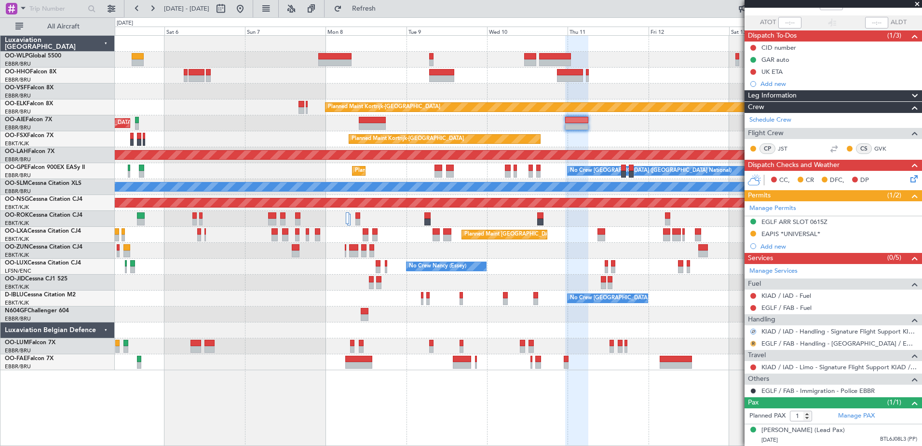
click at [753, 340] on button "R" at bounding box center [753, 343] width 6 height 6
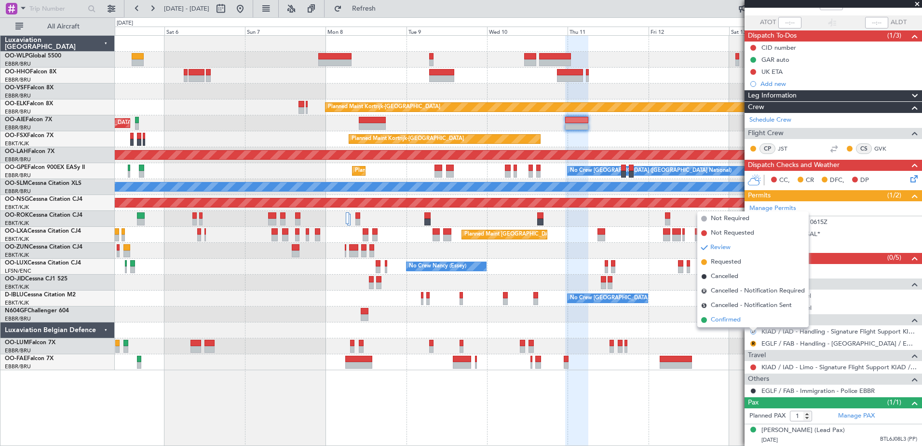
click at [723, 319] on span "Confirmed" at bounding box center [726, 320] width 30 height 10
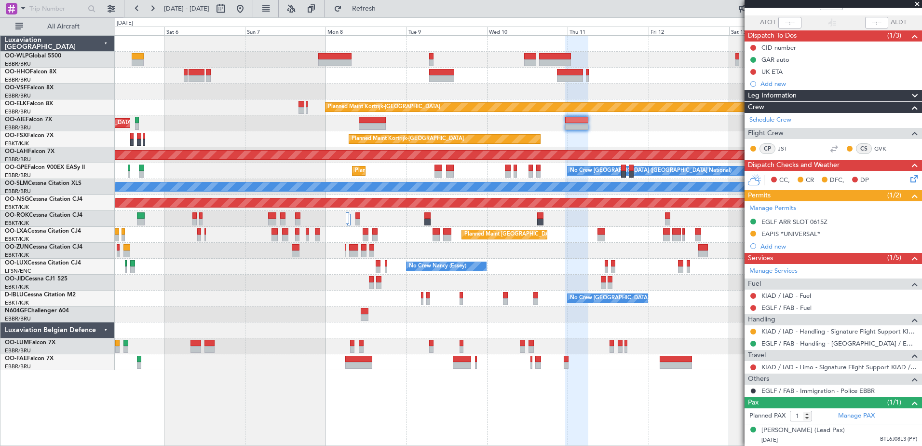
scroll to position [0, 0]
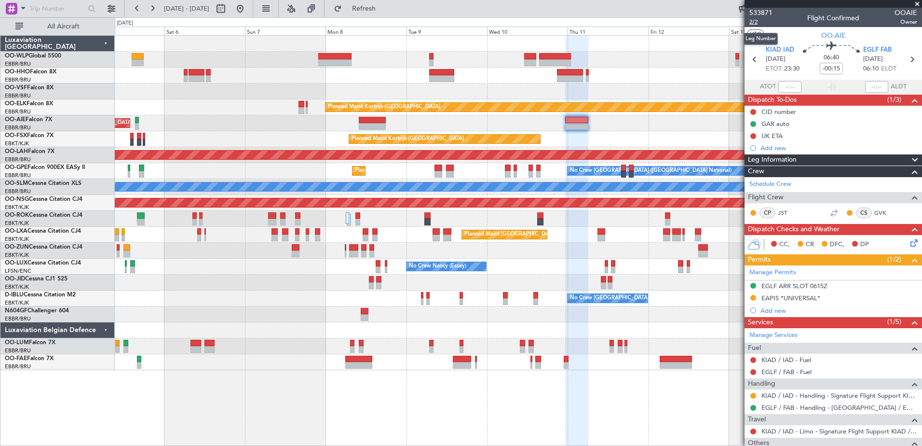
click at [759, 23] on span "2/2" at bounding box center [760, 22] width 23 height 8
click at [384, 8] on span "Refresh" at bounding box center [364, 8] width 41 height 7
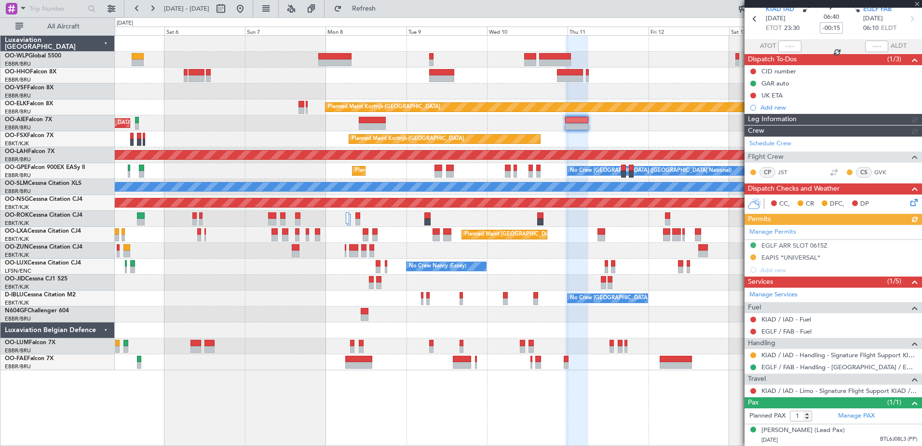
scroll to position [50, 0]
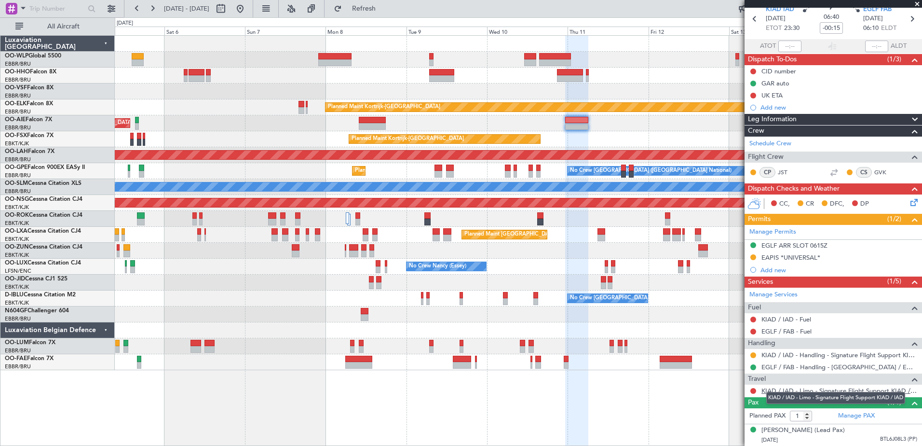
click at [786, 386] on link "KIAD / IAD - Limo - Signature Flight Support KIAD / IAD" at bounding box center [839, 390] width 156 height 8
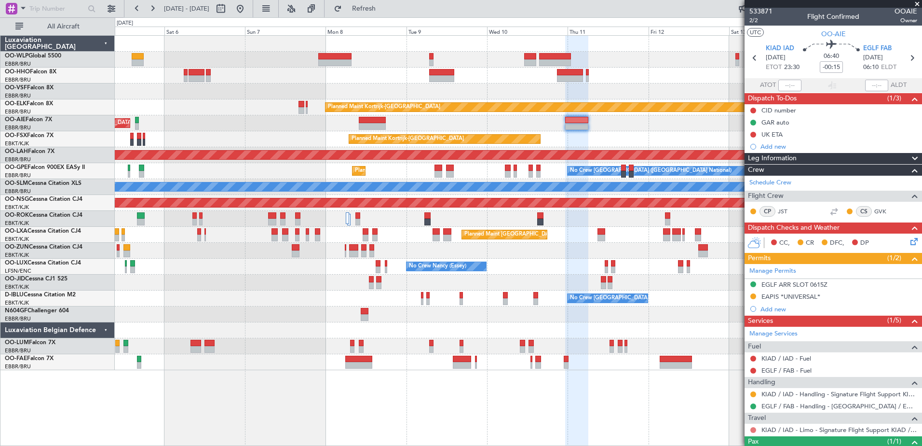
click at [754, 427] on button at bounding box center [753, 430] width 6 height 6
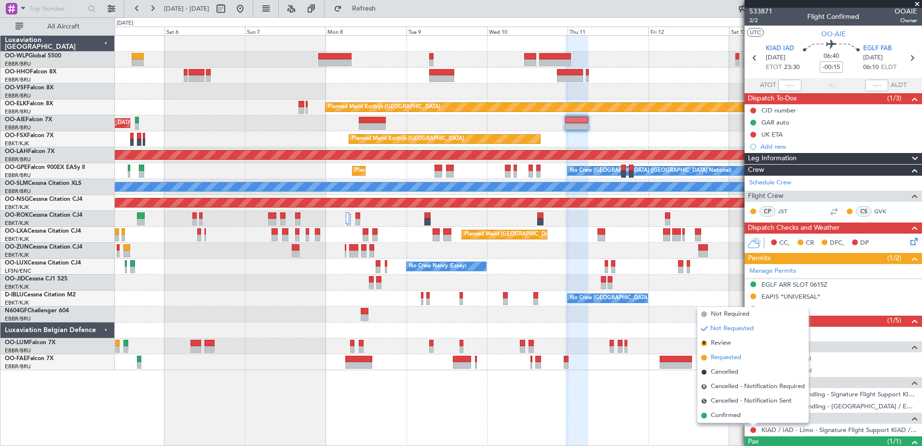
click at [720, 356] on span "Requested" at bounding box center [726, 358] width 30 height 10
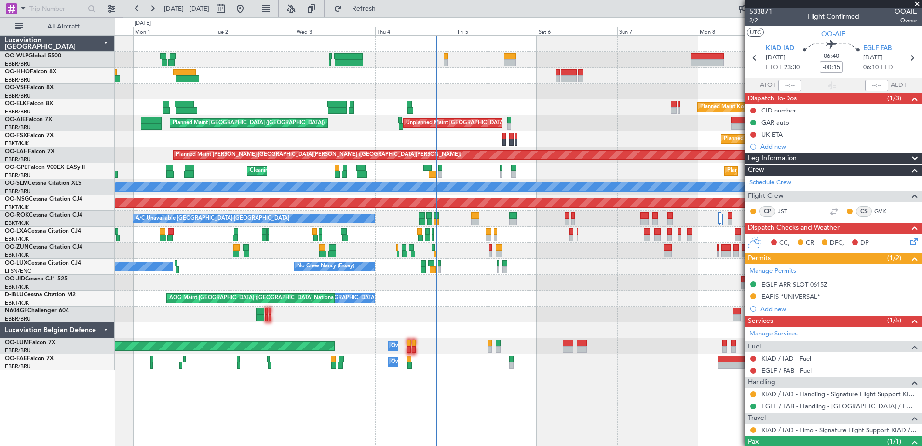
click at [577, 304] on div "No Crew [GEOGRAPHIC_DATA] ([GEOGRAPHIC_DATA] National) AOG Maint [GEOGRAPHIC_DA…" at bounding box center [518, 298] width 807 height 16
click at [383, 8] on span "Refresh" at bounding box center [364, 8] width 41 height 7
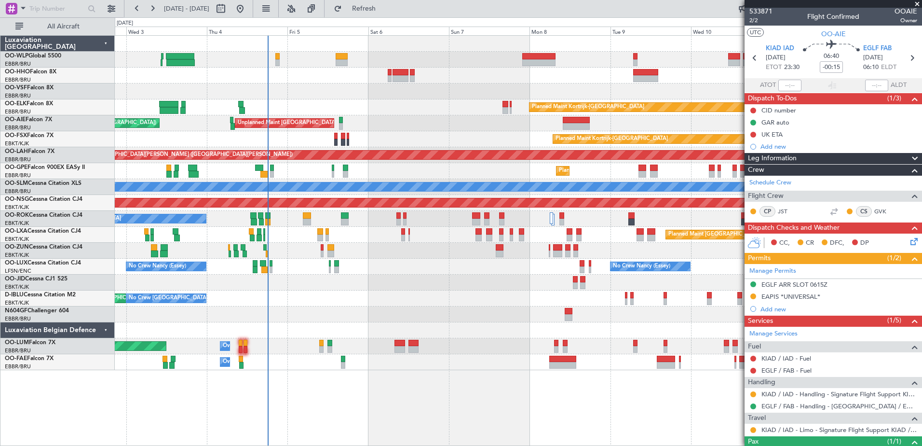
click at [408, 123] on div "Planned Maint Kortrijk-[GEOGRAPHIC_DATA] Planned Maint [GEOGRAPHIC_DATA] ([GEOG…" at bounding box center [518, 203] width 807 height 334
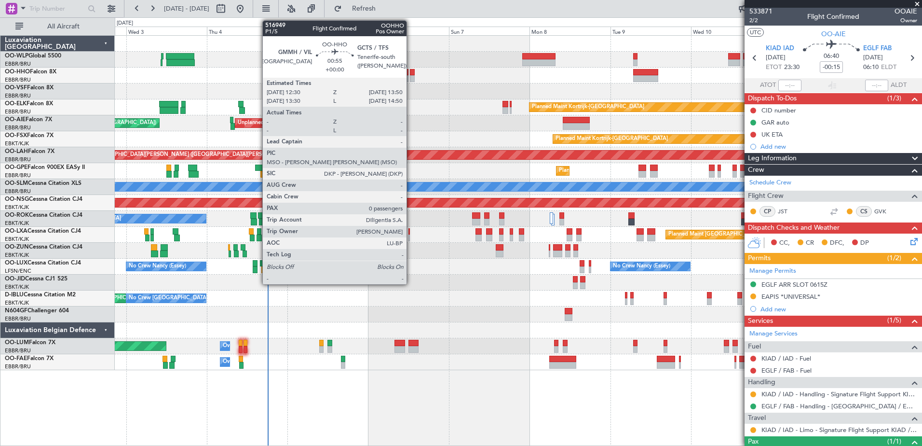
click at [411, 70] on div at bounding box center [412, 72] width 5 height 7
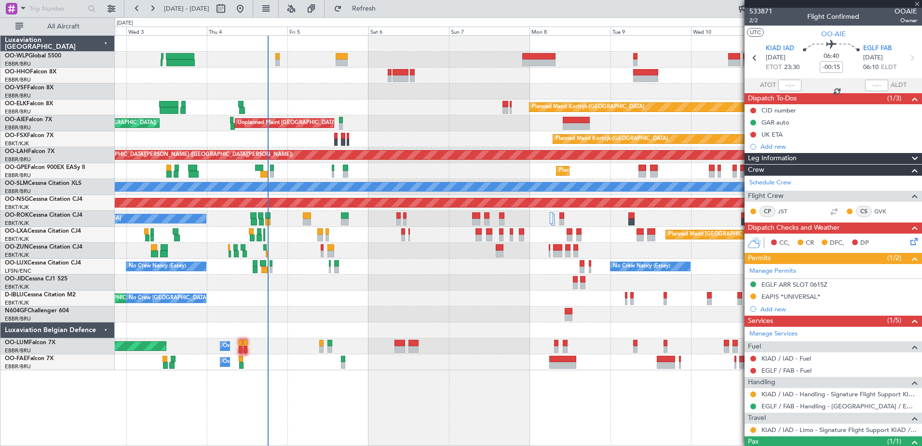
type input "0"
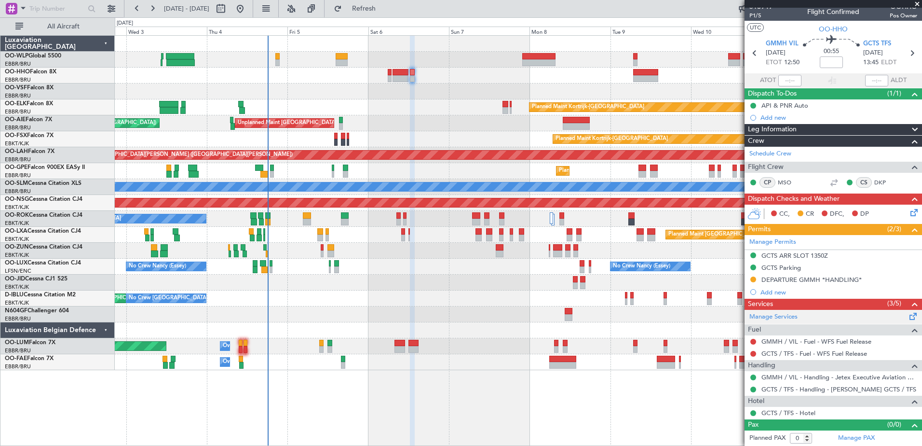
scroll to position [0, 0]
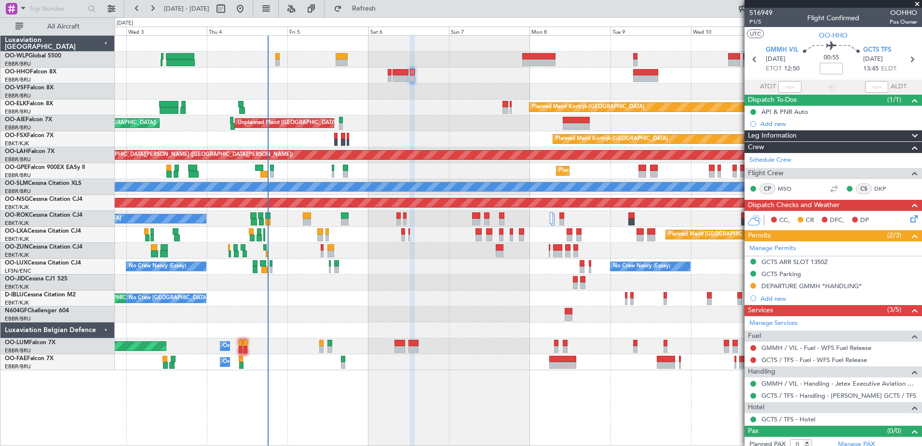
click at [641, 82] on div at bounding box center [518, 76] width 807 height 16
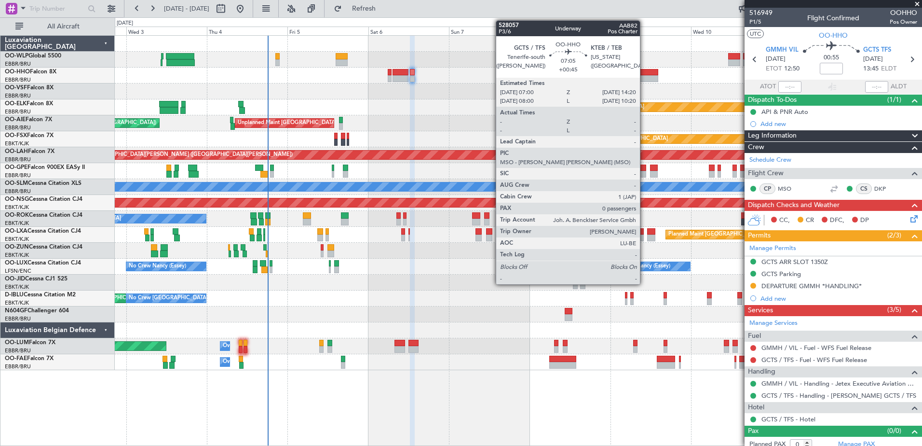
click at [646, 76] on div at bounding box center [645, 78] width 25 height 7
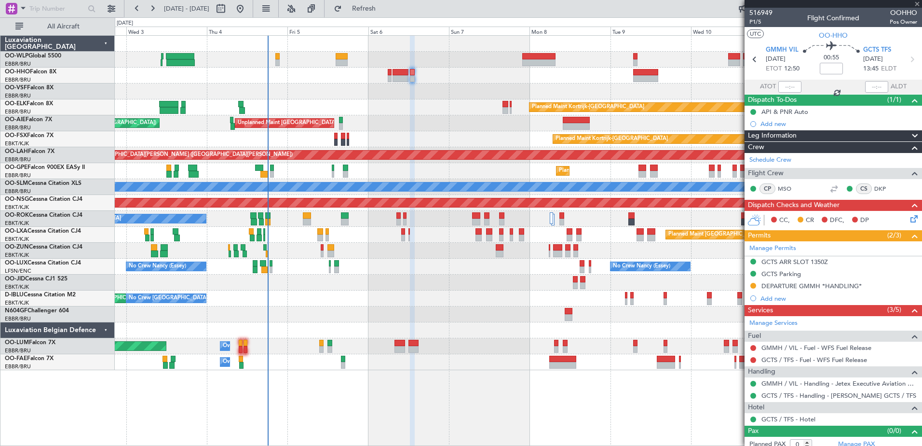
type input "+00:45"
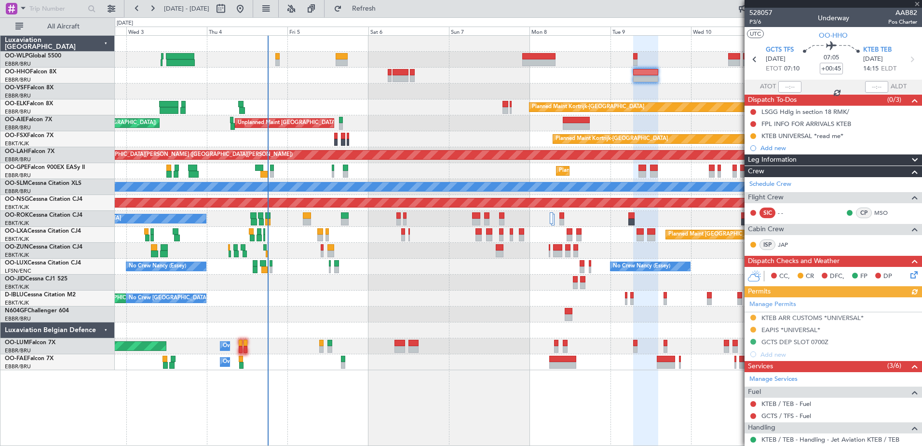
scroll to position [122, 0]
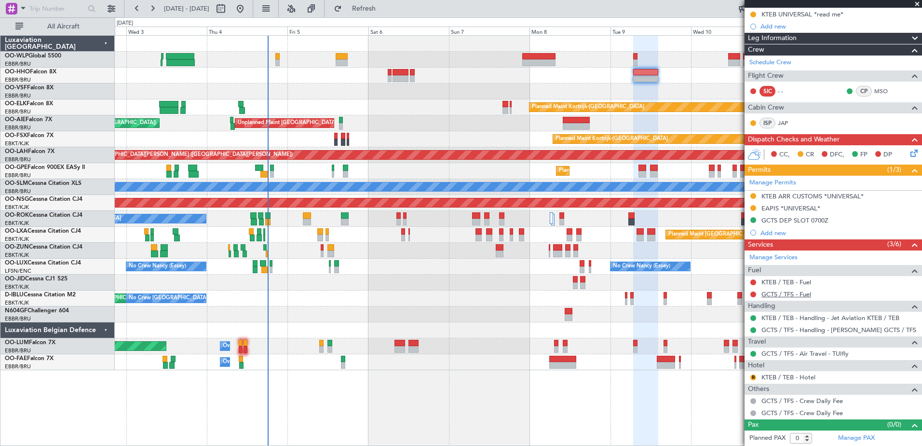
click at [788, 295] on link "GCTS / TFS - Fuel" at bounding box center [786, 294] width 50 height 8
click at [384, 8] on span "Refresh" at bounding box center [364, 8] width 41 height 7
click at [799, 296] on link "GCTS / TFS - Fuel - WFS Fuel Release" at bounding box center [814, 294] width 106 height 8
click at [383, 9] on span "Refresh" at bounding box center [364, 8] width 41 height 7
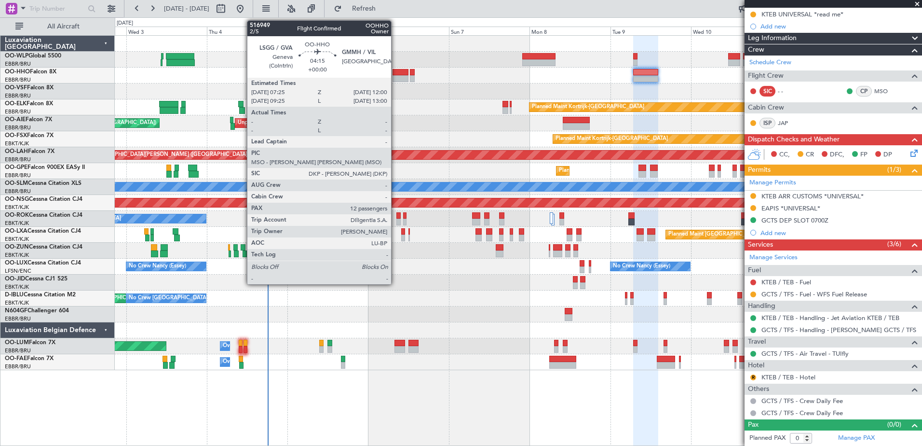
click at [395, 76] on div at bounding box center [400, 78] width 15 height 7
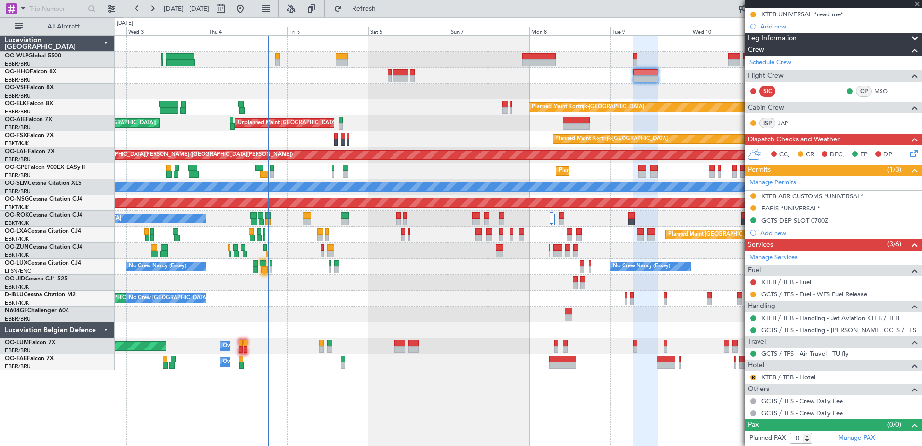
type input "12"
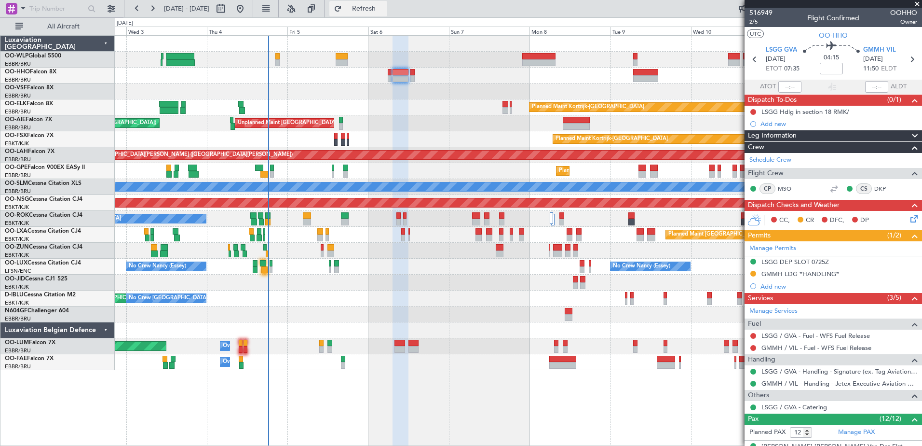
click at [384, 10] on span "Refresh" at bounding box center [364, 8] width 41 height 7
click at [821, 347] on link "GMMH / VIL - Fuel - WFS Fuel Release" at bounding box center [816, 347] width 110 height 8
click at [387, 15] on button "Refresh" at bounding box center [358, 8] width 58 height 15
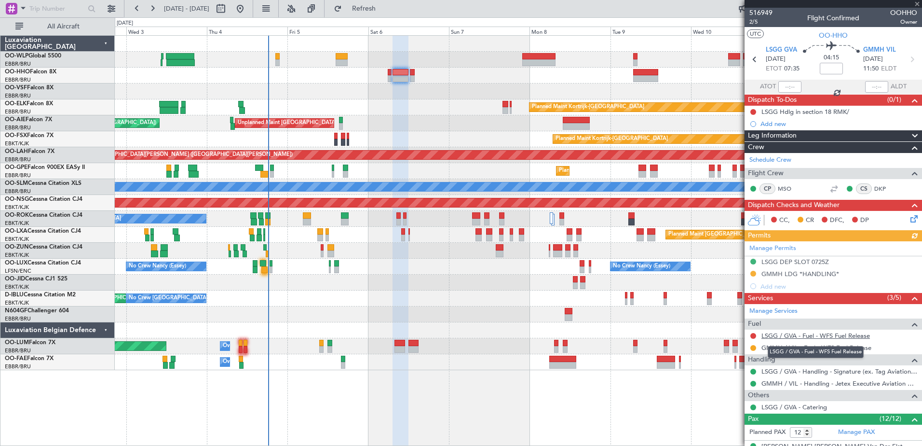
click at [790, 334] on link "LSGG / GVA - Fuel - WFS Fuel Release" at bounding box center [815, 335] width 109 height 8
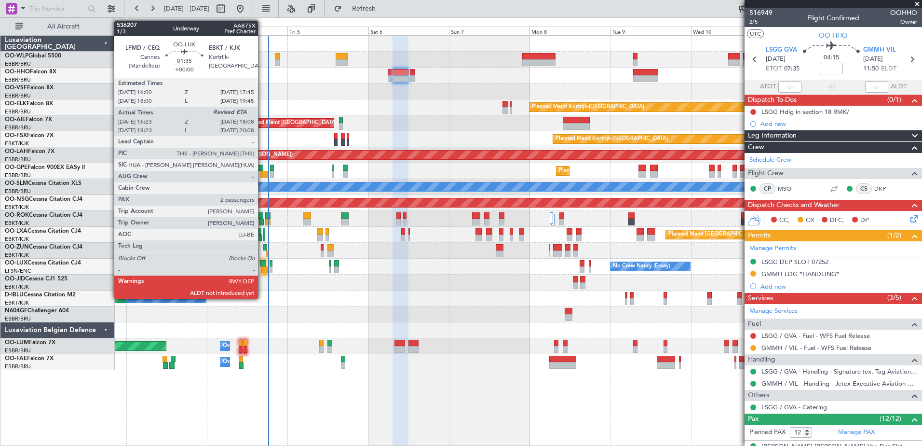
click at [262, 271] on div at bounding box center [264, 269] width 6 height 7
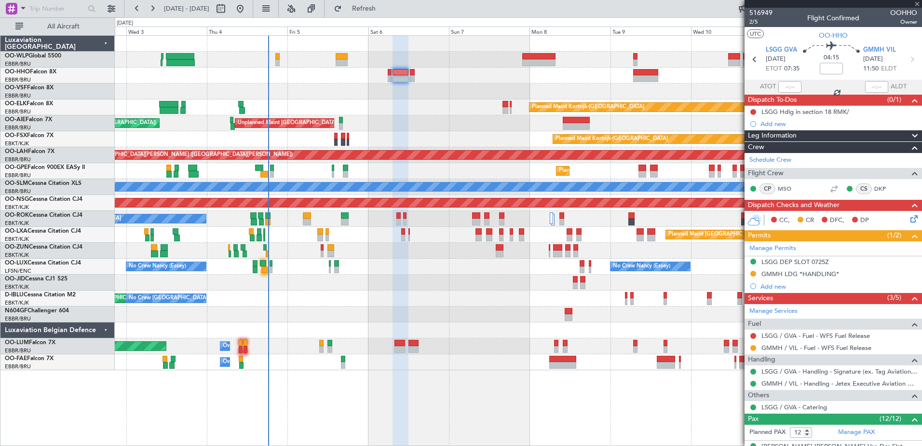
type input "16:28"
type input "2"
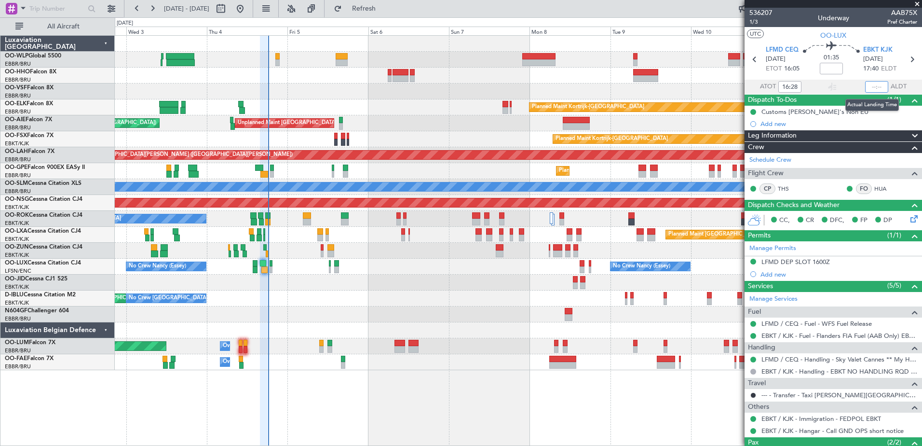
click at [869, 83] on input "text" at bounding box center [876, 87] width 23 height 12
type input "17:49"
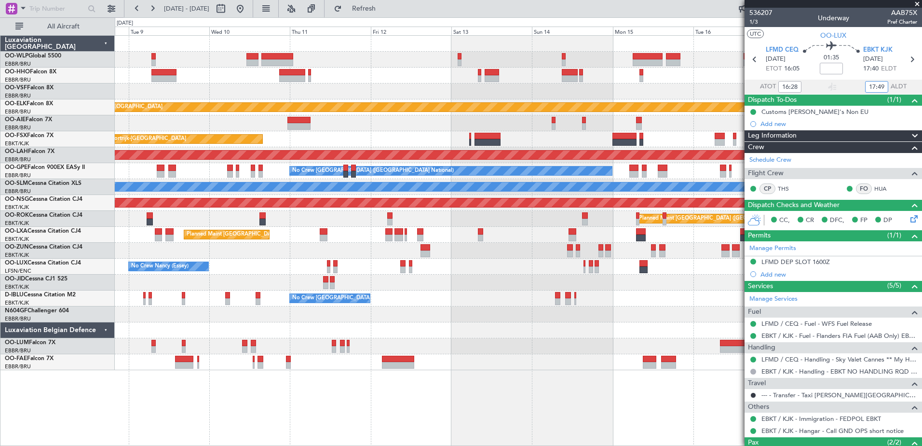
click at [68, 326] on div "Planned Maint Kortrijk-[GEOGRAPHIC_DATA] Planned Maint [GEOGRAPHIC_DATA]-[GEOGR…" at bounding box center [461, 231] width 922 height 428
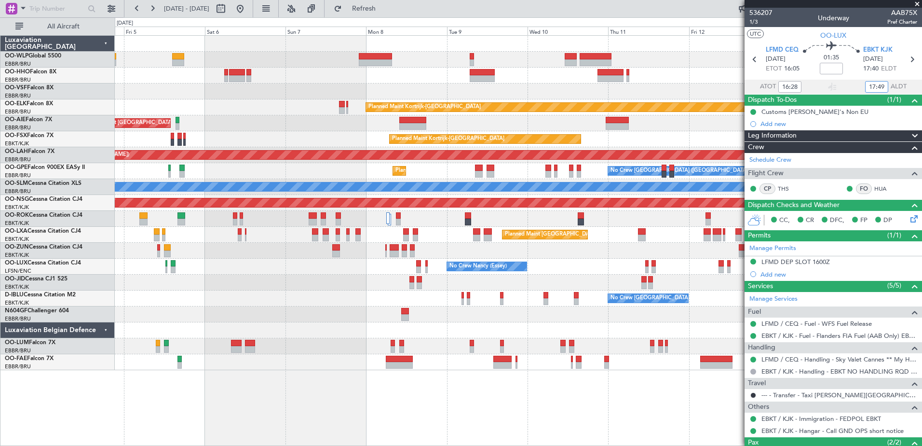
click at [869, 231] on fb-app "10 Sep 2025 - 20 Sep 2025 Refresh Quick Links All Aircraft Planned Maint Kortri…" at bounding box center [461, 226] width 922 height 438
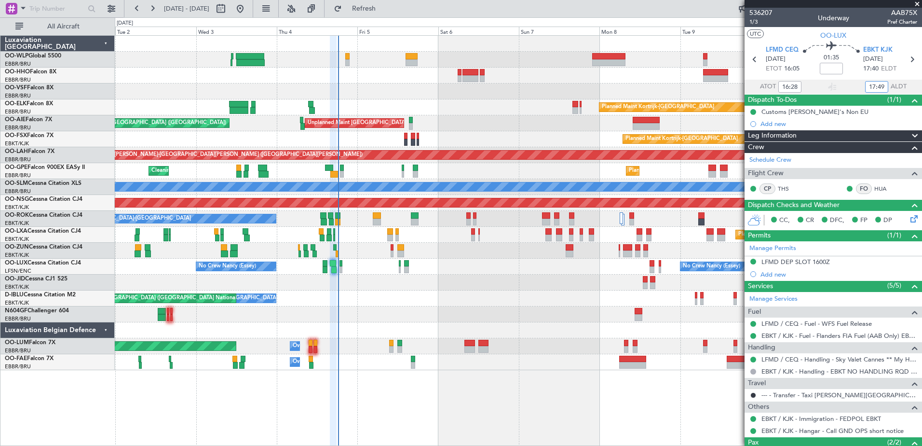
click at [508, 313] on div at bounding box center [518, 314] width 807 height 16
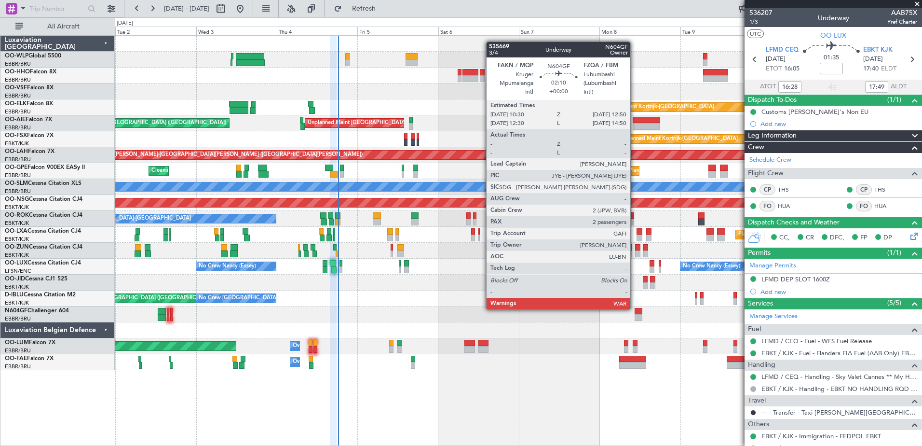
click at [635, 308] on div at bounding box center [639, 311] width 8 height 7
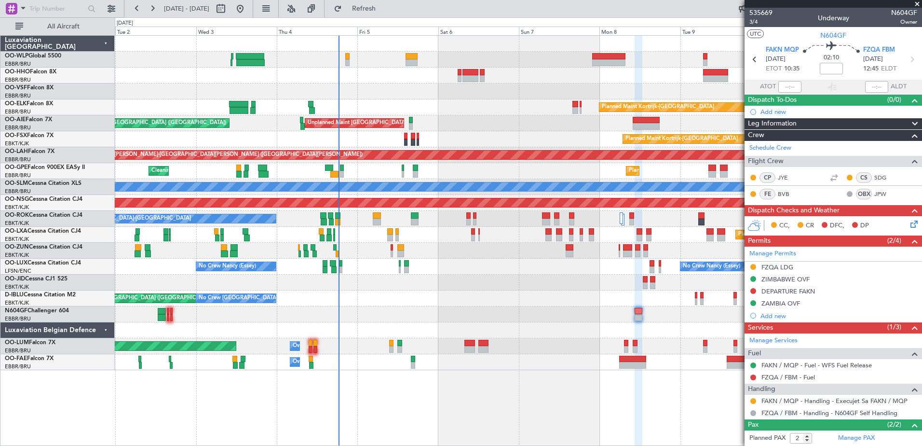
click at [392, 16] on fb-refresh-button "Refresh" at bounding box center [359, 8] width 68 height 17
click at [387, 2] on button "Refresh" at bounding box center [358, 8] width 58 height 15
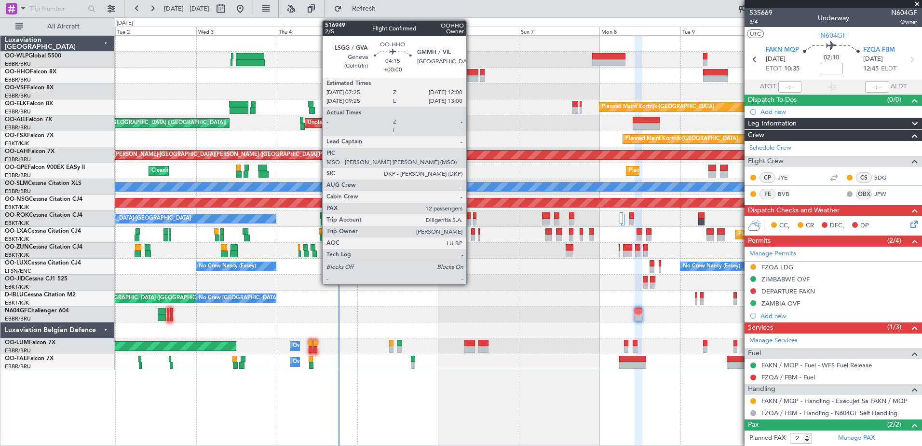
click at [471, 75] on div at bounding box center [469, 78] width 15 height 7
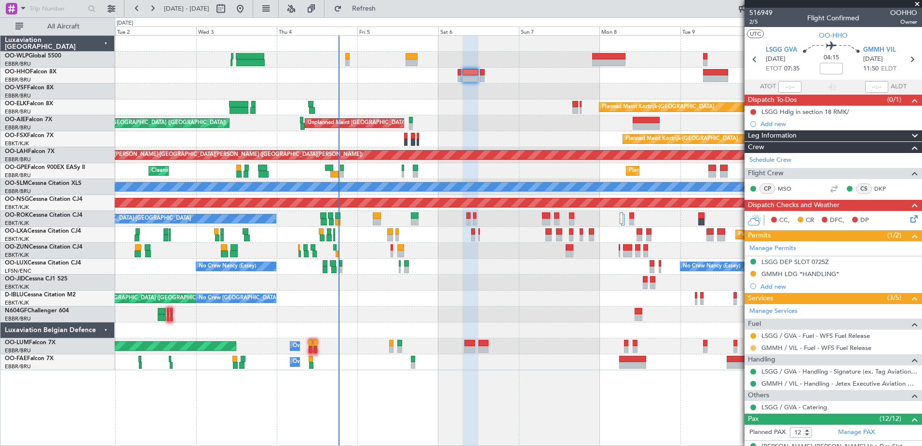
click at [753, 348] on button at bounding box center [753, 348] width 6 height 6
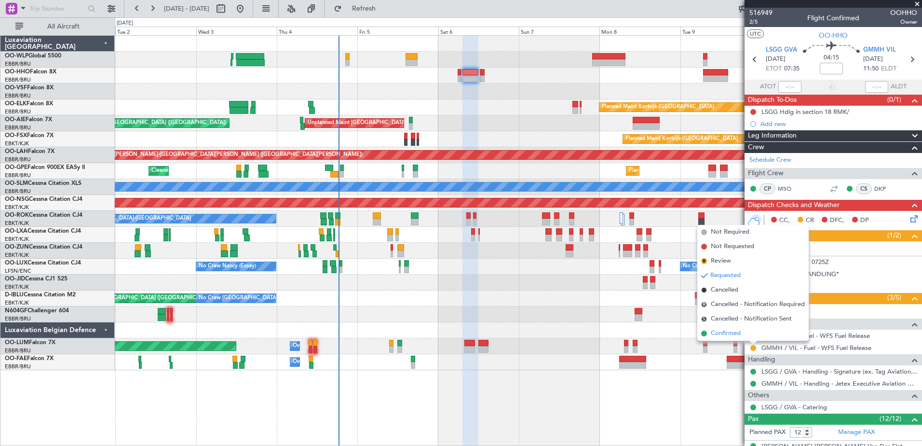
click at [719, 332] on span "Confirmed" at bounding box center [726, 333] width 30 height 10
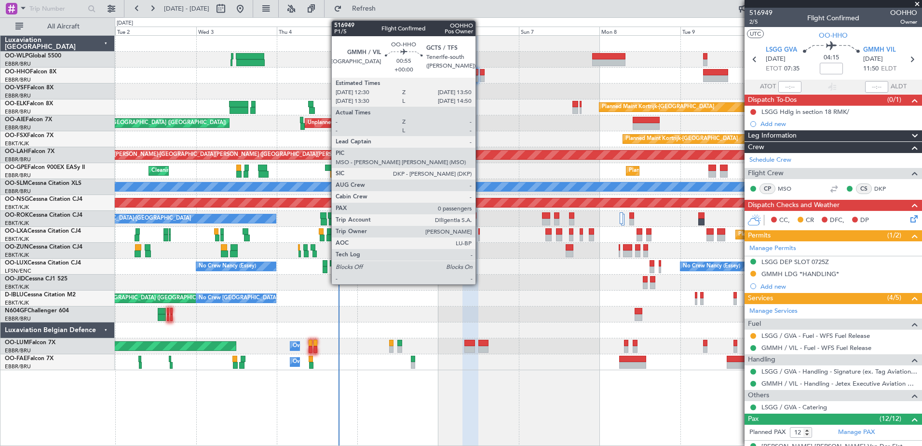
click at [480, 79] on div at bounding box center [482, 78] width 5 height 7
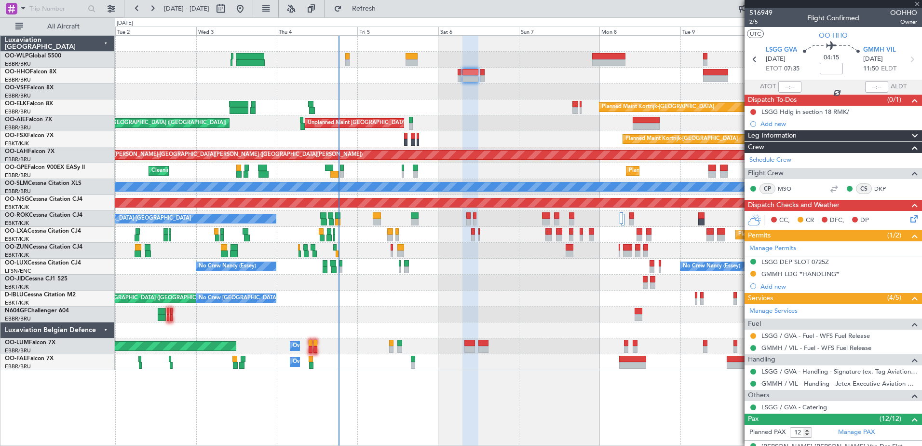
type input "0"
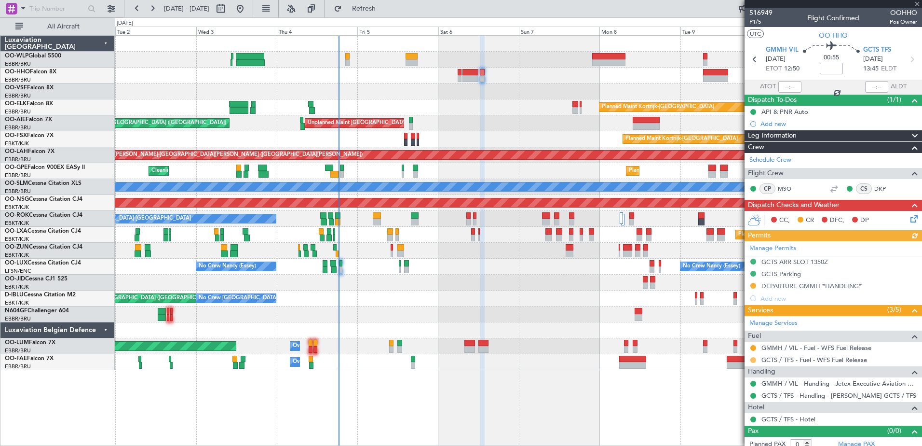
click at [754, 359] on button at bounding box center [753, 360] width 6 height 6
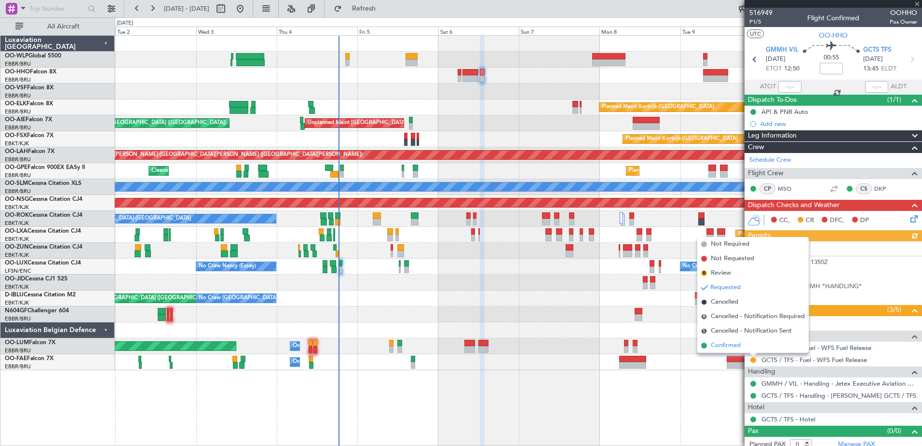
click at [733, 344] on span "Confirmed" at bounding box center [726, 345] width 30 height 10
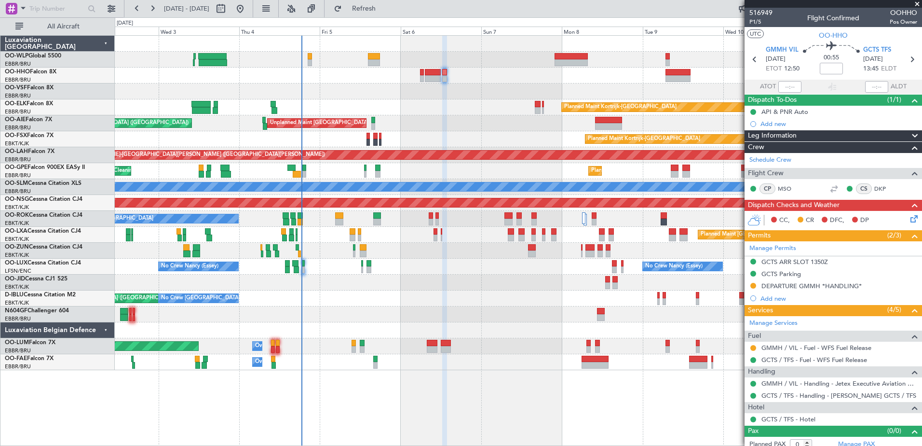
click at [463, 110] on div "Planned Maint Kortrijk-[GEOGRAPHIC_DATA]" at bounding box center [518, 107] width 807 height 16
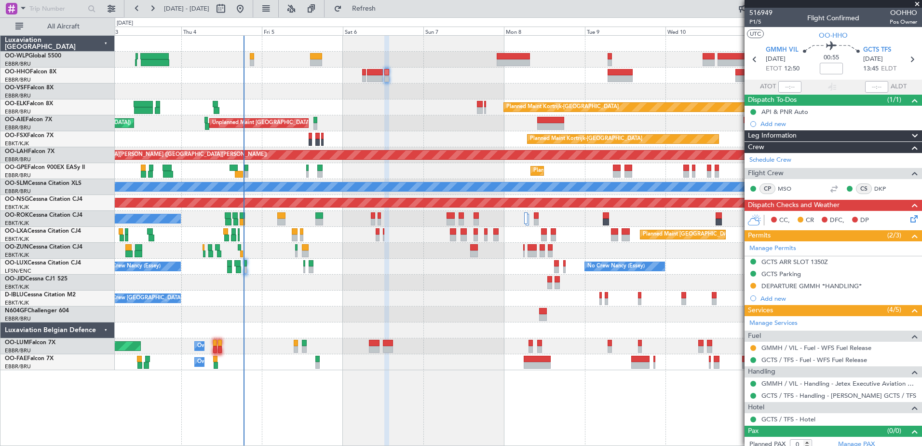
click at [239, 169] on div "No Crew Brussels (Brussels National) Planned Maint Brussels (Brussels National)…" at bounding box center [518, 171] width 807 height 16
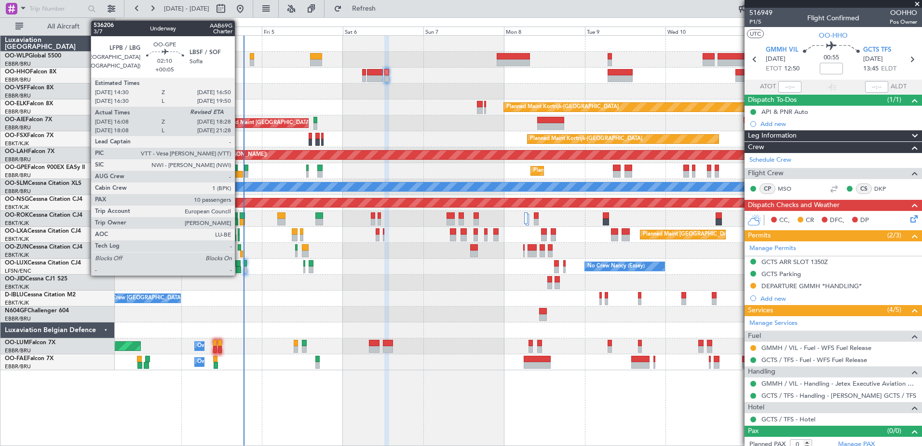
click at [239, 171] on div at bounding box center [239, 174] width 8 height 7
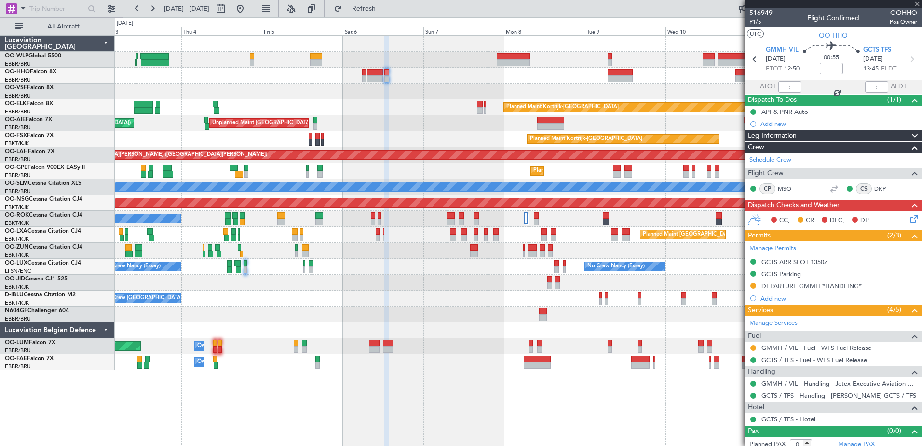
type input "+00:05"
type input "16:13"
type input "10"
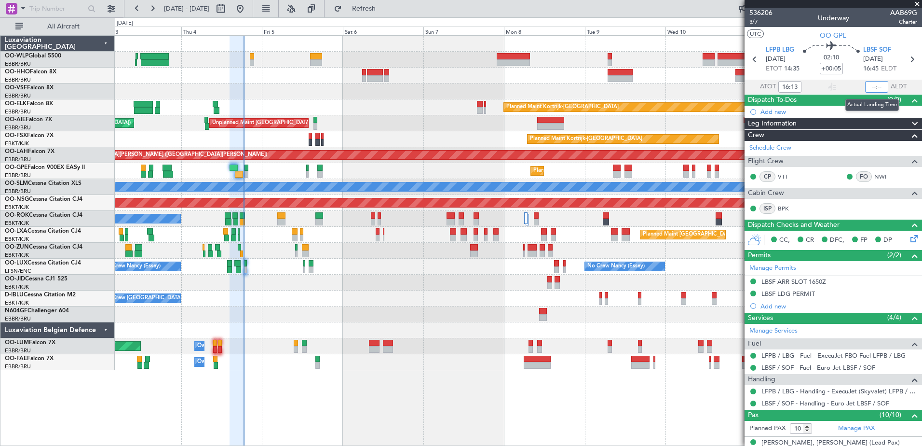
click at [865, 86] on input "text" at bounding box center [876, 87] width 23 height 12
type input "18:31"
click at [384, 8] on span "Refresh" at bounding box center [364, 8] width 41 height 7
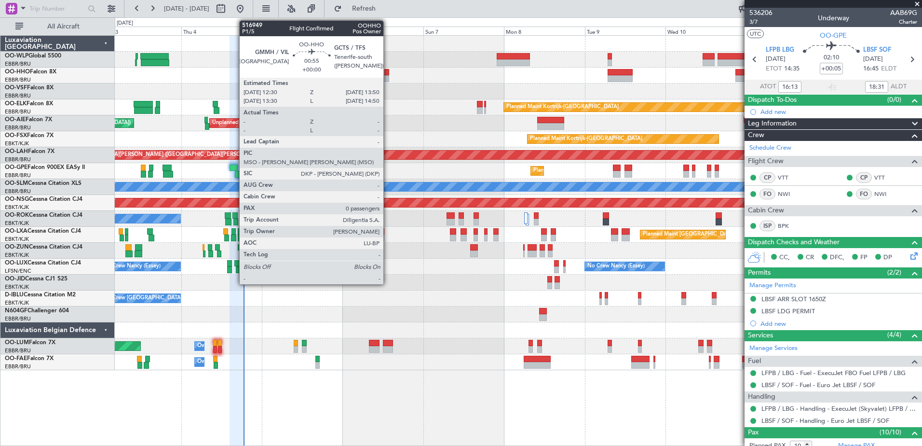
click at [388, 81] on div at bounding box center [386, 78] width 5 height 7
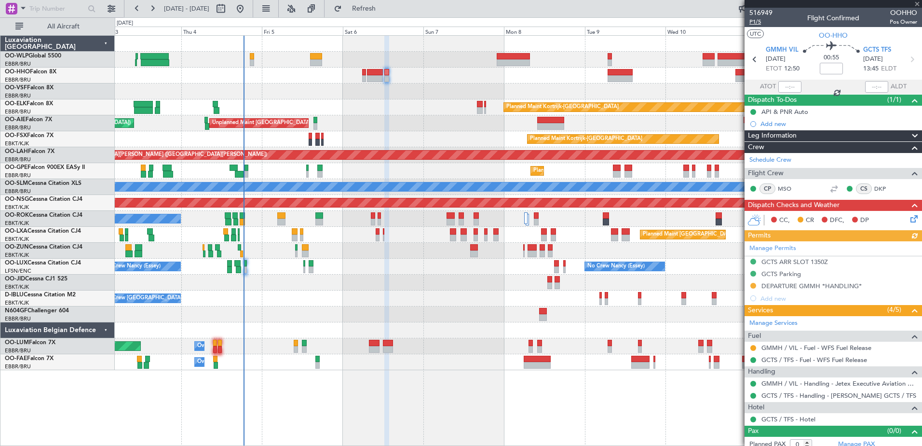
click at [755, 22] on span "P1/5" at bounding box center [760, 22] width 23 height 8
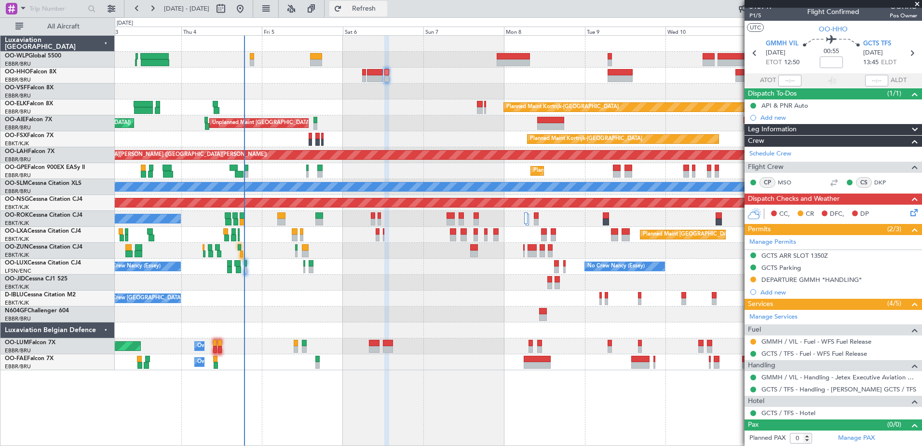
click at [384, 11] on span "Refresh" at bounding box center [364, 8] width 41 height 7
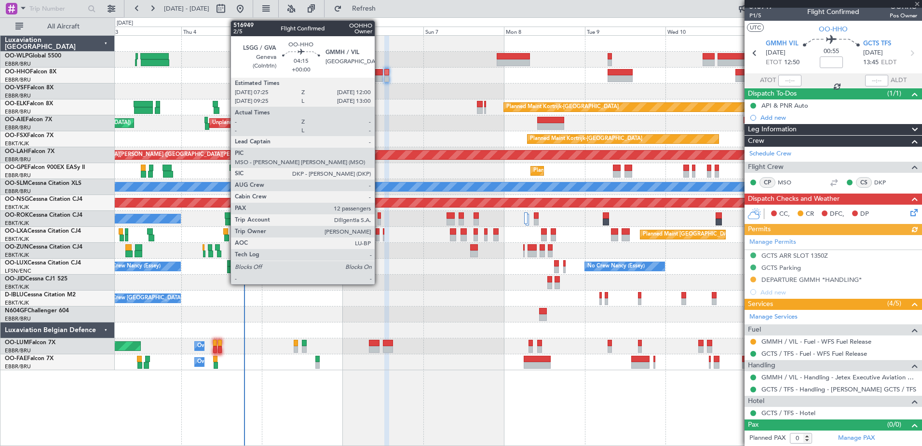
click at [379, 77] on div at bounding box center [374, 78] width 15 height 7
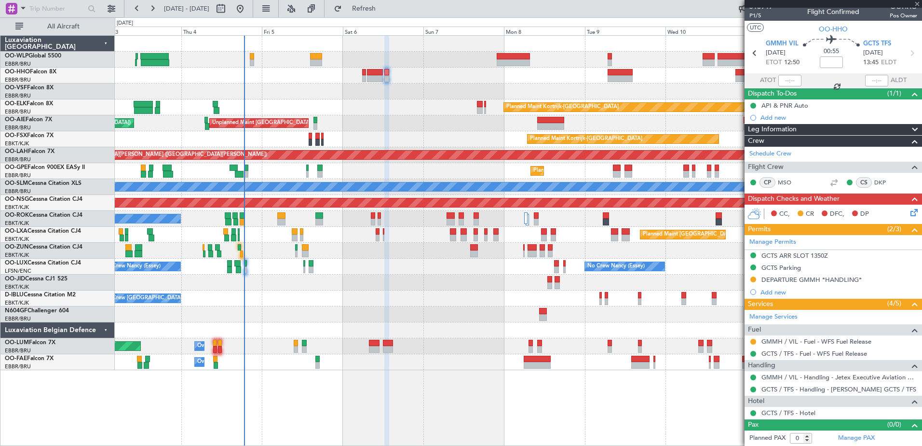
type input "12"
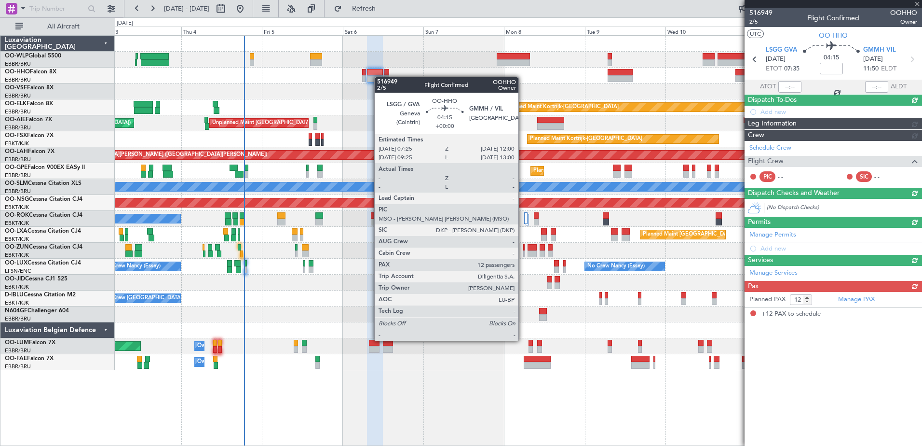
scroll to position [0, 0]
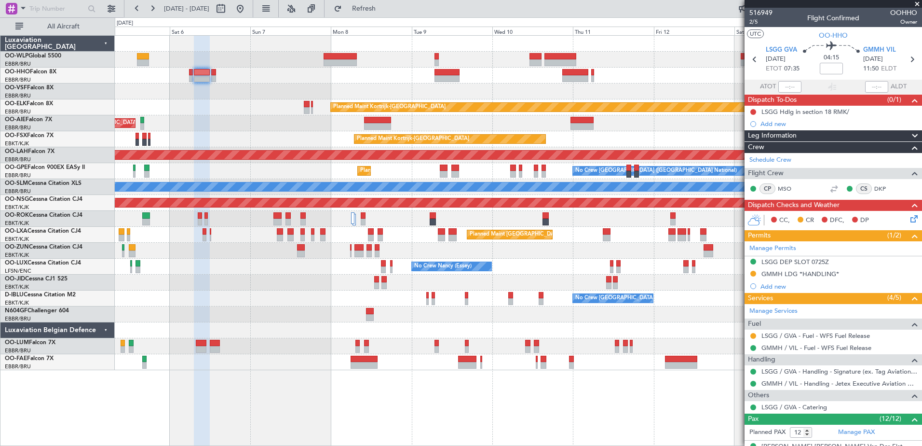
click at [330, 134] on div "Planned Maint Kortrijk-Wevelgem Unplanned Maint Brussels (Brussels National) Pl…" at bounding box center [518, 203] width 807 height 334
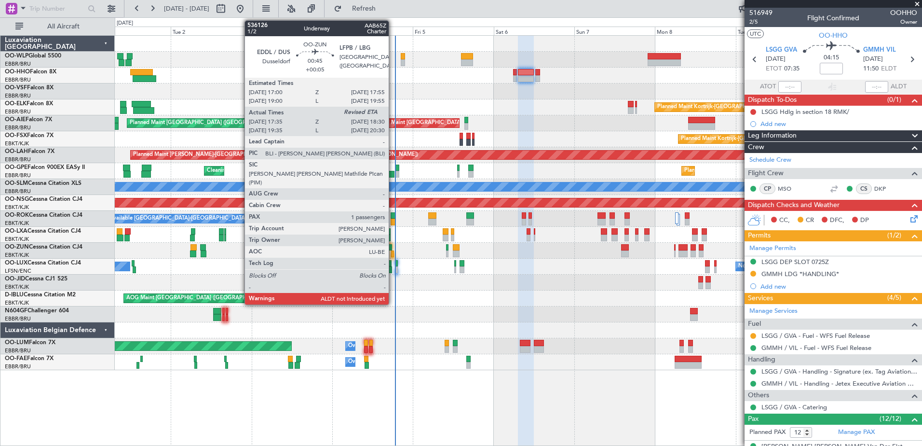
click at [393, 253] on div at bounding box center [392, 253] width 3 height 7
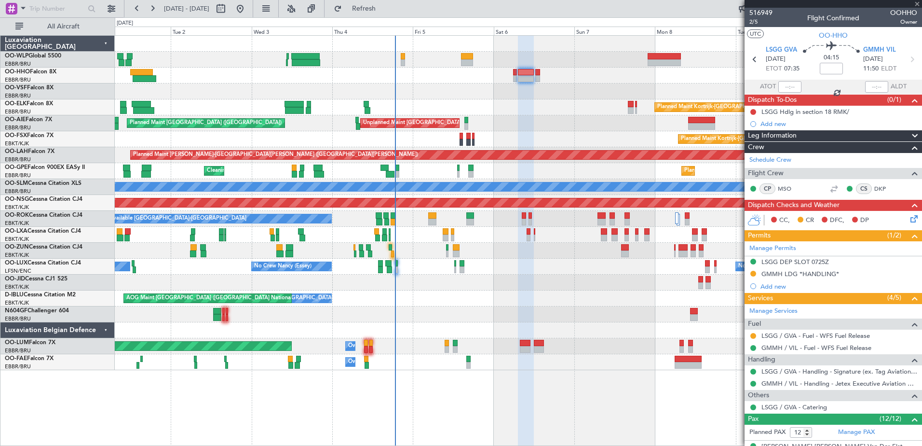
type input "+00:05"
type input "17:40"
type input "1"
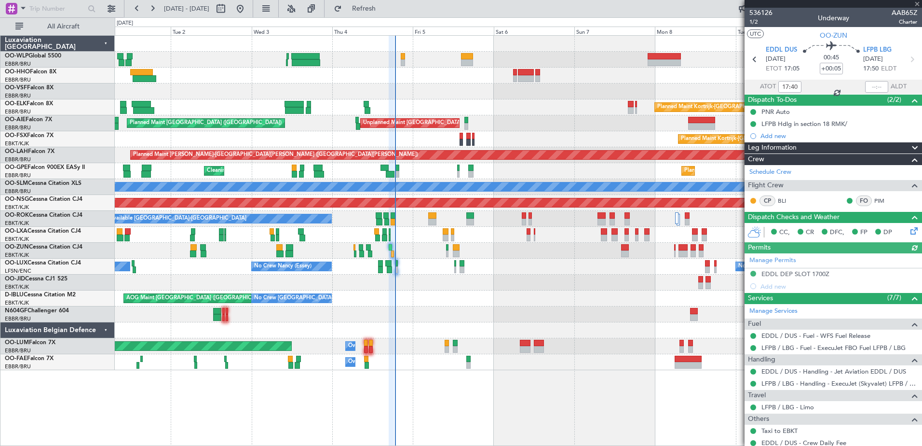
drag, startPoint x: 869, startPoint y: 82, endPoint x: 877, endPoint y: 92, distance: 12.4
click at [870, 82] on div at bounding box center [876, 87] width 23 height 12
click at [865, 85] on input "text" at bounding box center [876, 87] width 23 height 12
click at [384, 7] on span "Refresh" at bounding box center [364, 8] width 41 height 7
type input "18:29"
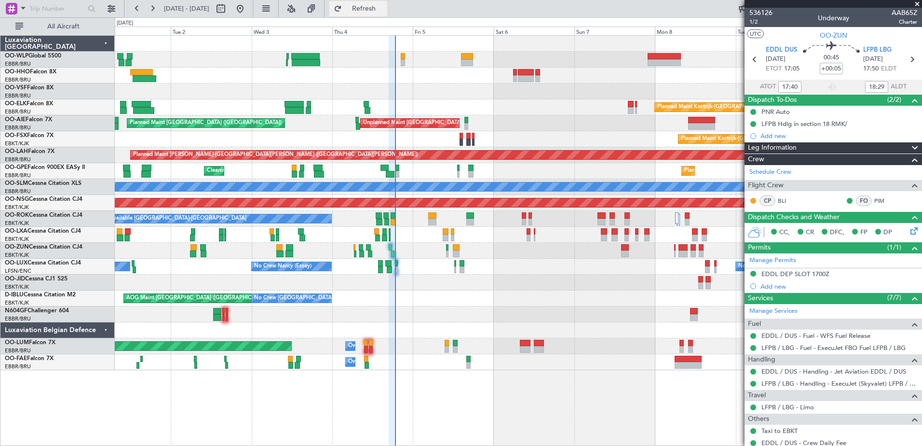
click at [384, 10] on span "Refresh" at bounding box center [364, 8] width 41 height 7
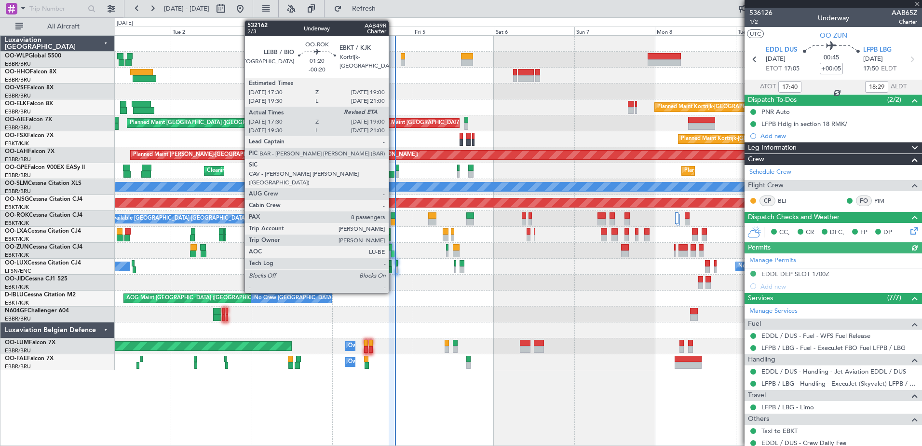
click at [393, 219] on div at bounding box center [393, 221] width 5 height 7
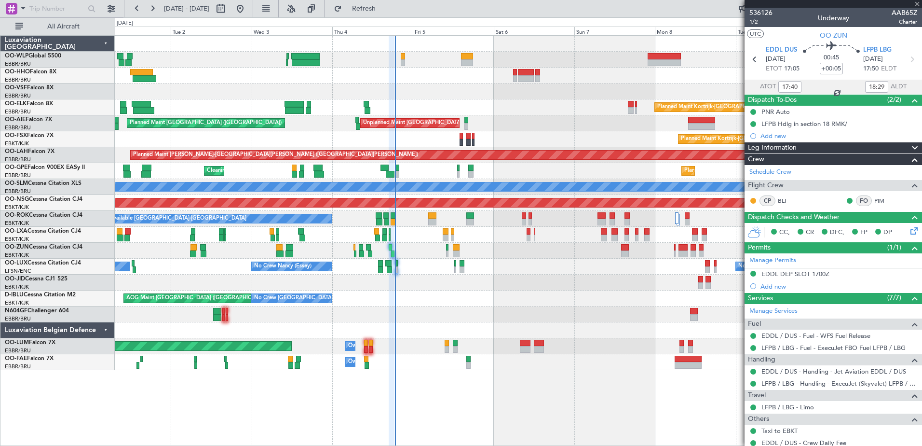
type input "-00:20"
type input "17:35"
type input "8"
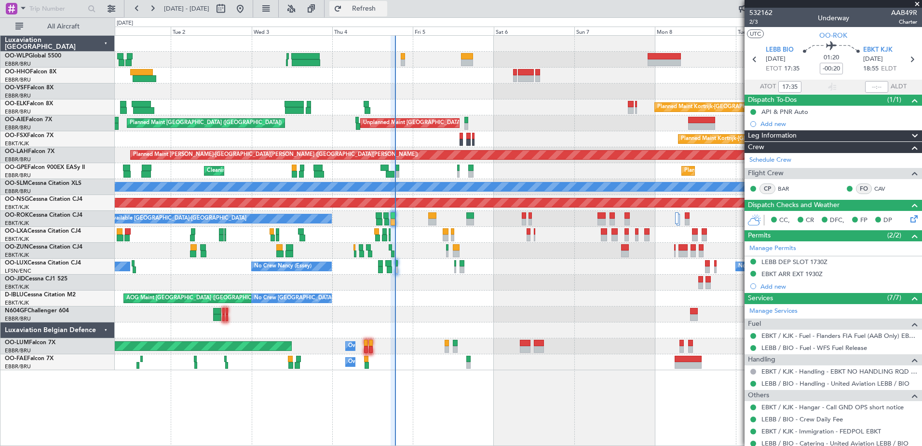
click at [385, 14] on button "Refresh" at bounding box center [358, 8] width 58 height 15
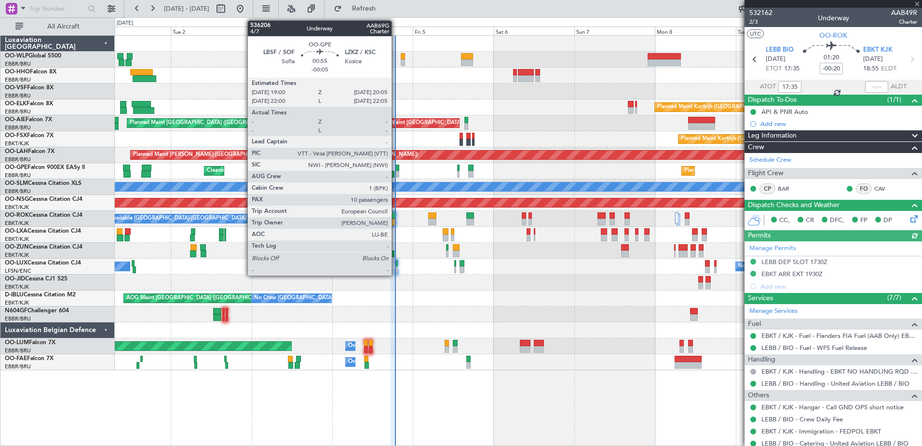
click at [396, 171] on div at bounding box center [397, 174] width 4 height 7
type input "-00:05"
type input "10"
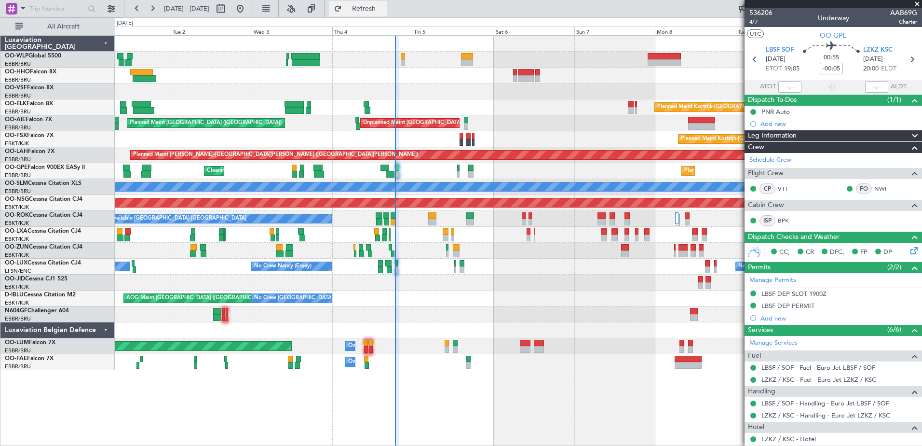
click at [384, 10] on span "Refresh" at bounding box center [364, 8] width 41 height 7
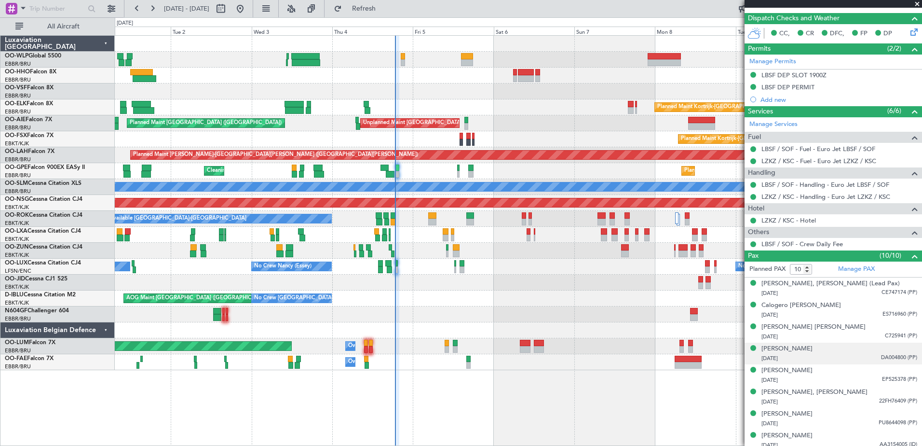
scroll to position [267, 0]
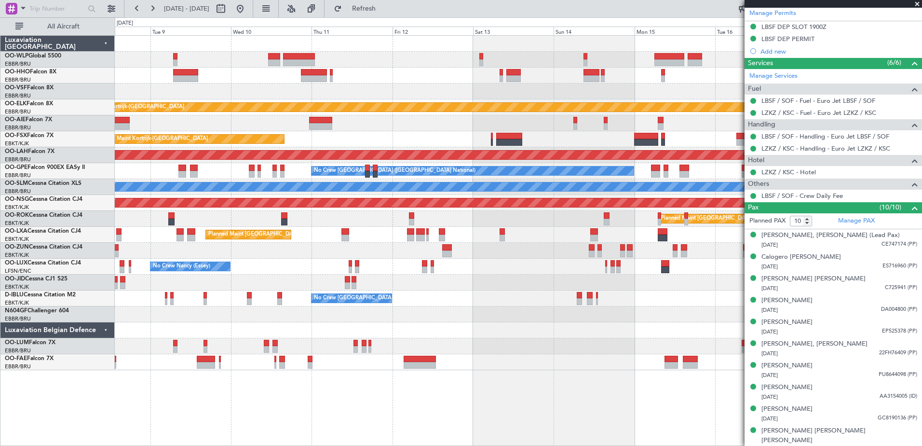
click at [24, 123] on div "Planned Maint Kortrijk-[GEOGRAPHIC_DATA] Planned Maint [GEOGRAPHIC_DATA]-[GEOGR…" at bounding box center [461, 231] width 922 height 428
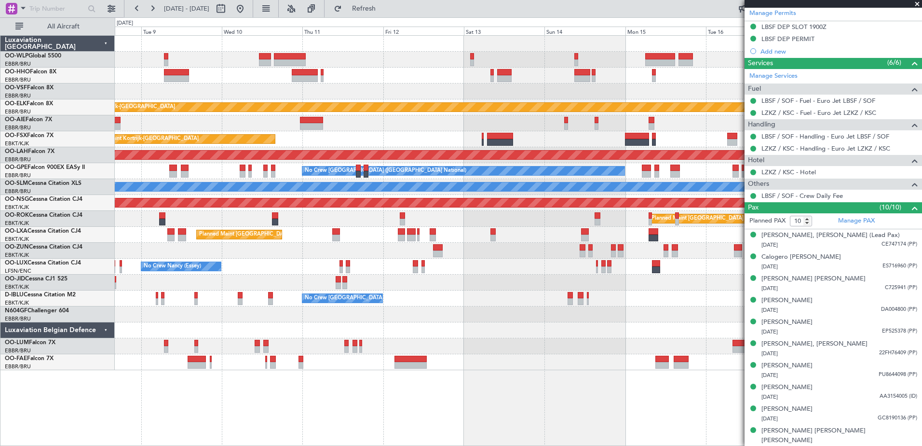
scroll to position [0, 0]
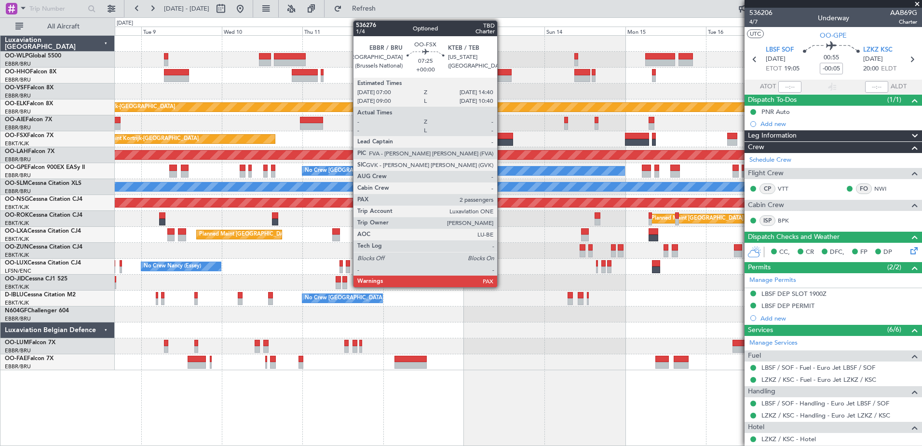
click at [502, 140] on div at bounding box center [500, 142] width 26 height 7
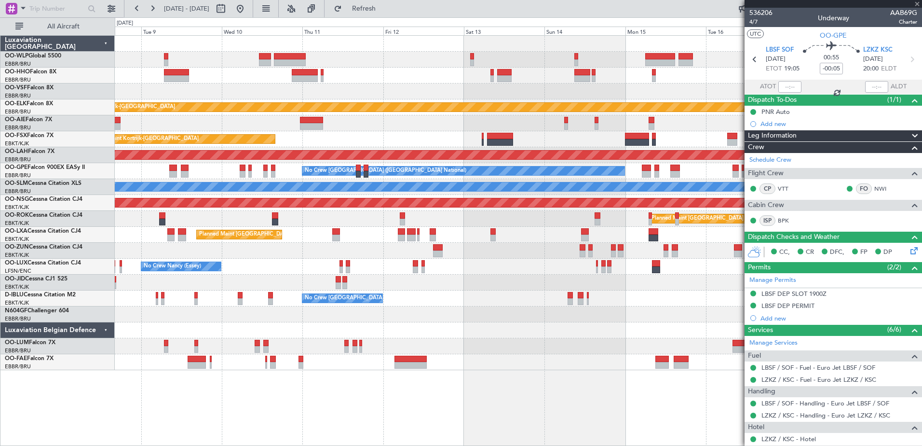
type input "2"
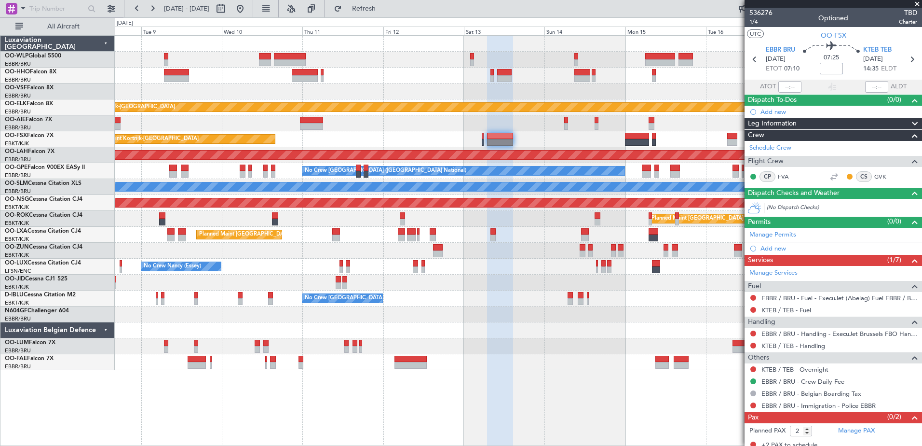
click at [832, 68] on input at bounding box center [831, 69] width 23 height 12
click at [542, 301] on div "No Crew [GEOGRAPHIC_DATA] ([GEOGRAPHIC_DATA] National)" at bounding box center [518, 298] width 807 height 16
click at [839, 70] on input "+00:15" at bounding box center [831, 69] width 23 height 12
click at [573, 136] on div "Planned Maint Kortrijk-[GEOGRAPHIC_DATA] EBKT 08:50 Z KLAS 20:30 Z" at bounding box center [518, 139] width 807 height 16
type input "+00:20"
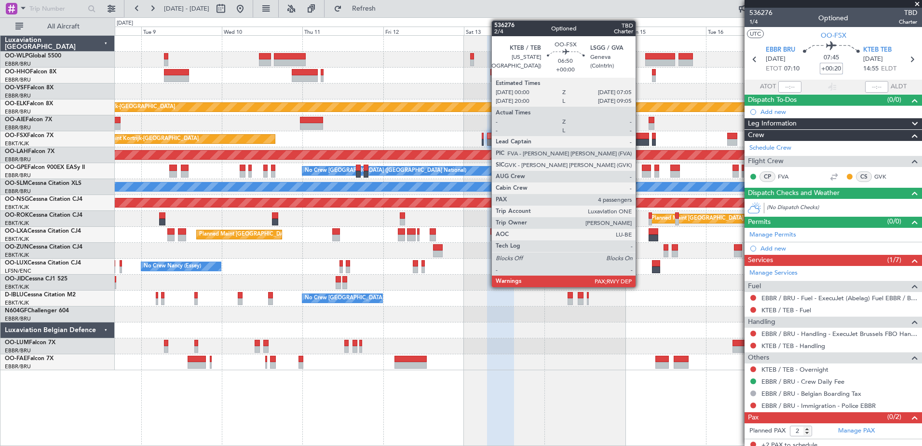
click at [640, 140] on div at bounding box center [637, 142] width 24 height 7
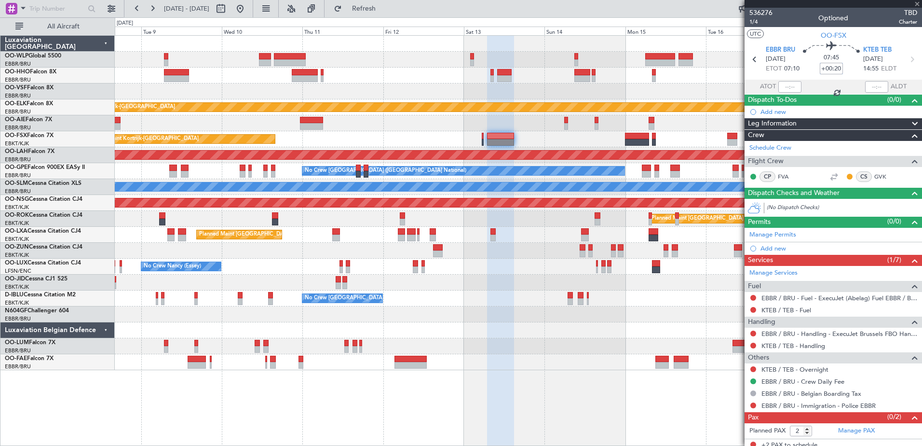
type input "4"
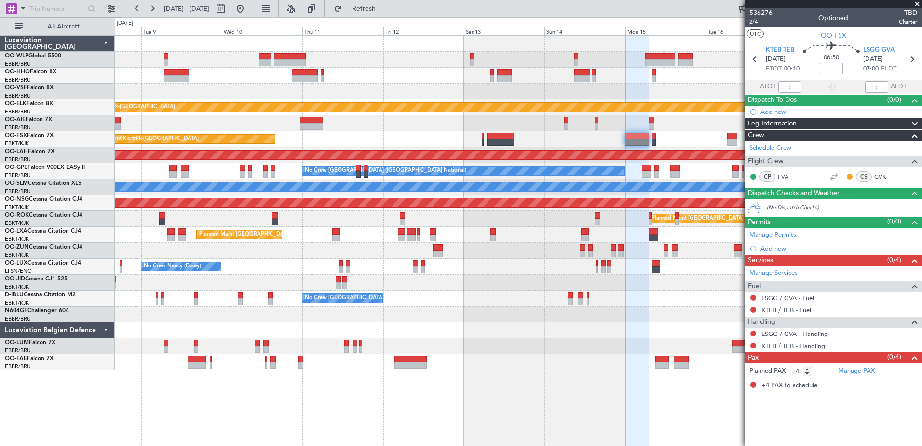
click at [833, 69] on input at bounding box center [831, 69] width 23 height 12
type input "+00:15"
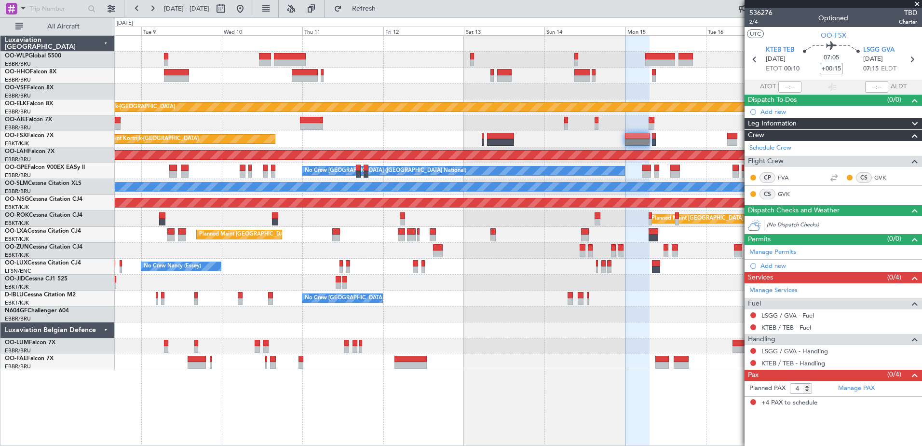
click at [517, 306] on div at bounding box center [518, 314] width 807 height 16
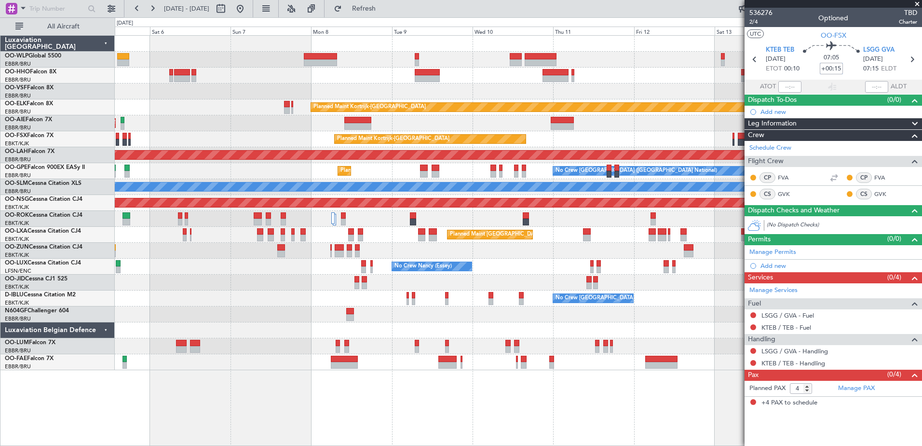
click at [607, 141] on div "Planned Maint Kortrijk-[GEOGRAPHIC_DATA] Unplanned Maint [GEOGRAPHIC_DATA] ([GE…" at bounding box center [518, 203] width 807 height 334
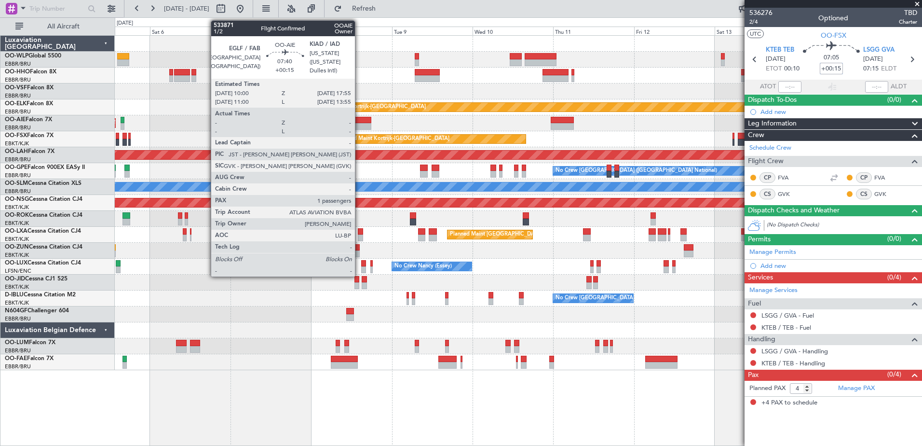
click at [359, 118] on div at bounding box center [357, 120] width 27 height 7
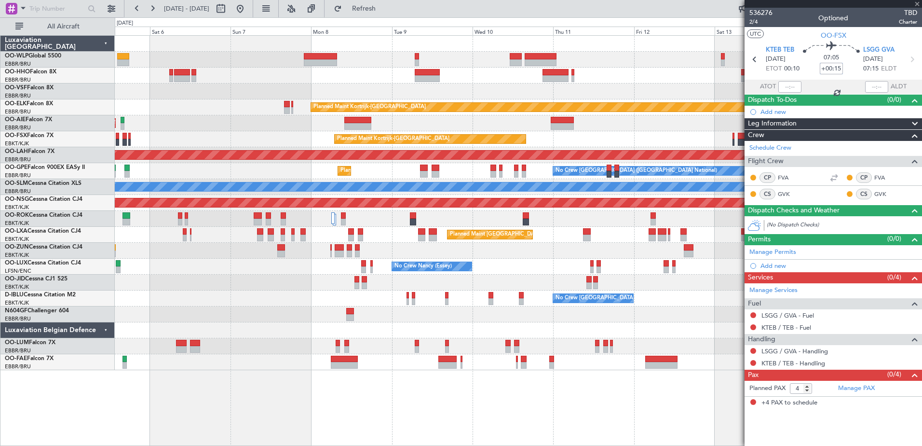
type input "1"
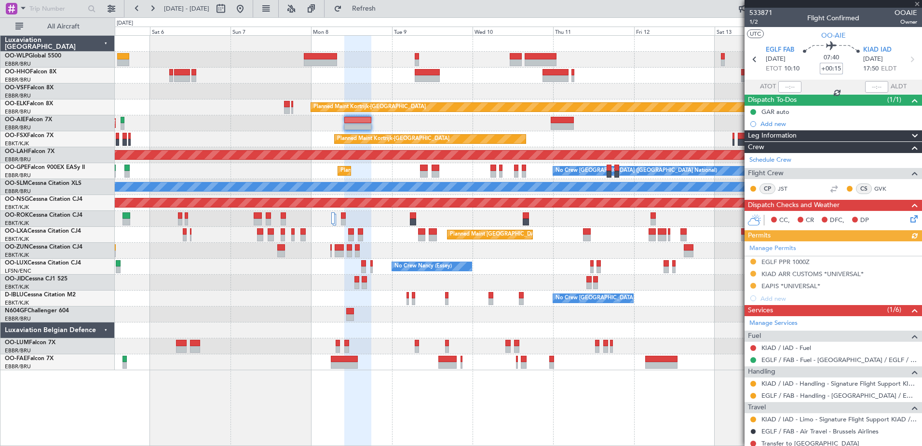
scroll to position [62, 0]
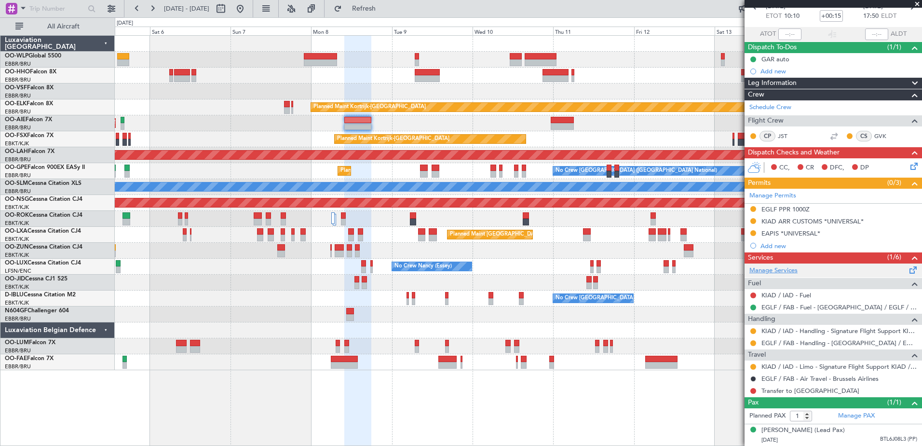
click at [784, 266] on link "Manage Services" at bounding box center [773, 271] width 48 height 10
click at [387, 14] on button "Refresh" at bounding box center [358, 8] width 58 height 15
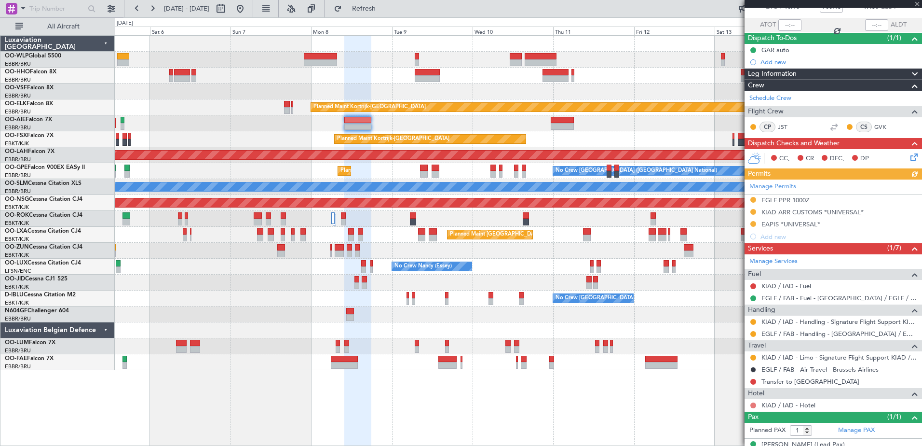
click at [754, 403] on button at bounding box center [753, 405] width 6 height 6
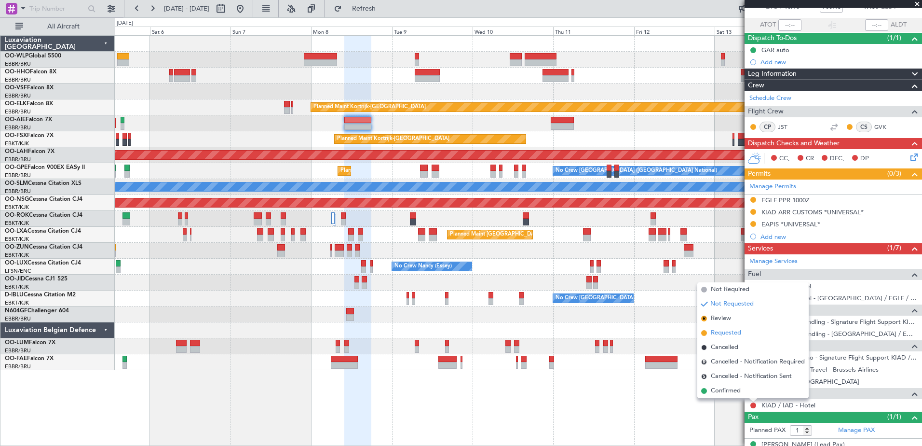
click at [726, 332] on span "Requested" at bounding box center [726, 333] width 30 height 10
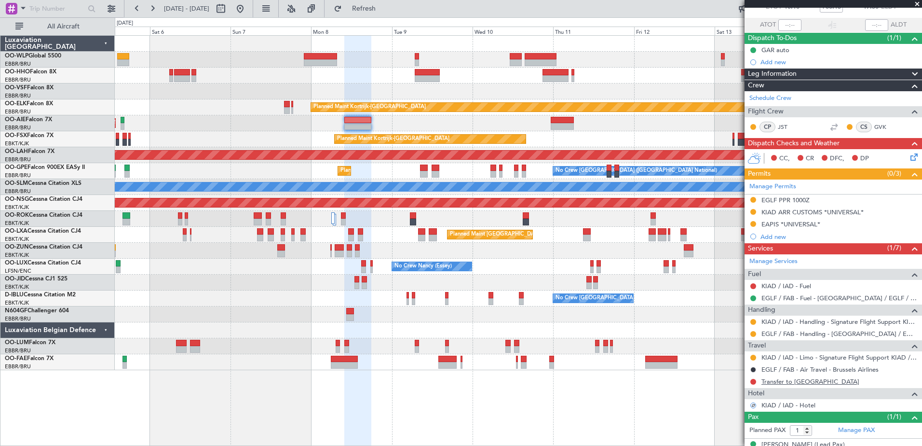
click at [778, 381] on link "Transfer to [GEOGRAPHIC_DATA]" at bounding box center [810, 381] width 98 height 8
click at [755, 382] on button at bounding box center [753, 382] width 6 height 6
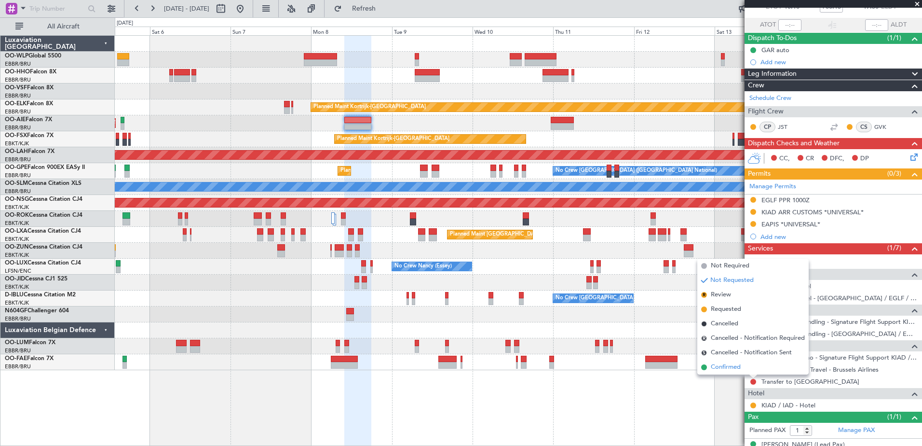
click at [728, 367] on span "Confirmed" at bounding box center [726, 367] width 30 height 10
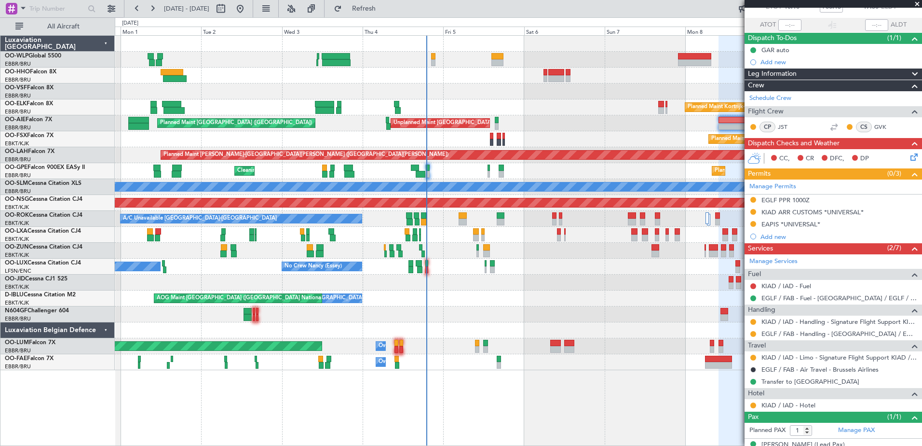
click at [566, 376] on div "Planned Maint [GEOGRAPHIC_DATA] ([GEOGRAPHIC_DATA]) Planned Maint [GEOGRAPHIC_D…" at bounding box center [518, 240] width 807 height 410
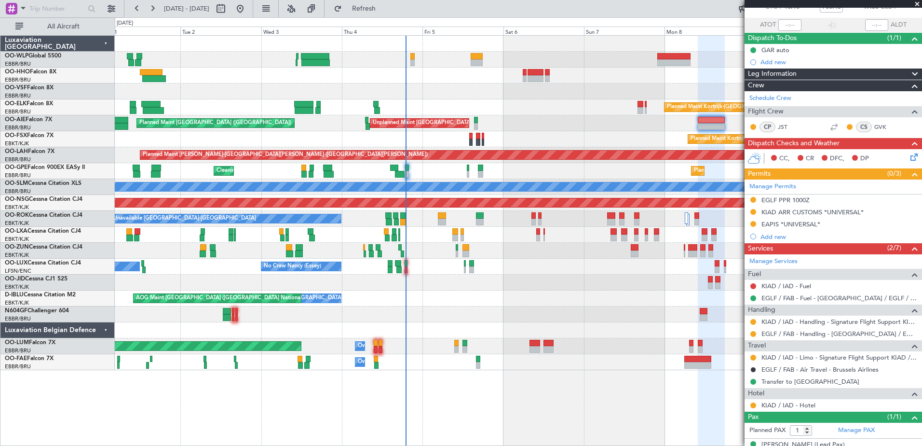
click at [527, 368] on div "Owner Melsbroek Air Base" at bounding box center [518, 362] width 807 height 16
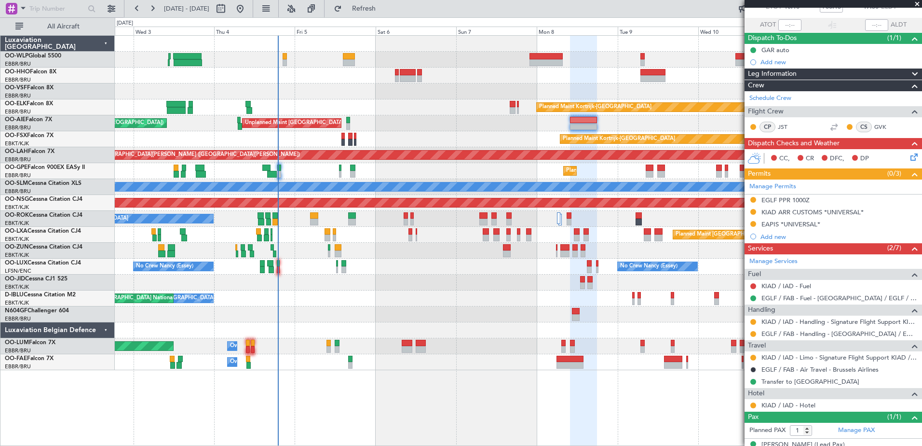
click at [446, 368] on div "Owner Melsbroek Air Base" at bounding box center [518, 362] width 807 height 16
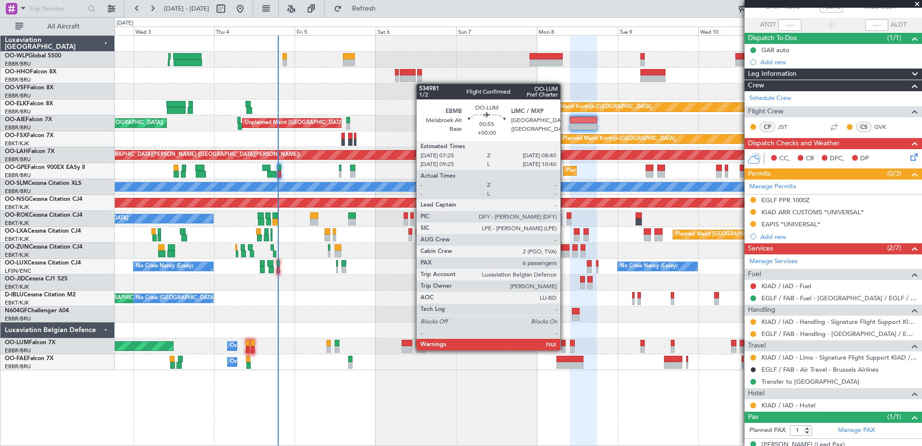
click at [565, 349] on div at bounding box center [563, 349] width 4 height 7
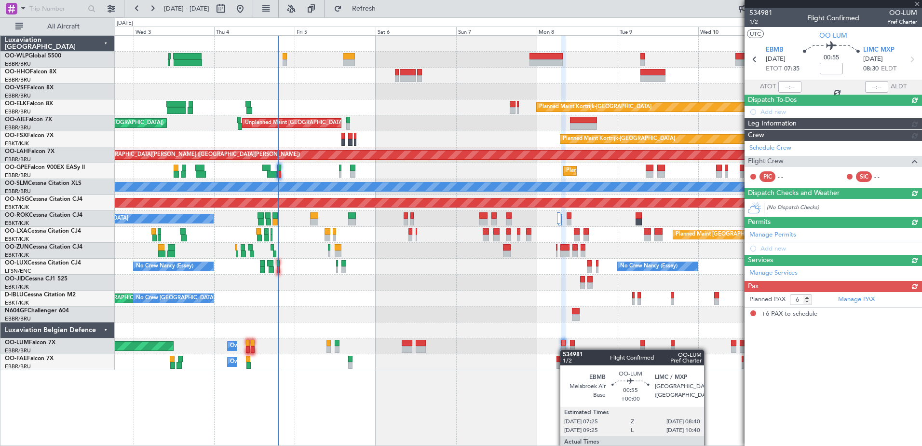
scroll to position [0, 0]
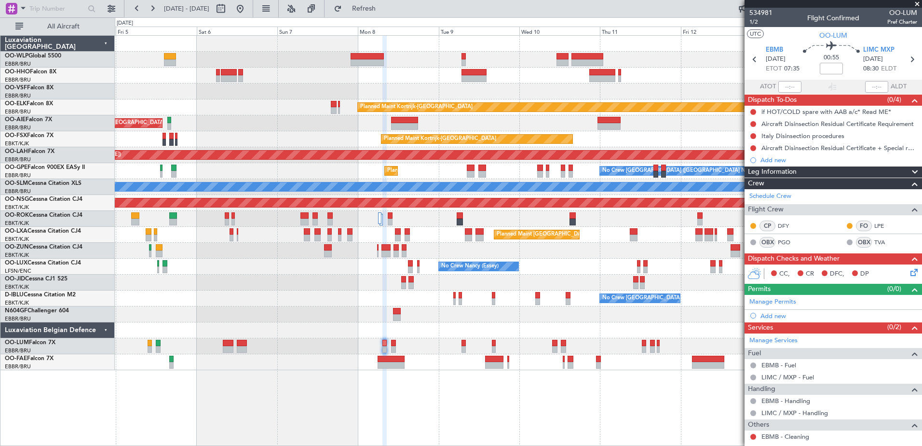
click at [531, 372] on div "Planned Maint Kortrijk-[GEOGRAPHIC_DATA] Unplanned Maint [GEOGRAPHIC_DATA] ([GE…" at bounding box center [518, 240] width 807 height 410
click at [892, 48] on div "LIMC MXP [DATE] 08:30 ELDT" at bounding box center [884, 59] width 42 height 28
click at [888, 49] on span "LIMC MXP" at bounding box center [878, 50] width 31 height 10
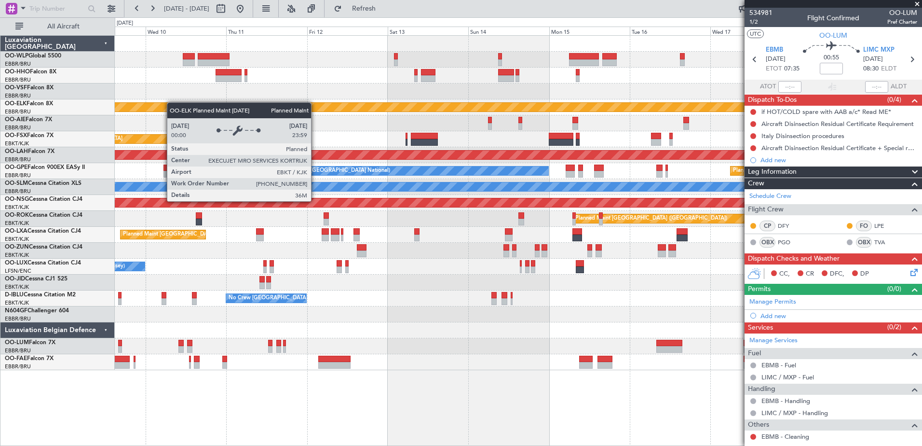
click at [166, 104] on div "Planned Maint Kortrijk-[GEOGRAPHIC_DATA] Planned Maint [GEOGRAPHIC_DATA]-[GEOGR…" at bounding box center [518, 203] width 807 height 334
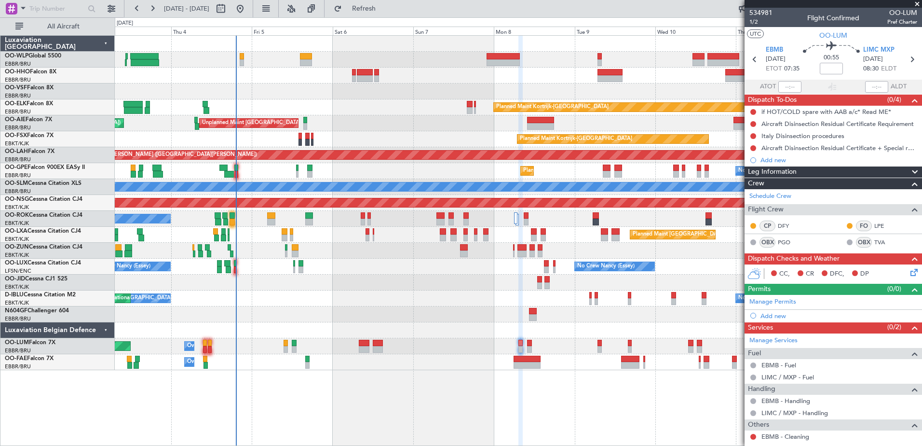
click at [838, 106] on body "[DATE] - [DATE] Refresh Quick Links All Aircraft Planned Maint [GEOGRAPHIC_DATA…" at bounding box center [461, 223] width 922 height 446
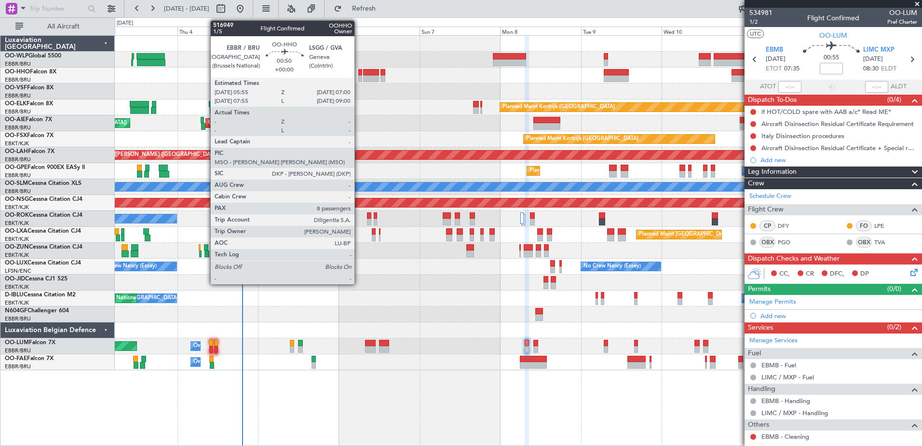
click at [359, 78] on div at bounding box center [360, 78] width 4 height 7
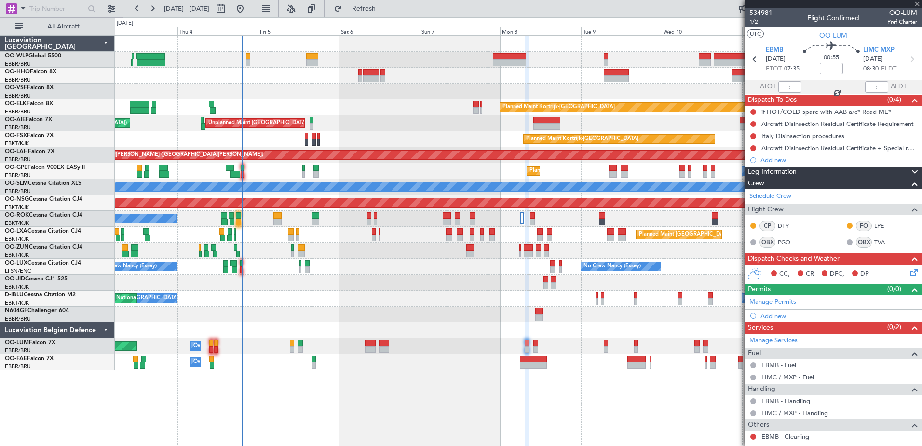
type input "8"
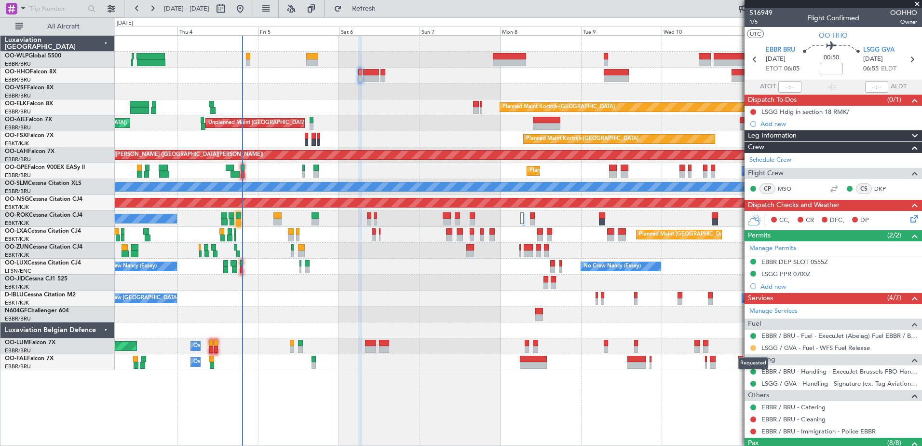
click at [752, 348] on button at bounding box center [753, 348] width 6 height 6
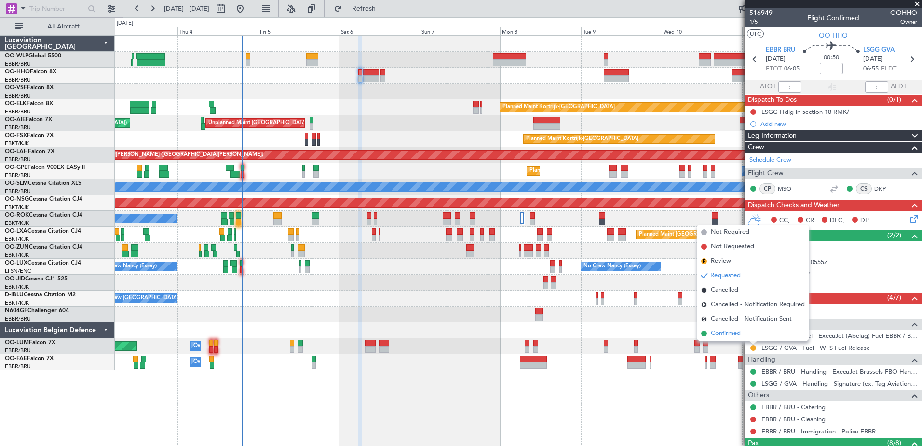
click at [722, 334] on span "Confirmed" at bounding box center [726, 333] width 30 height 10
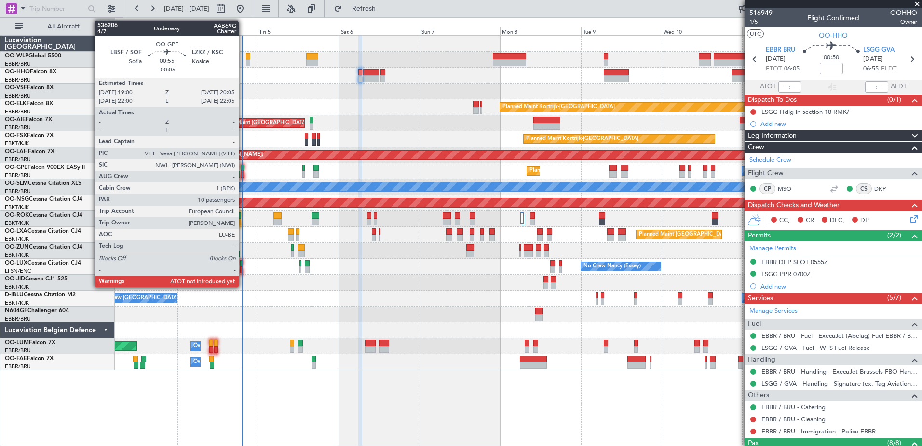
click at [243, 169] on div at bounding box center [243, 167] width 4 height 7
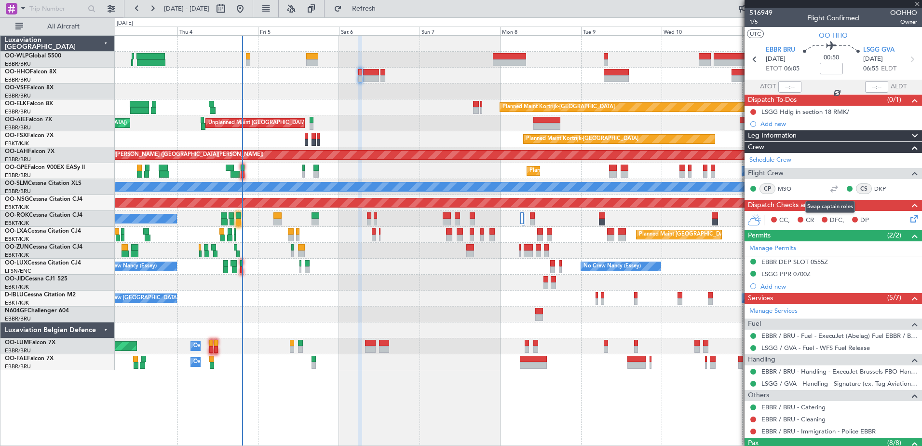
type input "-00:05"
type input "10"
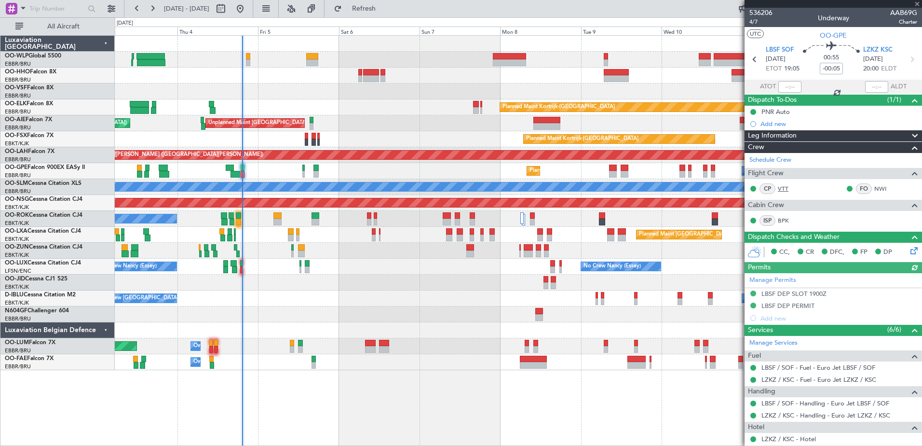
click at [783, 188] on link "VTT" at bounding box center [789, 188] width 22 height 9
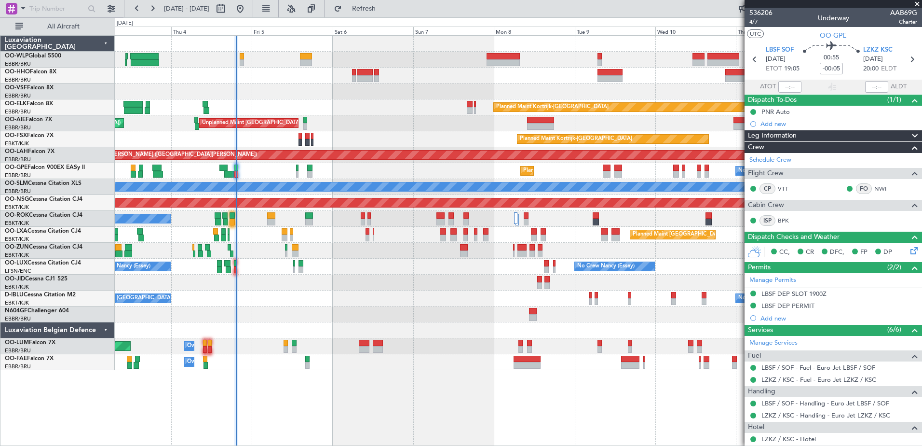
click at [263, 174] on div "Planned Maint Brussels (Brussels National) No Crew Brussels (Brussels National)…" at bounding box center [518, 171] width 807 height 16
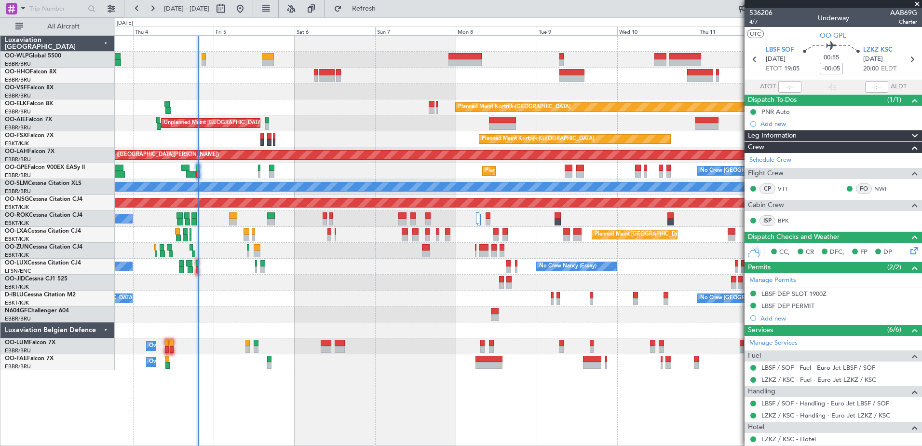
click at [230, 175] on div "Planned Maint Brussels (Brussels National) No Crew Brussels (Brussels National)…" at bounding box center [518, 171] width 807 height 16
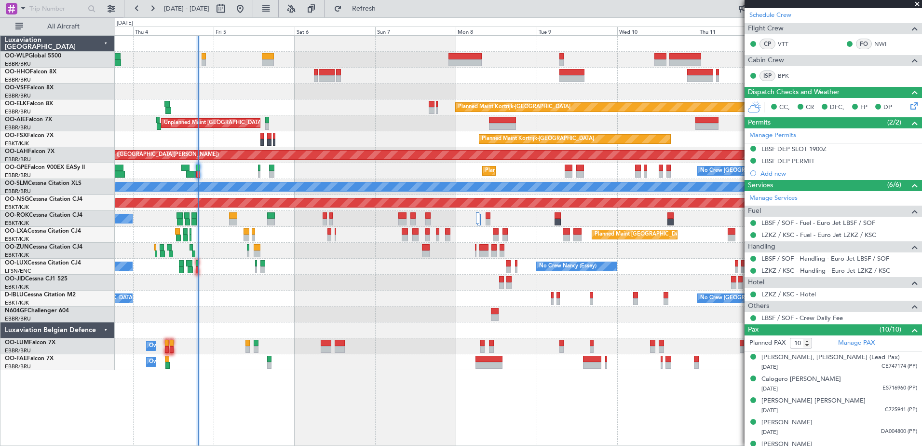
scroll to position [193, 0]
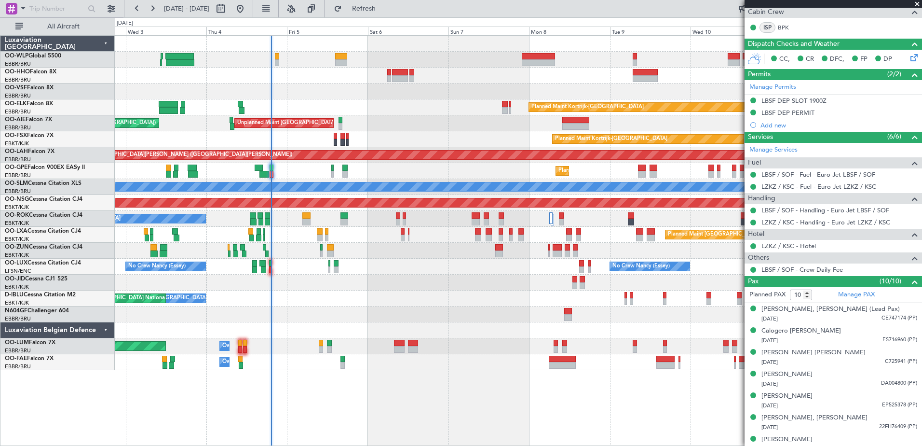
click at [284, 293] on div "Planned Maint Kortrijk-Wevelgem Unplanned Maint Brussels (Brussels National) Pl…" at bounding box center [518, 203] width 807 height 334
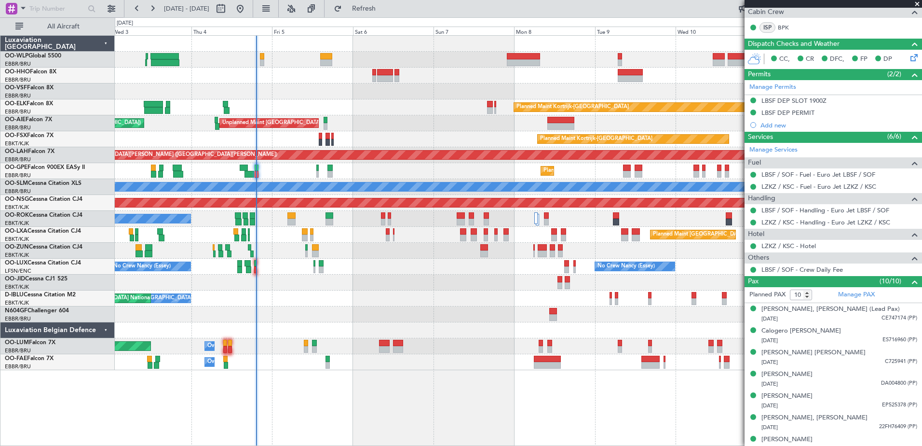
click at [268, 168] on div "Planned Maint Brussels (Brussels National) No Crew Brussels (Brussels National)…" at bounding box center [518, 171] width 807 height 16
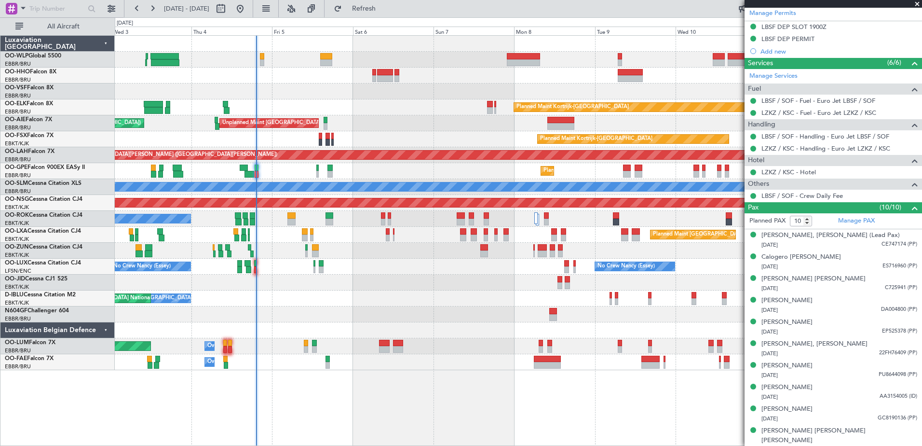
scroll to position [0, 0]
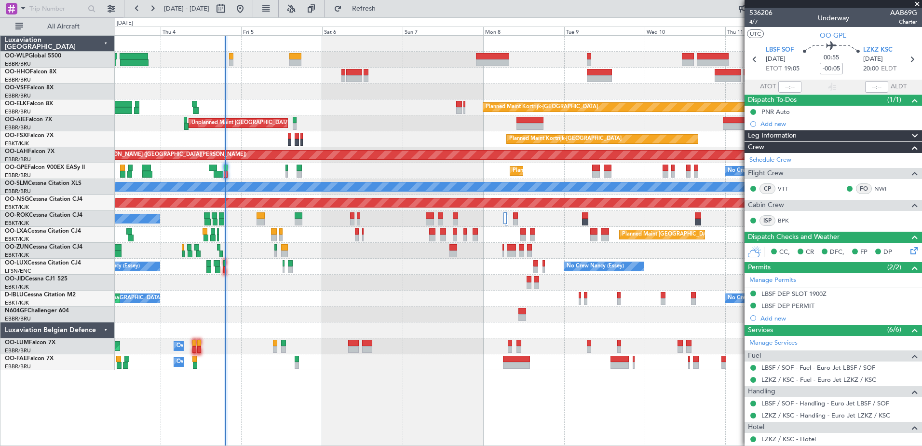
click at [399, 273] on div "No Crew Nancy (Essey) No Crew Nancy (Essey) No Crew Paris (Le Bourget)" at bounding box center [518, 266] width 807 height 16
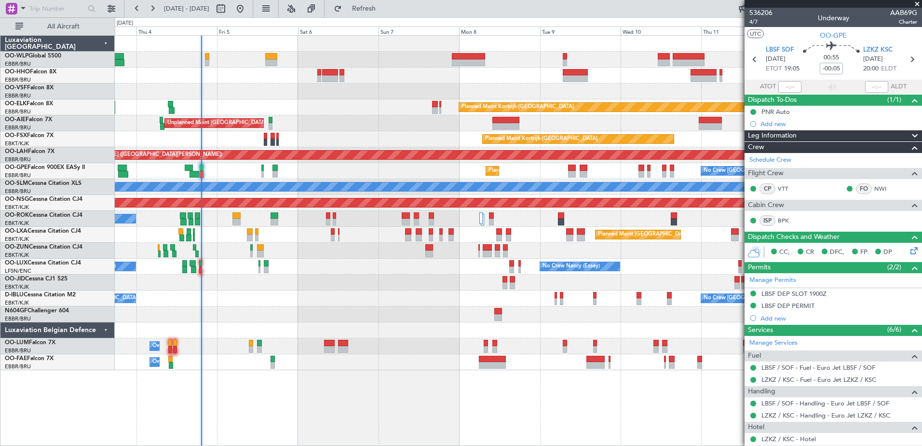
click at [368, 292] on div "No Crew Brussels (Brussels National) No Crew Brussels (Brussels National) AOG M…" at bounding box center [518, 298] width 807 height 16
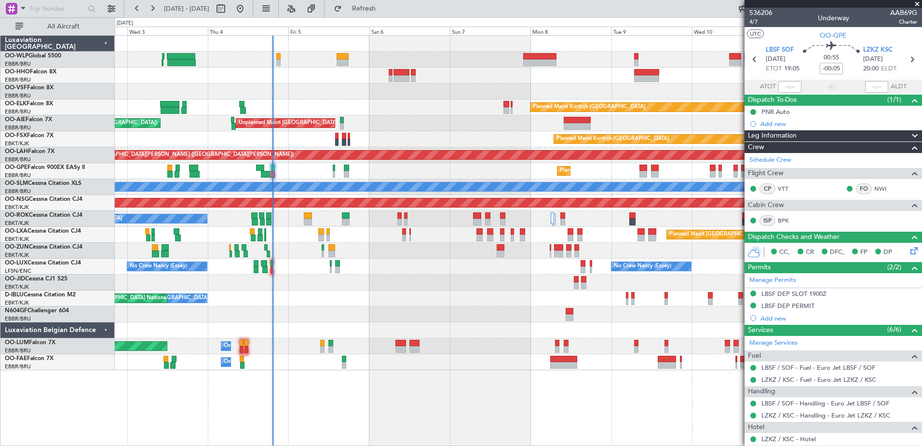
click at [348, 295] on div "Planned Maint Kortrijk-Wevelgem Unplanned Maint Brussels (Brussels National) Pl…" at bounding box center [518, 203] width 807 height 334
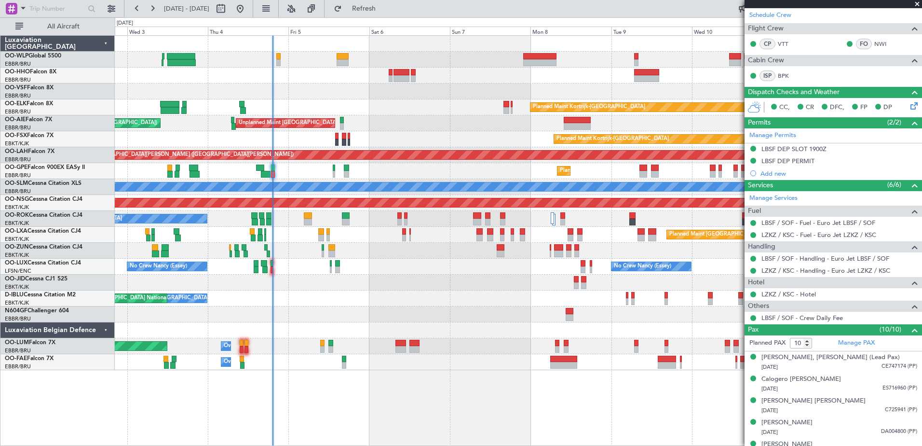
scroll to position [193, 0]
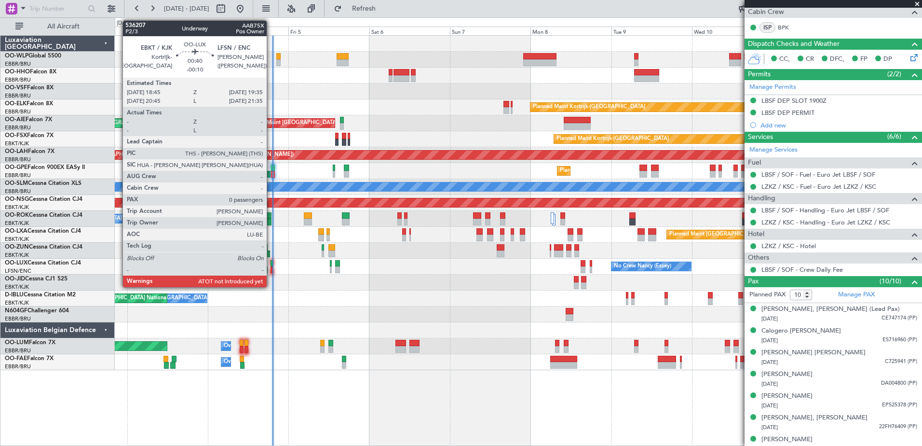
click at [271, 270] on div at bounding box center [272, 269] width 3 height 7
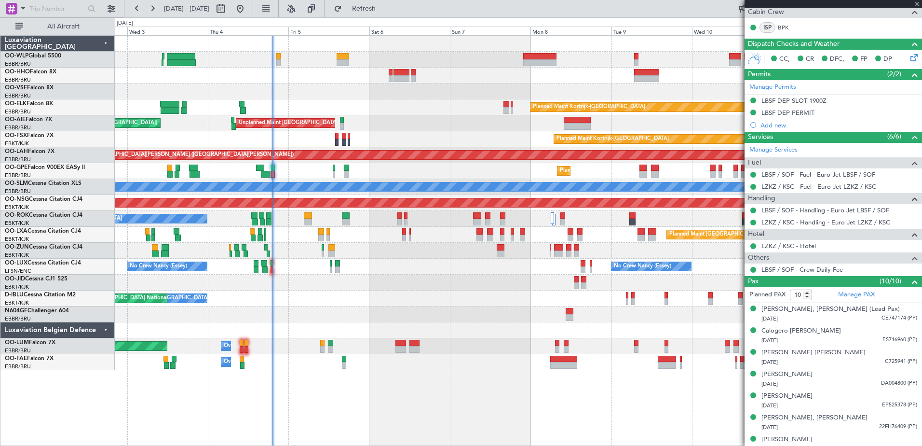
type input "-00:10"
type input "0"
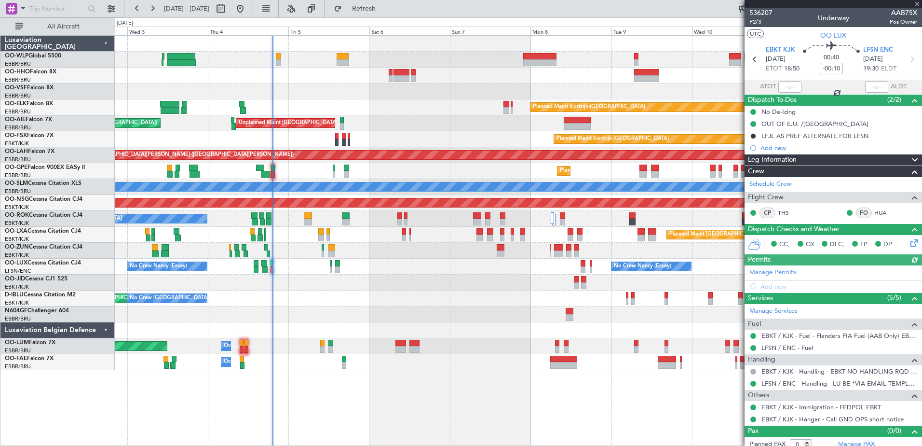
click at [782, 86] on div at bounding box center [789, 87] width 23 height 12
click at [783, 86] on input "text" at bounding box center [789, 87] width 23 height 12
type input "18:23"
click at [865, 83] on div at bounding box center [876, 87] width 23 height 12
type input "19:06"
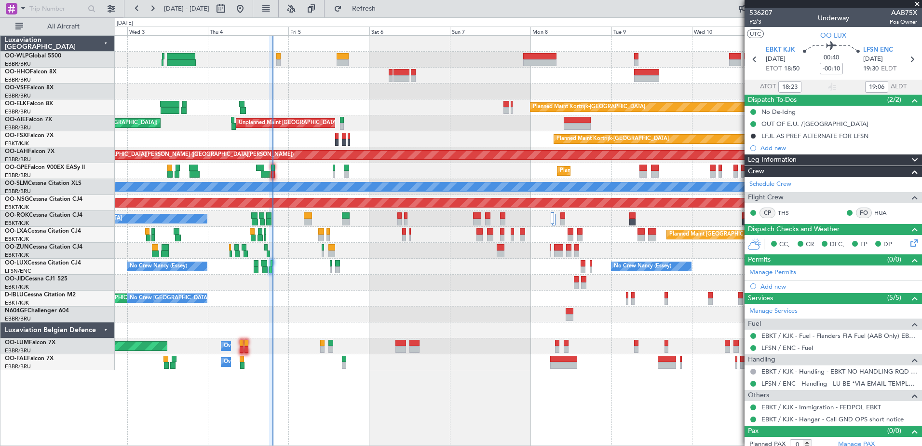
click at [276, 167] on div "Planned Maint Brussels (Brussels National) No Crew Brussels (Brussels National)…" at bounding box center [518, 171] width 807 height 16
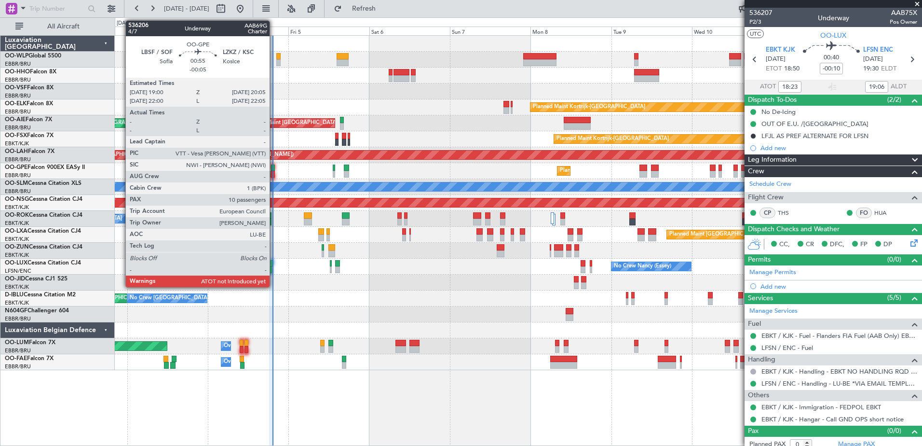
click at [274, 169] on div at bounding box center [273, 167] width 4 height 7
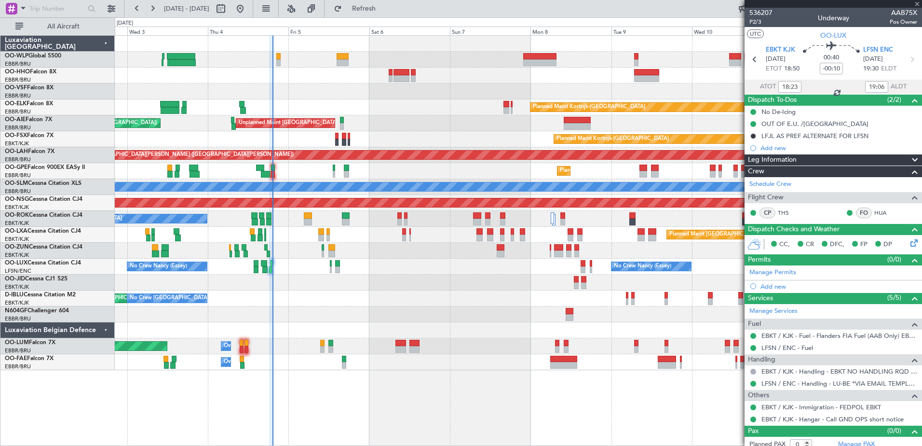
type input "-00:05"
type input "10"
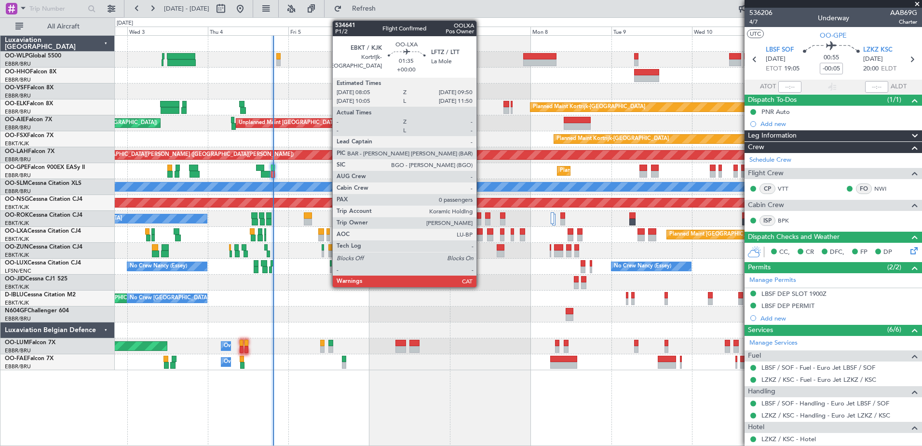
click at [481, 236] on div at bounding box center [479, 237] width 6 height 7
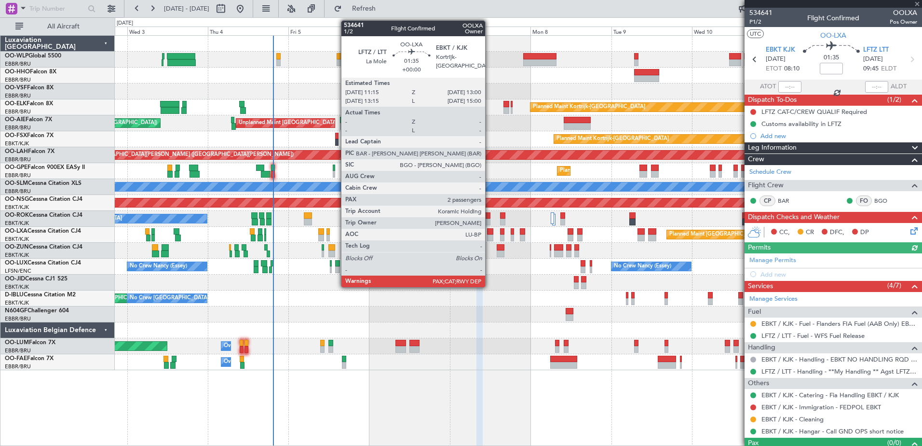
click at [489, 234] on div at bounding box center [490, 237] width 6 height 7
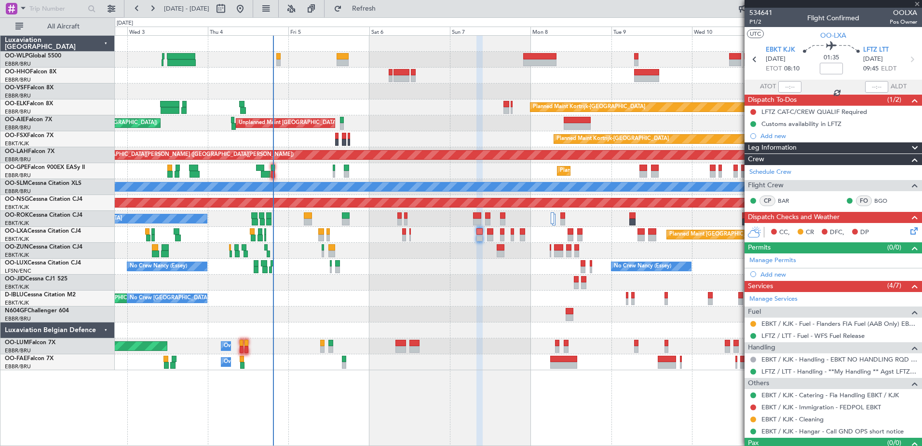
type input "2"
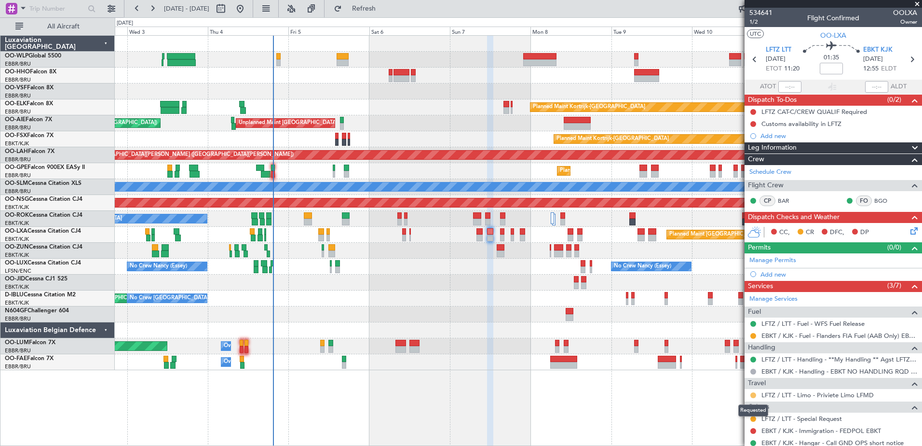
click at [752, 396] on button at bounding box center [753, 395] width 6 height 6
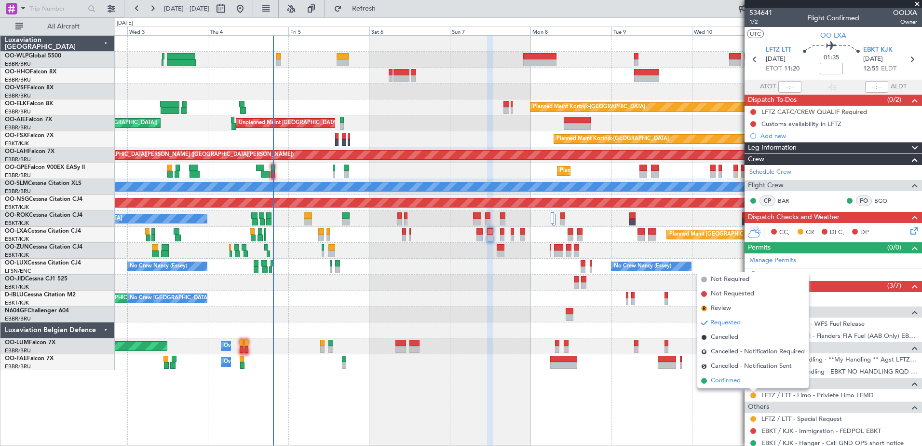
click at [730, 386] on li "Confirmed" at bounding box center [752, 380] width 111 height 14
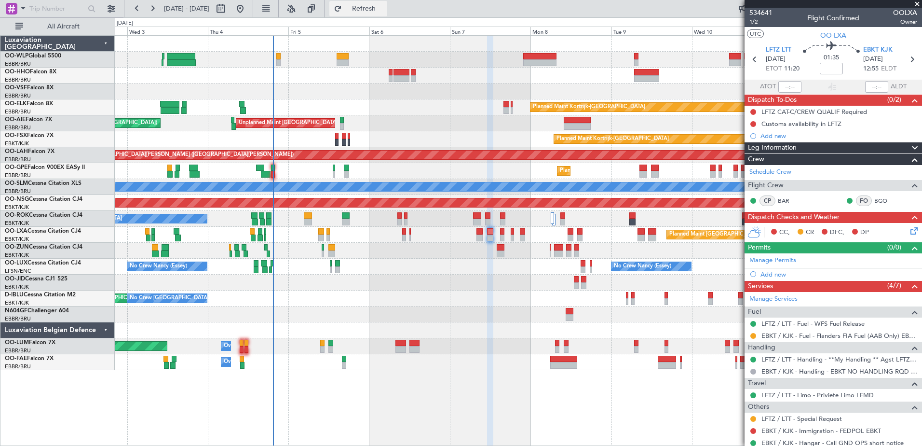
click at [384, 10] on span "Refresh" at bounding box center [364, 8] width 41 height 7
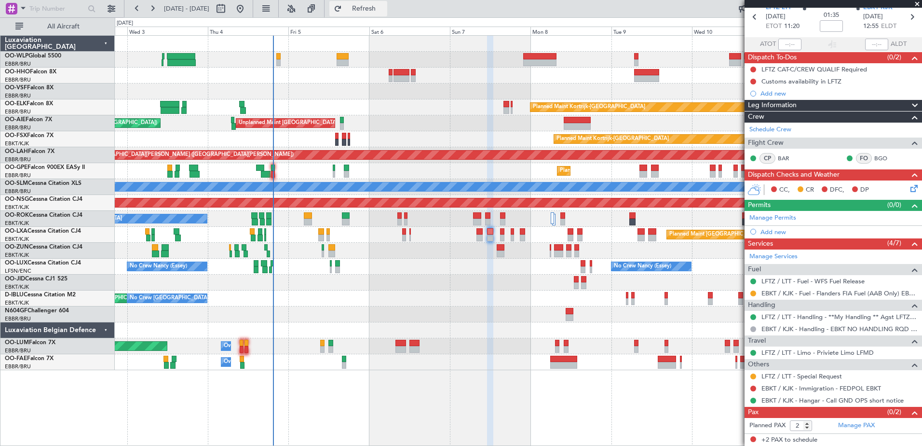
click at [384, 5] on span "Refresh" at bounding box center [364, 8] width 41 height 7
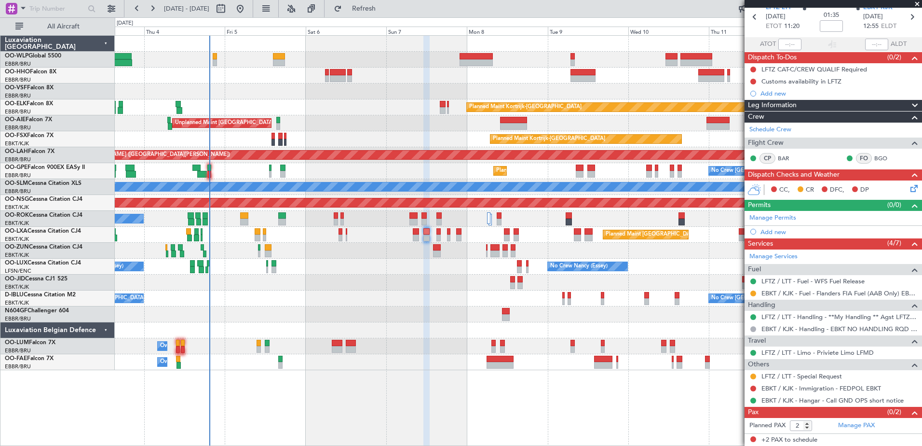
click at [452, 320] on div at bounding box center [518, 314] width 807 height 16
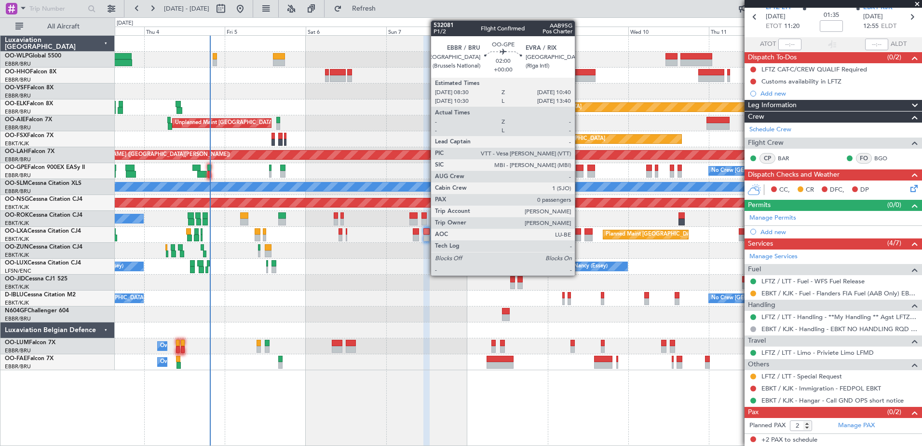
click at [579, 171] on div at bounding box center [580, 174] width 8 height 7
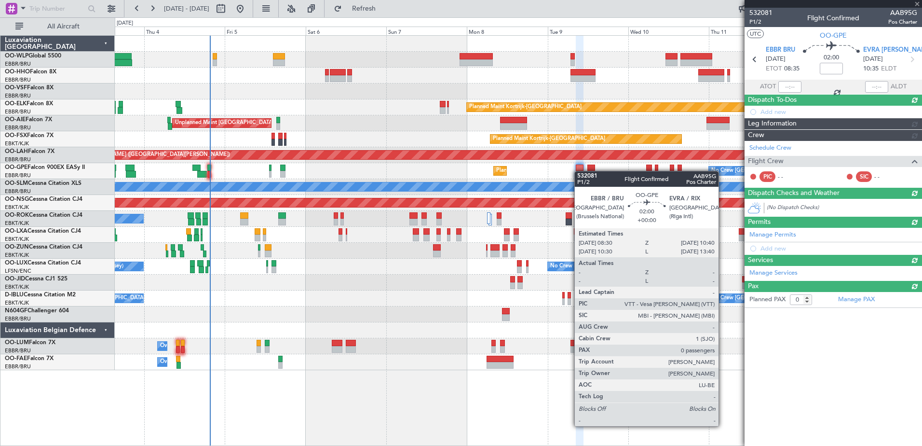
scroll to position [0, 0]
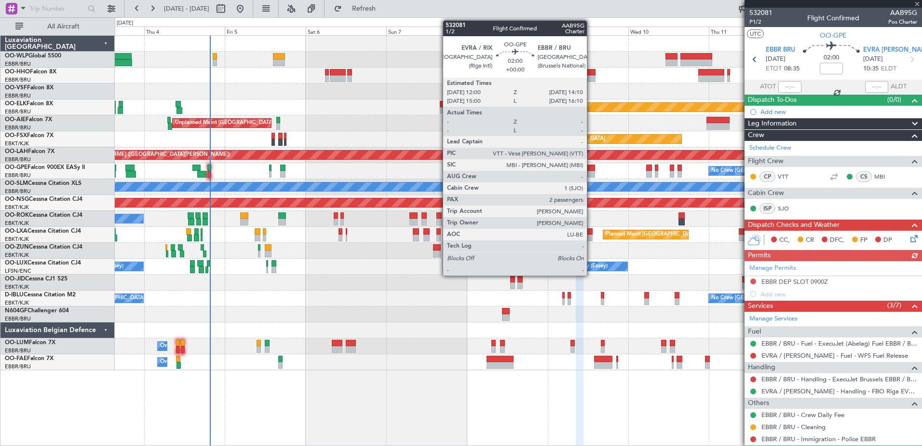
click at [591, 168] on div at bounding box center [591, 167] width 8 height 7
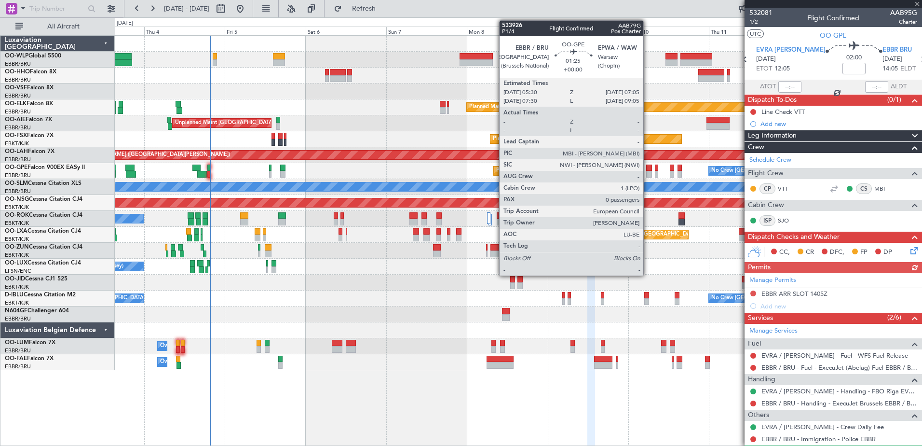
click at [648, 164] on div at bounding box center [649, 167] width 6 height 7
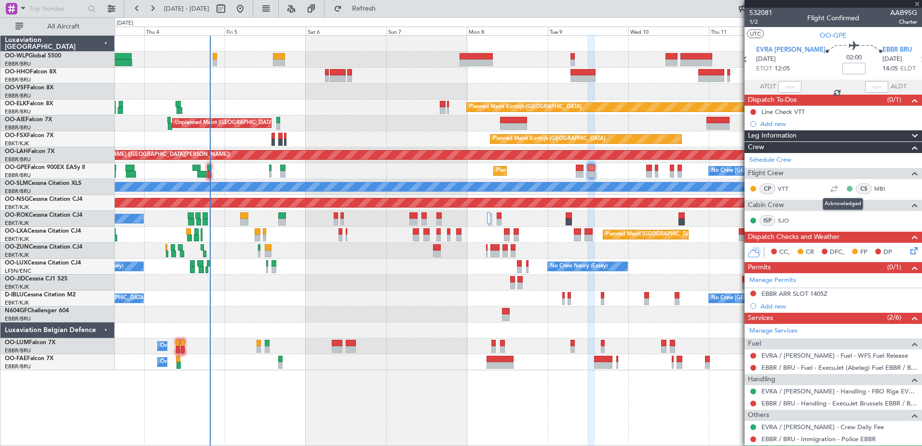
type input "0"
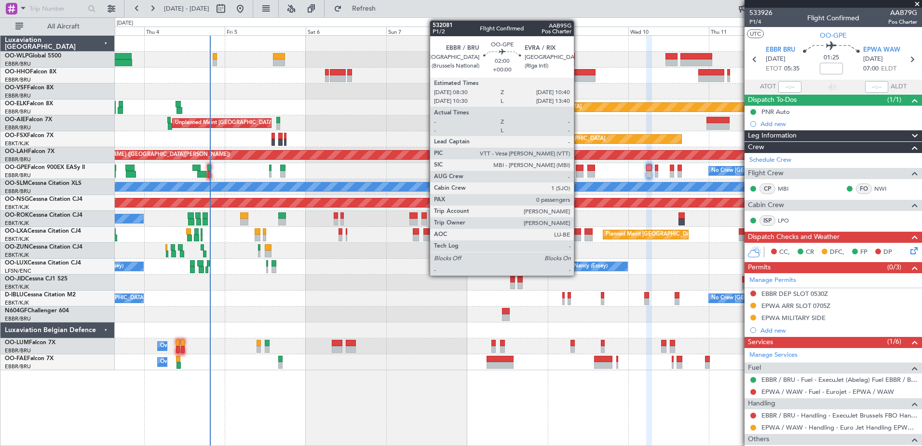
click at [578, 168] on div at bounding box center [580, 167] width 8 height 7
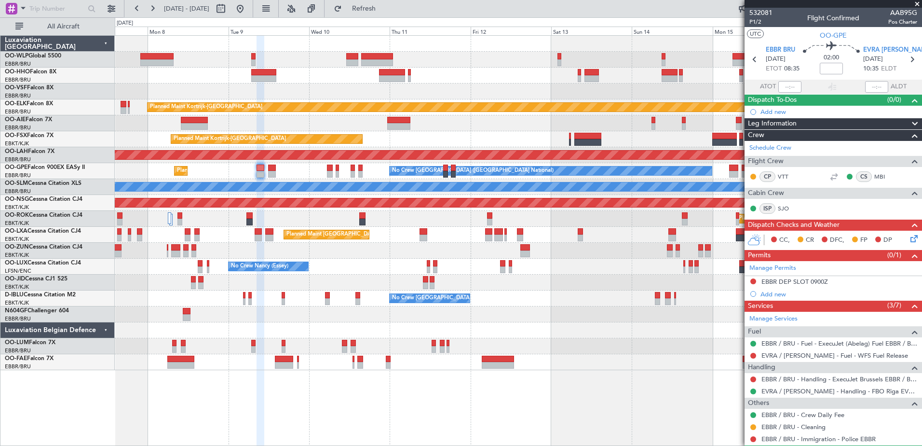
click at [380, 173] on div "Planned Maint [GEOGRAPHIC_DATA] ([GEOGRAPHIC_DATA] National) No Crew [GEOGRAPHI…" at bounding box center [518, 171] width 807 height 16
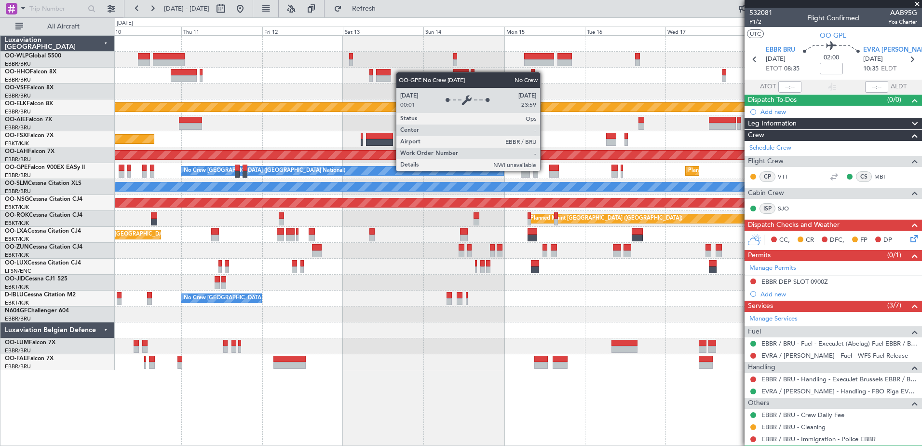
click at [336, 174] on div "No Crew [GEOGRAPHIC_DATA] ([GEOGRAPHIC_DATA] National)" at bounding box center [342, 170] width 322 height 9
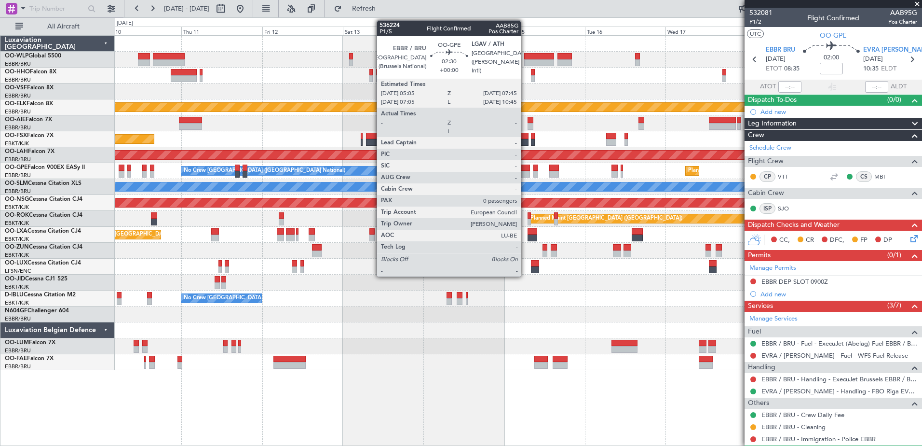
click at [525, 172] on div at bounding box center [525, 174] width 9 height 7
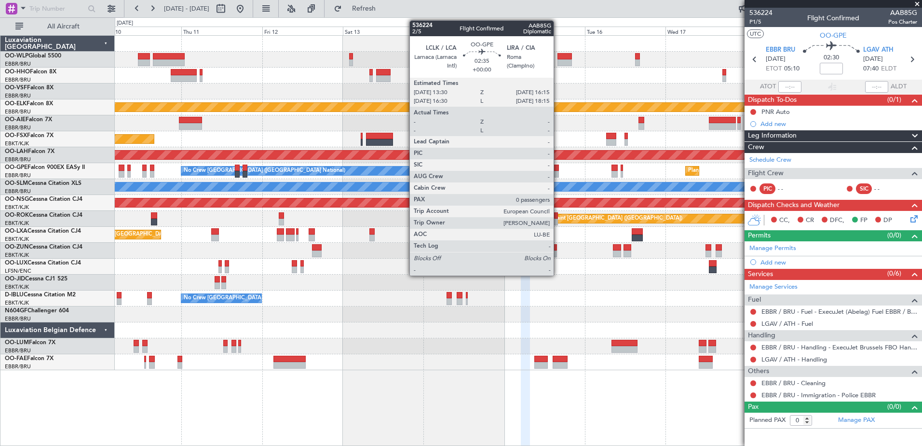
click at [558, 168] on div at bounding box center [554, 167] width 10 height 7
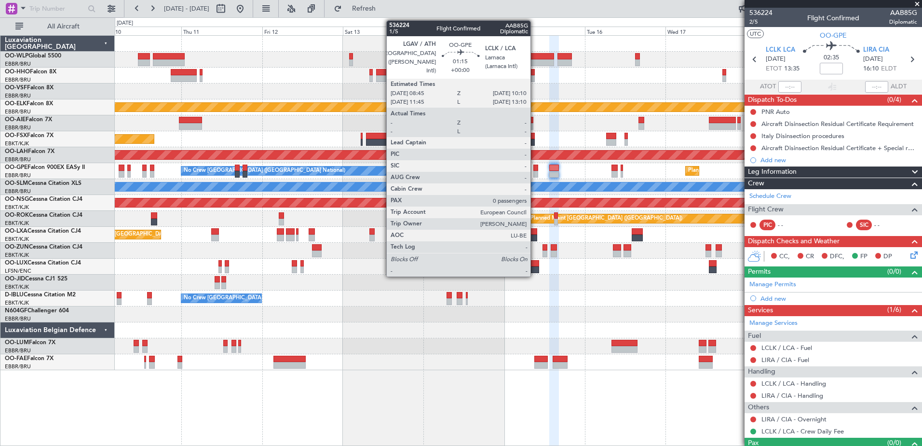
click at [535, 172] on div at bounding box center [535, 174] width 5 height 7
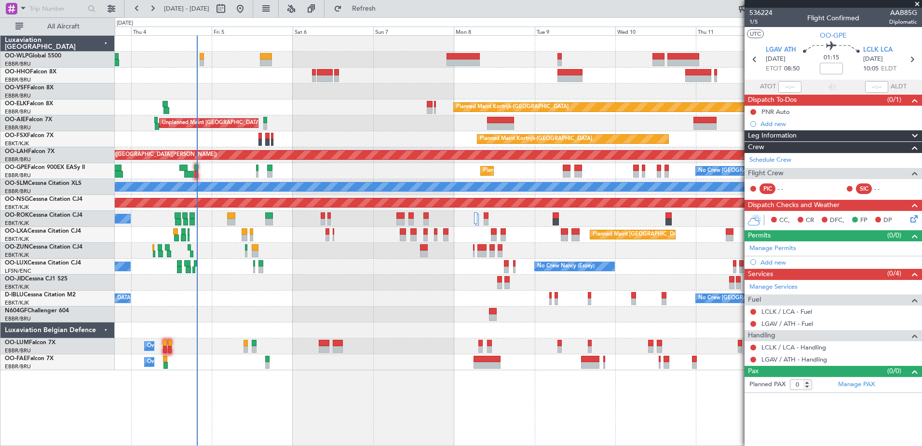
click at [869, 280] on fb-app "[DATE] - [DATE] Refresh Quick Links All Aircraft Planned Maint [GEOGRAPHIC_DATA…" at bounding box center [461, 226] width 922 height 438
click at [16, 7] on div at bounding box center [12, 9] width 12 height 12
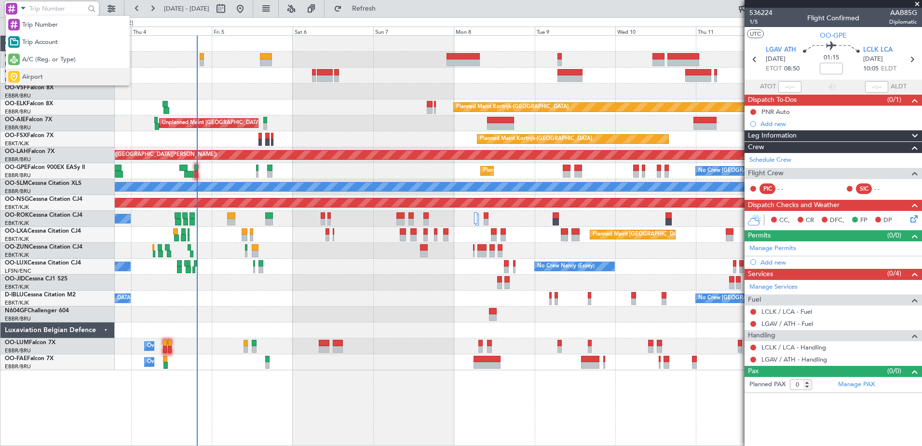
click at [51, 73] on div "Airport" at bounding box center [68, 76] width 124 height 17
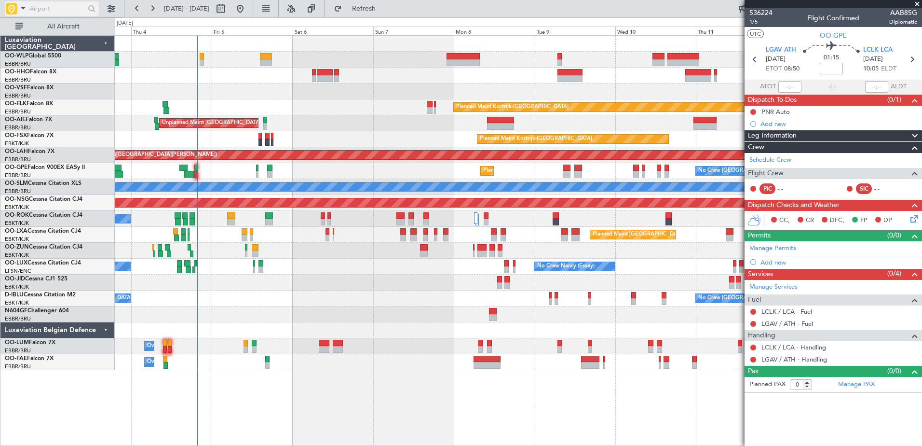
click at [54, 1] on input "text" at bounding box center [56, 8] width 55 height 14
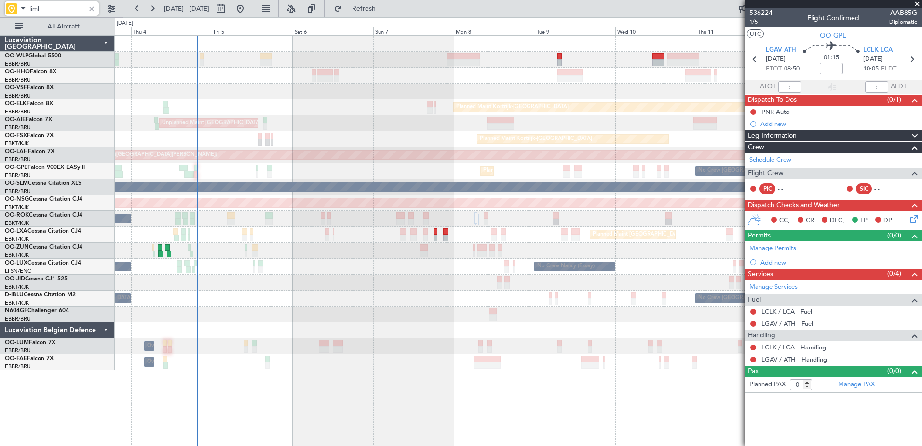
type input "liml"
click at [248, 12] on button at bounding box center [239, 8] width 15 height 15
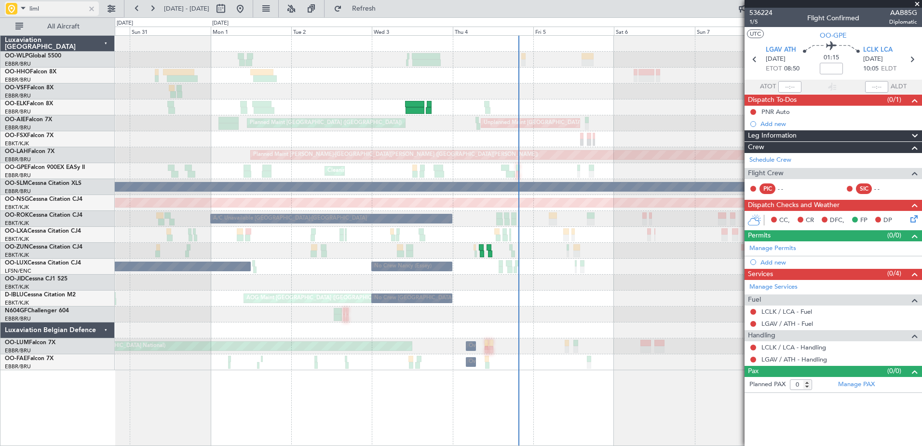
click at [88, 7] on div at bounding box center [91, 8] width 11 height 11
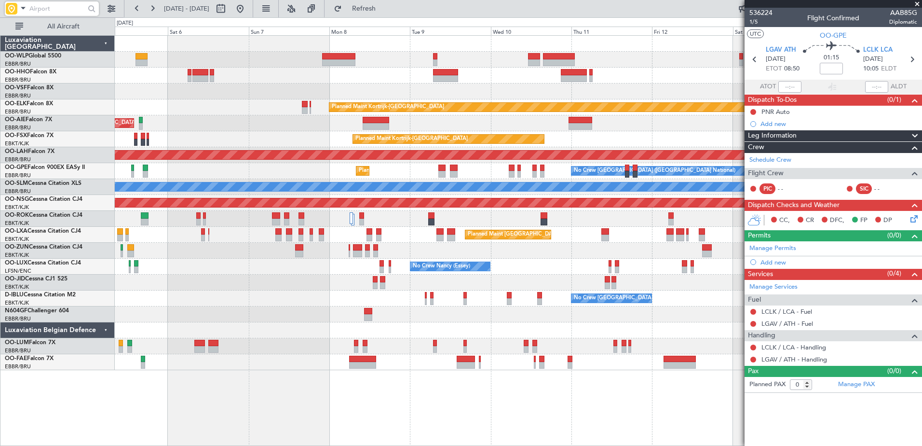
click at [206, 145] on div "Planned Maint Kortrijk-[GEOGRAPHIC_DATA] Unplanned Maint [GEOGRAPHIC_DATA] ([GE…" at bounding box center [518, 203] width 807 height 334
click at [917, 5] on span at bounding box center [917, 4] width 10 height 9
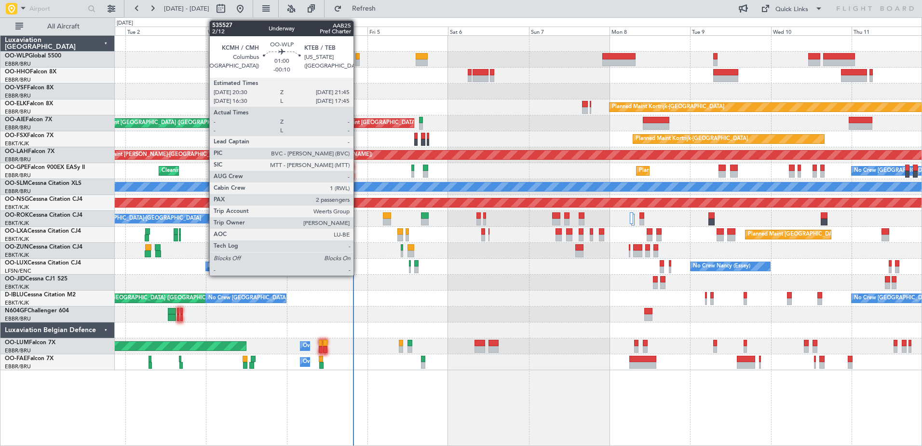
click at [358, 56] on div at bounding box center [357, 56] width 4 height 7
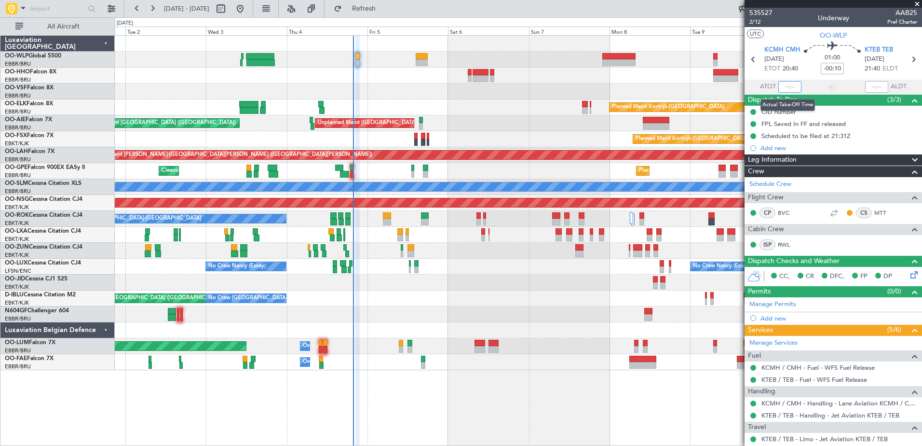
click at [785, 88] on input "text" at bounding box center [789, 87] width 23 height 12
click at [528, 118] on div "Planned Maint [GEOGRAPHIC_DATA] ([GEOGRAPHIC_DATA]) Unplanned Maint [GEOGRAPHIC…" at bounding box center [518, 123] width 807 height 16
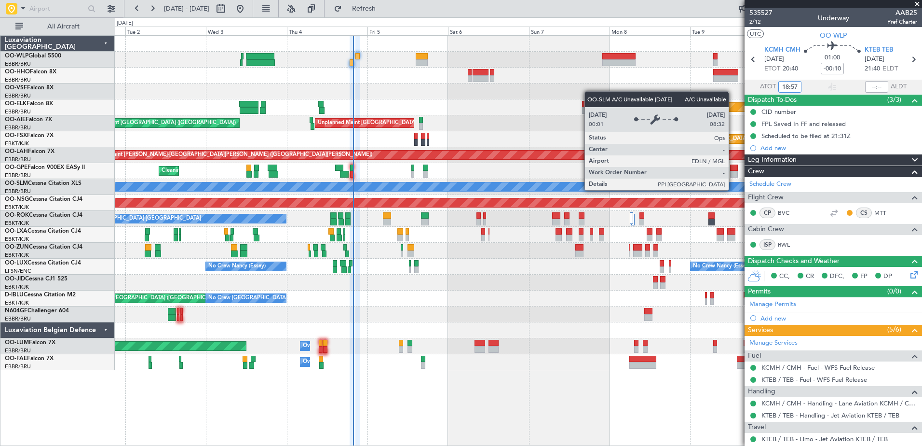
scroll to position [81, 0]
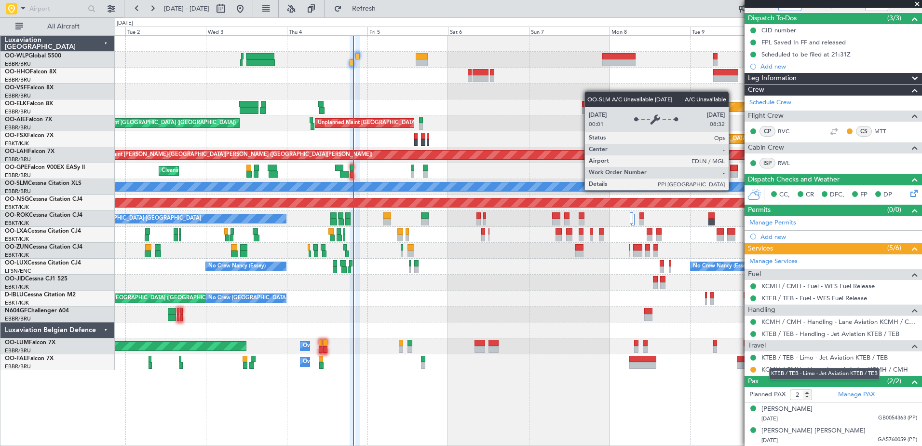
type input "18:57"
click at [864, 371] on div "KTEB / TEB - Limo - Jet Aviation KTEB / TEB" at bounding box center [824, 373] width 110 height 12
click at [828, 367] on link "KCMH / CMH - Limo - Lane Aviation KCMH / CMH" at bounding box center [834, 369] width 147 height 8
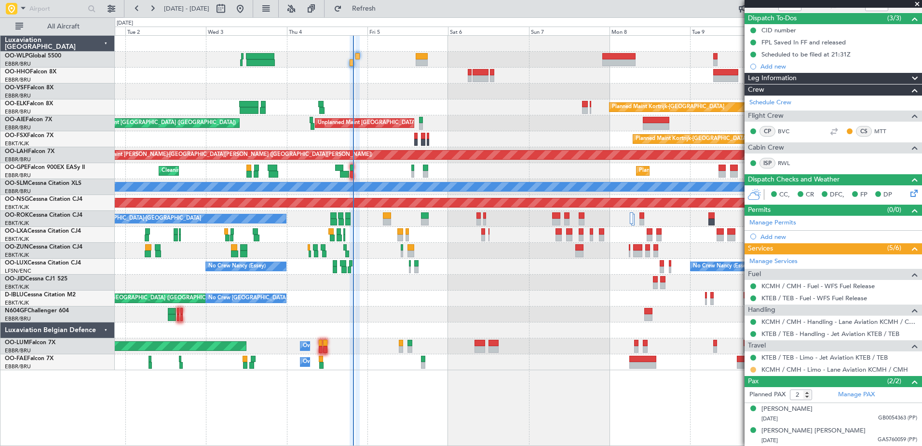
click at [755, 368] on button at bounding box center [753, 370] width 6 height 6
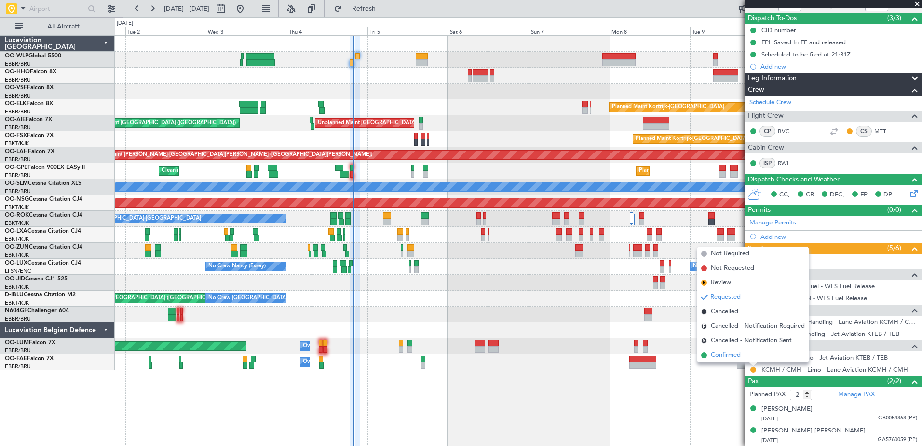
click at [720, 353] on span "Confirmed" at bounding box center [726, 355] width 30 height 10
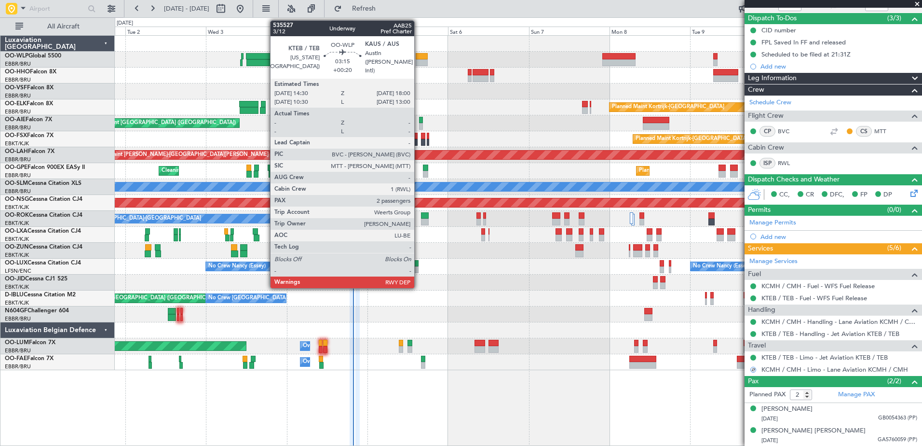
click at [421, 55] on div at bounding box center [422, 56] width 12 height 7
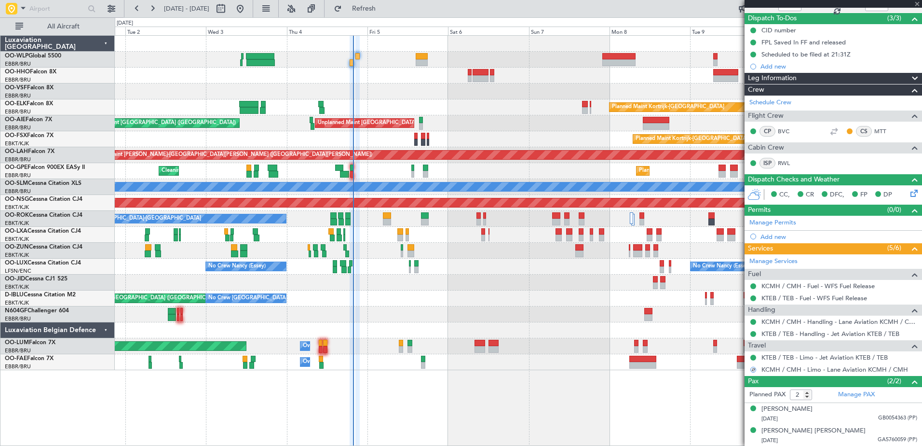
type input "+00:20"
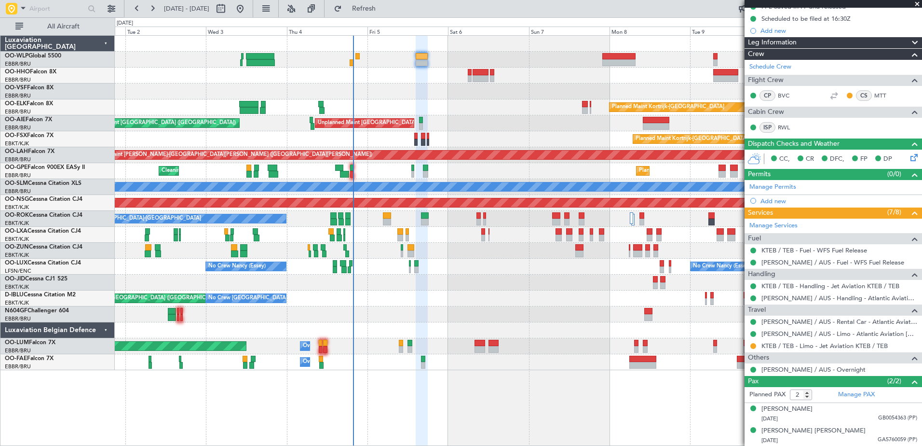
scroll to position [0, 0]
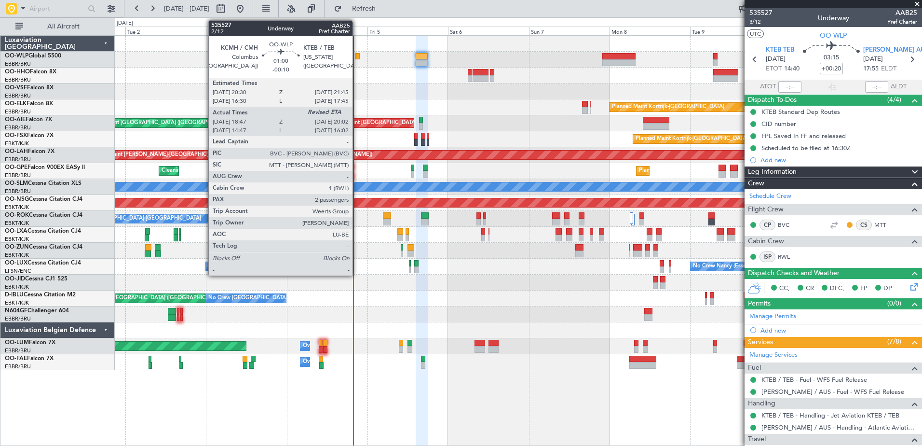
click at [357, 54] on div at bounding box center [357, 56] width 4 height 7
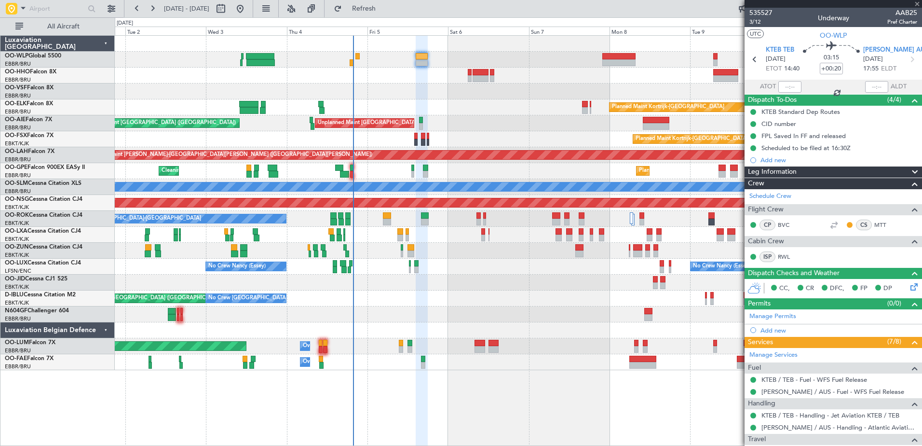
type input "-00:10"
type input "18:57"
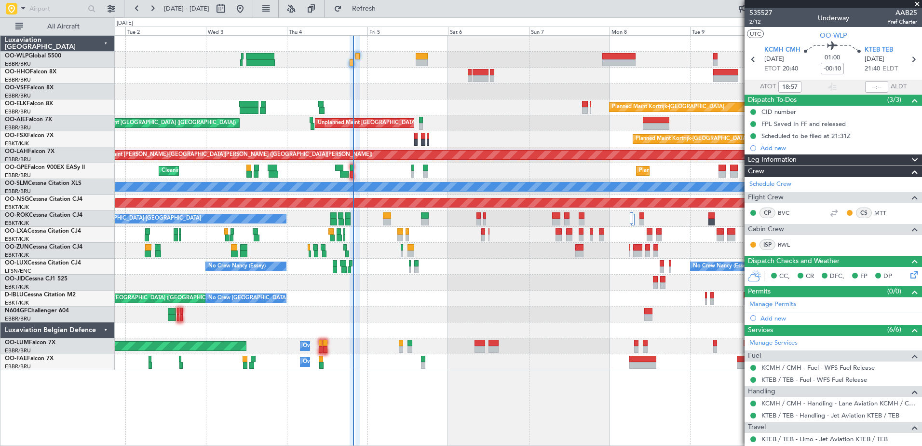
click at [384, 19] on div "0 0 Mon 1 Tue 2 Wed 3 Thu 4 Fri 5 Sat 6 [DATE] Mon 8 Tue 9 Wed 10 Thu 11" at bounding box center [518, 26] width 806 height 17
click at [387, 13] on button "Refresh" at bounding box center [358, 8] width 58 height 15
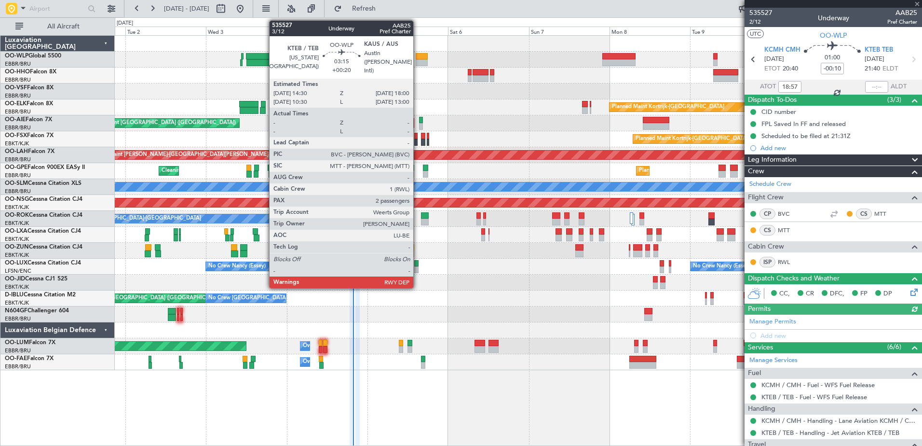
click at [418, 60] on div at bounding box center [422, 62] width 12 height 7
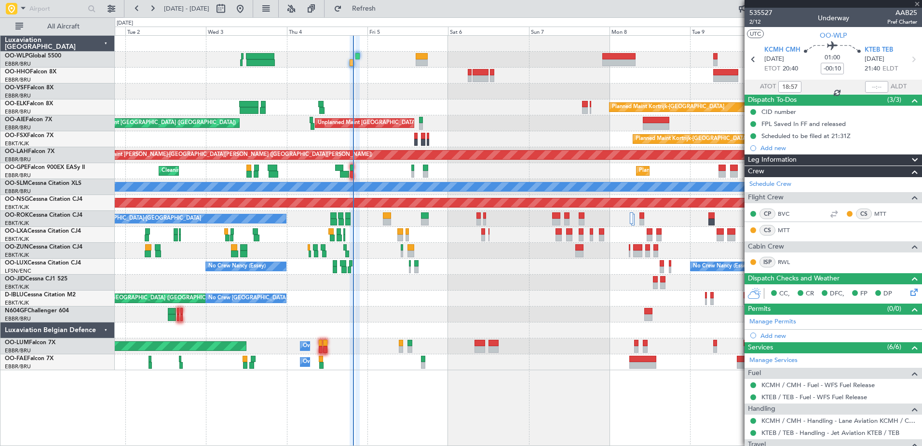
type input "+00:20"
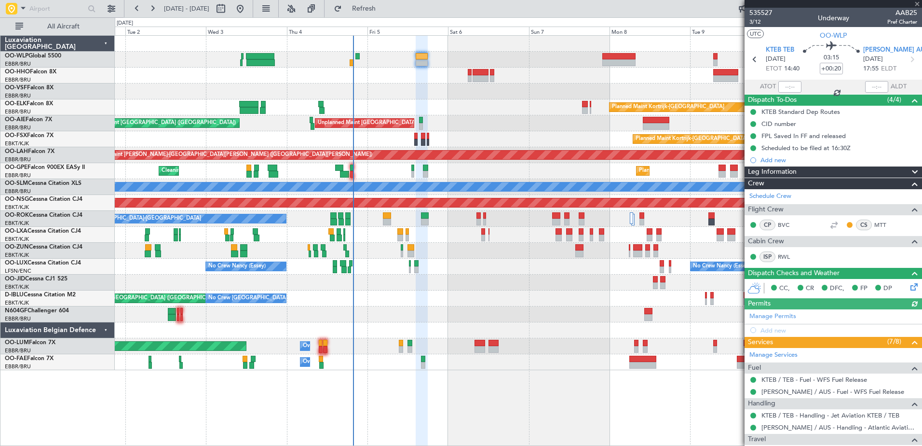
scroll to position [129, 0]
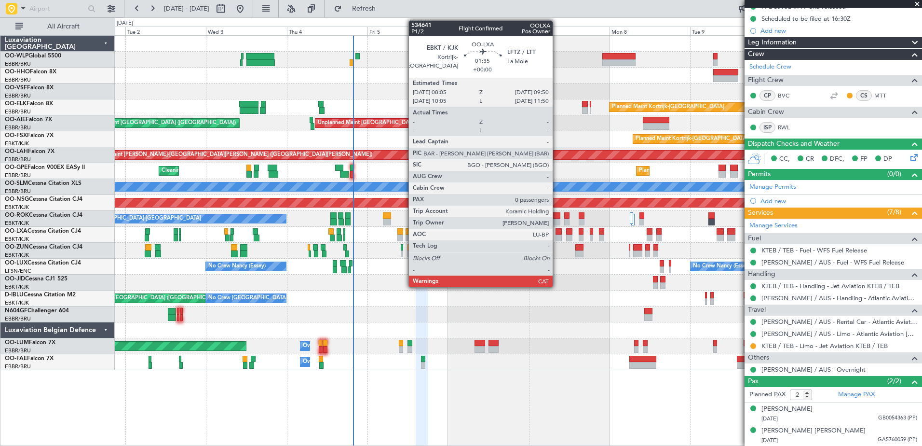
click at [557, 237] on div at bounding box center [559, 237] width 6 height 7
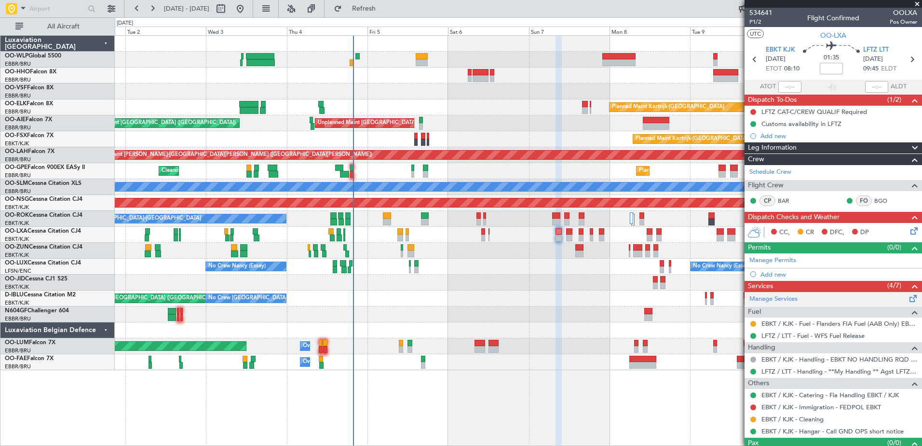
scroll to position [18, 0]
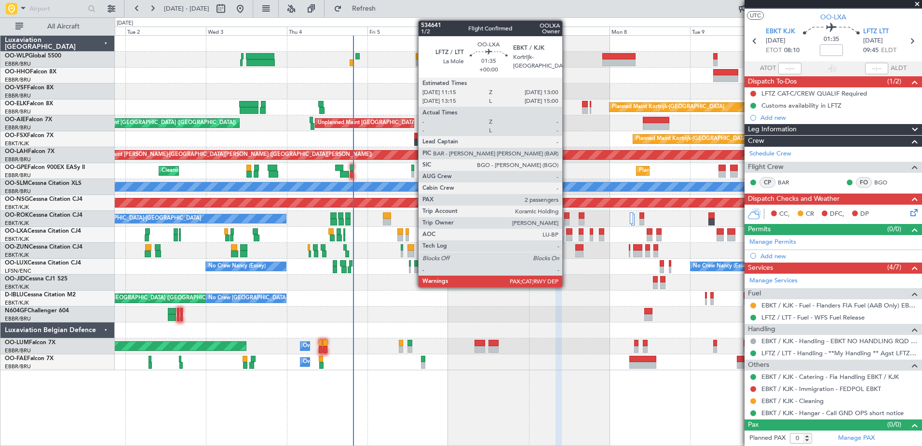
click at [567, 238] on div at bounding box center [569, 237] width 6 height 7
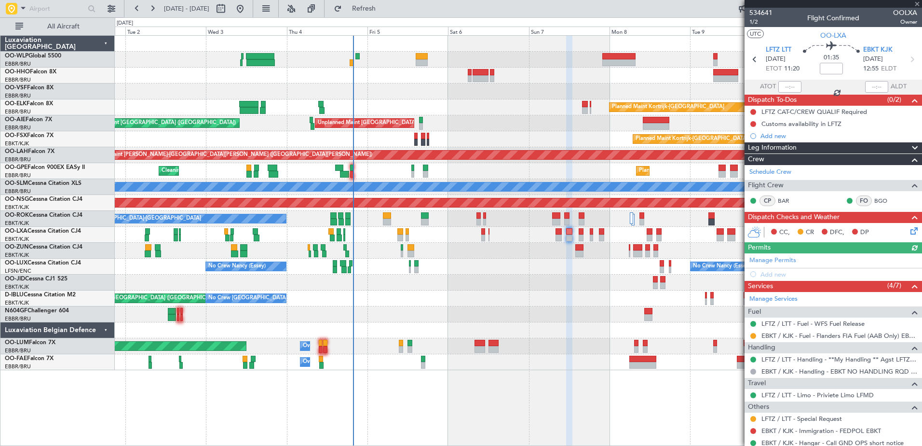
scroll to position [42, 0]
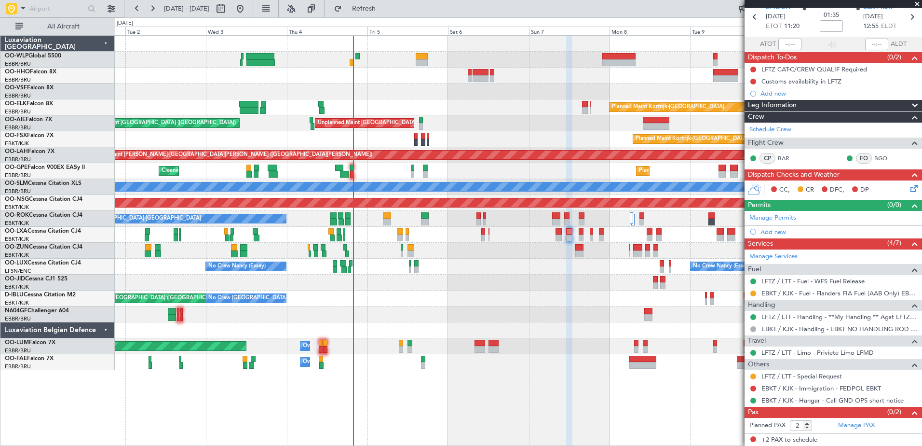
click at [360, 172] on div "Cleaning [GEOGRAPHIC_DATA] ([GEOGRAPHIC_DATA] National) No Crew [GEOGRAPHIC_DAT…" at bounding box center [518, 171] width 807 height 16
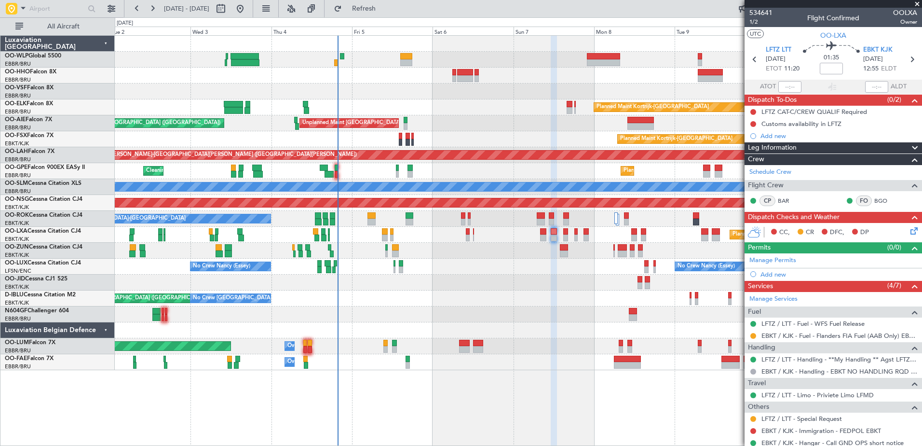
click at [445, 287] on div at bounding box center [518, 282] width 807 height 16
click at [384, 8] on span "Refresh" at bounding box center [364, 8] width 41 height 7
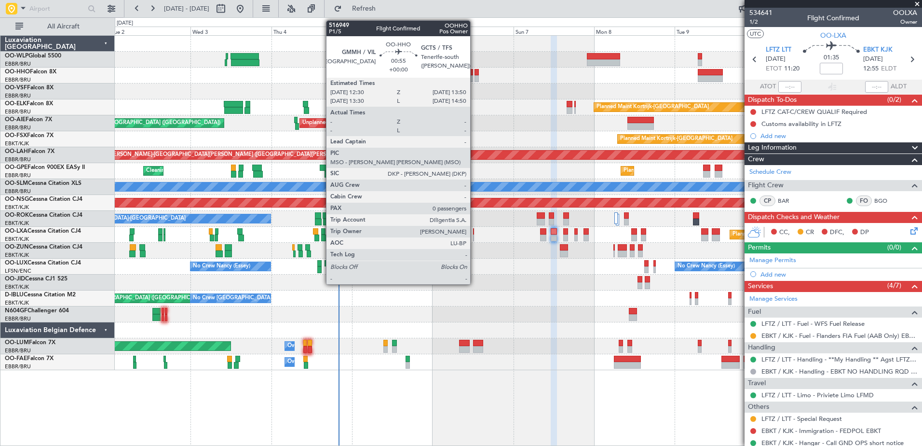
click at [475, 69] on div at bounding box center [477, 72] width 5 height 7
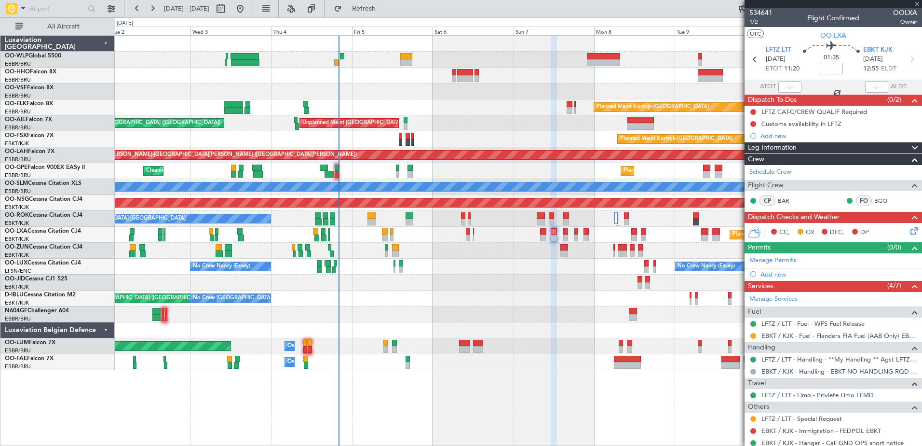
type input "0"
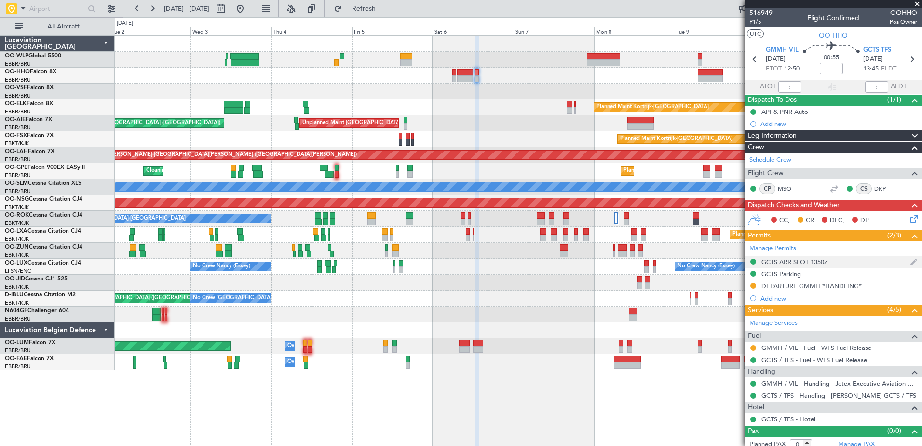
click at [795, 260] on div "GCTS ARR SLOT 1350Z" at bounding box center [794, 262] width 67 height 8
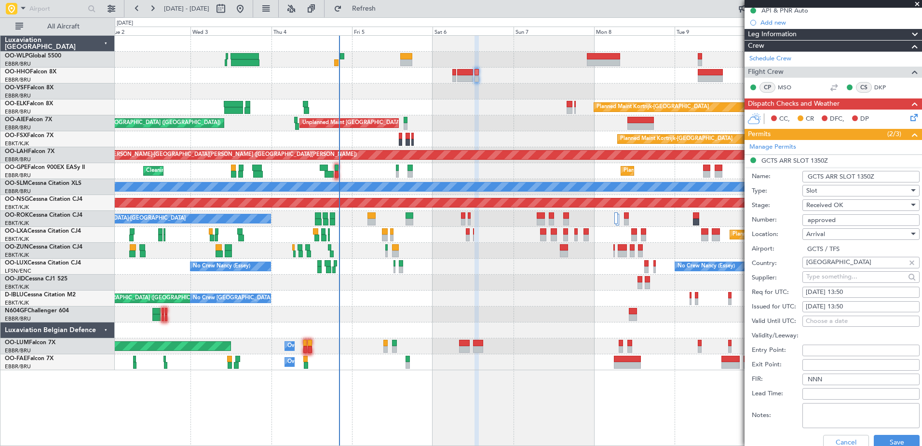
scroll to position [53, 0]
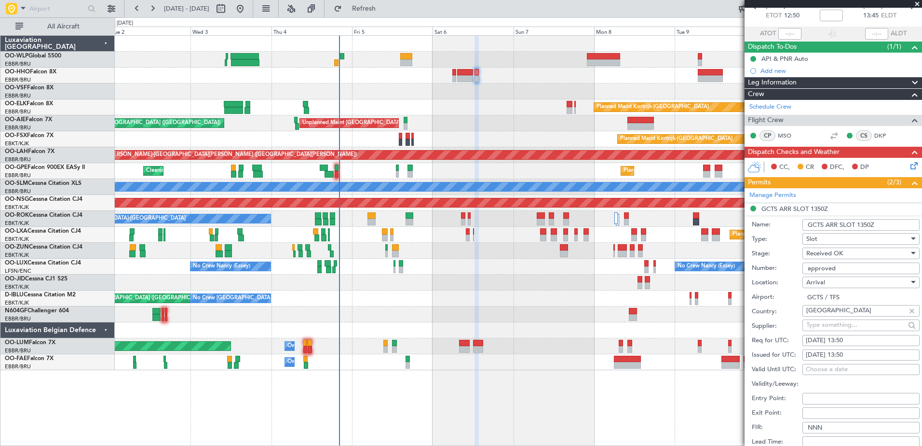
click at [467, 134] on div "Planned Maint Kortrijk-[GEOGRAPHIC_DATA]" at bounding box center [518, 139] width 807 height 16
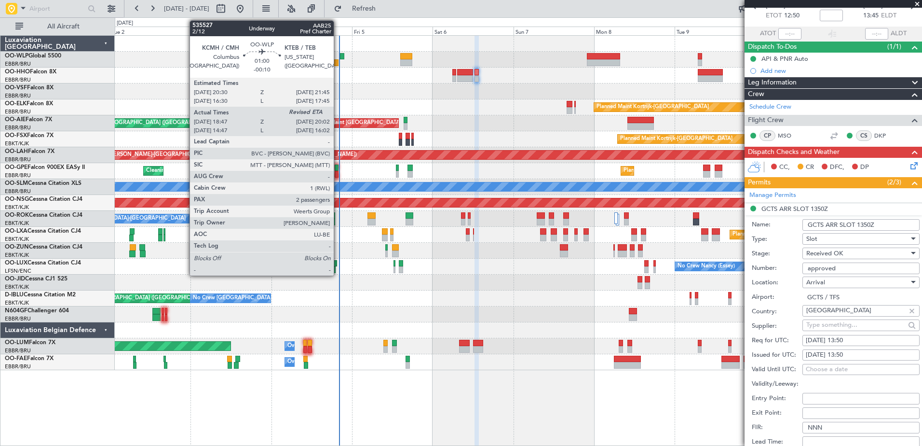
click at [338, 64] on div at bounding box center [336, 62] width 4 height 7
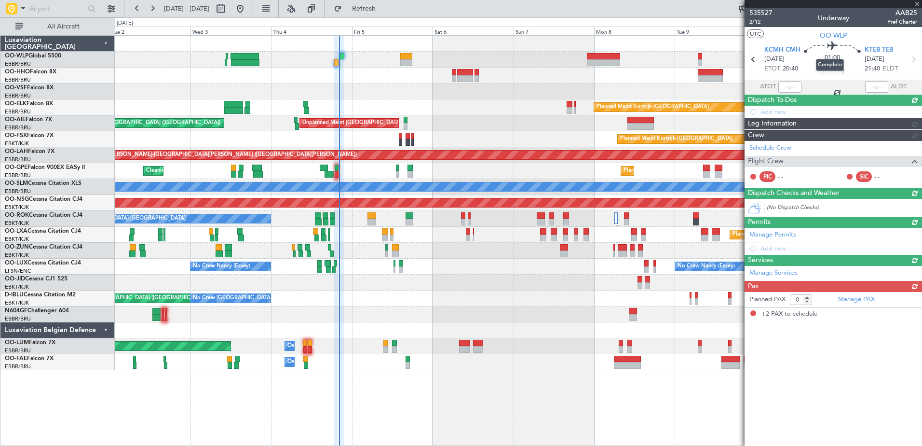
type input "-00:10"
type input "18:57"
type input "2"
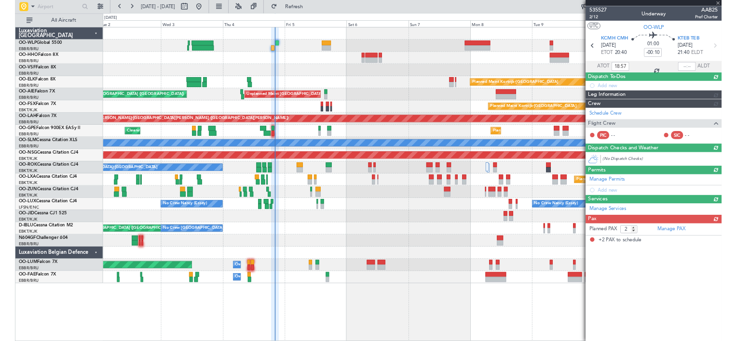
scroll to position [0, 0]
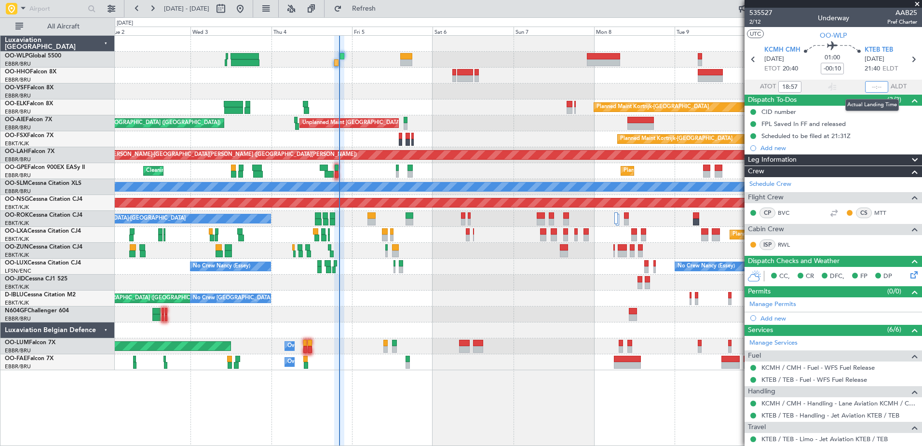
click at [866, 85] on input "text" at bounding box center [876, 87] width 23 height 12
type input "20:10"
